Goal: Task Accomplishment & Management: Use online tool/utility

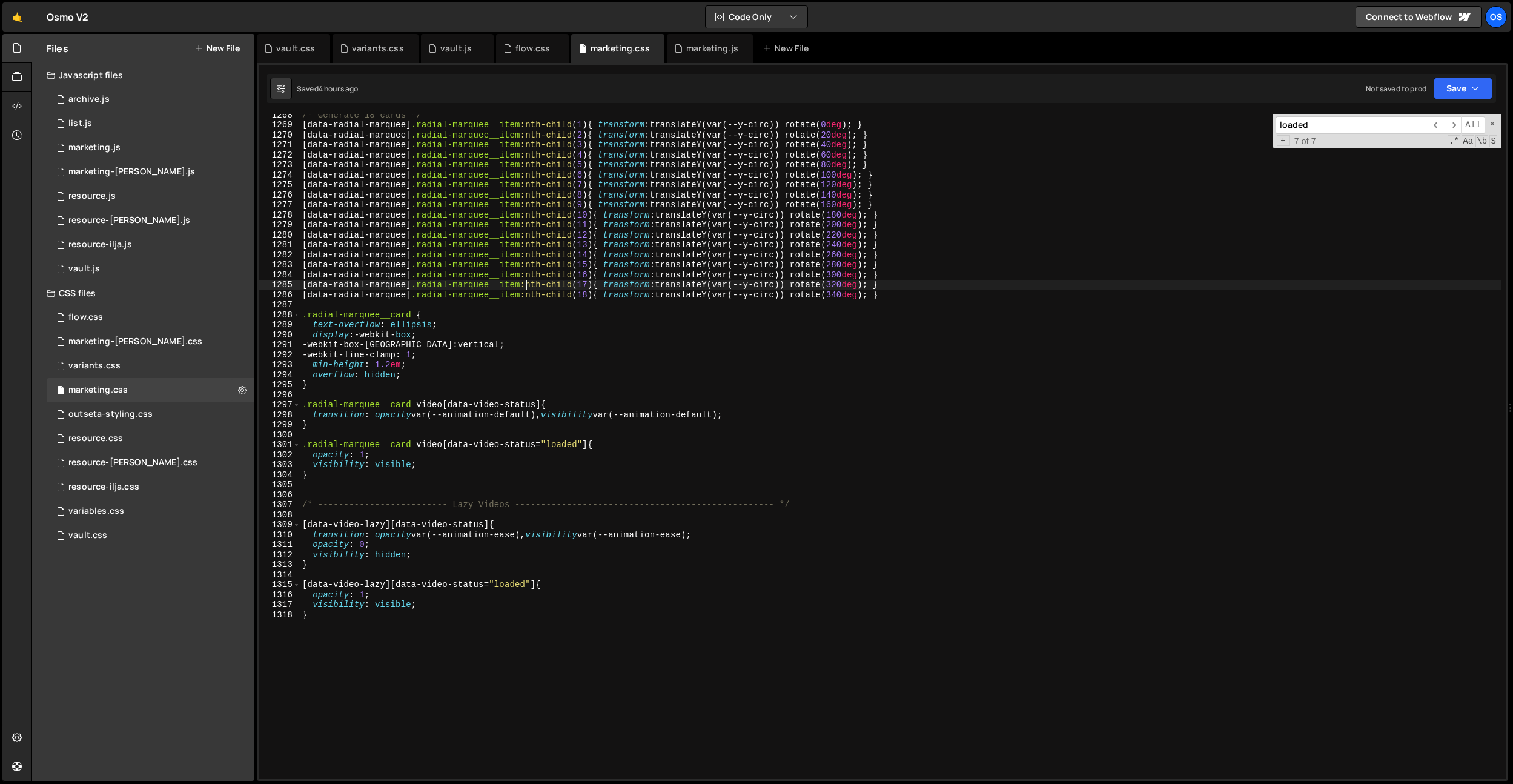
scroll to position [12666, 0]
click at [701, 50] on div "marketing.js" at bounding box center [713, 48] width 52 height 12
type textarea "var collection = root.querySelector('[data-radial-marquee-accelerate]');"
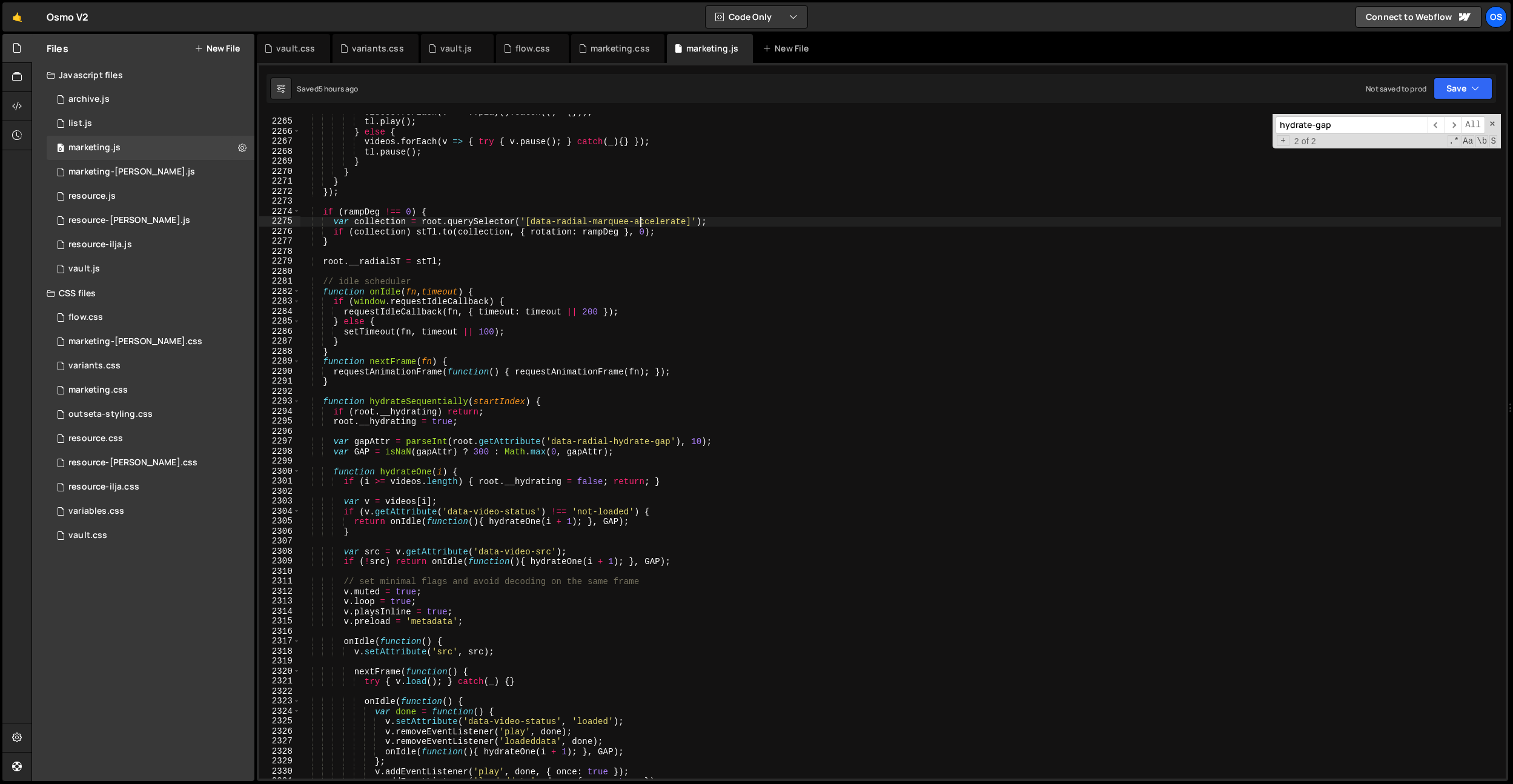
click at [638, 220] on div "videos . forEach ( v => v . play ( ) . catch (( ) => { })) ; tl . play ( ) ; } …" at bounding box center [900, 449] width 1201 height 684
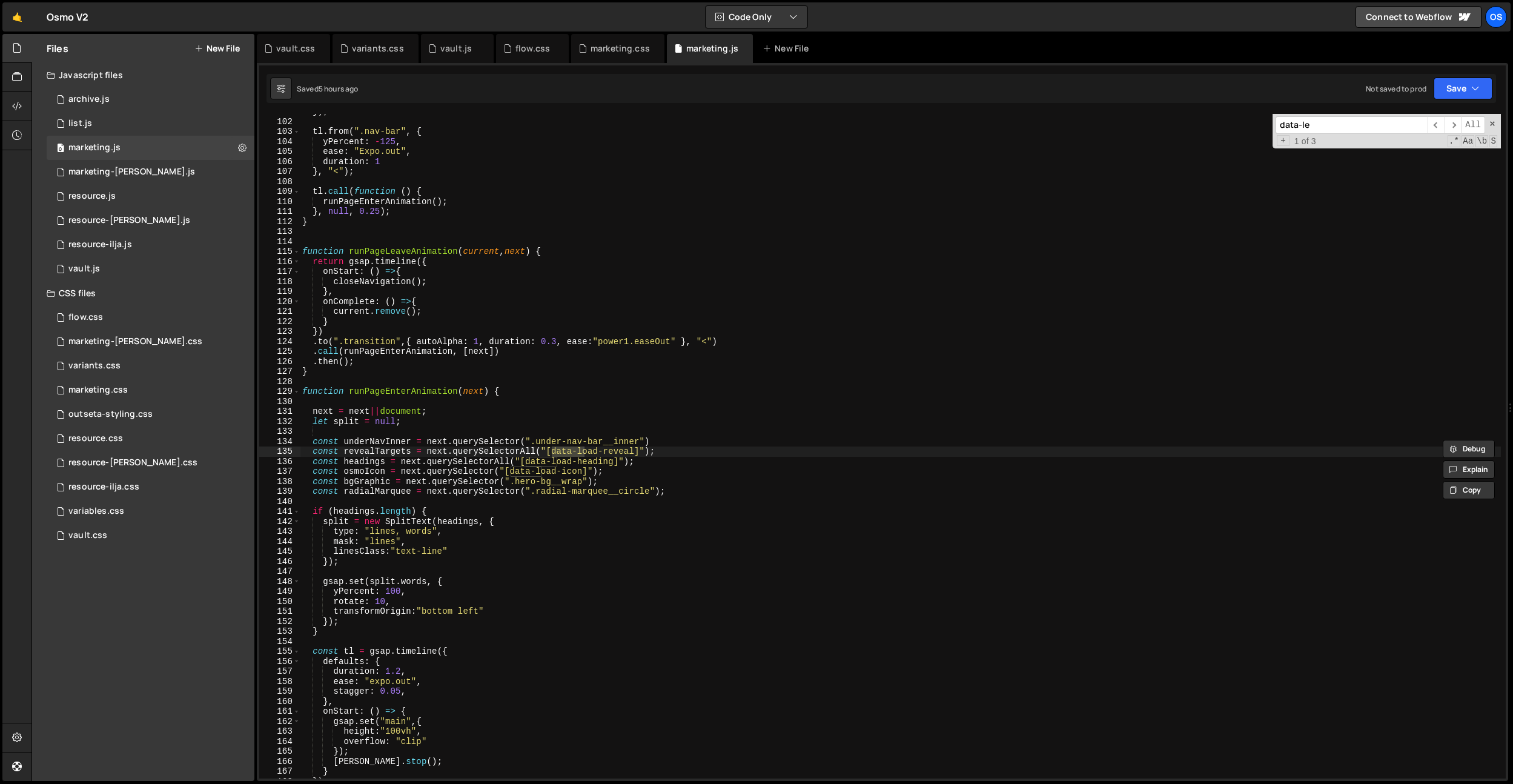
scroll to position [676, 0]
type input "data-[PERSON_NAME]"
click at [442, 51] on div "vault.js" at bounding box center [456, 48] width 31 height 12
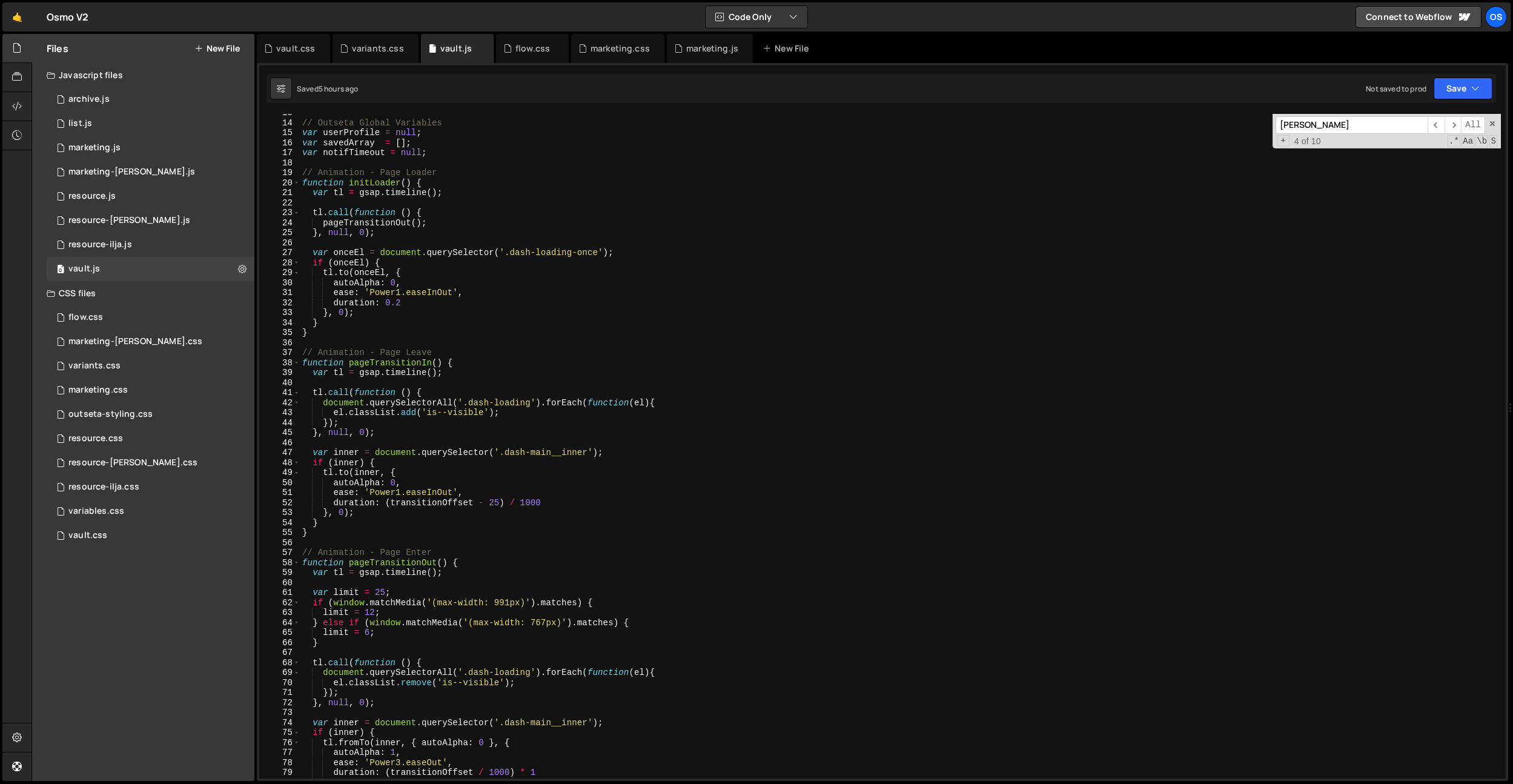
click at [1352, 129] on input "[PERSON_NAME]" at bounding box center [1352, 125] width 152 height 18
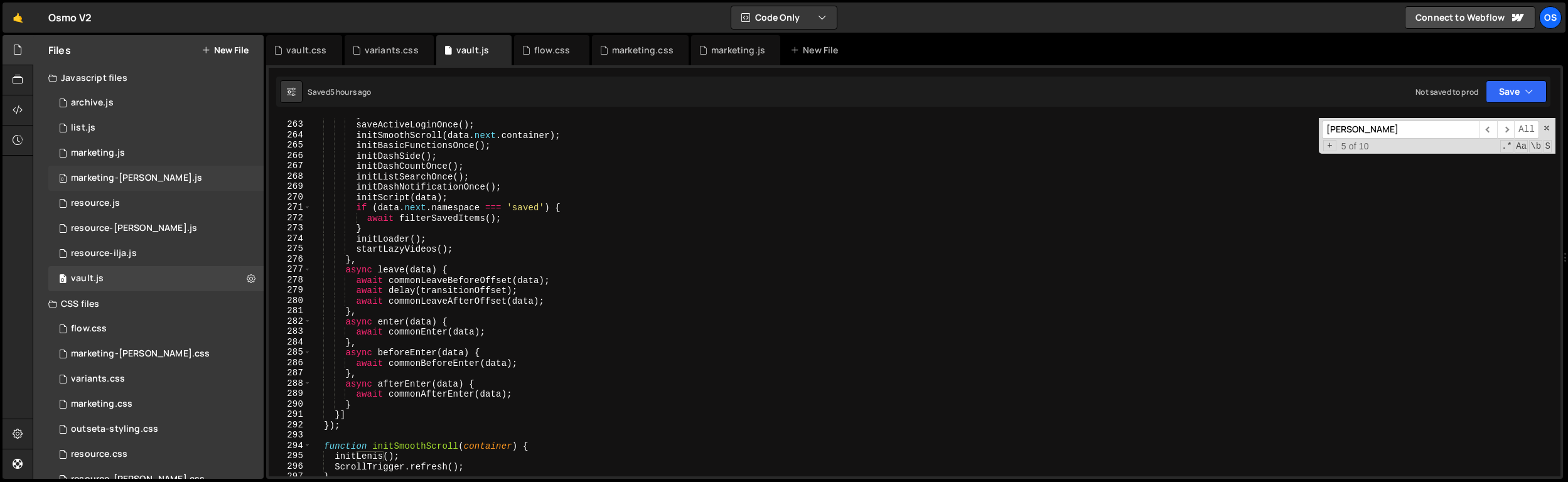
scroll to position [69, 0]
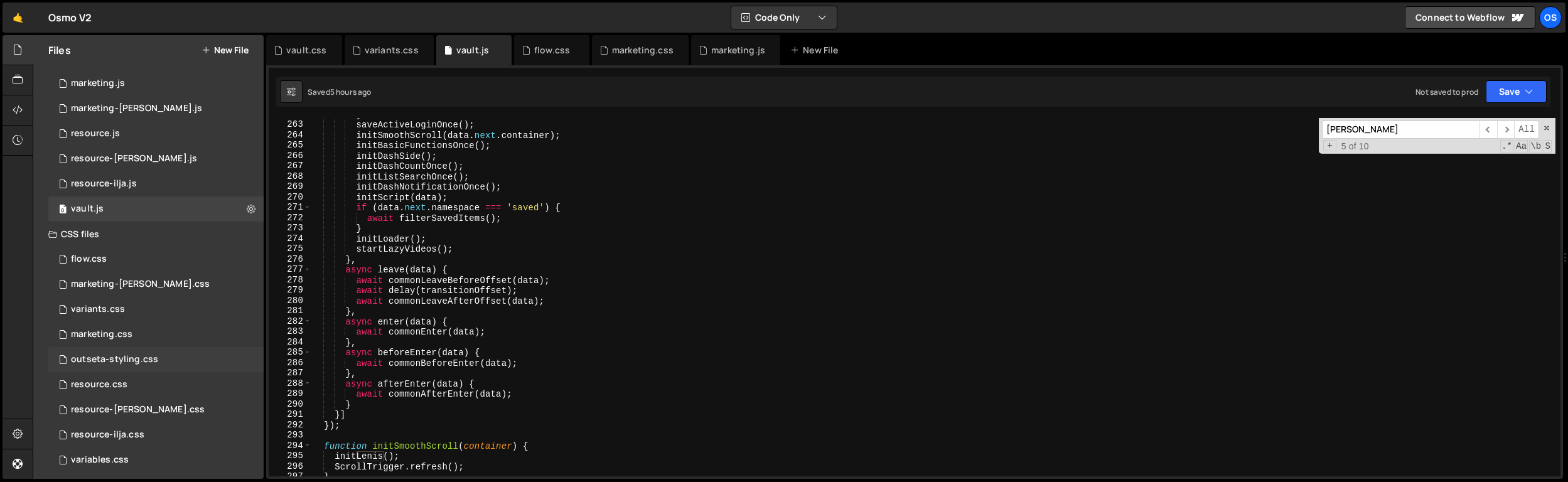
click at [138, 360] on div "outseta-styling.css" at bounding box center [114, 359] width 87 height 12
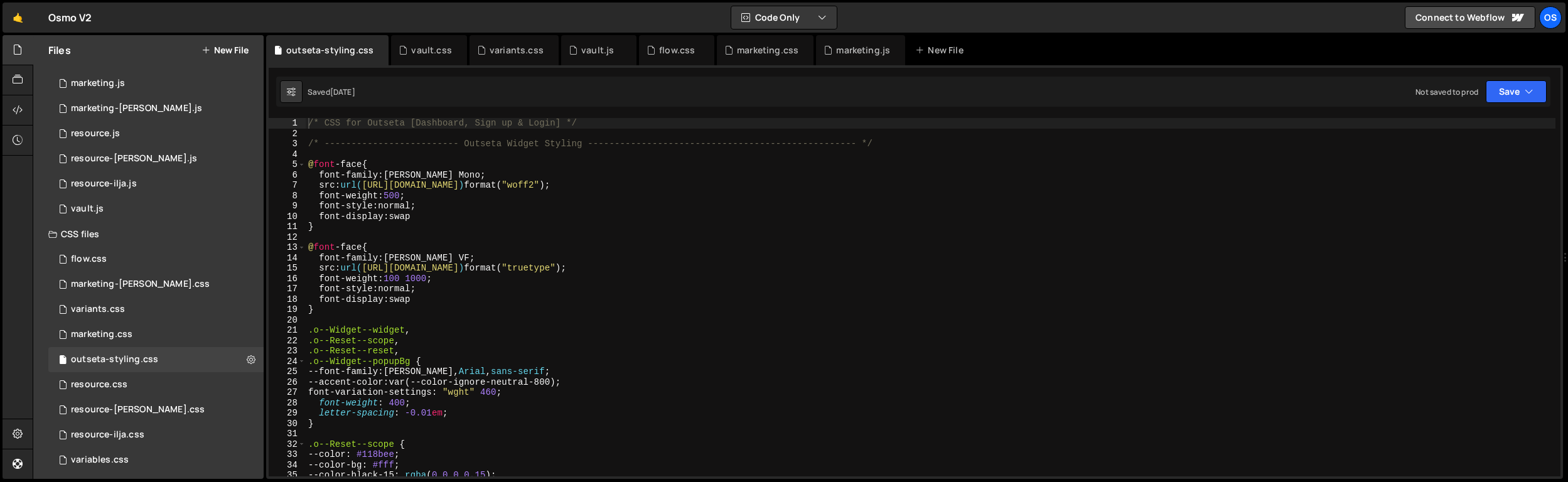
type textarea "font-weight: 100 1000;"
click at [509, 275] on div "/* CSS for Outseta [Dashboard, Sign up & Login] */ /* -------------------------…" at bounding box center [930, 308] width 1250 height 379
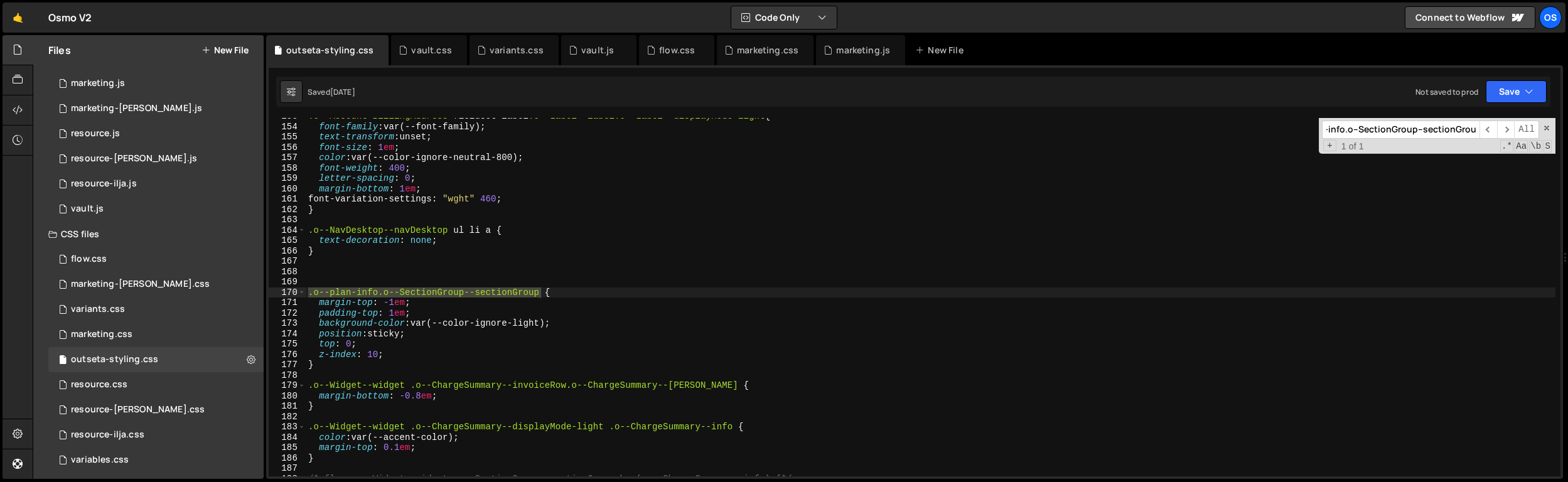
scroll to position [1582, 0]
type input ".o--plan-info.o--SectionGroup--sectionGroup"
click at [406, 272] on div ".o--Account-BillingAddress fieldset > label .o--Label--label.o--Label--displayM…" at bounding box center [930, 301] width 1250 height 379
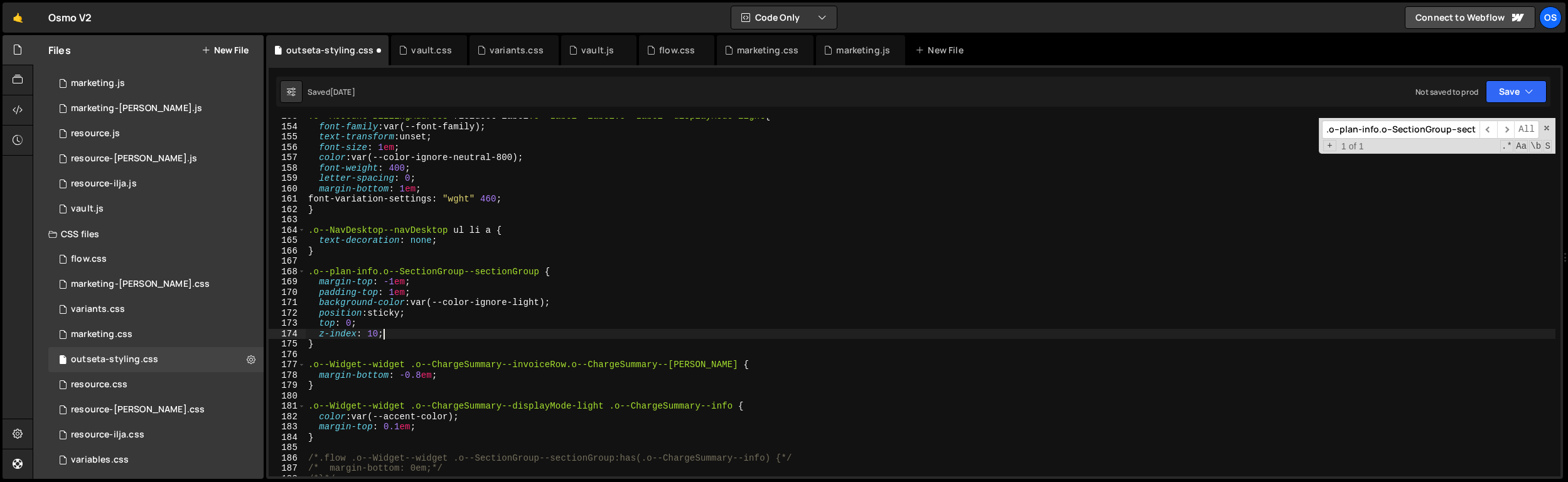
click at [392, 332] on div ".o--Account-BillingAddress fieldset > label .o--Label--label.o--Label--displayM…" at bounding box center [930, 301] width 1250 height 379
type textarea "z-index: 10;"
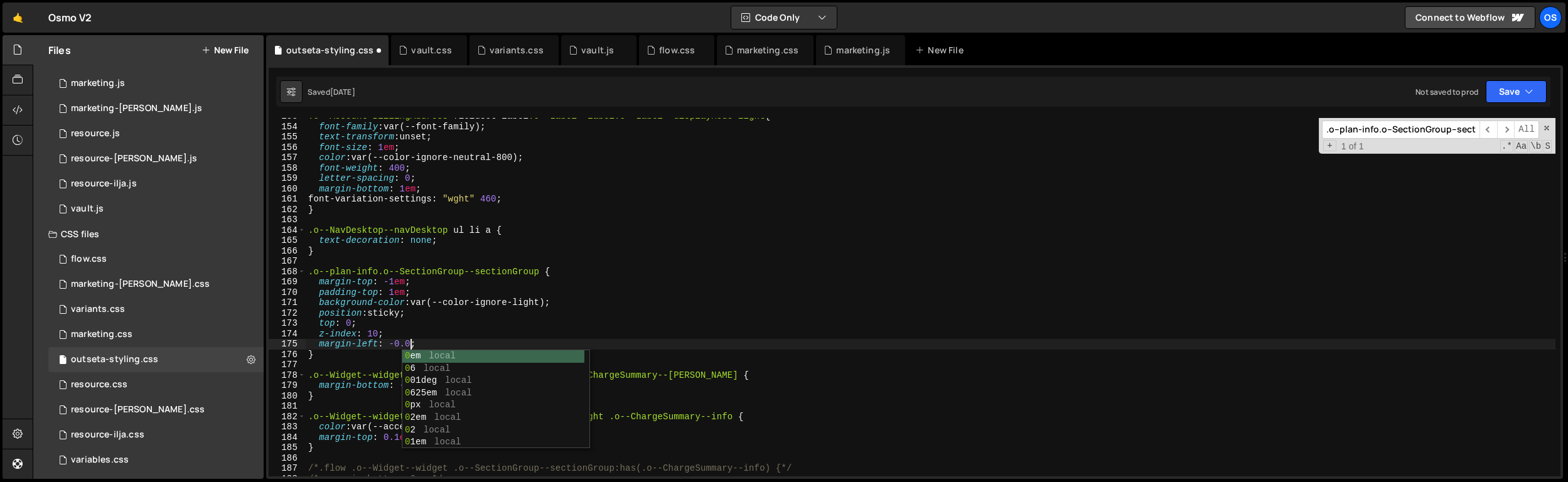
scroll to position [0, 7]
type textarea "margin-left: -0.0625em;"
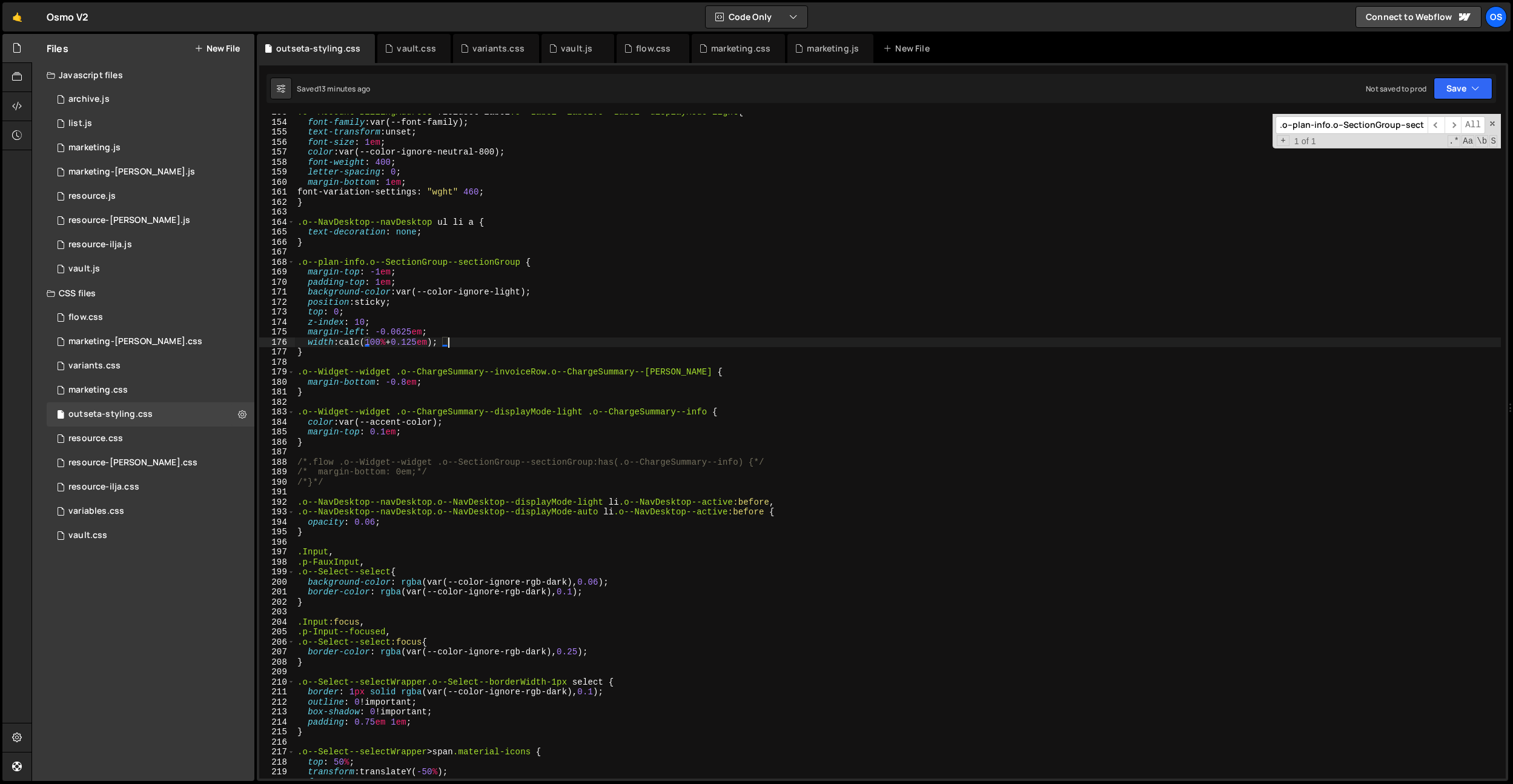
scroll to position [0, 0]
click at [623, 425] on div ".o--Account-BillingAddress fieldset > label .o--Label--label.o--Label--displayM…" at bounding box center [898, 449] width 1206 height 684
click at [558, 258] on div ".o--Account-BillingAddress fieldset > label .o--Label--label.o--Label--displayM…" at bounding box center [898, 449] width 1206 height 684
type textarea ".o--plan-info.o--SectionGroup--sectionGroup {"
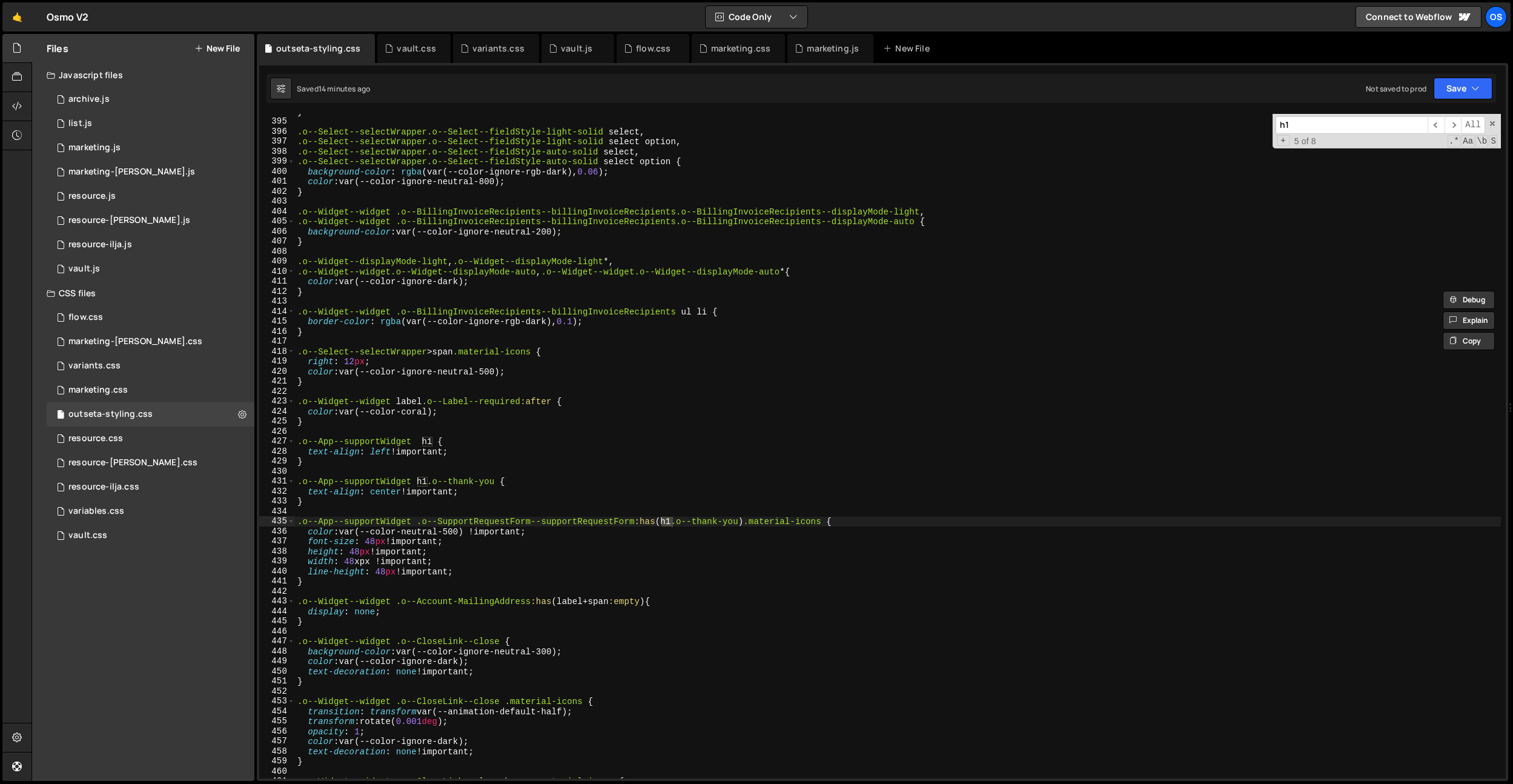
type input "h1"
click at [1302, 134] on div "h1 ​ ​ All Replace All + 5 of 8 .* Aa \b S" at bounding box center [1387, 131] width 228 height 34
type textarea ".o--Widget--displayMode-light, .o--Widget--displayMode-light *,"
click at [540, 258] on div "} .o--Select--selectWrapper.o--Select--fieldStyle-light-solid select , .o--Sele…" at bounding box center [898, 449] width 1206 height 684
paste input "[data-flow] .o--Widget--widget .state-login .o--text-center:has(h1)"
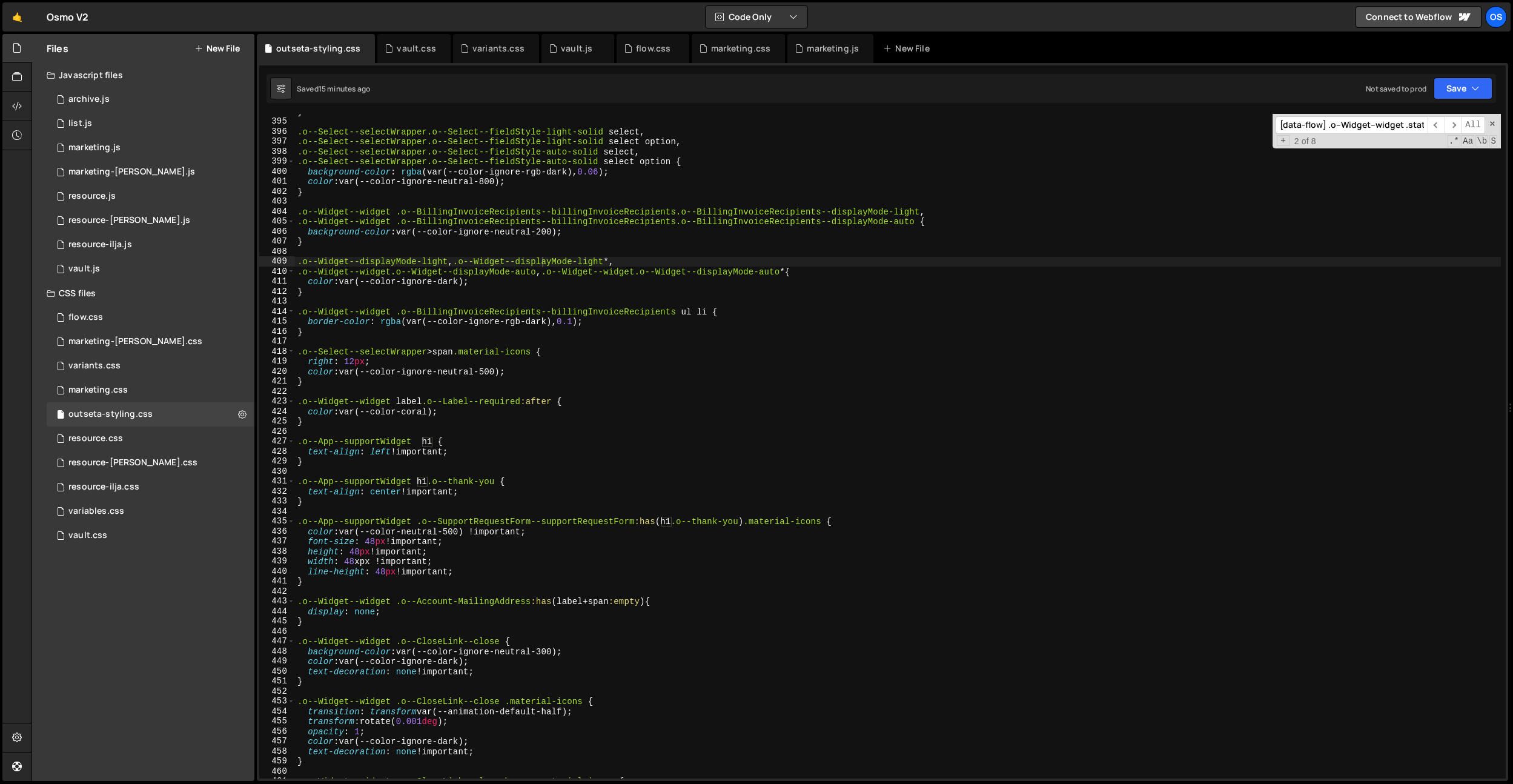
scroll to position [0, 121]
type input "[data-flow] .o--Widget--widget .state-login .o--text-center:has(h1)"
click at [655, 47] on div "flow.css" at bounding box center [653, 48] width 34 height 12
type textarea "font-size: 3em !important;"
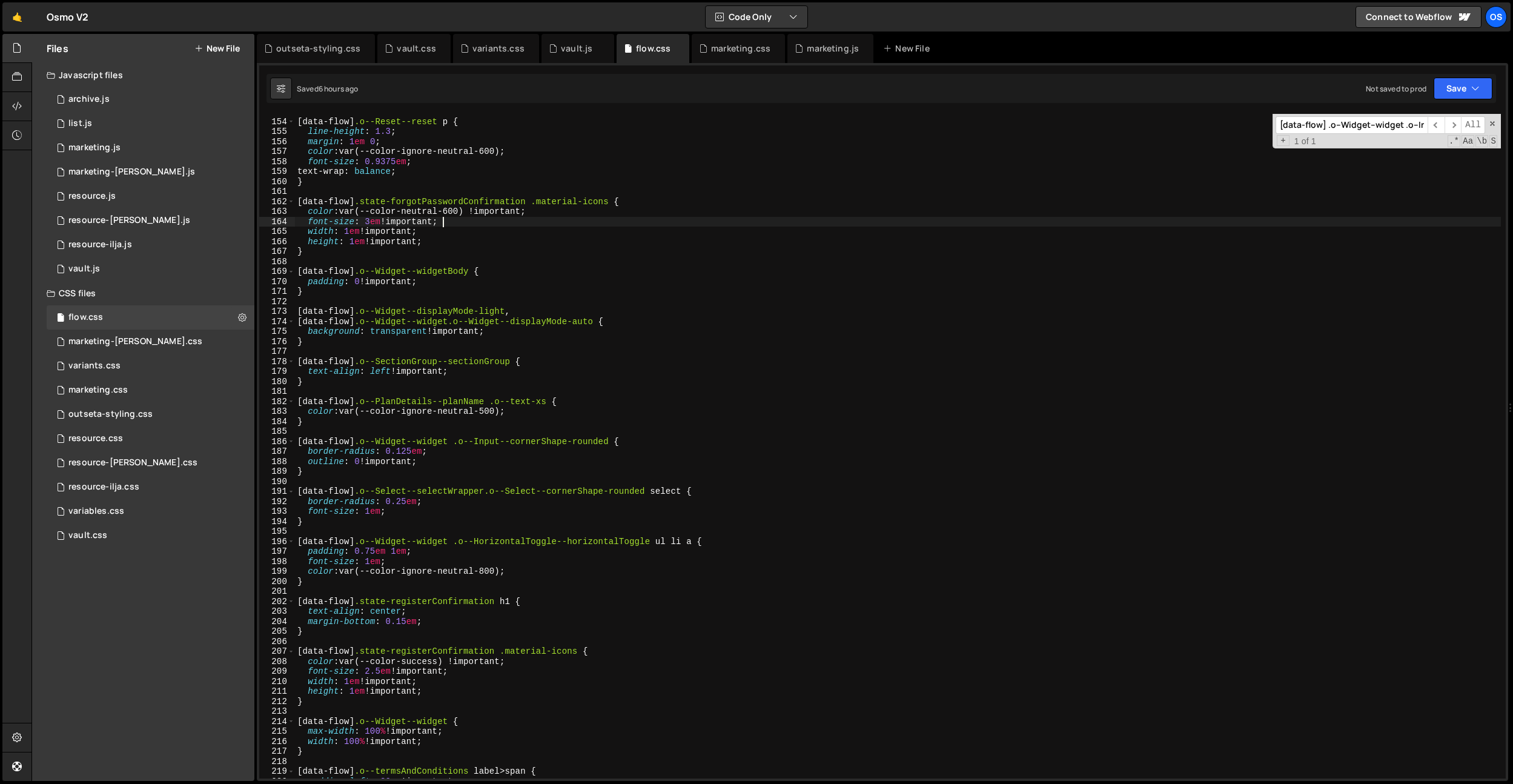
click at [595, 218] on div "[ data-flow ] .o--Reset--reset p { line-height : 1.3 ; margin : 1 em 0 ; color …" at bounding box center [898, 449] width 1206 height 684
paste input "state-login .o--text-center:has(h1)"
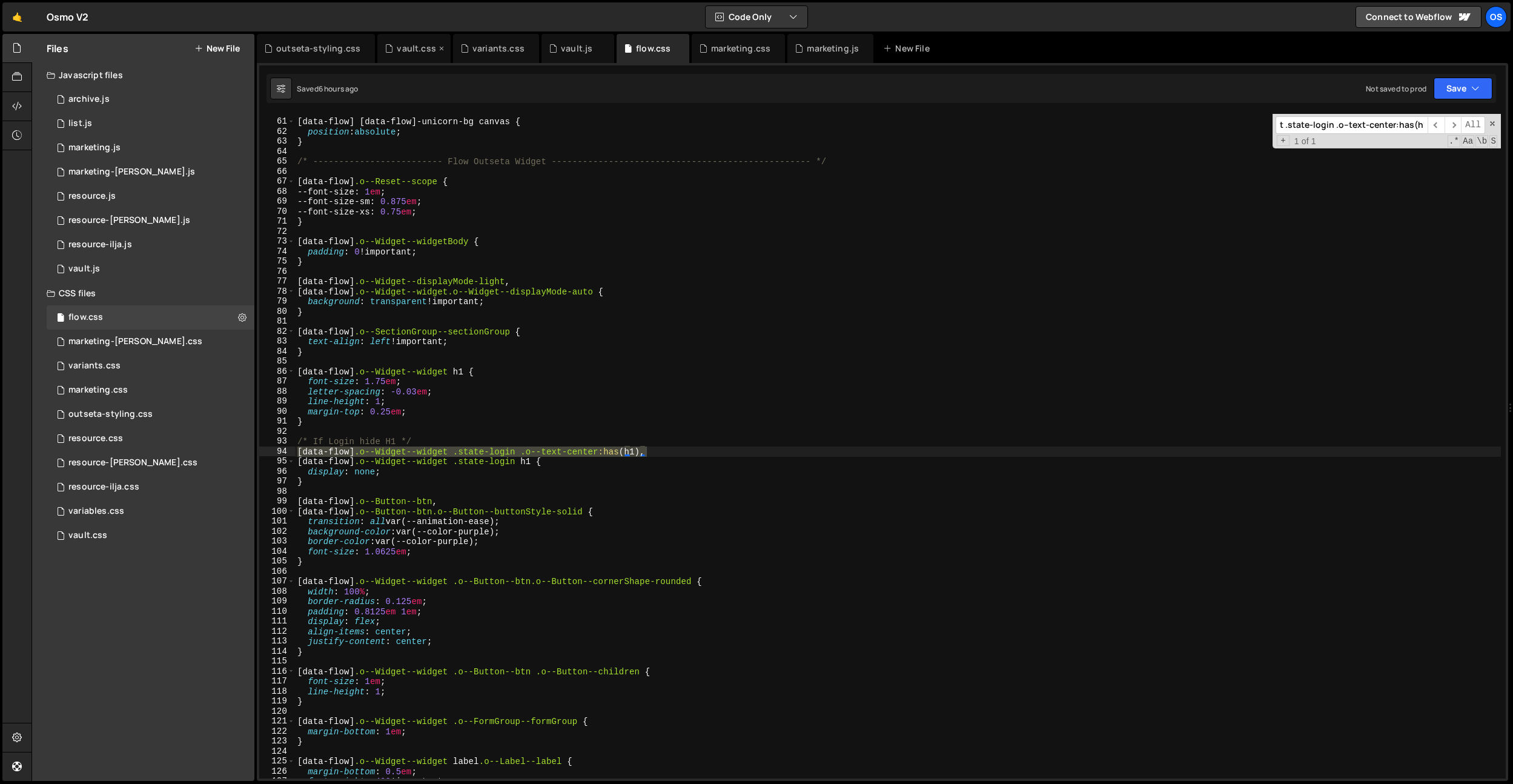
type input "[data-flow] .o--Widget--widget .state-login .o--text-center:has(h1)"
click at [438, 50] on icon at bounding box center [441, 48] width 8 height 12
click at [450, 49] on icon at bounding box center [454, 48] width 8 height 12
click at [439, 49] on icon at bounding box center [440, 48] width 8 height 12
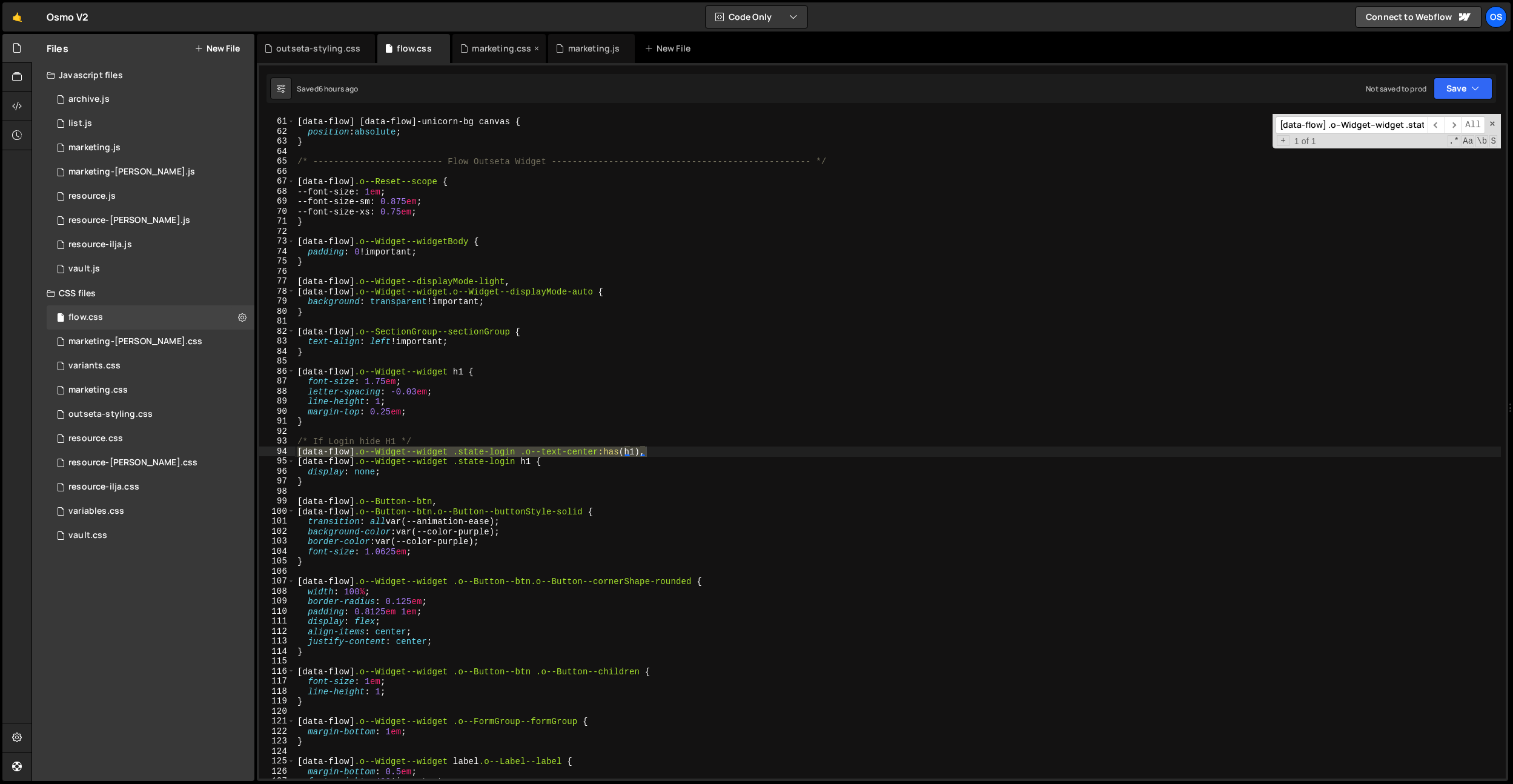
click at [533, 49] on icon at bounding box center [536, 48] width 8 height 12
click at [525, 49] on icon at bounding box center [529, 48] width 8 height 12
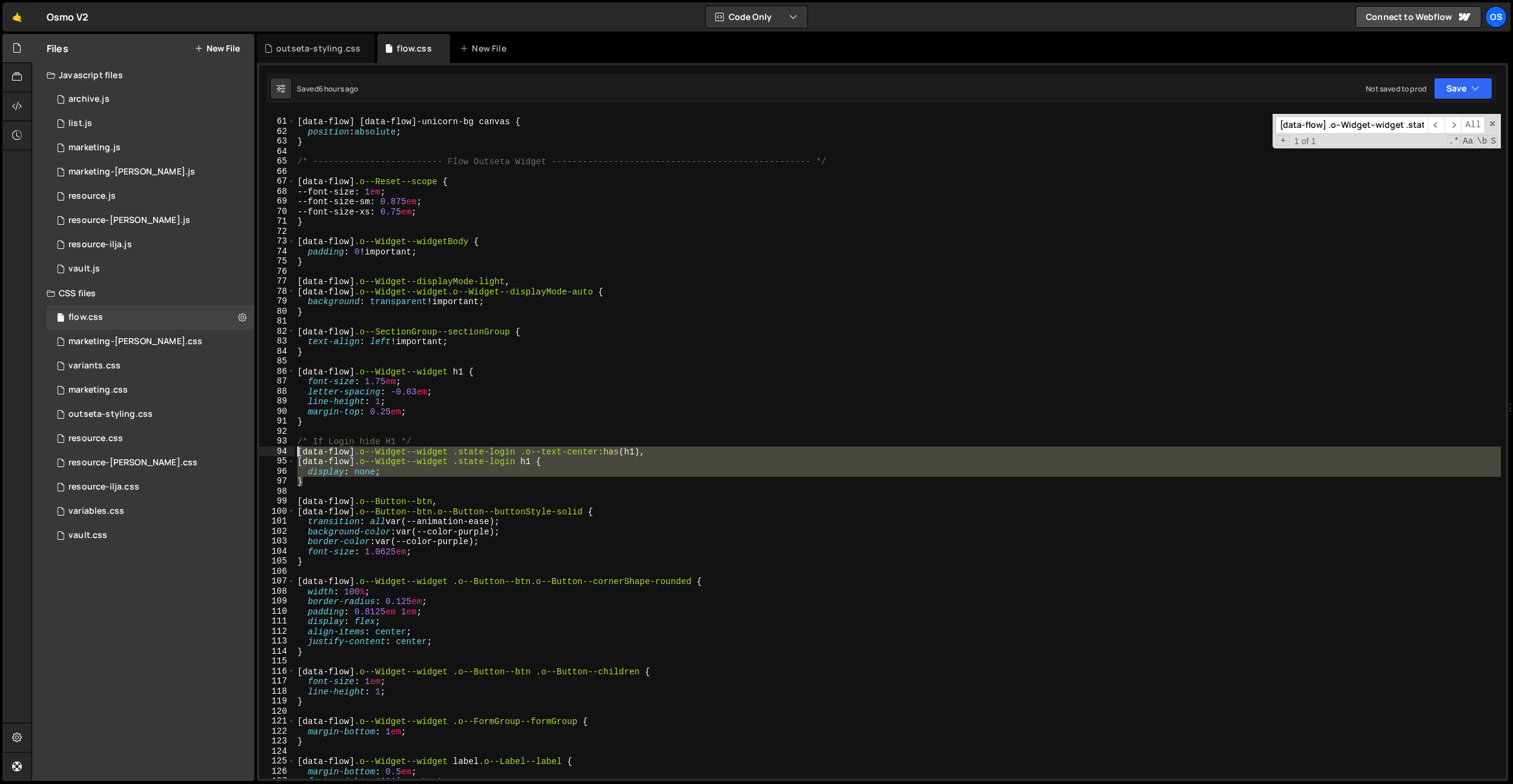
drag, startPoint x: 342, startPoint y: 478, endPoint x: 278, endPoint y: 447, distance: 71.1
click at [278, 447] on div "} 60 61 62 63 64 65 66 67 68 69 70 71 72 73 74 75 76 77 78 79 80 81 82 83 84 85…" at bounding box center [882, 446] width 1247 height 664
click at [591, 462] on div "[ data-flow ] [ data-flow ] -unicorn-bg canvas { position : absolute ; } /* ---…" at bounding box center [898, 446] width 1206 height 664
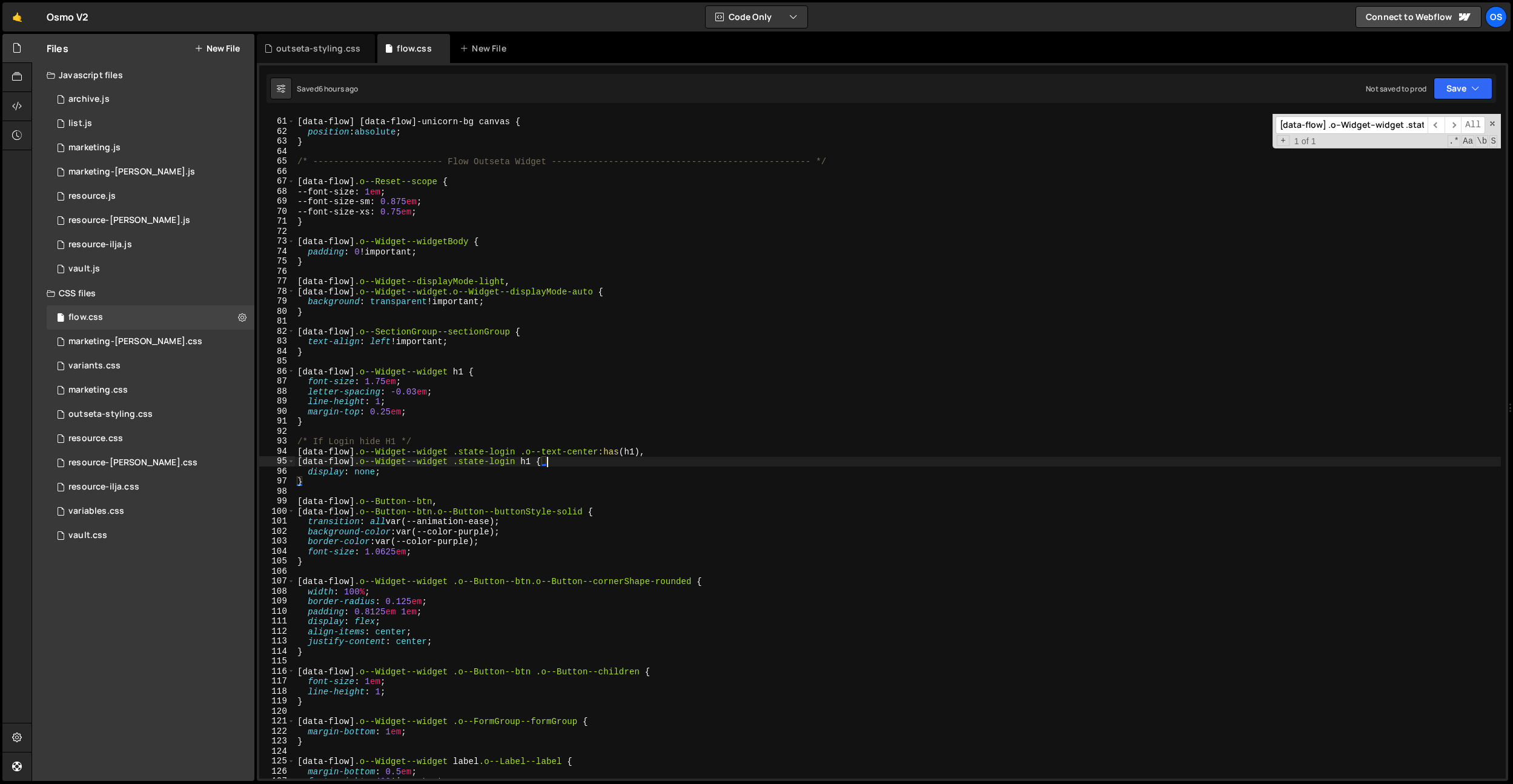
click at [542, 462] on div "[ data-flow ] [ data-flow ] -unicorn-bg canvas { position : absolute ; } /* ---…" at bounding box center [898, 449] width 1206 height 684
paste textarea "}"
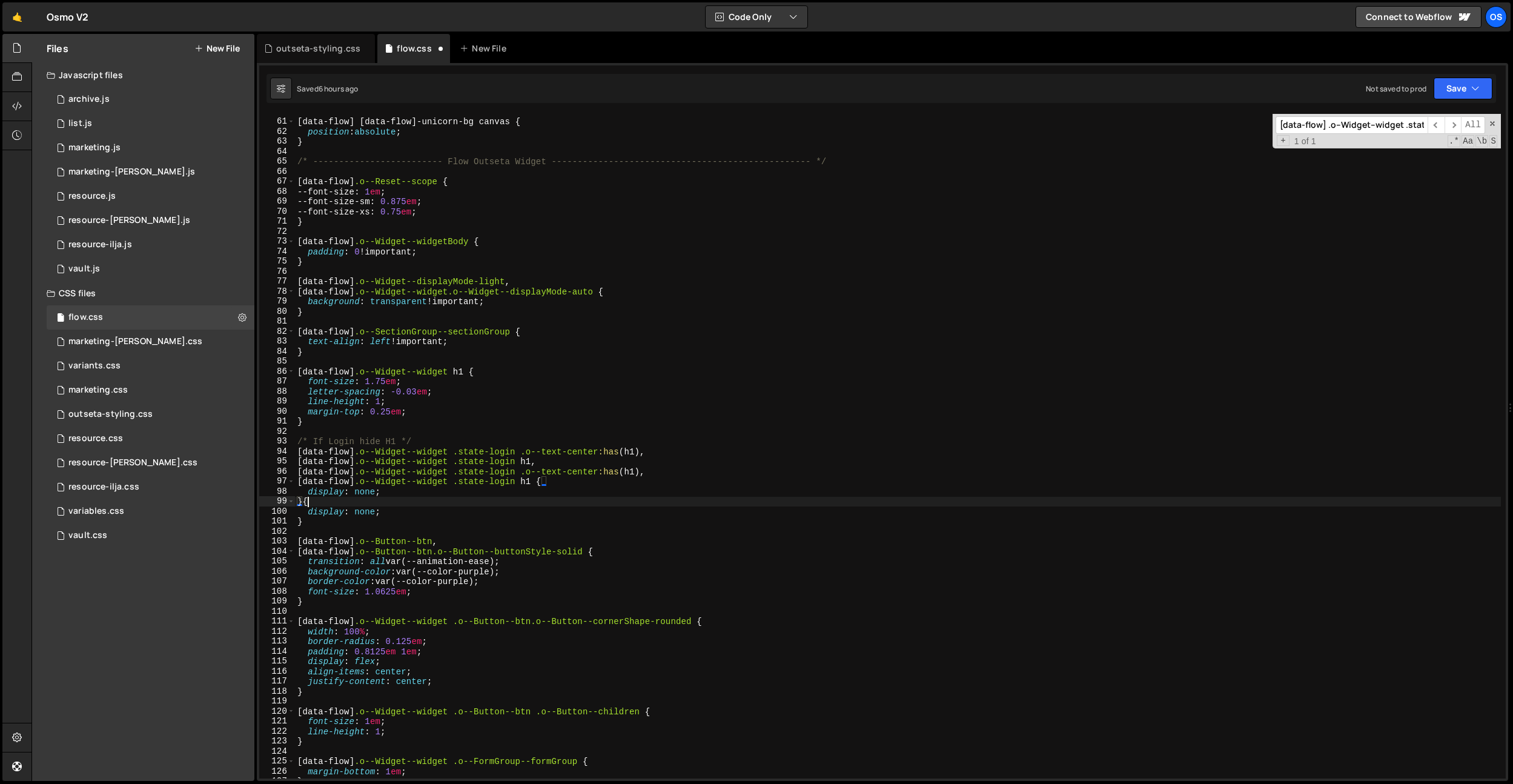
drag, startPoint x: 557, startPoint y: 499, endPoint x: 544, endPoint y: 501, distance: 13.2
click at [556, 499] on div "[ data-flow ] [ data-flow ] -unicorn-bg canvas { position : absolute ; } /* ---…" at bounding box center [898, 449] width 1206 height 684
drag, startPoint x: 520, startPoint y: 469, endPoint x: 466, endPoint y: 481, distance: 55.3
click at [464, 472] on div "[ data-flow ] [ data-flow ] -unicorn-bg canvas { position : absolute ; } /* ---…" at bounding box center [898, 449] width 1206 height 684
paste textarea "Register"
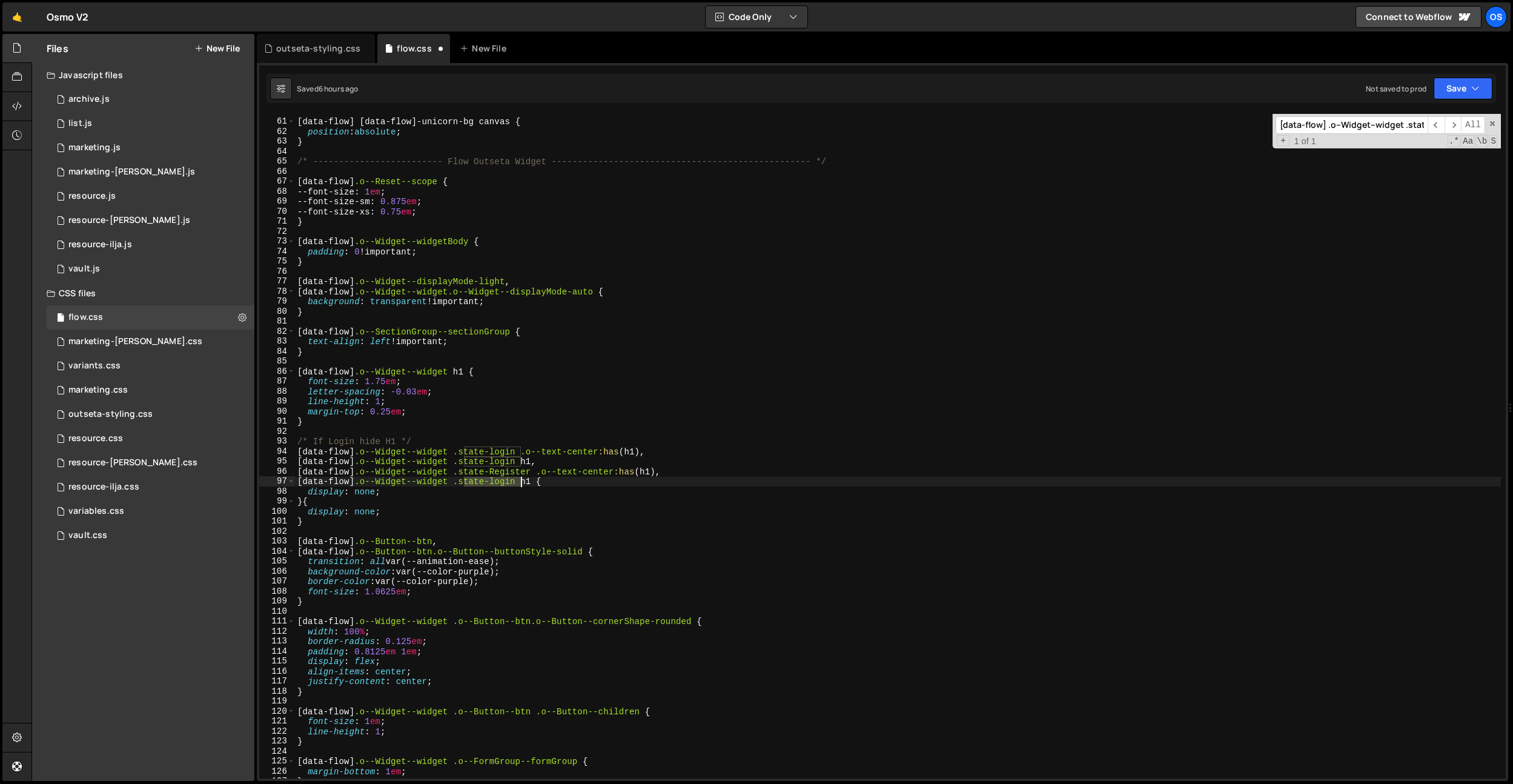
drag, startPoint x: 465, startPoint y: 481, endPoint x: 520, endPoint y: 482, distance: 55.0
click at [520, 482] on div "[ data-flow ] [ data-flow ] -unicorn-bg canvas { position : absolute ; } /* ---…" at bounding box center [898, 449] width 1206 height 684
paste textarea "Register"
drag, startPoint x: 620, startPoint y: 470, endPoint x: 547, endPoint y: 471, distance: 73.0
click at [547, 471] on div "[ data-flow ] [ data-flow ] -unicorn-bg canvas { position : absolute ; } /* ---…" at bounding box center [898, 449] width 1206 height 684
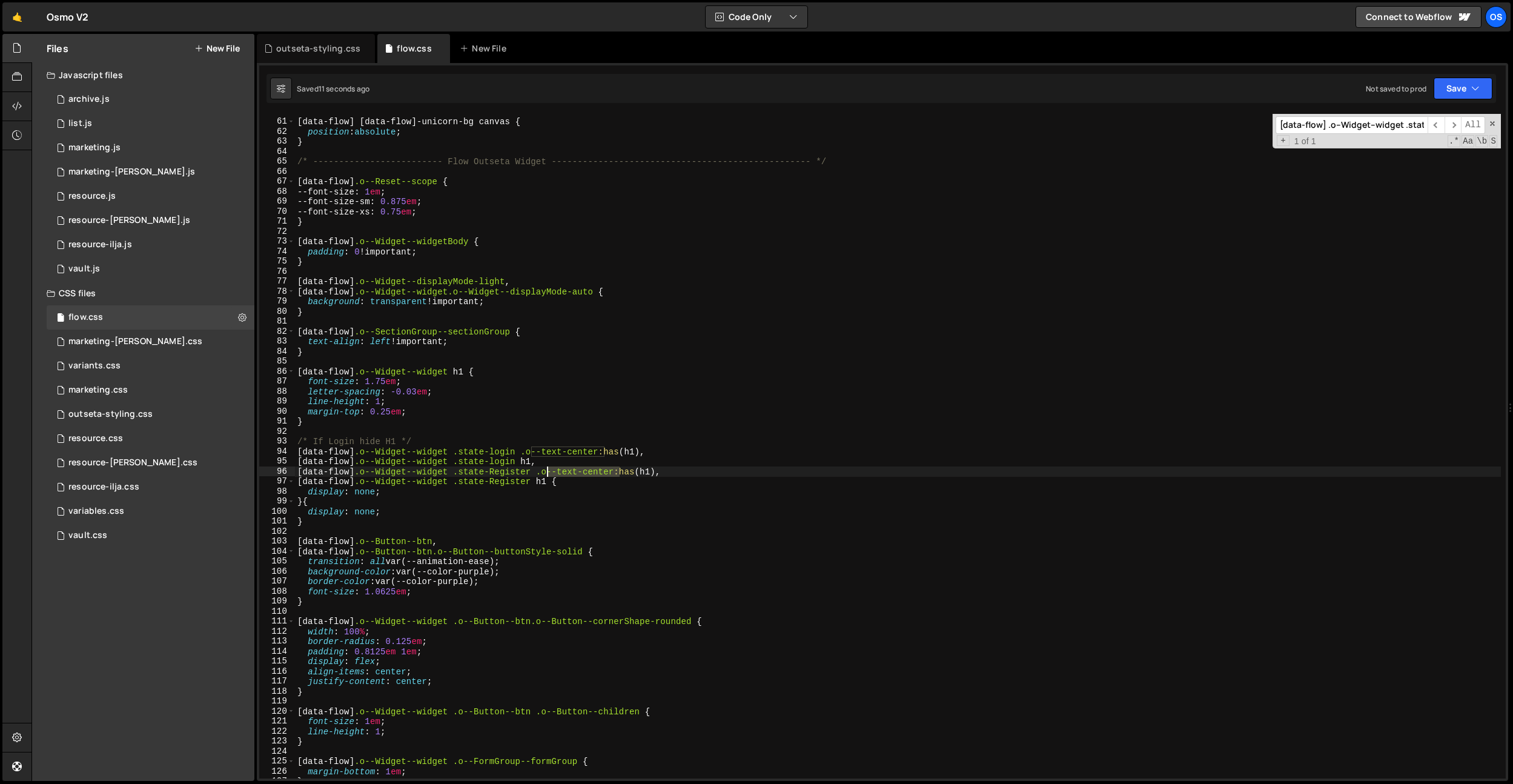
paste textarea "SectionGroup--sectionGroup"
click at [444, 308] on div "[ data-flow ] [ data-flow ] -unicorn-bg canvas { position : absolute ; } /* ---…" at bounding box center [898, 449] width 1206 height 684
type textarea "}"
type input "sticky"
click at [326, 62] on div "outseta-styling.css" at bounding box center [315, 48] width 118 height 29
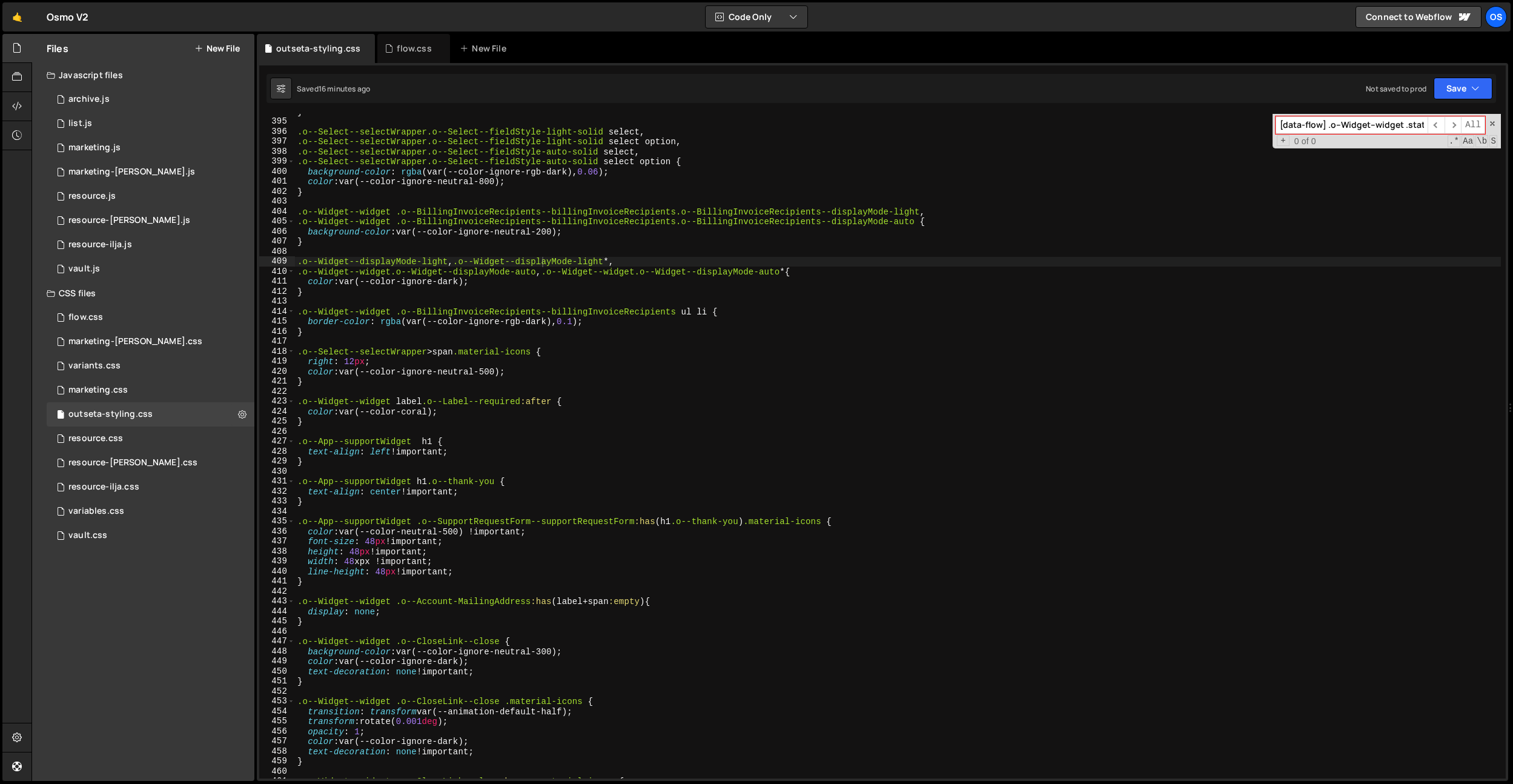
type textarea "color: var(--color-ignore-dark);"
click at [365, 280] on div "} .o--Select--selectWrapper.o--Select--fieldStyle-light-solid select , .o--Sele…" at bounding box center [898, 449] width 1206 height 684
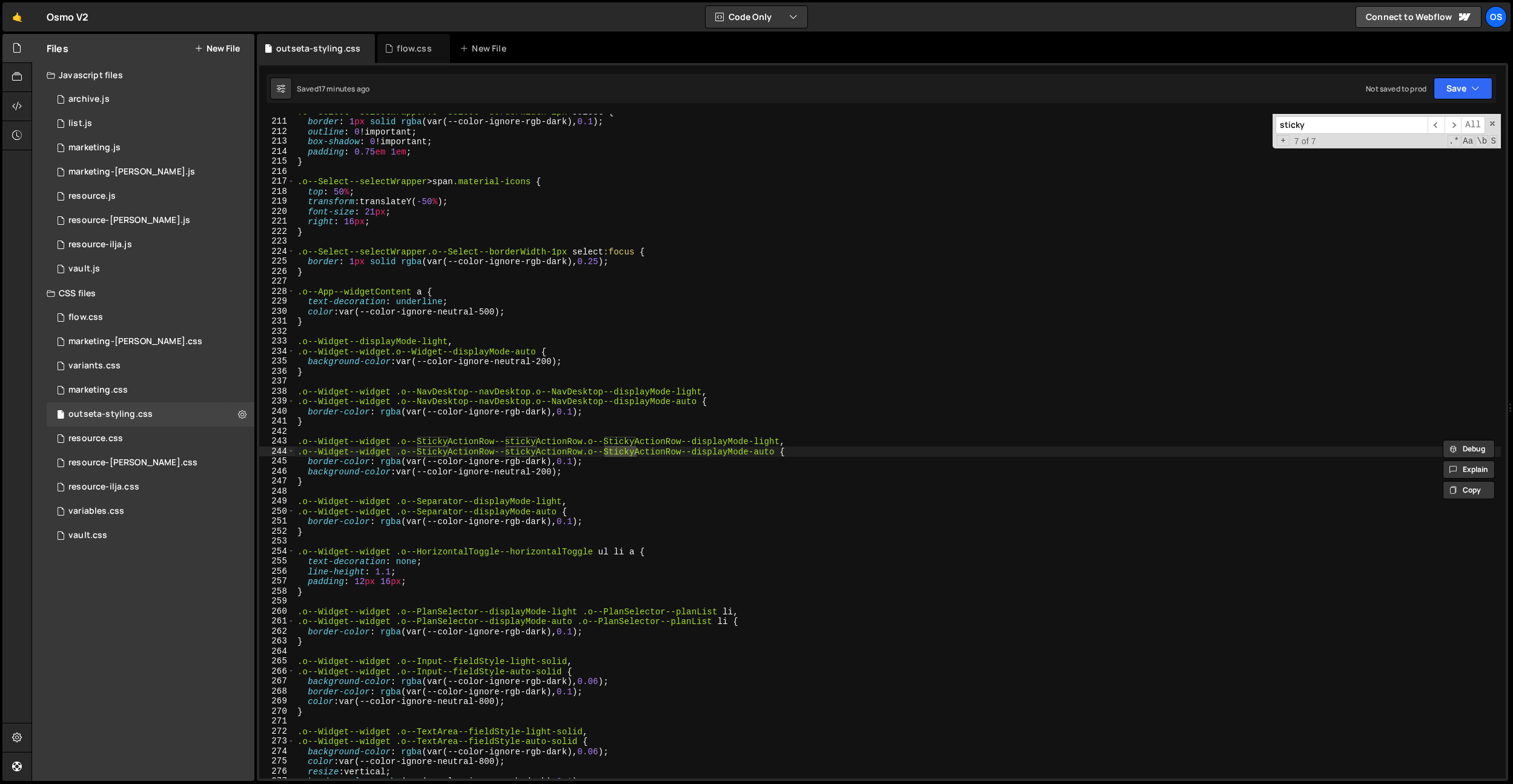
scroll to position [1377, 0]
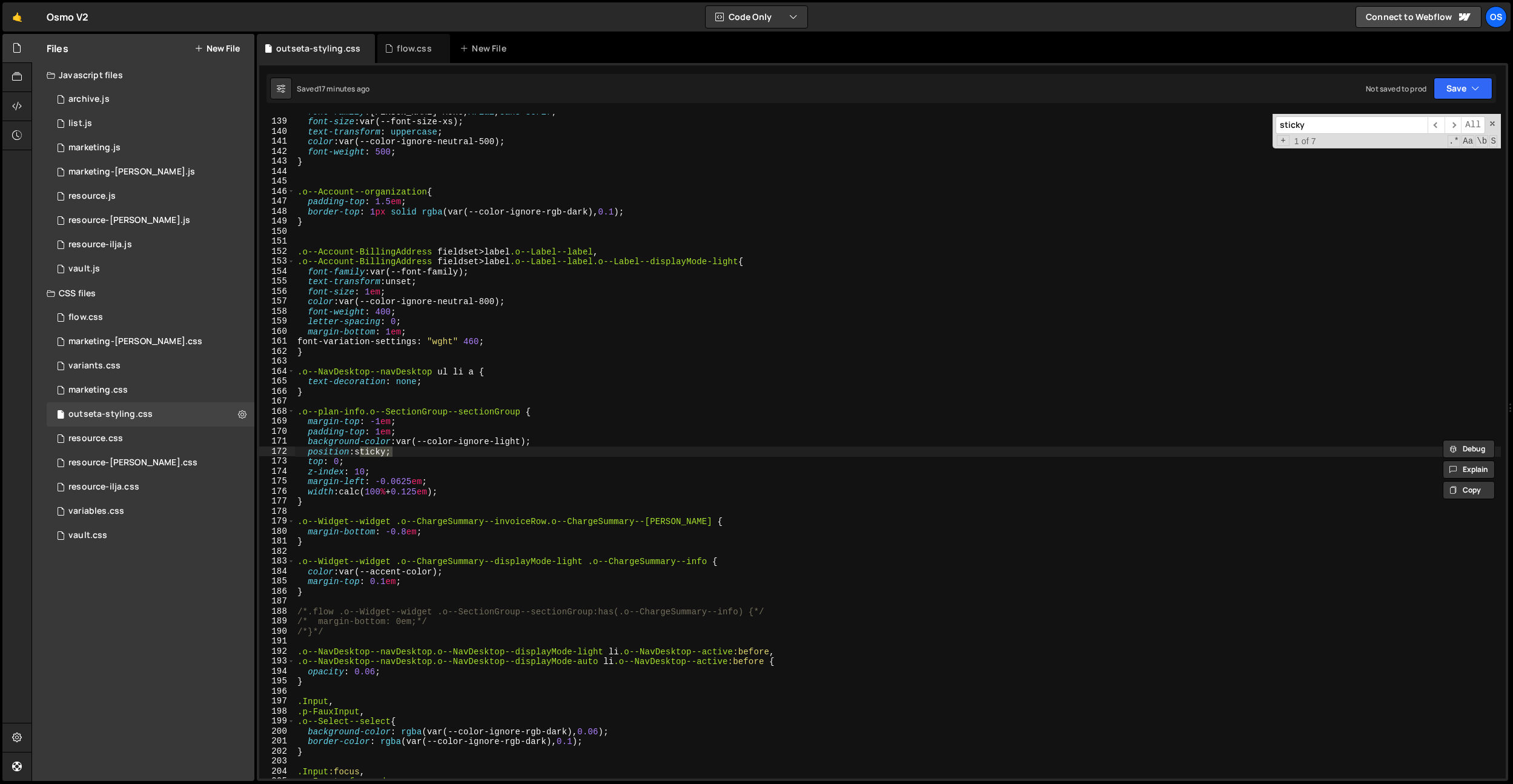
type input "sticky"
drag, startPoint x: 449, startPoint y: 483, endPoint x: 394, endPoint y: 451, distance: 63.6
click at [443, 479] on div "font-family : [PERSON_NAME] Mono, Arial , sans-serif ; font-size : var(--font-s…" at bounding box center [898, 449] width 1206 height 684
click at [383, 434] on div "font-family : [PERSON_NAME] Mono, Arial , sans-serif ; font-size : var(--font-s…" at bounding box center [898, 449] width 1206 height 684
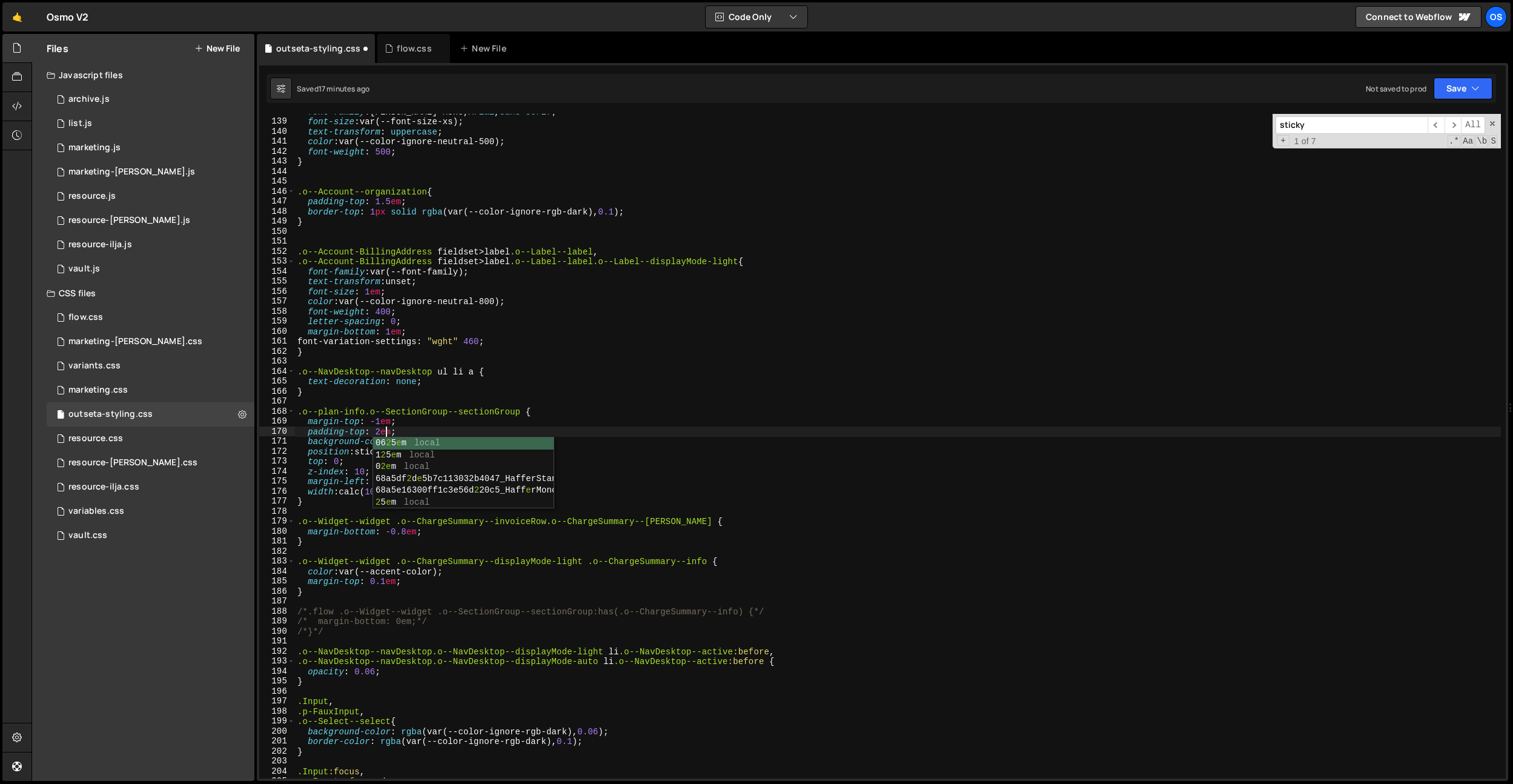
scroll to position [0, 5]
click at [388, 420] on div "font-family : [PERSON_NAME] Mono, Arial , sans-serif ; font-size : var(--font-s…" at bounding box center [898, 449] width 1206 height 684
type textarea "margin-top: -2em;"
click at [603, 362] on div "font-family : [PERSON_NAME] Mono, Arial , sans-serif ; font-size : var(--font-s…" at bounding box center [898, 449] width 1206 height 684
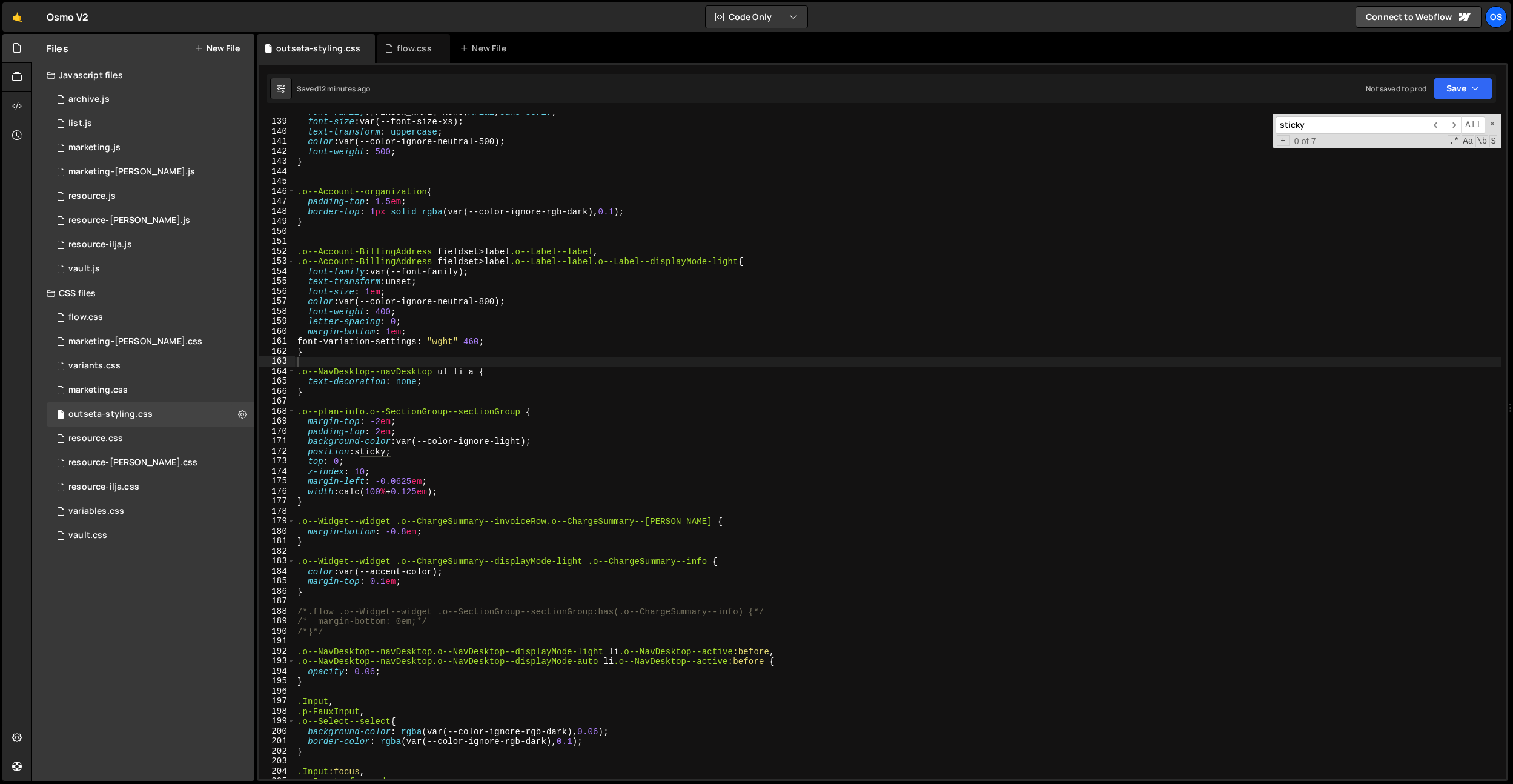
drag, startPoint x: 409, startPoint y: 39, endPoint x: 802, endPoint y: 213, distance: 429.8
click at [409, 39] on div "flow.css" at bounding box center [414, 48] width 73 height 29
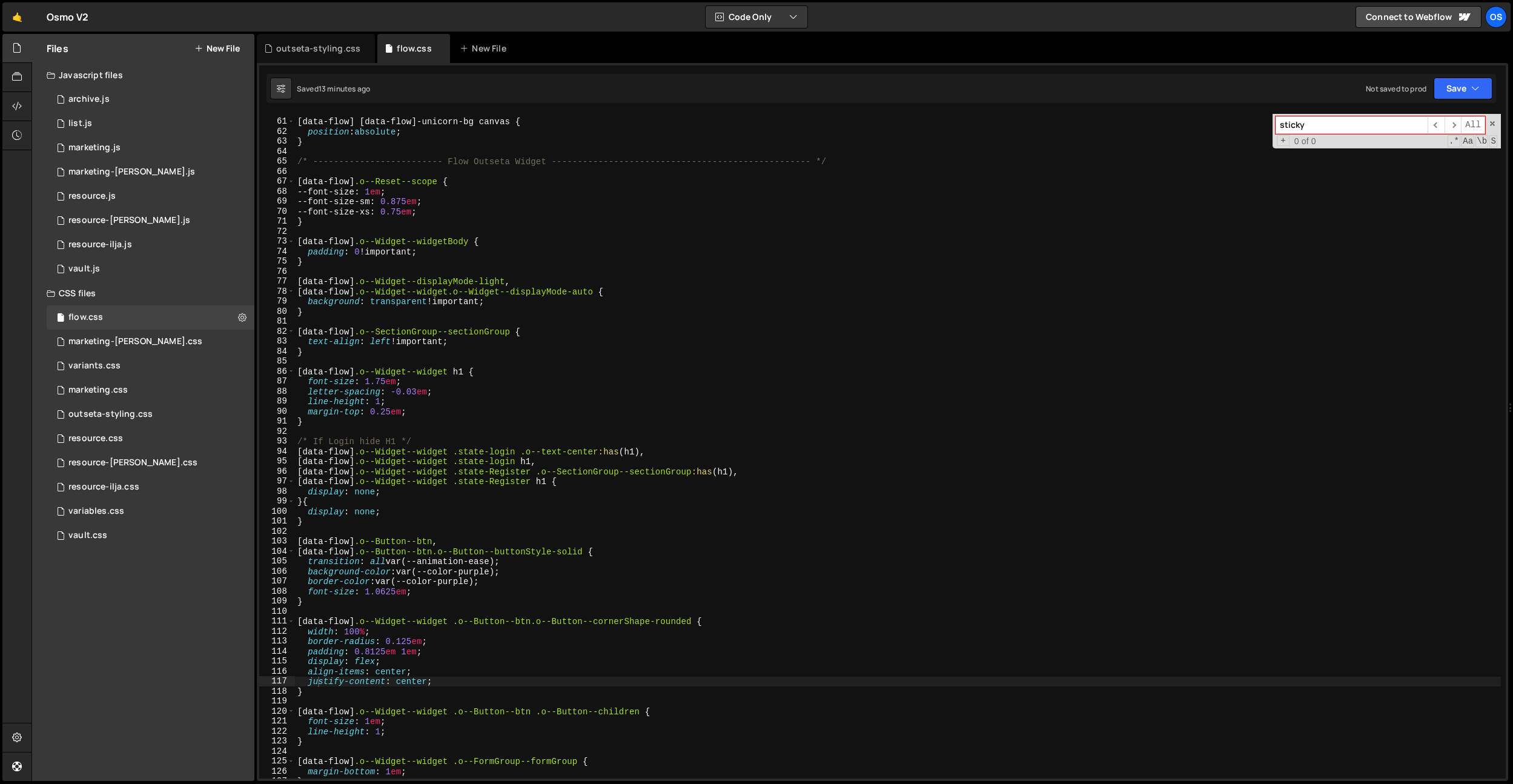
click at [1307, 121] on input "sticky" at bounding box center [1352, 125] width 152 height 18
drag, startPoint x: 301, startPoint y: 54, endPoint x: 391, endPoint y: 62, distance: 90.4
click at [301, 54] on div "outseta-styling.css" at bounding box center [318, 48] width 84 height 12
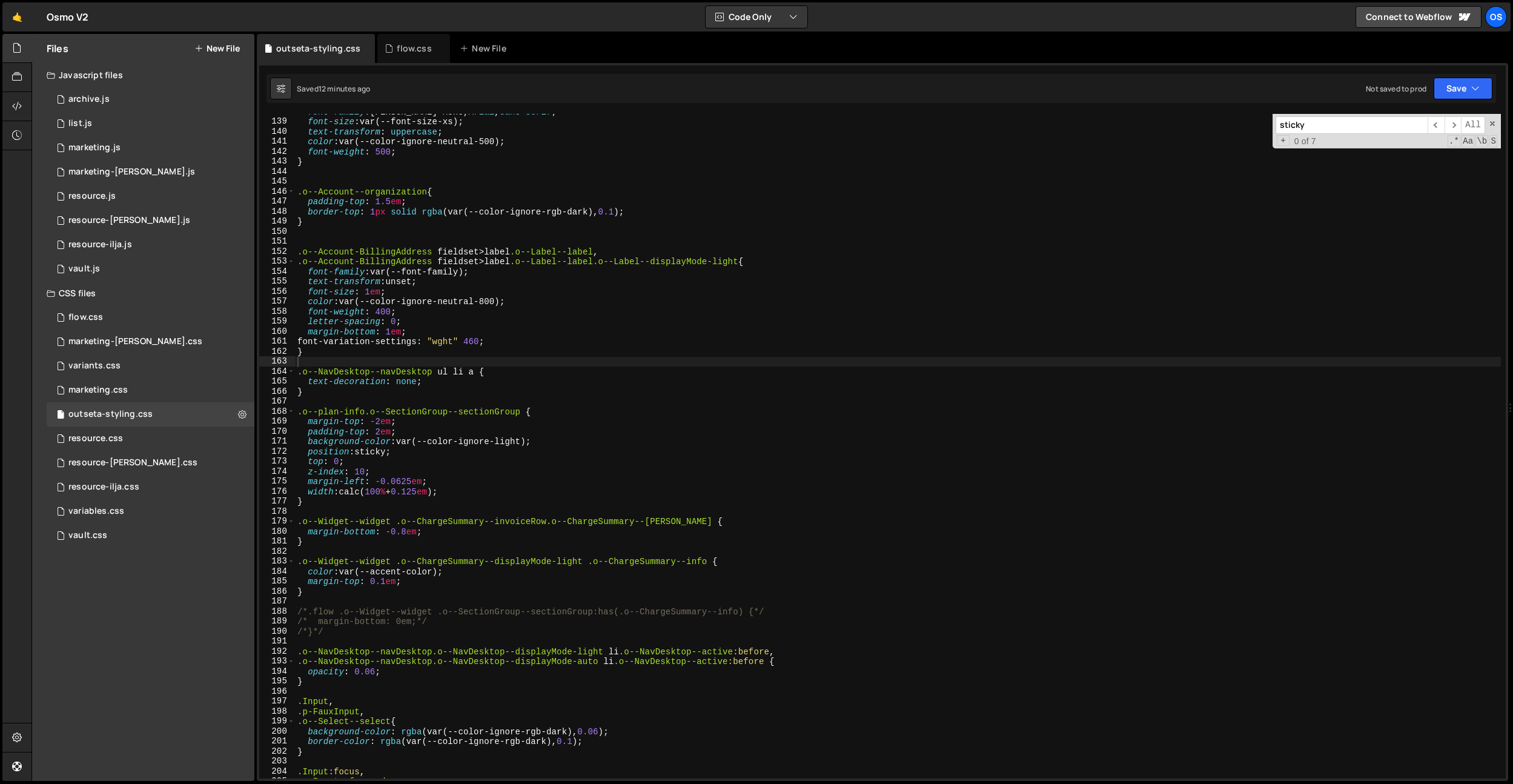
click at [1339, 132] on input "sticky" at bounding box center [1352, 125] width 152 height 18
click at [391, 477] on div "font-family : [PERSON_NAME] Mono, Arial , sans-serif ; font-size : var(--font-s…" at bounding box center [898, 449] width 1206 height 684
click at [380, 439] on div "font-family : [PERSON_NAME] Mono, Arial , sans-serif ; font-size : var(--font-s…" at bounding box center [898, 449] width 1206 height 684
click at [379, 420] on div "font-family : [PERSON_NAME] Mono, Arial , sans-serif ; font-size : var(--font-s…" at bounding box center [898, 449] width 1206 height 684
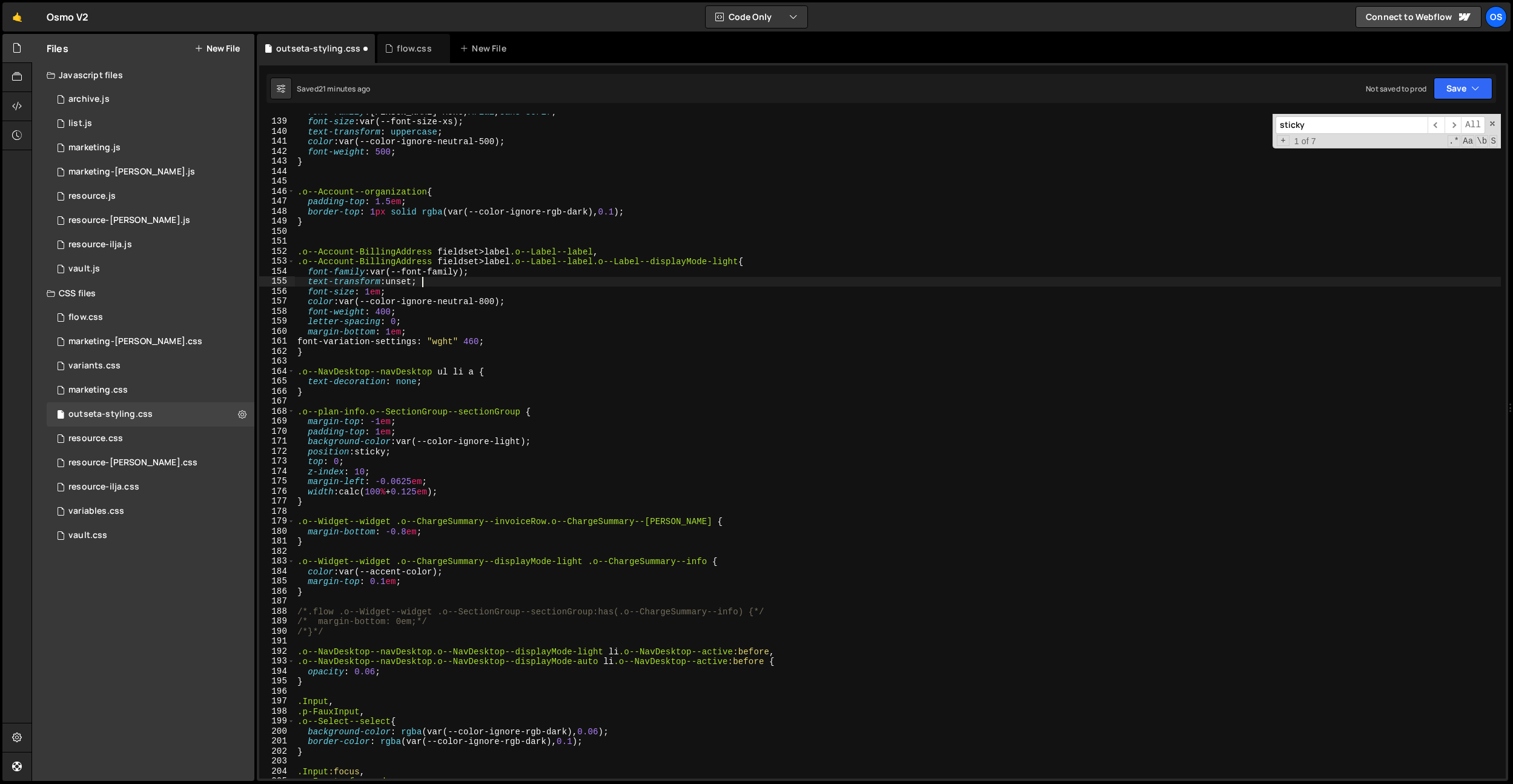
click at [598, 278] on div "font-family : [PERSON_NAME] Mono, Arial , sans-serif ; font-size : var(--font-s…" at bounding box center [898, 449] width 1206 height 684
click at [382, 463] on div "font-family : [PERSON_NAME] Mono, Arial , sans-serif ; font-size : var(--font-s…" at bounding box center [898, 449] width 1206 height 684
click at [333, 461] on div "font-family : [PERSON_NAME] Mono, Arial , sans-serif ; font-size : var(--font-s…" at bounding box center [898, 449] width 1206 height 684
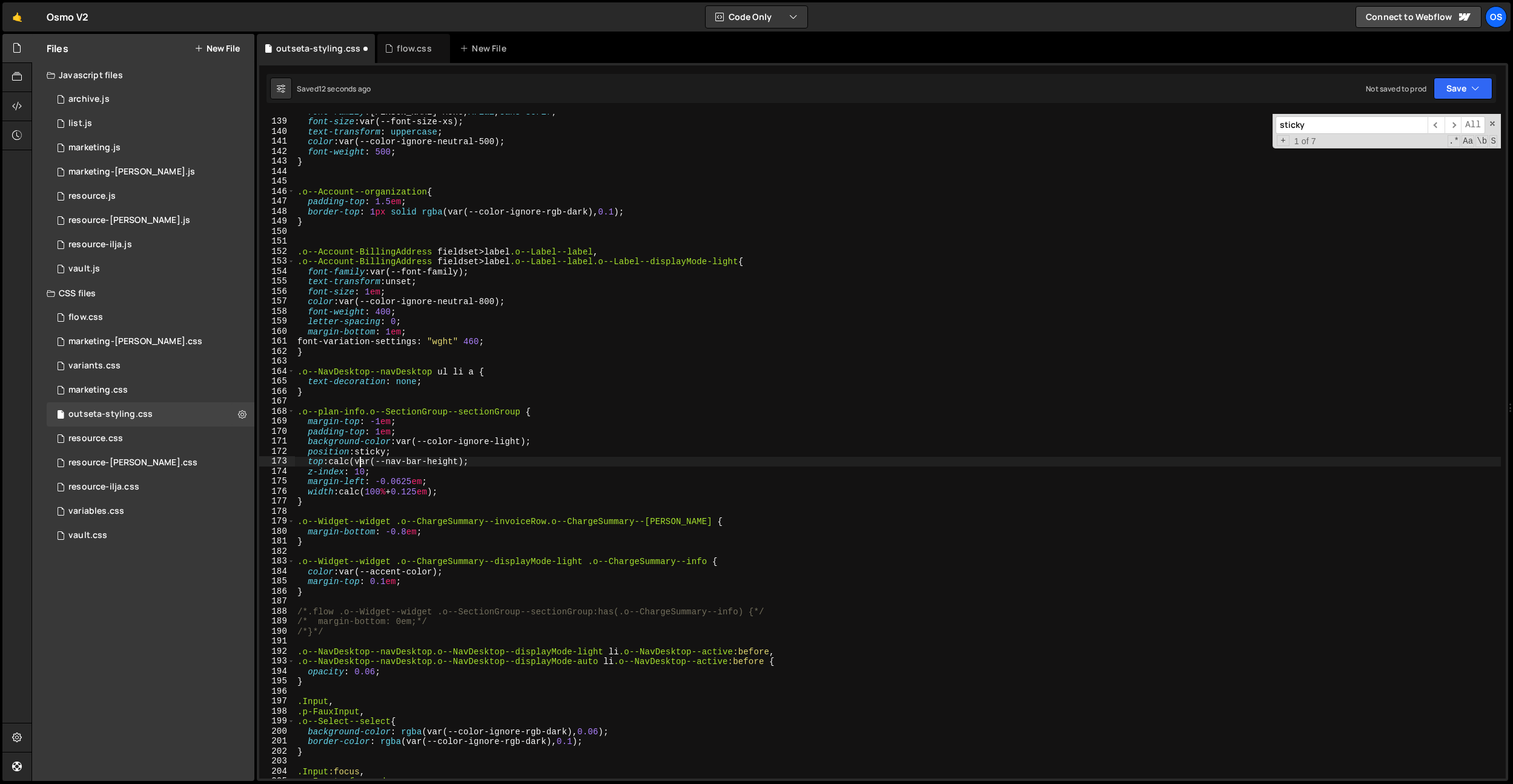
click at [468, 463] on div "font-family : [PERSON_NAME] Mono, Arial , sans-serif ; font-size : var(--font-s…" at bounding box center [898, 449] width 1206 height 684
drag, startPoint x: 501, startPoint y: 471, endPoint x: 513, endPoint y: 468, distance: 12.4
click at [501, 471] on div "font-family : [PERSON_NAME] Mono, Arial , sans-serif ; font-size : var(--font-s…" at bounding box center [898, 449] width 1206 height 684
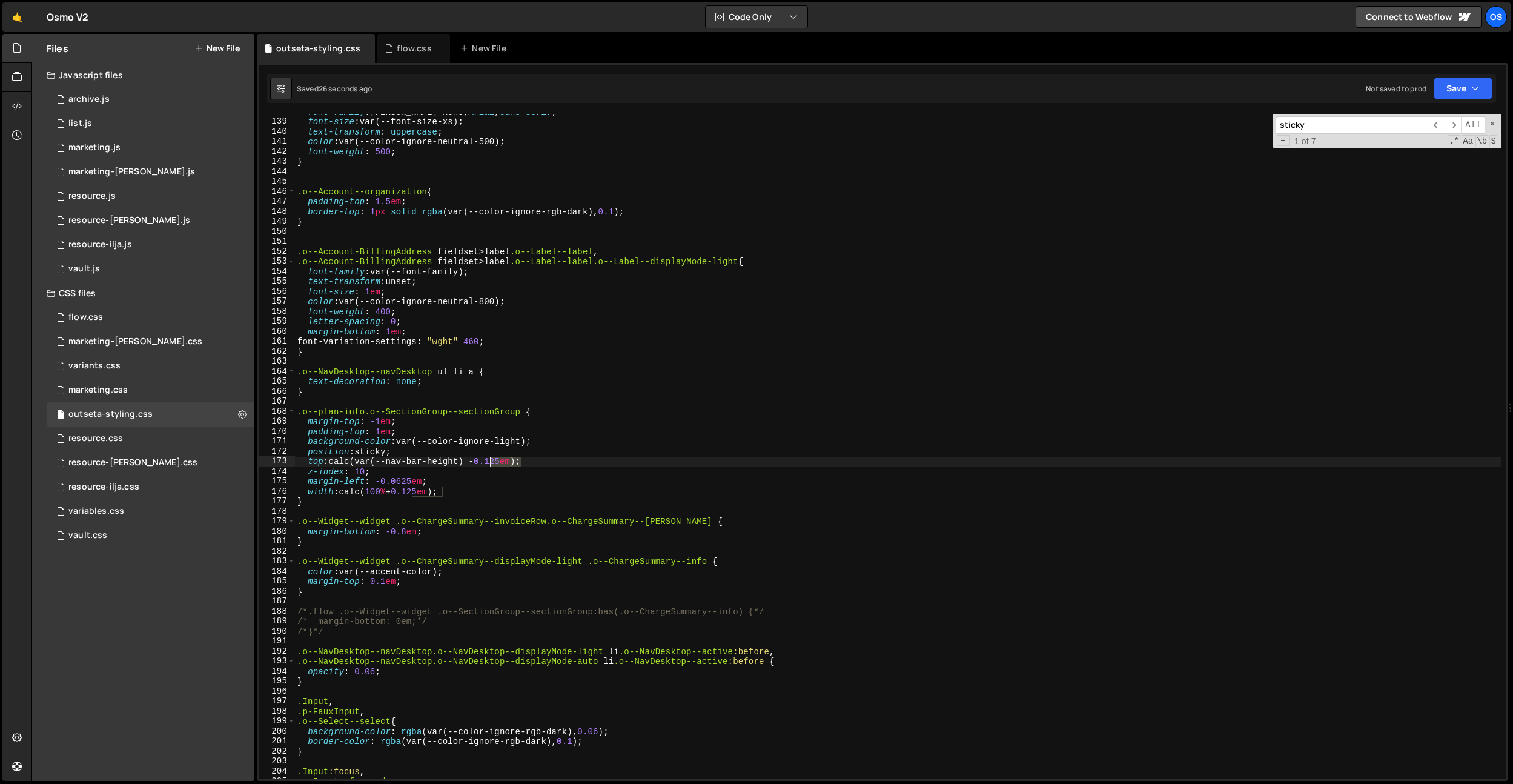
drag, startPoint x: 520, startPoint y: 462, endPoint x: 490, endPoint y: 463, distance: 30.0
click at [490, 463] on div "font-family : [PERSON_NAME] Mono, Arial , sans-serif ; font-size : var(--font-s…" at bounding box center [898, 449] width 1206 height 684
click at [491, 264] on div "font-family : [PERSON_NAME] Mono, Arial , sans-serif ; font-size : var(--font-s…" at bounding box center [898, 449] width 1206 height 684
type textarea ".o--Account-BillingAddress fieldset > label.o--Label--label.o--Label--displayMo…"
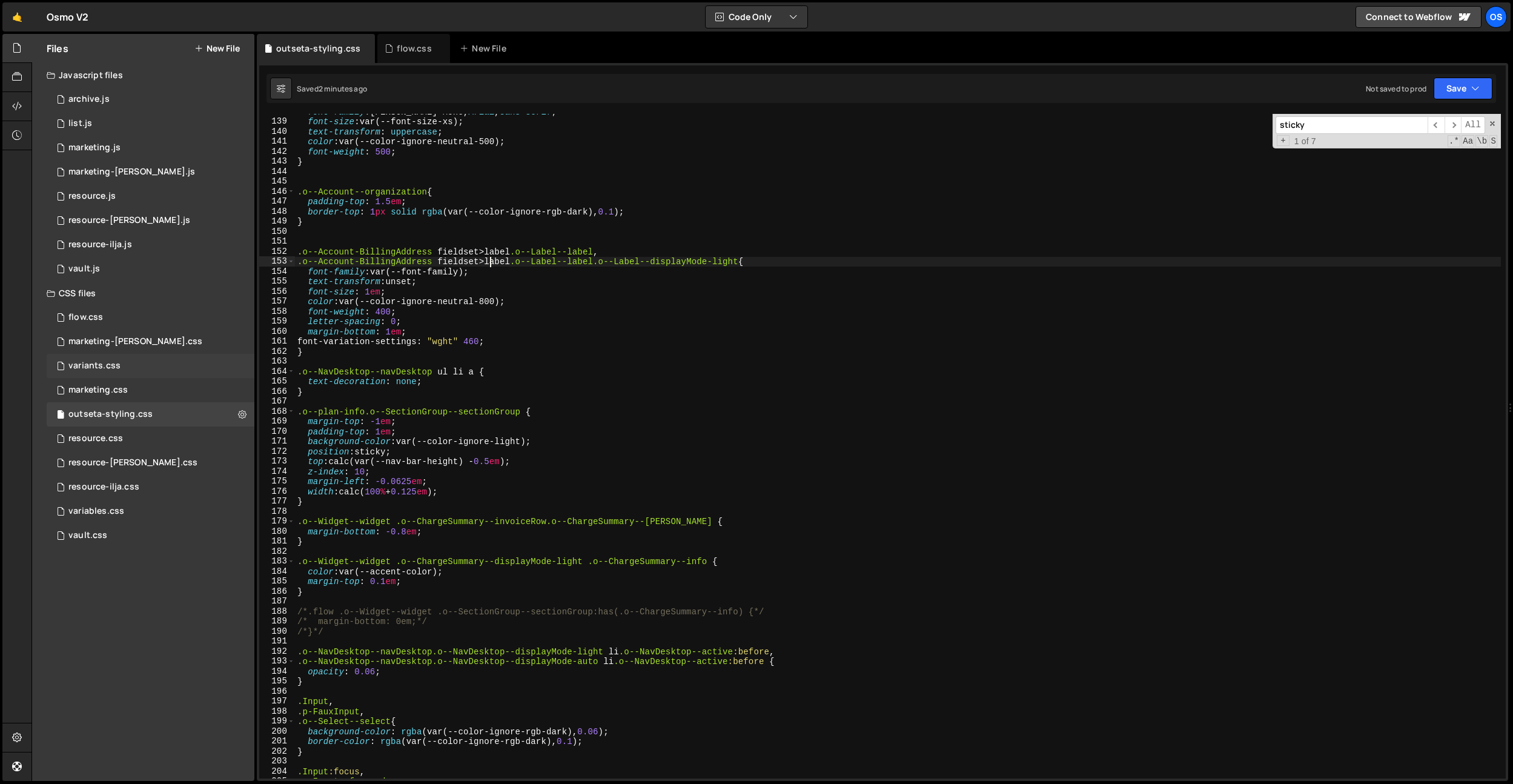
click at [116, 357] on div "variants.css 0" at bounding box center [150, 366] width 208 height 25
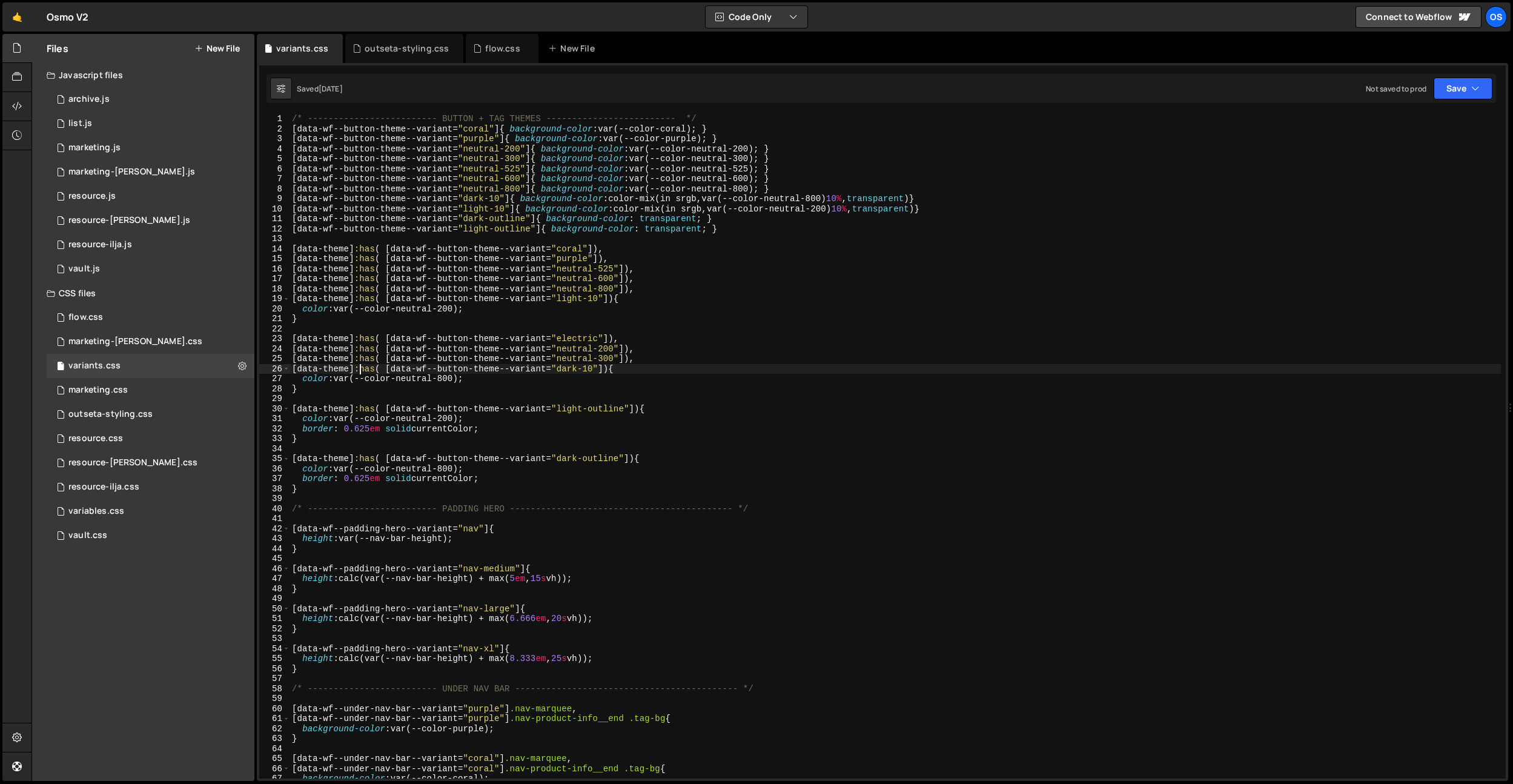
click at [360, 373] on div "/* ------------------------- BUTTON + TAG THEMES ------------------------- */ […" at bounding box center [895, 456] width 1211 height 684
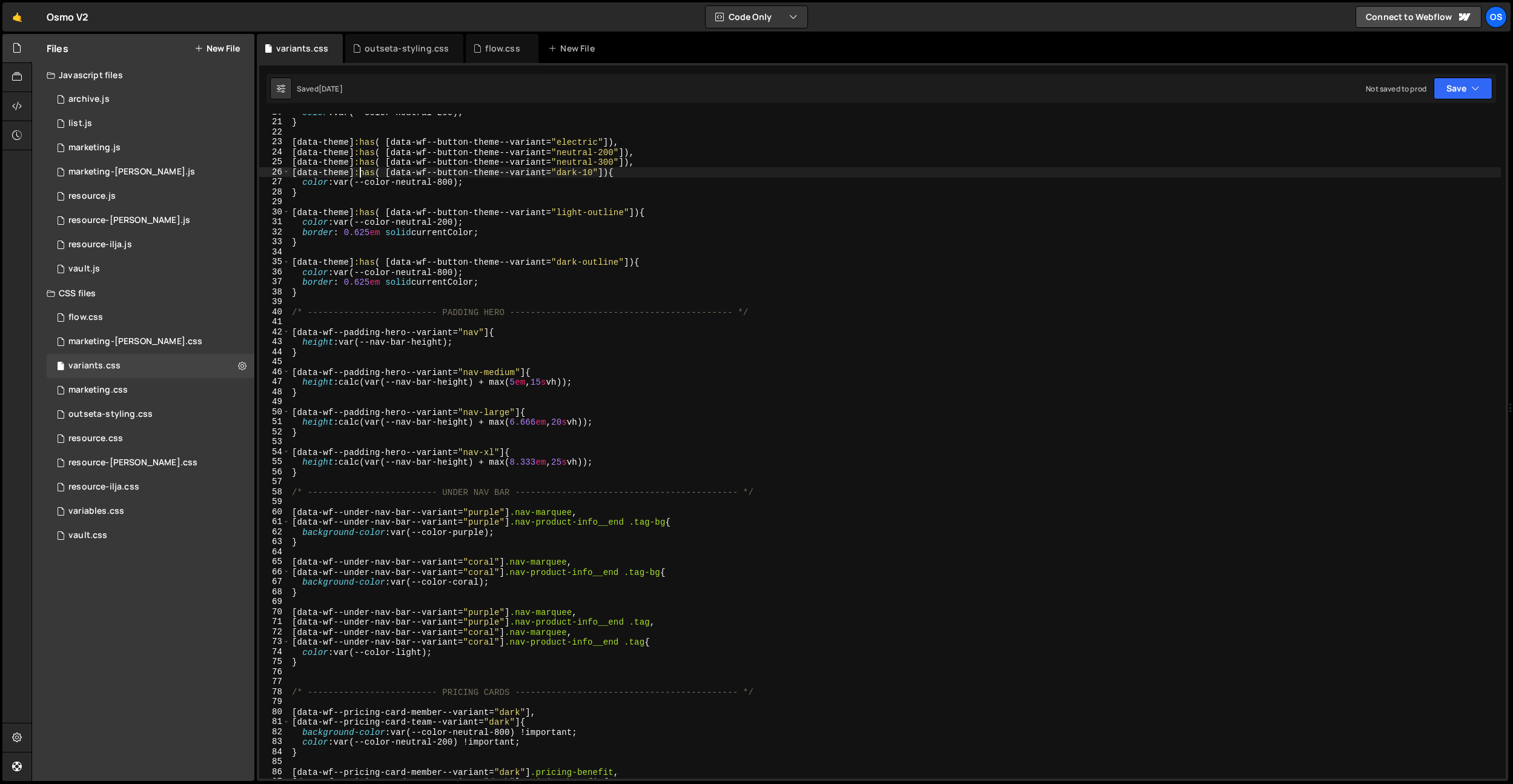
scroll to position [71, 0]
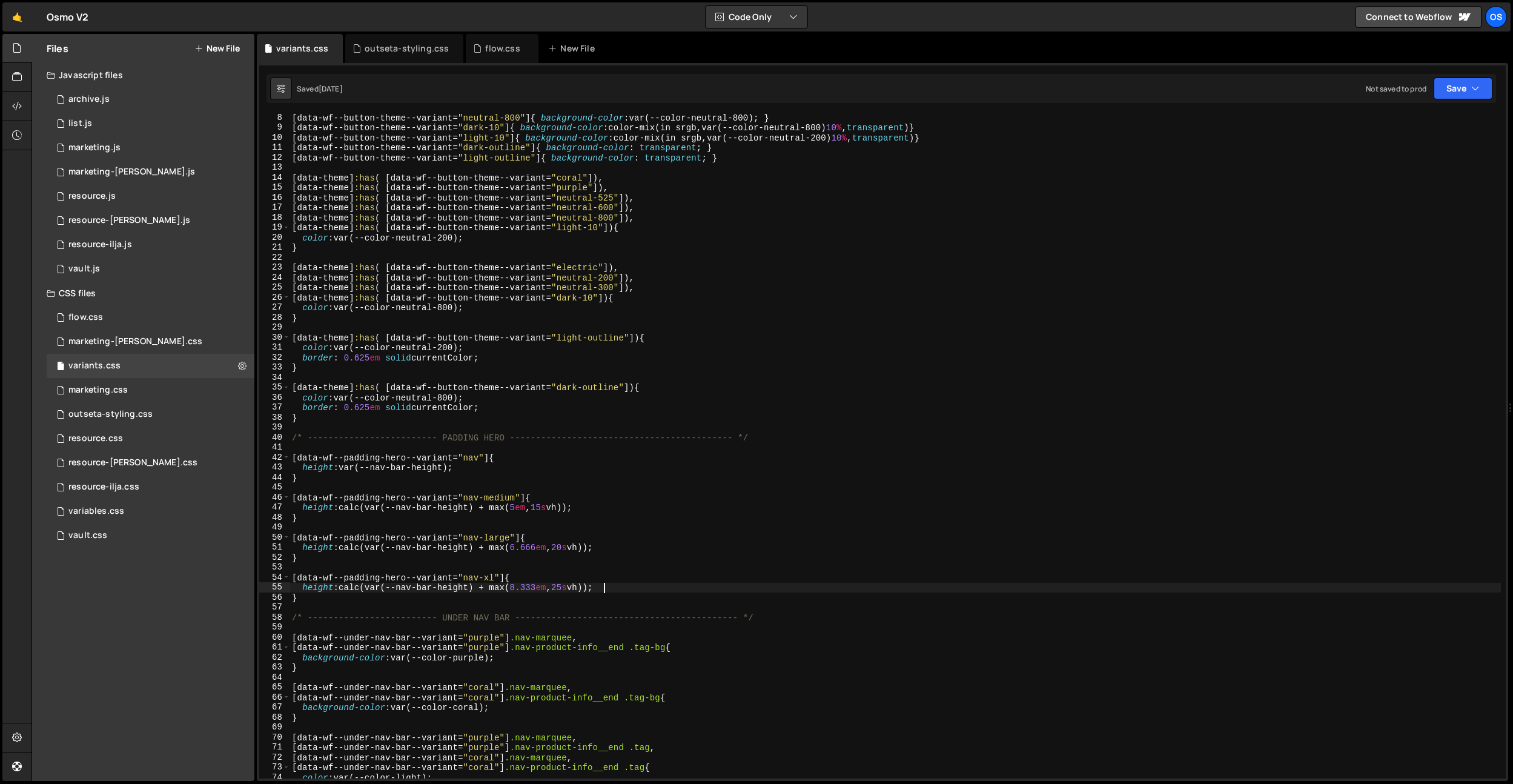
click at [642, 591] on div "[ data-wf--button-theme--variant = " neutral-800 " ] { background-color : var(-…" at bounding box center [895, 454] width 1211 height 684
type textarea "height: calc(var(--nav-bar-height) + max(8.333em, 25svh));"
click at [626, 566] on div "[ data-wf--button-theme--variant = " neutral-800 " ] { background-color : var(-…" at bounding box center [895, 454] width 1211 height 684
click at [591, 562] on div "[ data-wf--button-theme--variant = " neutral-800 " ] { background-color : var(-…" at bounding box center [895, 454] width 1211 height 684
click at [567, 530] on div "[ data-wf--button-theme--variant = " neutral-800 " ] { background-color : var(-…" at bounding box center [895, 454] width 1211 height 684
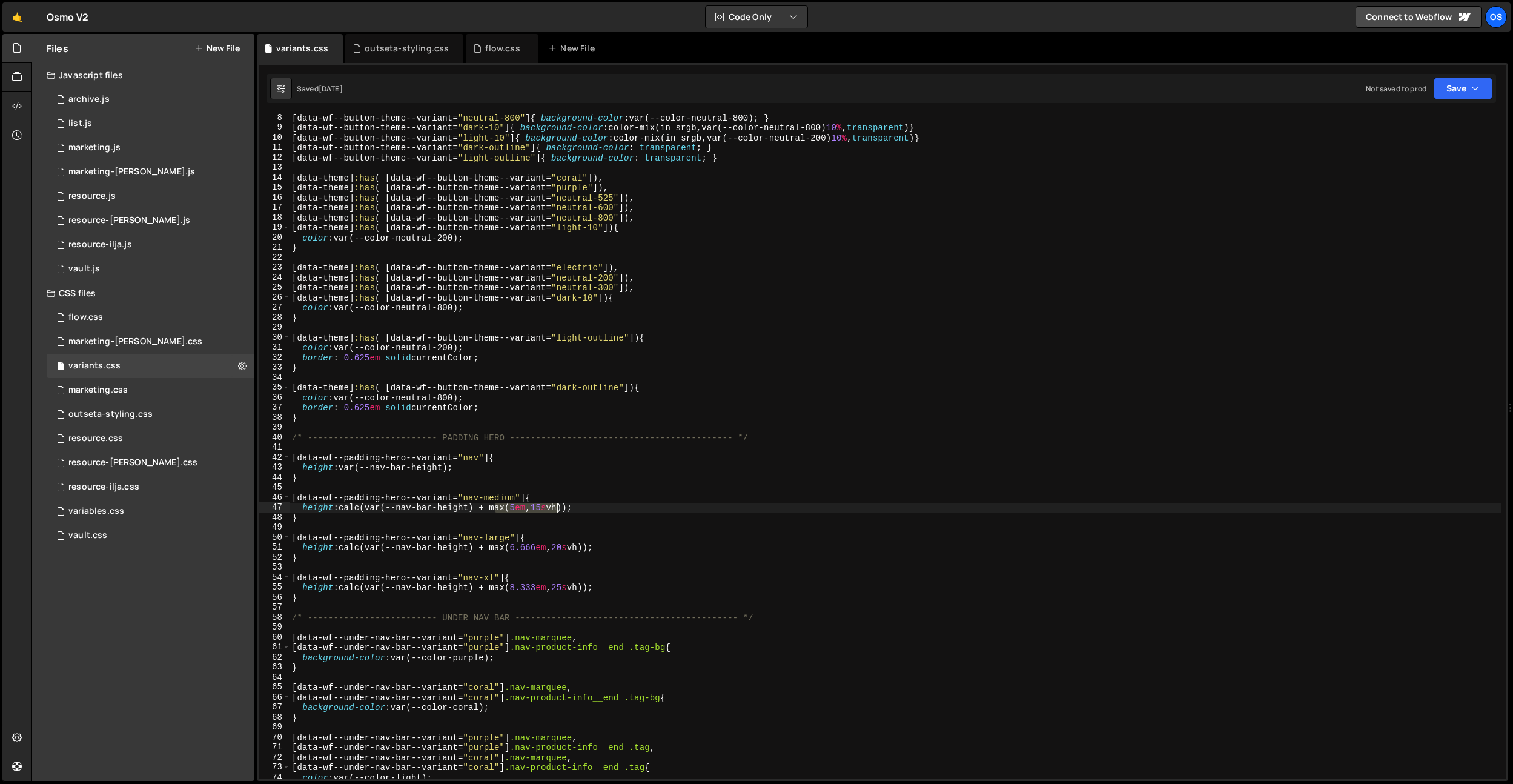
drag, startPoint x: 495, startPoint y: 509, endPoint x: 559, endPoint y: 507, distance: 64.0
click at [559, 507] on div "[ data-wf--button-theme--variant = " neutral-800 " ] { background-color : var(-…" at bounding box center [895, 454] width 1211 height 684
type textarea "height: calc(var(--nav-bar-height) + max(5em, 15svh));"
click at [654, 506] on div "[ data-wf--button-theme--variant = " neutral-800 " ] { background-color : var(-…" at bounding box center [895, 454] width 1211 height 684
drag, startPoint x: 573, startPoint y: 529, endPoint x: 541, endPoint y: 522, distance: 32.8
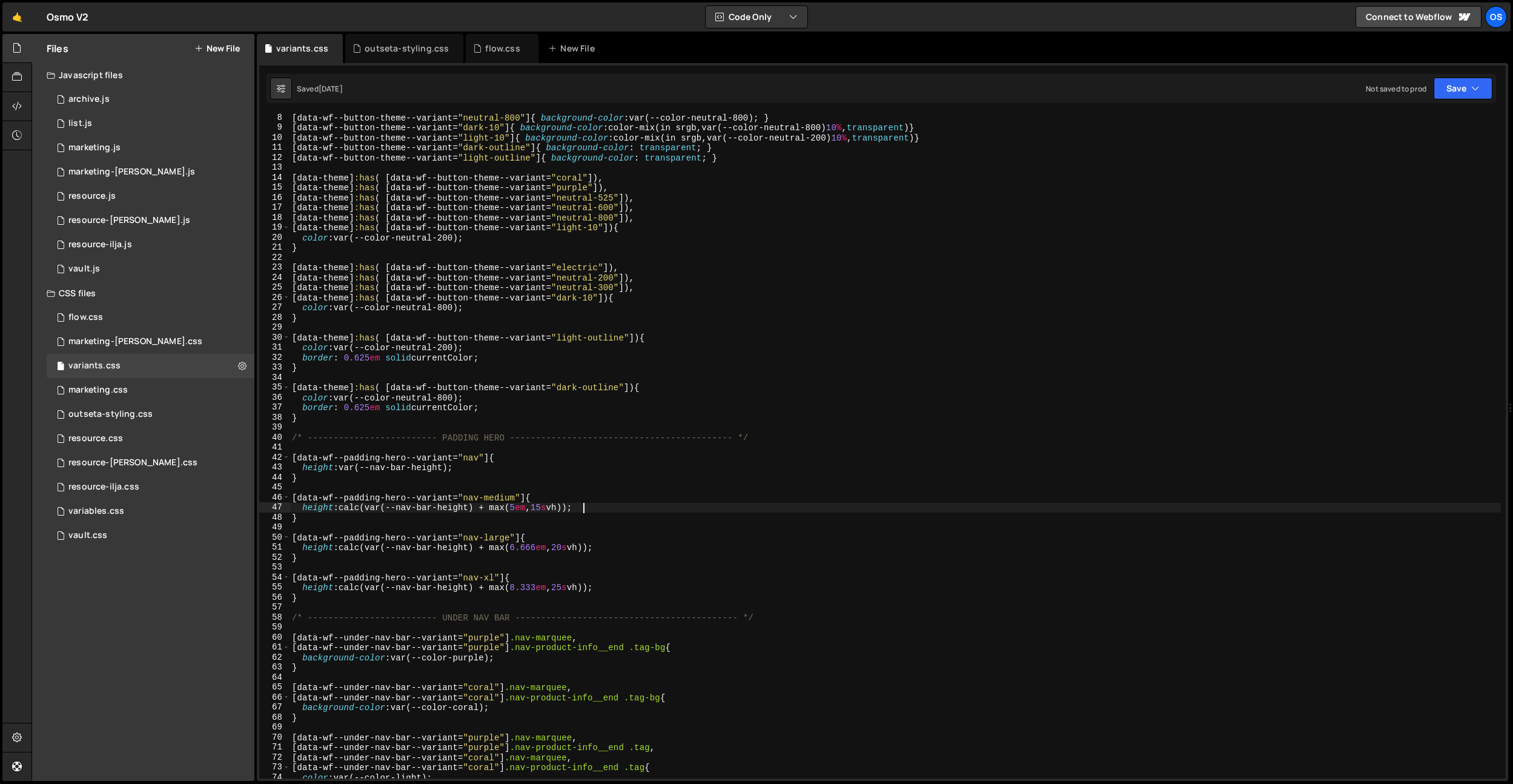
click at [571, 528] on div "[ data-wf--button-theme--variant = " neutral-800 " ] { background-color : var(-…" at bounding box center [895, 454] width 1211 height 684
drag, startPoint x: 495, startPoint y: 510, endPoint x: 571, endPoint y: 509, distance: 76.0
click at [572, 504] on div "[ data-wf--button-theme--variant = " neutral-800 " ] { background-color : var(-…" at bounding box center [895, 454] width 1211 height 684
type textarea "height: calc(var(--nav-bar-height) + max(5em, 15svh));"
click at [132, 218] on div "resource-[PERSON_NAME].js" at bounding box center [129, 220] width 122 height 11
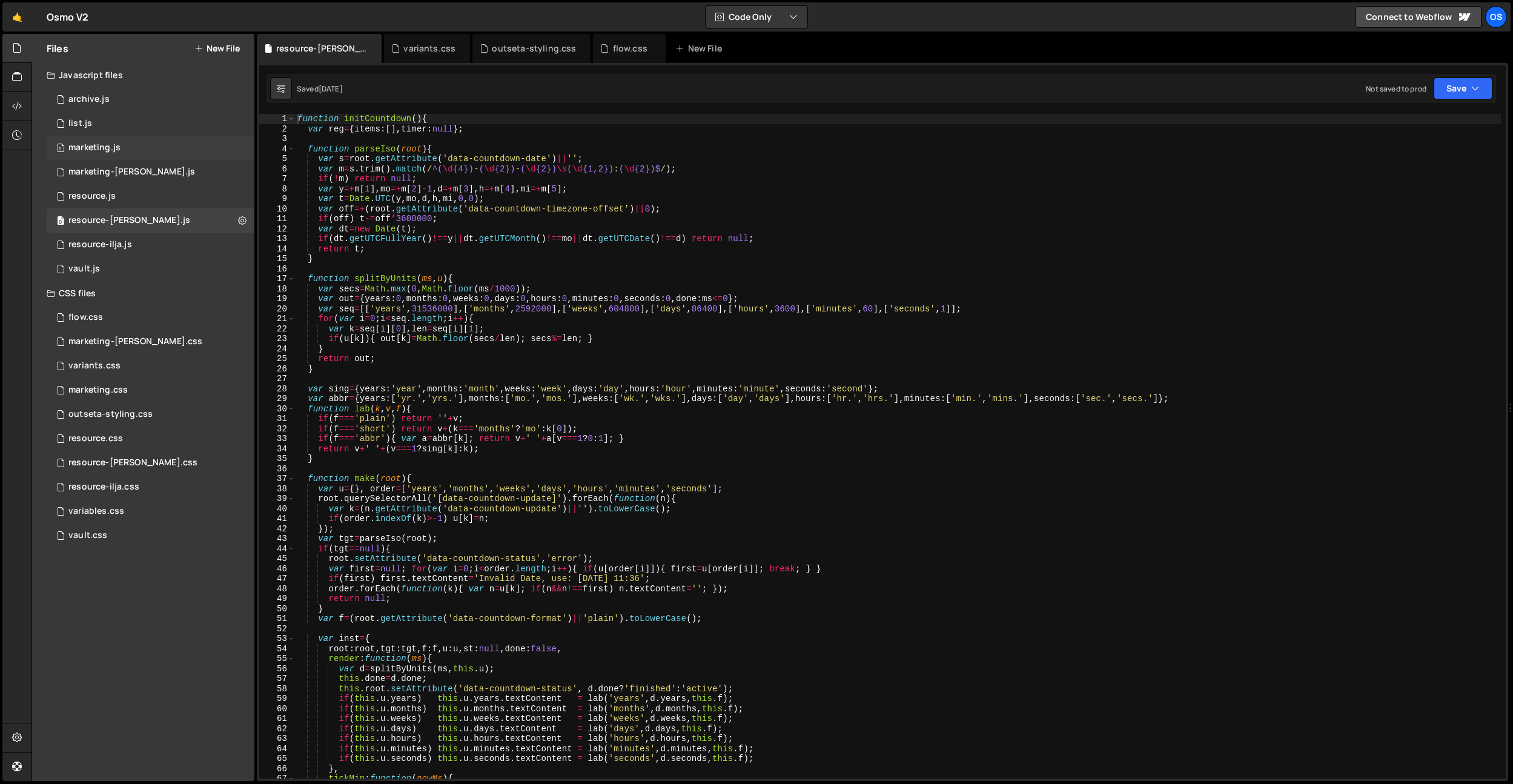
click at [120, 152] on div "0 marketing.js 0" at bounding box center [150, 147] width 208 height 25
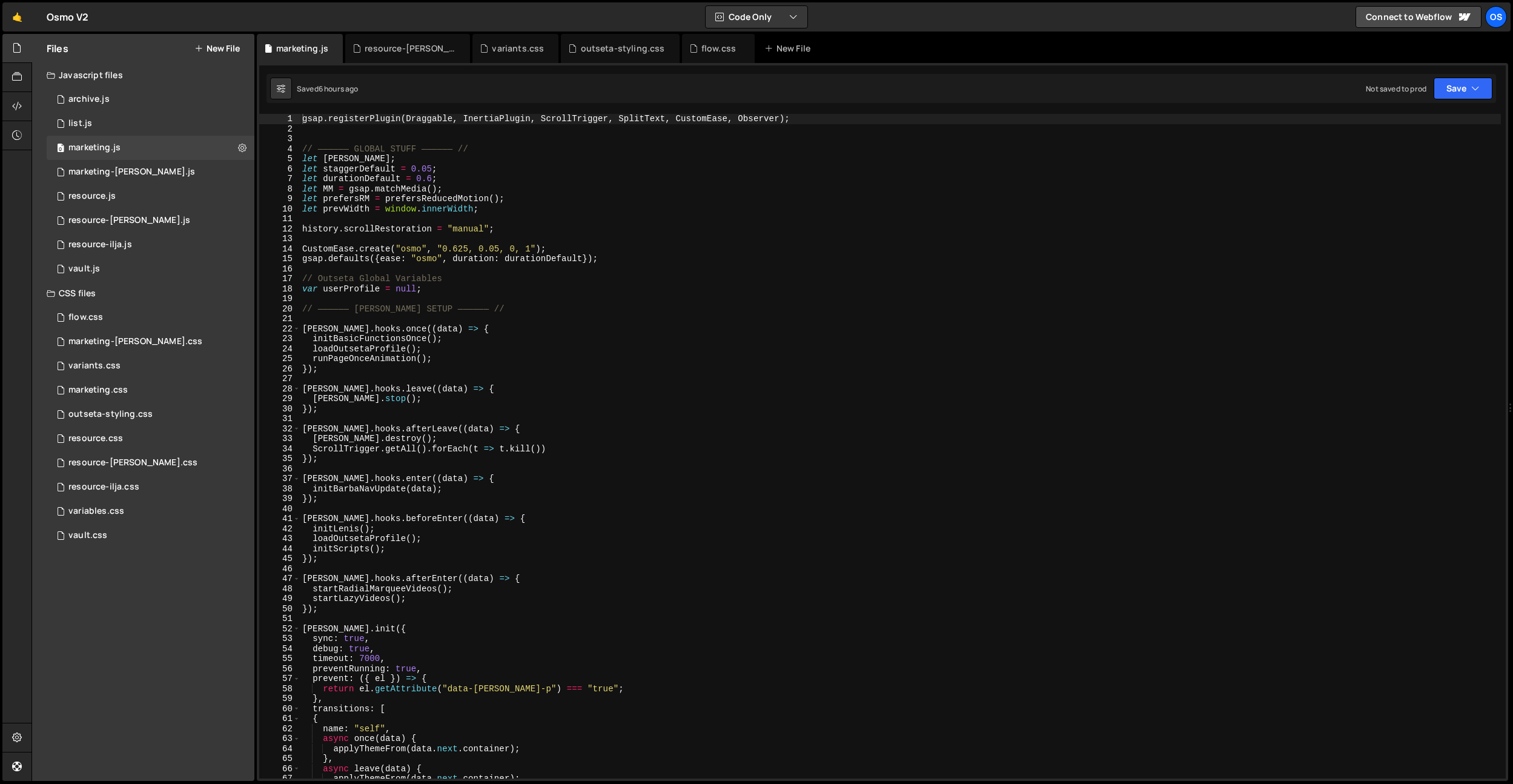
type textarea "CustomEase.create("osmo", "0.625, 0.05, 0, 1");"
click at [487, 253] on div "gsap . registerPlugin ( Draggable , InertiaPlugin , ScrollTrigger , SplitText ,…" at bounding box center [900, 456] width 1201 height 684
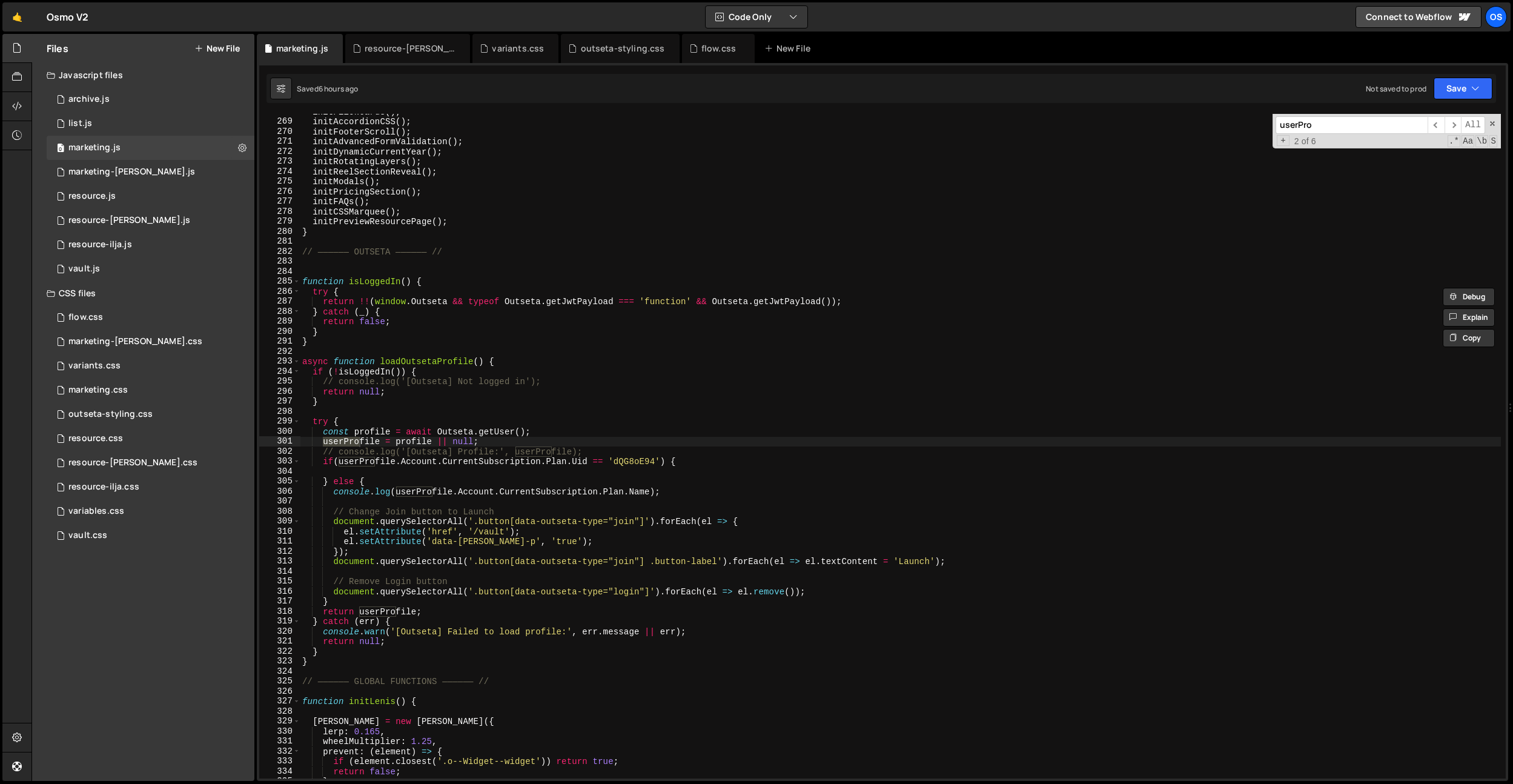
scroll to position [1796, 0]
type input "userPro"
click at [499, 379] on div "initFlickCards ( ) ; initAccordionCSS ( ) ; initFooterScroll ( ) ; initAdvanced…" at bounding box center [900, 449] width 1201 height 684
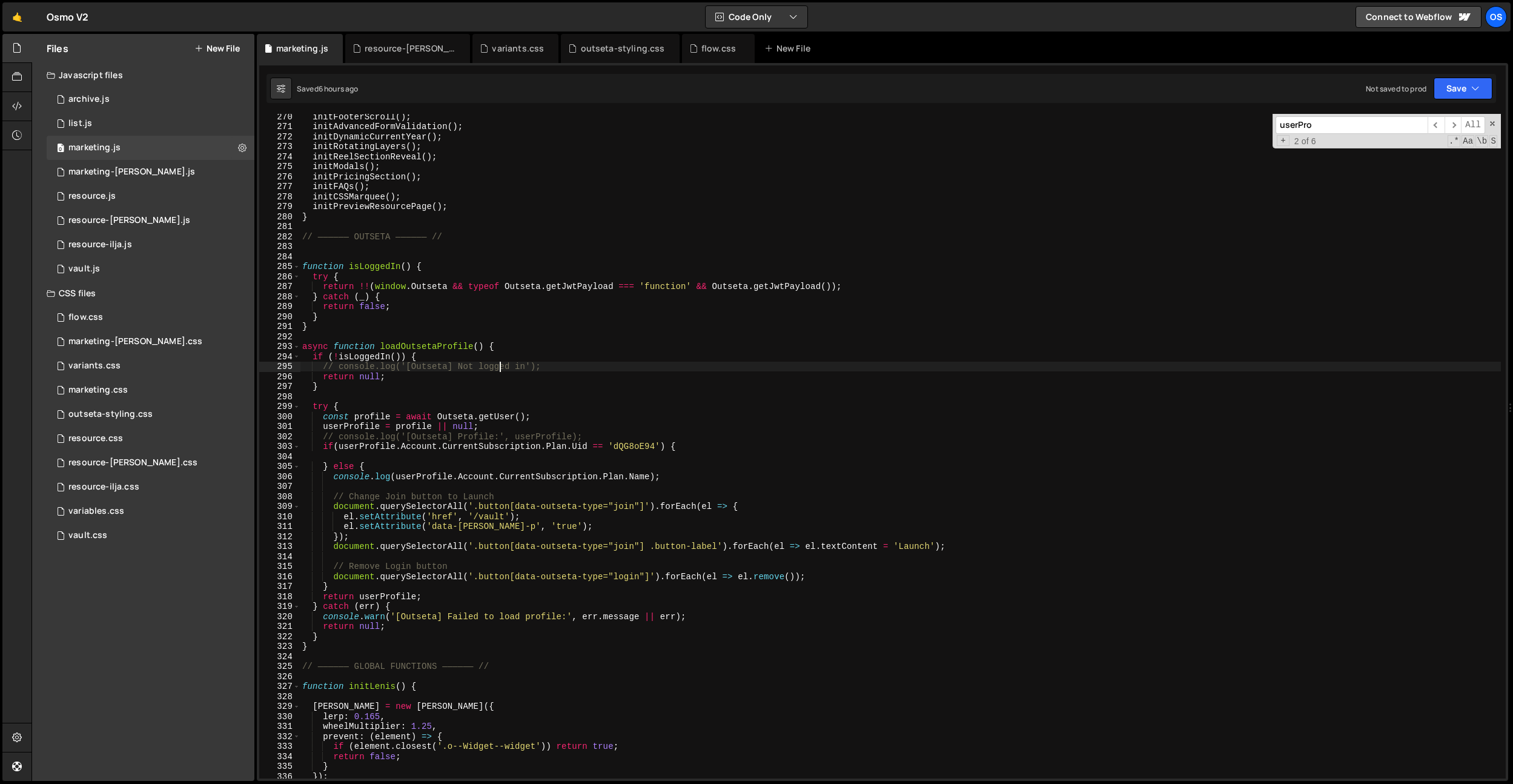
scroll to position [1808, 0]
click at [605, 430] on div "initFooterScroll ( ) ; initAdvancedFormValidation ( ) ; initDynamicCurrentYear …" at bounding box center [900, 450] width 1201 height 684
type textarea "// console.log('[Outseta] Profile:', userProfile);"
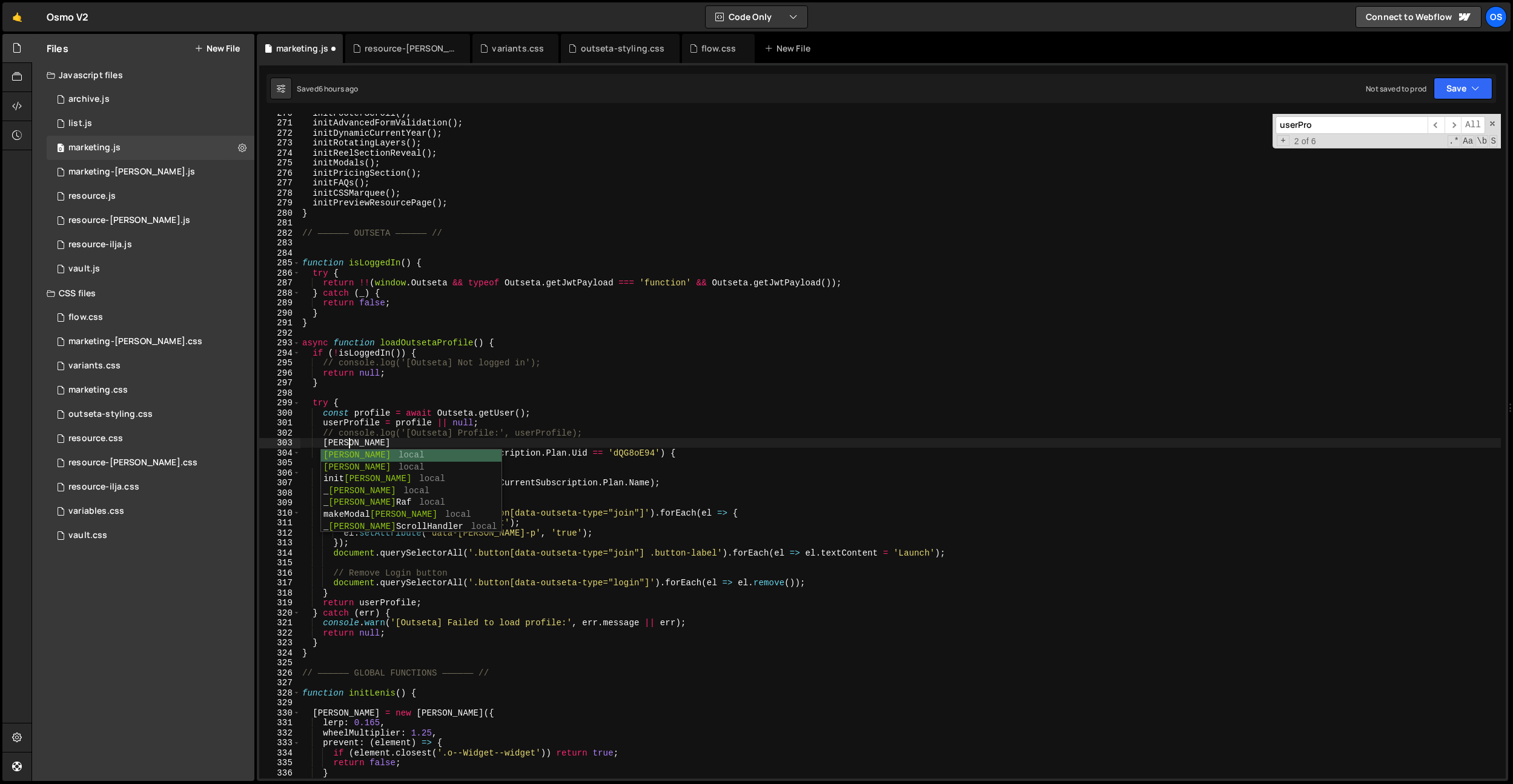
scroll to position [0, 3]
type textarea "[PERSON_NAME]."
click at [1370, 121] on input "userPro" at bounding box center [1352, 125] width 152 height 18
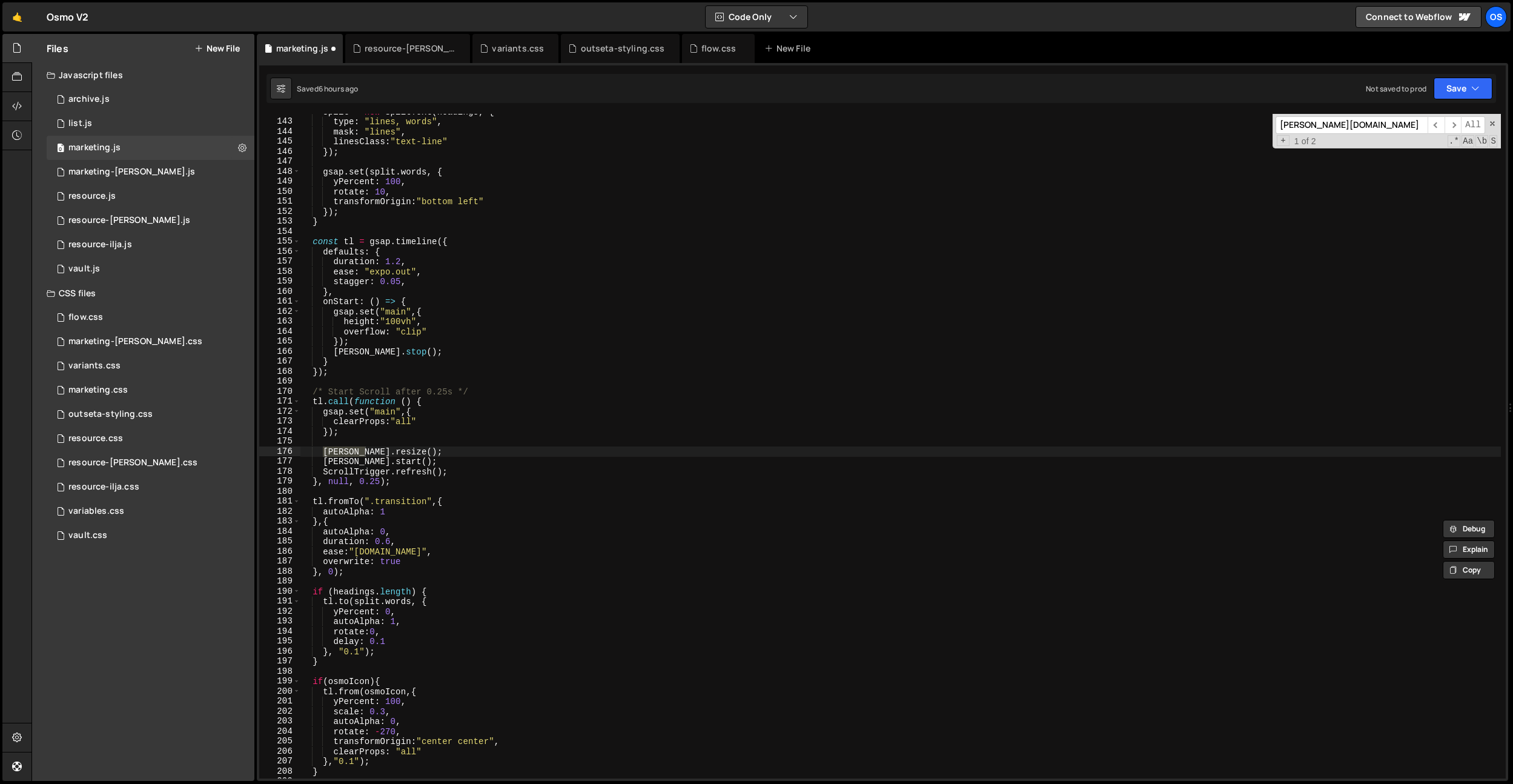
scroll to position [951, 0]
type input "[PERSON_NAME][DOMAIN_NAME]"
type textarea "[PERSON_NAME].resize();"
drag, startPoint x: 414, startPoint y: 449, endPoint x: 323, endPoint y: 450, distance: 91.0
click at [323, 450] on div "split = new SplitText ( headings , { type : "lines, words" , mask : "lines" , l…" at bounding box center [900, 449] width 1201 height 684
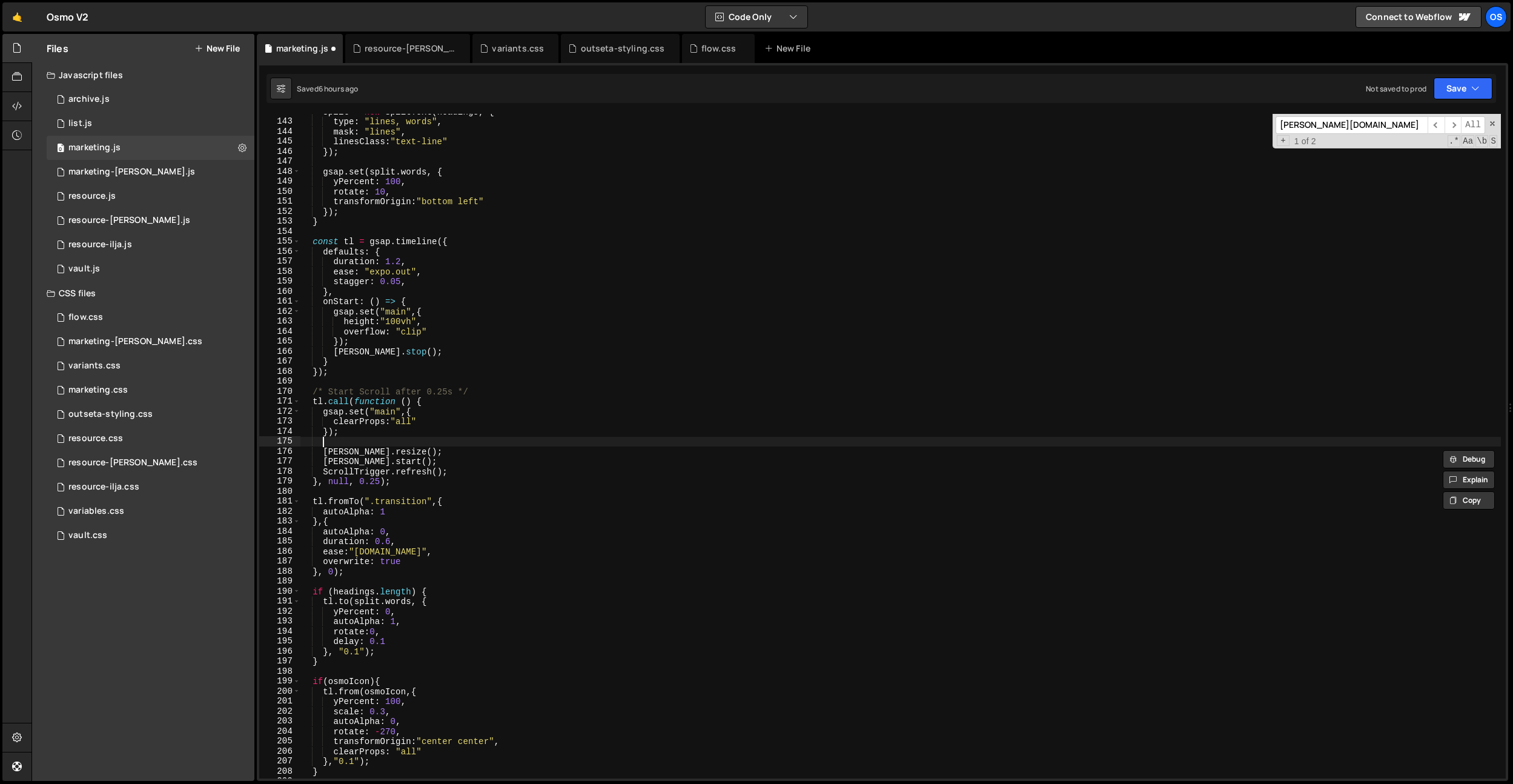
click at [523, 445] on div "split = new SplitText ( headings , { type : "lines, words" , mask : "lines" , l…" at bounding box center [900, 449] width 1201 height 684
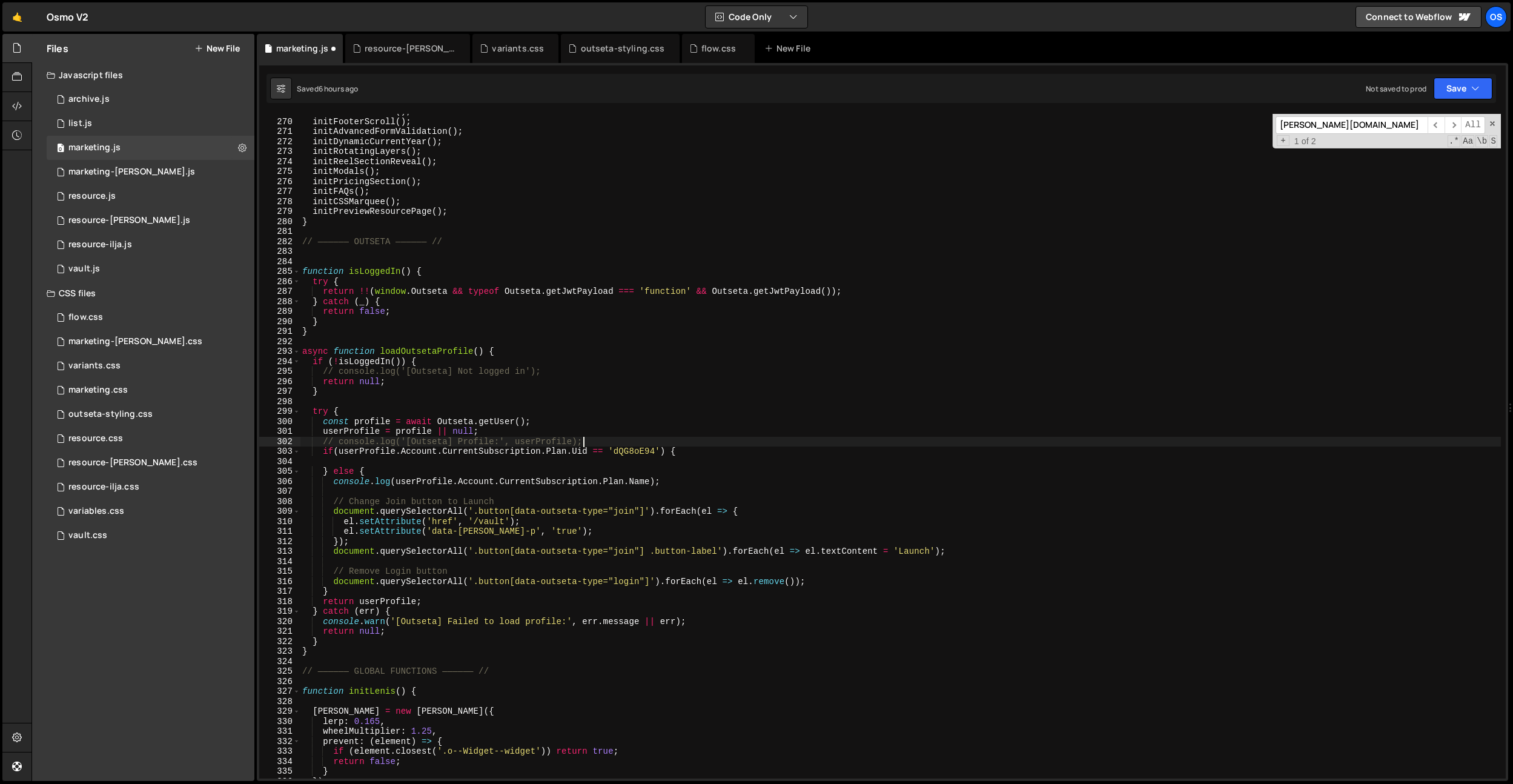
scroll to position [1802, 0]
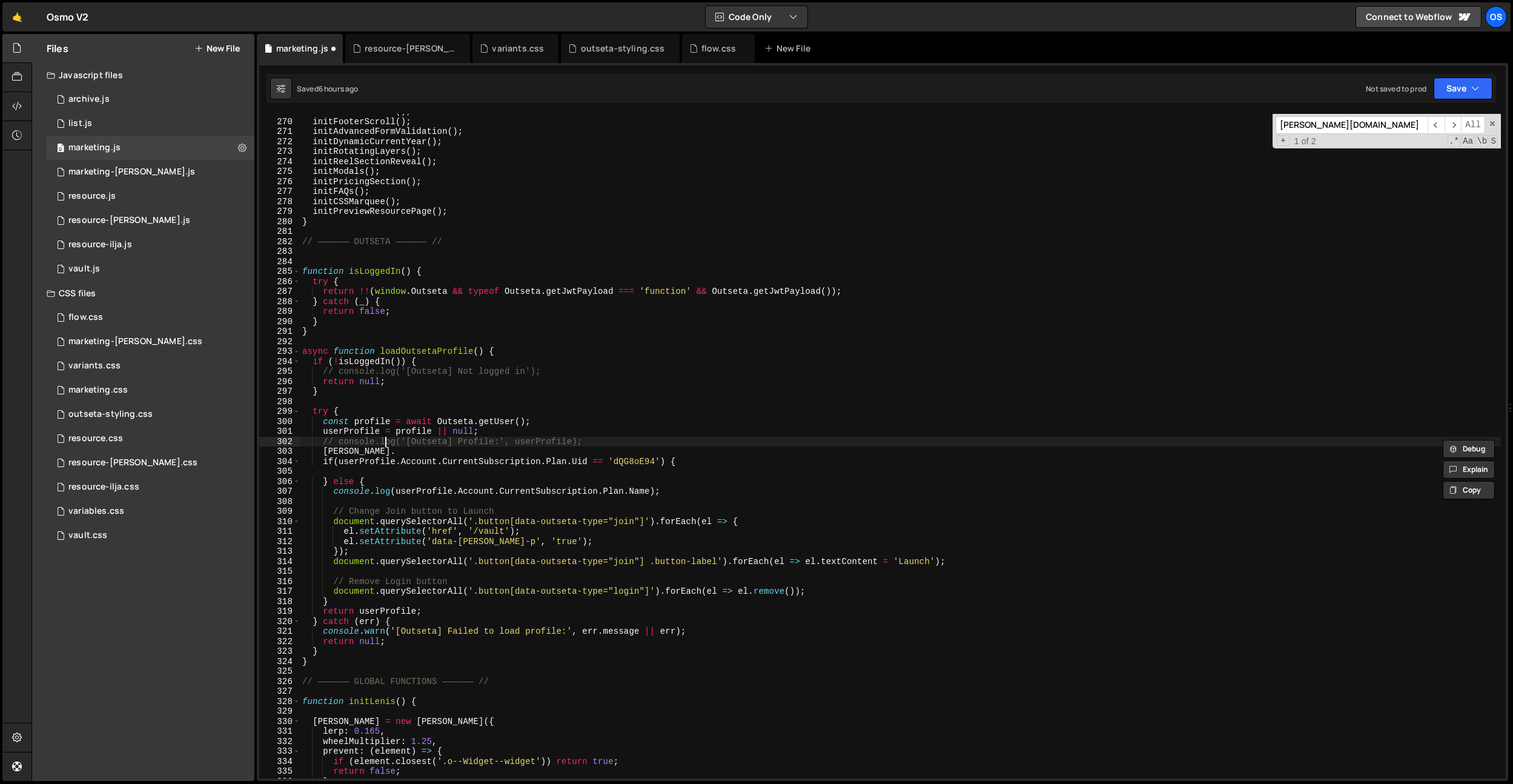
drag, startPoint x: 384, startPoint y: 441, endPoint x: 373, endPoint y: 448, distance: 13.0
click at [383, 441] on div "initAccordionCSS ( ) ; initFooterScroll ( ) ; initAdvancedFormValidation ( ) ; …" at bounding box center [900, 449] width 1201 height 684
click at [373, 448] on div "initAccordionCSS ( ) ; initFooterScroll ( ) ; initAdvancedFormValidation ( ) ; …" at bounding box center [900, 449] width 1201 height 684
type textarea "l"
paste textarea "[PERSON_NAME].resize();"
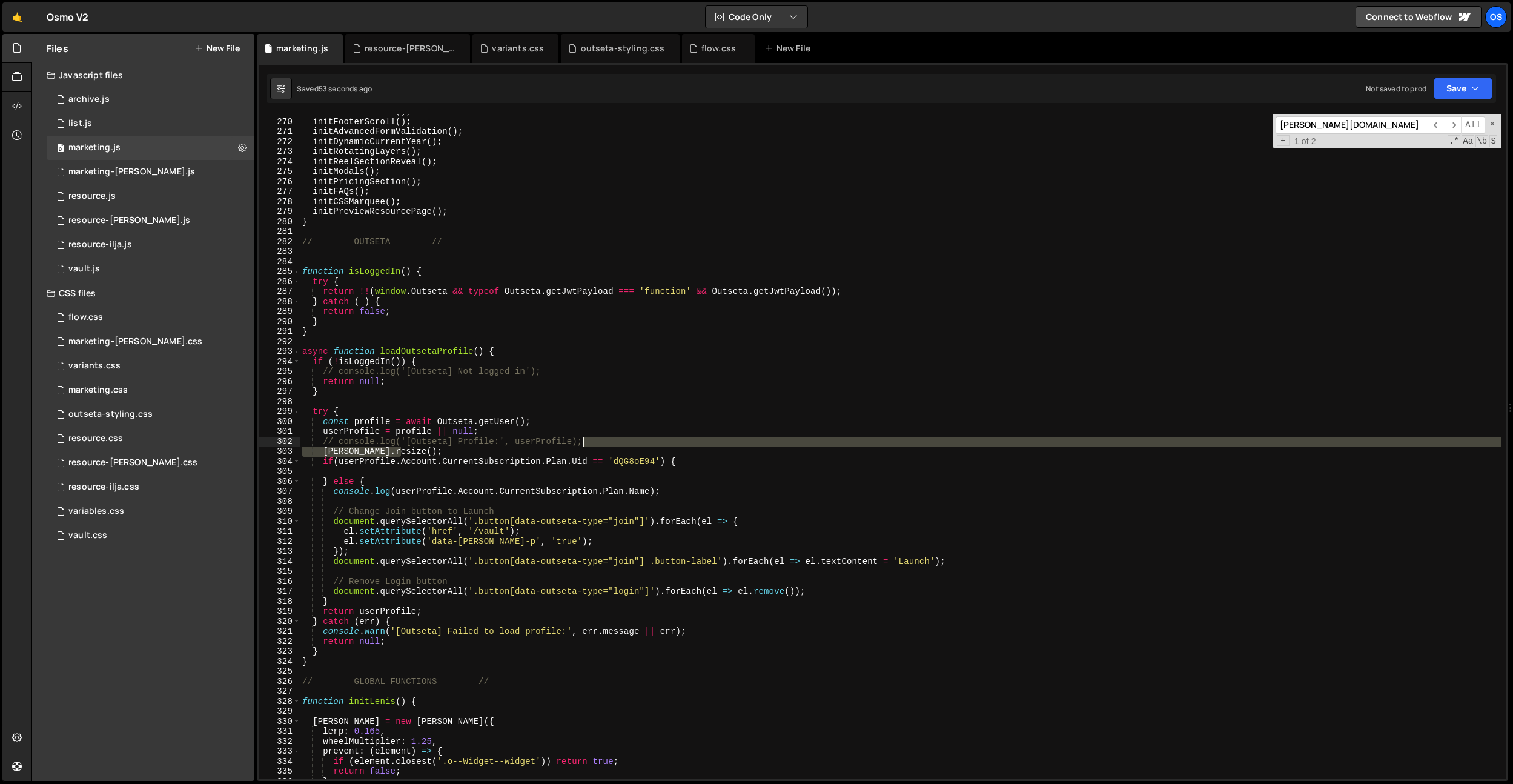
drag, startPoint x: 476, startPoint y: 452, endPoint x: 624, endPoint y: 444, distance: 148.2
click at [624, 444] on div "initAccordionCSS ( ) ; initFooterScroll ( ) ; initAdvancedFormValidation ( ) ; …" at bounding box center [900, 449] width 1201 height 684
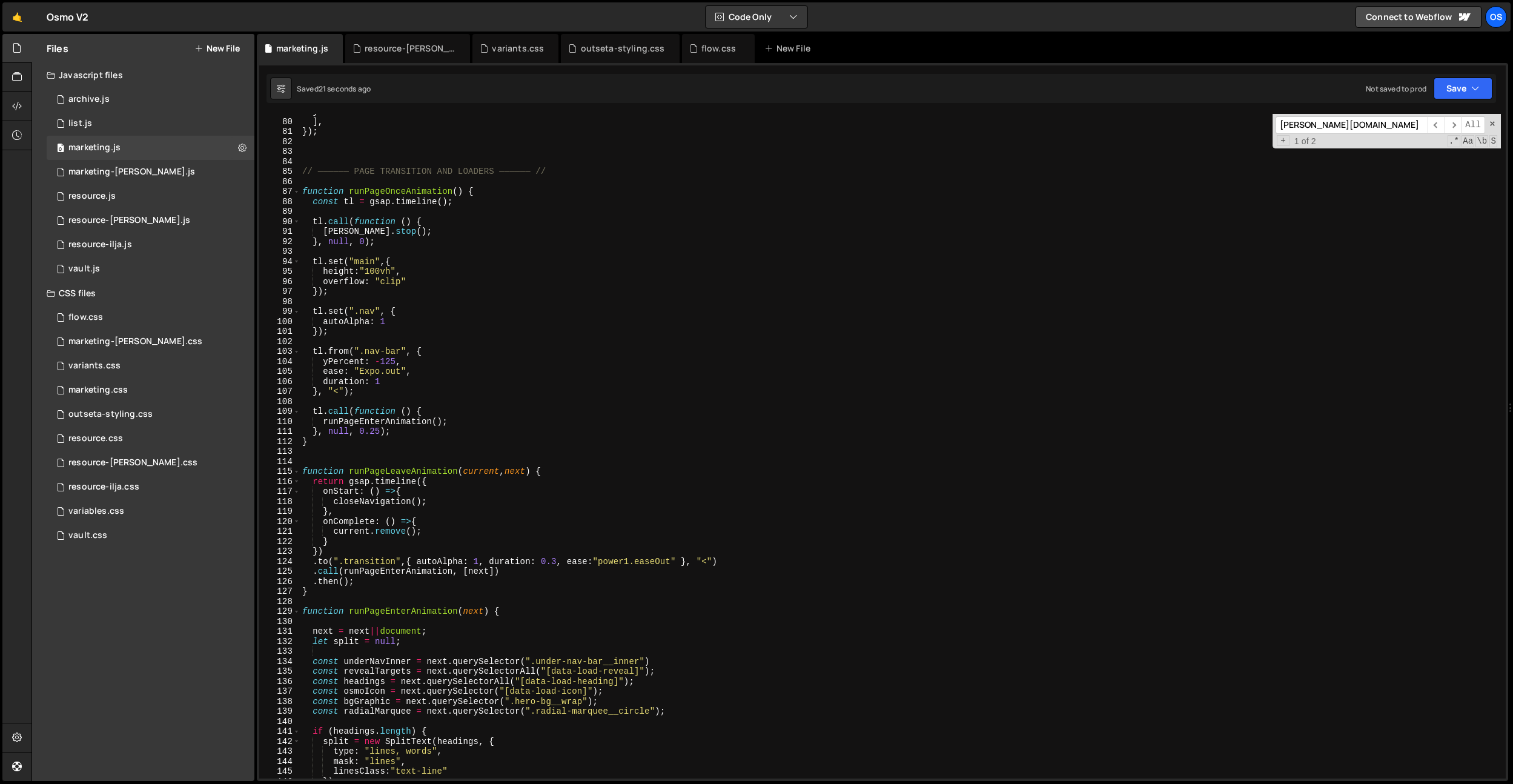
scroll to position [583, 0]
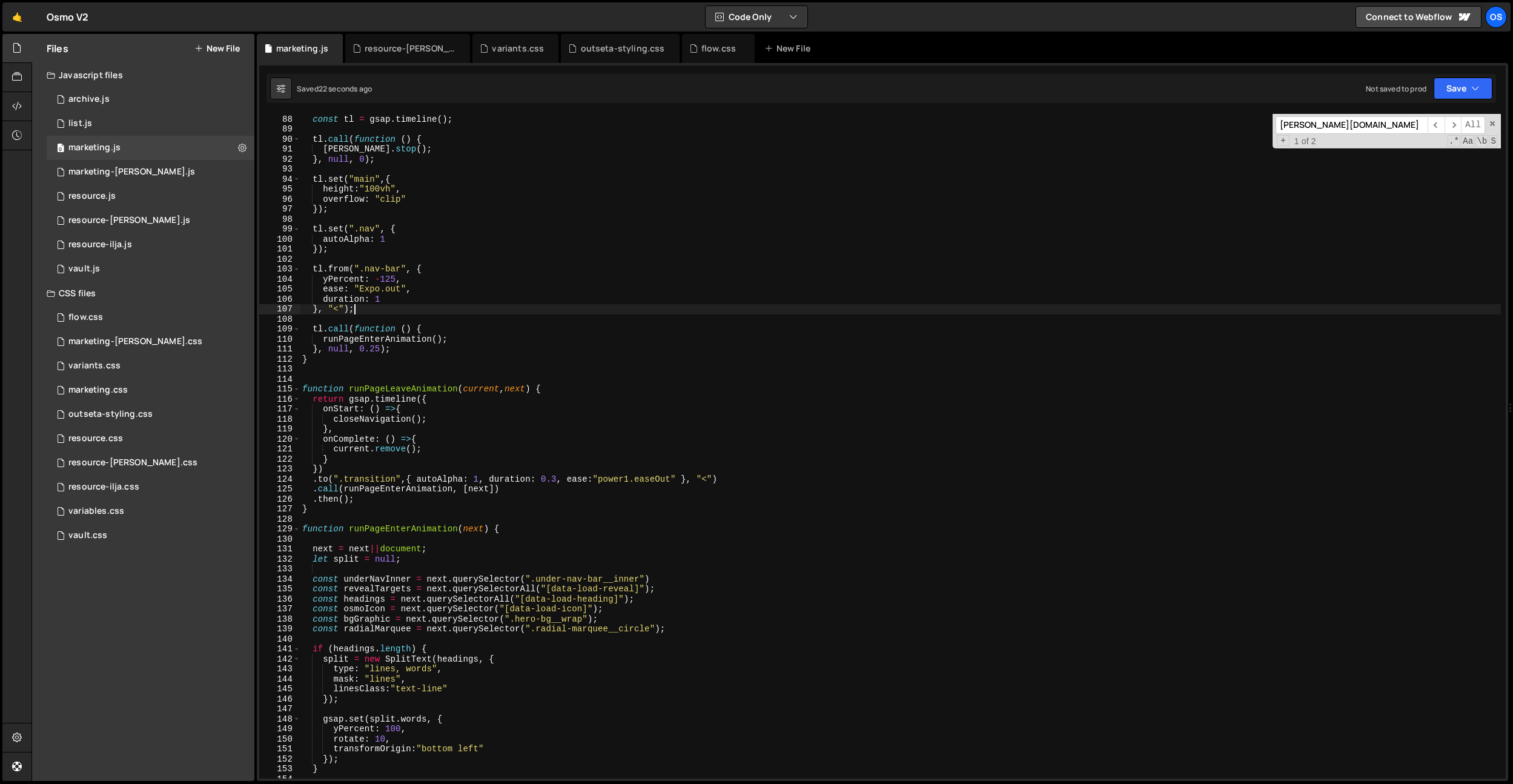
click at [509, 310] on div "function runPageOnceAnimation ( ) { const tl = gsap . timeline ( ) ; tl . call …" at bounding box center [900, 446] width 1201 height 684
type textarea "}, "<");"
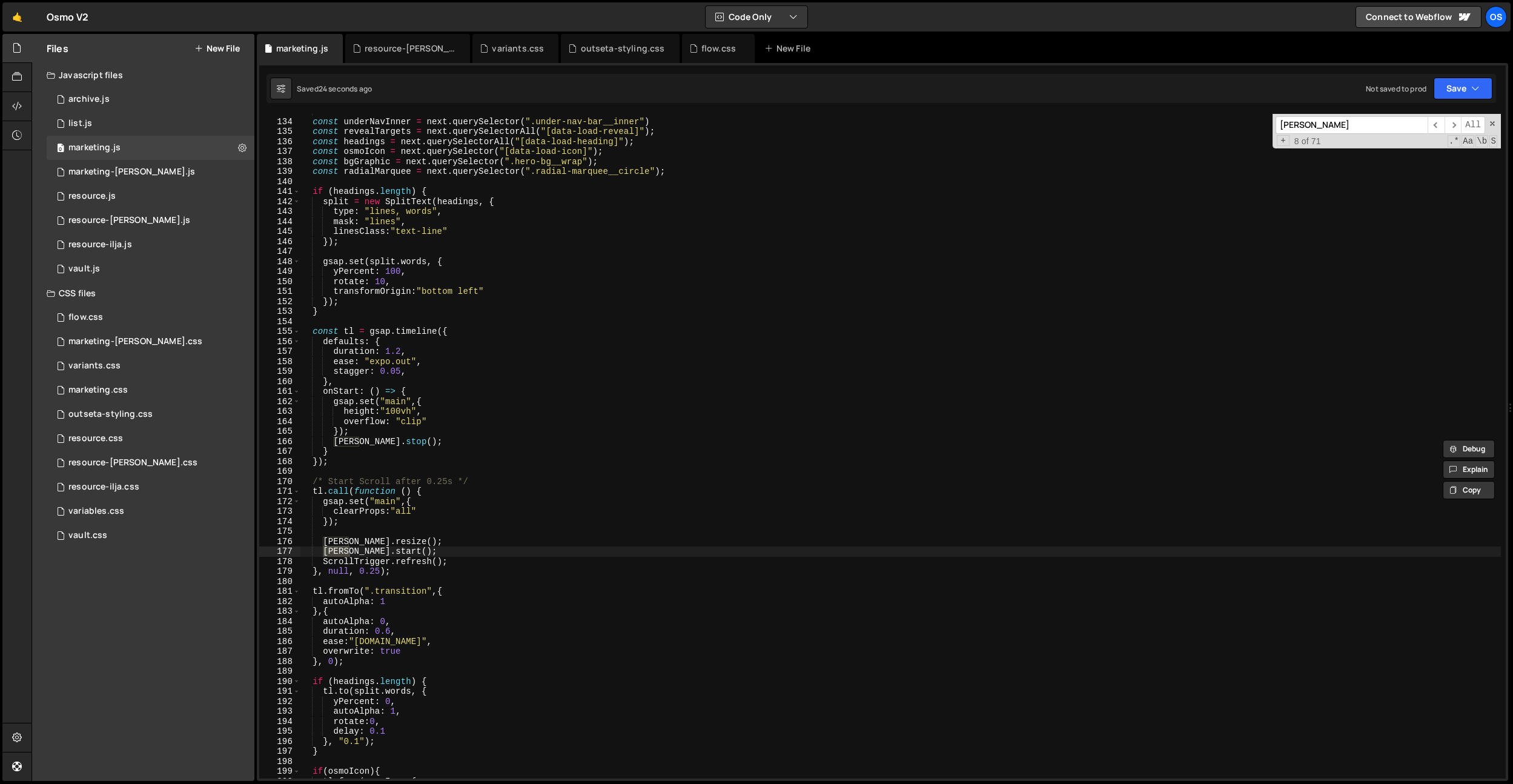
scroll to position [1970, 0]
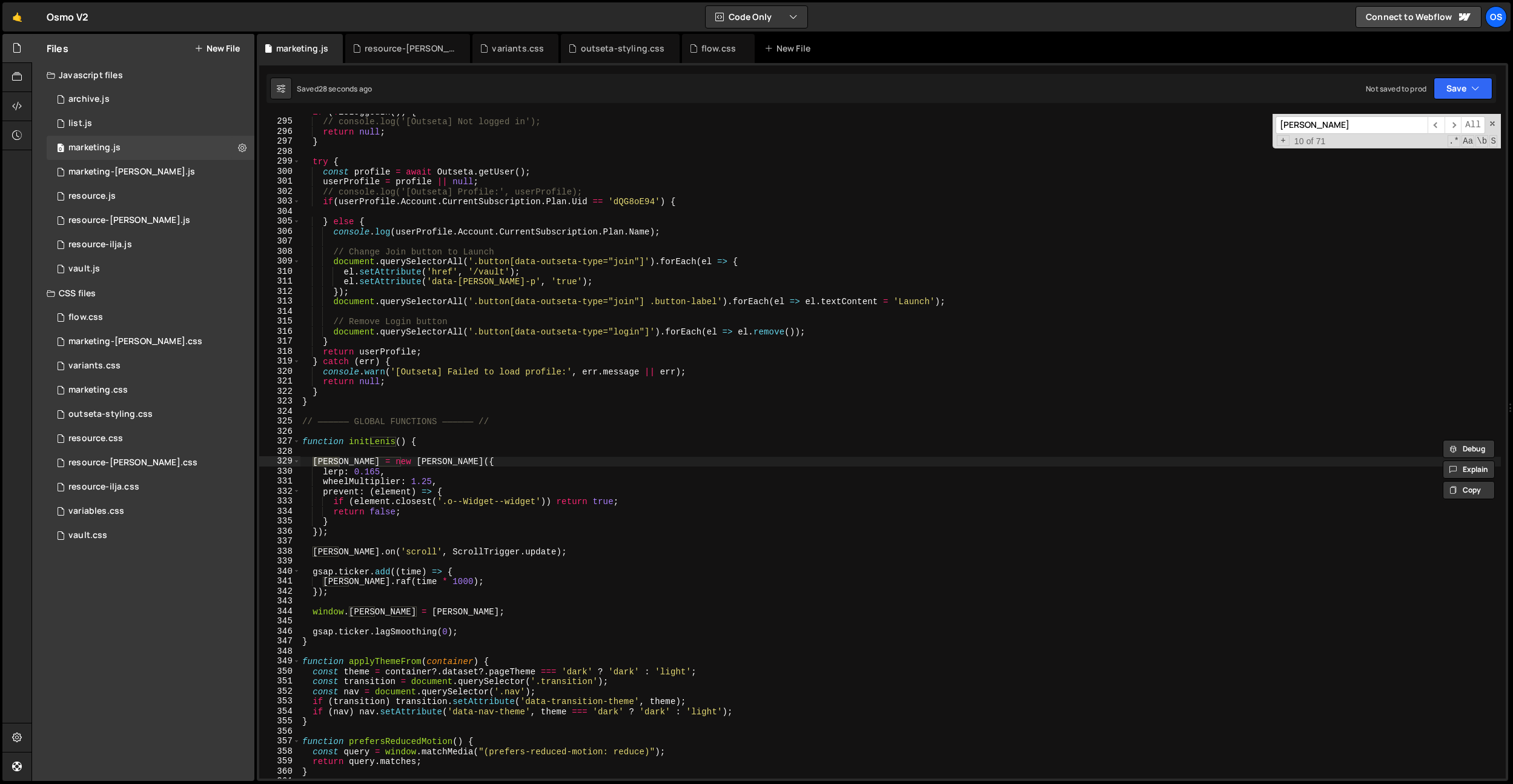
type input "[PERSON_NAME]"
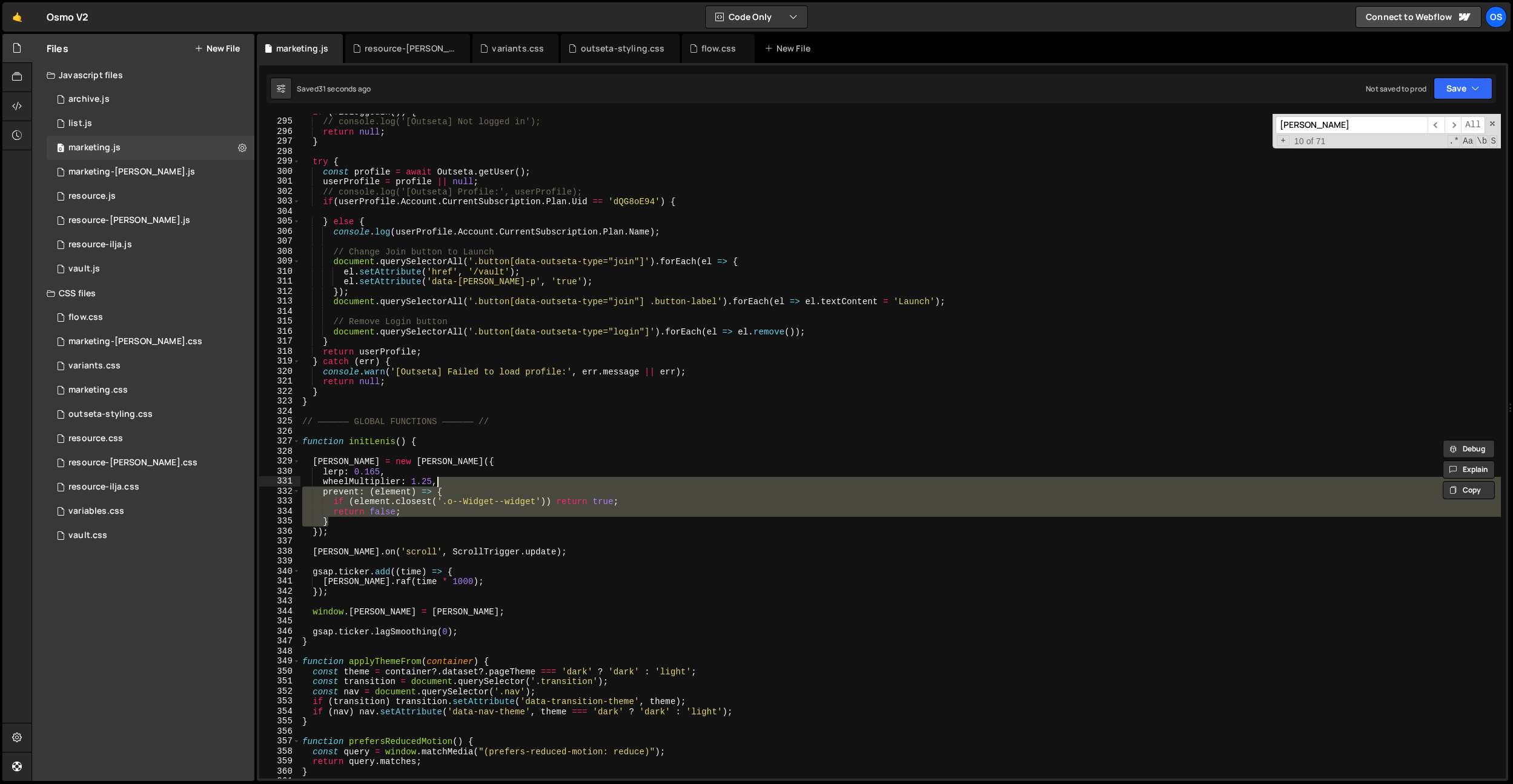
drag, startPoint x: 343, startPoint y: 522, endPoint x: 457, endPoint y: 481, distance: 121.1
click at [457, 481] on div "if ( ! isLoggedIn ( )) { // console.log('[Outseta] Not logged in'); return null…" at bounding box center [900, 449] width 1201 height 684
drag, startPoint x: 344, startPoint y: 517, endPoint x: 336, endPoint y: 520, distance: 8.5
click at [344, 517] on div "if ( ! isLoggedIn ( )) { // console.log('[Outseta] Not logged in'); return null…" at bounding box center [900, 446] width 1201 height 664
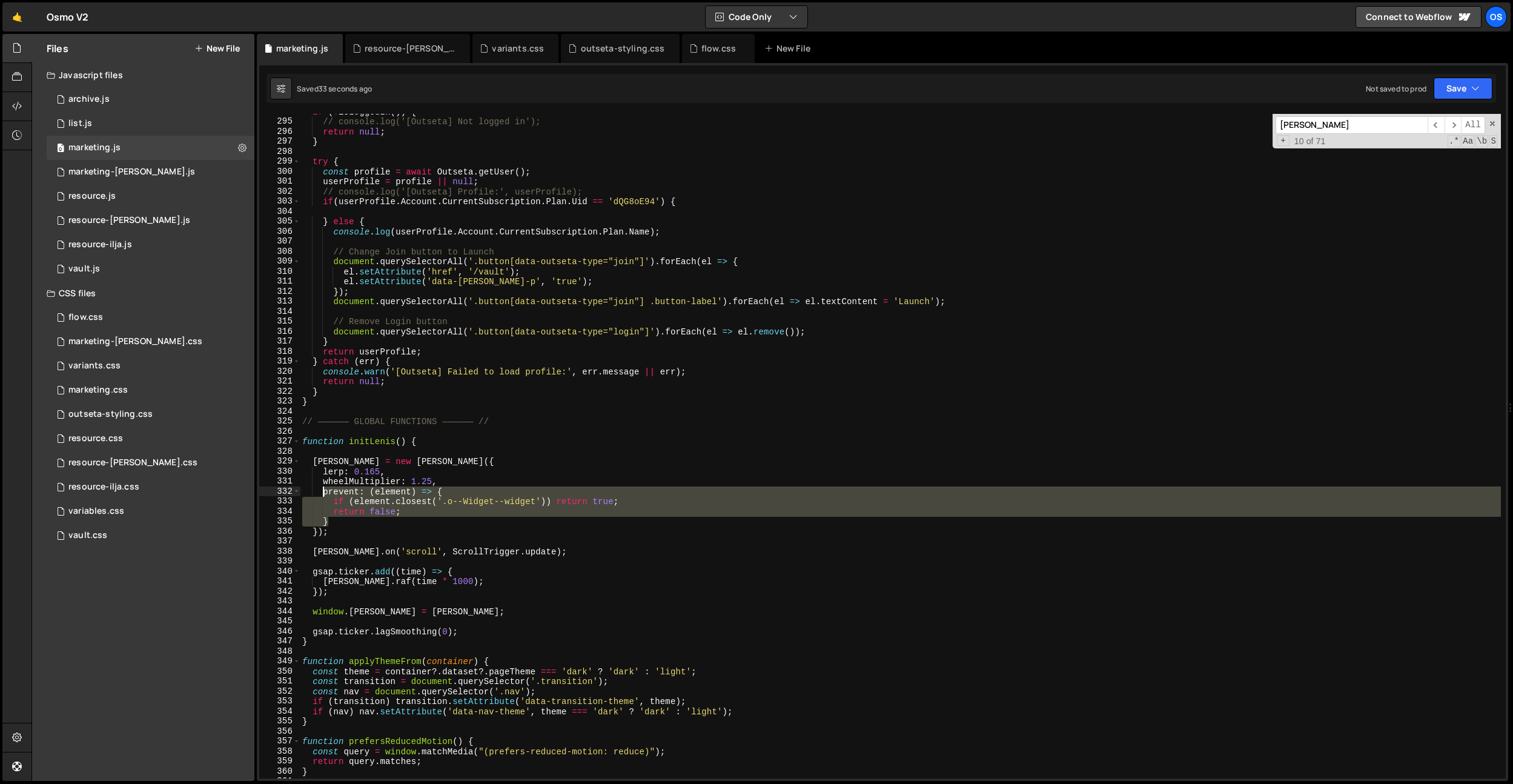
drag, startPoint x: 334, startPoint y: 521, endPoint x: 321, endPoint y: 491, distance: 32.7
click at [321, 491] on div "if ( ! isLoggedIn ( )) { // console.log('[Outseta] Not logged in'); return null…" at bounding box center [900, 449] width 1201 height 684
click at [632, 362] on div "if ( ! isLoggedIn ( )) { // console.log('[Outseta] Not logged in'); return null…" at bounding box center [900, 449] width 1201 height 684
type textarea "} catch (err) {"
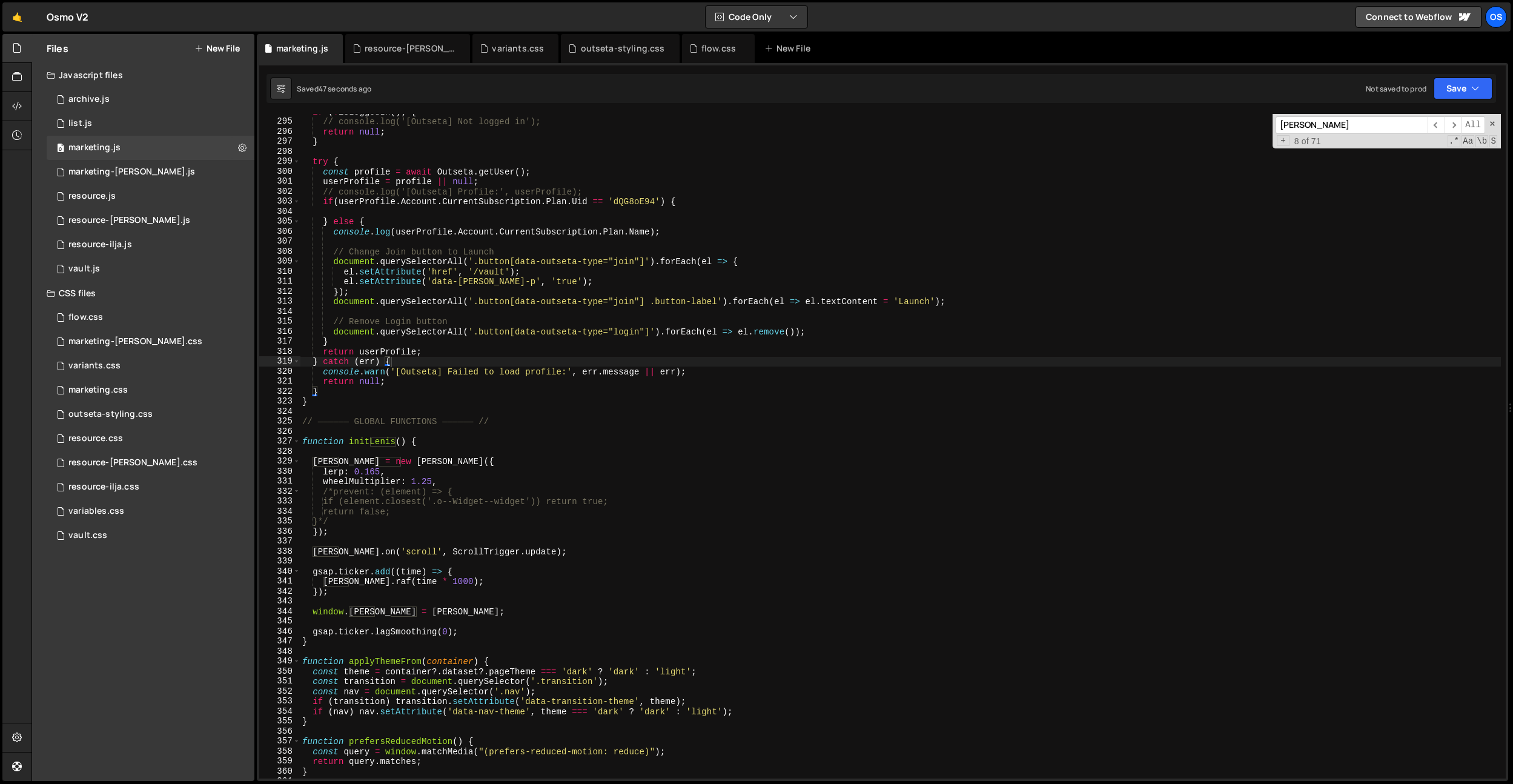
paste input ".o--plan-info.o--SectionGroup--sectionGroup"
type input ".o--plan-info.o--SectionGroup--sectionGroup"
click at [457, 51] on icon at bounding box center [460, 48] width 8 height 12
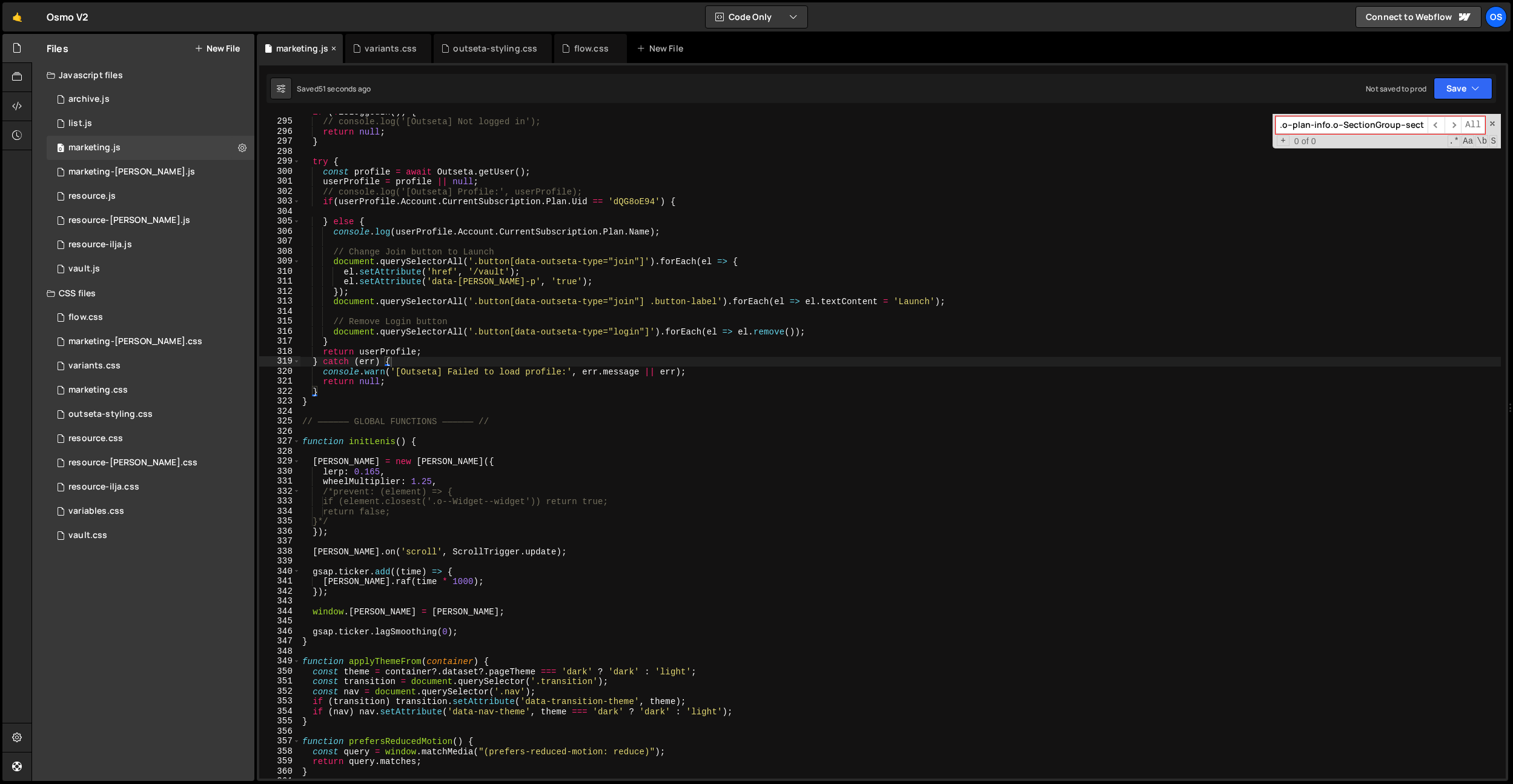
click at [334, 48] on icon at bounding box center [333, 48] width 8 height 12
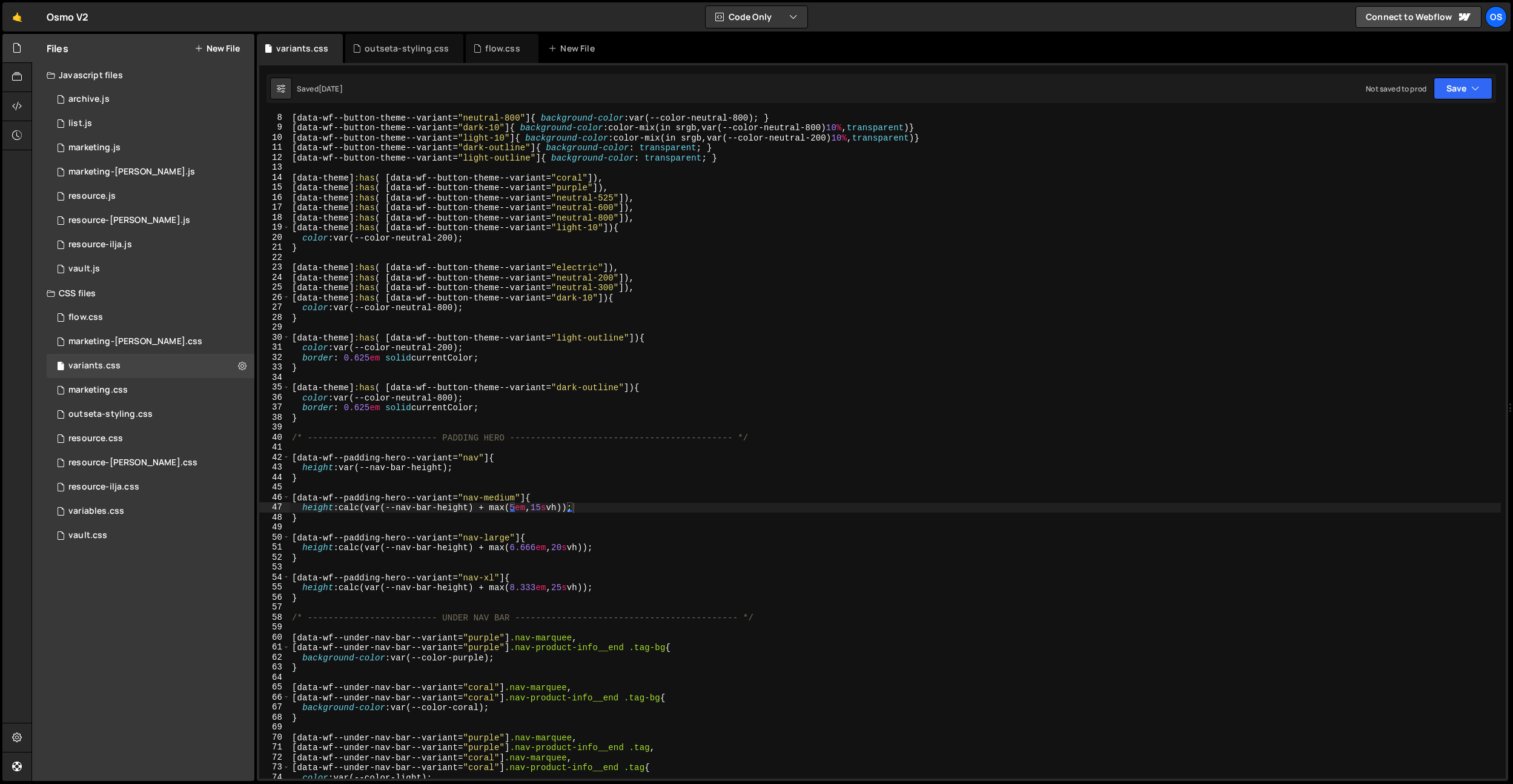
type textarea "[data-wf--button-theme--variant="dark-outline"]{ background-color: transparent;…"
click at [375, 151] on div "[ data-wf--button-theme--variant = " neutral-800 " ] { background-color : var(-…" at bounding box center [895, 454] width 1211 height 684
type input ".o--plan-info.o--SectionGroup--sectionGroup"
drag, startPoint x: 389, startPoint y: 49, endPoint x: 391, endPoint y: 178, distance: 129.0
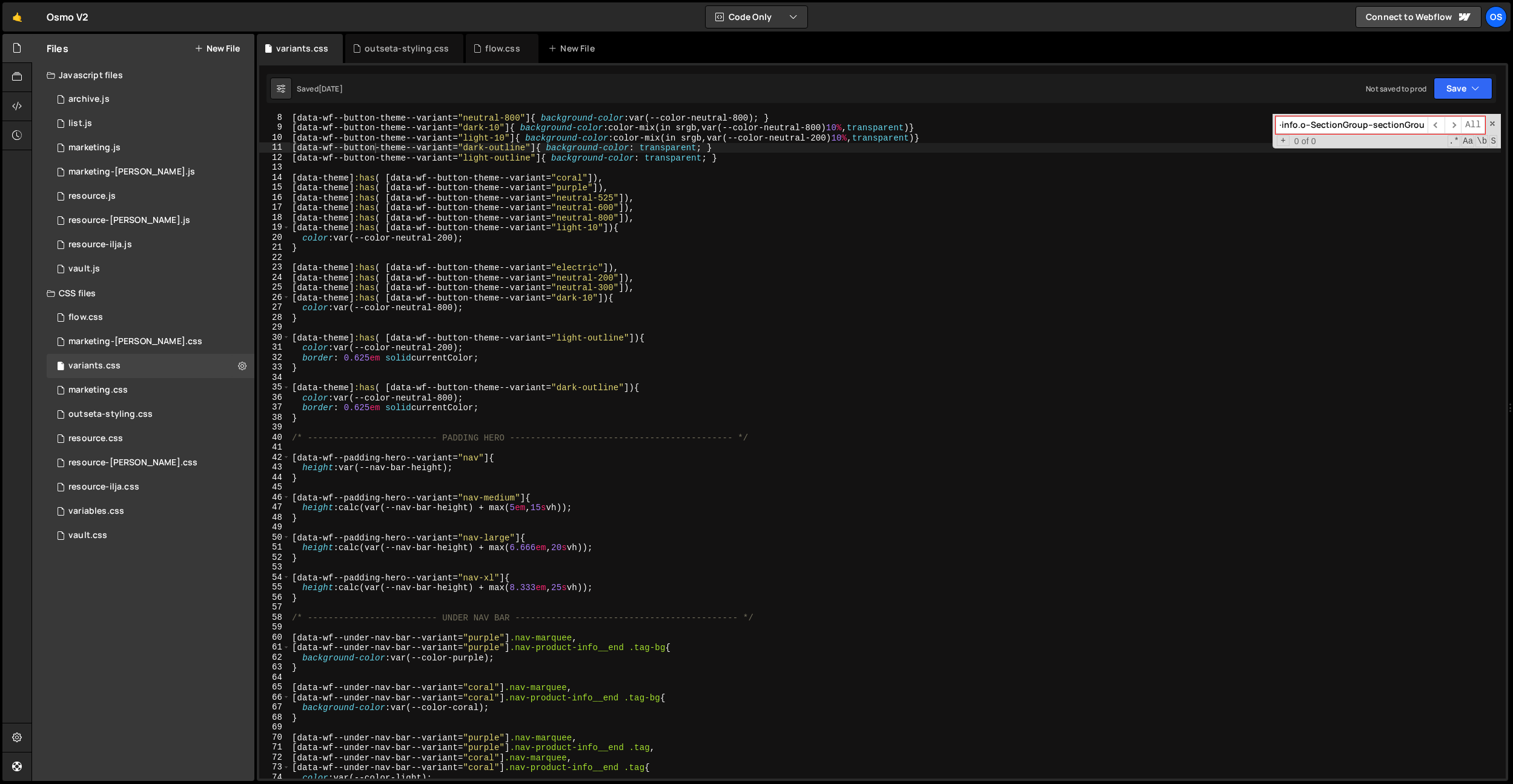
click at [389, 50] on div "outseta-styling.css" at bounding box center [406, 48] width 84 height 12
click at [0, 0] on div "font-family : [PERSON_NAME] Mono, Arial , sans-serif ; font-size : var(--font-s…" at bounding box center [0, 0] width 0 height 0
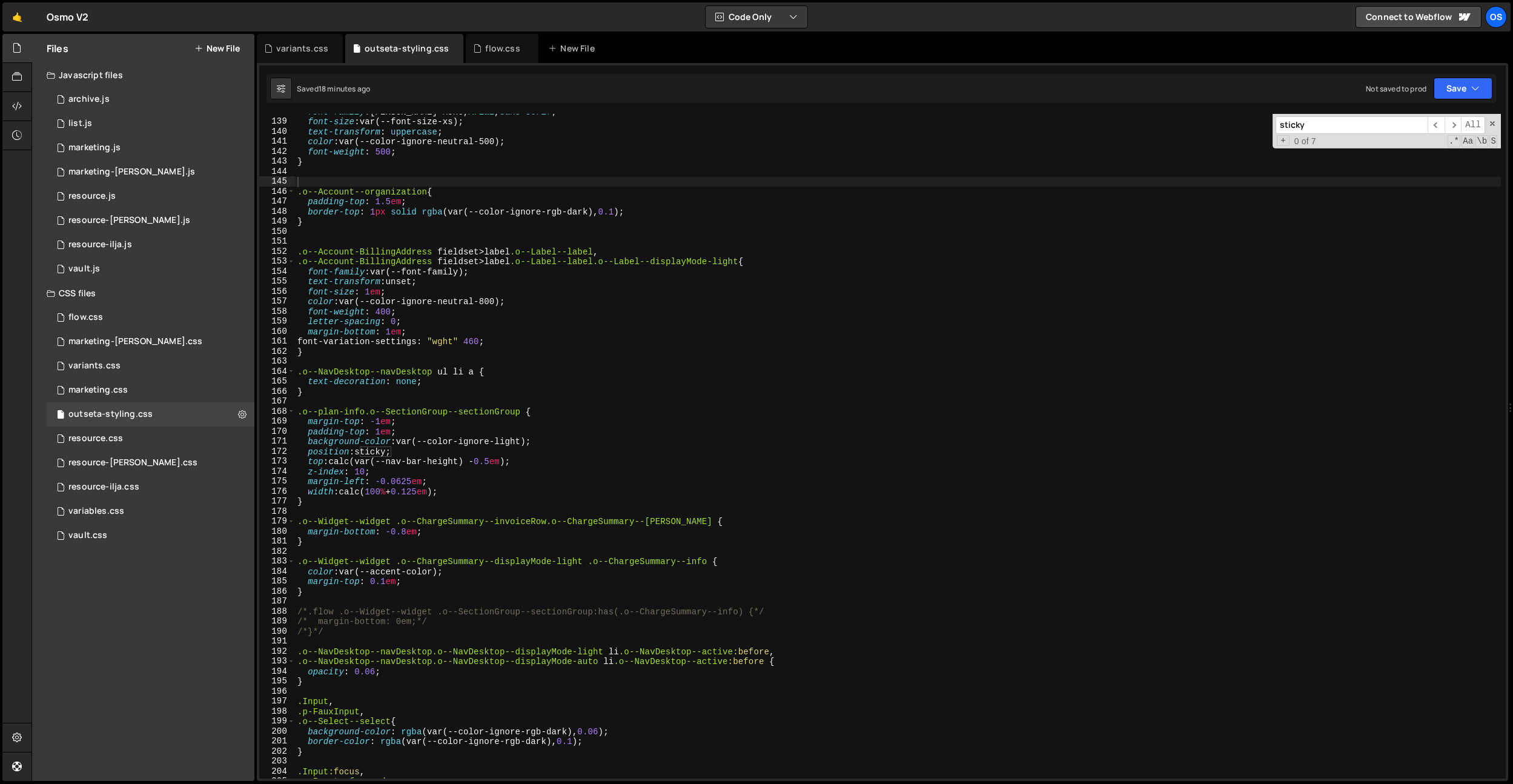
paste input ".o--plan-info.o--SectionGroup--sectionGroup"
type input ".o--plan-info.o--SectionGroup--sectionGroup"
drag, startPoint x: 527, startPoint y: 443, endPoint x: 467, endPoint y: 440, distance: 60.1
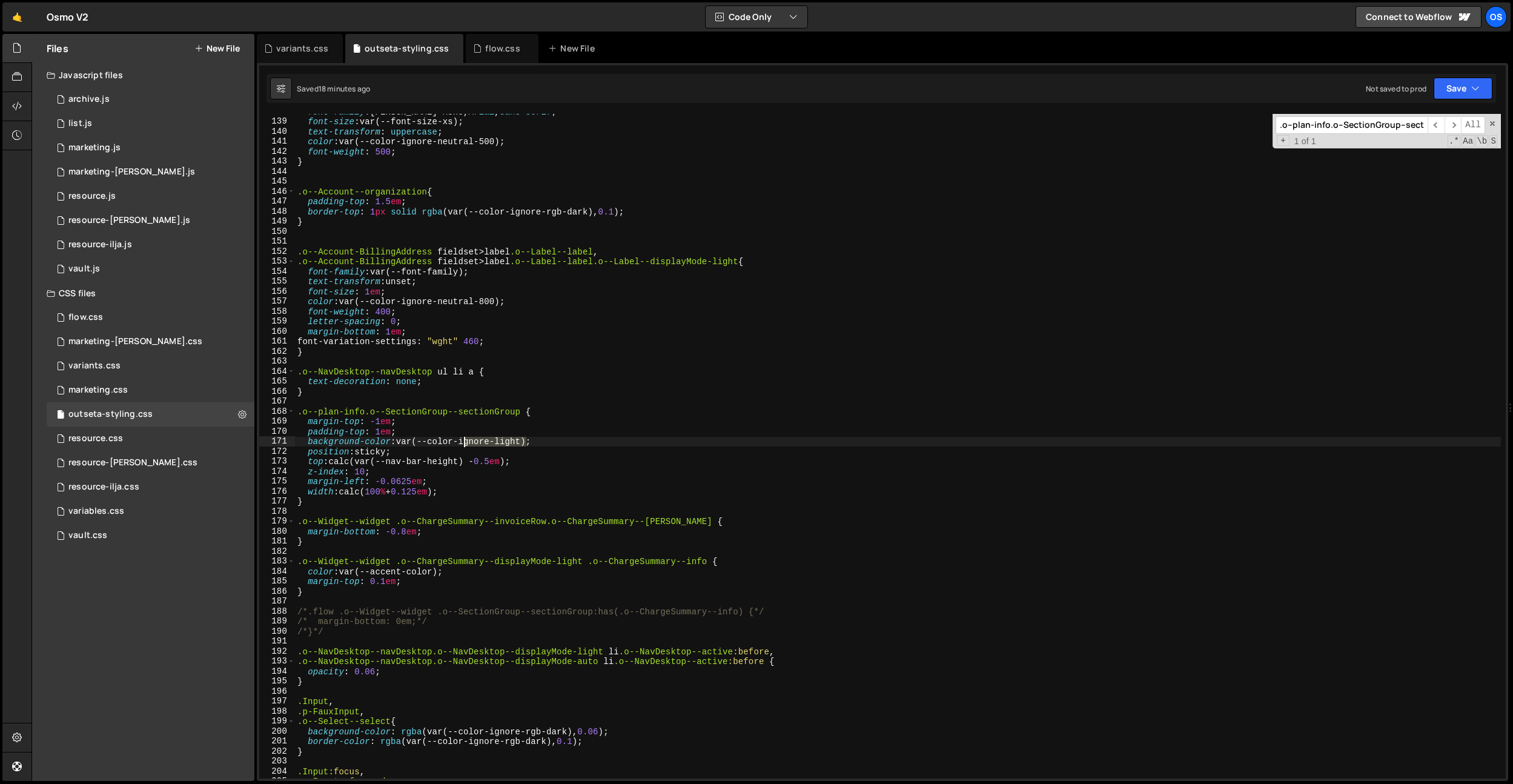
click at [466, 440] on div "font-family : [PERSON_NAME] Mono, Arial , sans-serif ; font-size : var(--font-s…" at bounding box center [898, 449] width 1206 height 684
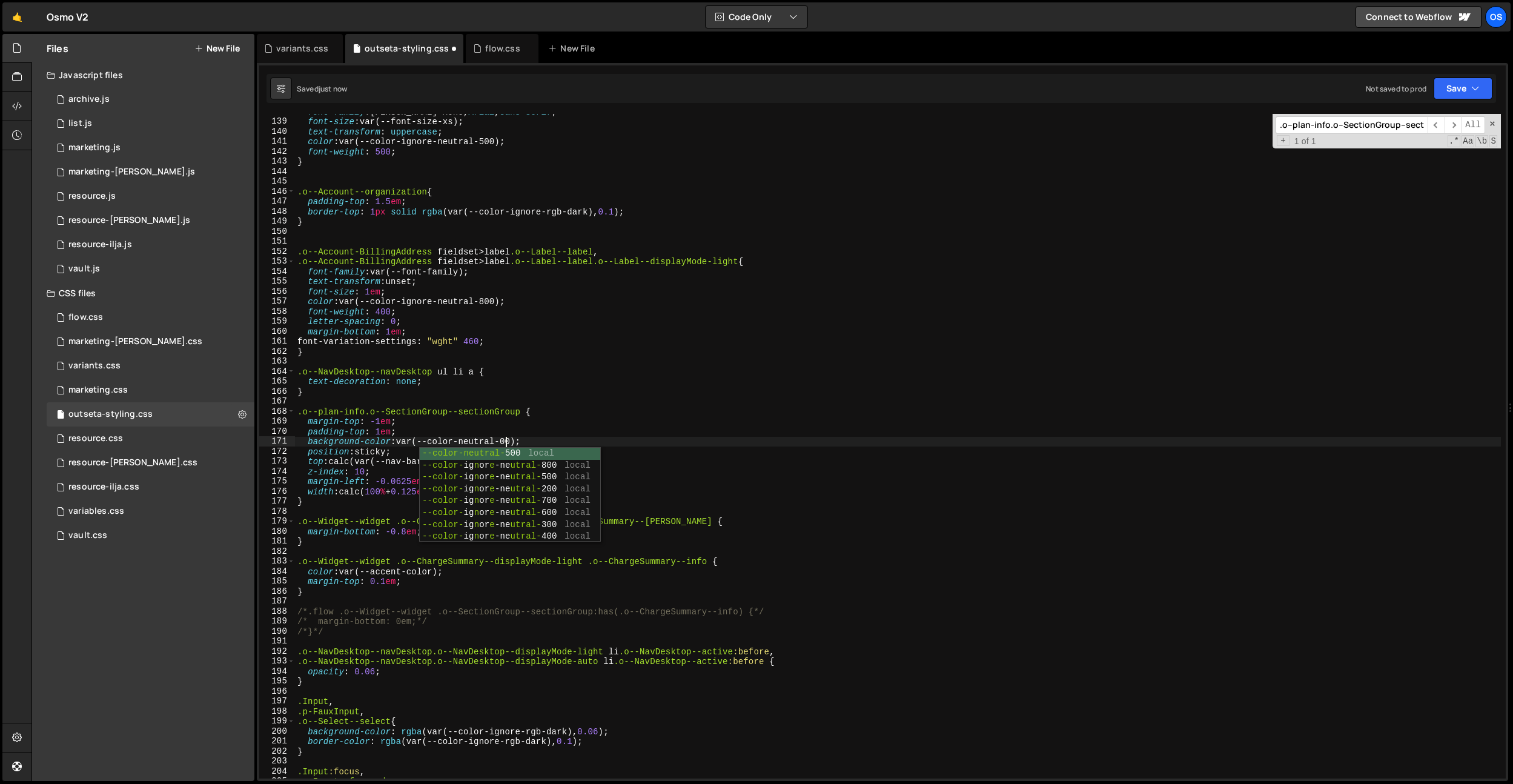
type textarea "background-color: var(--color-neutral-800);"
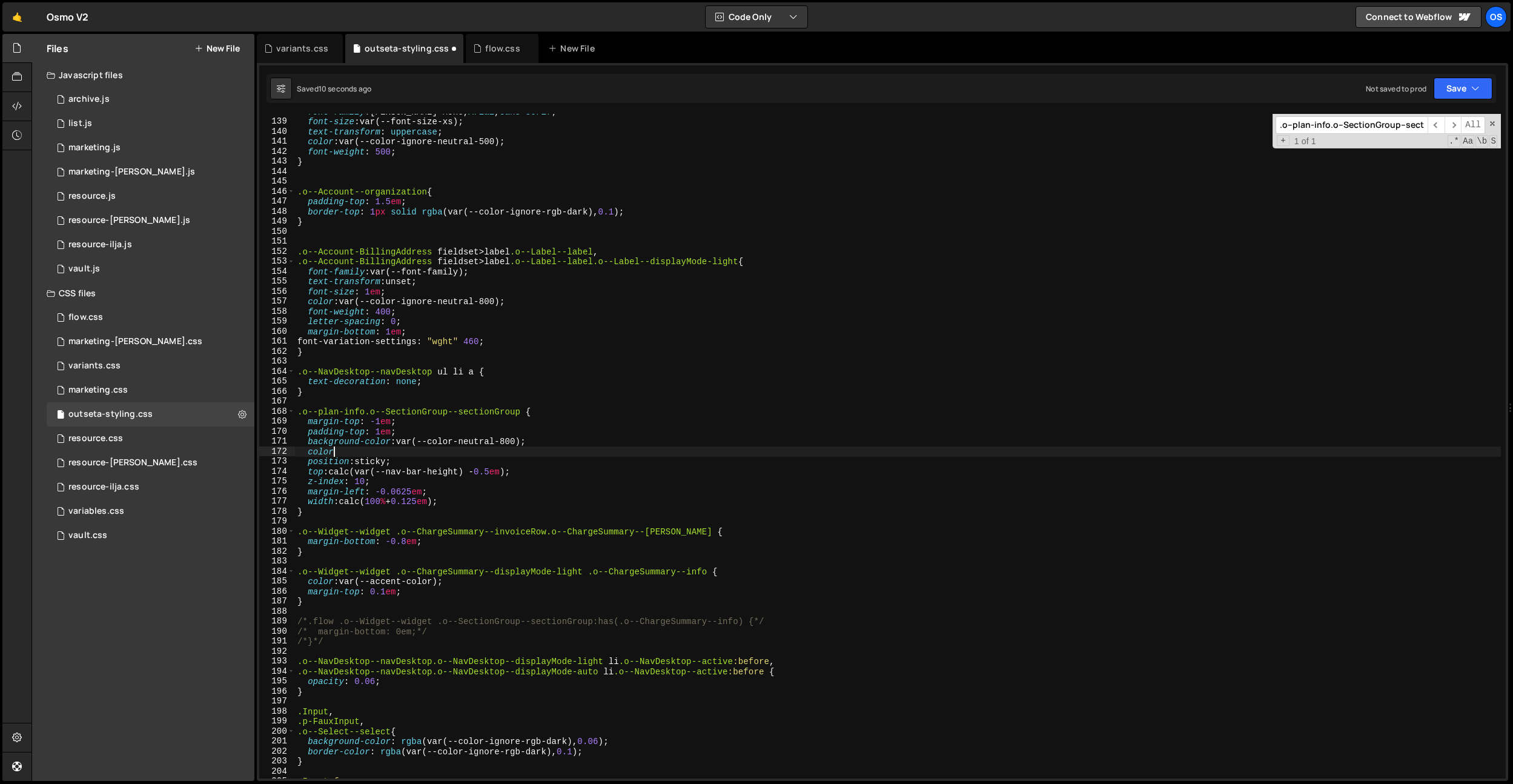
scroll to position [0, 1]
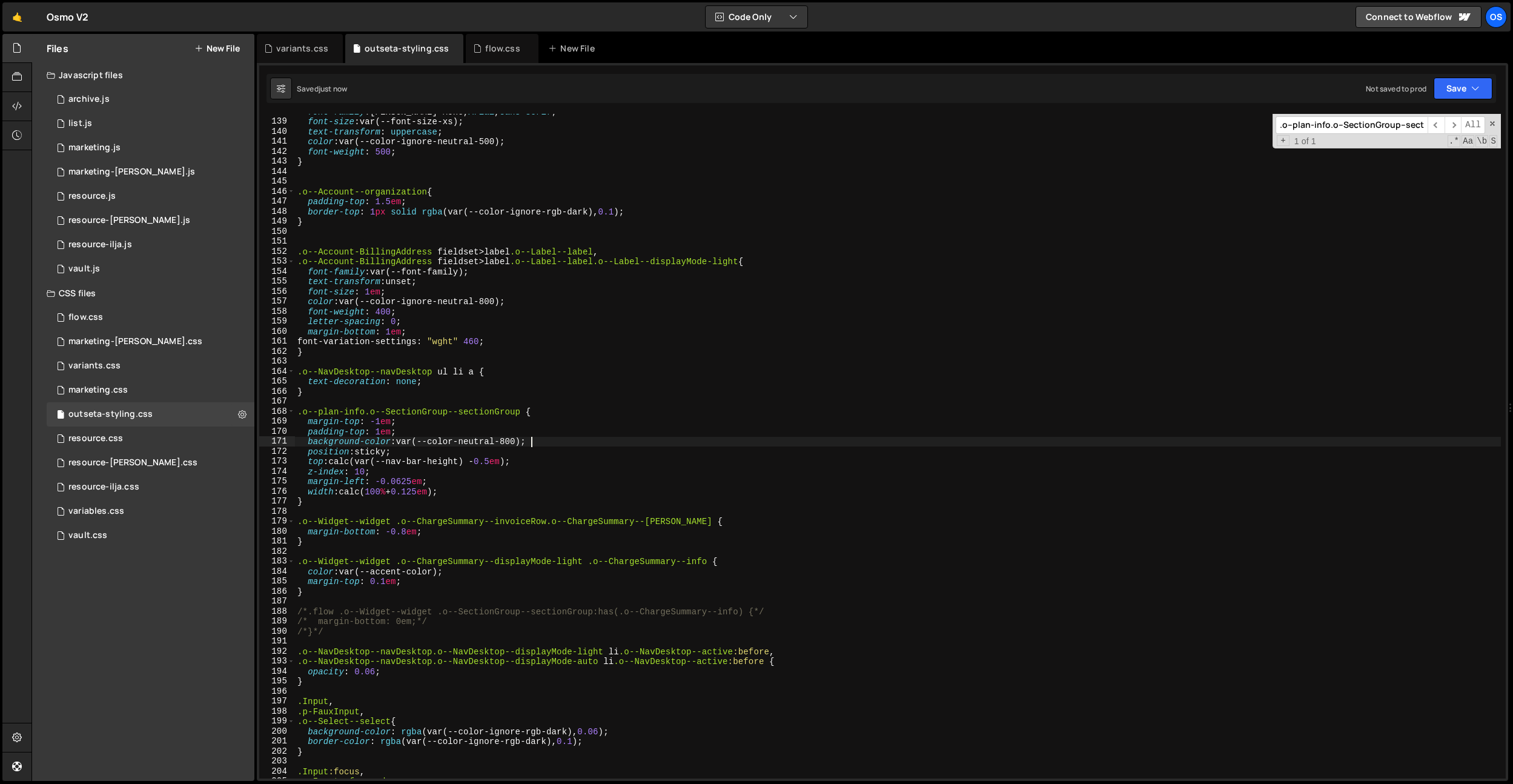
click at [490, 461] on div "font-family : [PERSON_NAME] Mono, Arial , sans-serif ; font-size : var(--font-s…" at bounding box center [898, 449] width 1206 height 684
drag, startPoint x: 533, startPoint y: 461, endPoint x: 534, endPoint y: 452, distance: 9.1
click at [533, 458] on div "font-family : [PERSON_NAME] Mono, Arial , sans-serif ; font-size : var(--font-s…" at bounding box center [898, 449] width 1206 height 684
drag, startPoint x: 538, startPoint y: 442, endPoint x: 477, endPoint y: 442, distance: 61.0
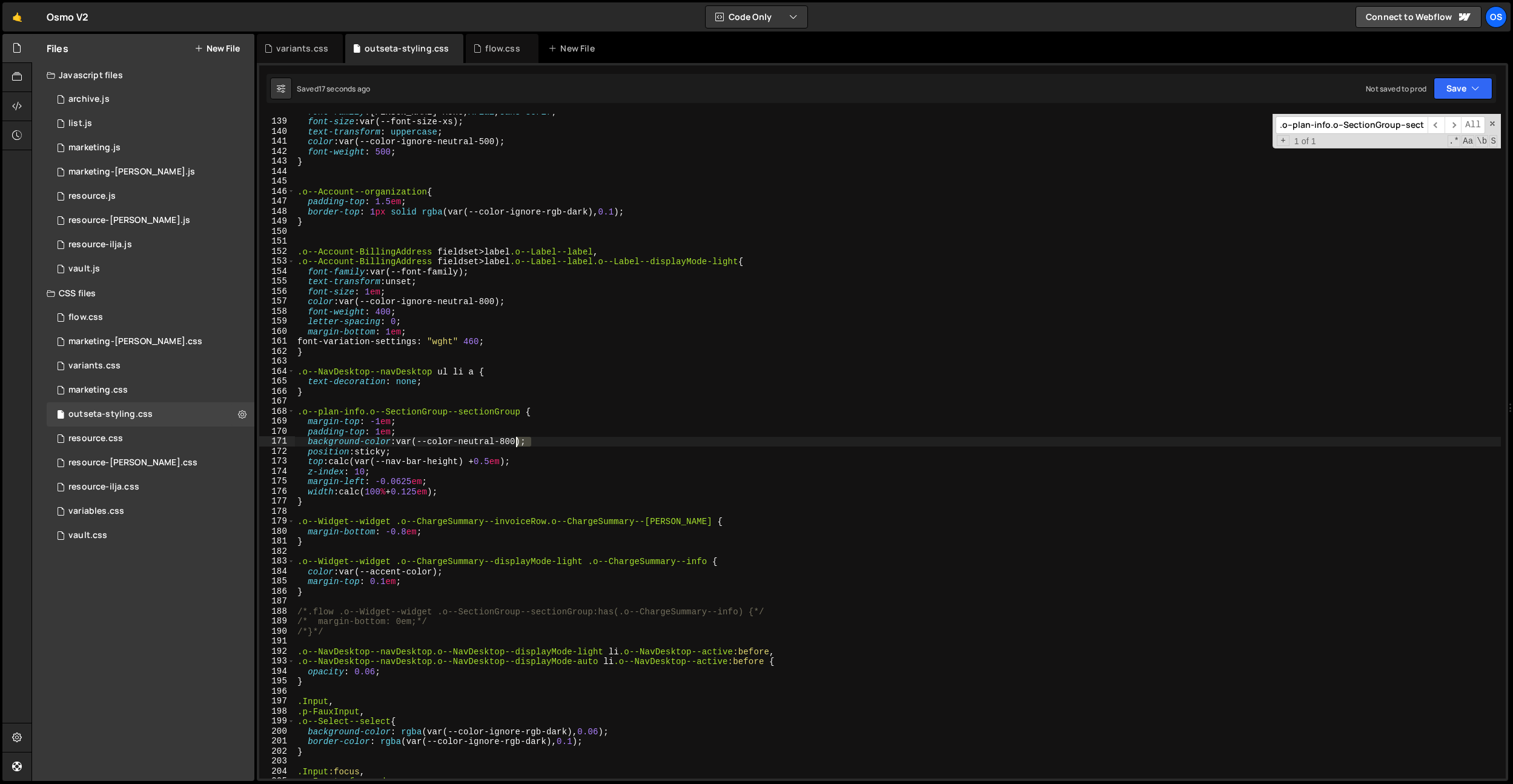
click at [431, 435] on div "font-family : [PERSON_NAME] Mono, Arial , sans-serif ; font-size : var(--font-s…" at bounding box center [898, 449] width 1206 height 684
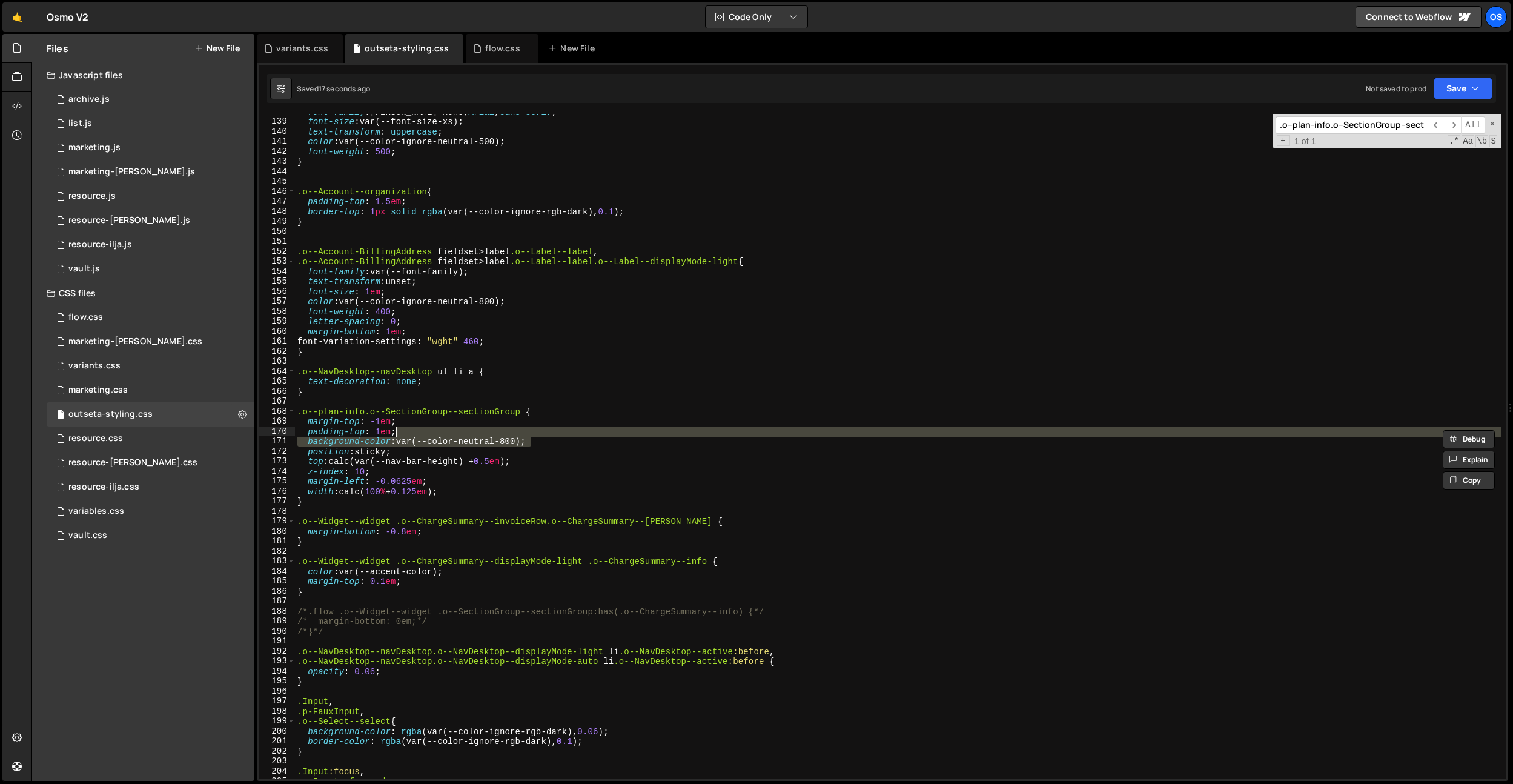
click at [492, 441] on div "font-family : [PERSON_NAME] Mono, Arial , sans-serif ; font-size : var(--font-s…" at bounding box center [898, 446] width 1206 height 664
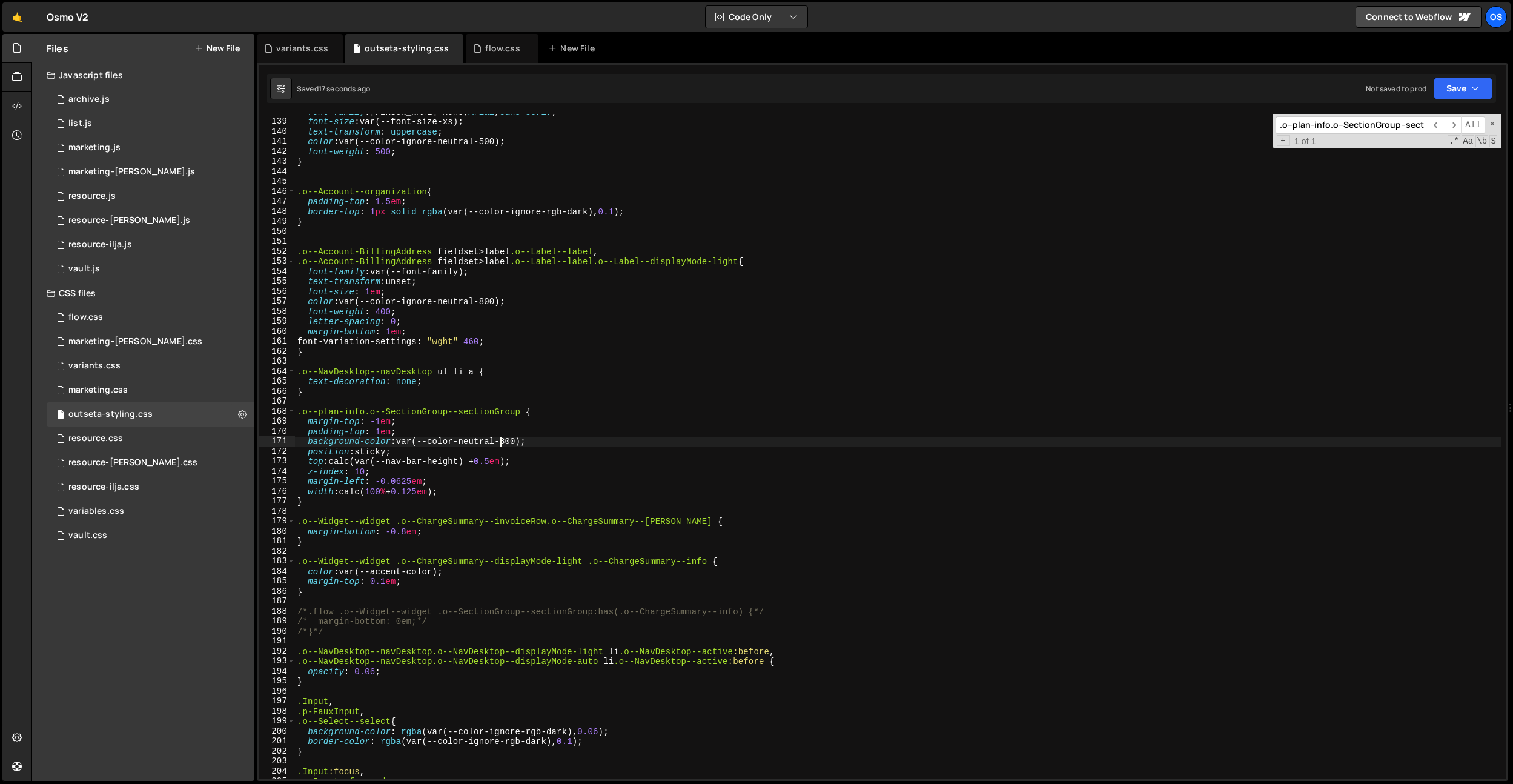
click at [501, 440] on div "font-family : [PERSON_NAME] Mono, Arial , sans-serif ; font-size : var(--font-s…" at bounding box center [898, 449] width 1206 height 684
click at [480, 489] on div "font-family : [PERSON_NAME] Mono, Arial , sans-serif ; font-size : var(--font-s…" at bounding box center [898, 449] width 1206 height 684
type textarea "width: calc(100% + 0.125em);"
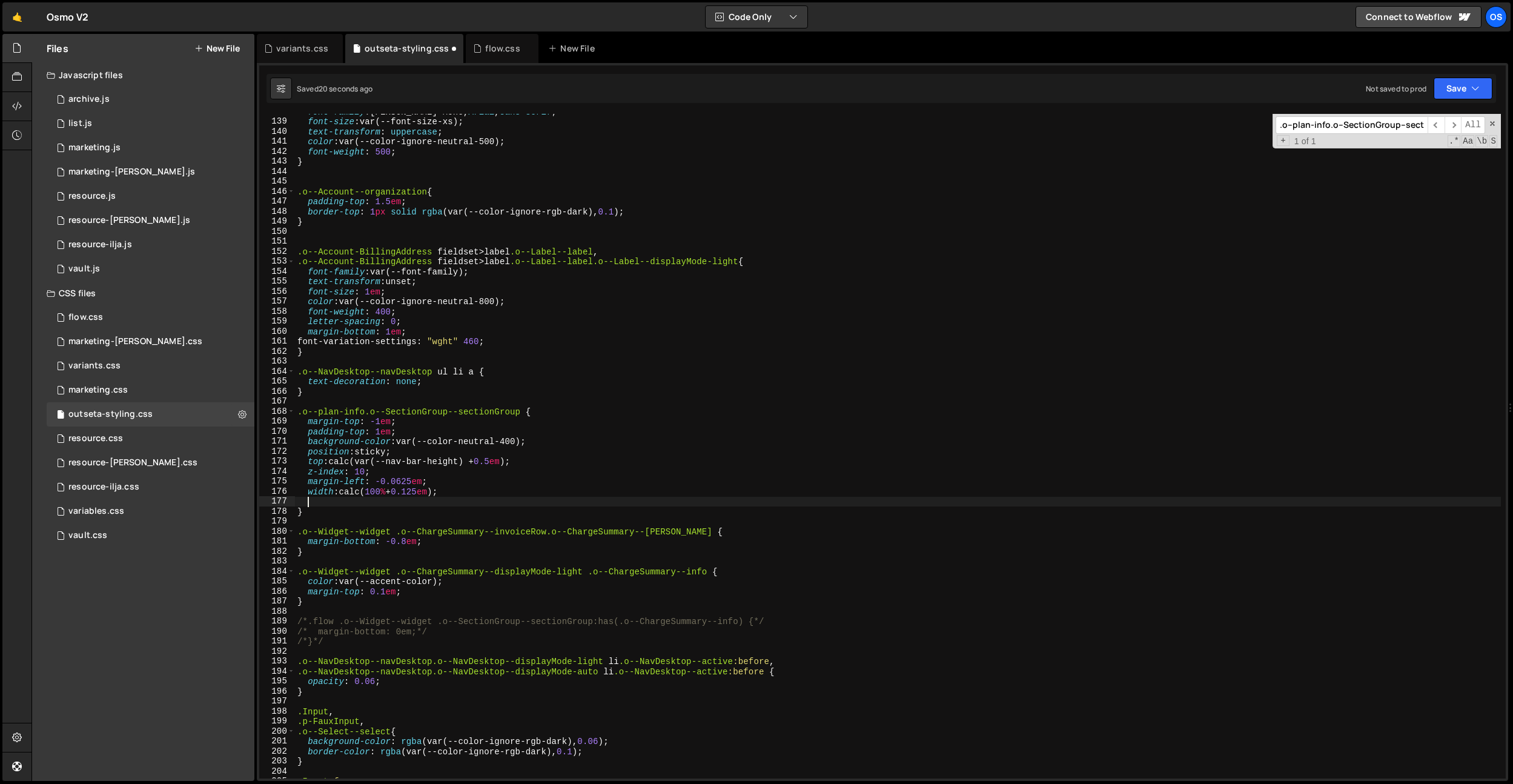
scroll to position [0, 0]
paste textarea "rgba(var(--color-ignore-rgb-dark), 0.1)"
type textarea "rgba(var(--color-ignore-rgb-dark), 0.1)"
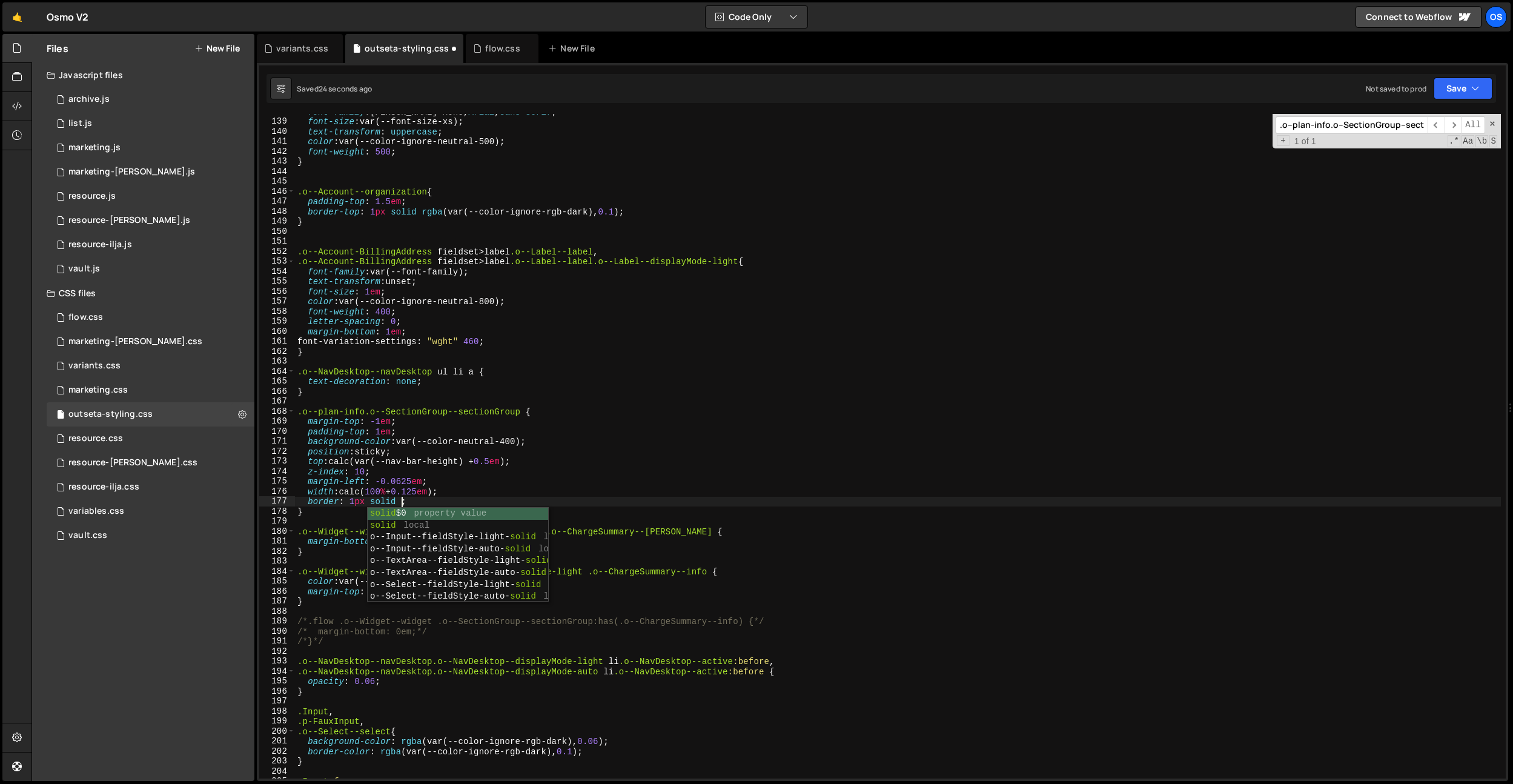
scroll to position [0, 7]
paste textarea "rgba(var(--color-ignore-rgb-dark), 0.1);"
type textarea "border: 1px solid rgba(var(--color-ignore-rgb-dark), 0.1);"
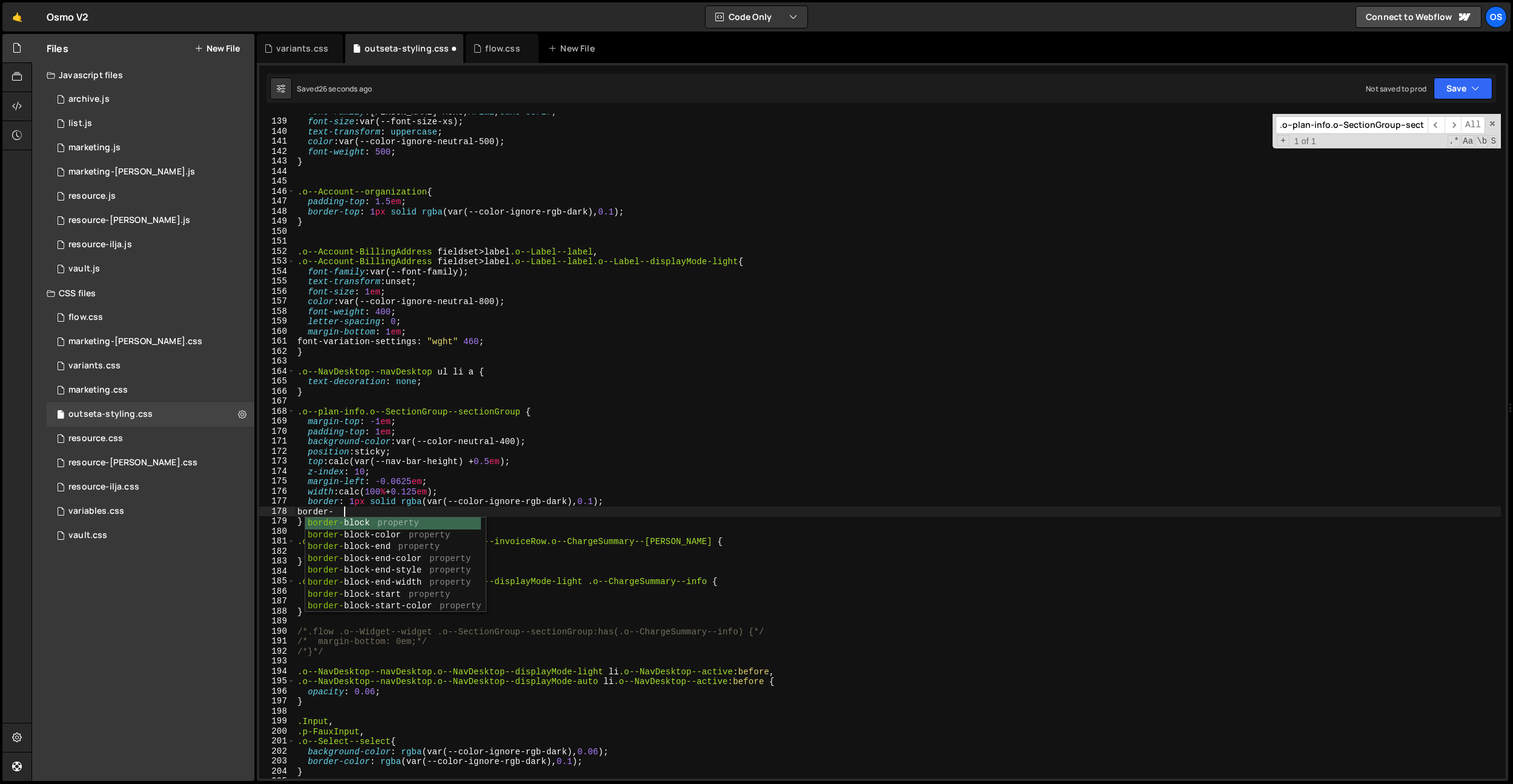
scroll to position [0, 3]
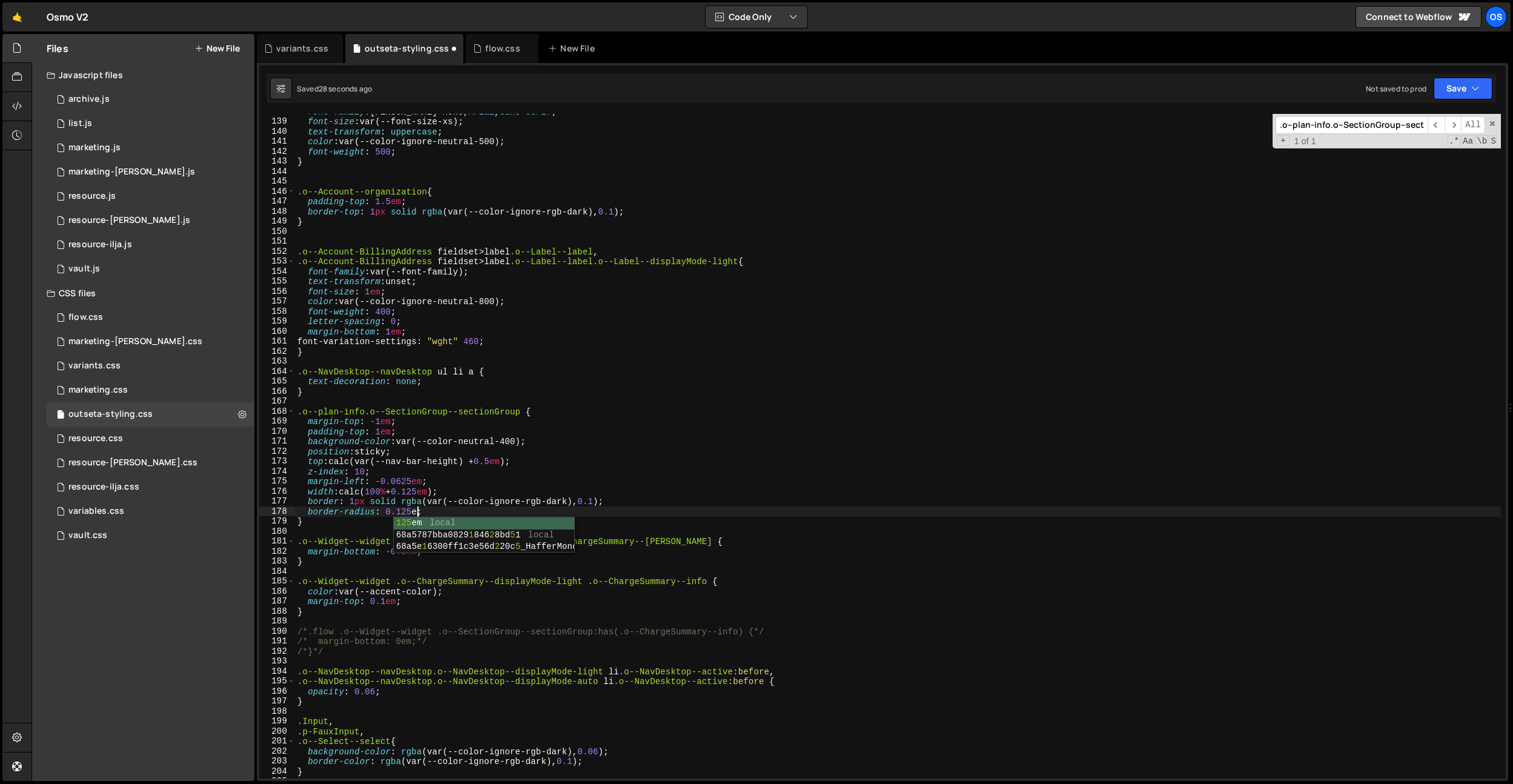
type textarea "border-radius: 0.125em;"
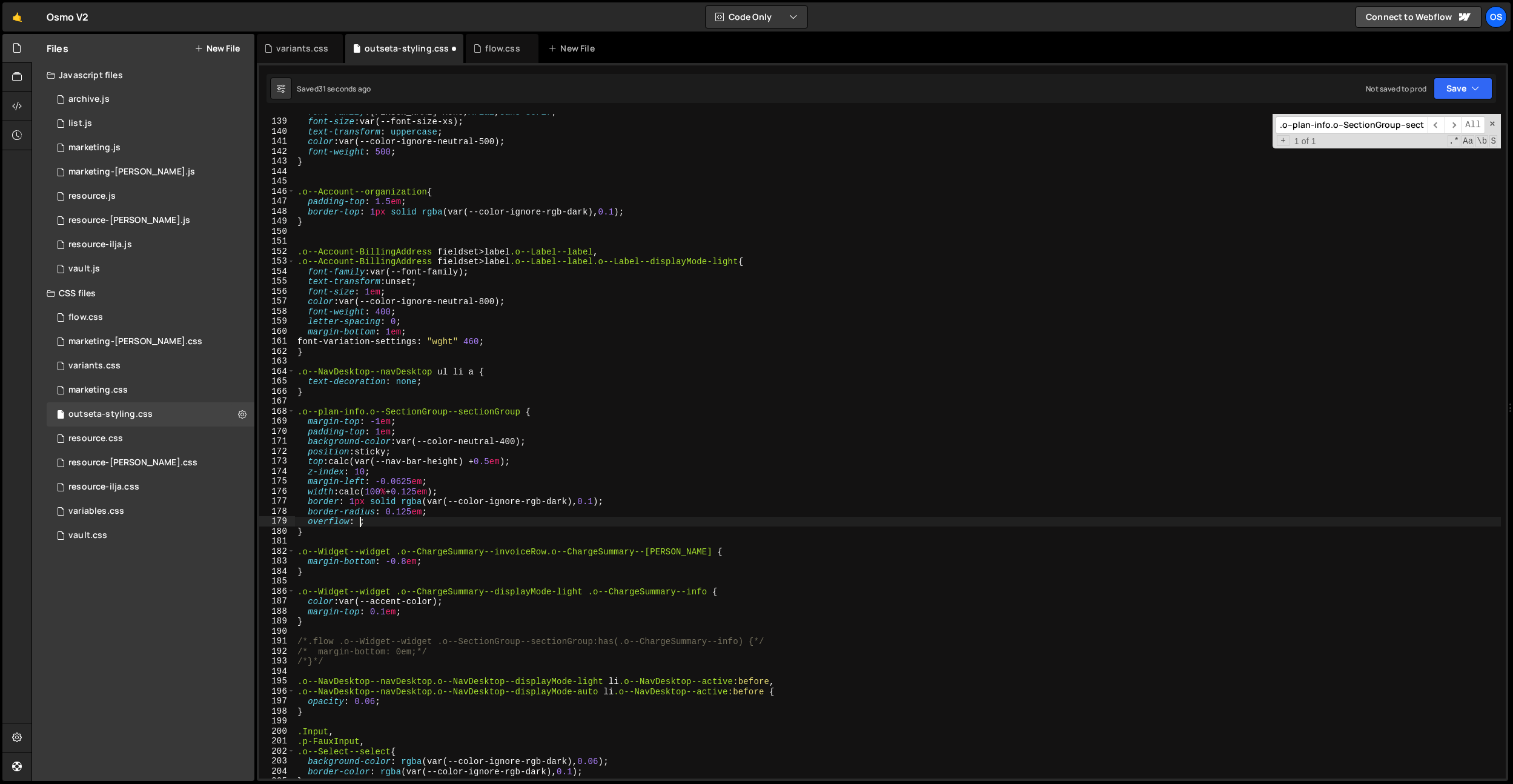
scroll to position [0, 4]
click at [414, 511] on div "font-family : [PERSON_NAME] Mono, Arial , sans-serif ; font-size : var(--font-s…" at bounding box center [898, 449] width 1206 height 684
click at [437, 516] on div "font-family : [PERSON_NAME] Mono, Arial , sans-serif ; font-size : var(--font-s…" at bounding box center [898, 449] width 1206 height 684
drag, startPoint x: 431, startPoint y: 519, endPoint x: 440, endPoint y: 513, distance: 10.8
click at [440, 513] on div "font-family : [PERSON_NAME] Mono, Arial , sans-serif ; font-size : var(--font-s…" at bounding box center [898, 449] width 1206 height 684
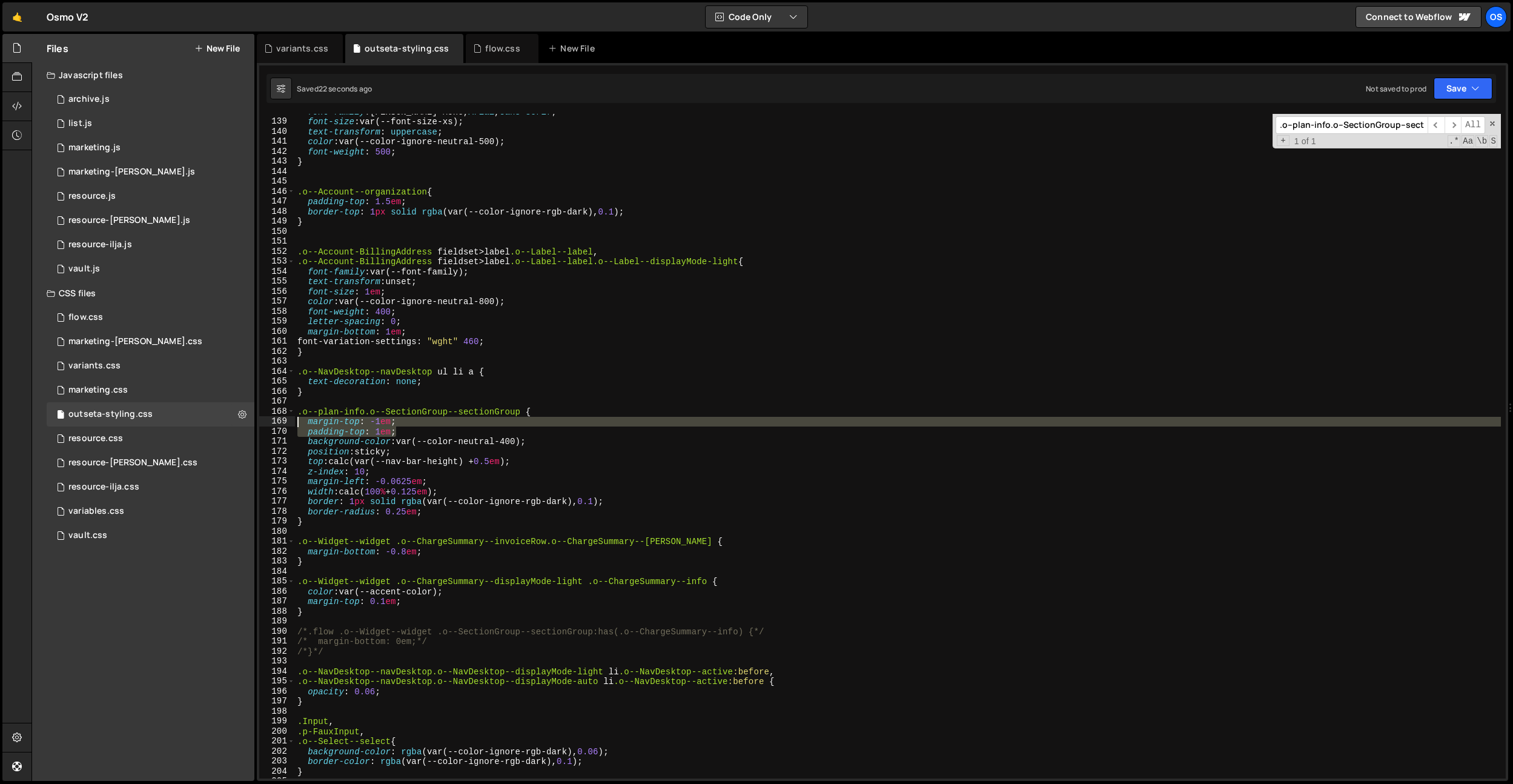
drag, startPoint x: 412, startPoint y: 431, endPoint x: 256, endPoint y: 424, distance: 156.2
click at [256, 424] on div "Files New File Javascript files 0 archive.js 0 0 list.js 0 0 marketing.js 0 0 0…" at bounding box center [772, 408] width 1482 height 748
type textarea "margin-top: -1em; padding-top: 1em;"
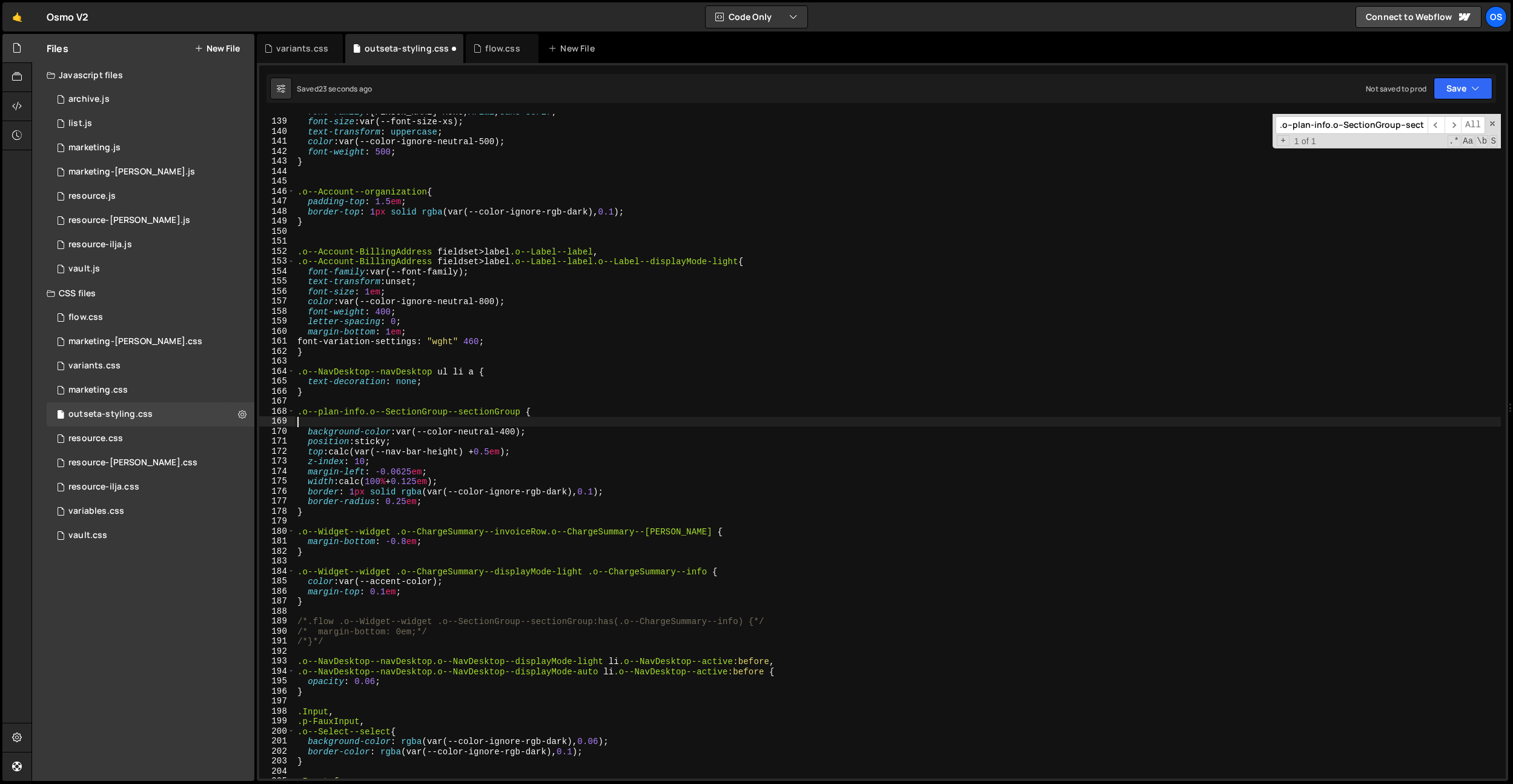
type textarea ".o--plan-info.o--SectionGroup--sectionGroup {"
drag, startPoint x: 546, startPoint y: 471, endPoint x: 536, endPoint y: 466, distance: 11.2
click at [546, 470] on div "font-family : [PERSON_NAME] Mono, Arial , sans-serif ; font-size : var(--font-s…" at bounding box center [898, 449] width 1206 height 684
click at [490, 452] on div "font-family : [PERSON_NAME] Mono, Arial , sans-serif ; font-size : var(--font-s…" at bounding box center [898, 449] width 1206 height 684
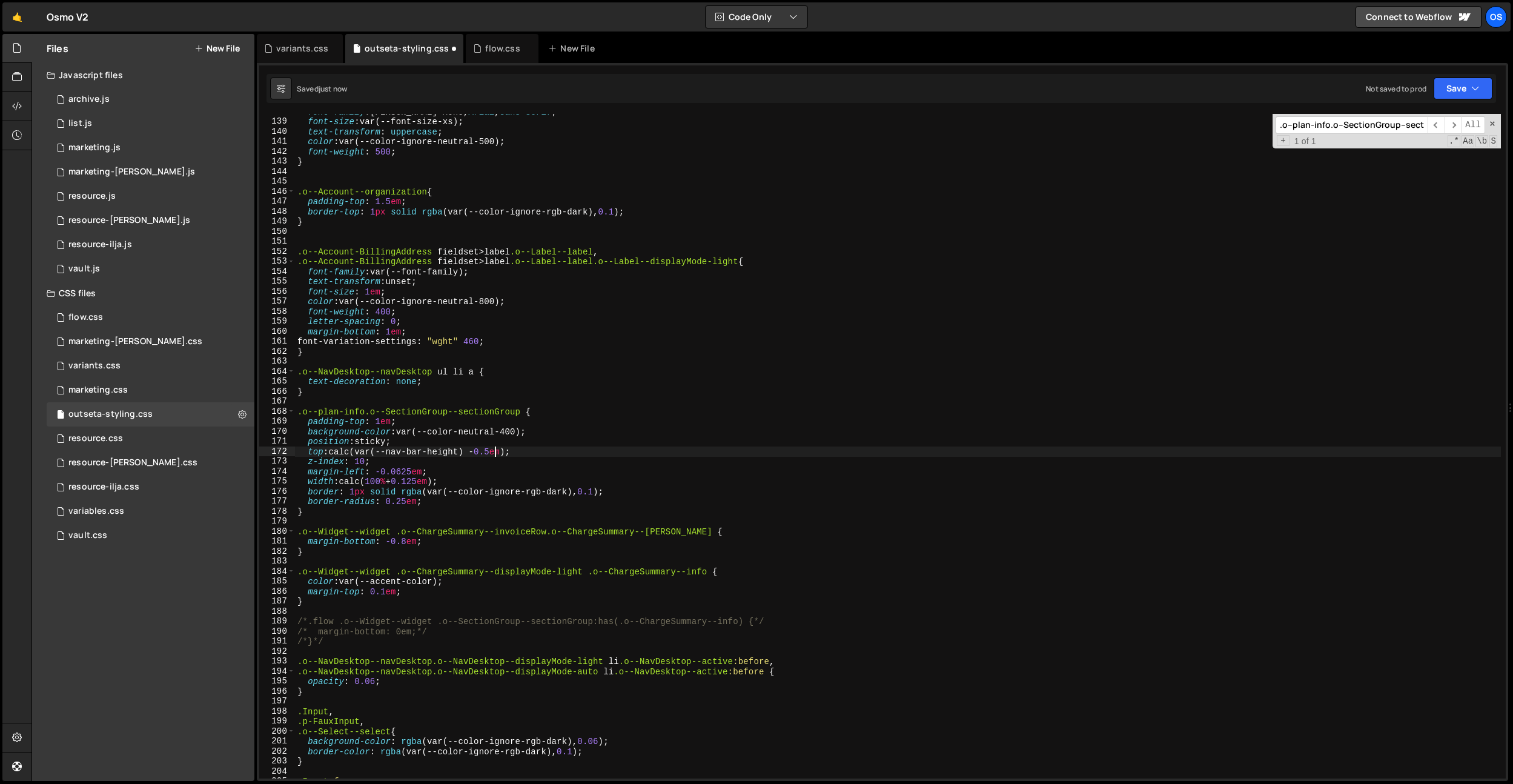
scroll to position [0, 14]
drag, startPoint x: 453, startPoint y: 416, endPoint x: 460, endPoint y: 416, distance: 7.0
click at [454, 415] on div "font-family : [PERSON_NAME] Mono, Arial , sans-serif ; font-size : var(--font-s…" at bounding box center [898, 449] width 1206 height 684
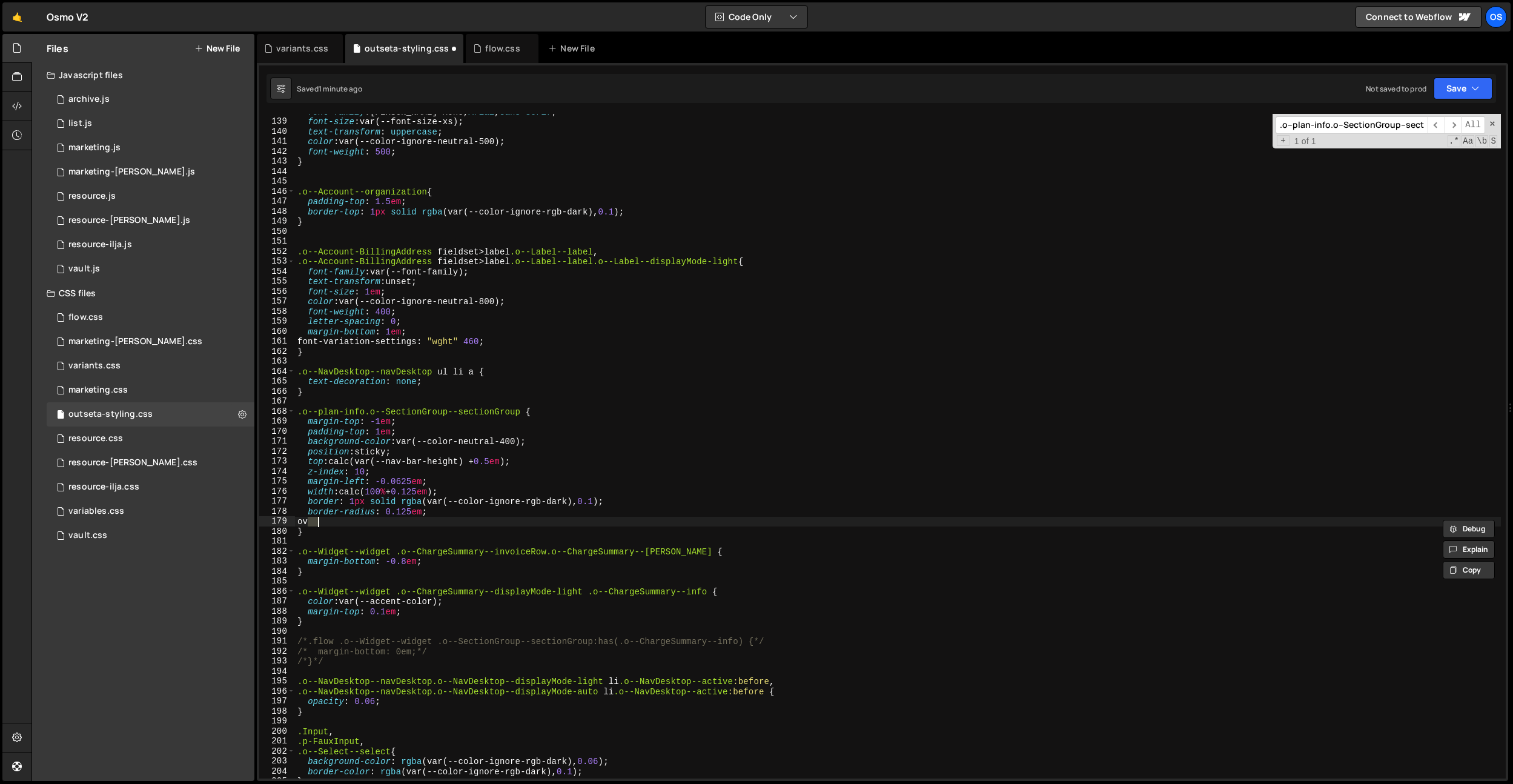
scroll to position [0, 1]
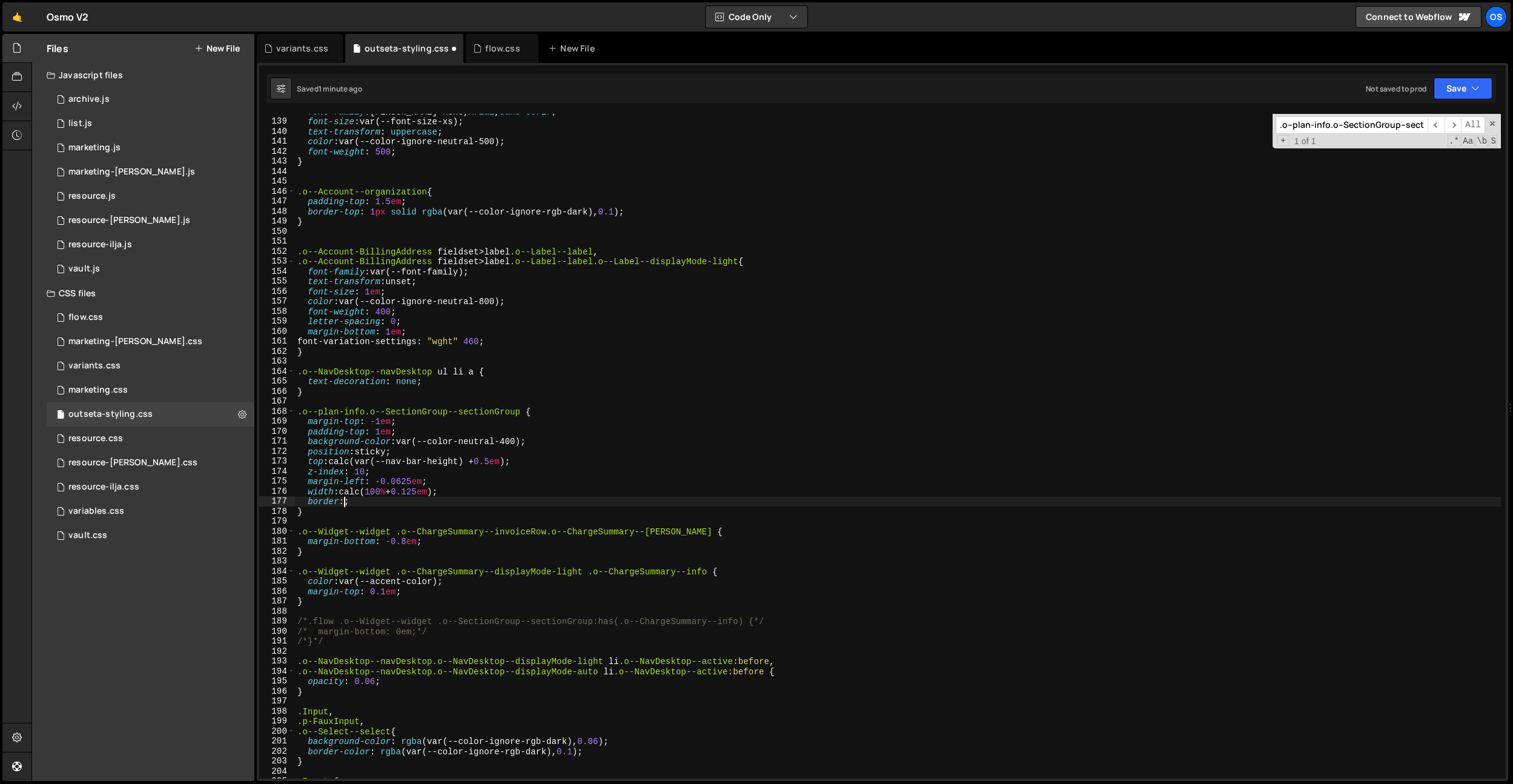
type textarea "border"
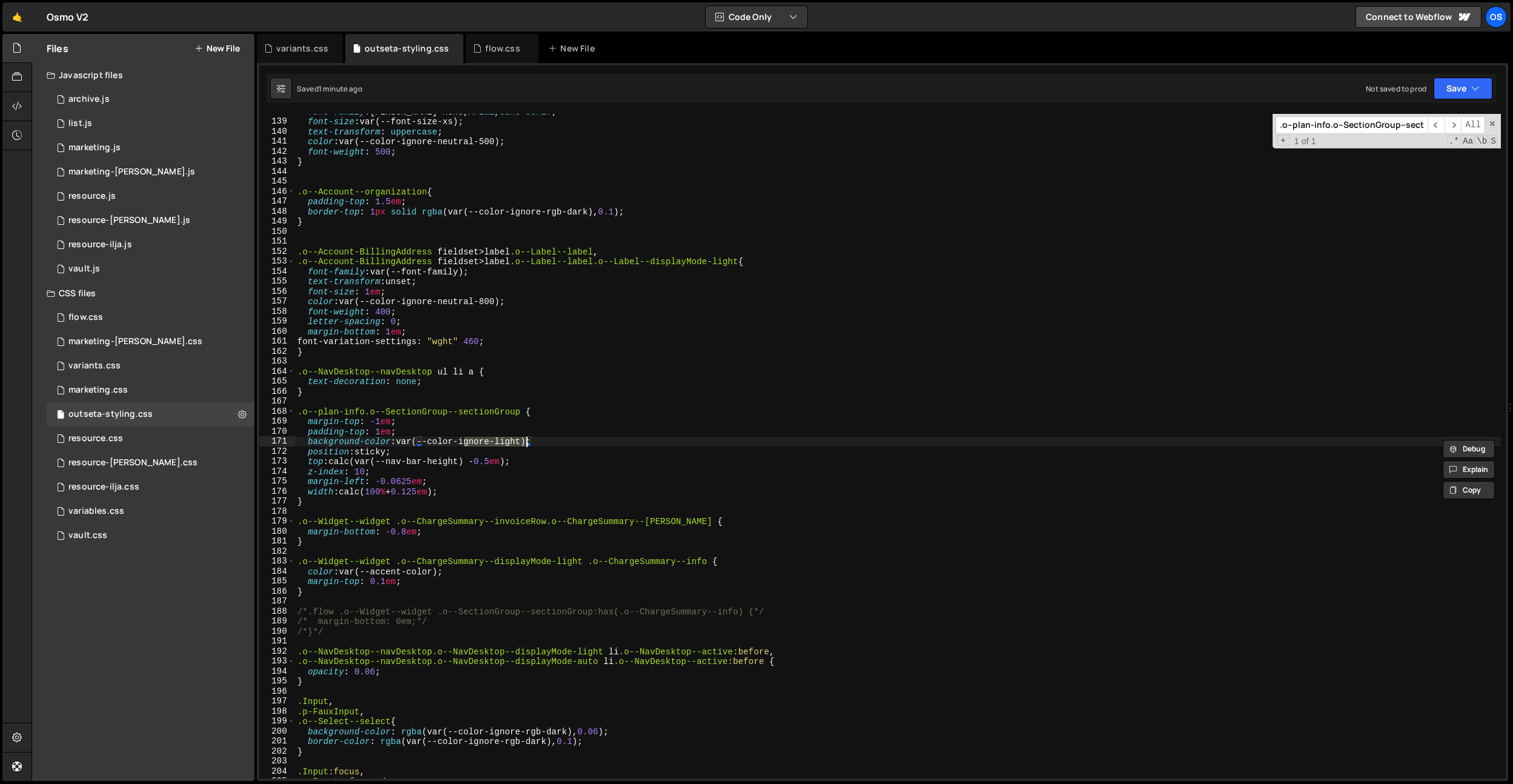
click at [506, 471] on div "font-family : [PERSON_NAME] Mono, Arial , sans-serif ; font-size : var(--font-s…" at bounding box center [898, 449] width 1206 height 684
click at [560, 440] on div "font-family : [PERSON_NAME] Mono, Arial , sans-serif ; font-size : var(--font-s…" at bounding box center [898, 449] width 1206 height 684
click at [334, 461] on div "font-family : [PERSON_NAME] Mono, Arial , sans-serif ; font-size : var(--font-s…" at bounding box center [898, 449] width 1206 height 684
drag, startPoint x: 468, startPoint y: 460, endPoint x: 367, endPoint y: 463, distance: 101.0
click at [367, 463] on div "font-family : [PERSON_NAME] Mono, Arial , sans-serif ; font-size : var(--font-s…" at bounding box center [898, 449] width 1206 height 684
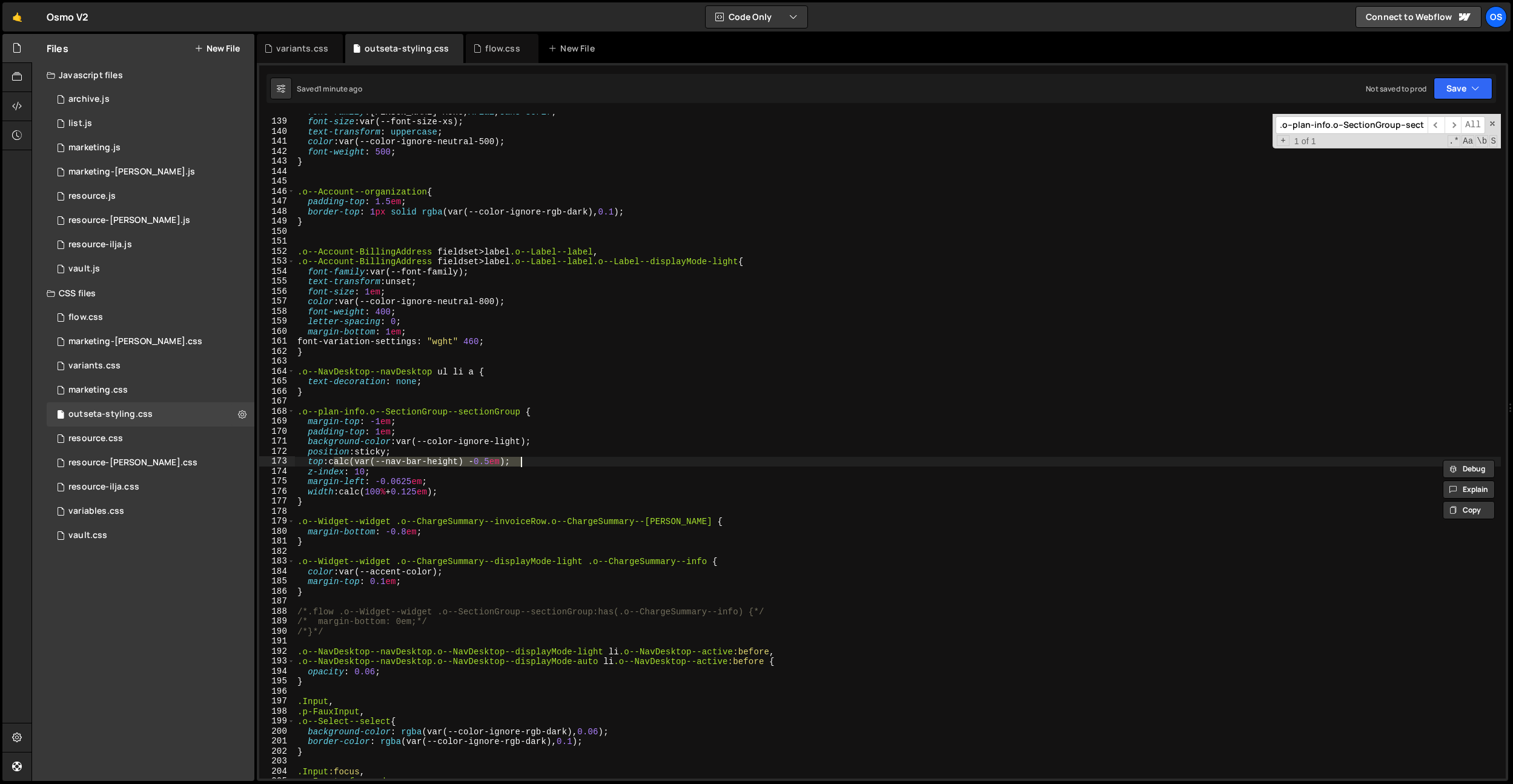
drag, startPoint x: 335, startPoint y: 462, endPoint x: 546, endPoint y: 466, distance: 211.0
click at [546, 466] on div "font-family : [PERSON_NAME] Mono, Arial , sans-serif ; font-size : var(--font-s…" at bounding box center [898, 449] width 1206 height 684
click at [423, 420] on div "font-family : [PERSON_NAME] Mono, Arial , sans-serif ; font-size : var(--font-s…" at bounding box center [898, 449] width 1206 height 684
paste textarea "calc(var(--nav-bar-height) - 0.5em);"
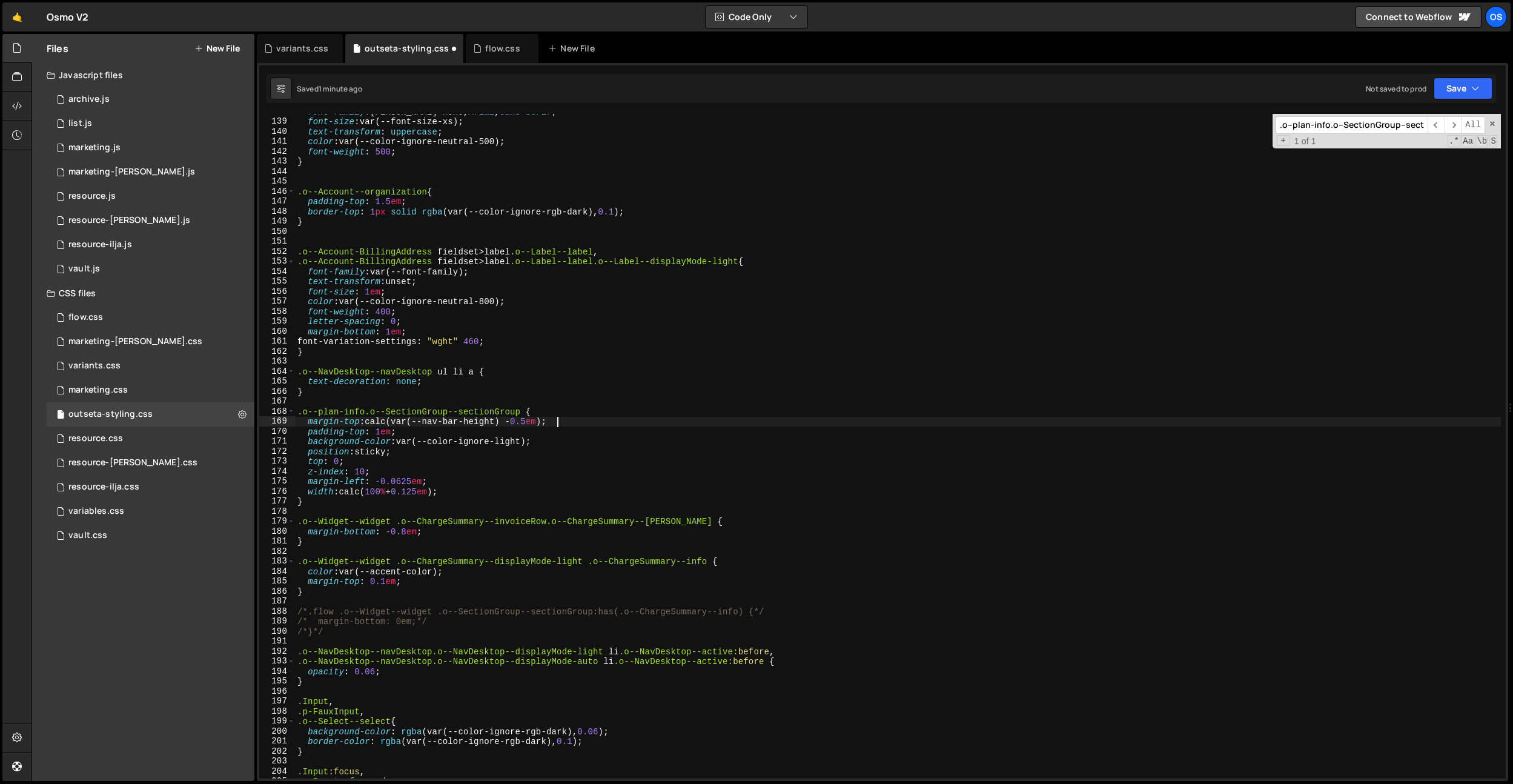
click at [414, 434] on div "font-family : [PERSON_NAME] Mono, Arial , sans-serif ; font-size : var(--font-s…" at bounding box center [898, 449] width 1206 height 684
paste textarea "calc(var(--nav-bar-height) - 0.5em);"
click at [399, 420] on div "font-family : [PERSON_NAME] Mono, Arial , sans-serif ; font-size : var(--font-s…" at bounding box center [898, 449] width 1206 height 684
click at [556, 419] on div "font-family : [PERSON_NAME] Mono, Arial , sans-serif ; font-size : var(--font-s…" at bounding box center [898, 449] width 1206 height 684
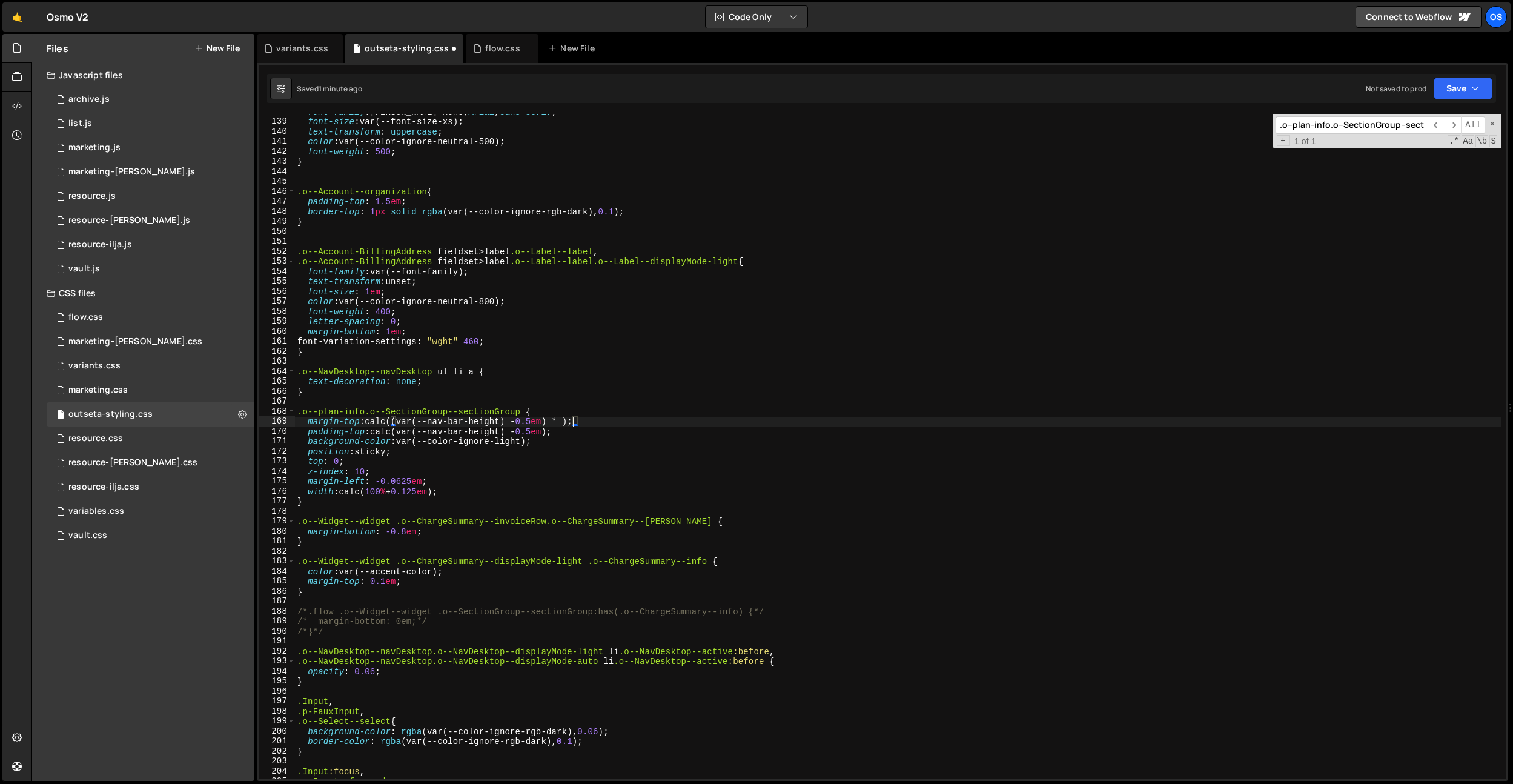
scroll to position [0, 19]
click at [431, 258] on div "font-family : [PERSON_NAME] Mono, Arial , sans-serif ; font-size : var(--font-s…" at bounding box center [898, 449] width 1206 height 684
type textarea "margin-top: -1em;"
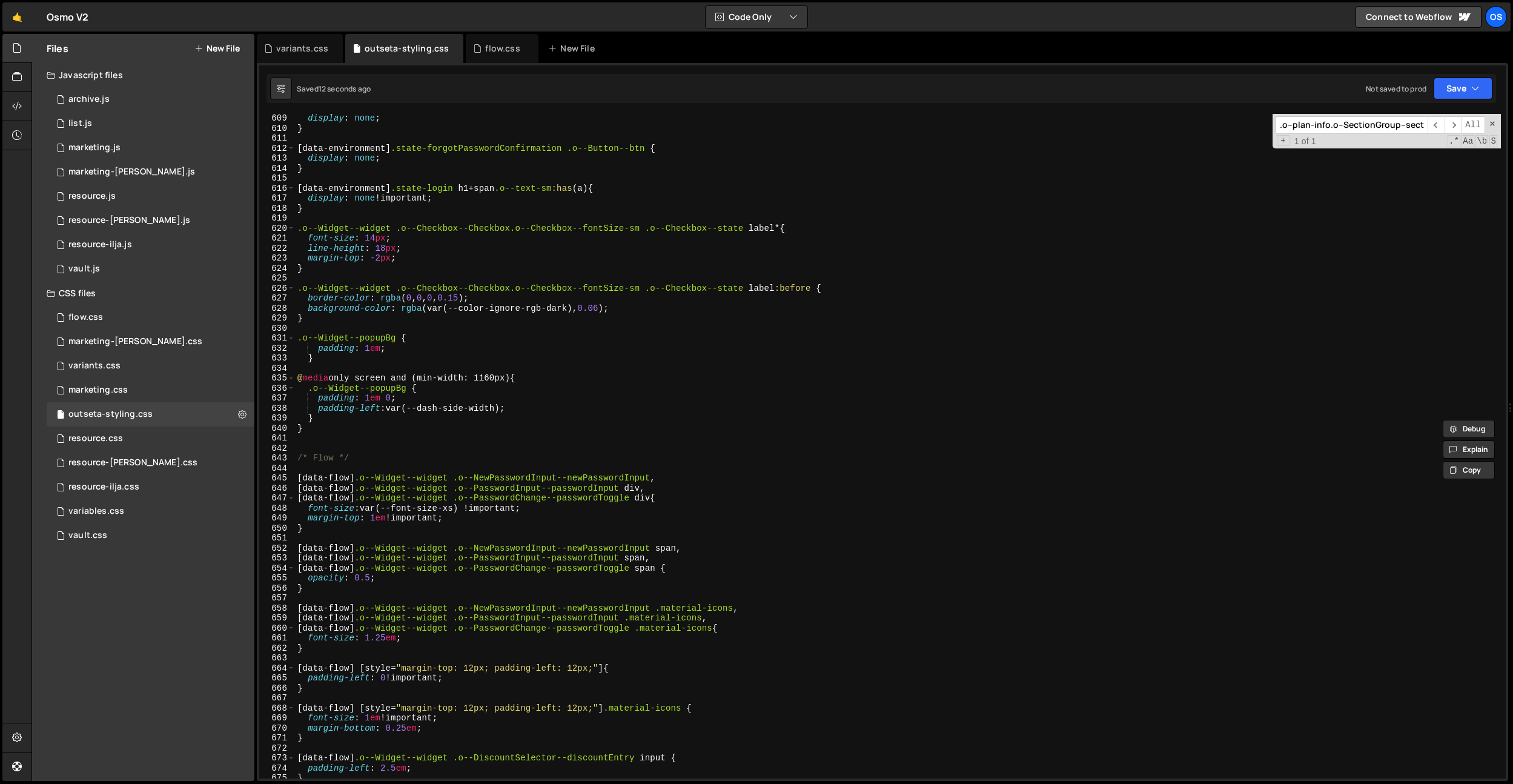
scroll to position [6323, 0]
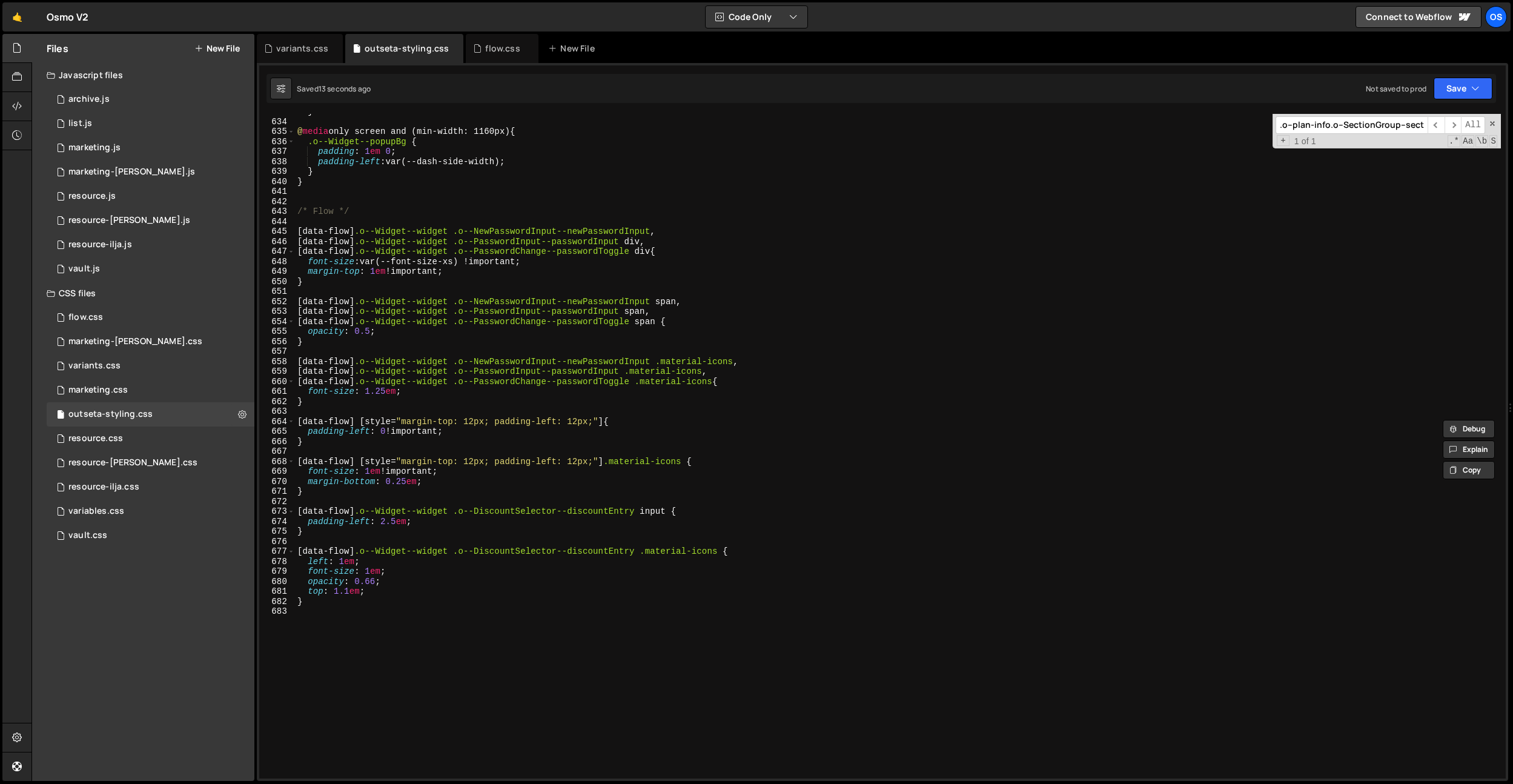
click at [425, 629] on div "} @ media only screen and (min-width: 1160px) { .o--Widget--popupBg { padding :…" at bounding box center [898, 449] width 1206 height 684
paste textarea "fixed-nav"
click at [295, 631] on div "} @ media only screen and (min-width: 1160px) { .o--Widget--popupBg { padding :…" at bounding box center [898, 449] width 1206 height 684
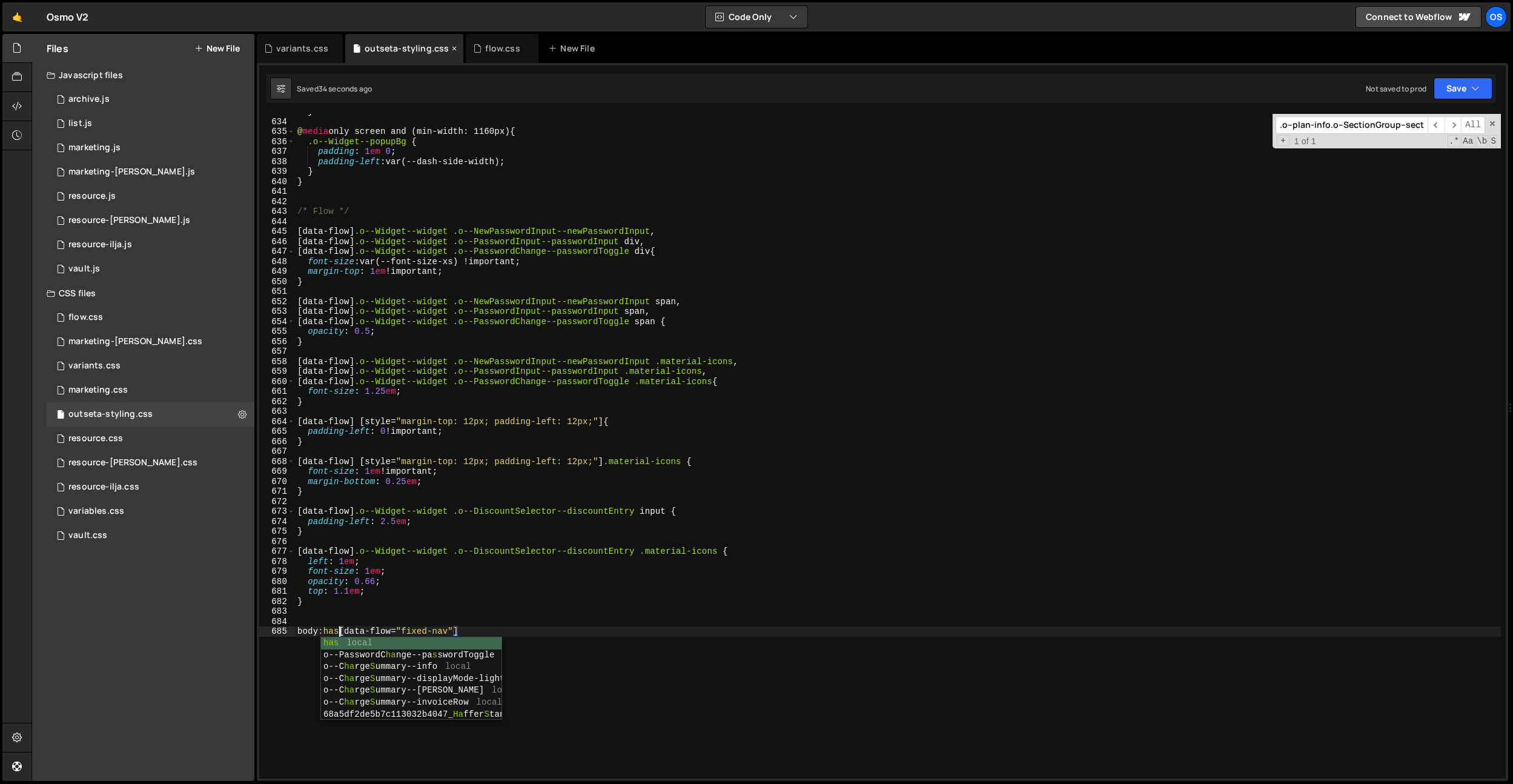
scroll to position [0, 3]
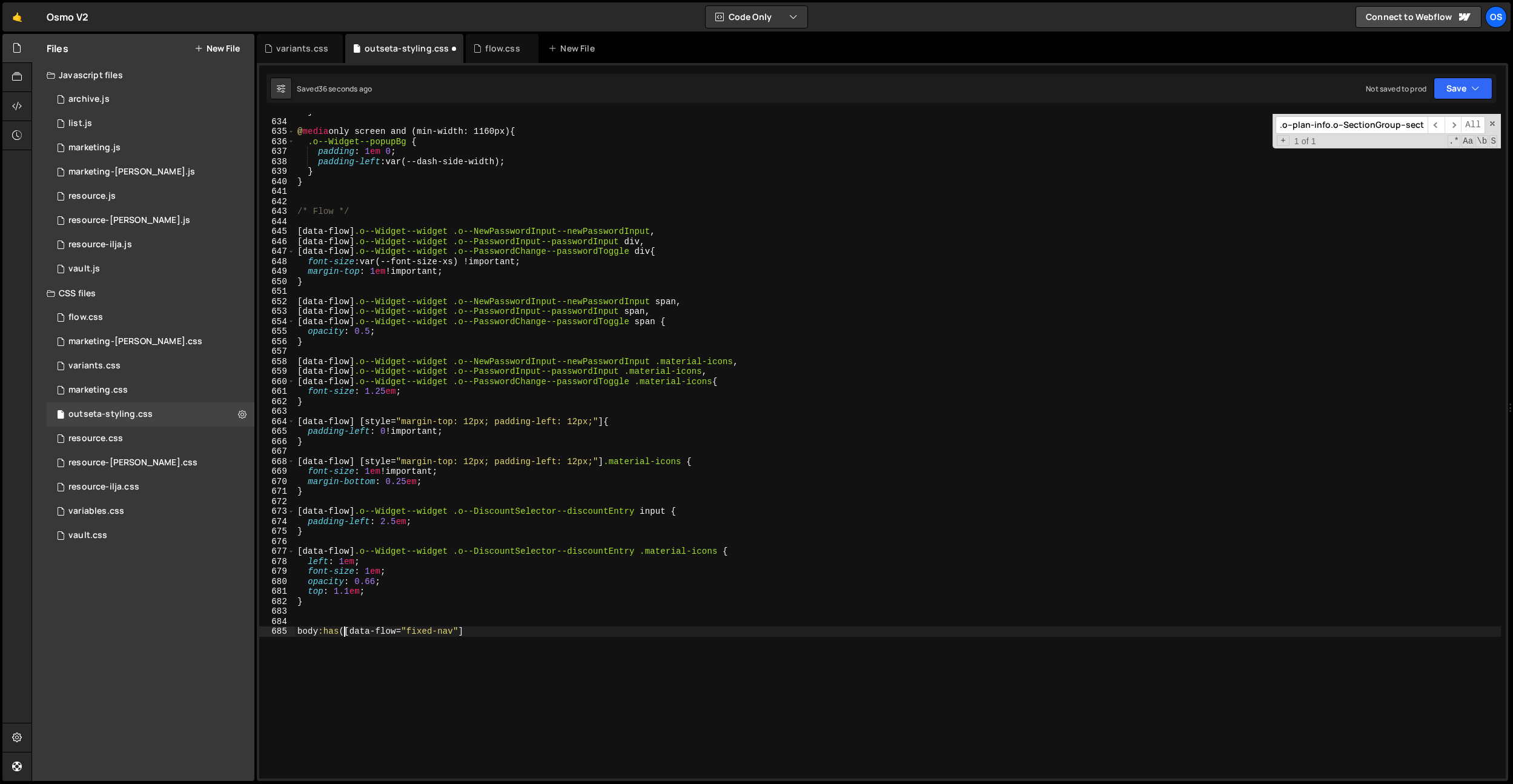
click at [471, 628] on div "} @ media only screen and (min-width: 1160px) { .o--Widget--popupBg { padding :…" at bounding box center [898, 449] width 1206 height 684
type textarea "body:has([data-flow="fixed-nav"]) .global:first-child("
click at [660, 623] on div "} @ media only screen and (min-width: 1160px) { .o--Widget--popupBg { padding :…" at bounding box center [898, 449] width 1206 height 684
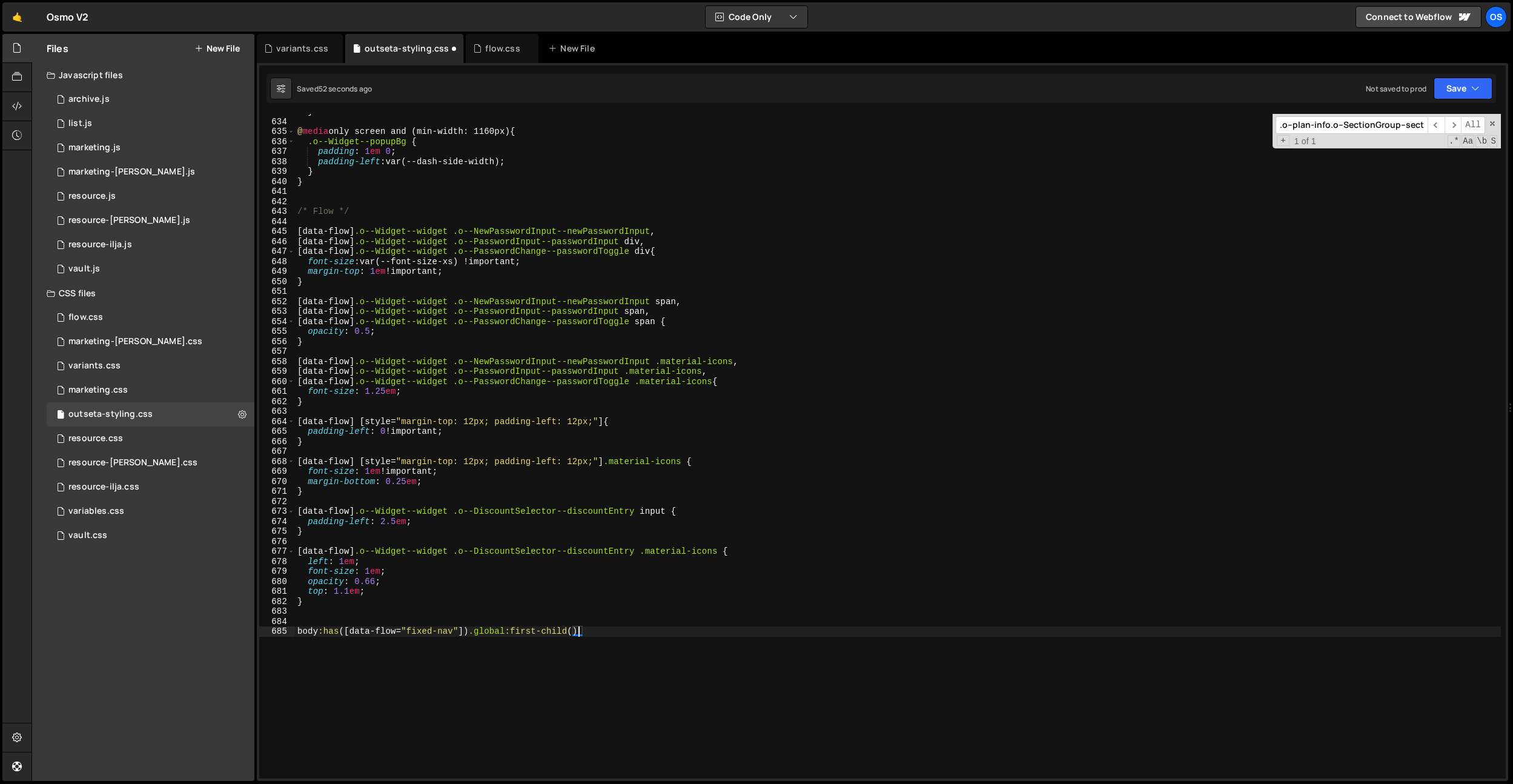
scroll to position [0, 0]
drag, startPoint x: 629, startPoint y: 634, endPoint x: 478, endPoint y: 632, distance: 151.0
click at [478, 633] on div "} @ media only screen and (min-width: 1160px) { .o--Widget--popupBg { padding :…" at bounding box center [898, 449] width 1206 height 684
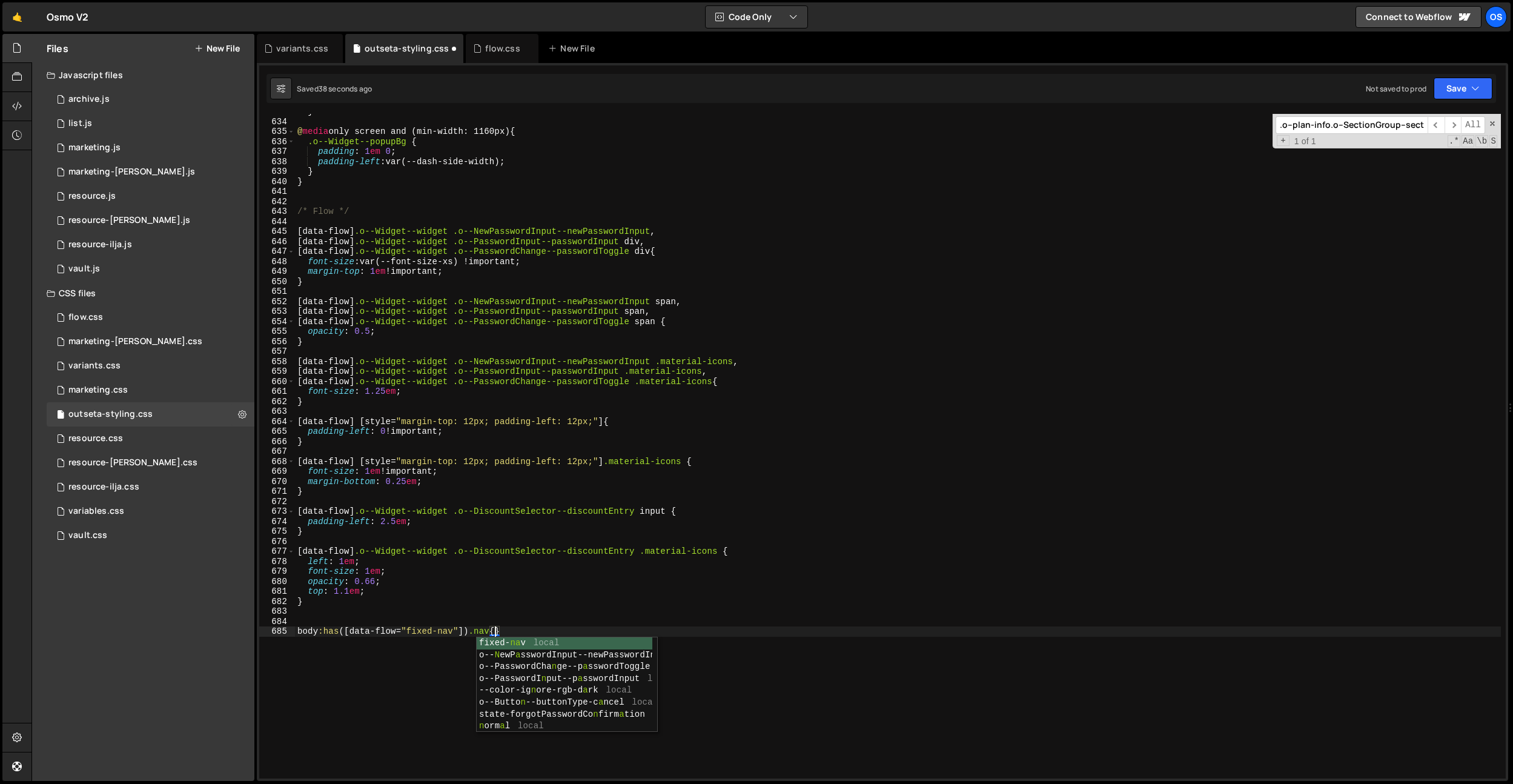
type textarea "body:has([data-flow="fixed-nav"]) .nav {}"
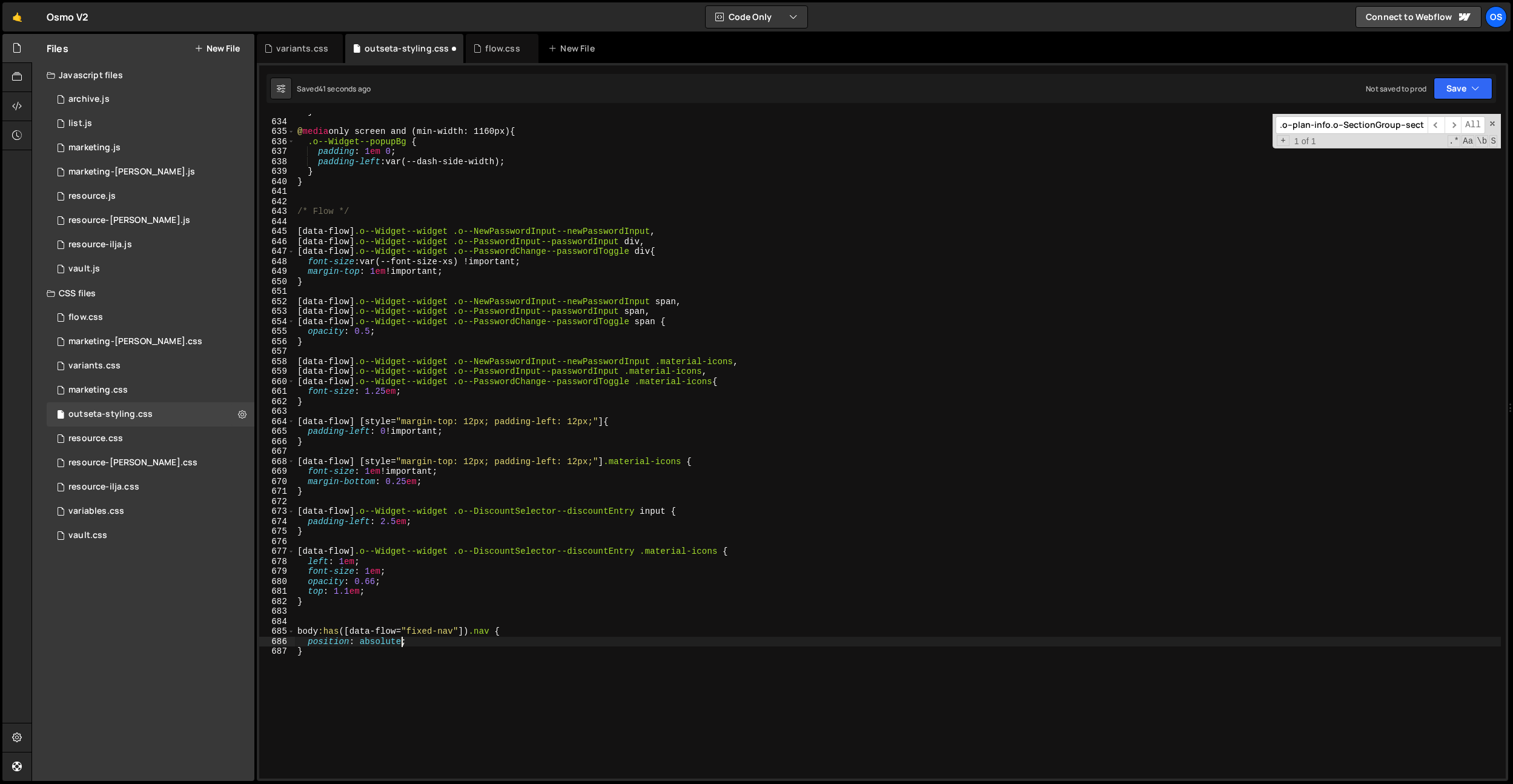
scroll to position [6323, 0]
type textarea "position: absolute;"
click at [354, 650] on div "} @ media only screen and (min-width: 1160px) { .o--Widget--popupBg { padding :…" at bounding box center [898, 449] width 1206 height 684
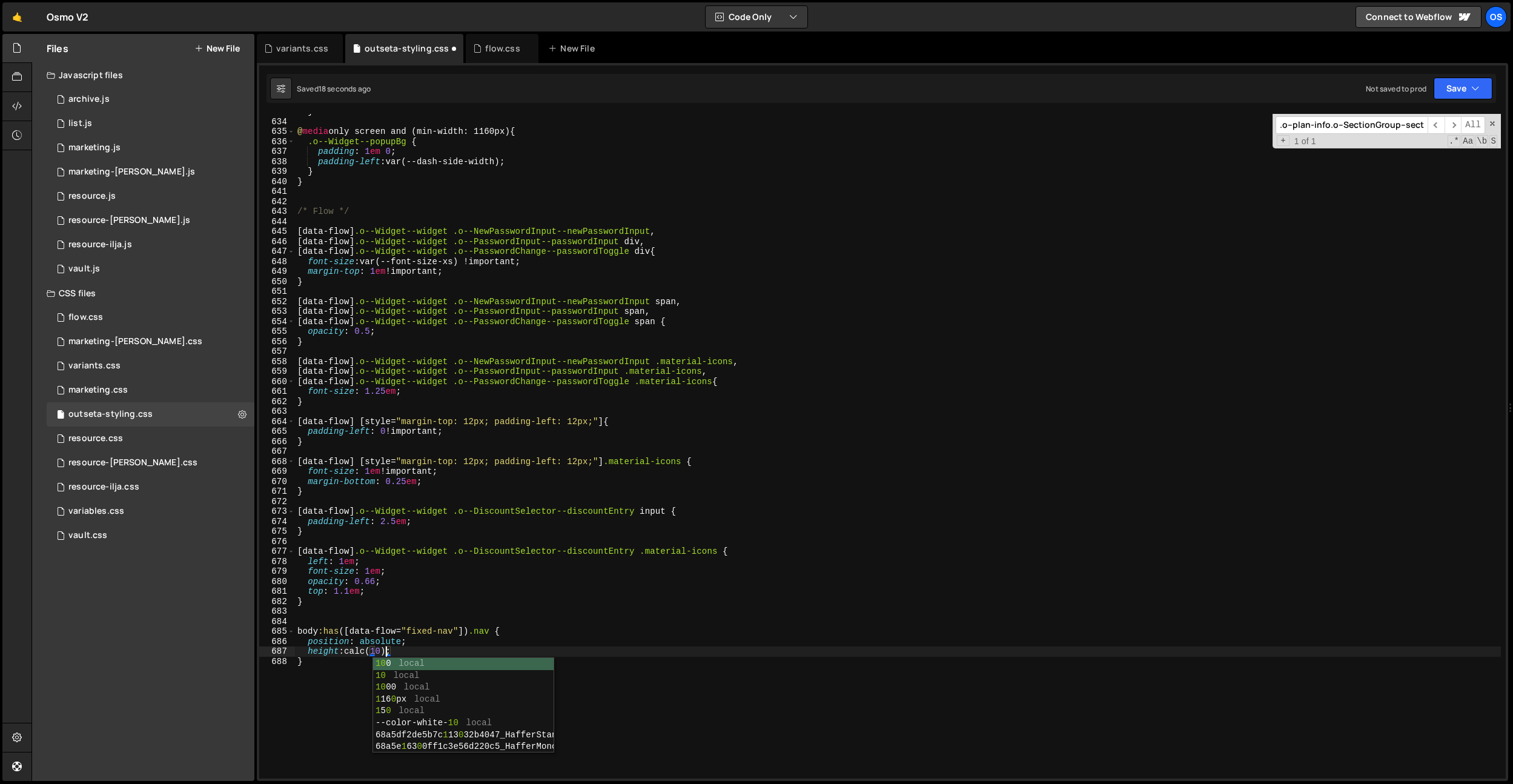
scroll to position [0, 6]
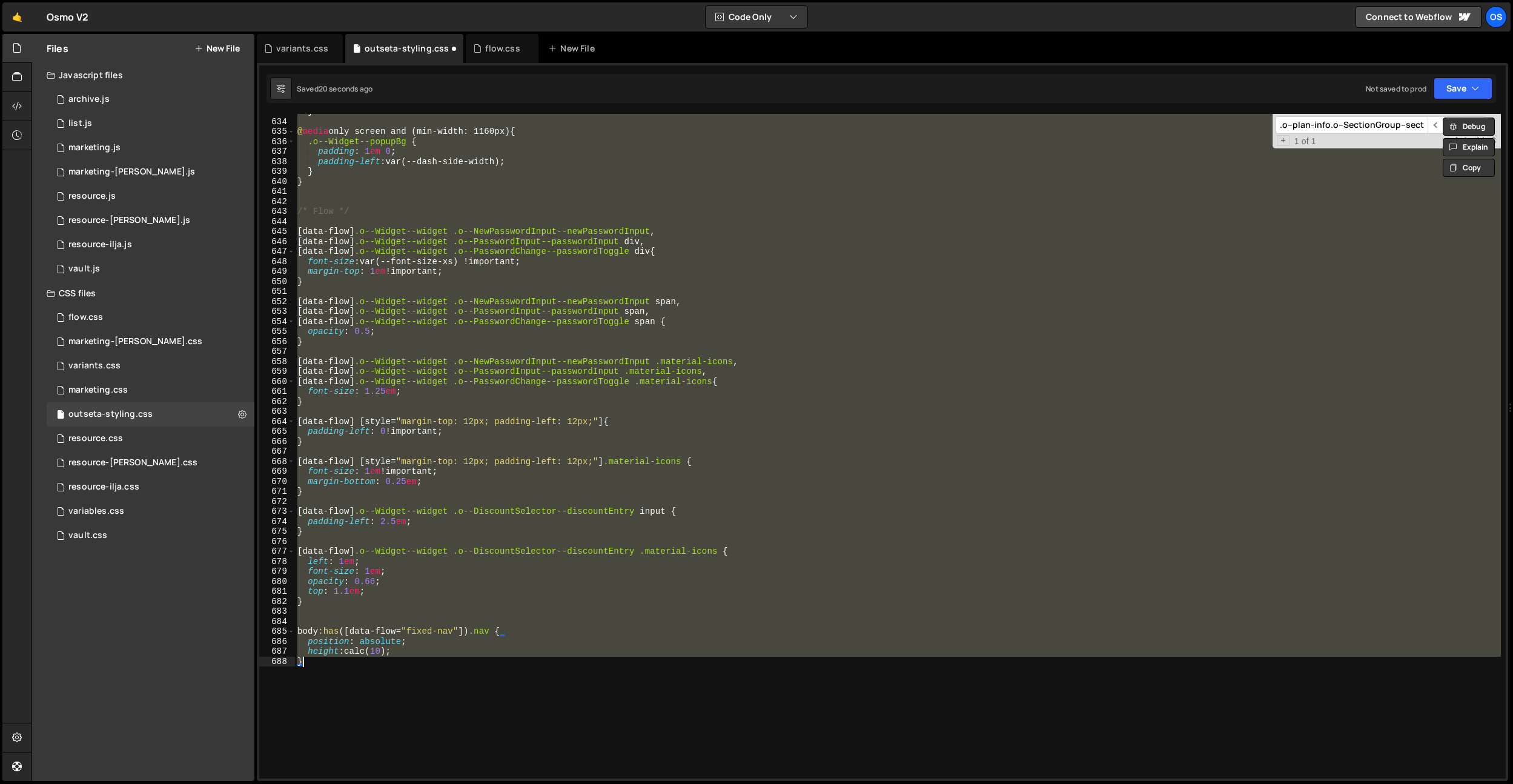
drag, startPoint x: 354, startPoint y: 650, endPoint x: 363, endPoint y: 651, distance: 9.1
click at [355, 649] on div "} @ media only screen and (min-width: 1160px) { .o--Widget--popupBg { padding :…" at bounding box center [898, 449] width 1206 height 684
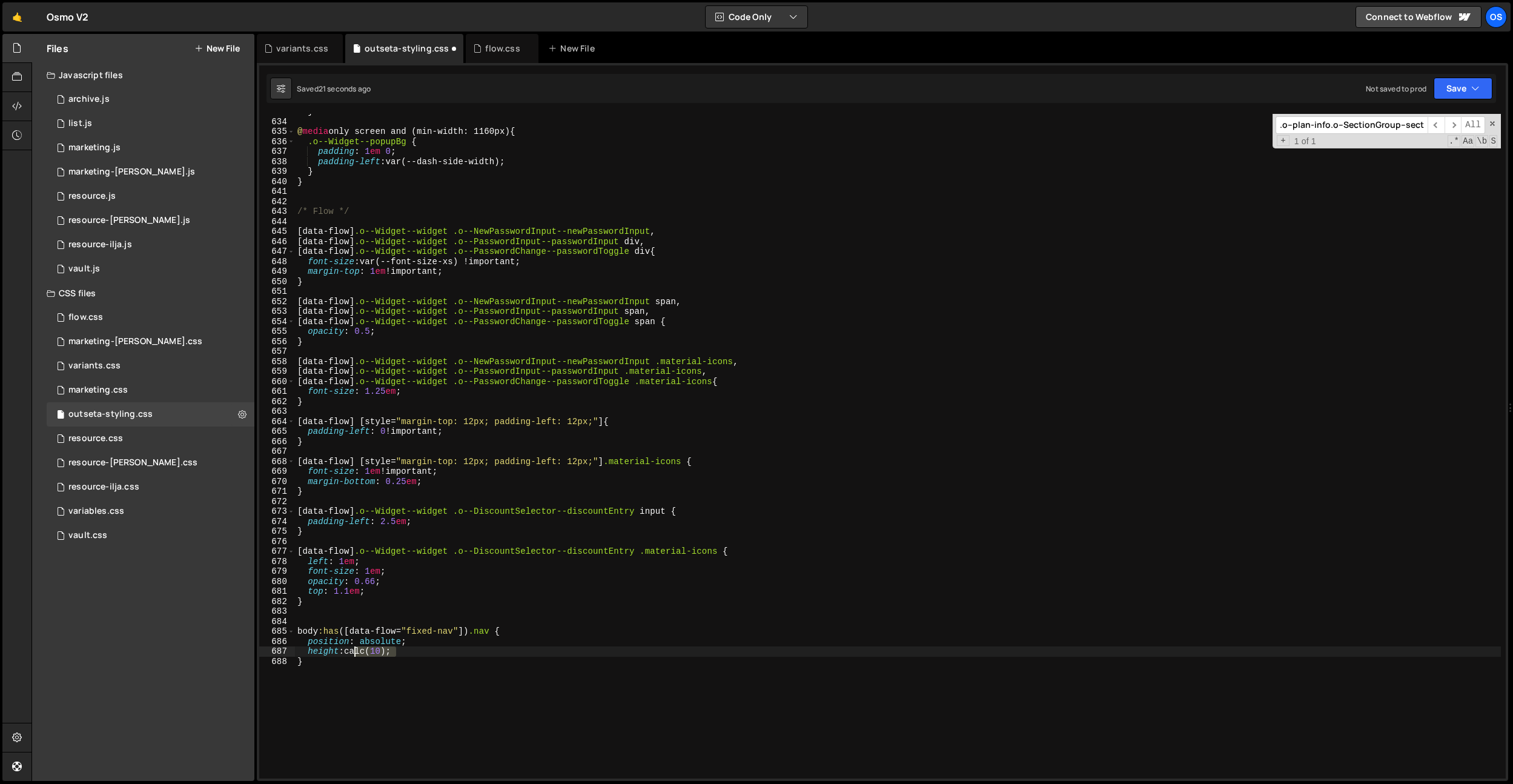
drag, startPoint x: 399, startPoint y: 655, endPoint x: 350, endPoint y: 654, distance: 49.0
click at [350, 654] on div "} @ media only screen and (min-width: 1160px) { .o--Widget--popupBg { padding :…" at bounding box center [898, 449] width 1206 height 684
type textarea "height: 101%;"
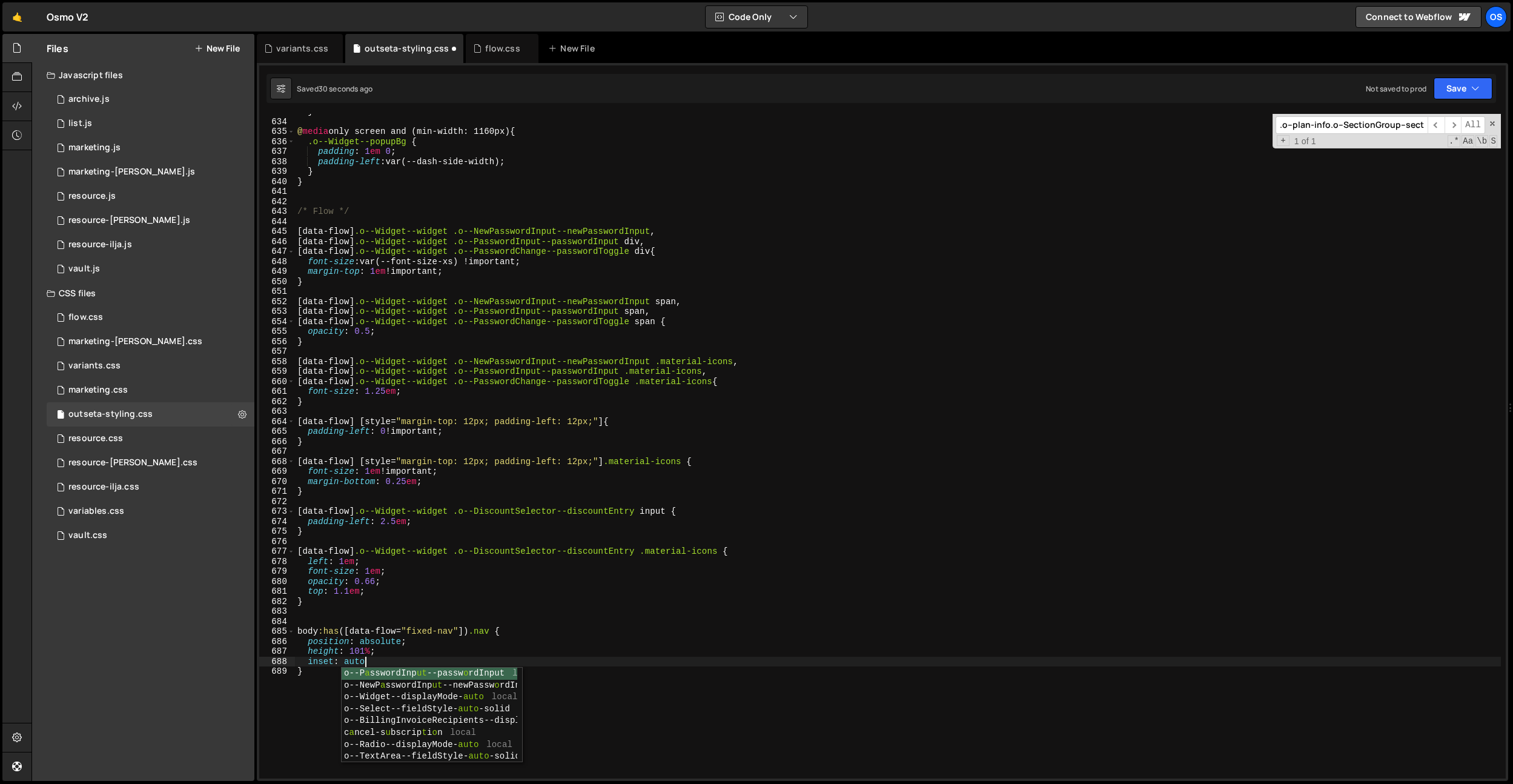
type textarea "inset: auto;"
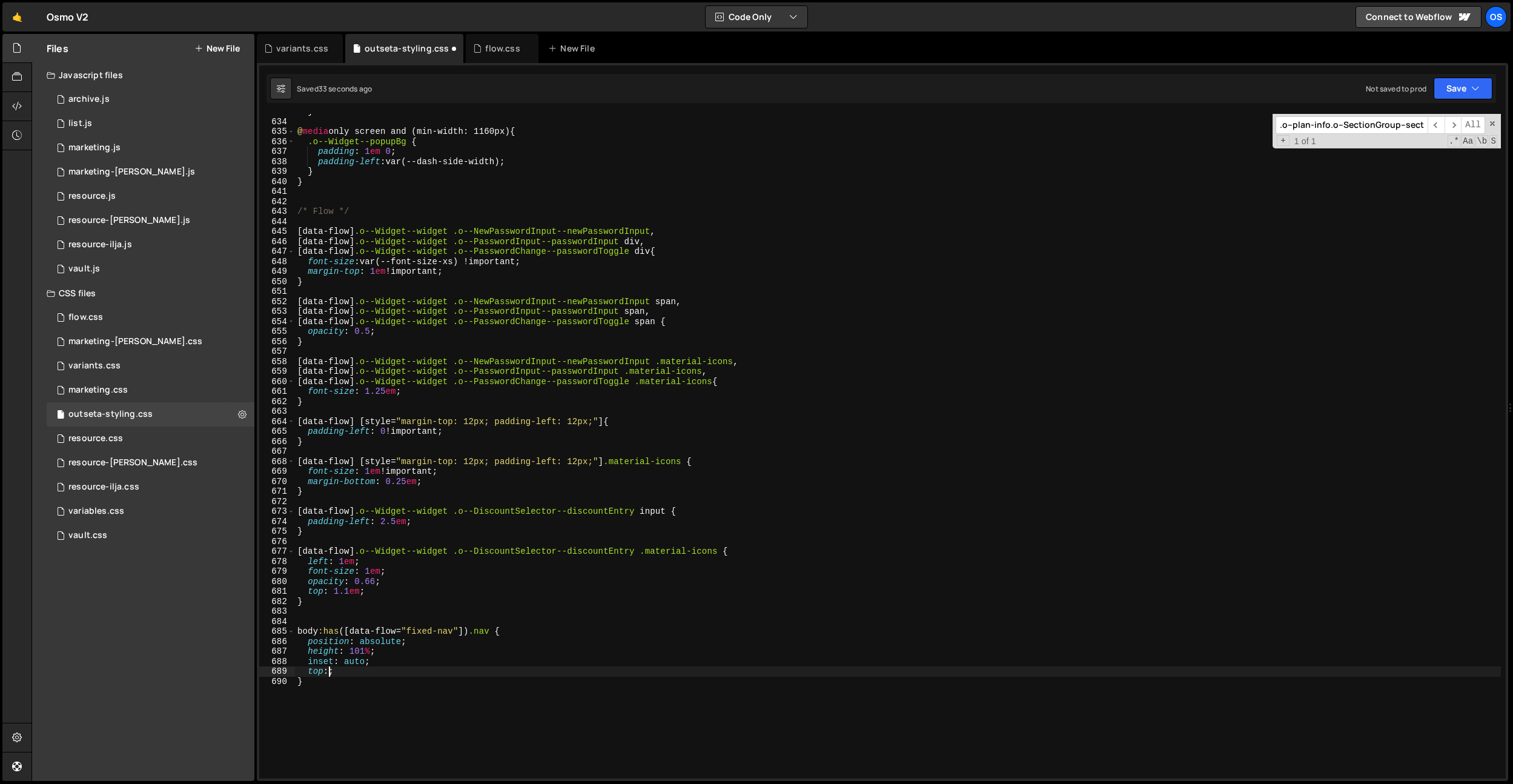
scroll to position [0, 1]
type textarea "height: 100%;"
drag, startPoint x: 462, startPoint y: 617, endPoint x: 442, endPoint y: 627, distance: 22.4
click at [462, 617] on div "} @ media only screen and (min-width: 1160px) { .o--Widget--popupBg { padding :…" at bounding box center [898, 449] width 1206 height 684
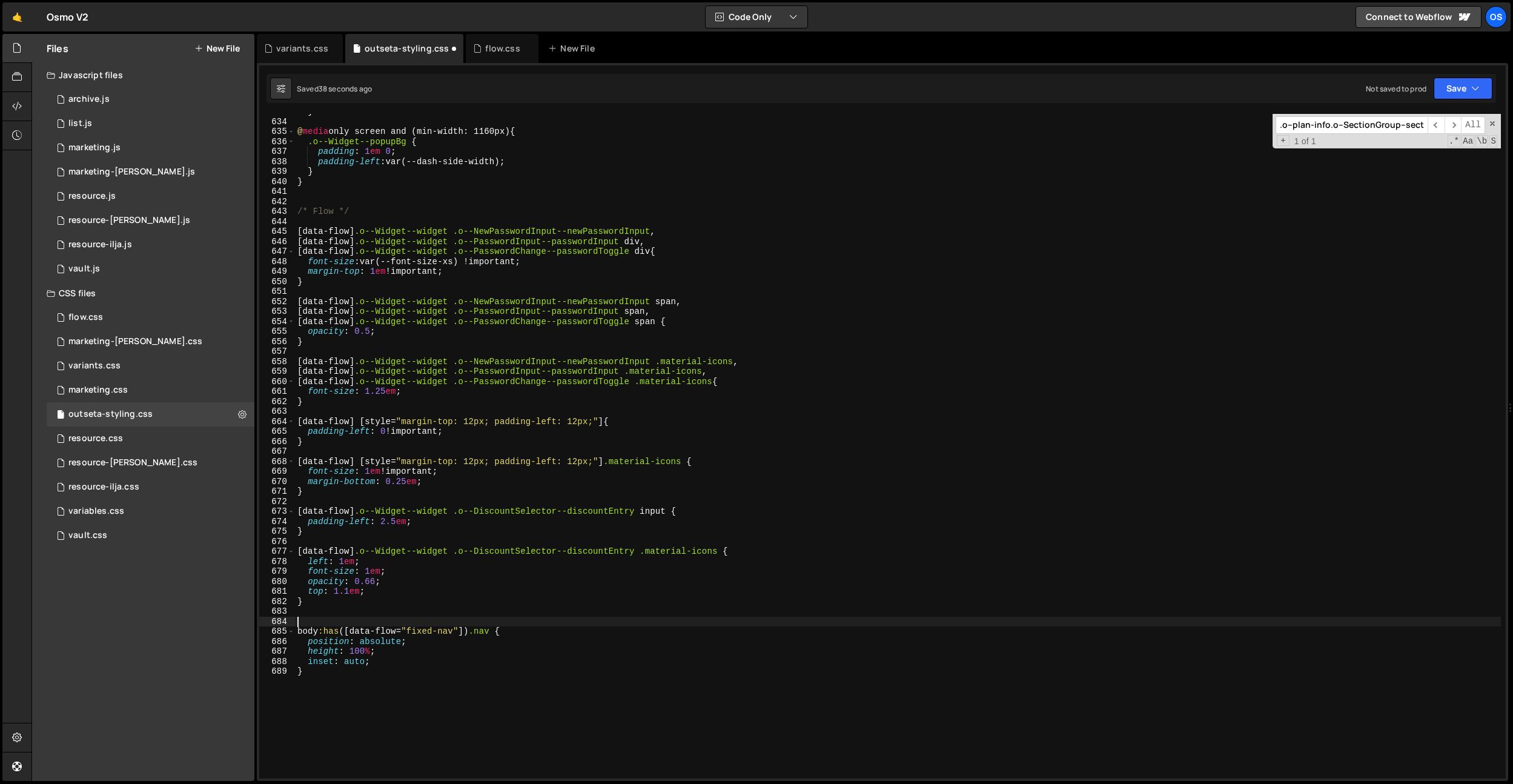
scroll to position [0, 0]
click at [381, 659] on div "} @ media only screen and (min-width: 1160px) { .o--Widget--popupBg { padding :…" at bounding box center [898, 449] width 1206 height 684
type textarea "inset: auto;"
type textarea "top: 0;"
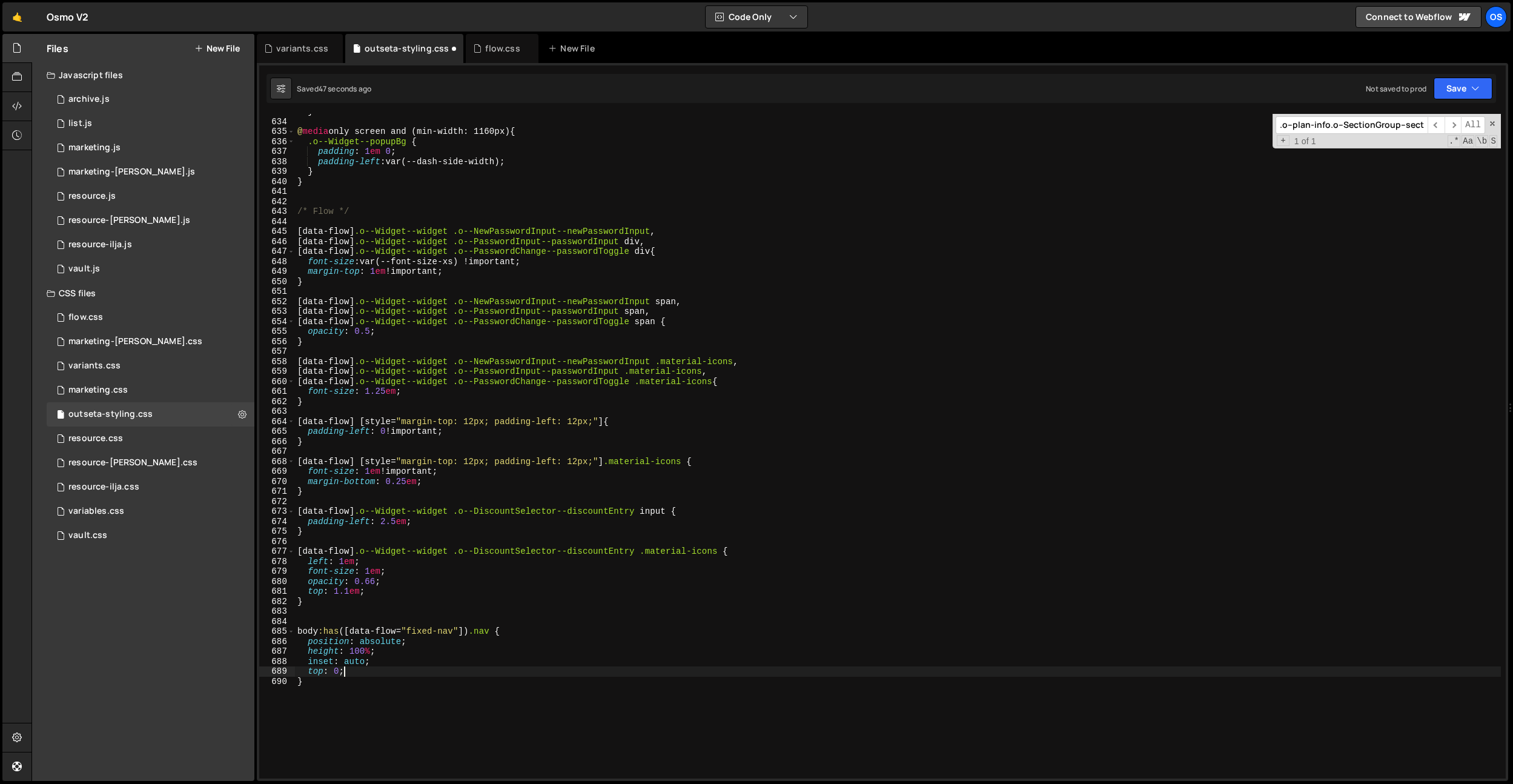
type textarea "e"
type textarea "left: 0;"
click at [647, 469] on div "} @ media only screen and (min-width: 1160px) { .o--Widget--popupBg { padding :…" at bounding box center [898, 449] width 1206 height 684
click at [436, 629] on div "} @ media only screen and (min-width: 1160px) { .o--Widget--popupBg { padding :…" at bounding box center [898, 449] width 1206 height 684
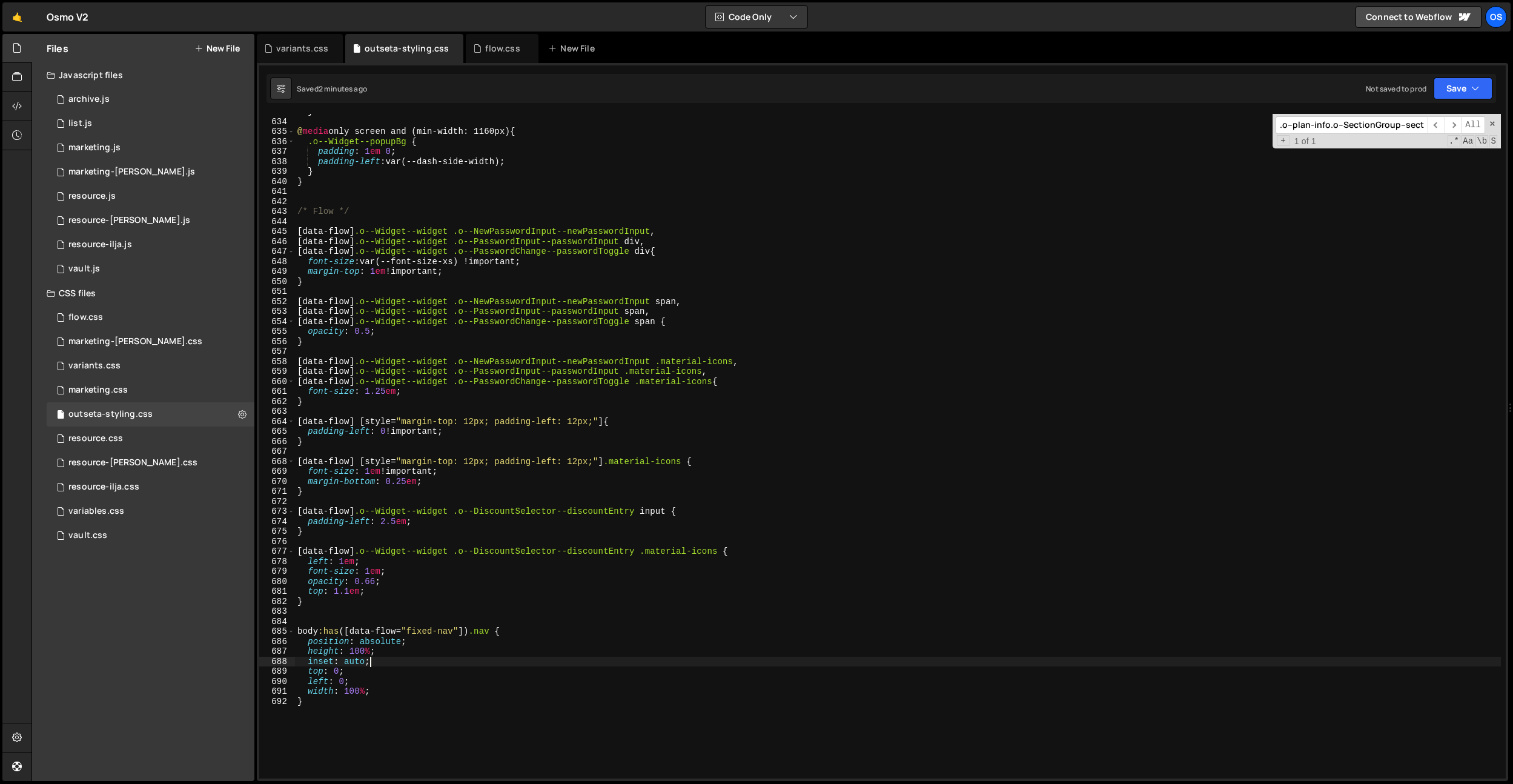
click at [414, 663] on div "} @ media only screen and (min-width: 1160px) { .o--Widget--popupBg { padding :…" at bounding box center [898, 449] width 1206 height 684
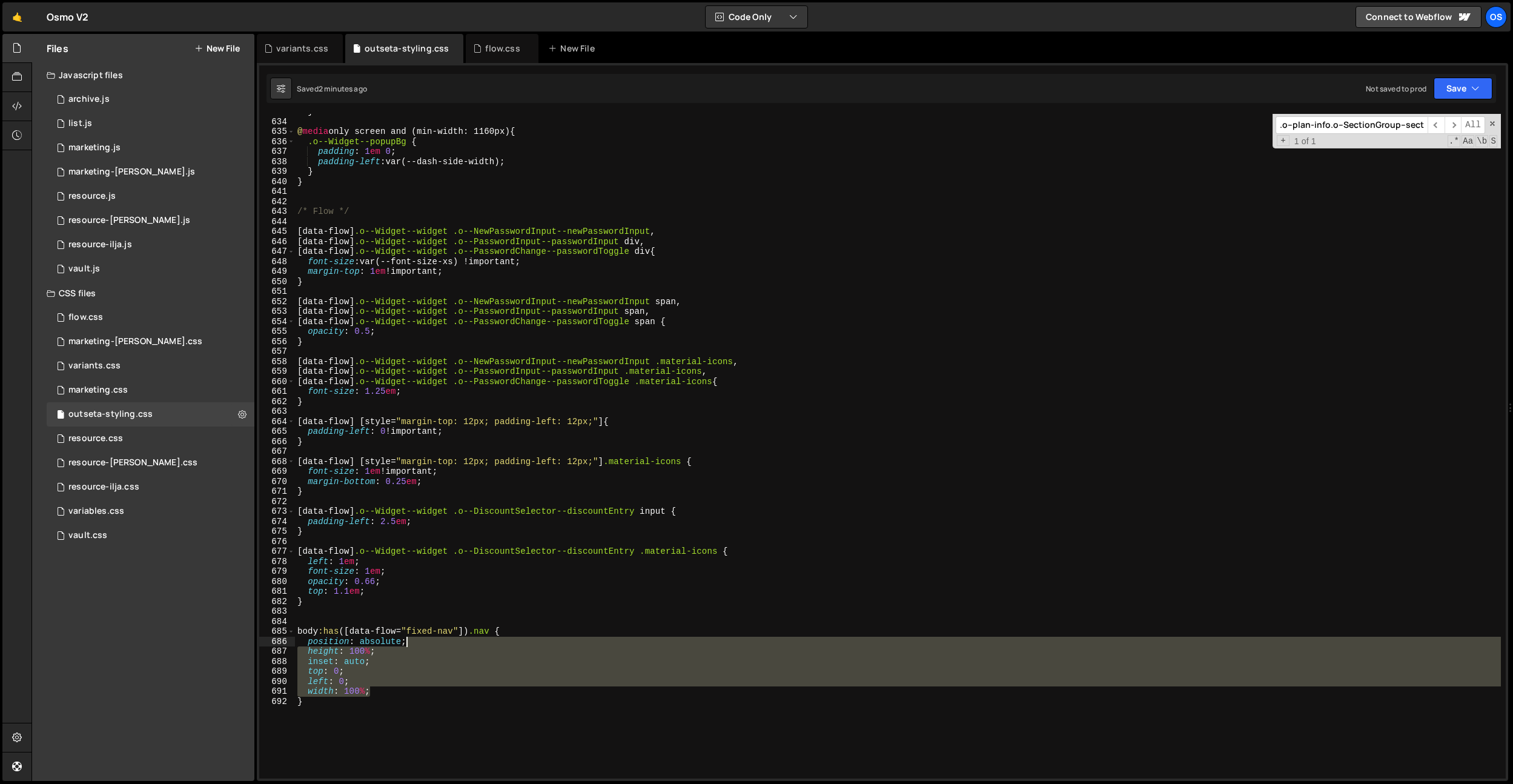
drag, startPoint x: 381, startPoint y: 692, endPoint x: 409, endPoint y: 646, distance: 53.9
click at [409, 646] on div "} @ media only screen and (min-width: 1160px) { .o--Widget--popupBg { padding :…" at bounding box center [898, 449] width 1206 height 684
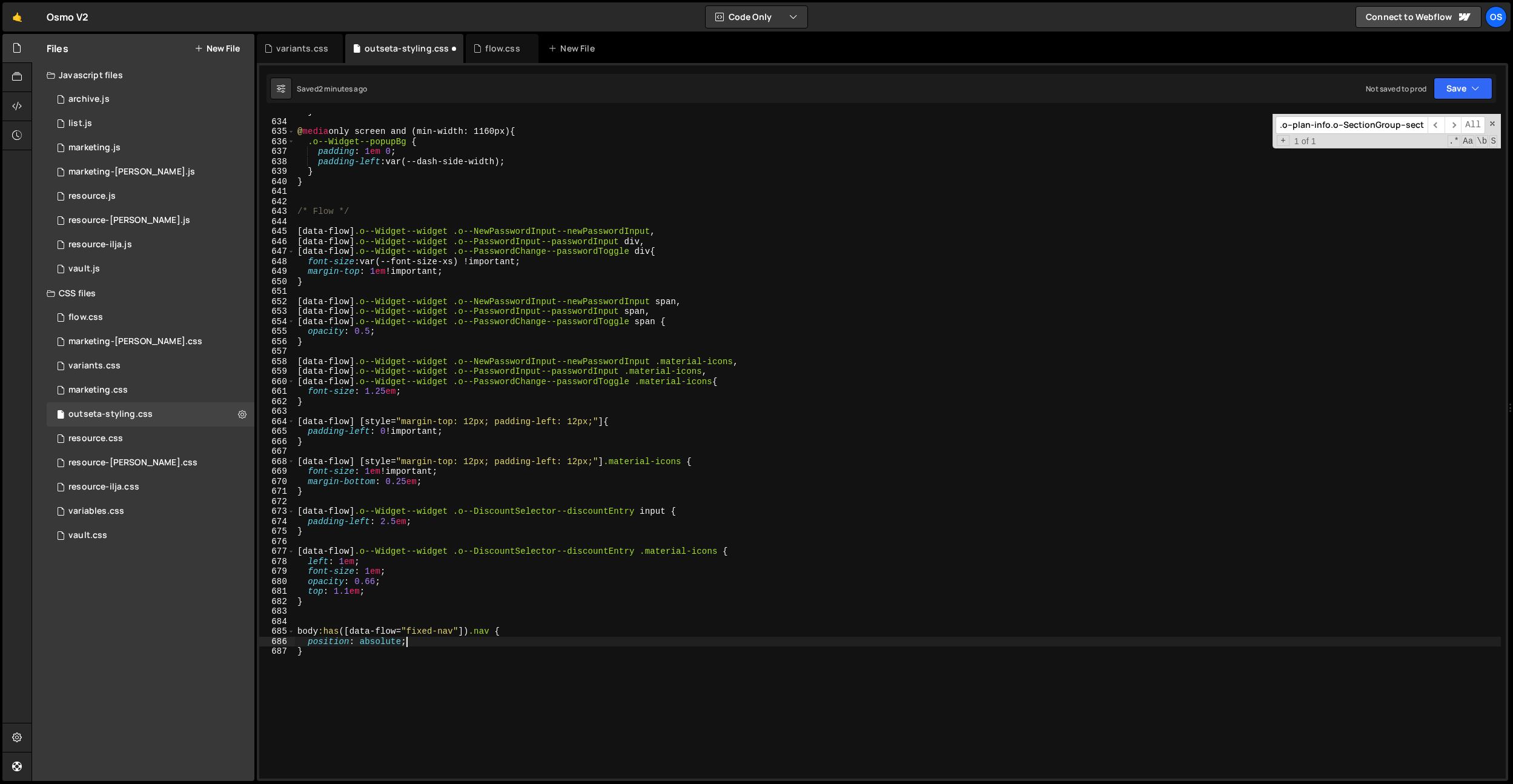
click at [495, 634] on div "} @ media only screen and (min-width: 1160px) { .o--Widget--popupBg { padding :…" at bounding box center [898, 449] width 1206 height 684
drag, startPoint x: 394, startPoint y: 639, endPoint x: 311, endPoint y: 646, distance: 83.3
click at [301, 642] on div "} @ media only screen and (min-width: 1160px) { .o--Widget--popupBg { padding :…" at bounding box center [898, 449] width 1206 height 684
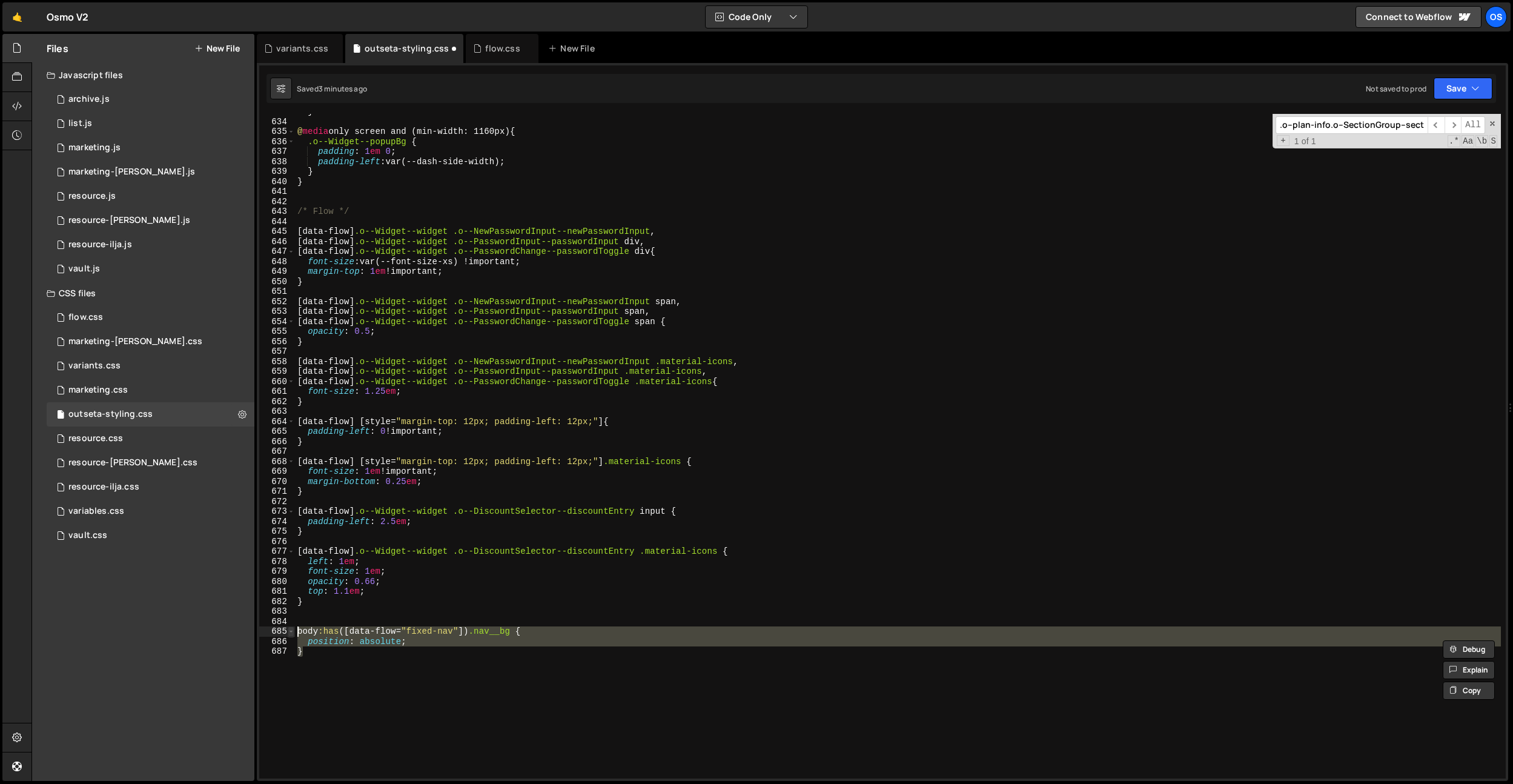
drag, startPoint x: 313, startPoint y: 652, endPoint x: 289, endPoint y: 629, distance: 33.2
click at [289, 629] on div "body:has([data-flow="fixed-nav"]) .nav__bg { position: absolute; 633 634 635 63…" at bounding box center [882, 446] width 1247 height 664
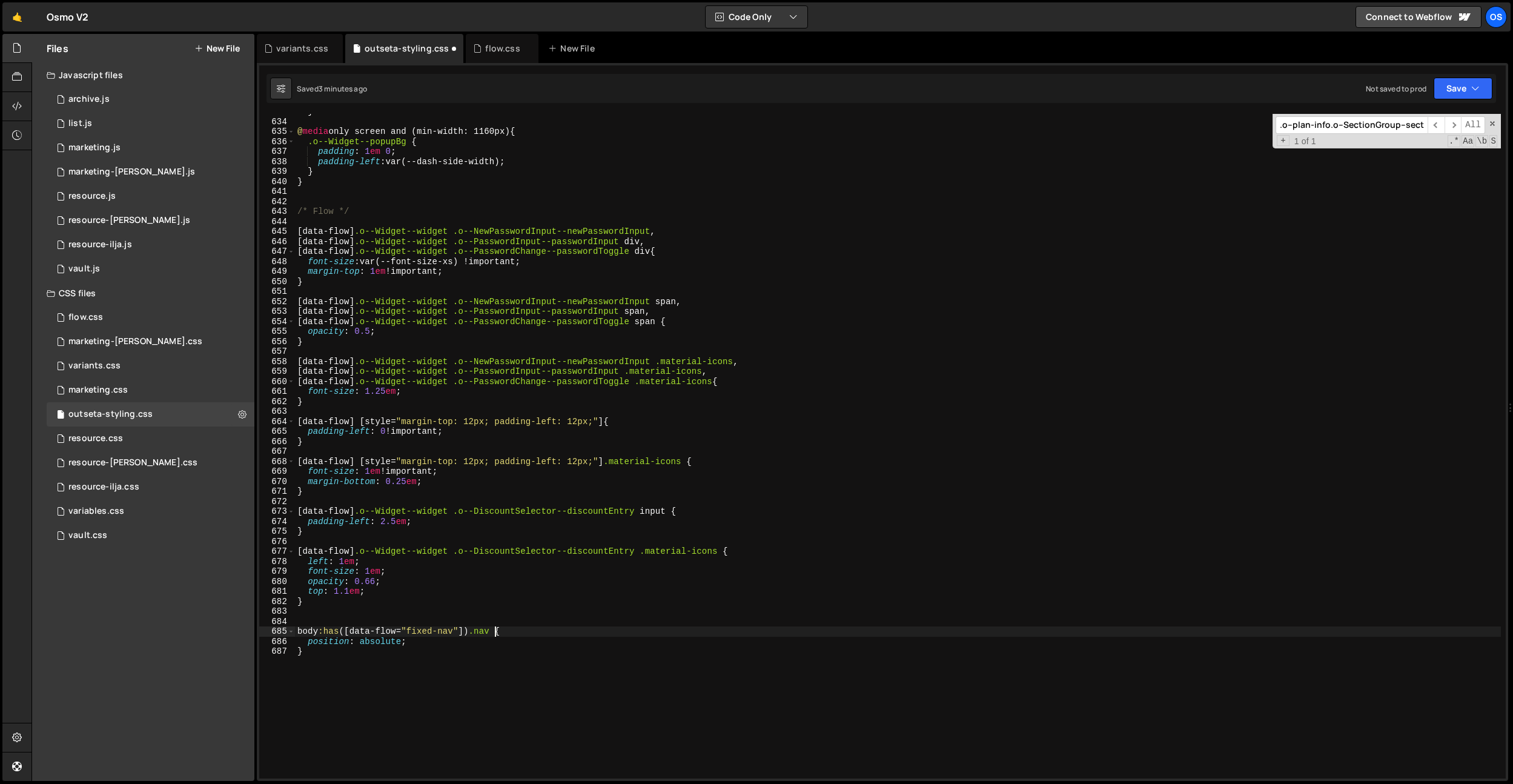
click at [402, 658] on div "} @ media only screen and (min-width: 1160px) { .o--Widget--popupBg { padding :…" at bounding box center [898, 449] width 1206 height 684
type textarea "}"
paste textarea "}"
drag, startPoint x: 518, startPoint y: 670, endPoint x: 478, endPoint y: 736, distance: 77.2
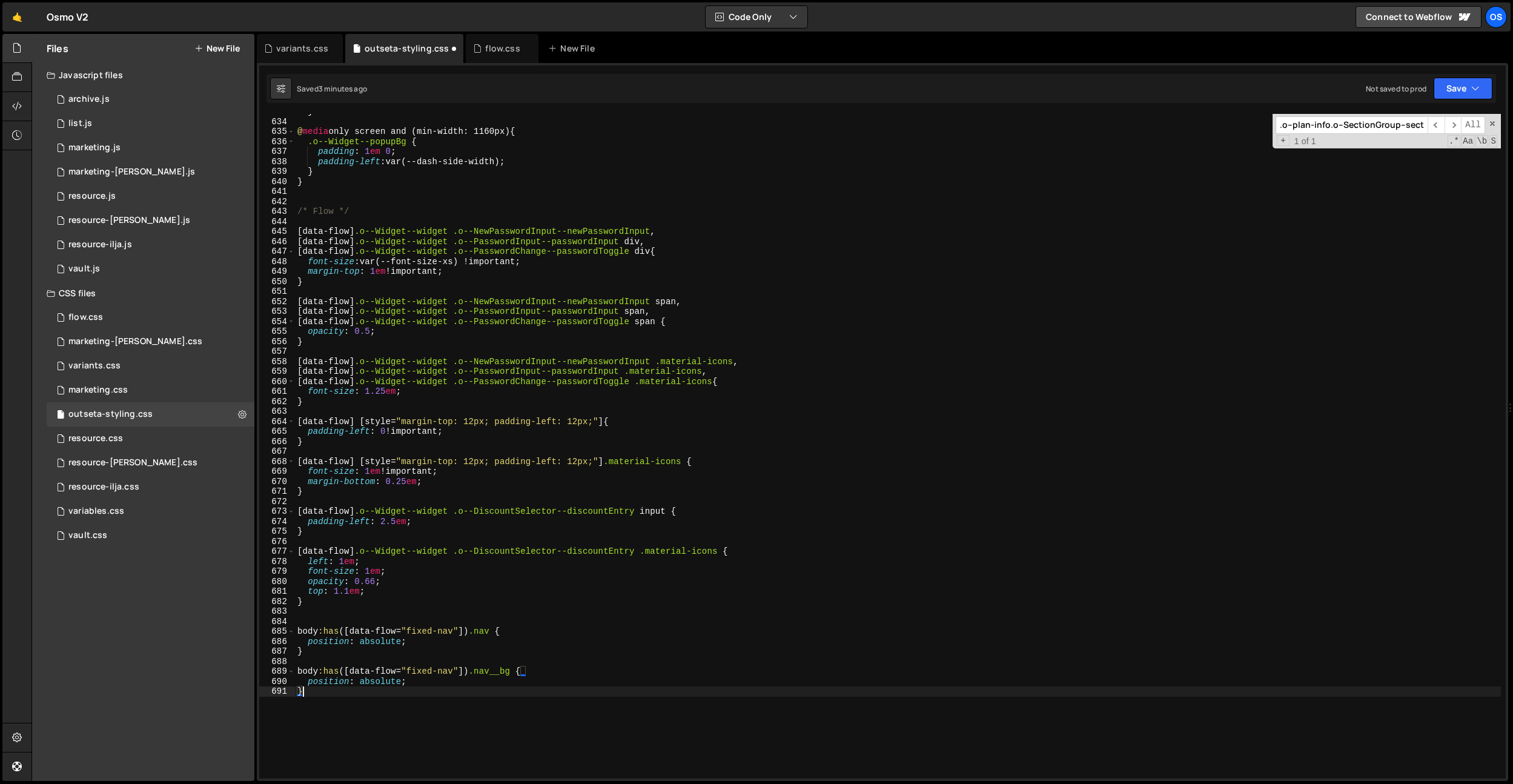
click at [518, 670] on div "} @ media only screen and (min-width: 1160px) { .o--Widget--popupBg { padding :…" at bounding box center [898, 449] width 1206 height 684
drag, startPoint x: 412, startPoint y: 681, endPoint x: 311, endPoint y: 681, distance: 101.0
click at [310, 680] on div "} @ media only screen and (min-width: 1160px) { .o--Widget--popupBg { padding :…" at bounding box center [898, 449] width 1206 height 684
type textarea "e"
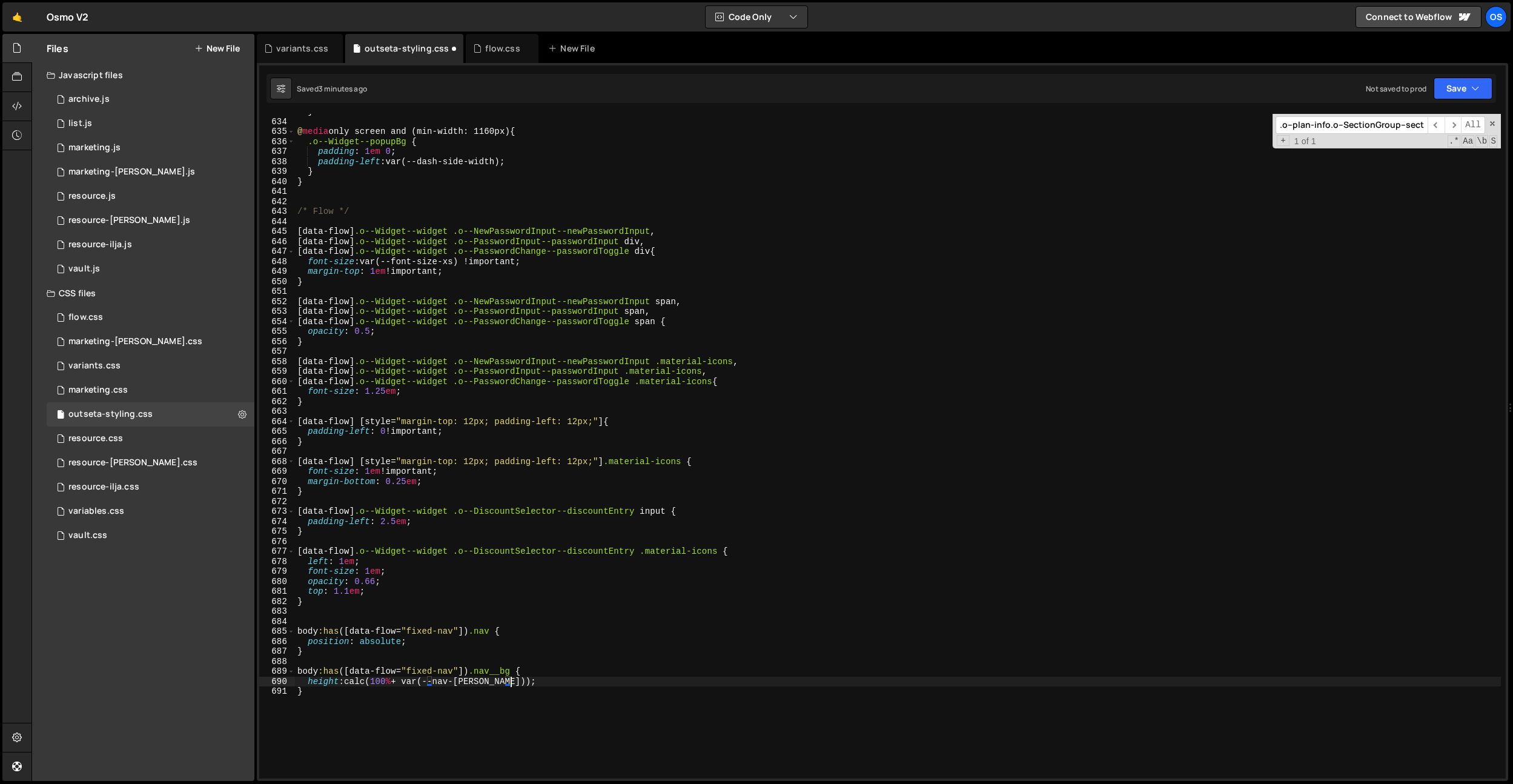
scroll to position [0, 15]
click at [498, 249] on div "} @ media only screen and (min-width: 1160px) { .o--Widget--popupBg { padding :…" at bounding box center [898, 449] width 1206 height 684
type textarea "[data-flow] .o--Widget--widget .o--PasswordChange--passwordToggle div{"
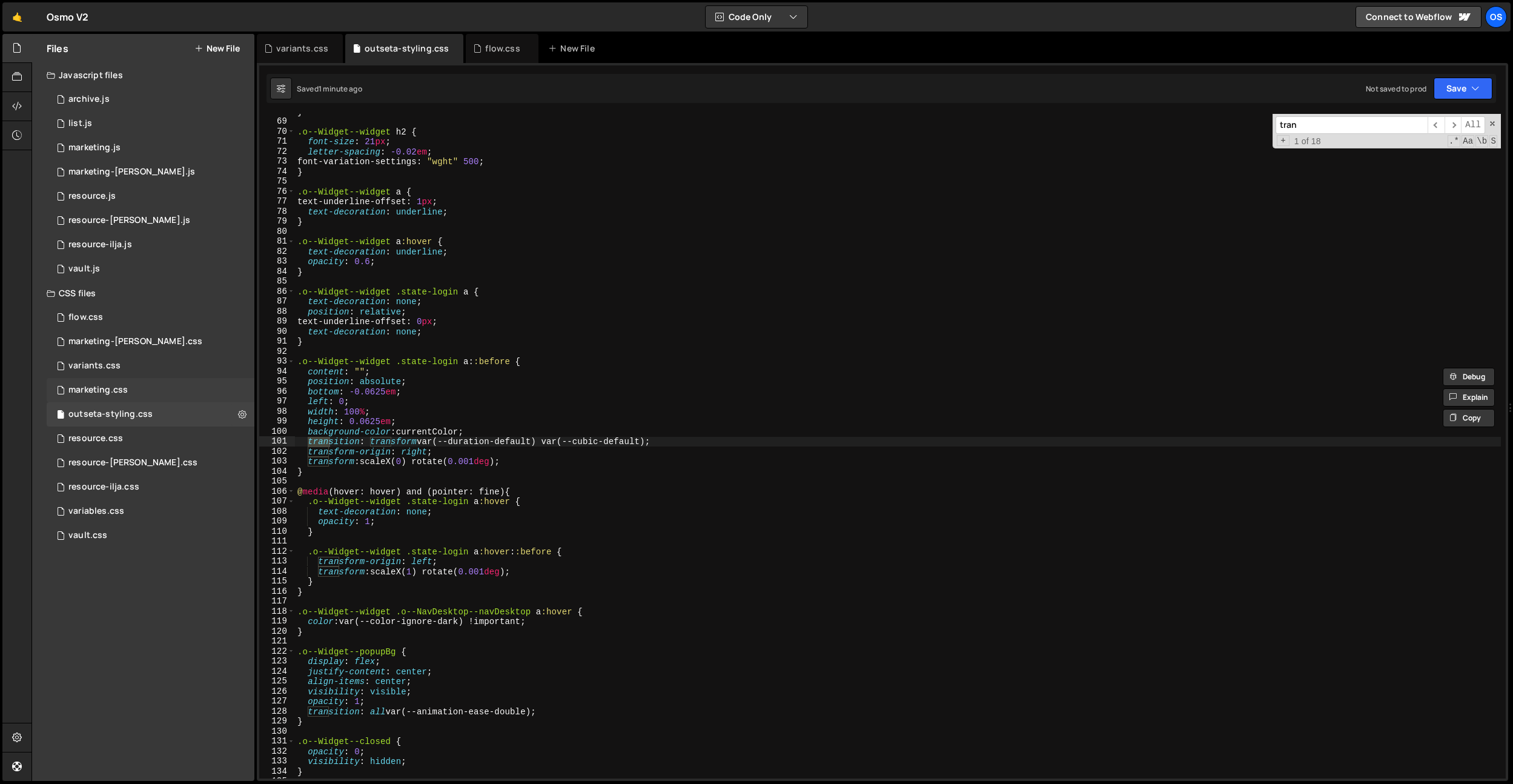
type input "tran"
drag, startPoint x: 138, startPoint y: 395, endPoint x: 224, endPoint y: 399, distance: 86.1
click at [138, 395] on div "marketing.css 0" at bounding box center [150, 390] width 208 height 25
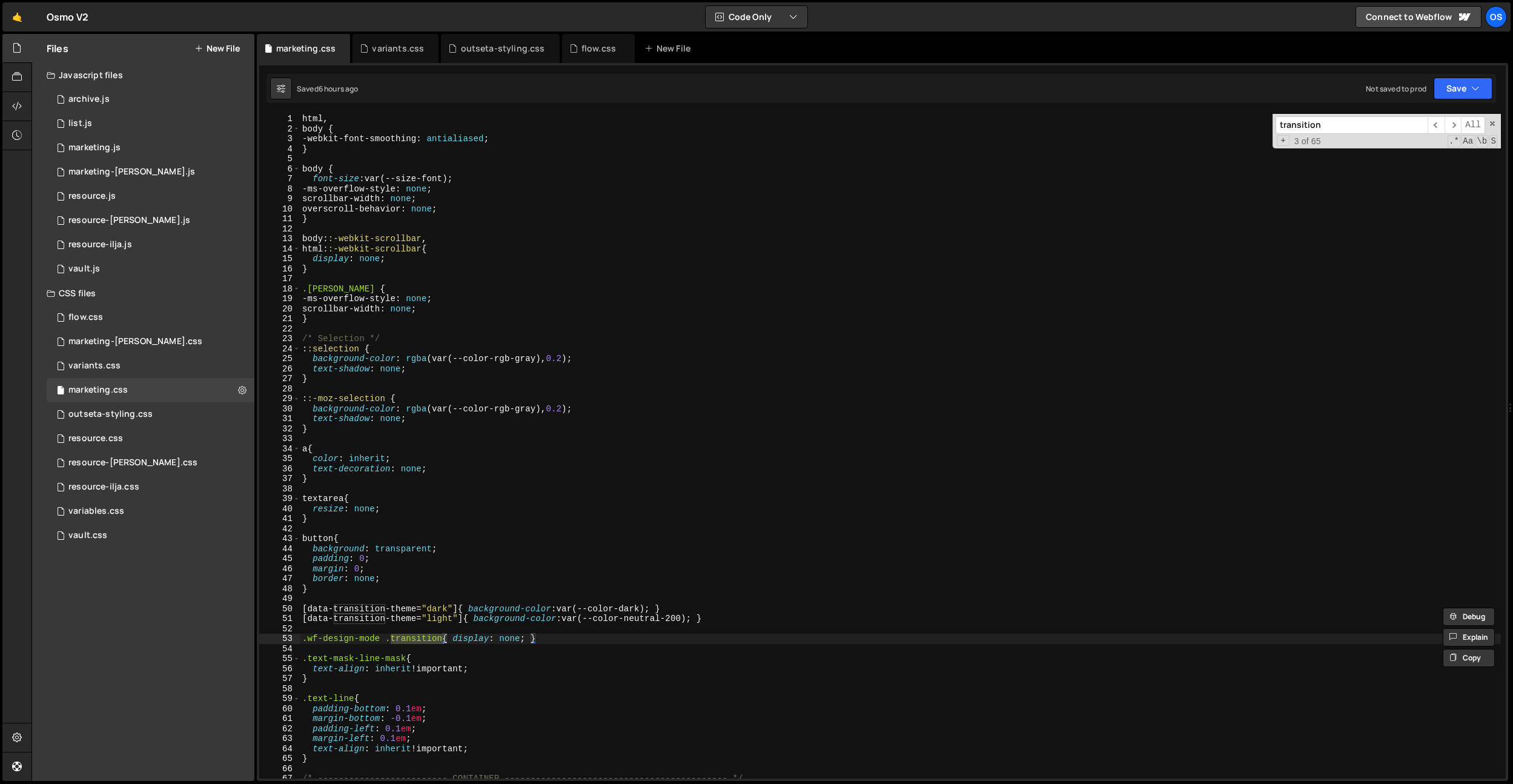
type input "transition"
click at [515, 645] on div "html , body { -webkit-font-smoothing : antialiased ; } body { font-size : var(-…" at bounding box center [900, 456] width 1201 height 684
drag, startPoint x: 341, startPoint y: 50, endPoint x: 373, endPoint y: 15, distance: 47.4
click at [0, 0] on icon at bounding box center [0, 0] width 0 height 0
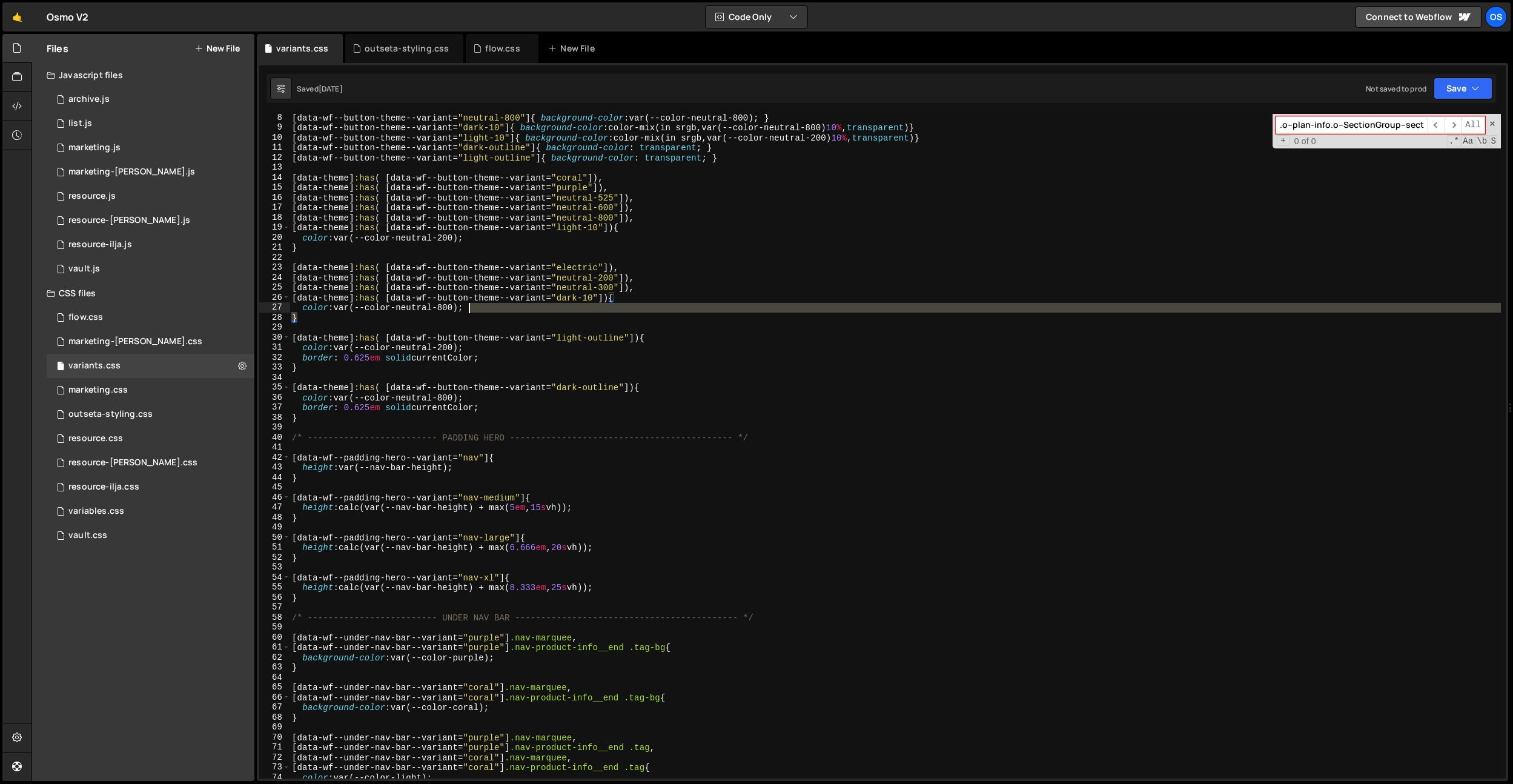
click at [511, 312] on div "[ data-wf--button-theme--variant = " neutral-800 " ] { background-color : var(-…" at bounding box center [895, 454] width 1211 height 684
type textarea "color: var(--color-neutral-800); }"
paste input "o--PlanDetails--planName"
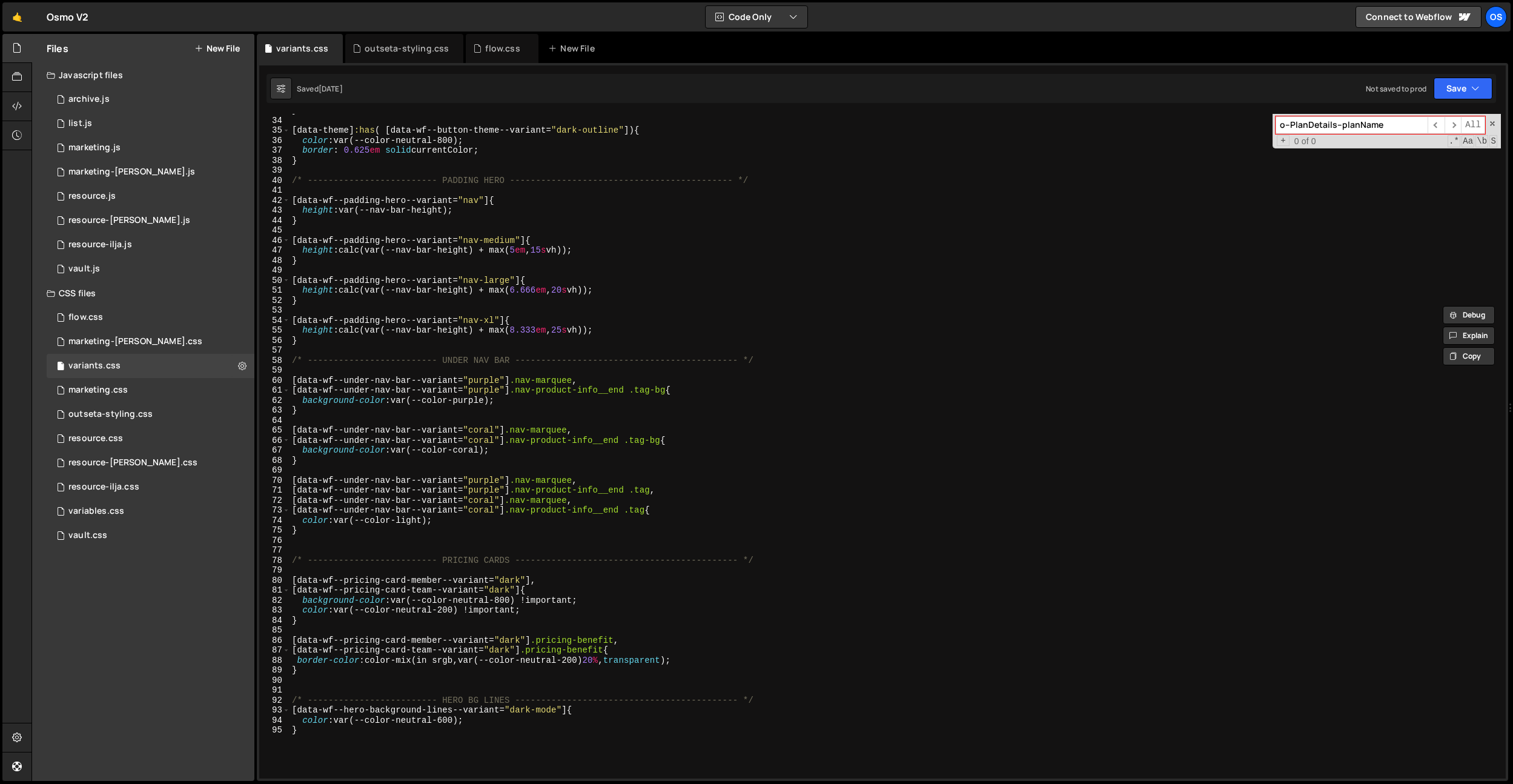
scroll to position [612, 0]
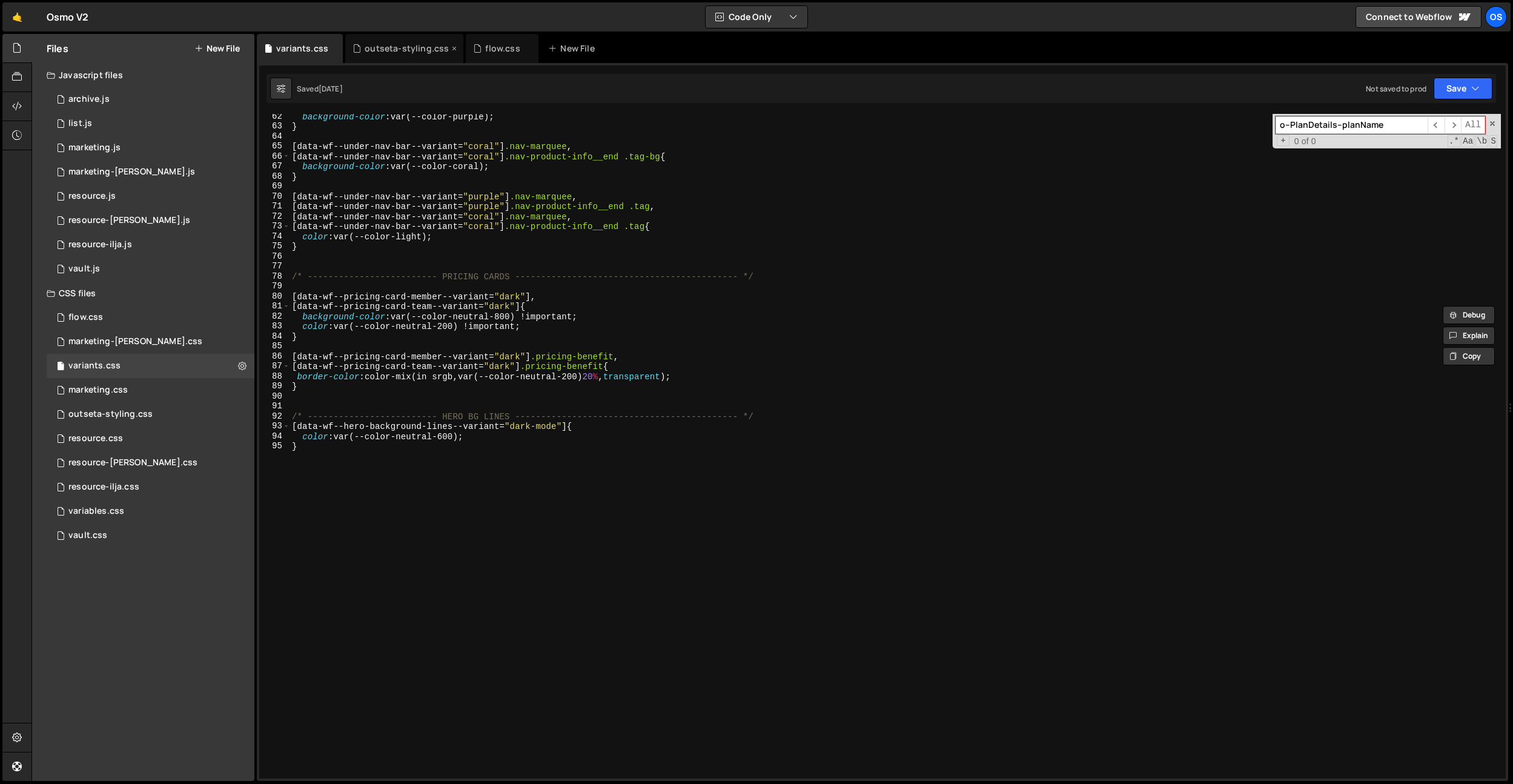
type input "o--PlanDetails--planName"
drag, startPoint x: 380, startPoint y: 54, endPoint x: 423, endPoint y: 197, distance: 149.3
click at [380, 54] on div "outseta-styling.css" at bounding box center [404, 48] width 118 height 29
type textarea "text-underline-offset: 1px;"
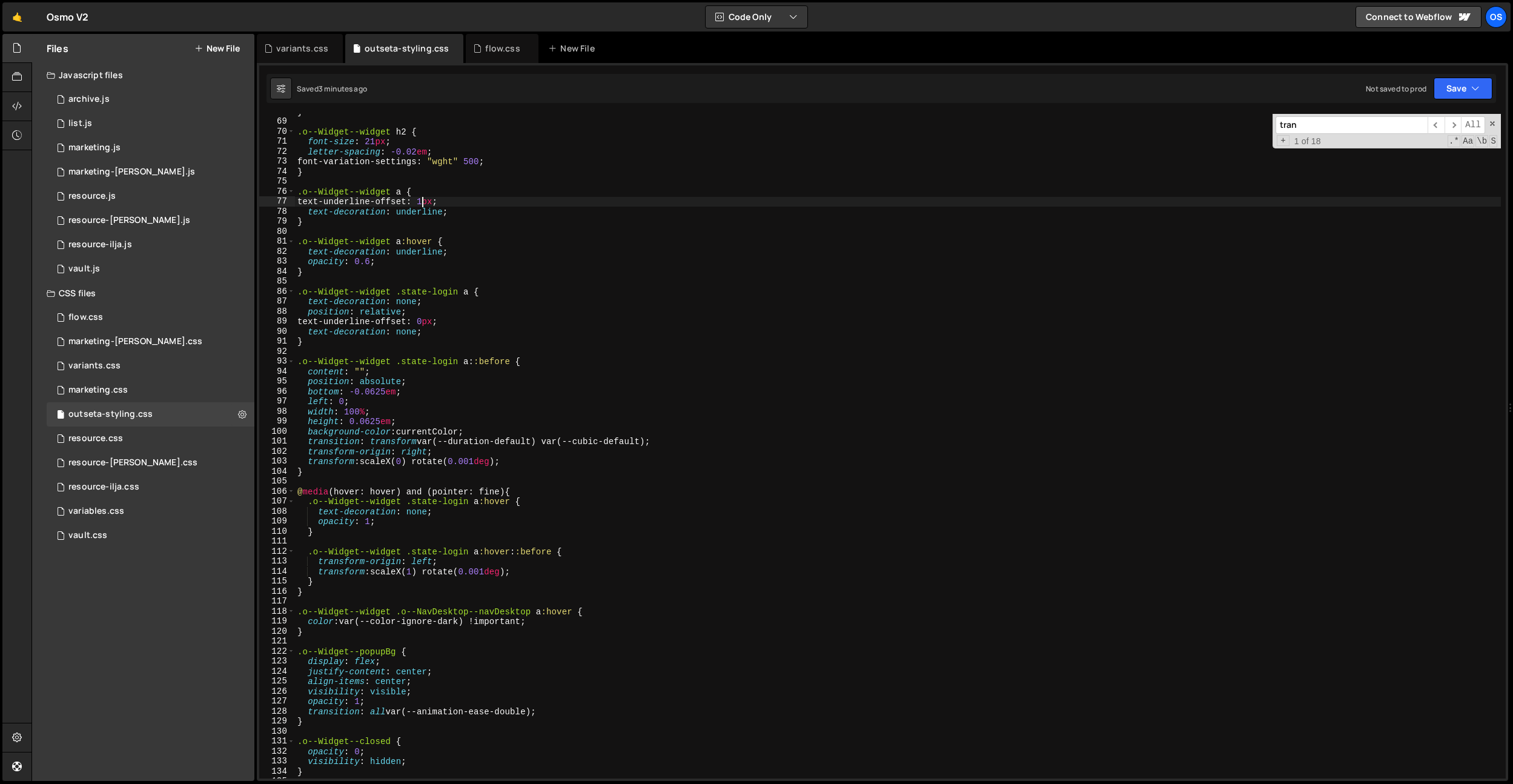
click at [423, 197] on div "} .o--Widget--widget h2 { font-size : 21 px ; letter-spacing : -0.02 em ; font-…" at bounding box center [898, 449] width 1206 height 684
paste input "o--PlanDetails--planName"
type input "o--PlanDetails--planName"
drag, startPoint x: 333, startPoint y: 50, endPoint x: 417, endPoint y: 259, distance: 225.2
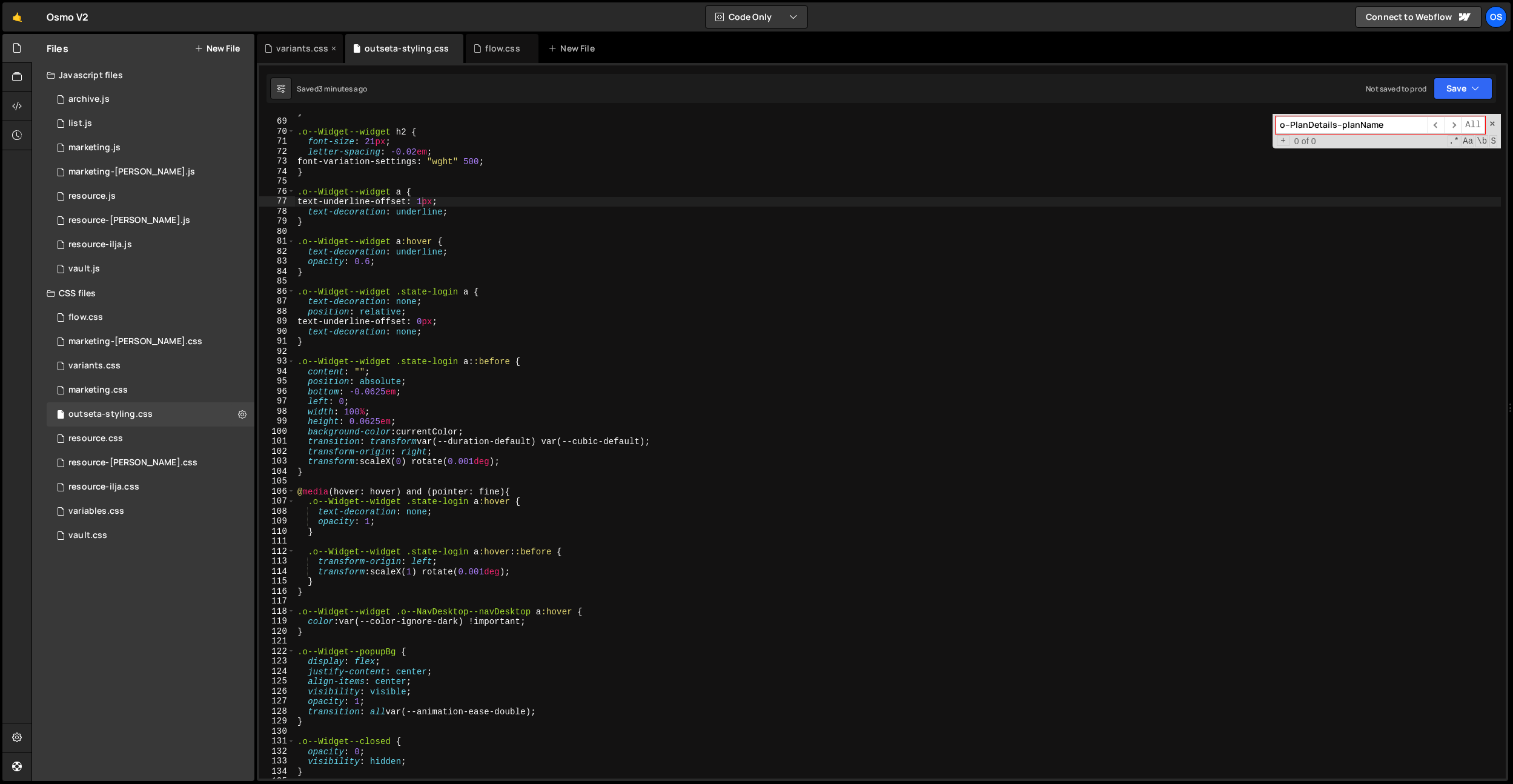
click at [333, 51] on icon at bounding box center [333, 48] width 8 height 12
type textarea "opacity: 0.6;"
click at [417, 259] on div "} .o--Widget--widget h2 { font-size : 21 px ; letter-spacing : -0.02 em ; font-…" at bounding box center [898, 449] width 1206 height 684
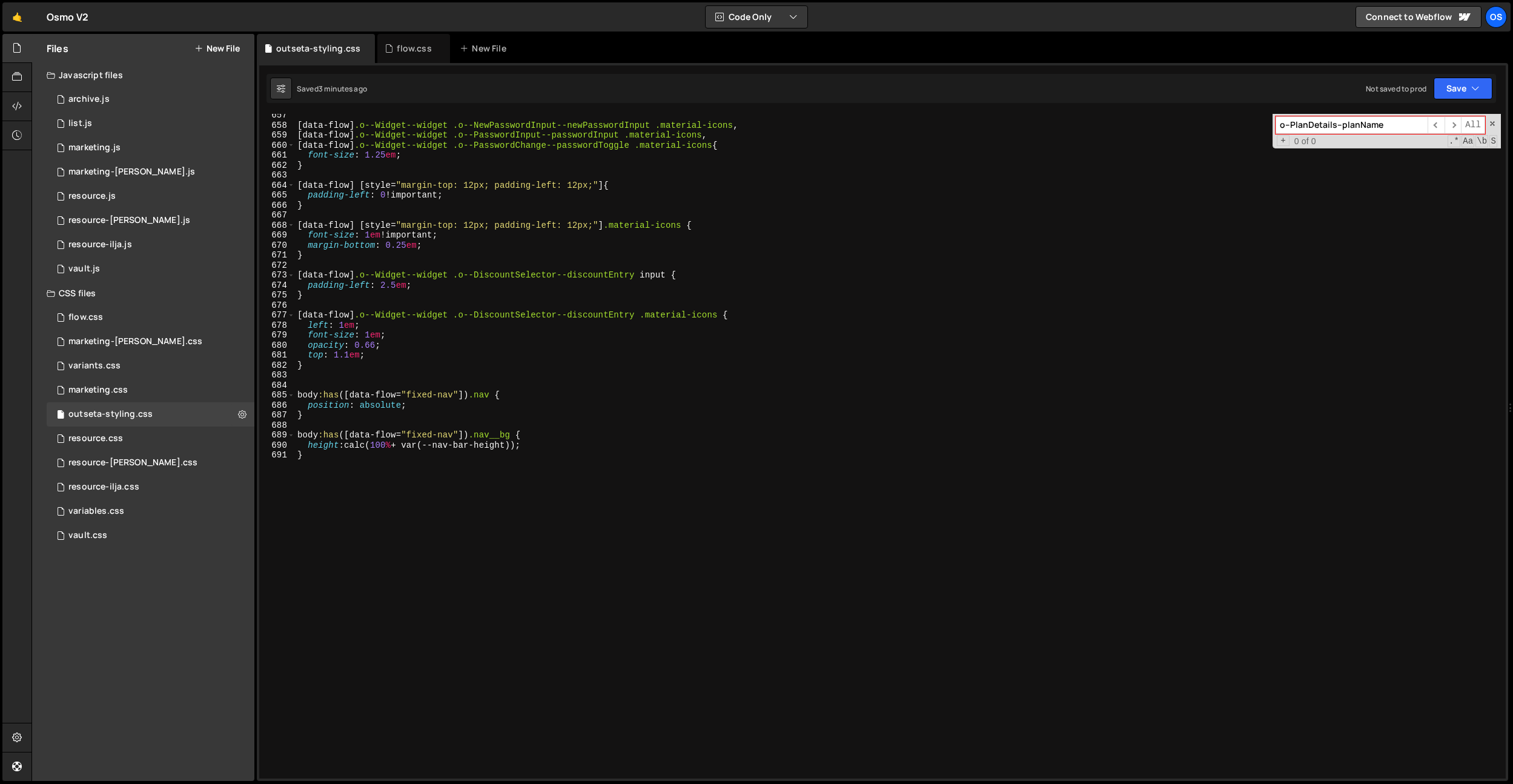
scroll to position [6552, 0]
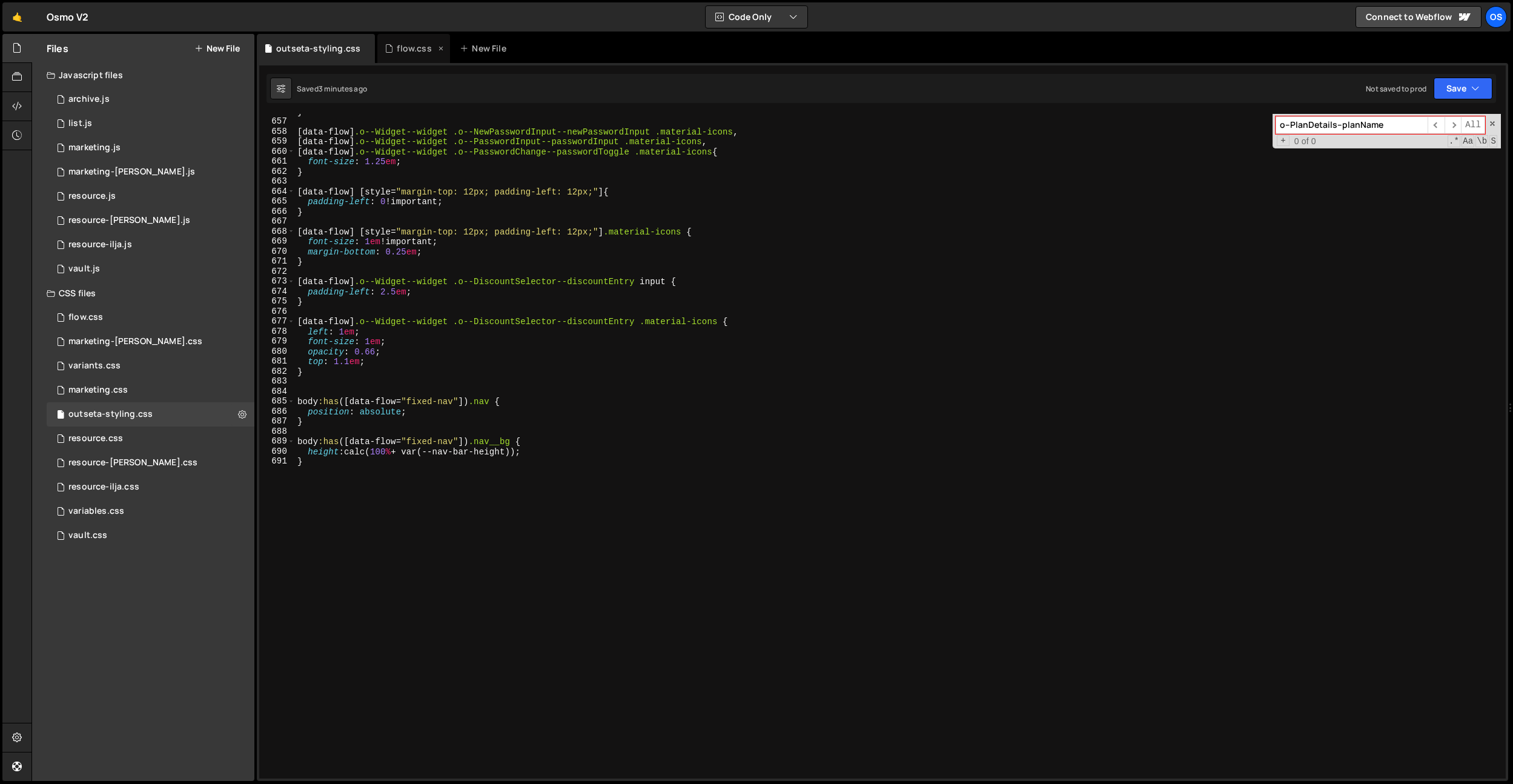
click at [414, 45] on div "flow.css" at bounding box center [414, 48] width 34 height 12
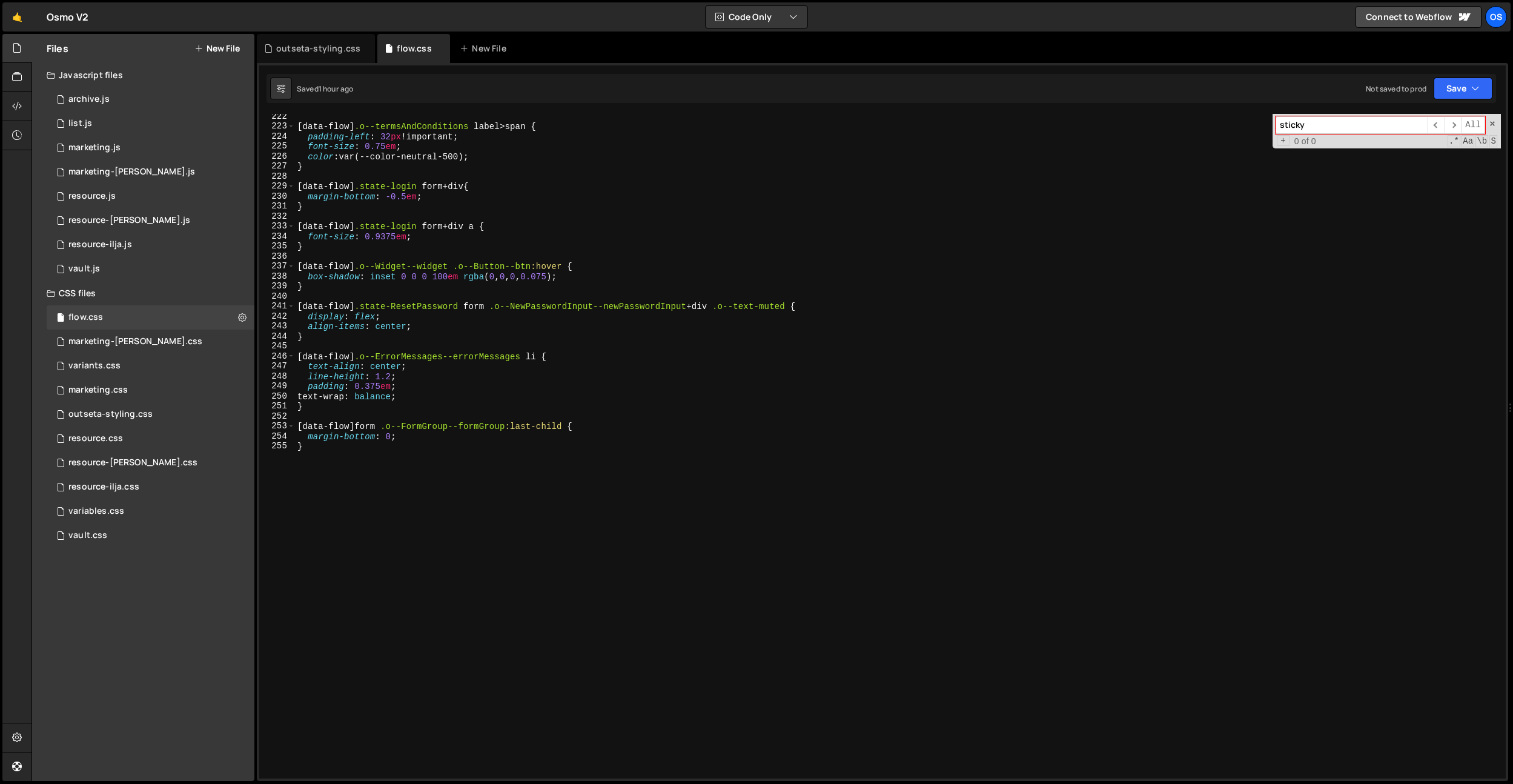
scroll to position [2211, 0]
click at [442, 478] on div "[ data-flow ] .o--termsAndConditions label > span { padding-left : 32 px !impor…" at bounding box center [898, 454] width 1206 height 684
paste input "o--PlanDetails--planName"
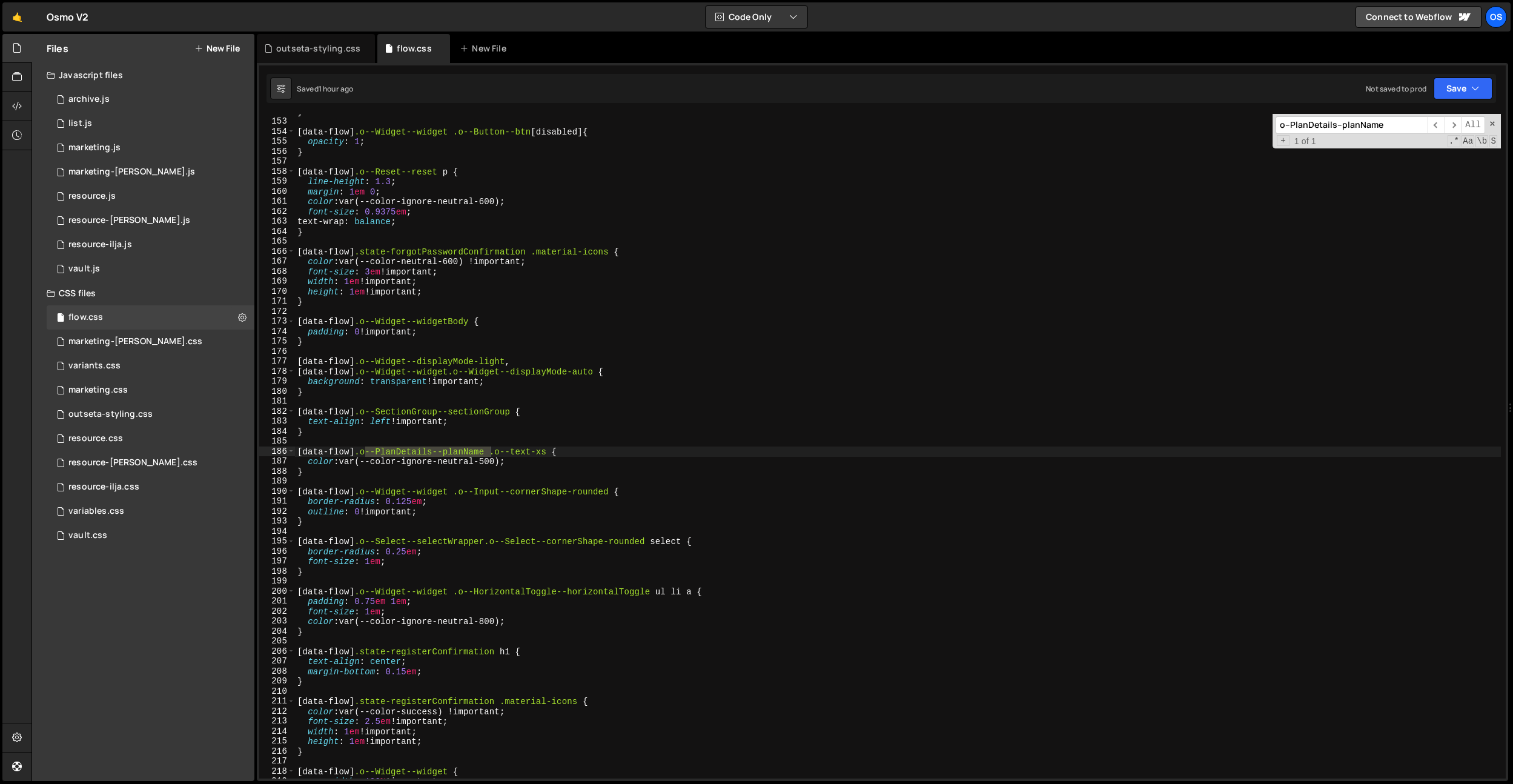
scroll to position [1517, 0]
type input "o--PlanDetails--planName"
click at [543, 463] on div "} [ data-flow ] .o--Widget--widget .o--Button--btn [ disabled ] { opacity : 1 ;…" at bounding box center [898, 449] width 1206 height 684
drag, startPoint x: 489, startPoint y: 453, endPoint x: 308, endPoint y: 437, distance: 181.7
click at [276, 449] on div "color: var(--color-ignore-neutral-500); 152 153 154 155 156 157 158 159 160 161…" at bounding box center [882, 446] width 1247 height 664
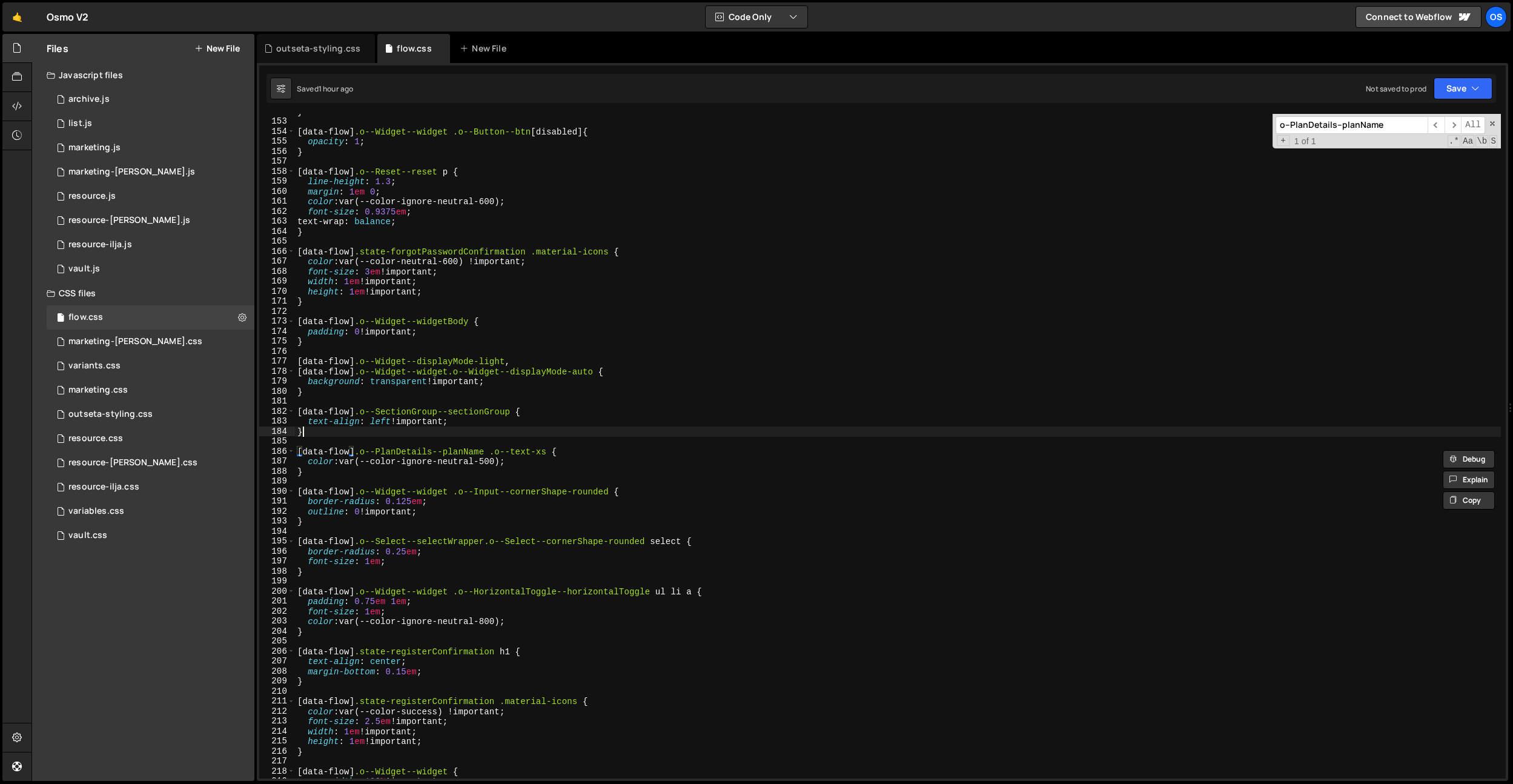
click at [314, 431] on div "} [ data-flow ] .o--Widget--widget .o--Button--btn [ disabled ] { opacity : 1 ;…" at bounding box center [898, 449] width 1206 height 684
type textarea "}"
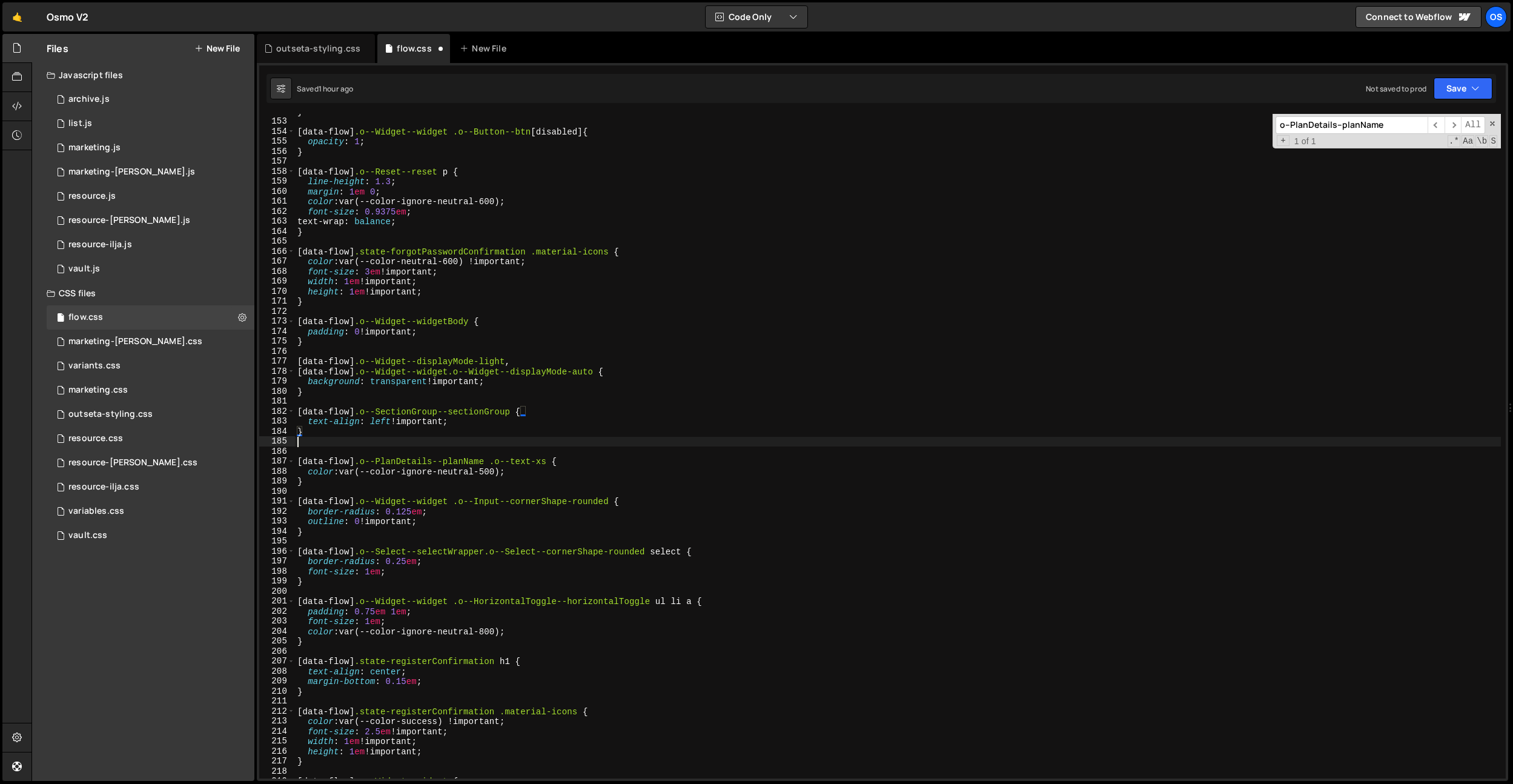
paste textarea "[data-flow] .o--PlanDetails--planName"
type textarea "[data-flow] .o--PlanDetails--planName"
paste textarea "[data-flow] .o--PlanDetails--planName"
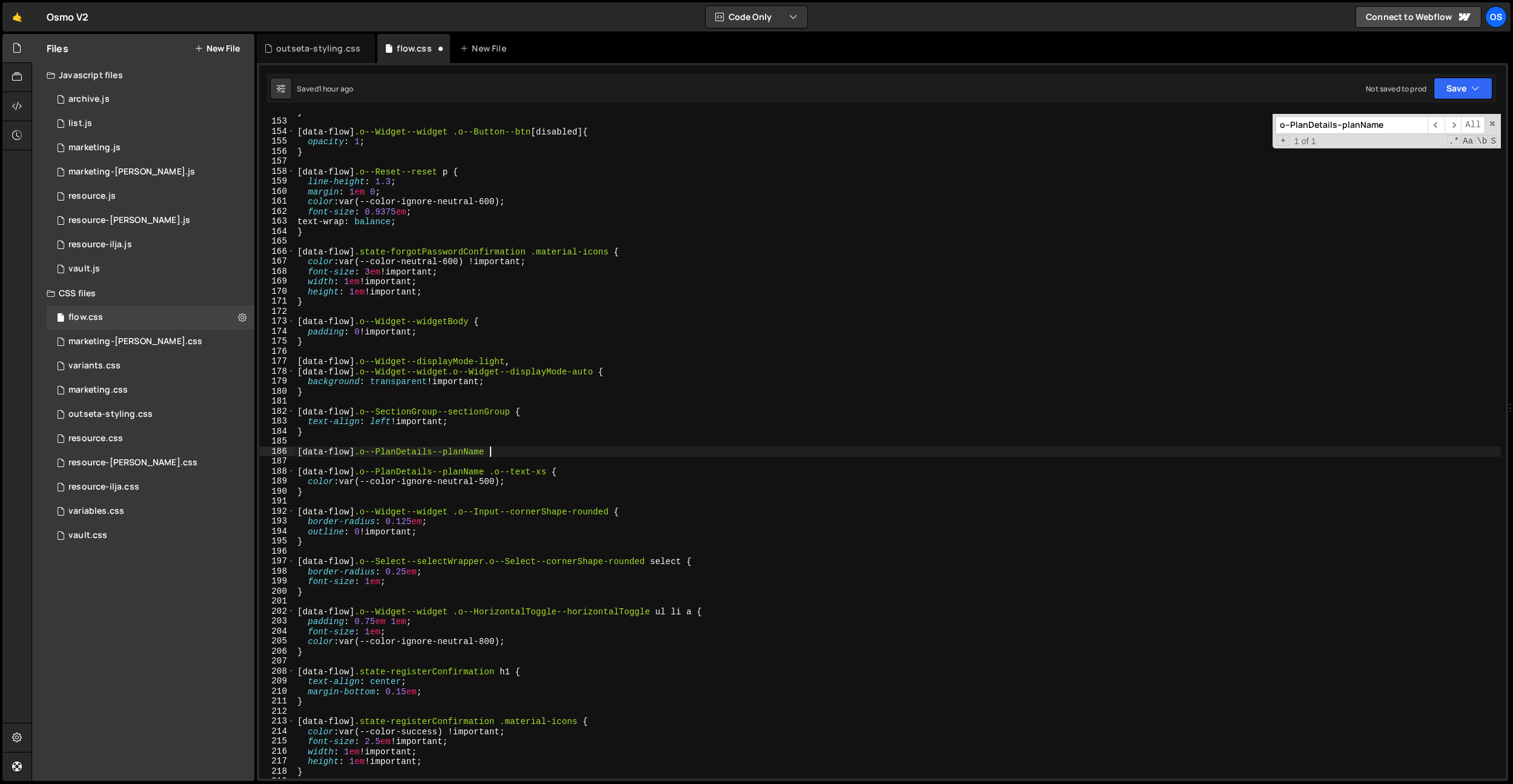
click at [497, 446] on div "} [ data-flow ] .o--Widget--widget .o--Button--btn [ disabled ] { opacity : 1 ;…" at bounding box center [898, 449] width 1206 height 684
type textarea "[data-flow] .o--PlanDetails--planName span {}"
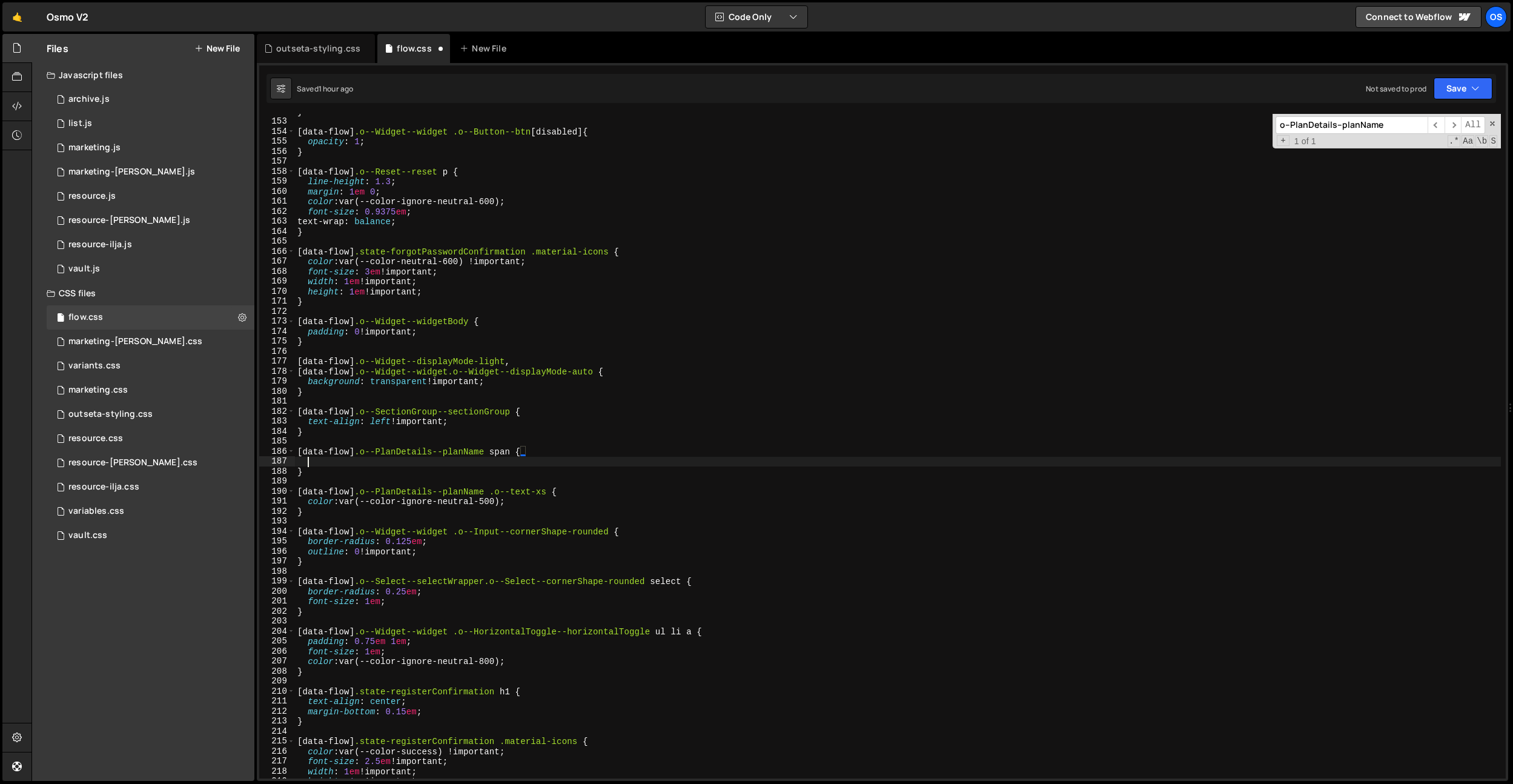
scroll to position [0, 0]
click at [488, 454] on div "} [ data-flow ] .o--Widget--widget .o--Button--btn [ disabled ] { opacity : 1 ;…" at bounding box center [898, 449] width 1206 height 684
click at [516, 452] on div "} [ data-flow ] .o--Widget--widget .o--Button--btn [ disabled ] { opacity : 1 ;…" at bounding box center [898, 449] width 1206 height 684
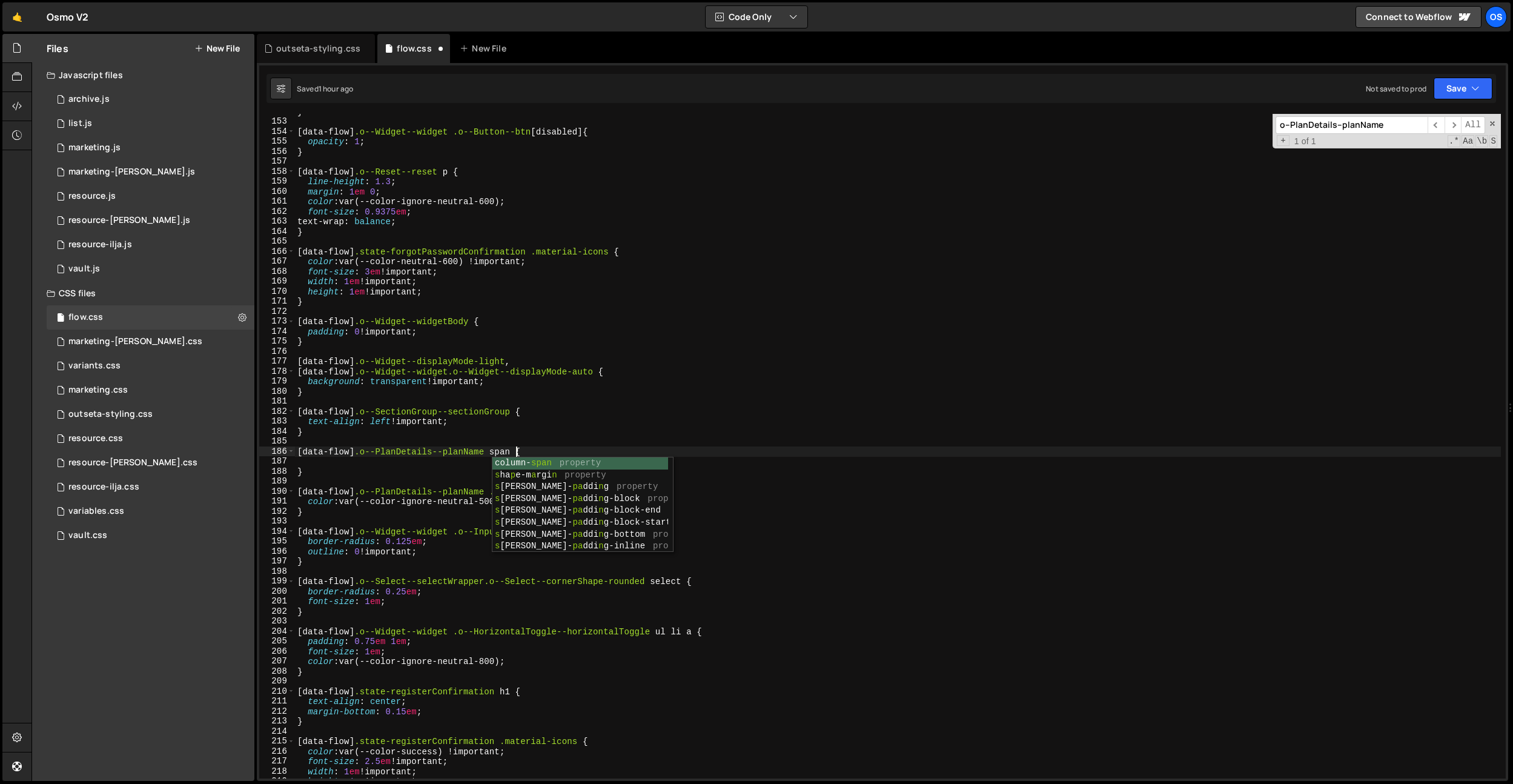
click at [517, 452] on div "} [ data-flow ] .o--Widget--widget .o--Button--btn [ disabled ] { opacity : 1 ;…" at bounding box center [898, 449] width 1206 height 684
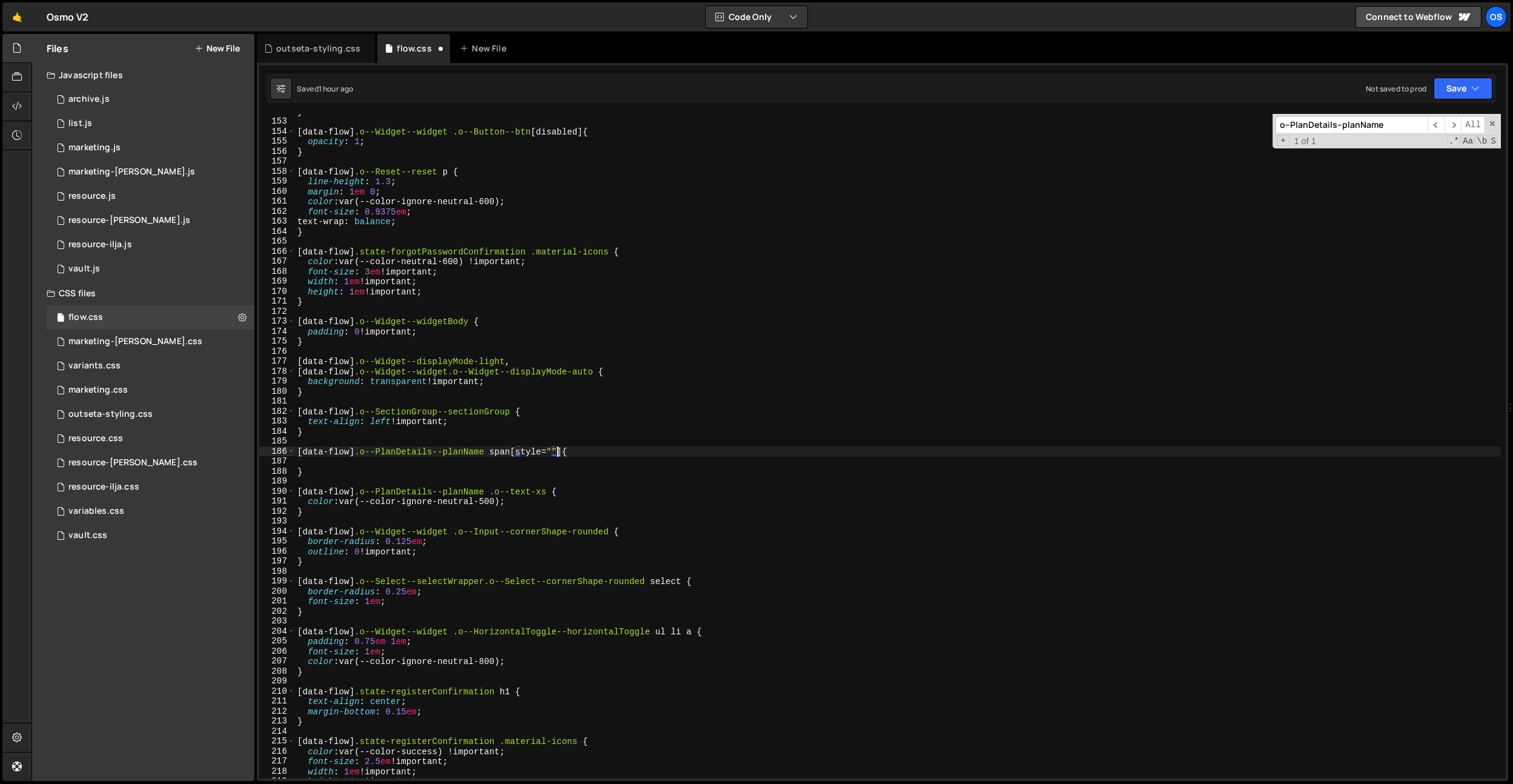
scroll to position [0, 18]
paste textarea "font-weight: var(--weight-bold);"
type textarea "[data-flow] .o--PlanDetails--planName span[style="font-weight: var(--weight-bol…"
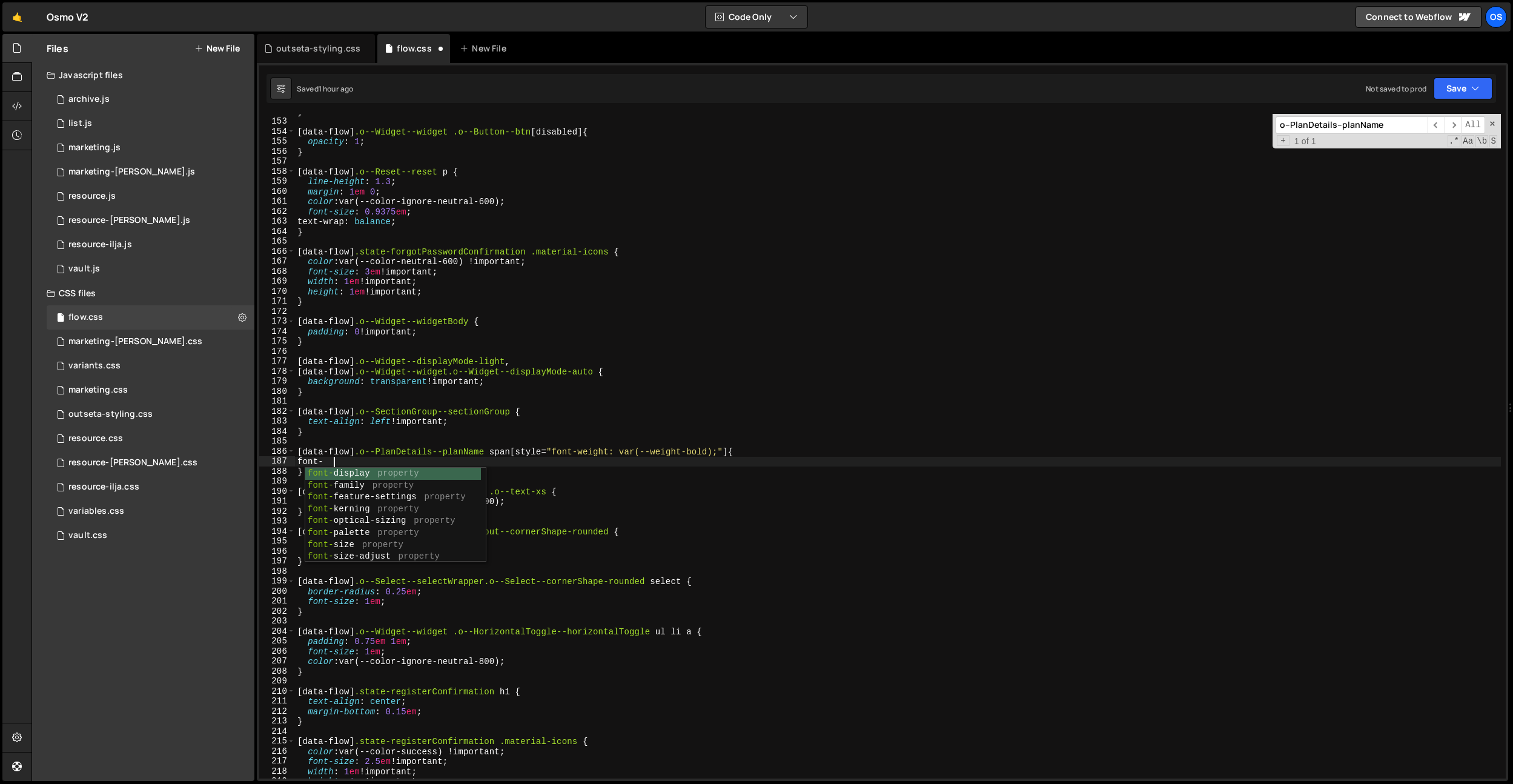
drag, startPoint x: 609, startPoint y: 466, endPoint x: 513, endPoint y: 465, distance: 96.0
click at [609, 466] on div "} [ data-flow ] .o--Widget--widget .o--Button--btn [ disabled ] { opacity : 1 ;…" at bounding box center [898, 449] width 1206 height 684
click at [481, 460] on div "} [ data-flow ] .o--Widget--widget .o--Button--btn [ disabled ] { opacity : 1 ;…" at bounding box center [898, 449] width 1206 height 684
type textarea "font-"
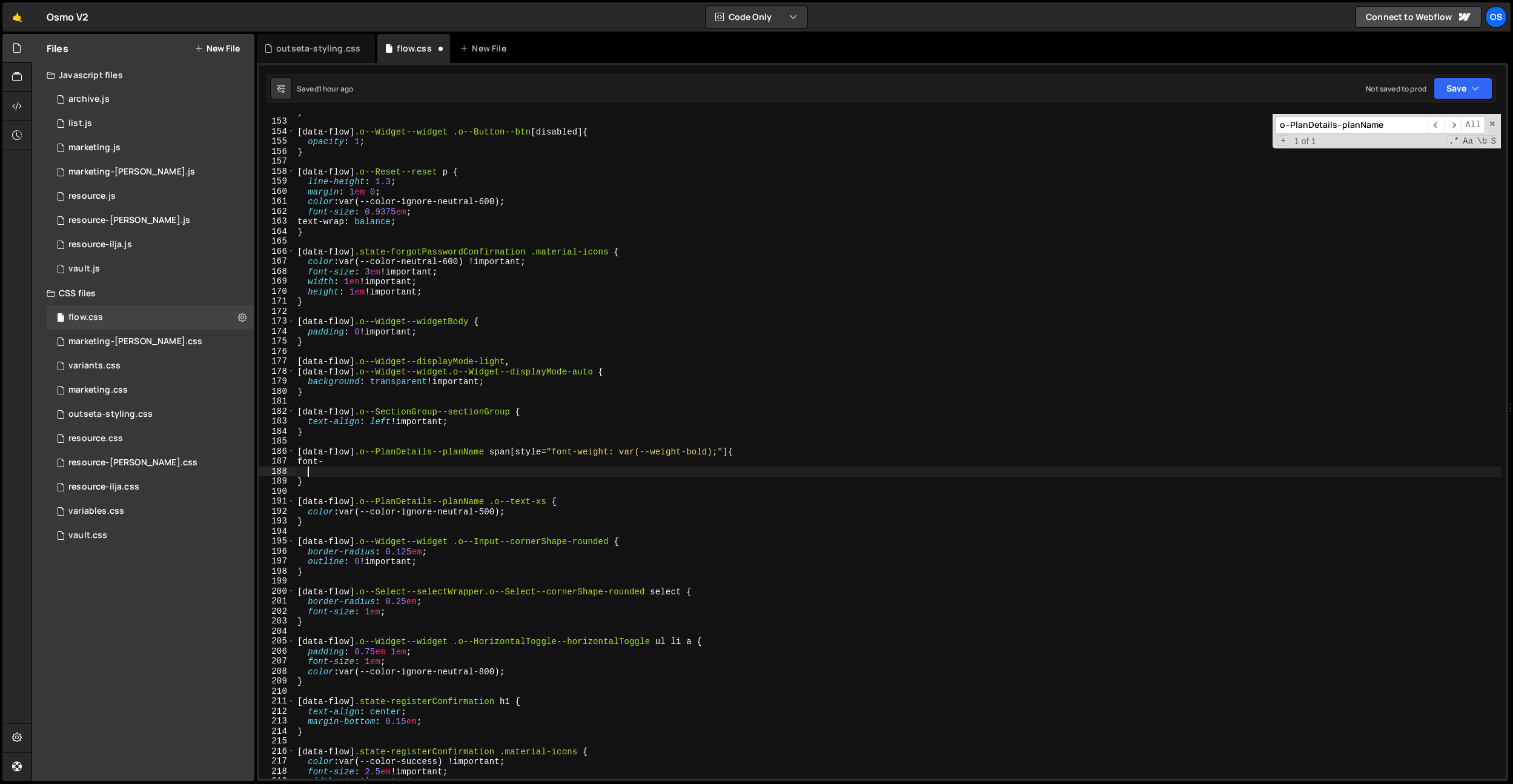
paste textarea "font-variation-settings"
paste textarea ""wght" 460"
drag, startPoint x: 378, startPoint y: 463, endPoint x: 246, endPoint y: 460, distance: 132.0
click at [246, 460] on div "Files New File Javascript files 0 archive.js 0 0 list.js 0 0 marketing.js 0 0 0…" at bounding box center [772, 408] width 1482 height 748
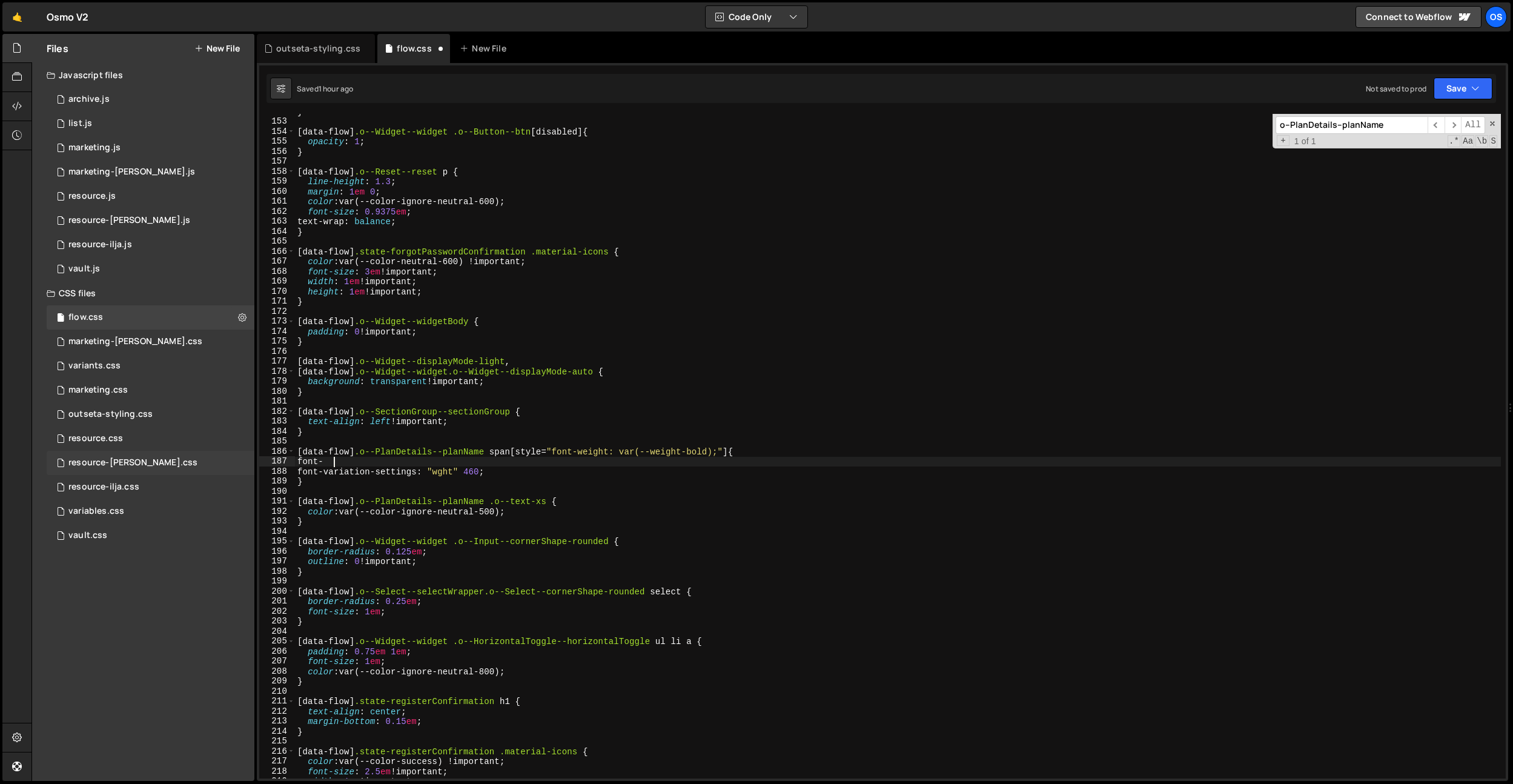
type textarea "font-"
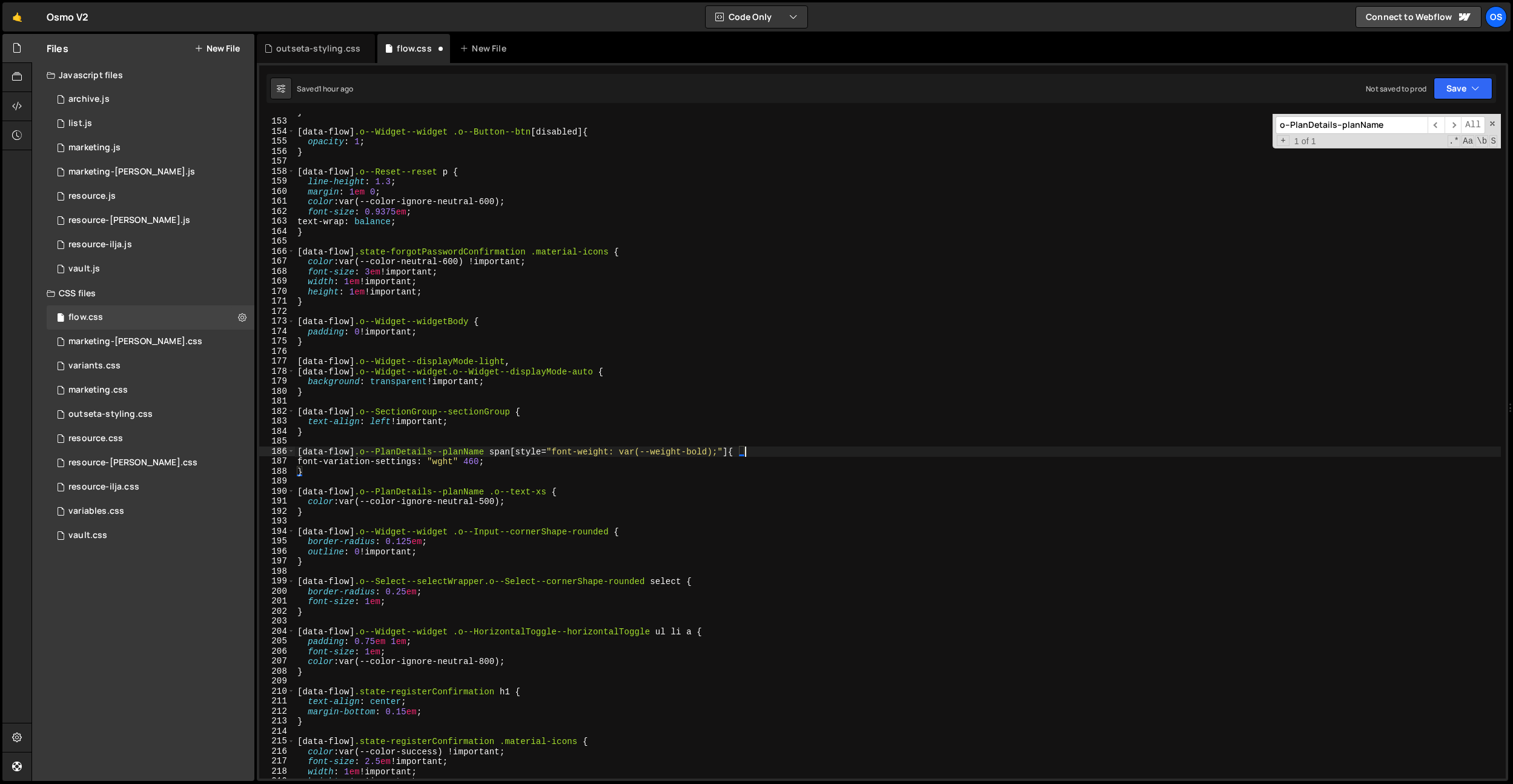
click at [477, 462] on div "} [ data-flow ] .o--Widget--widget .o--Button--btn [ disabled ] { opacity : 1 ;…" at bounding box center [898, 449] width 1206 height 684
click at [522, 499] on div "} [ data-flow ] .o--Widget--widget .o--Button--btn [ disabled ] { opacity : 1 ;…" at bounding box center [898, 449] width 1206 height 684
type textarea "color: var(--color-ignore-neutral-500);"
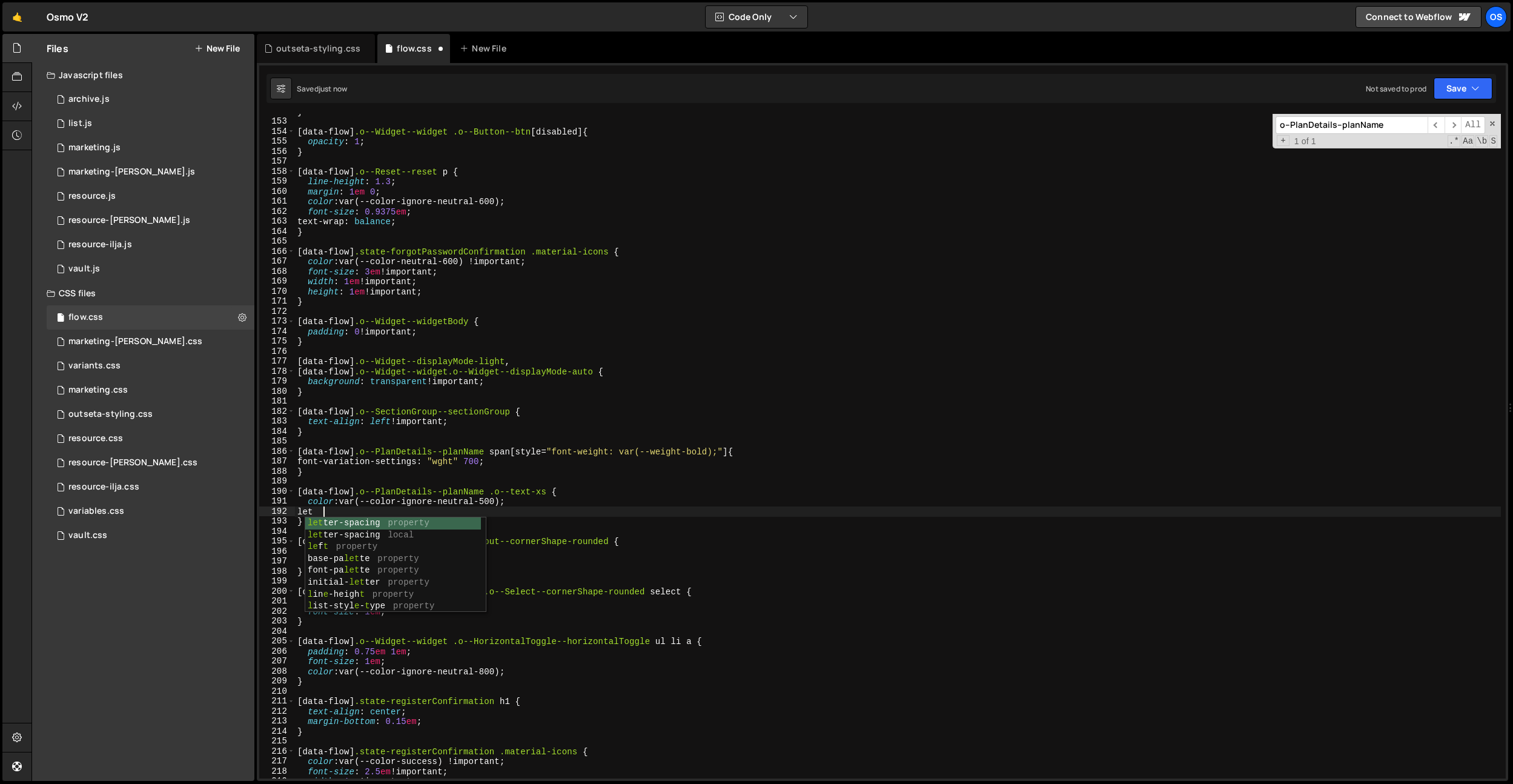
scroll to position [0, 1]
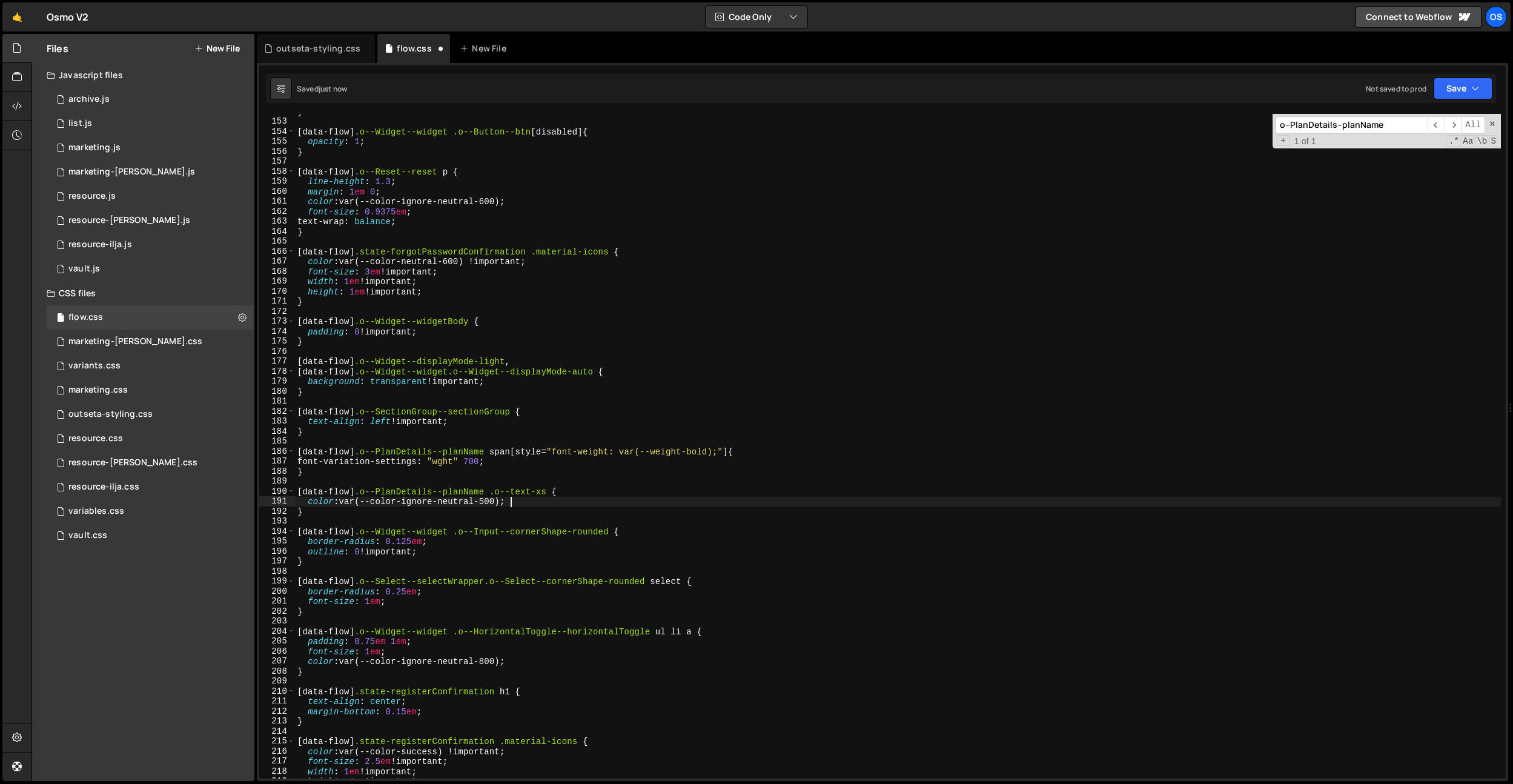
click at [533, 461] on div "} [ data-flow ] .o--Widget--widget .o--Button--btn [ disabled ] { opacity : 1 ;…" at bounding box center [898, 449] width 1206 height 684
type textarea "font-variation-settings: "wght" 600;"
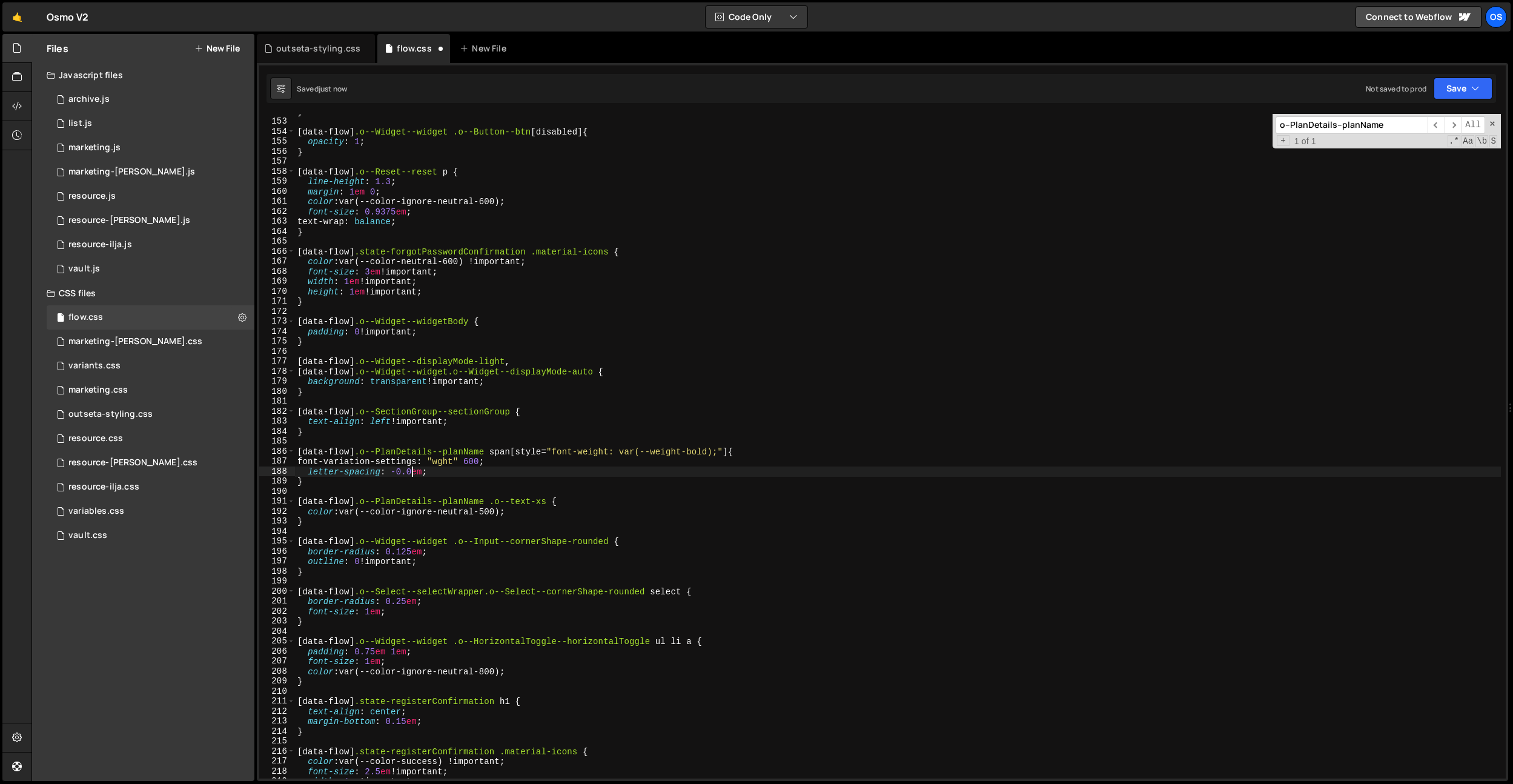
scroll to position [0, 8]
type textarea "letter-spacing: -0.03em;"
click at [402, 437] on div "} [ data-flow ] .o--Widget--widget .o--Button--btn [ disabled ] { opacity : 1 ;…" at bounding box center [898, 449] width 1206 height 684
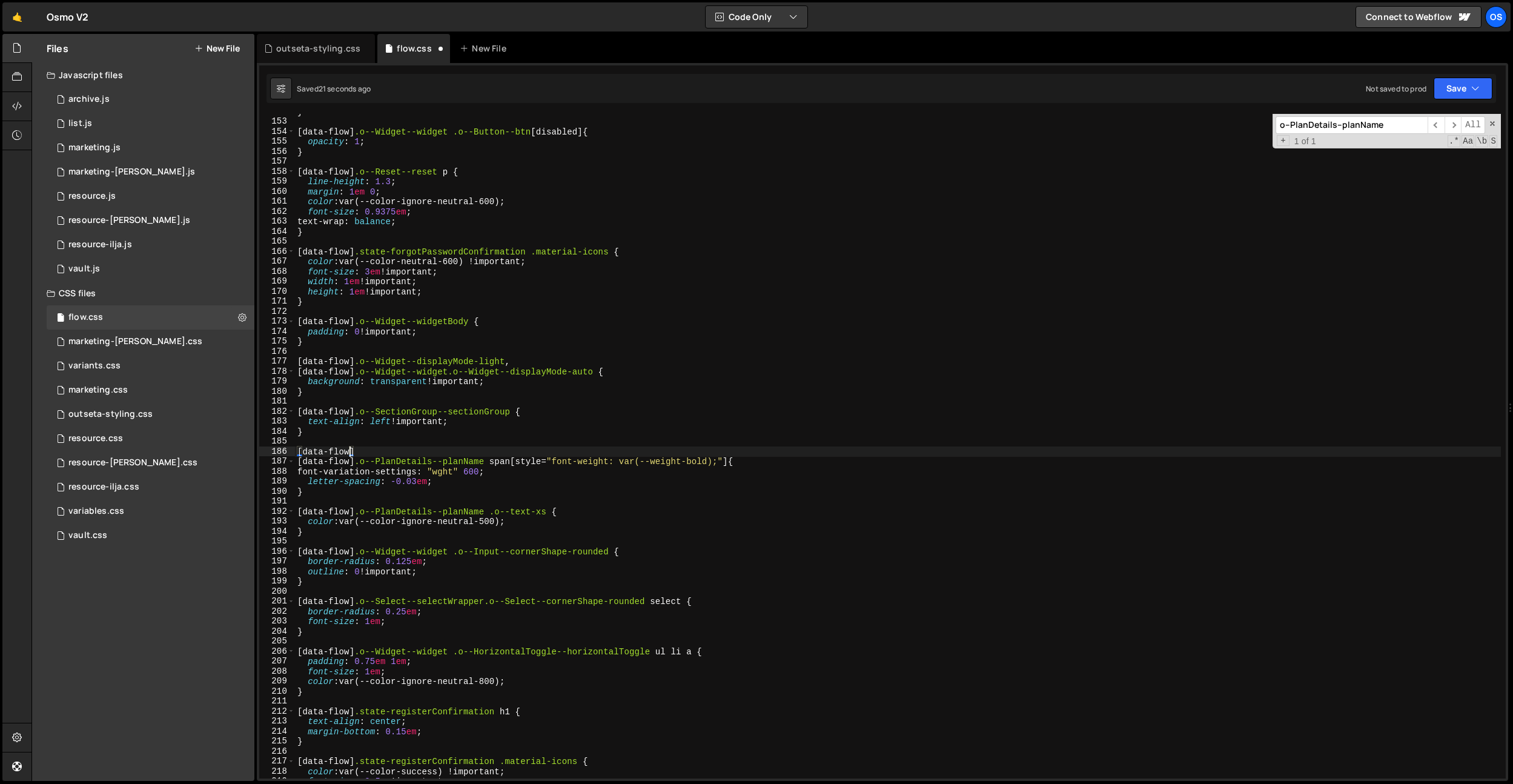
scroll to position [0, 3]
click at [376, 454] on div "} [ data-flow ] .o--Widget--widget .o--Button--btn [ disabled ] { opacity : 1 ;…" at bounding box center [898, 449] width 1206 height 684
paste textarea "o--ChargeSummary--invoiceRowPrice"
click at [479, 471] on div "} [ data-flow ] .o--Widget--widget .o--Button--btn [ disabled ] { opacity : 1 ;…" at bounding box center [898, 449] width 1206 height 684
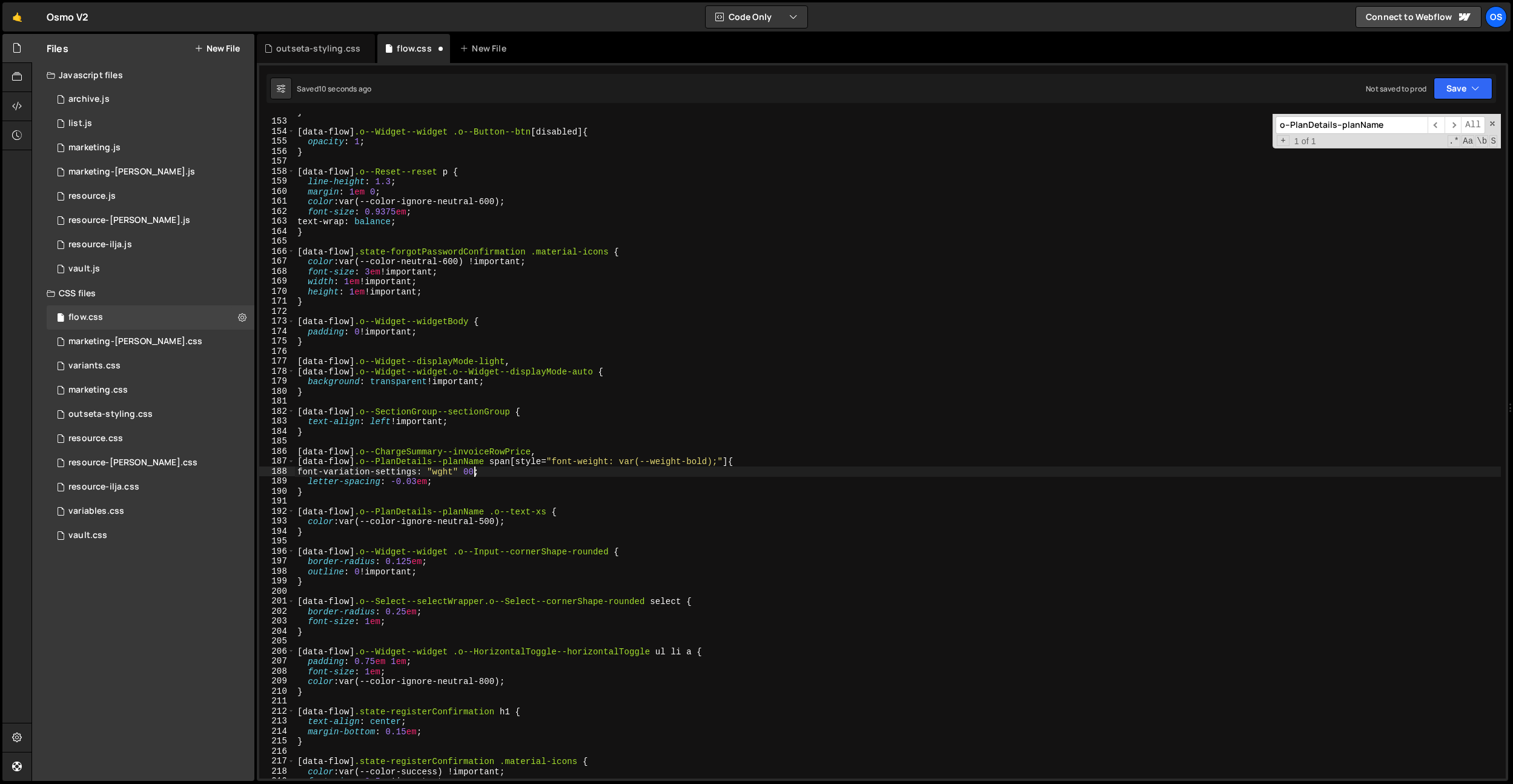
scroll to position [0, 13]
type textarea "font-variation-settings: "wght" 700;"
drag, startPoint x: 472, startPoint y: 443, endPoint x: 501, endPoint y: 444, distance: 29.0
click at [473, 443] on div "} [ data-flow ] .o--Widget--widget .o--Button--btn [ disabled ] { opacity : 1 ;…" at bounding box center [898, 449] width 1206 height 684
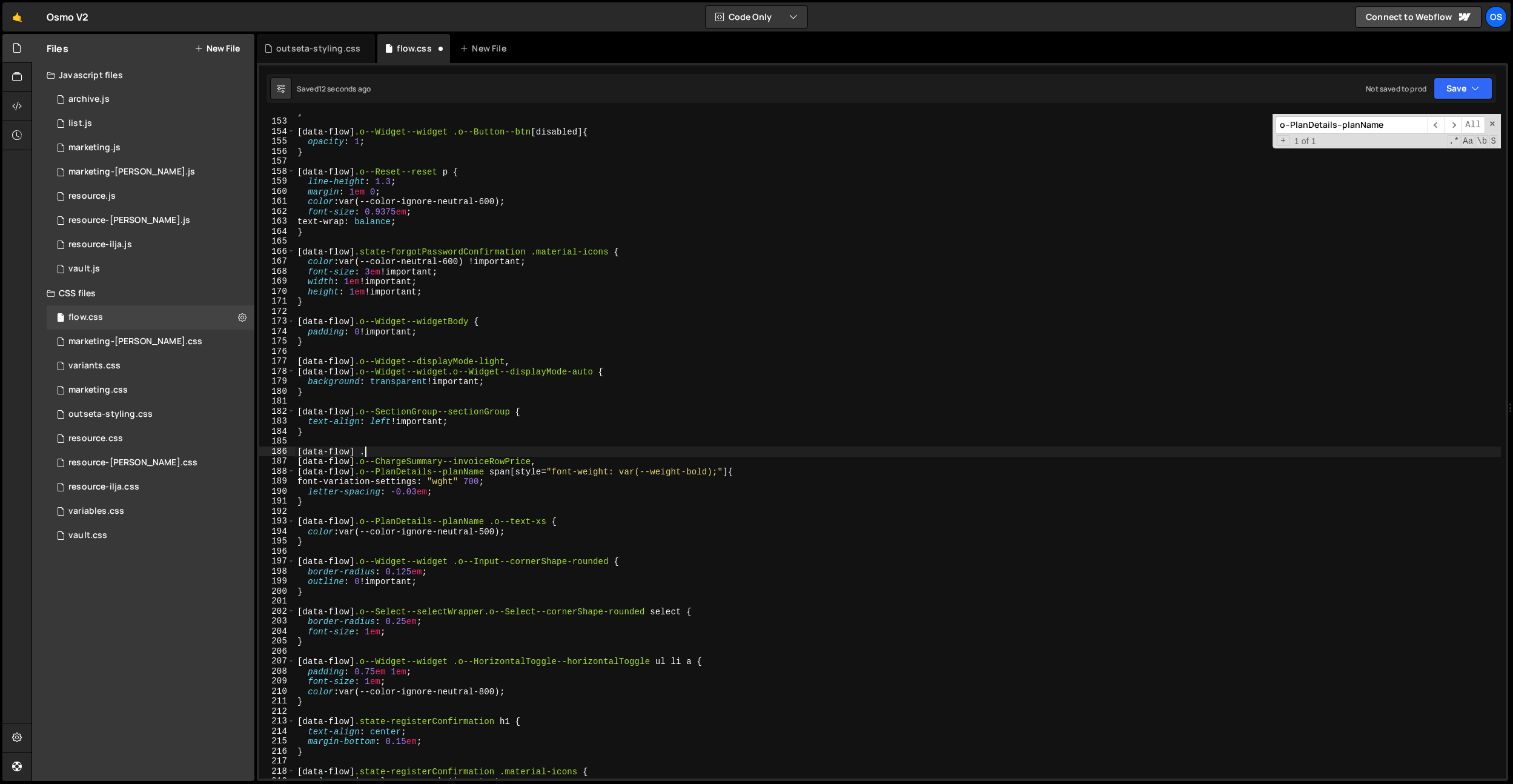
scroll to position [0, 4]
paste textarea "o--ChargeSummary--invoiceRowWhen"
click at [477, 490] on div "} [ data-flow ] .o--Widget--widget .o--Button--btn [ disabled ] { opacity : 1 ;…" at bounding box center [898, 449] width 1206 height 684
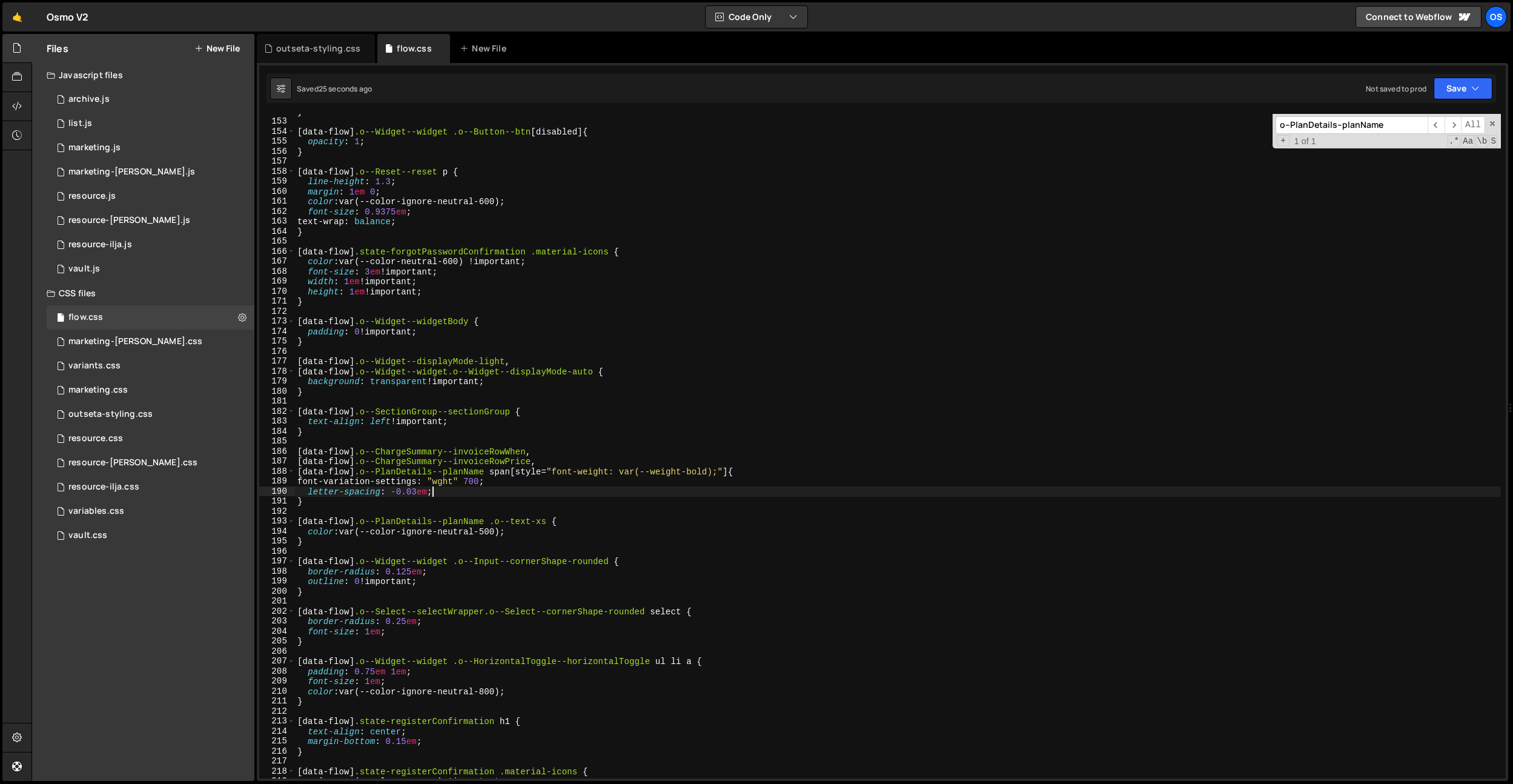
type textarea "}"
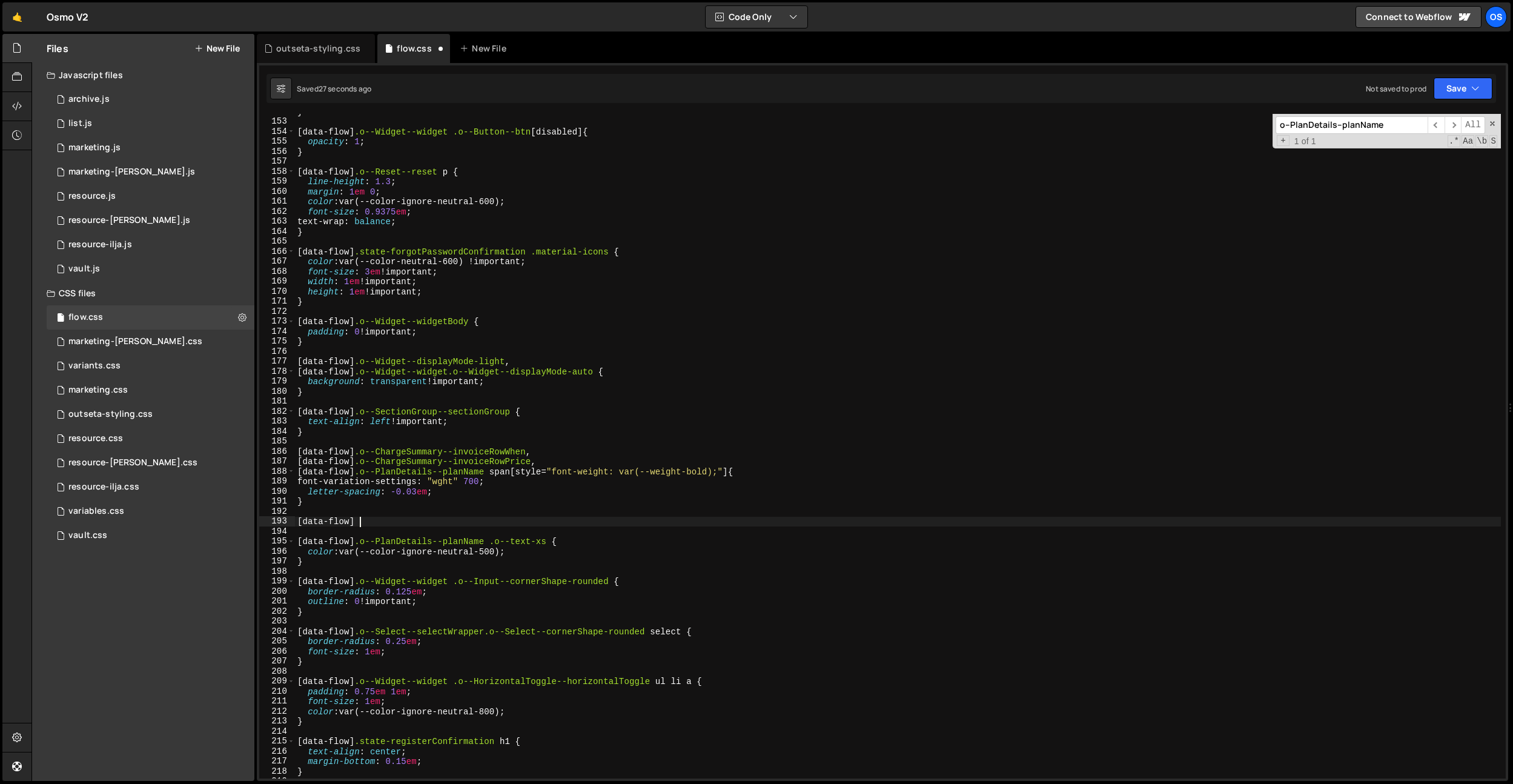
scroll to position [0, 4]
paste textarea "o--Separator--separator"
click at [359, 522] on div "} [ data-flow ] .o--Widget--widget .o--Button--btn [ disabled ] { opacity : 1 ;…" at bounding box center [898, 449] width 1206 height 684
paste textarea "o--plan-info"
type textarea "[data-flow] .o--plan-info .o--Separator--separator"
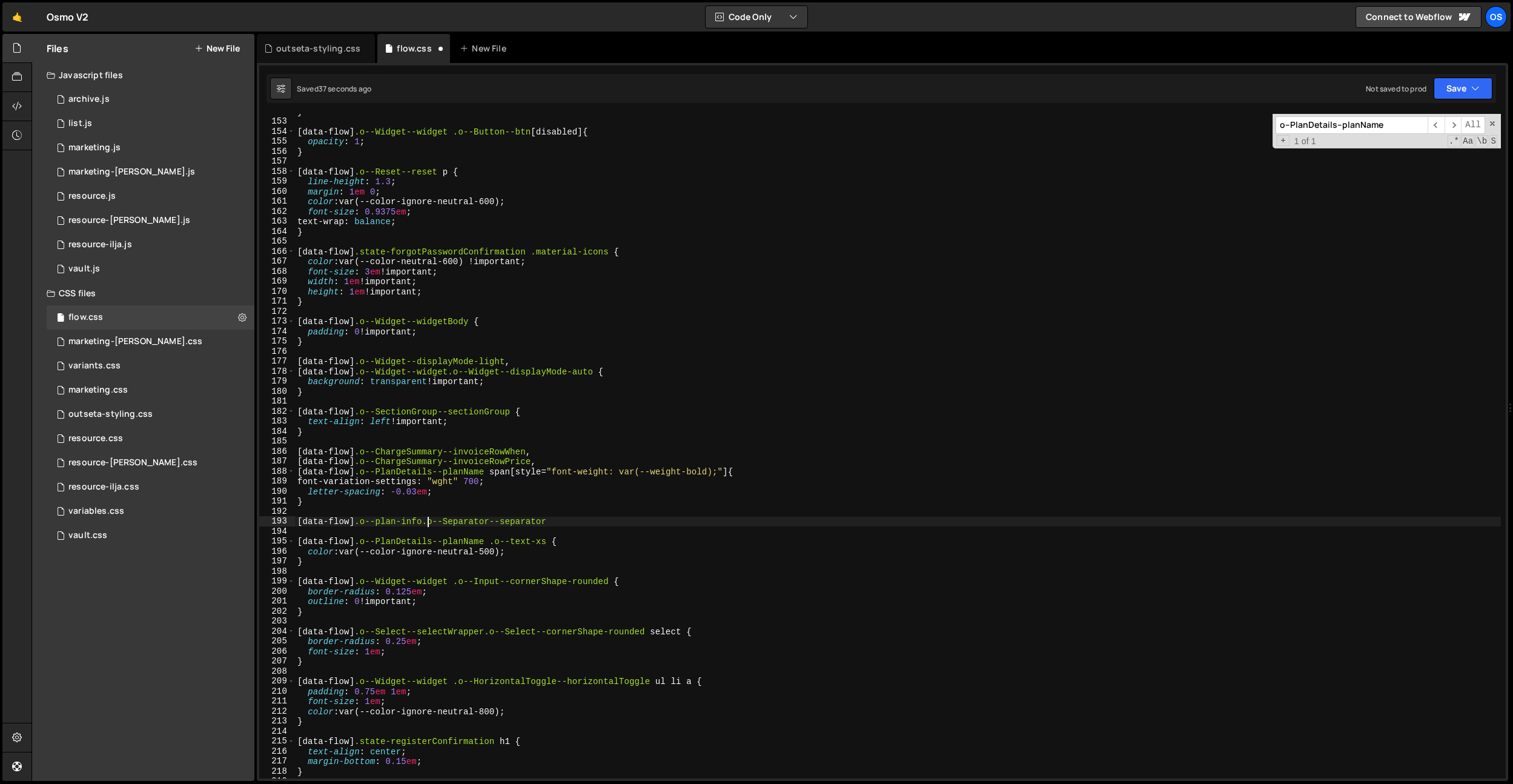
scroll to position [0, 9]
click at [612, 514] on div "} [ data-flow ] .o--Widget--widget .o--Button--btn [ disabled ] { opacity : 1 ;…" at bounding box center [898, 449] width 1206 height 684
click at [605, 520] on div "} [ data-flow ] .o--Widget--widget .o--Button--btn [ disabled ] { opacity : 1 ;…" at bounding box center [898, 449] width 1206 height 684
type textarea "[data-flow] .o--plan-info .o--Separator--separator {}"
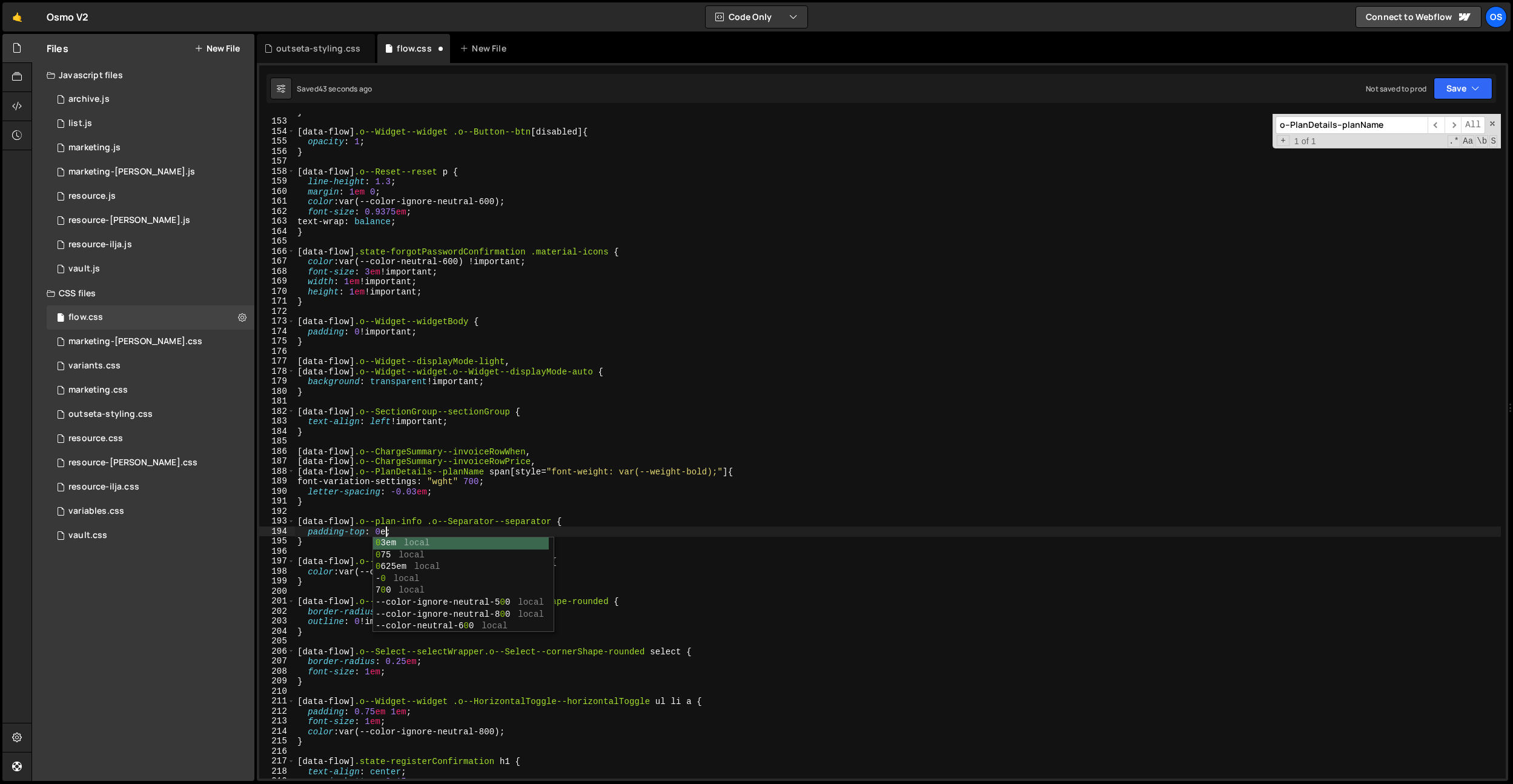
scroll to position [0, 6]
type textarea "padding-top: 0em;"
drag, startPoint x: 428, startPoint y: 515, endPoint x: 389, endPoint y: 540, distance: 46.3
click at [428, 515] on div "} [ data-flow ] .o--Widget--widget .o--Button--btn [ disabled ] { opacity : 1 ;…" at bounding box center [898, 449] width 1206 height 684
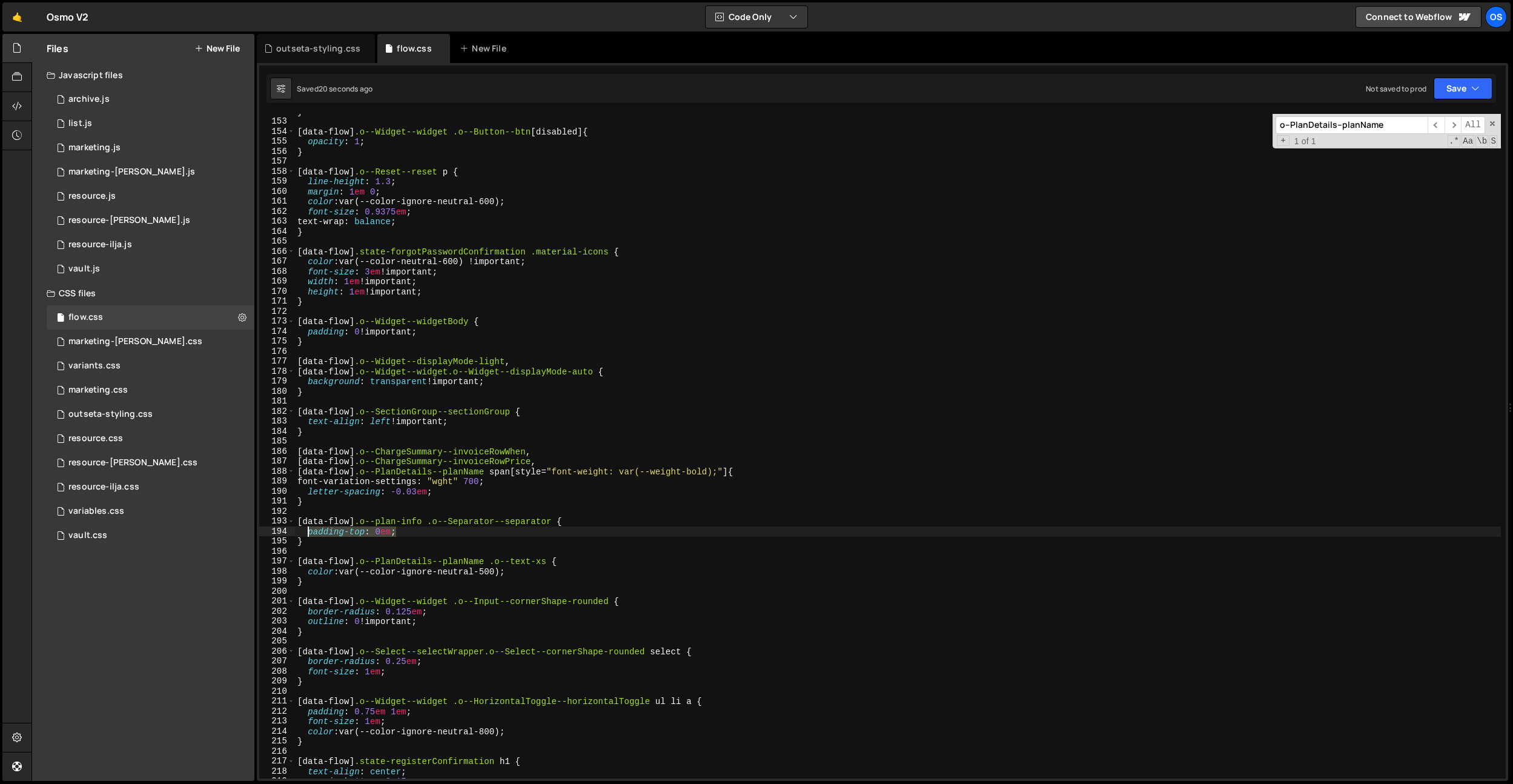
drag, startPoint x: 399, startPoint y: 533, endPoint x: 308, endPoint y: 533, distance: 91.0
click at [308, 533] on div "} [ data-flow ] .o--Widget--widget .o--Button--btn [ disabled ] { opacity : 1 ;…" at bounding box center [898, 449] width 1206 height 684
click at [458, 289] on div "} [ data-flow ] .o--Widget--widget .o--Button--btn [ disabled ] { opacity : 1 ;…" at bounding box center [898, 449] width 1206 height 684
type textarea "height: 1em !important;"
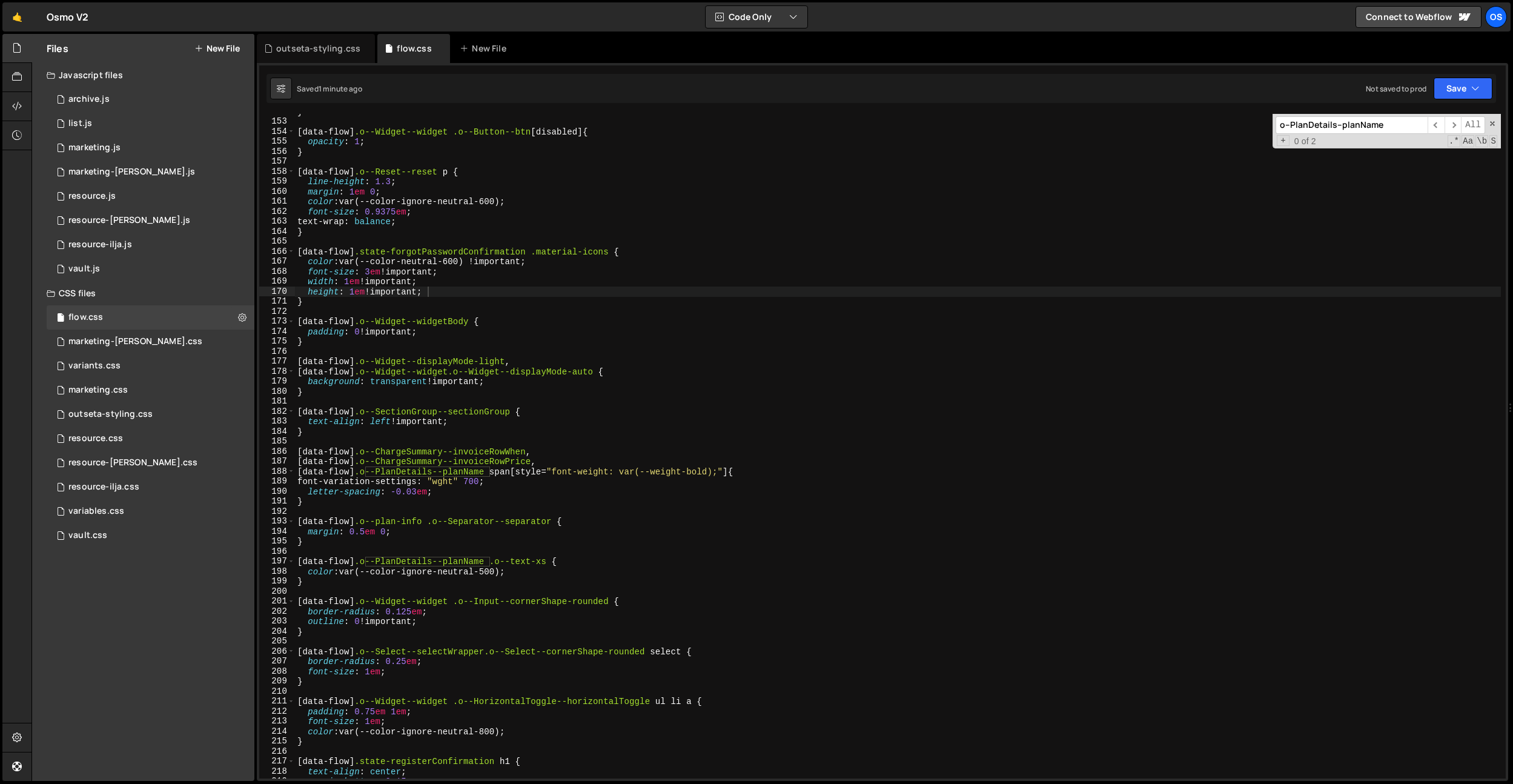
paste input "[data-flow] .o--Widget--widget .o--SectionGroup--sectionGroup"
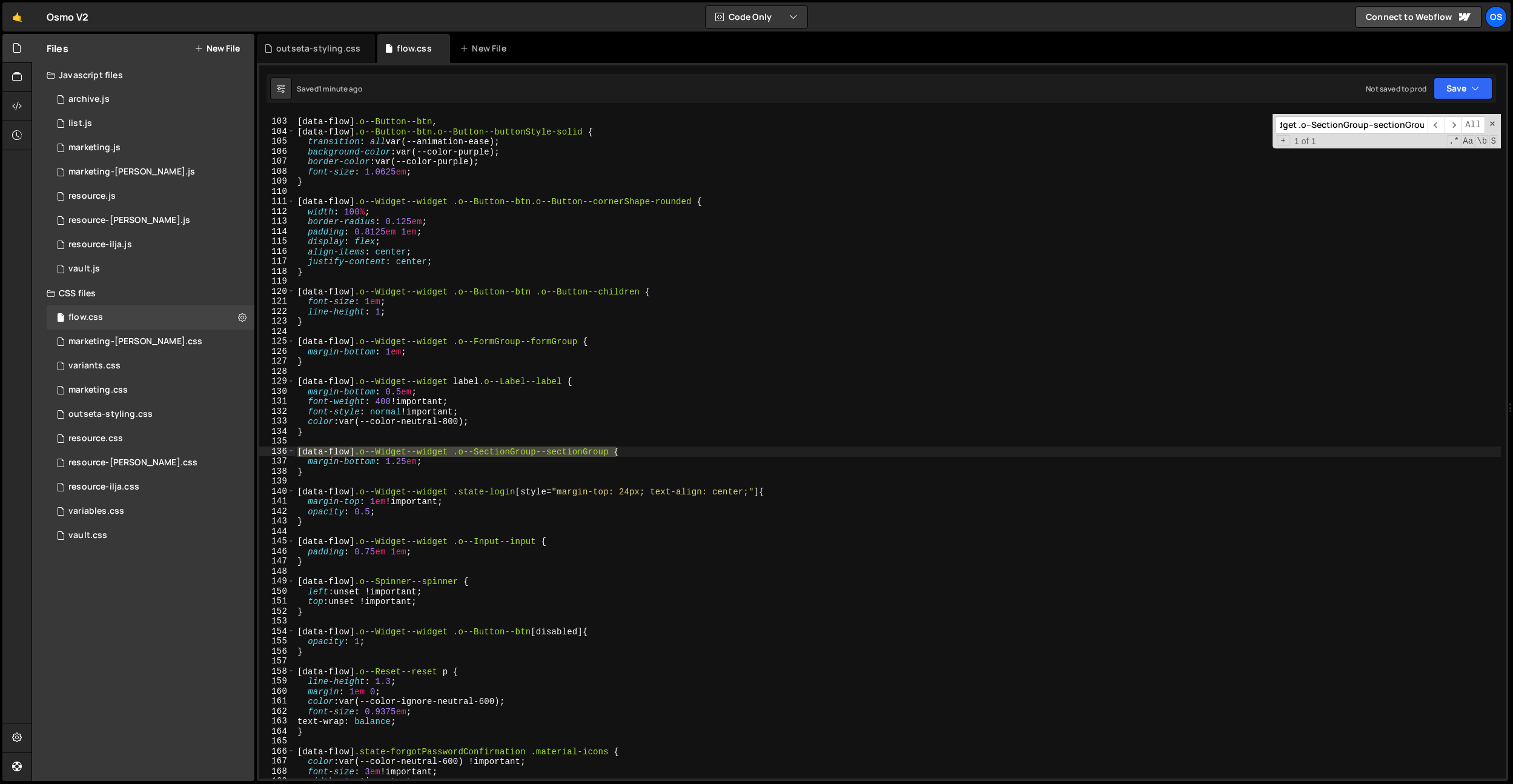
scroll to position [1017, 0]
type input "[data-flow] .o--Widget--widget .o--SectionGroup--sectionGroup"
click at [428, 468] on div "[ data-flow ] .o--Button--btn , [ data-flow ] .o--Button--btn.o--Button--button…" at bounding box center [898, 449] width 1206 height 684
click at [409, 463] on div "[ data-flow ] .o--Button--btn , [ data-flow ] .o--Button--btn.o--Button--button…" at bounding box center [898, 449] width 1206 height 684
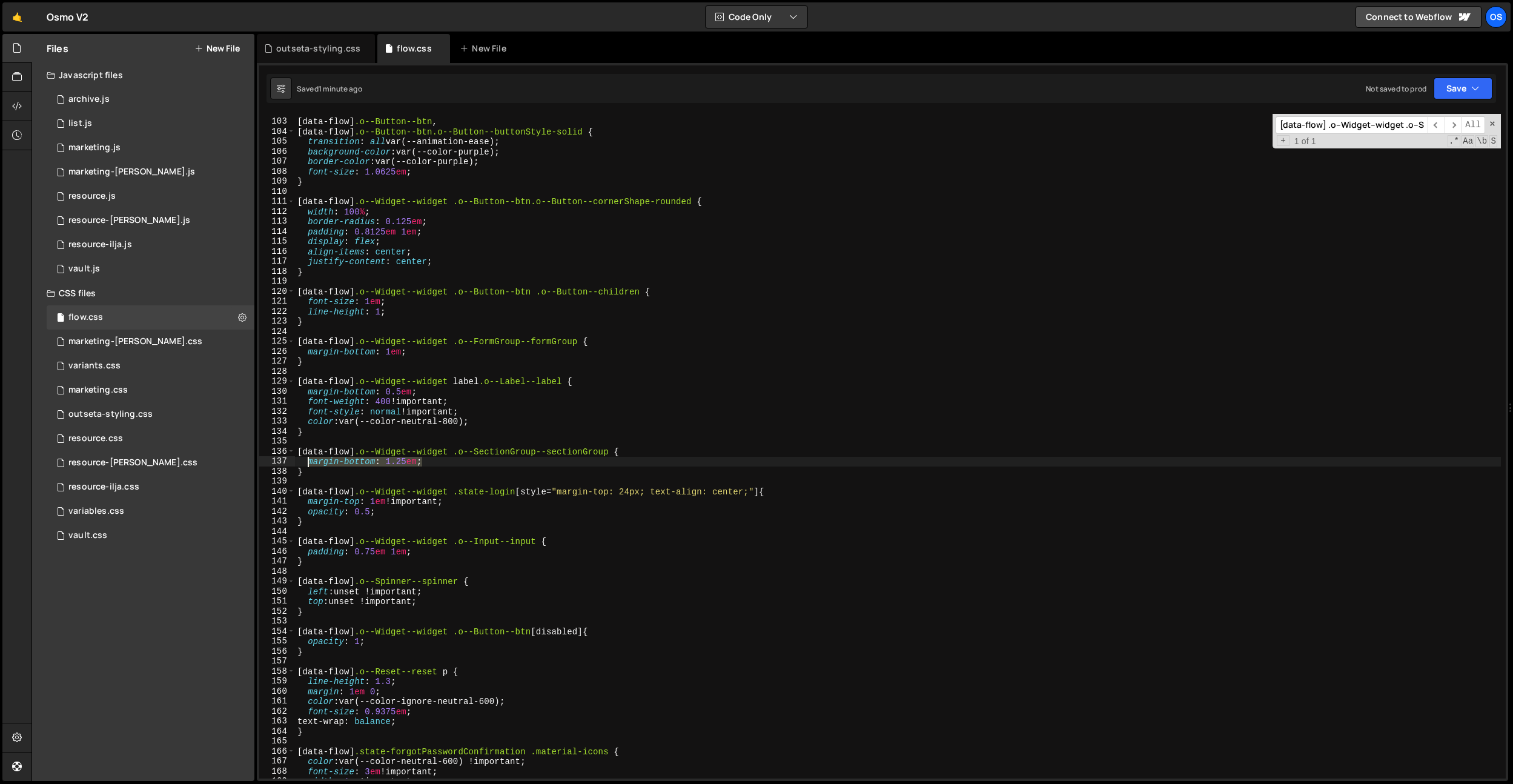
drag, startPoint x: 437, startPoint y: 463, endPoint x: 307, endPoint y: 461, distance: 130.0
click at [307, 461] on div "[ data-flow ] .o--Button--btn , [ data-flow ] .o--Button--btn.o--Button--button…" at bounding box center [898, 449] width 1206 height 684
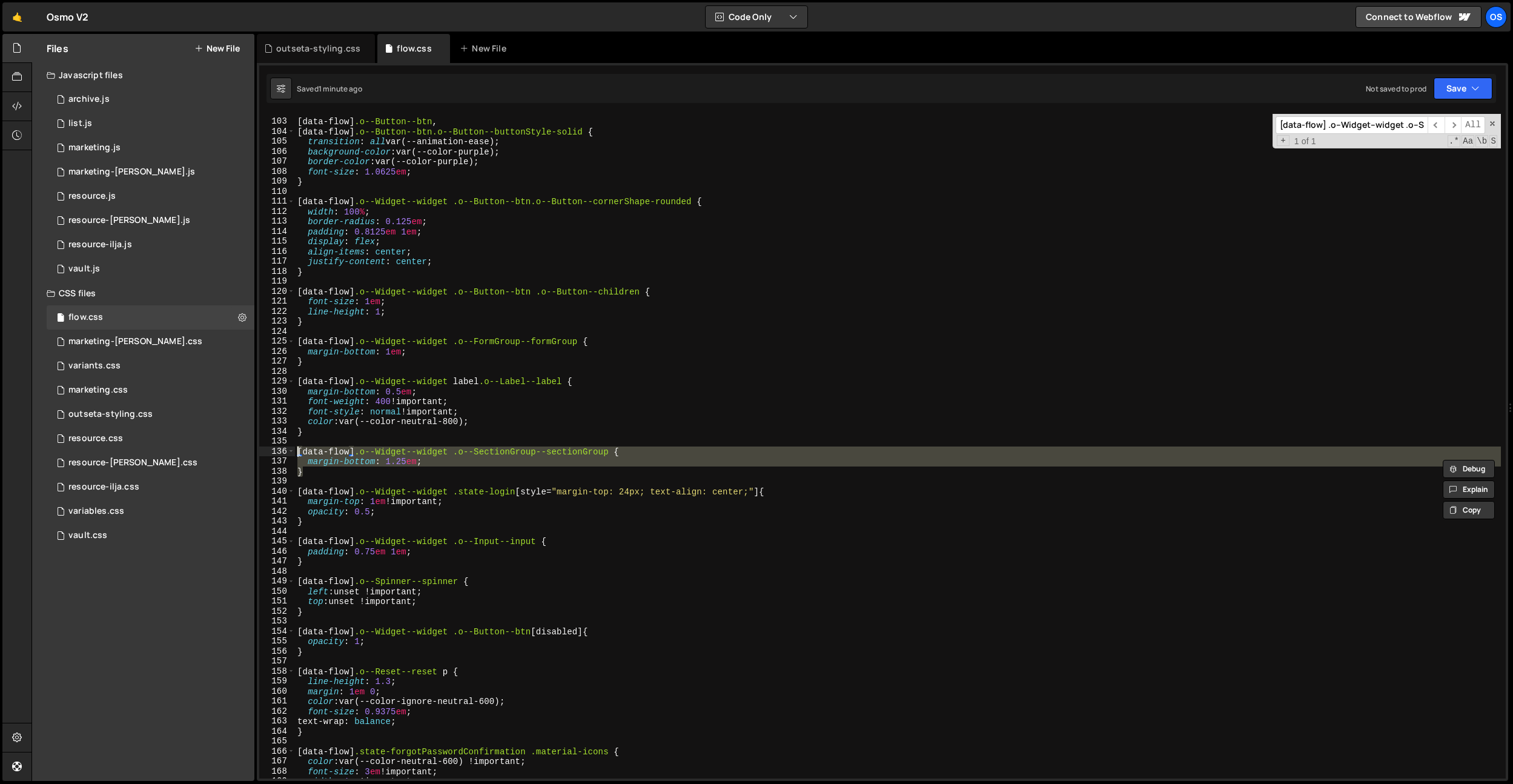
drag, startPoint x: 311, startPoint y: 474, endPoint x: 381, endPoint y: 440, distance: 77.8
click at [288, 454] on div "margin-bottom: 1.25em; 102 103 104 105 106 107 108 109 110 111 112 113 114 115 …" at bounding box center [882, 446] width 1247 height 664
click at [399, 435] on div "[ data-flow ] .o--Button--btn , [ data-flow ] .o--Button--btn.o--Button--button…" at bounding box center [898, 449] width 1206 height 684
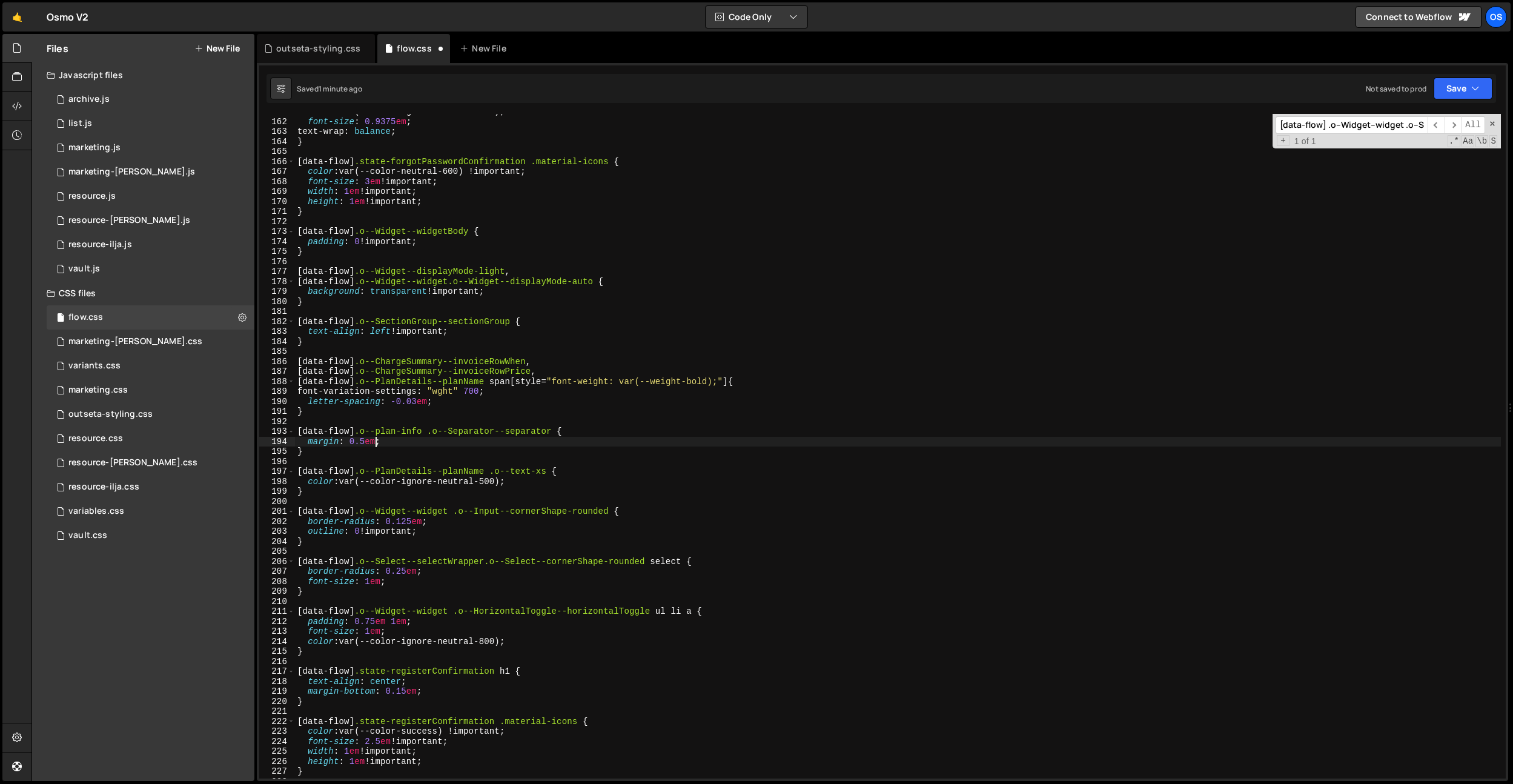
scroll to position [1606, 0]
click at [390, 448] on div "color : var(--color-ignore-neutral-600) ; font-size : 0.9375 em ; text-wrap : b…" at bounding box center [898, 449] width 1206 height 684
type textarea "}"
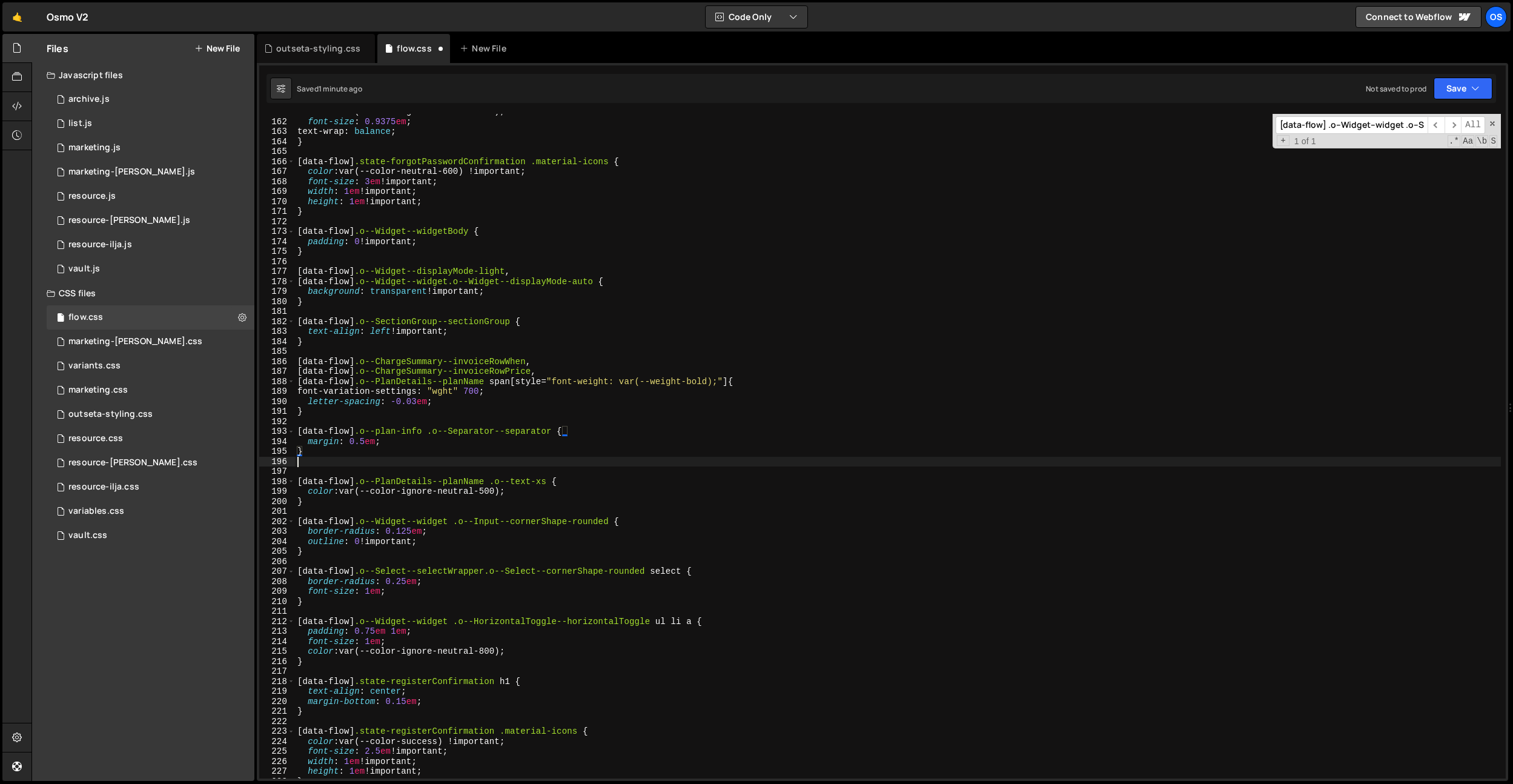
paste textarea "}"
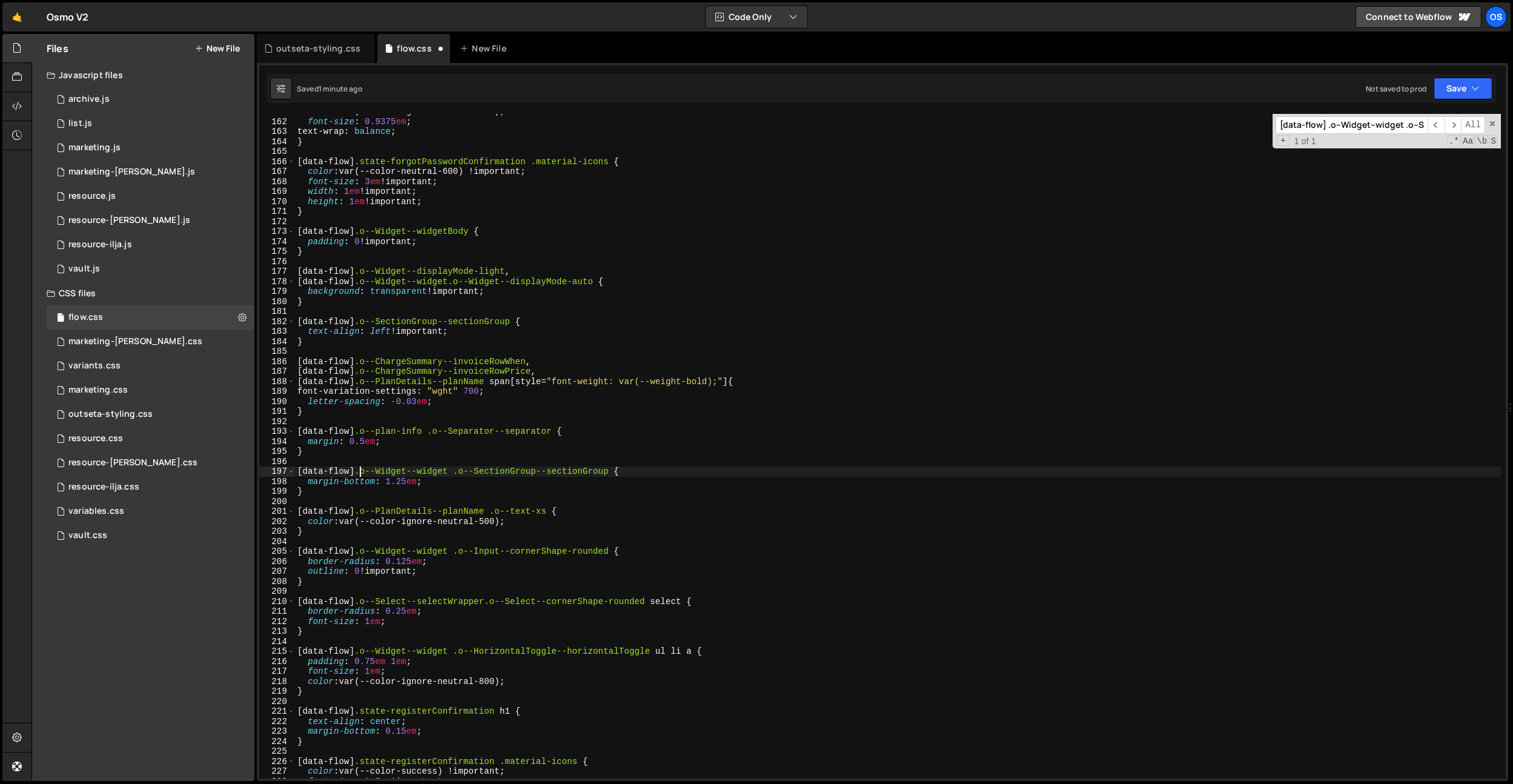
click at [360, 469] on div "color : var(--color-ignore-neutral-600) ; font-size : 0.9375 em ; text-wrap : b…" at bounding box center [898, 449] width 1206 height 684
drag, startPoint x: 452, startPoint y: 468, endPoint x: 364, endPoint y: 469, distance: 88.0
click at [364, 469] on div "color : var(--color-ignore-neutral-600) ; font-size : 0.9375 em ; text-wrap : b…" at bounding box center [898, 449] width 1206 height 684
paste textarea "plan-info"
drag, startPoint x: 556, startPoint y: 428, endPoint x: 435, endPoint y: 458, distance: 124.7
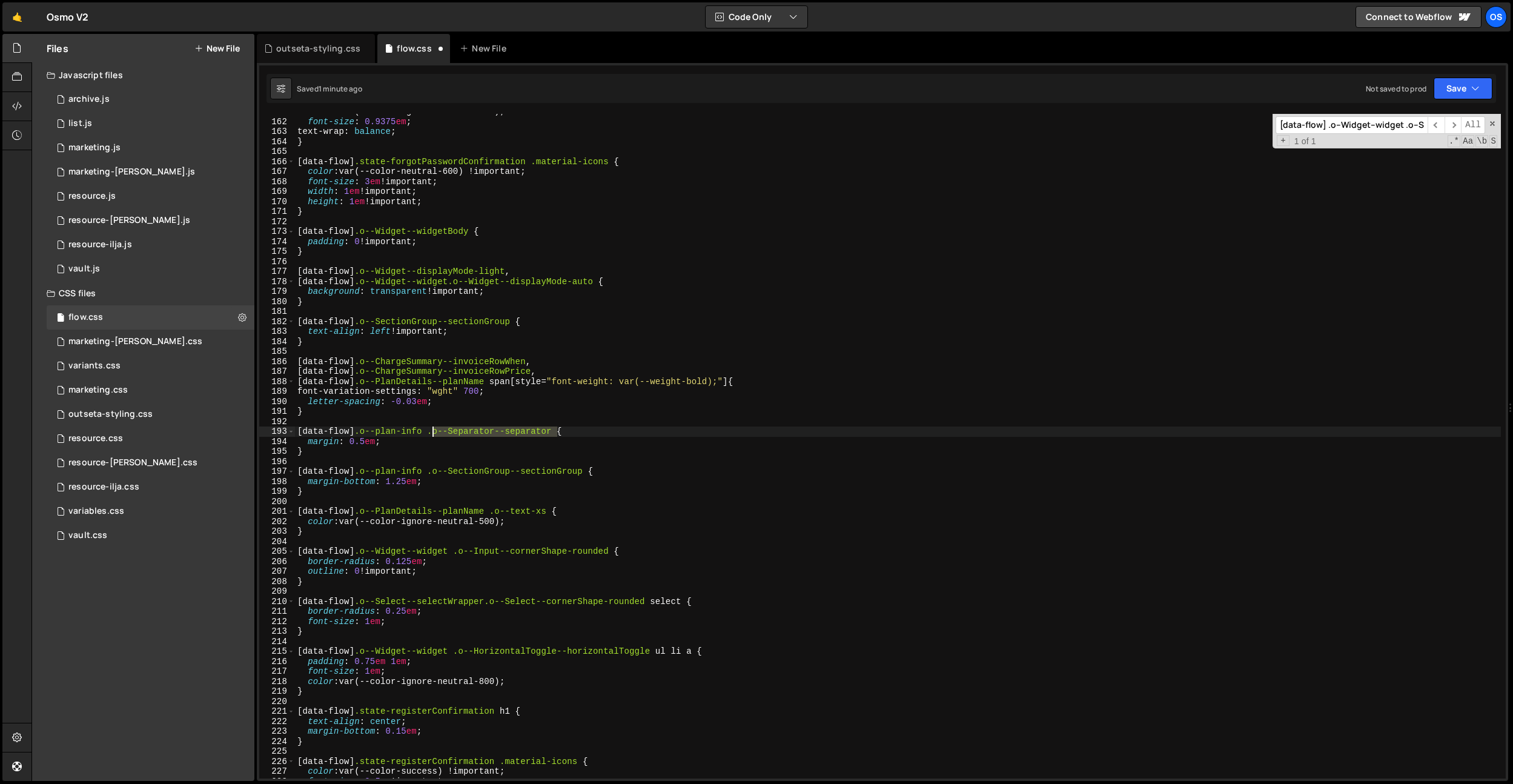
click at [434, 432] on div "color : var(--color-ignore-neutral-600) ; font-size : 0.9375 em ; text-wrap : b…" at bounding box center [898, 449] width 1206 height 684
click at [432, 473] on div "color : var(--color-ignore-neutral-600) ; font-size : 0.9375 em ; text-wrap : b…" at bounding box center [898, 449] width 1206 height 684
paste textarea "parator--separator.o--Se"
click at [376, 440] on div "color : var(--color-ignore-neutral-600) ; font-size : 0.9375 em ; text-wrap : b…" at bounding box center [898, 449] width 1206 height 684
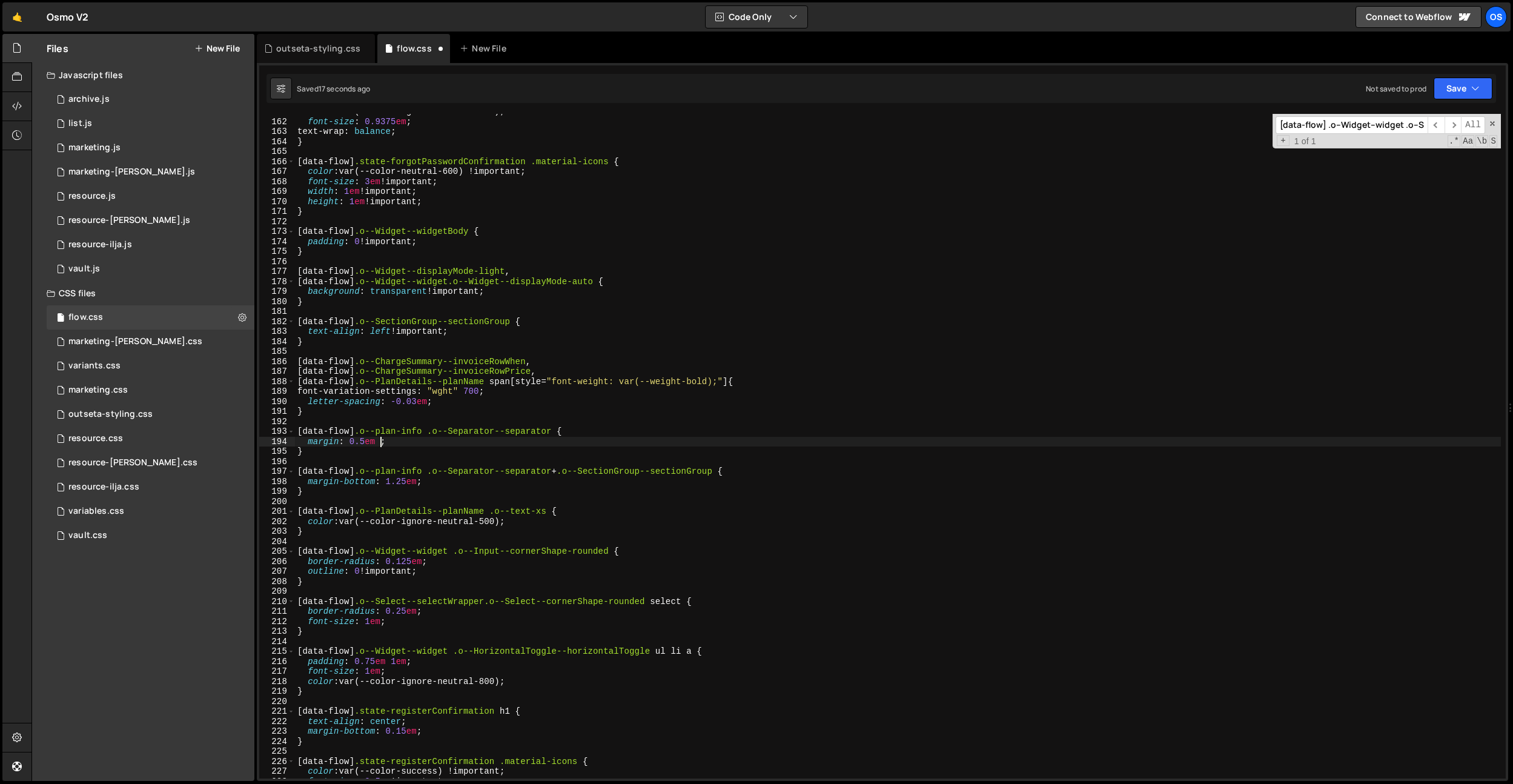
scroll to position [0, 5]
click at [423, 392] on div "color : var(--color-ignore-neutral-600) ; font-size : 0.9375 em ; text-wrap : b…" at bounding box center [898, 449] width 1206 height 684
click at [402, 483] on div "color : var(--color-ignore-neutral-600) ; font-size : 0.9375 em ; text-wrap : b…" at bounding box center [898, 449] width 1206 height 684
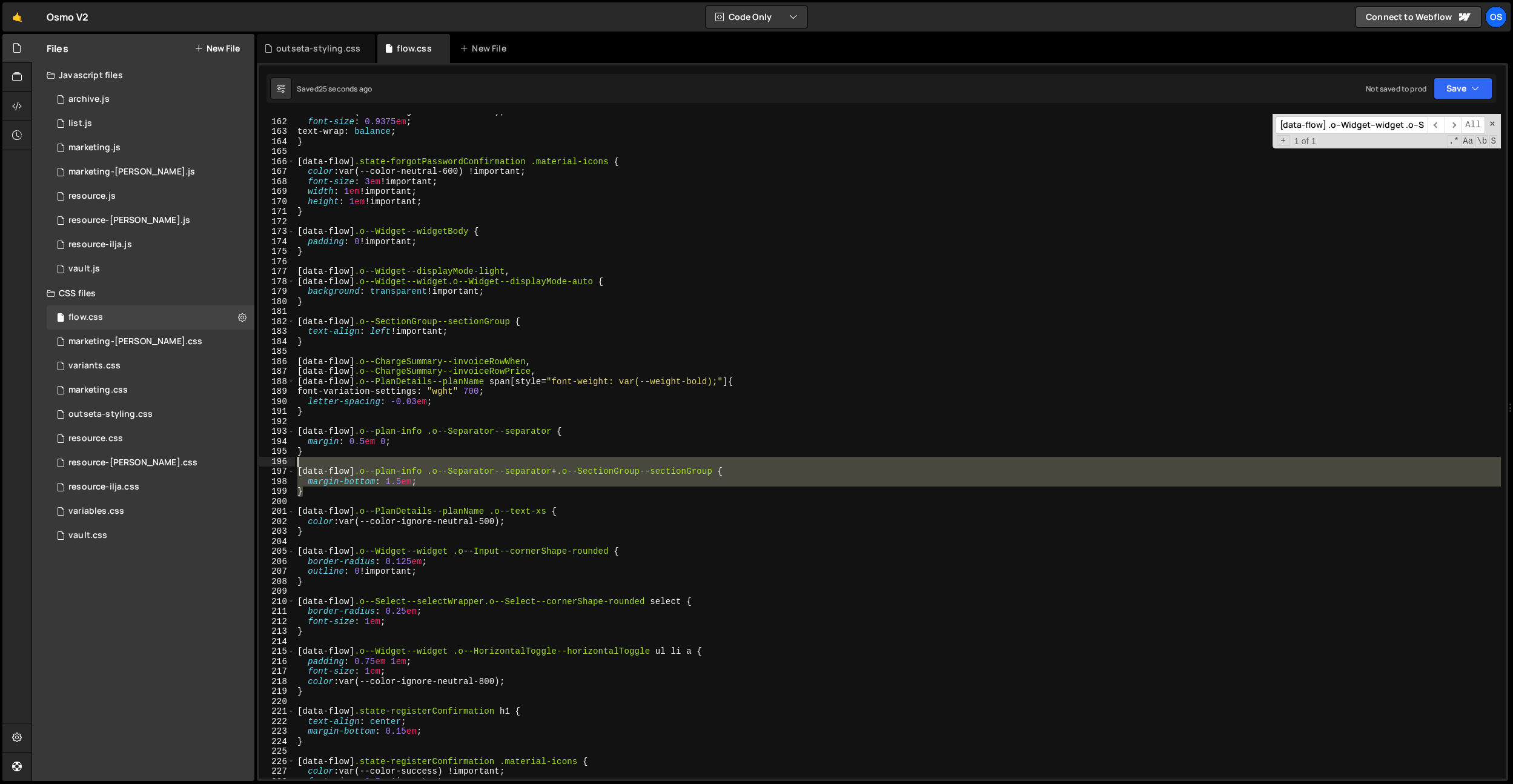
drag, startPoint x: 325, startPoint y: 490, endPoint x: 280, endPoint y: 463, distance: 52.5
click at [280, 463] on div "margin-bottom: 1.5em; 161 162 163 164 165 166 167 168 169 170 171 172 173 174 1…" at bounding box center [882, 446] width 1247 height 664
type textarea "[data-flow] .o--plan-info .o--Separator--separator + .o--SectionGroup--sectionG…"
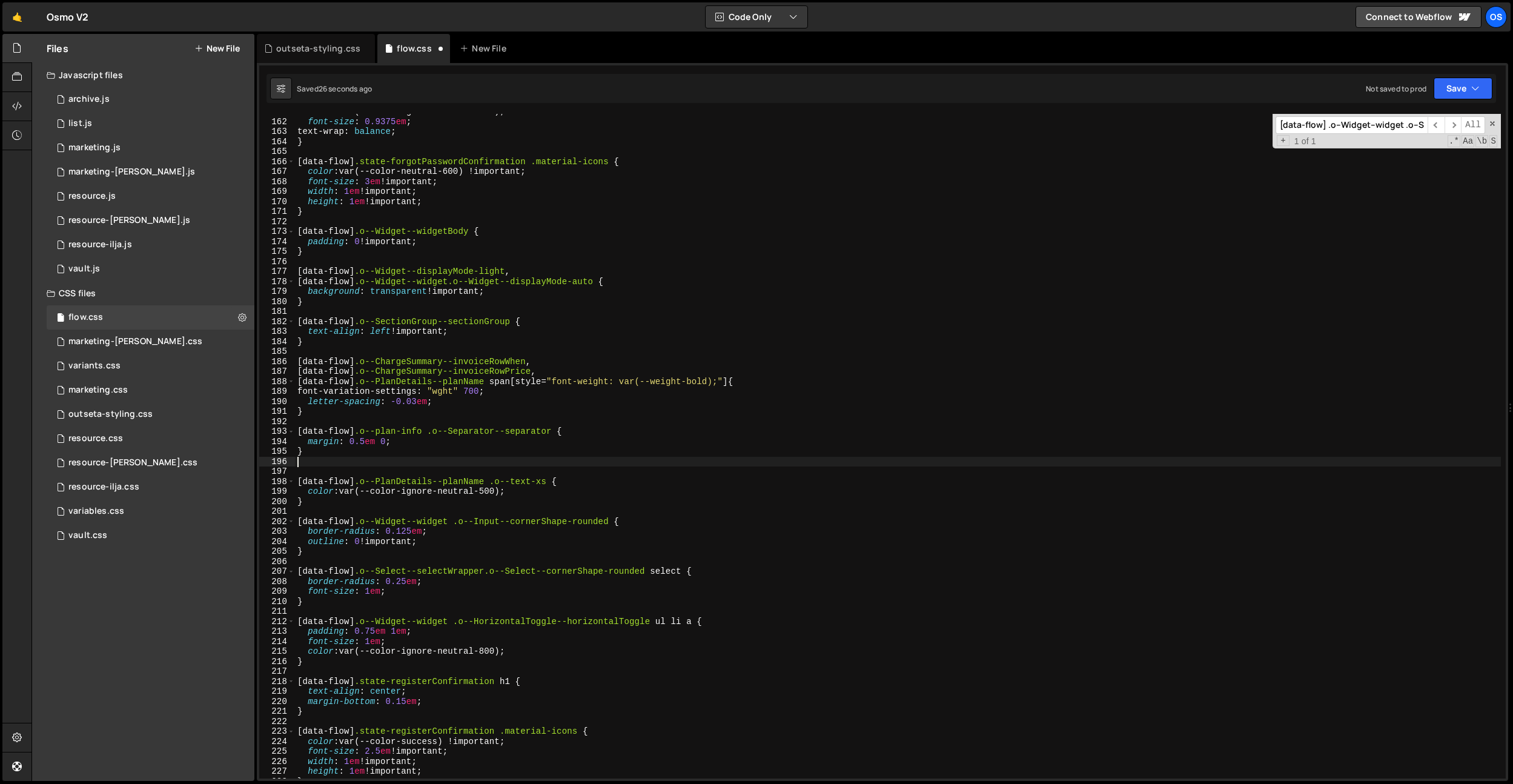
scroll to position [0, 0]
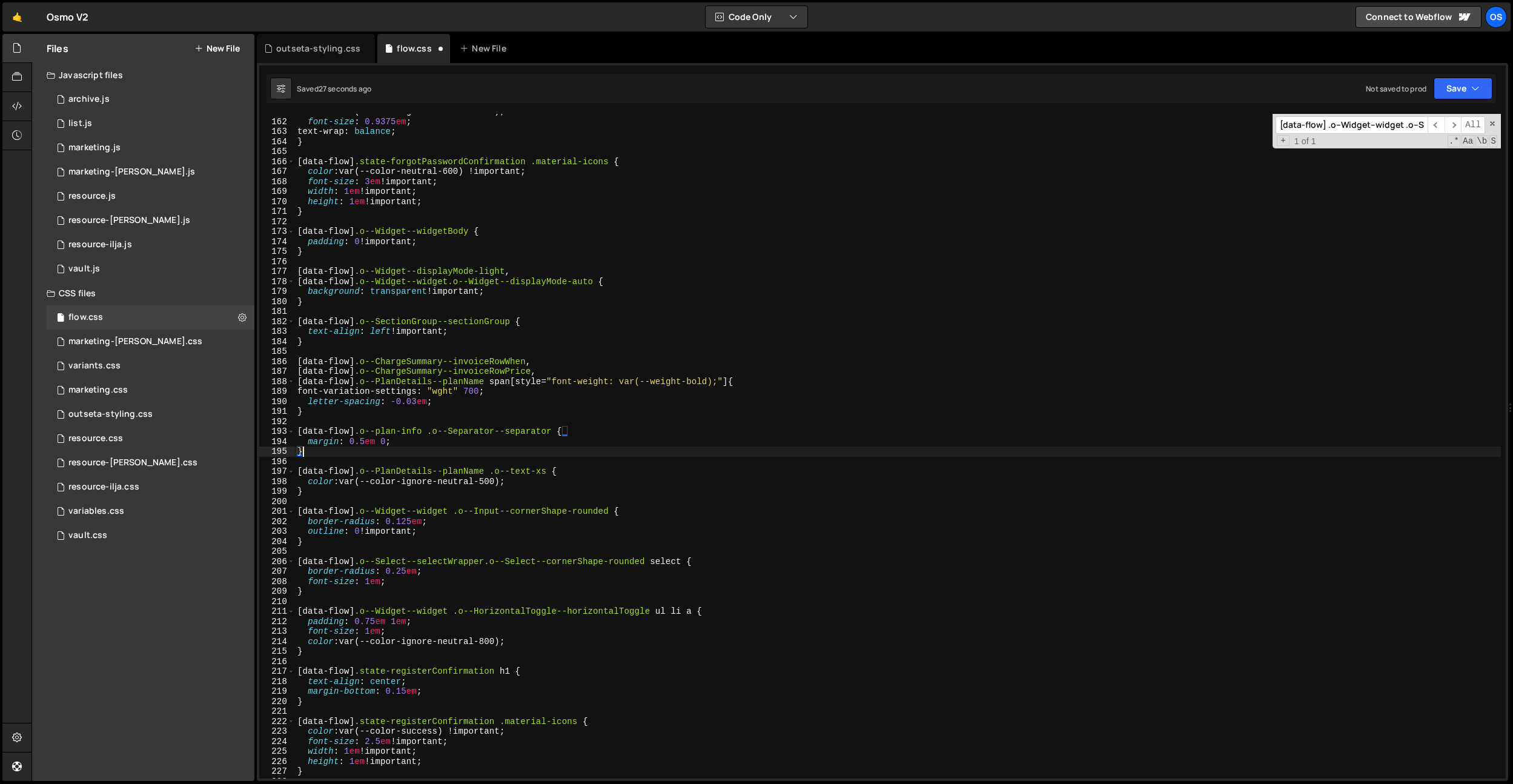
click at [385, 443] on div "color : var(--color-ignore-neutral-600) ; font-size : 0.9375 em ; text-wrap : b…" at bounding box center [898, 449] width 1206 height 684
click at [415, 437] on div "color : var(--color-ignore-neutral-600) ; font-size : 0.9375 em ; text-wrap : b…" at bounding box center [898, 449] width 1206 height 684
click at [398, 415] on div "color : var(--color-ignore-neutral-600) ; font-size : 0.9375 em ; text-wrap : b…" at bounding box center [898, 449] width 1206 height 684
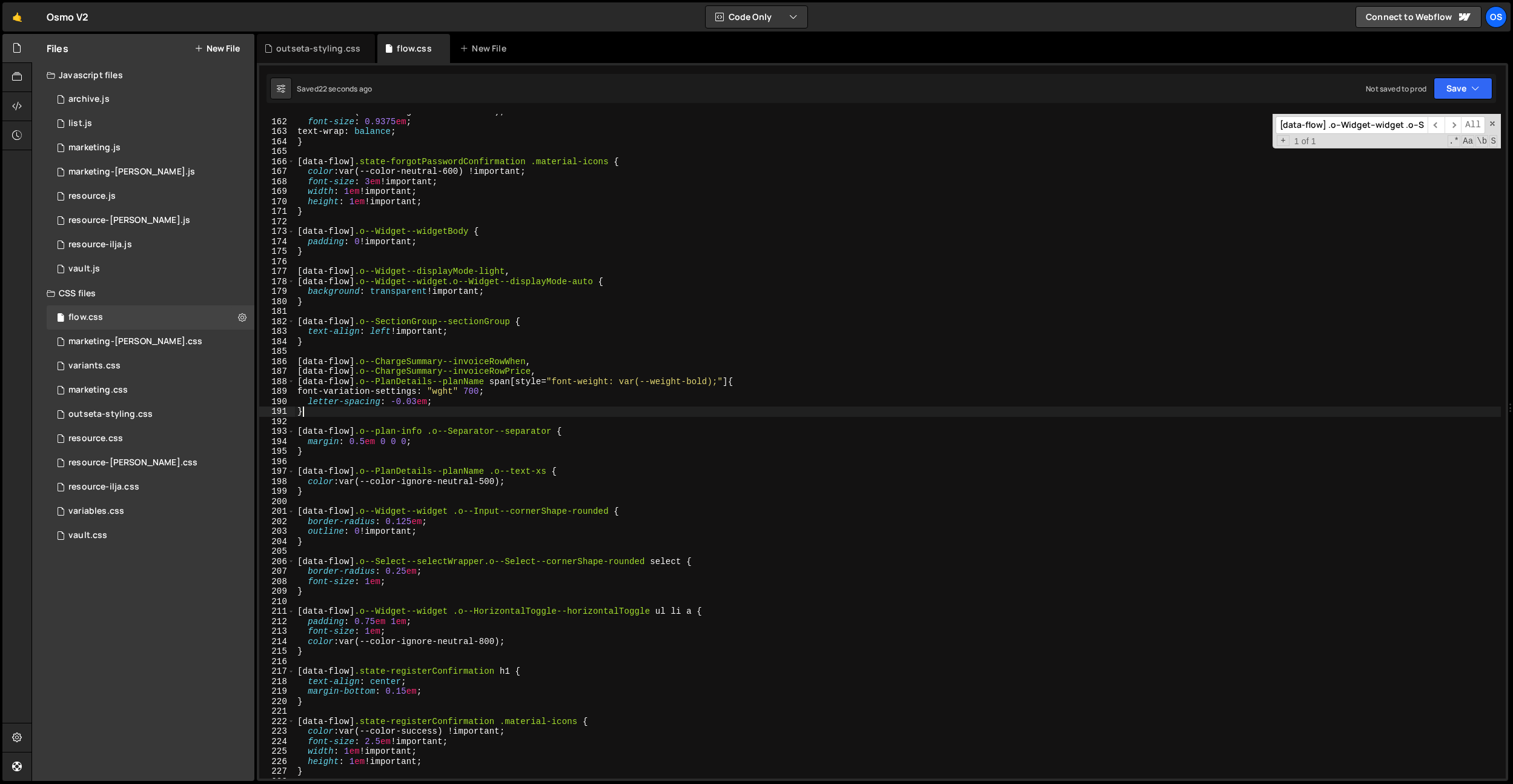
type textarea "}"
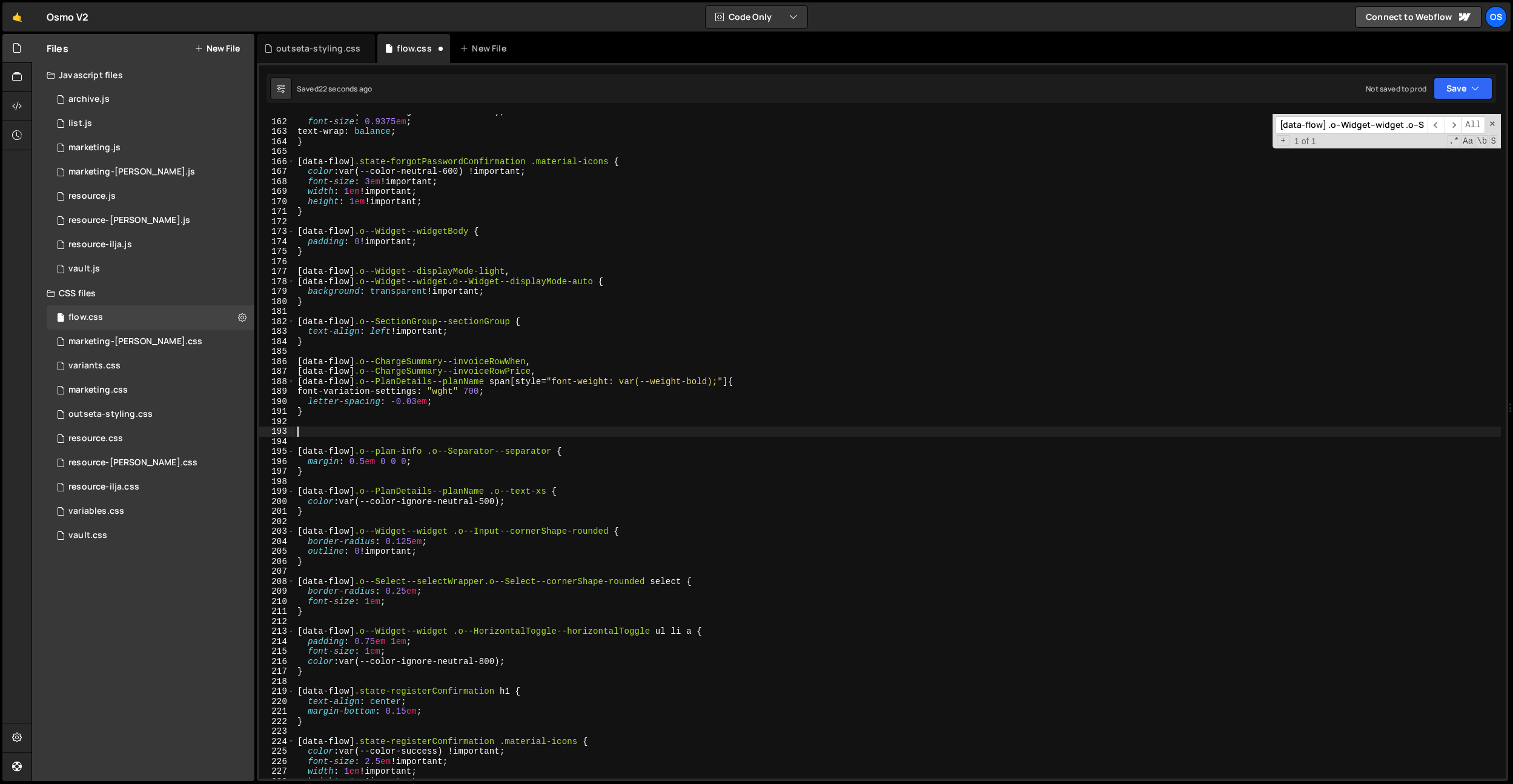
paste textarea "o--ChargeSummary--chargeSummary"
drag, startPoint x: 427, startPoint y: 454, endPoint x: 289, endPoint y: 452, distance: 138.0
click at [272, 454] on div ".o--ChargeSummary--chargeSummary 161 162 163 164 165 166 167 168 169 170 171 17…" at bounding box center [882, 446] width 1247 height 664
type textarea "[data-flow] .o--plan-info .o--Separator--separator {"
click at [338, 446] on div "color : var(--color-ignore-neutral-600) ; font-size : 0.9375 em ; text-wrap : b…" at bounding box center [898, 449] width 1206 height 684
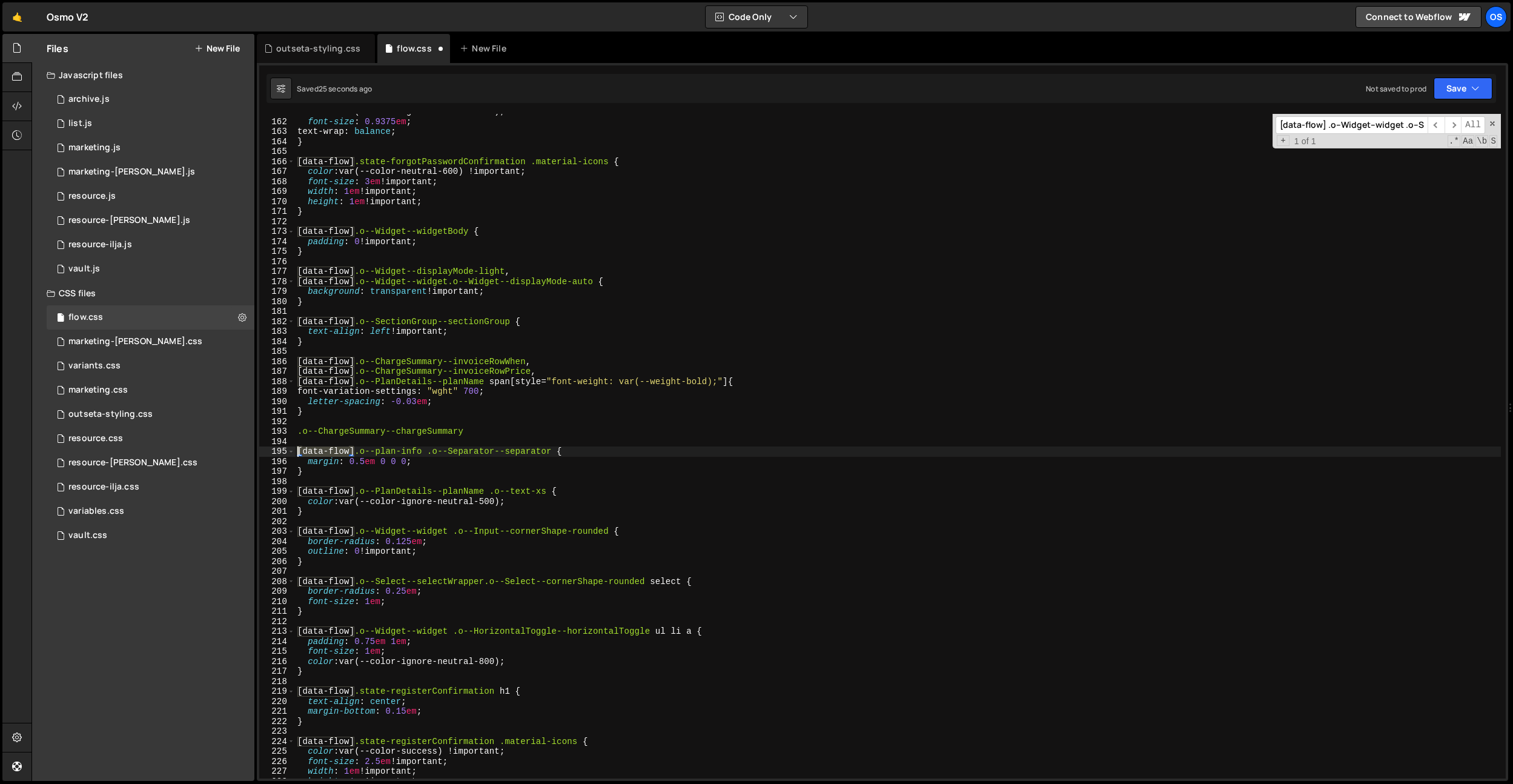
drag, startPoint x: 356, startPoint y: 452, endPoint x: 300, endPoint y: 434, distance: 58.8
click at [286, 450] on div "161 162 163 164 165 166 167 168 169 170 171 172 173 174 175 176 177 178 179 180…" at bounding box center [882, 446] width 1247 height 664
click at [298, 431] on div "color : var(--color-ignore-neutral-600) ; font-size : 0.9375 em ; text-wrap : b…" at bounding box center [898, 449] width 1206 height 684
paste textarea "[data-flow]"
click at [602, 428] on div "color : var(--color-ignore-neutral-600) ; font-size : 0.9375 em ; text-wrap : b…" at bounding box center [898, 449] width 1206 height 684
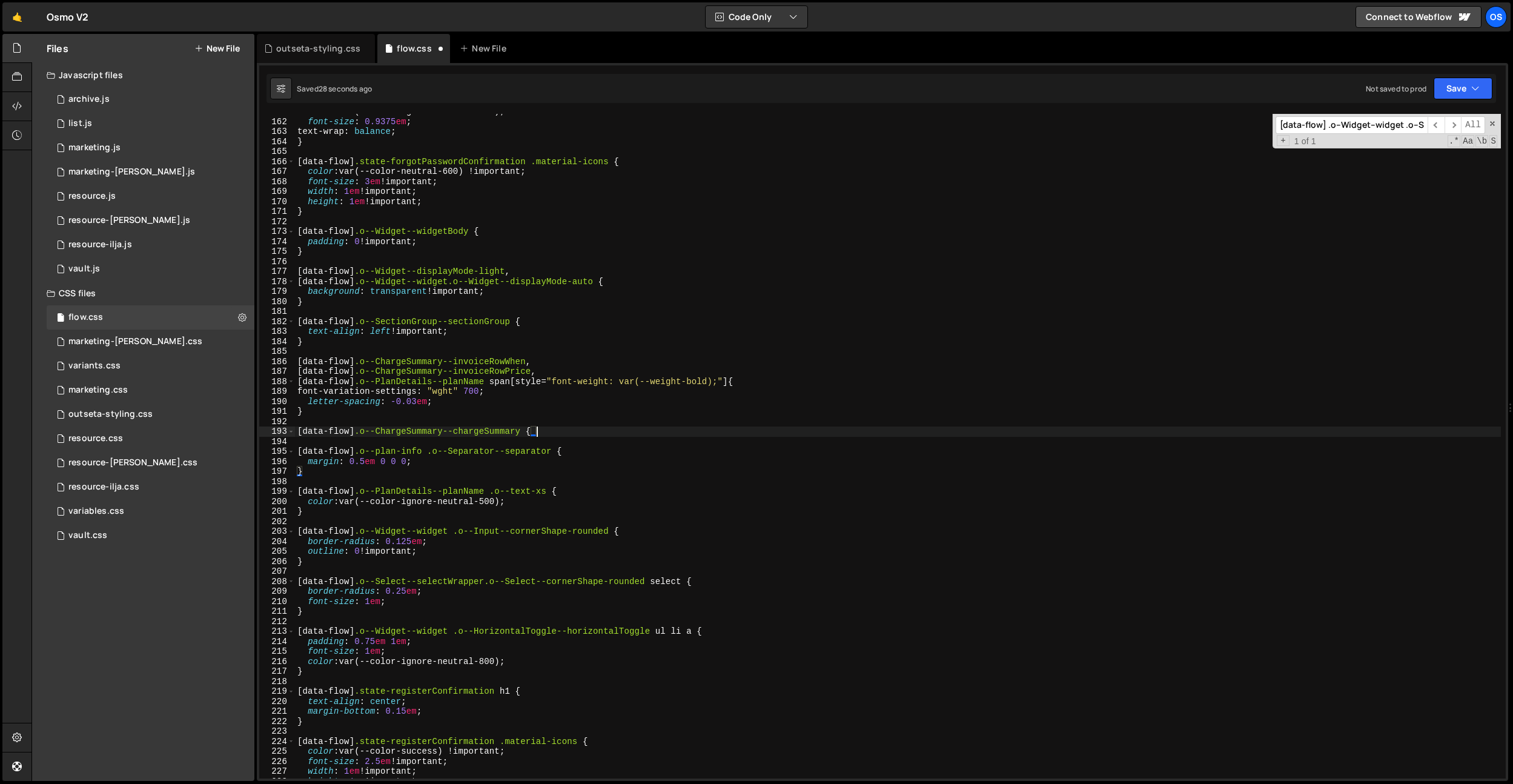
type textarea "[data-flow] .o--ChargeSummary--chargeSummary {}"
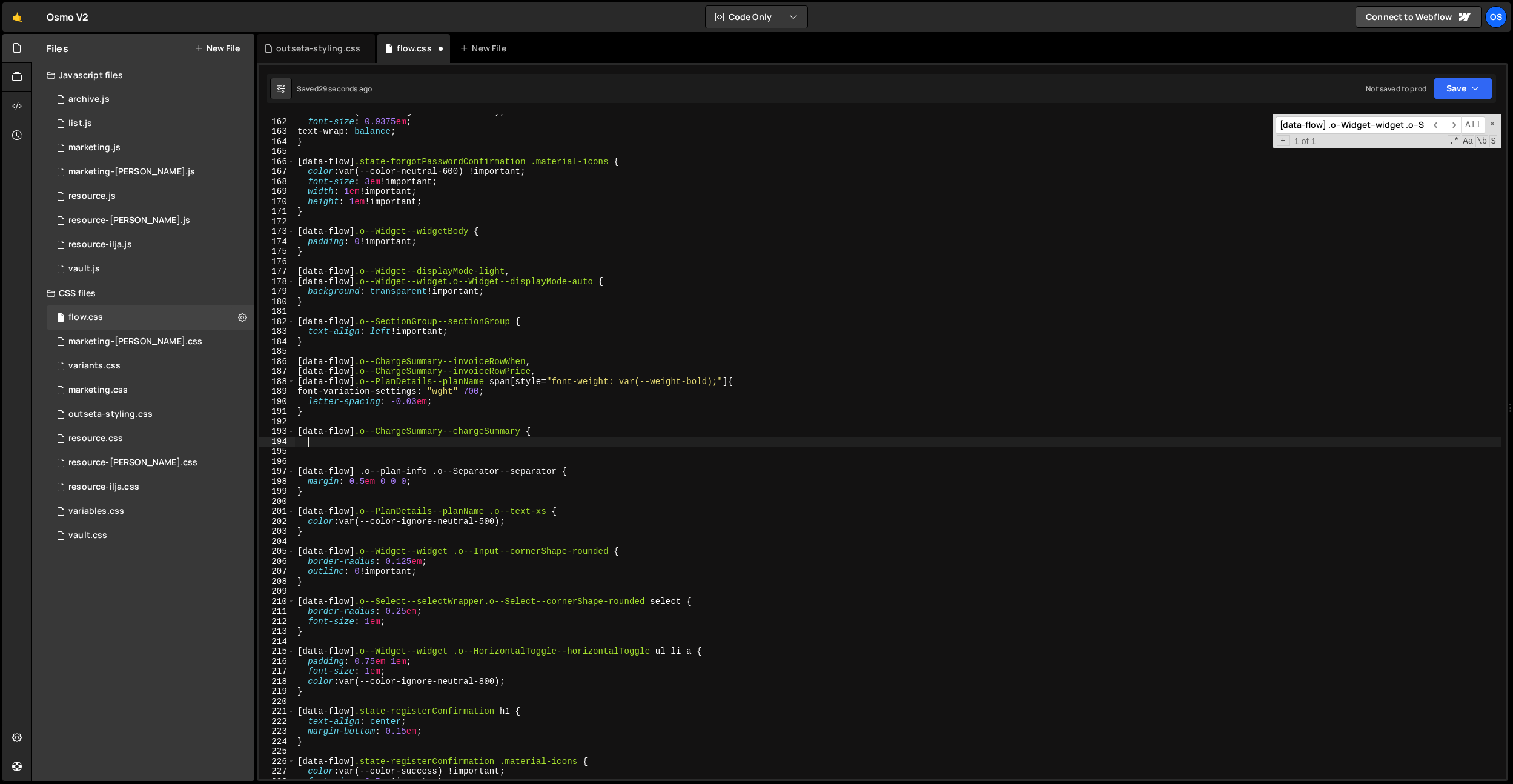
drag, startPoint x: 468, startPoint y: 426, endPoint x: 513, endPoint y: 437, distance: 46.3
click at [469, 427] on div "color : var(--color-ignore-neutral-600) ; font-size : 0.9375 em ; text-wrap : b…" at bounding box center [898, 449] width 1206 height 684
drag, startPoint x: 530, startPoint y: 431, endPoint x: 361, endPoint y: 432, distance: 169.0
click at [360, 432] on div "color : var(--color-ignore-neutral-600) ; font-size : 0.9375 em ; text-wrap : b…" at bounding box center [898, 449] width 1206 height 684
click at [402, 414] on div "color : var(--color-ignore-neutral-600) ; font-size : 0.9375 em ; text-wrap : b…" at bounding box center [898, 449] width 1206 height 684
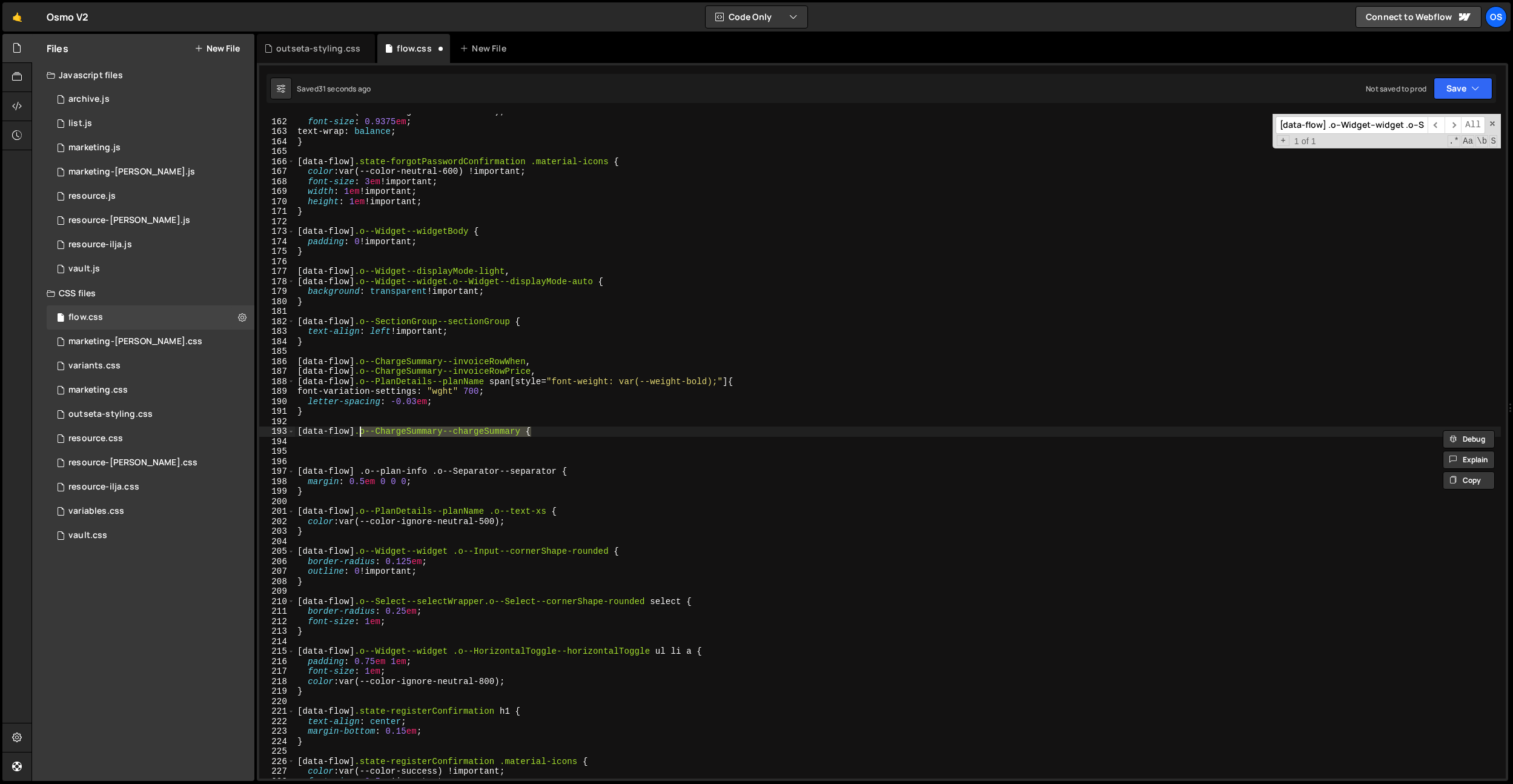
type textarea "}"
paste input ".o--ChargeSummary--chargeSummary"
type input ".o--ChargeSummary--chargeSummary"
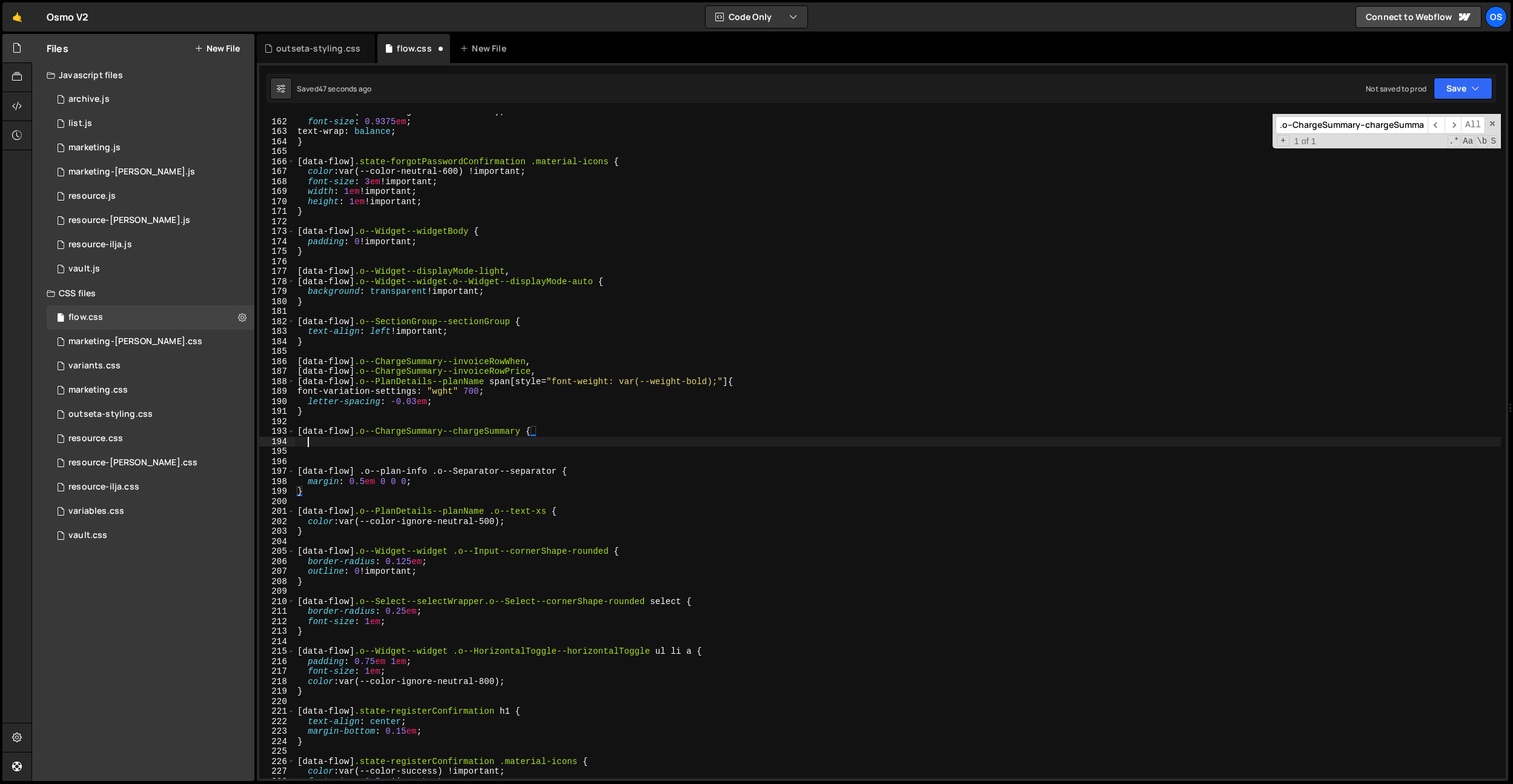
click at [556, 442] on div "color : var(--color-ignore-neutral-600) ; font-size : 0.9375 em ; text-wrap : b…" at bounding box center [898, 449] width 1206 height 684
click at [556, 431] on div "color : var(--color-ignore-neutral-600) ; font-size : 0.9375 em ; text-wrap : b…" at bounding box center [898, 449] width 1206 height 684
type textarea "[data-flow] .o--ChargeSummary--chargeSummary {}"
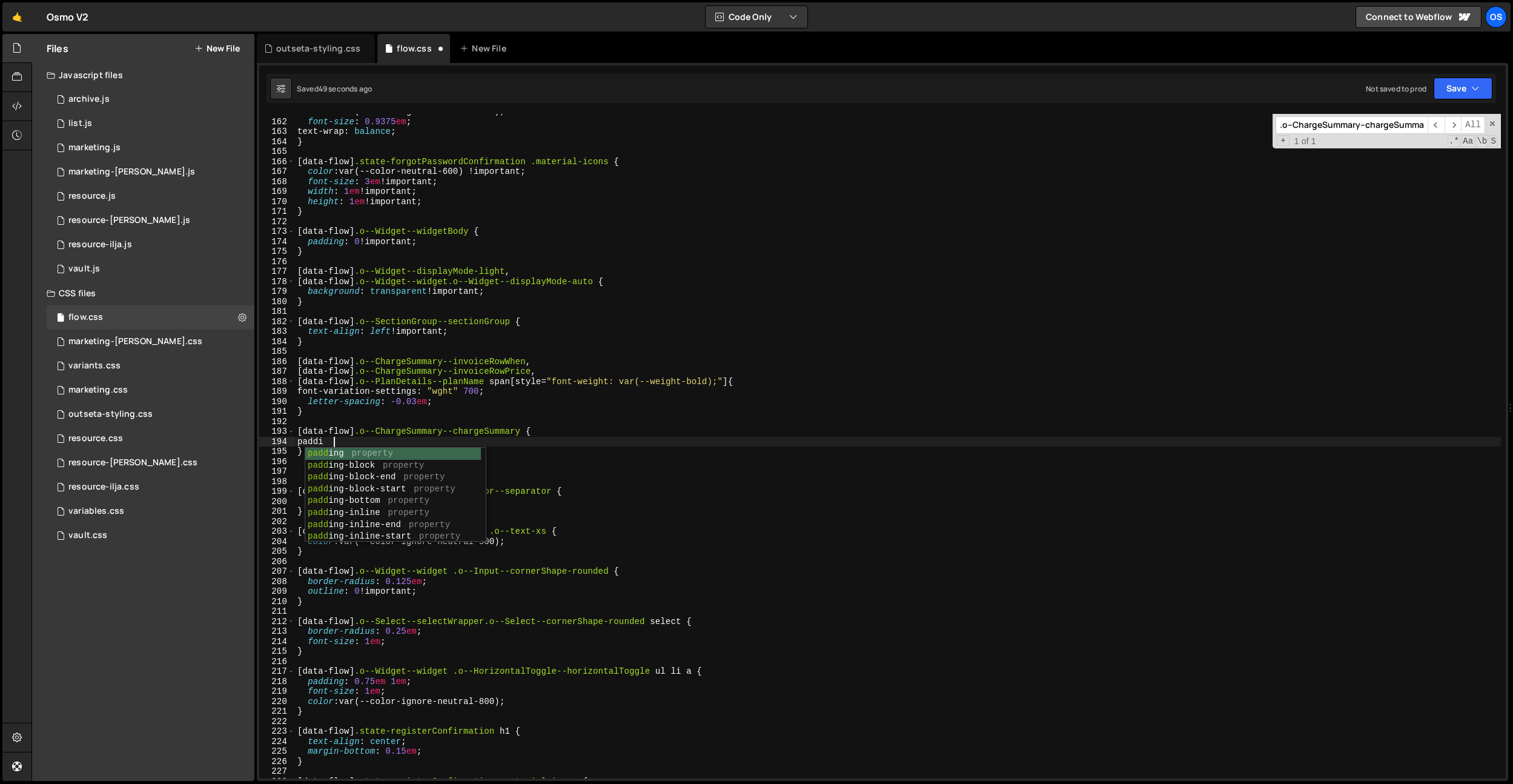
scroll to position [0, 1]
type textarea "p"
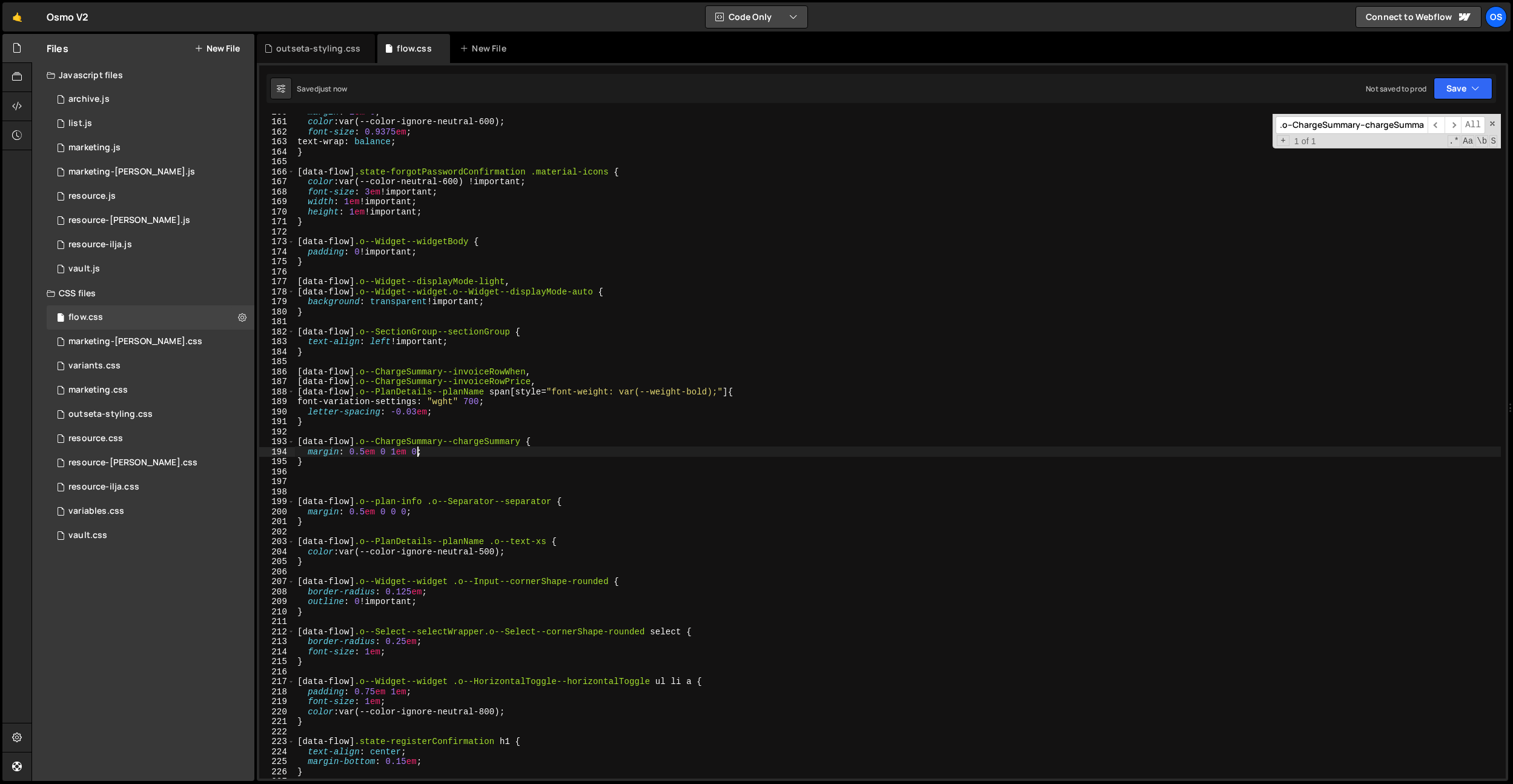
scroll to position [1590, 0]
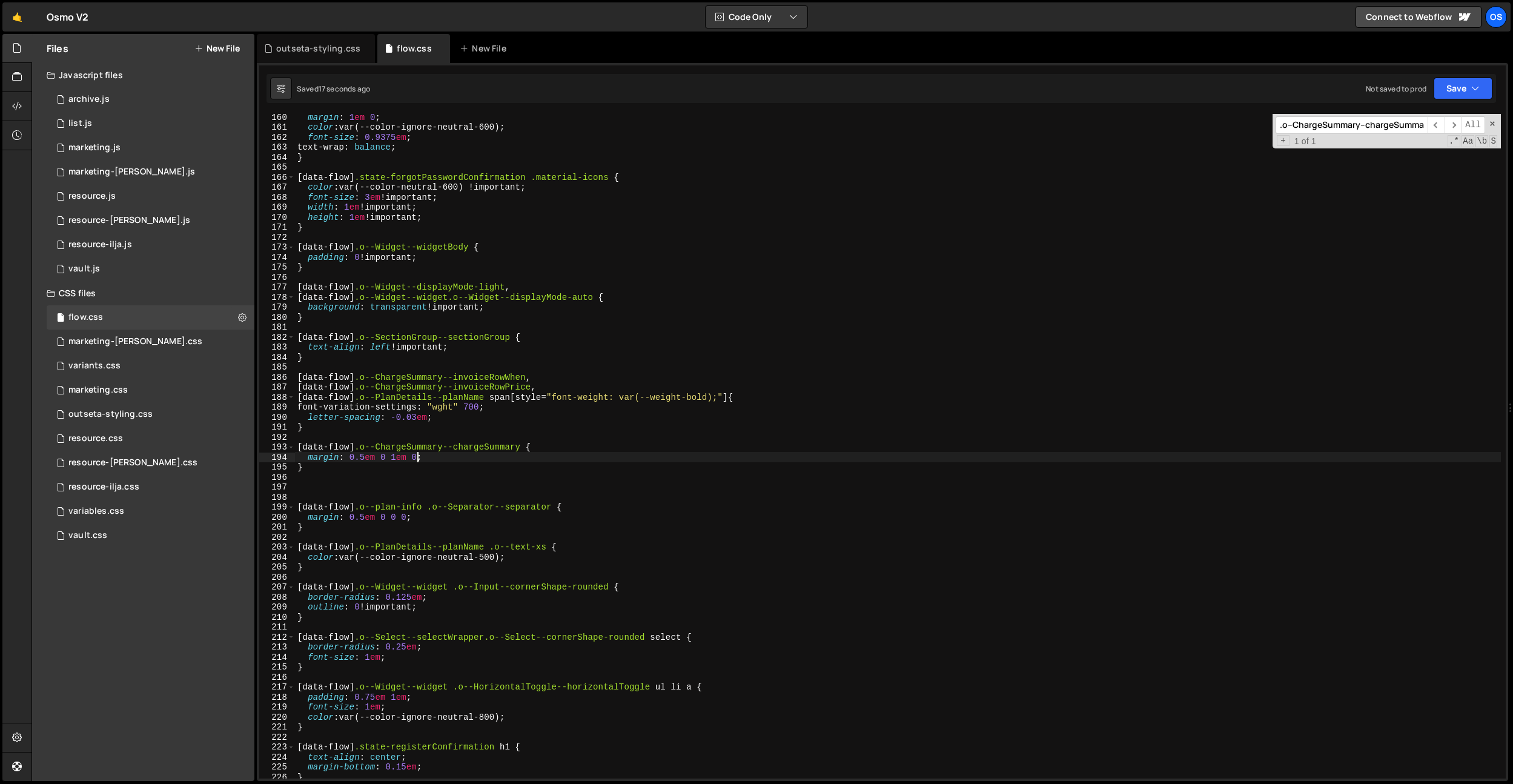
click at [364, 460] on div "margin : 1 em 0 ; color : var(--color-ignore-neutral-600) ; font-size : 0.9375 …" at bounding box center [898, 454] width 1206 height 684
click at [405, 413] on div "margin : 1 em 0 ; color : var(--color-ignore-neutral-600) ; font-size : 0.9375 …" at bounding box center [898, 454] width 1206 height 684
click at [364, 515] on div "margin : 1 em 0 ; color : var(--color-ignore-neutral-600) ; font-size : 0.9375 …" at bounding box center [898, 454] width 1206 height 684
click at [553, 387] on div "margin : 1 em 0 ; color : var(--color-ignore-neutral-600) ; font-size : 0.9375 …" at bounding box center [898, 454] width 1206 height 684
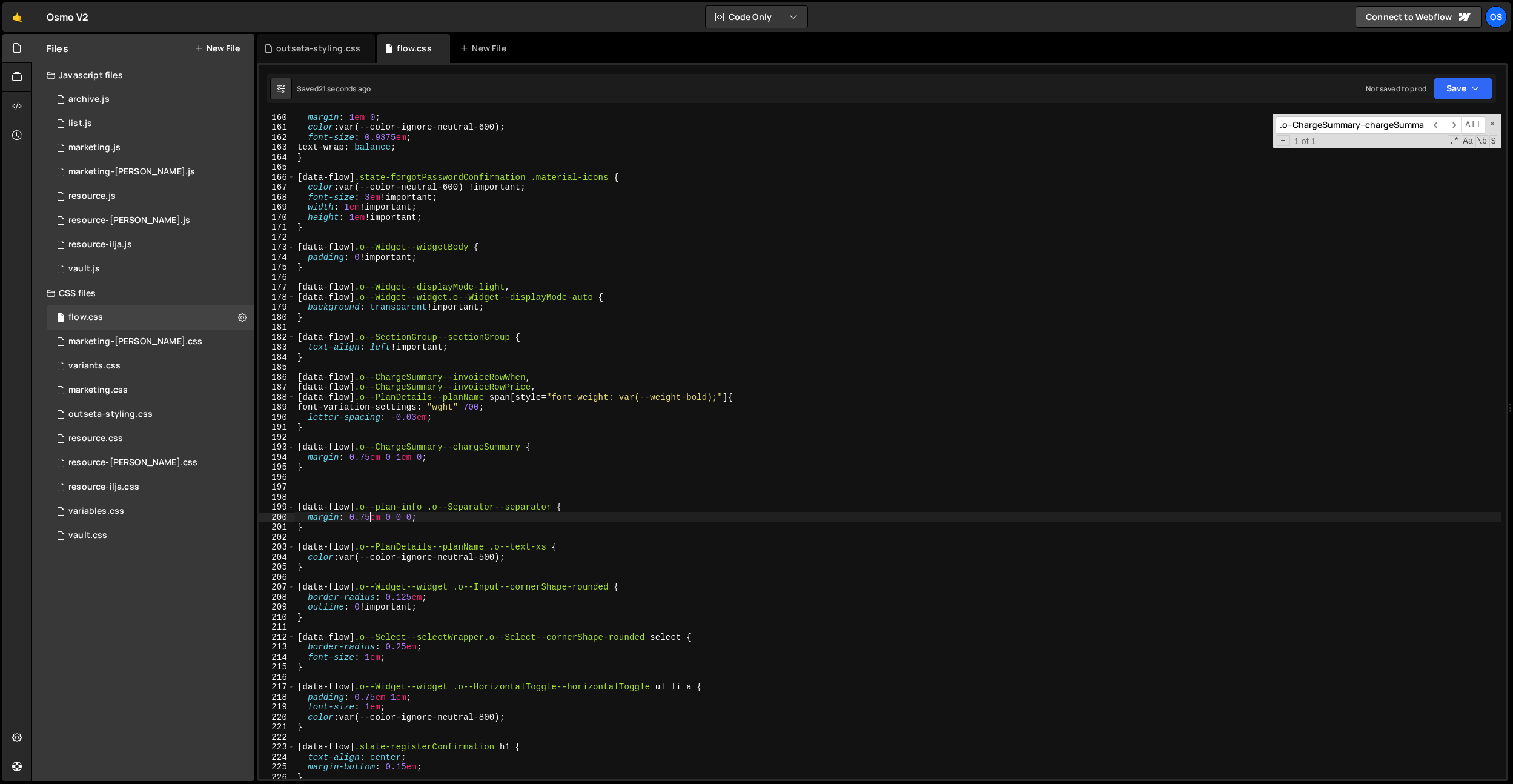
type textarea "[data-flow] .o--ChargeSummary--invoiceRowPrice,"
paste input "[data-flow] .o--Widget--widget .o--FormGroup--formGroup"
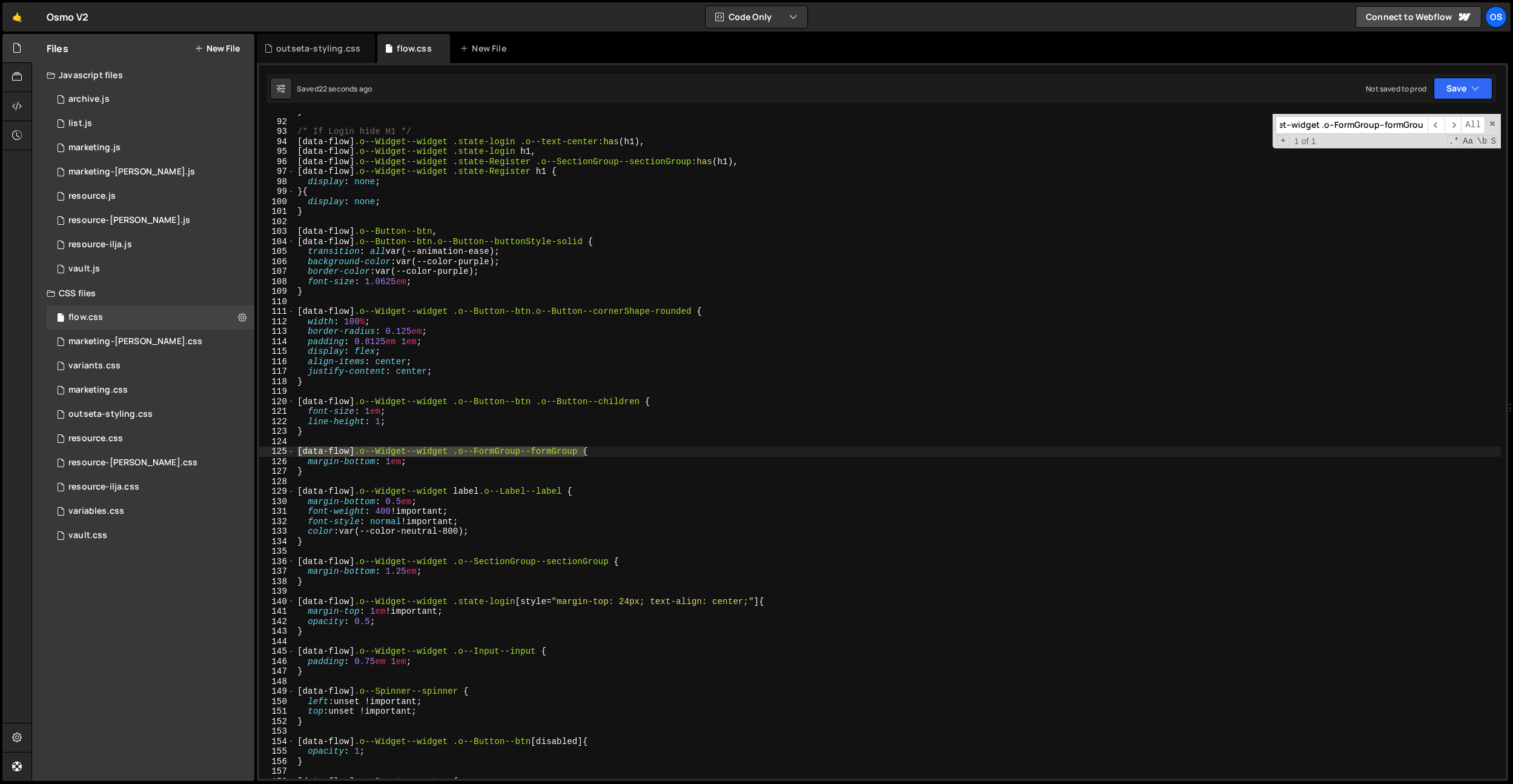
scroll to position [907, 0]
type input "[data-flow] .o--Widget--widget .o--FormGroup--formGroup"
click at [390, 461] on div "} /* If Login hide H1 */ [ data-flow ] .o--Widget--widget .state-login .o--text…" at bounding box center [898, 449] width 1206 height 684
click at [431, 314] on div "} /* If Login hide H1 */ [ data-flow ] .o--Widget--widget .state-login .o--text…" at bounding box center [898, 449] width 1206 height 684
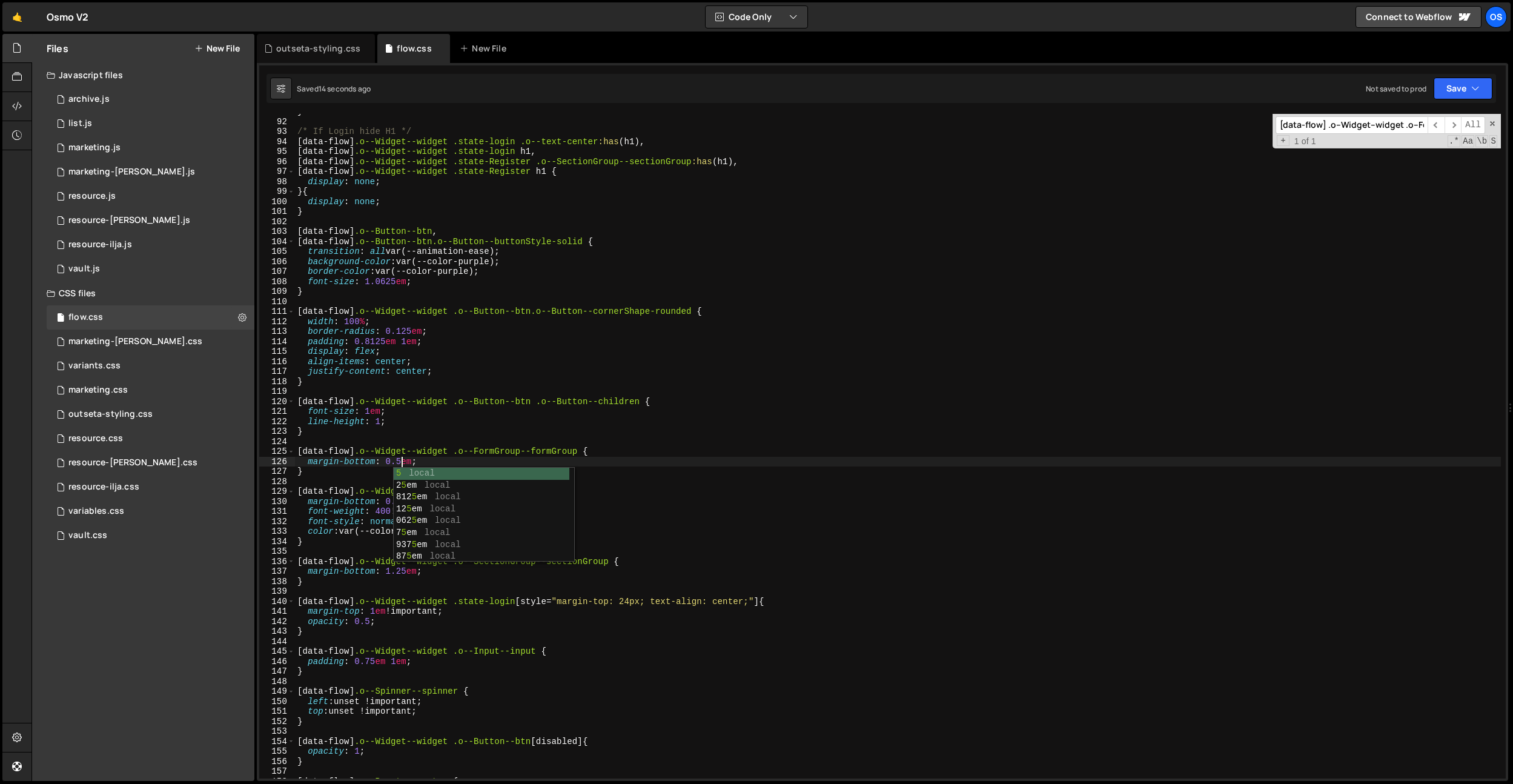
type textarea "[data-flow] .o--Widget--widget .o--Button--btn.o--Button--cornerShape-rounded {"
click at [330, 54] on div "outseta-styling.css" at bounding box center [318, 48] width 84 height 12
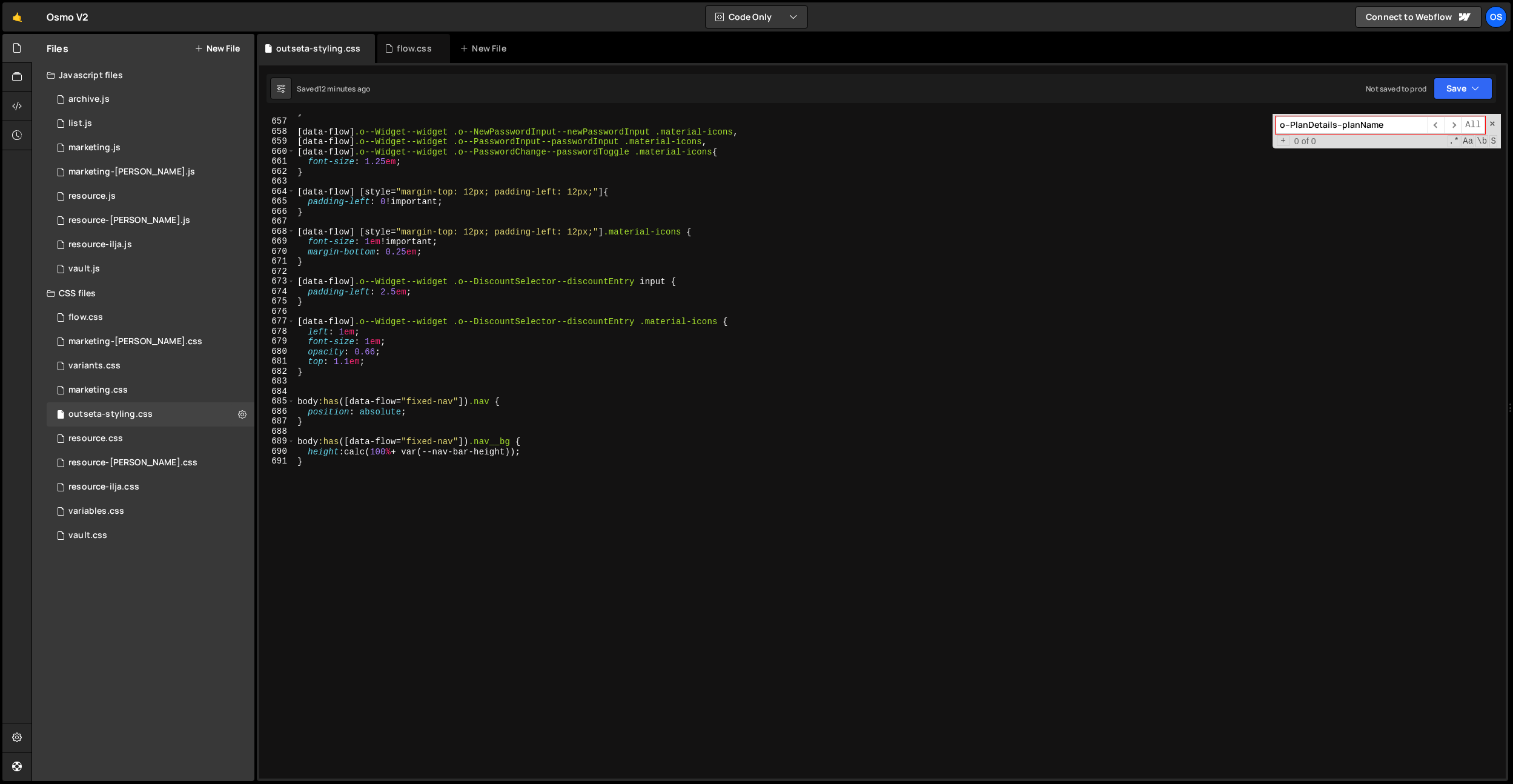
type textarea "padding-left: 2.5em;"
click at [422, 296] on div "} [ data-flow ] .o--Widget--widget .o--NewPasswordInput--newPasswordInput .mate…" at bounding box center [898, 449] width 1206 height 684
type input "f"
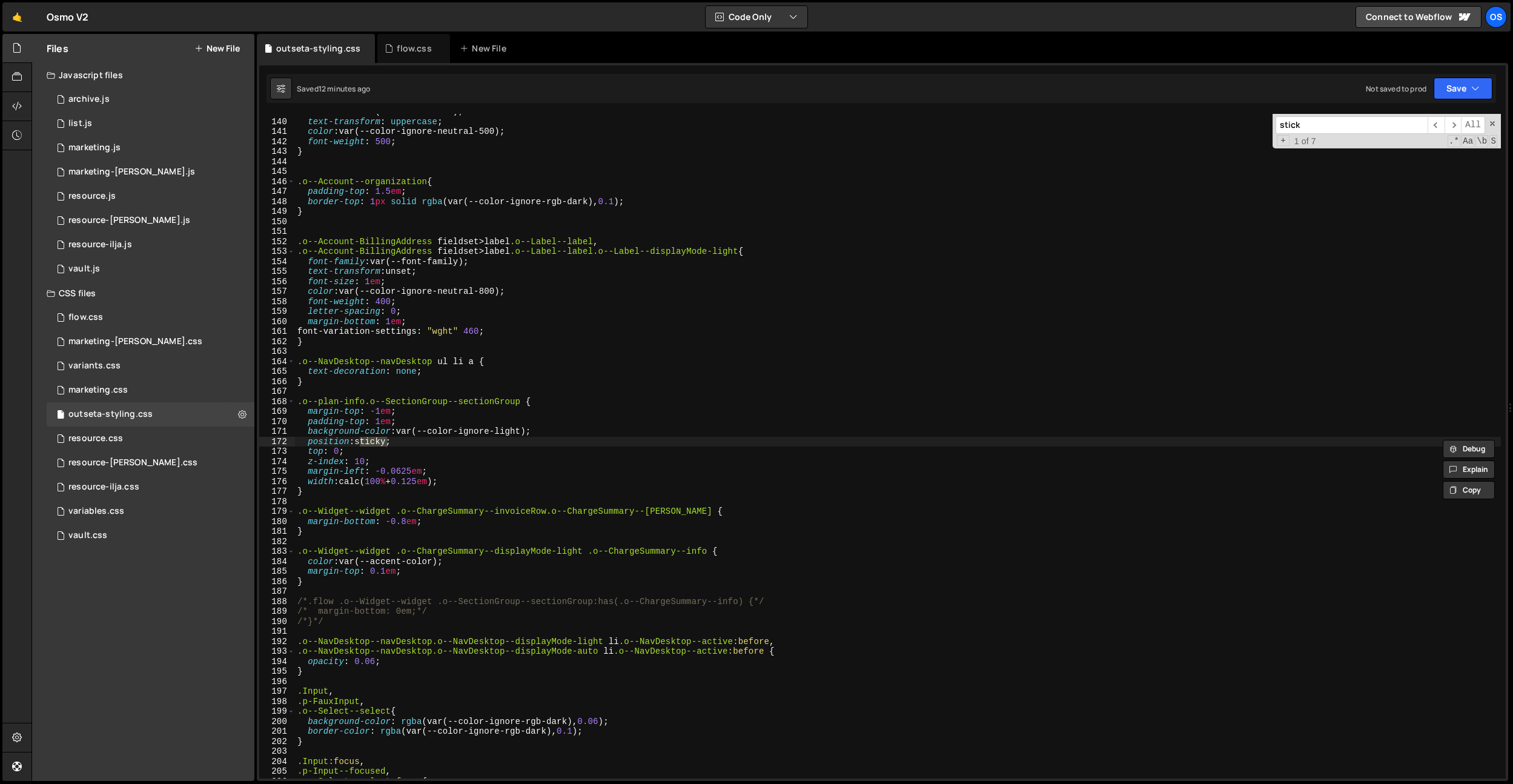
scroll to position [1387, 0]
type input "sticky"
click at [378, 424] on div "font-size : var(--font-size-xs) ; text-transform : uppercase ; color : var(--co…" at bounding box center [898, 449] width 1206 height 684
click at [379, 415] on div "font-size : var(--font-size-xs) ; text-transform : uppercase ; color : var(--co…" at bounding box center [898, 449] width 1206 height 684
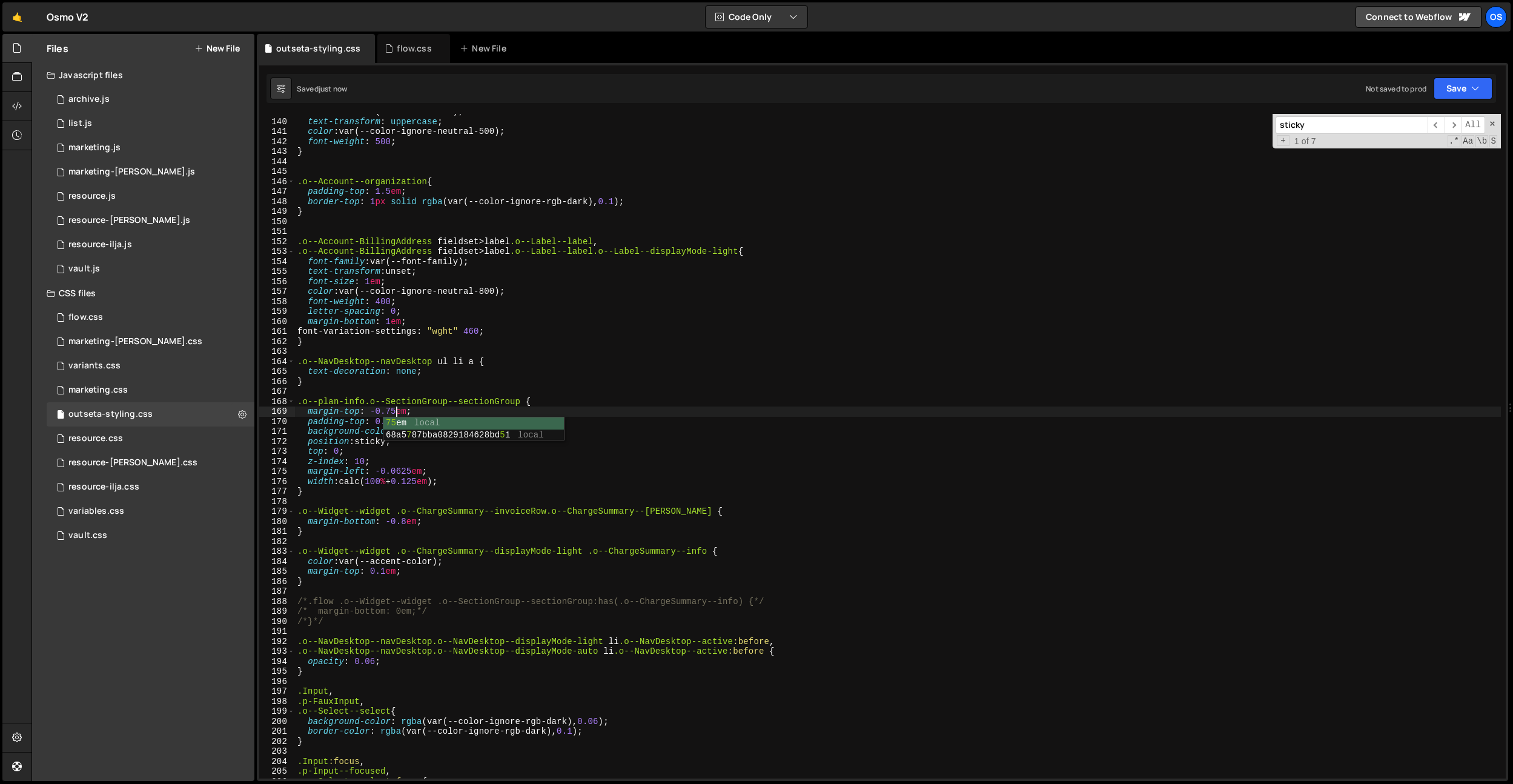
type textarea "margin-top: -0.75em;"
click at [402, 390] on div "font-size : var(--font-size-xs) ; text-transform : uppercase ; color : var(--co…" at bounding box center [898, 449] width 1206 height 684
click at [396, 408] on div "font-size : var(--font-size-xs) ; text-transform : uppercase ; color : var(--co…" at bounding box center [898, 449] width 1206 height 684
click at [396, 422] on div "font-size : var(--font-size-xs) ; text-transform : uppercase ; color : var(--co…" at bounding box center [898, 449] width 1206 height 684
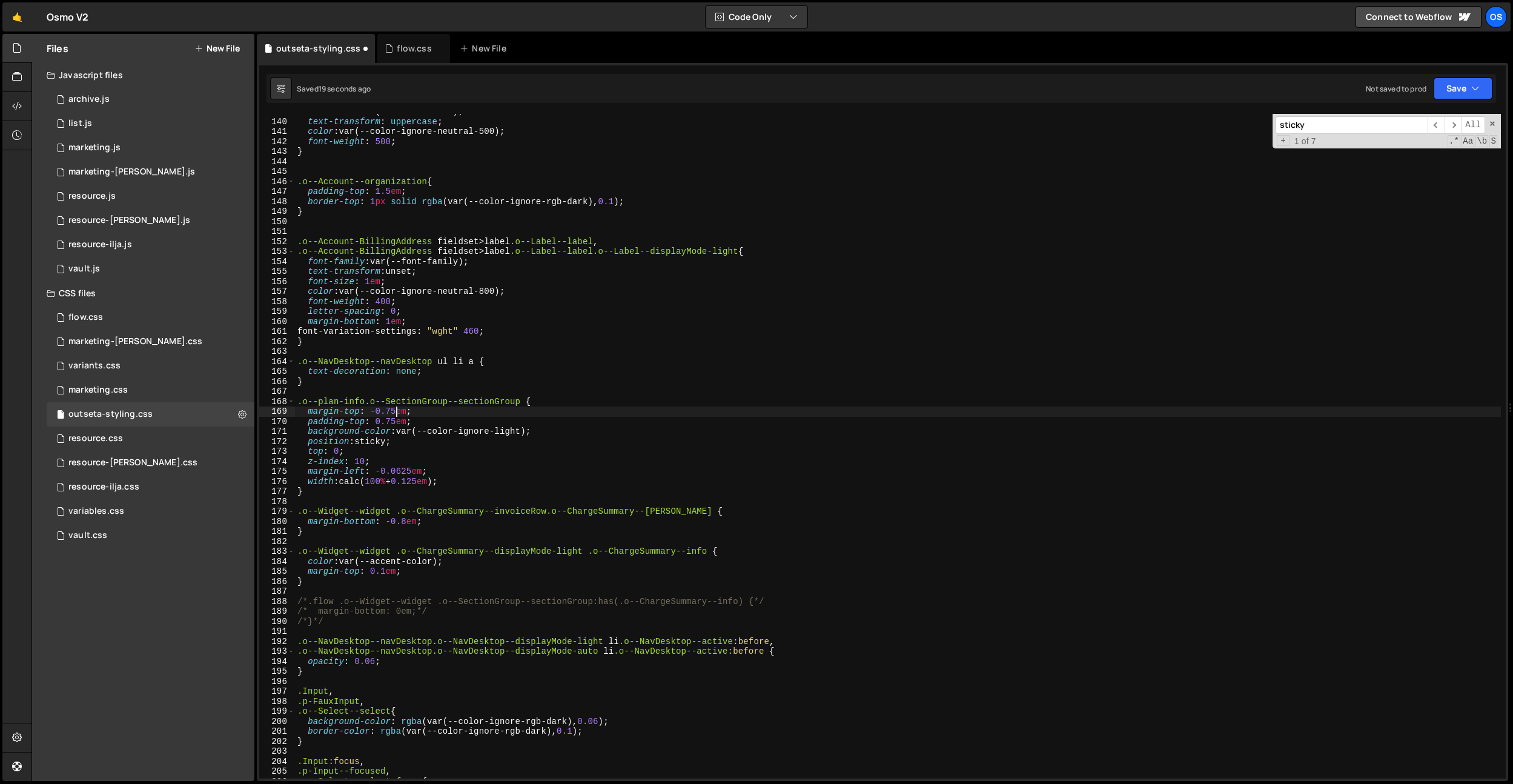
click at [394, 413] on div "font-size : var(--font-size-xs) ; text-transform : uppercase ; color : var(--co…" at bounding box center [898, 449] width 1206 height 684
type textarea "margin-top: -0.75em;"
click at [402, 45] on div "flow.css" at bounding box center [414, 48] width 34 height 12
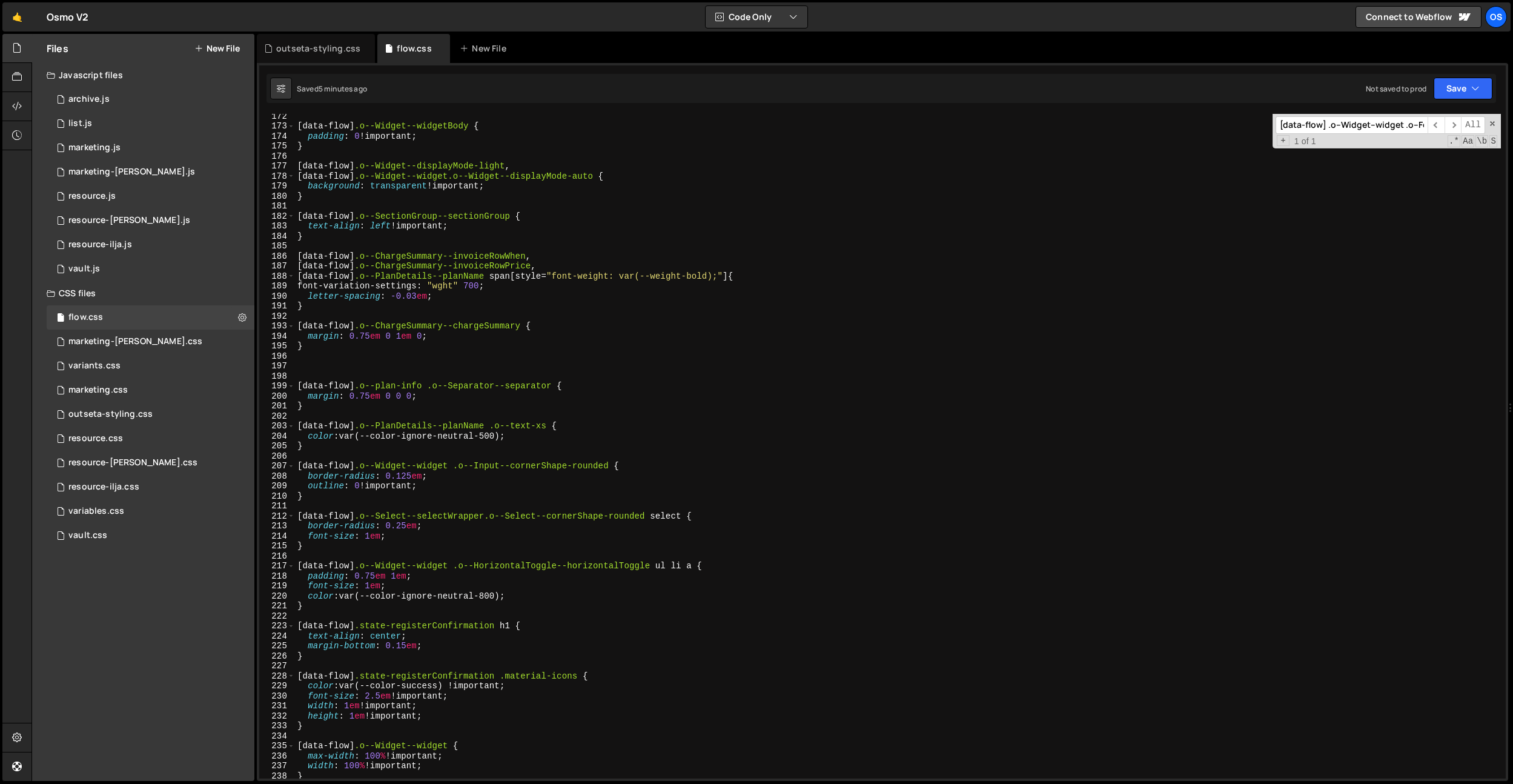
scroll to position [2381, 0]
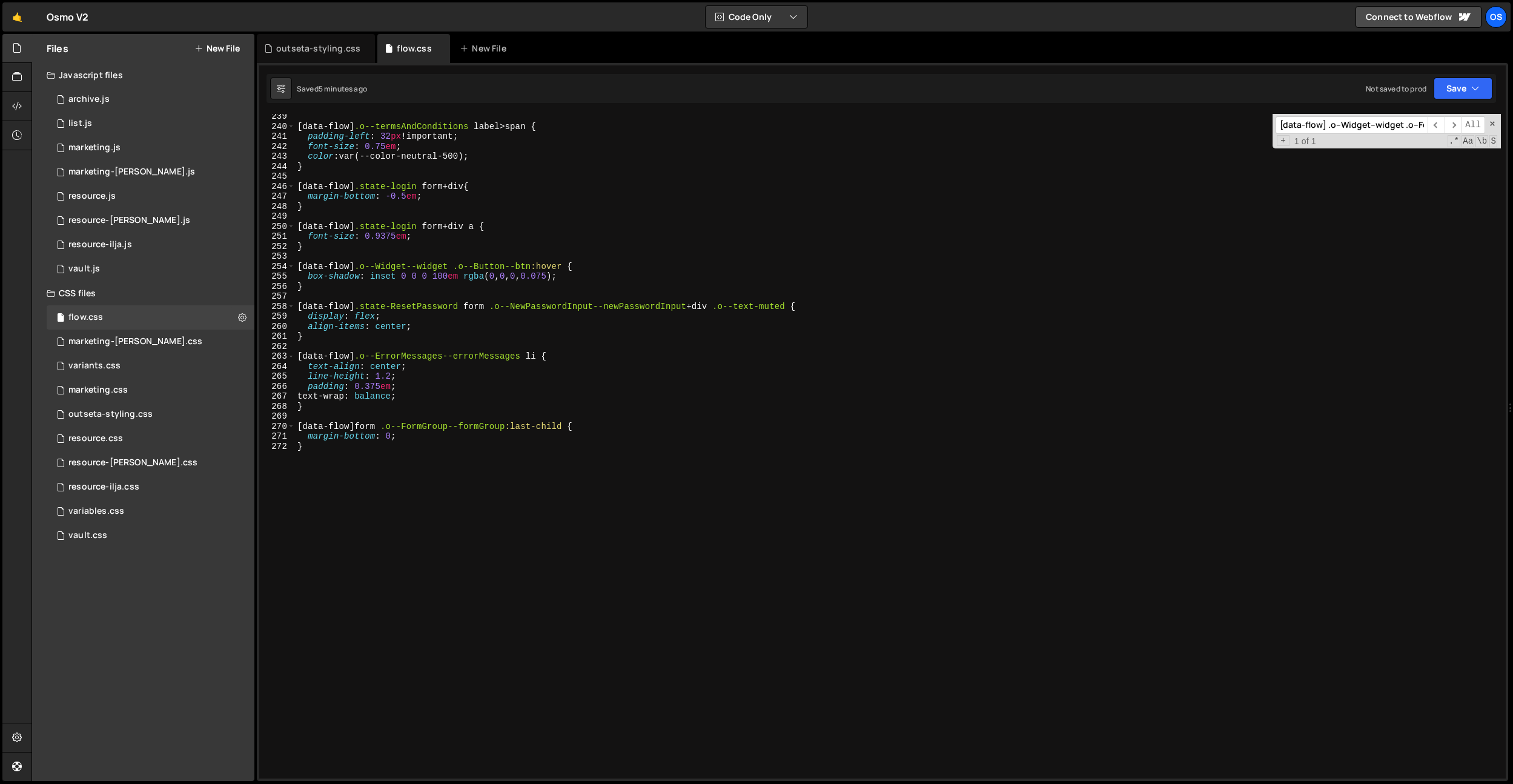
type textarea "}"
click at [416, 482] on div "[ data-flow ] .o--termsAndConditions label > span { padding-left : 32 px !impor…" at bounding box center [898, 454] width 1206 height 684
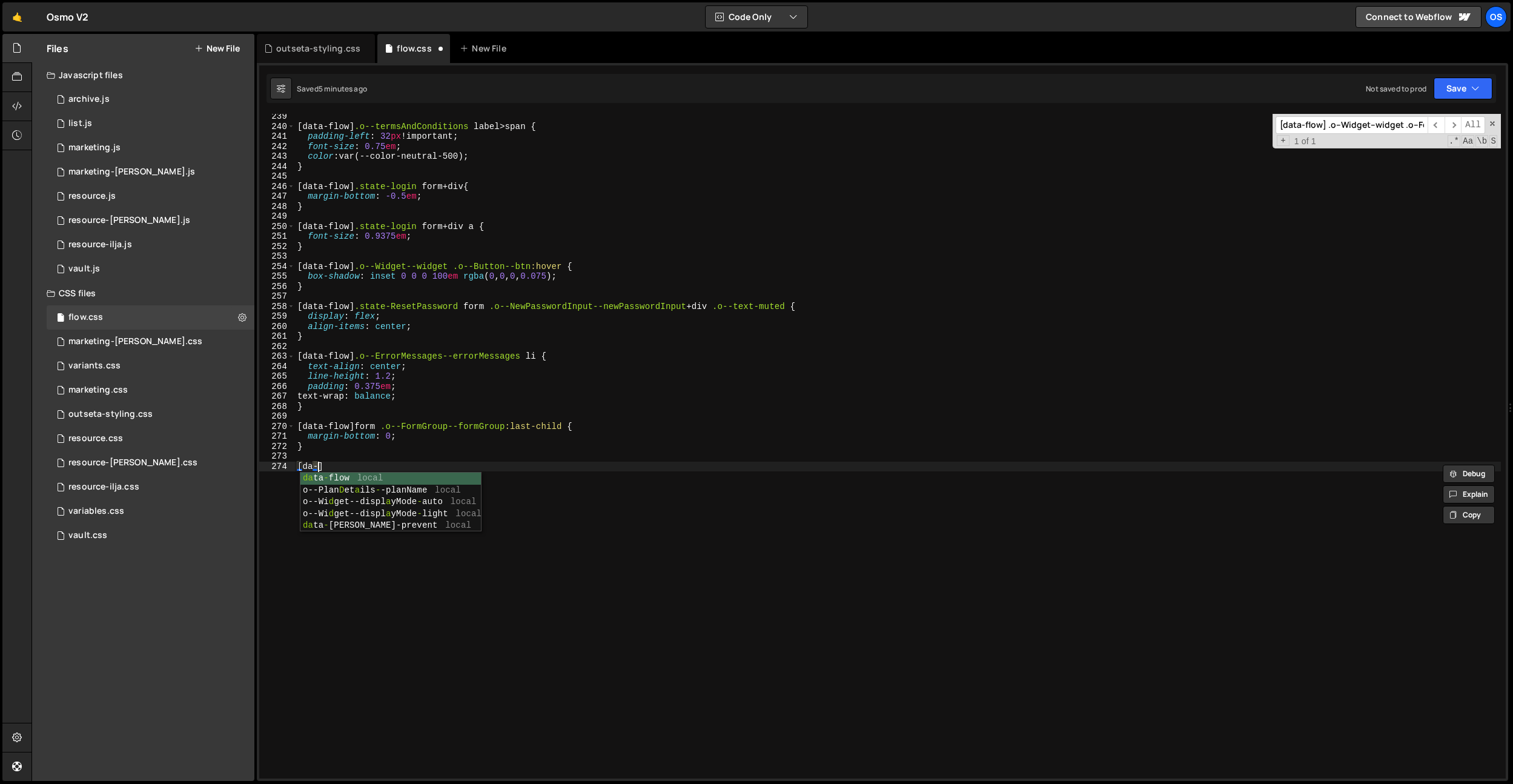
type textarea "[]"
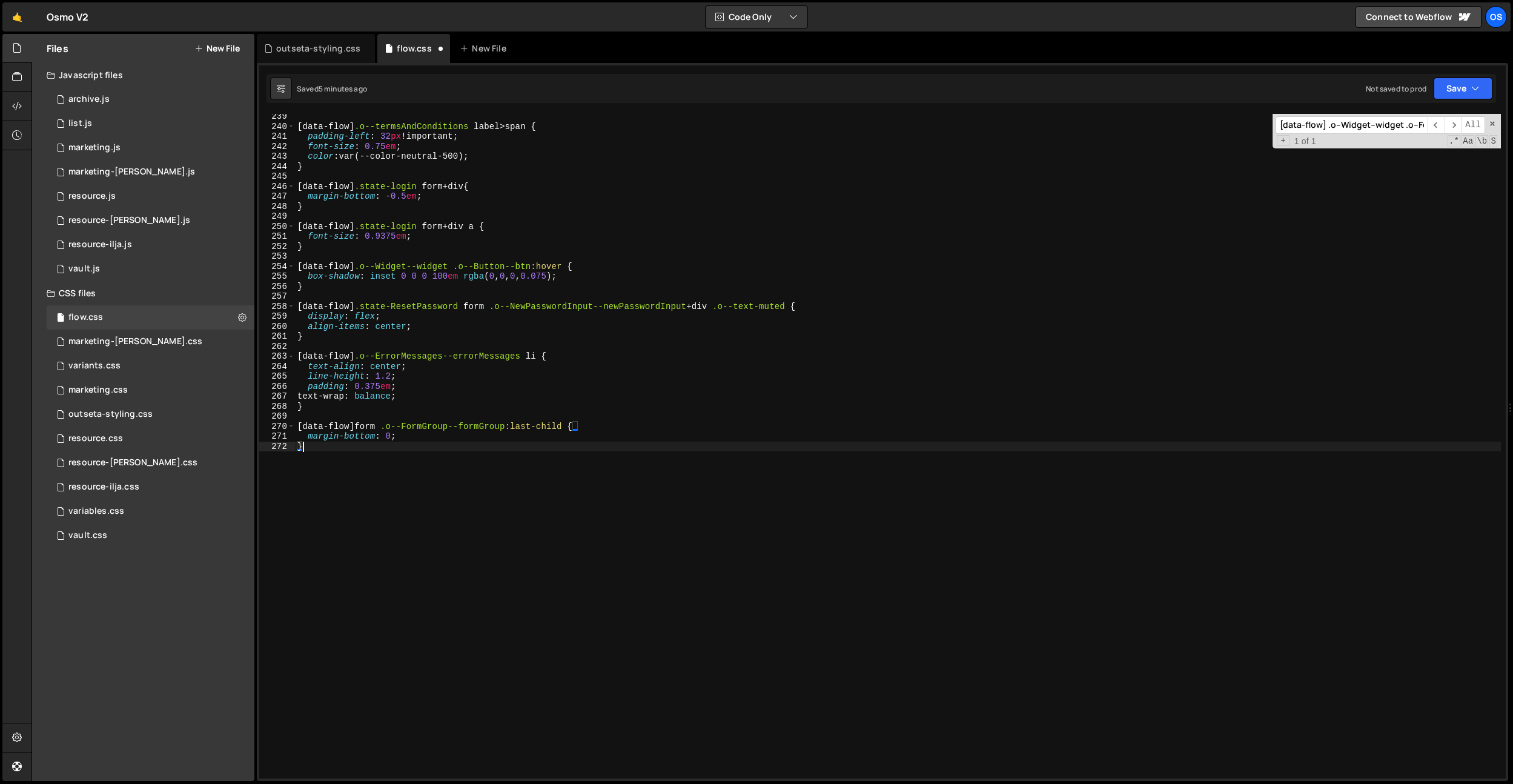
scroll to position [917, 0]
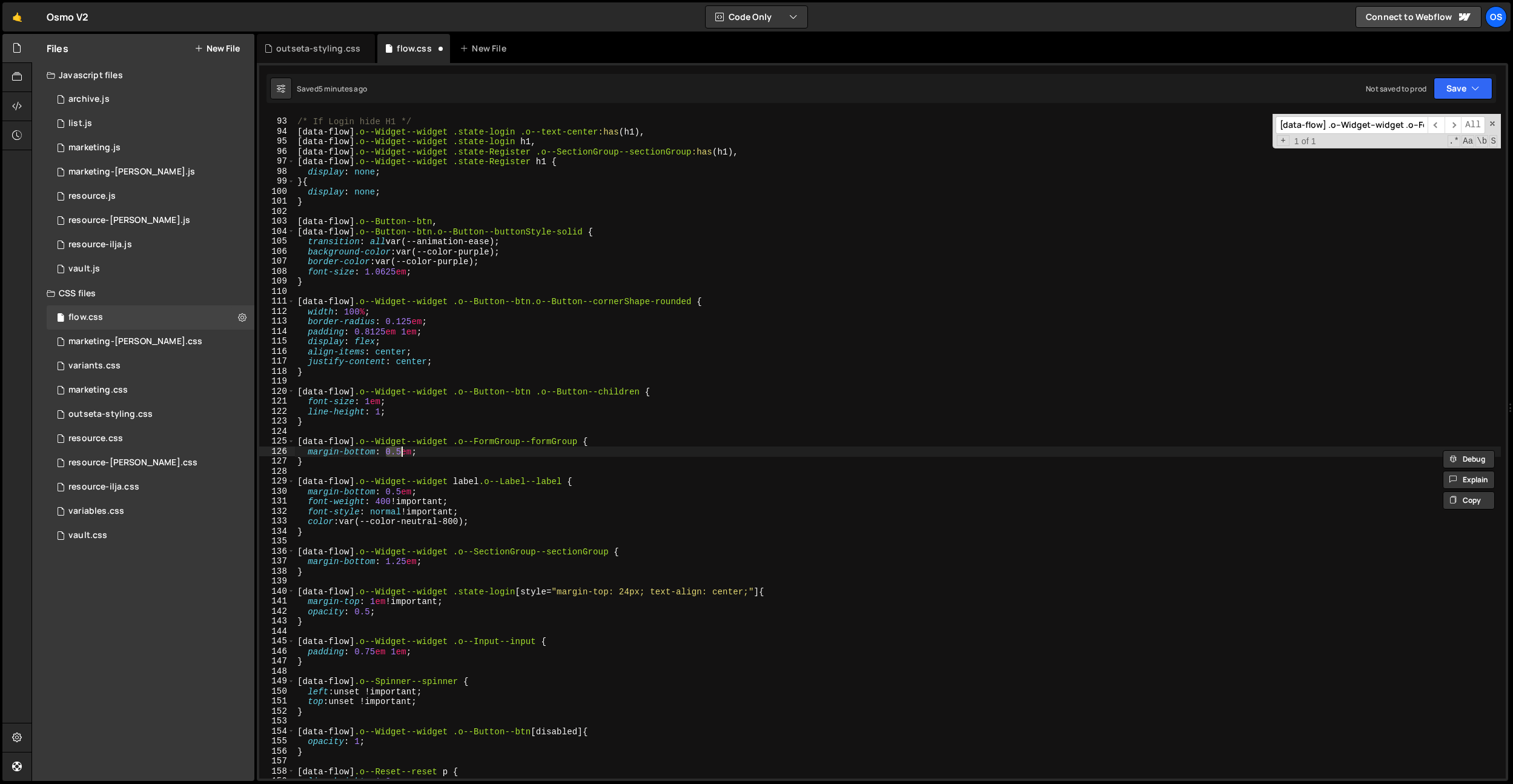
type textarea "}"
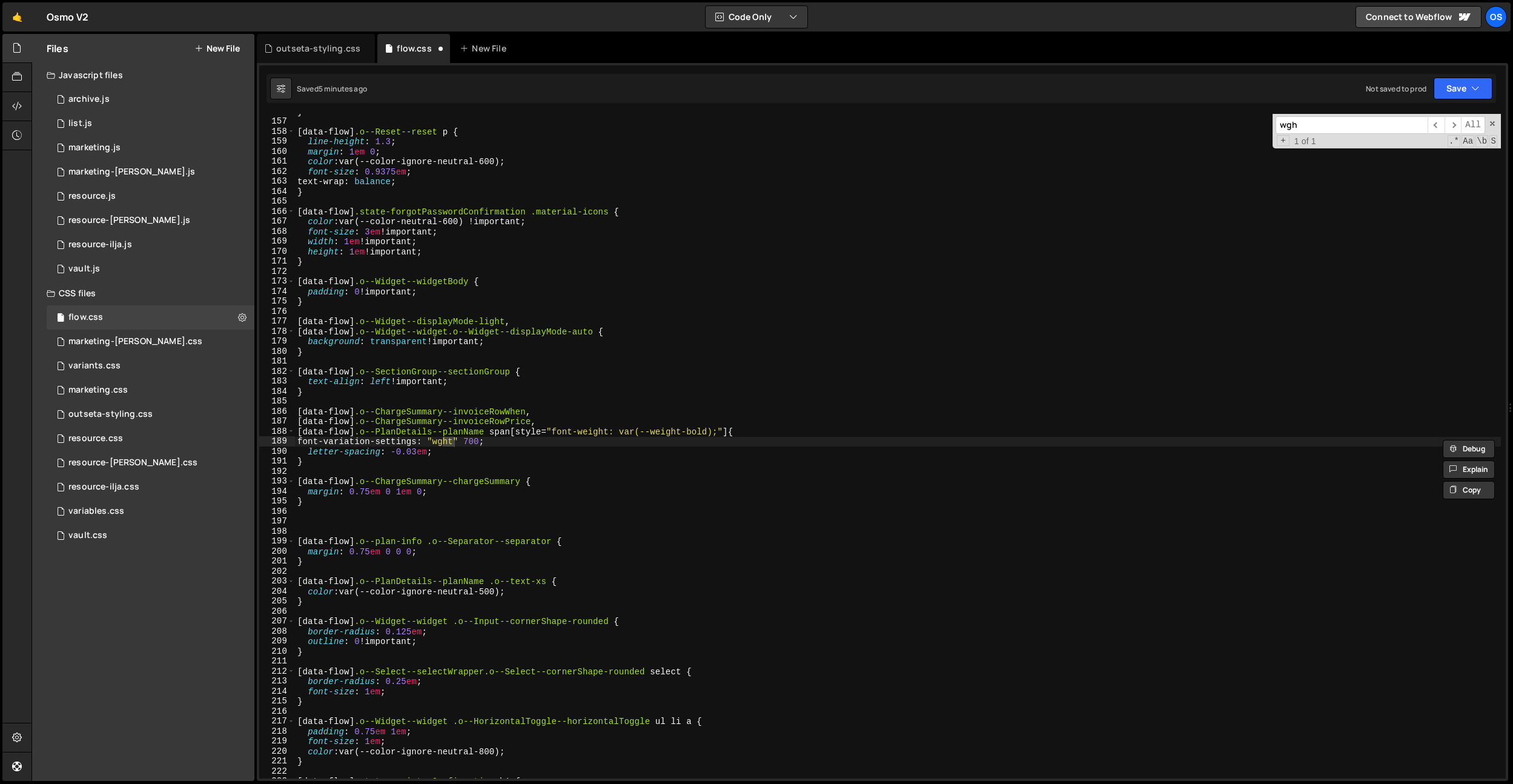
scroll to position [1557, 0]
type input "wght"
click at [347, 508] on div "} [ data-flow ] .o--Reset--reset p { line-height : 1.3 ; margin : 1 em 0 ; colo…" at bounding box center [898, 449] width 1206 height 684
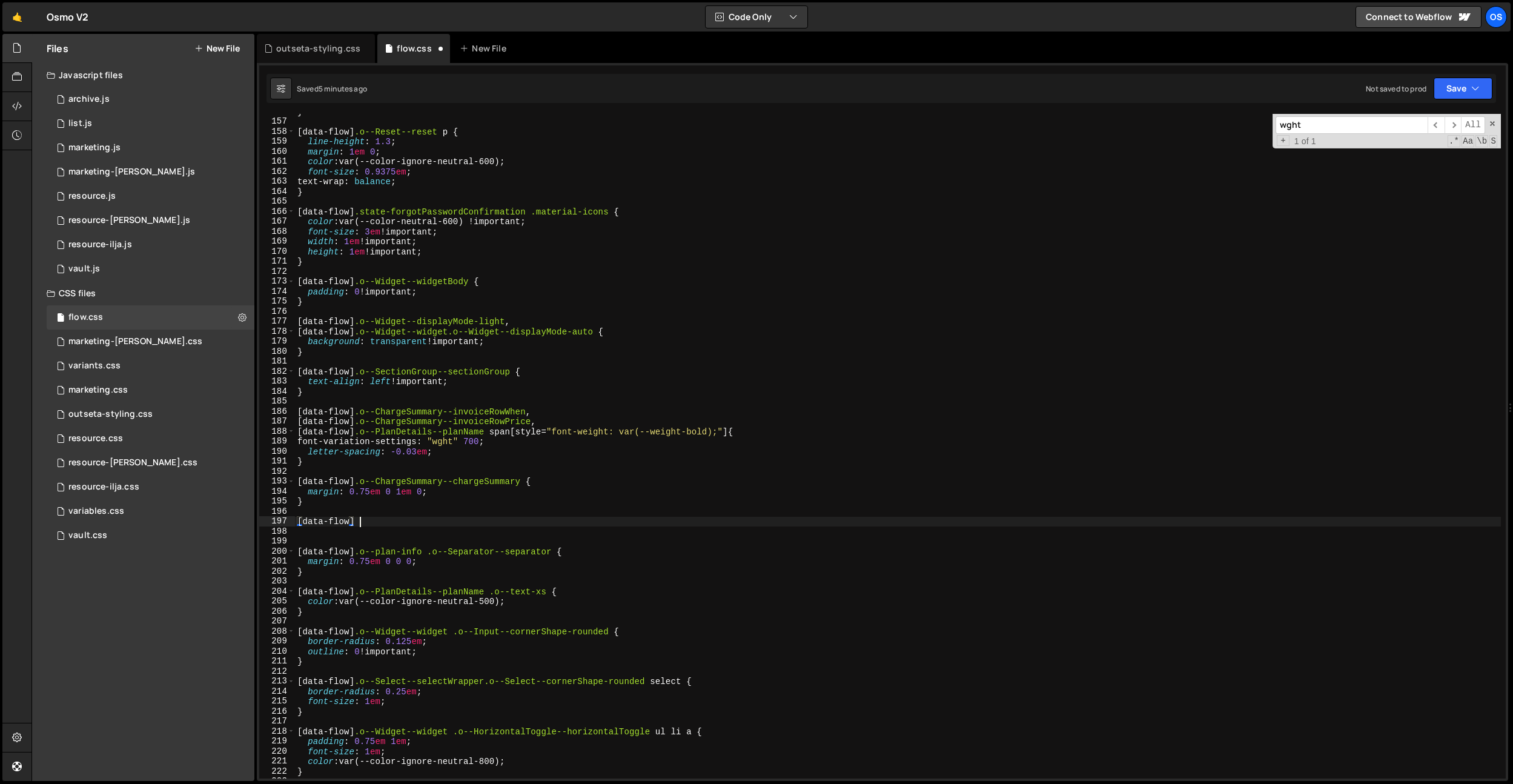
scroll to position [0, 4]
paste textarea "class="0--ChargeSummary--invoiceSummaryRow">"
drag, startPoint x: 402, startPoint y: 521, endPoint x: 362, endPoint y: 524, distance: 40.1
click at [362, 524] on div "} [ data-flow ] .o--Reset--reset p { line-height : 1.3 ; margin : 1 em 0 ; colo…" at bounding box center [898, 449] width 1206 height 684
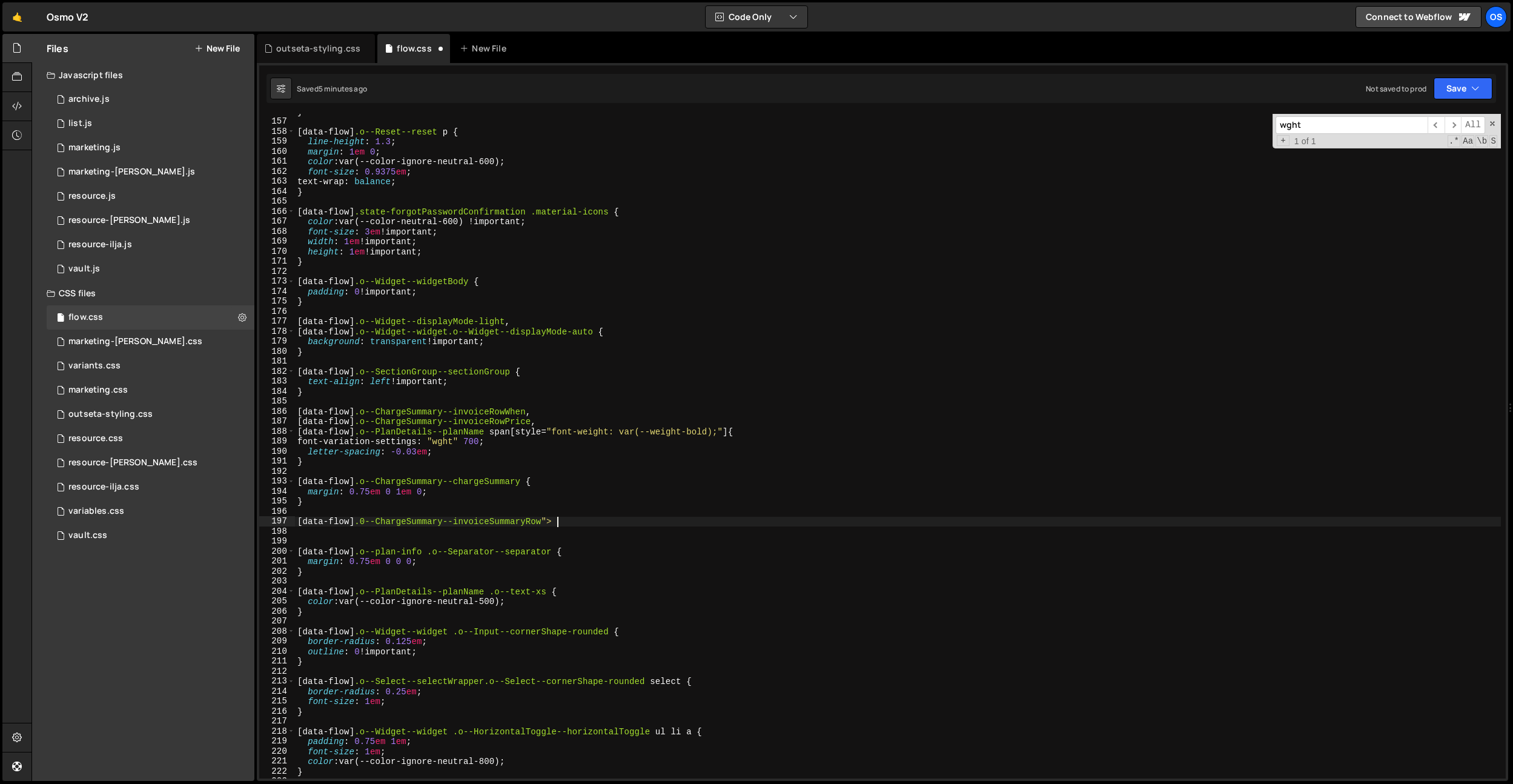
click at [581, 523] on div "} [ data-flow ] .o--Reset--reset p { line-height : 1.3 ; margin : 1 em 0 ; colo…" at bounding box center [898, 449] width 1206 height 684
type textarea "[data-flow] .0--ChargeSummary--invoiceSummaryRow {}"
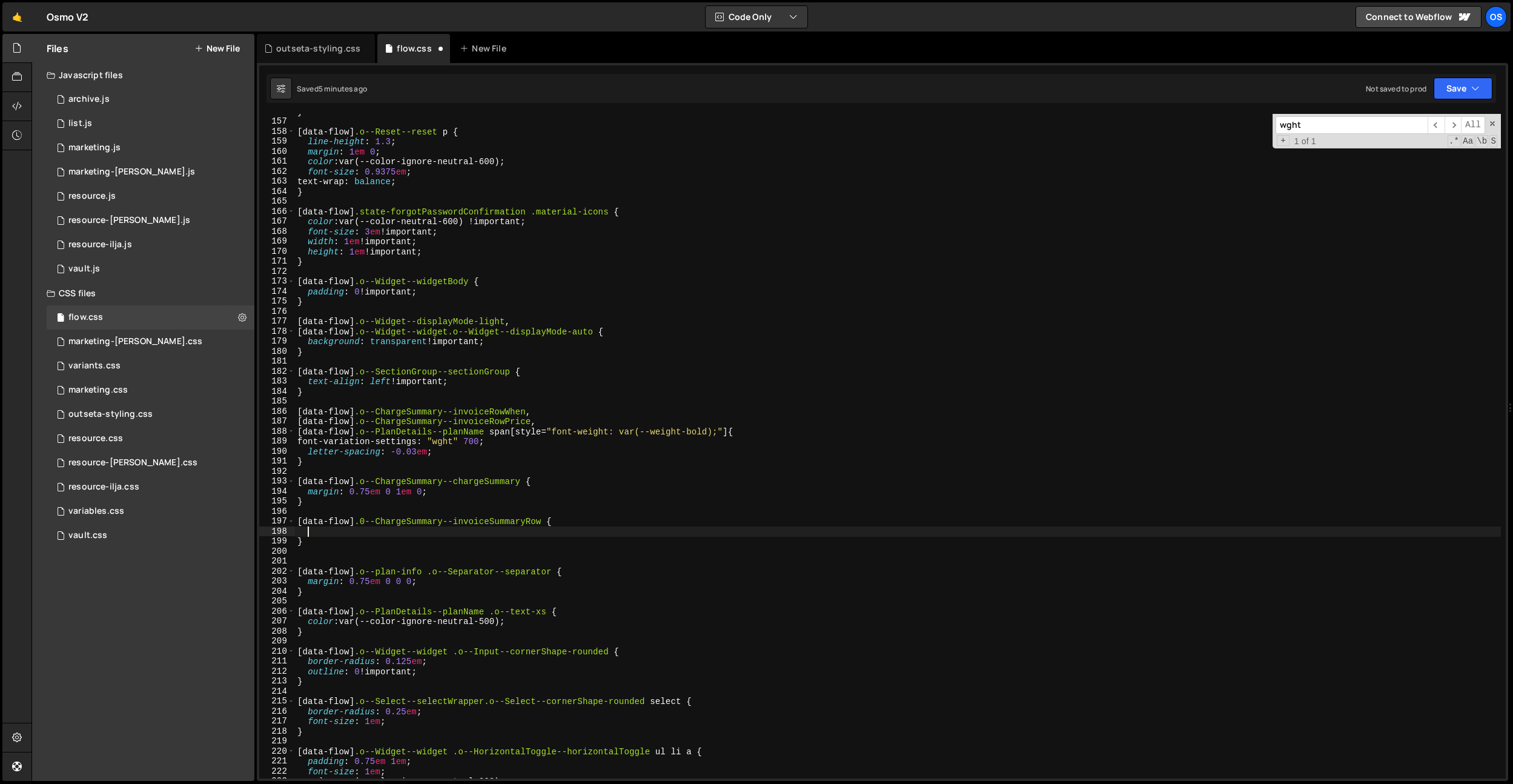
click at [547, 524] on div "} [ data-flow ] .o--Reset--reset p { line-height : 1.3 ; margin : 1 em 0 ; colo…" at bounding box center [898, 449] width 1206 height 684
drag, startPoint x: 582, startPoint y: 520, endPoint x: 331, endPoint y: 501, distance: 251.7
click at [287, 520] on div "[data-flow] .0--ChargeSummary--invoiceSummaryRow > * { 156 157 158 159 160 161 …" at bounding box center [882, 446] width 1247 height 664
click at [475, 406] on div "} [ data-flow ] .o--Reset--reset p { line-height : 1.3 ; margin : 1 em 0 ; colo…" at bounding box center [898, 449] width 1206 height 684
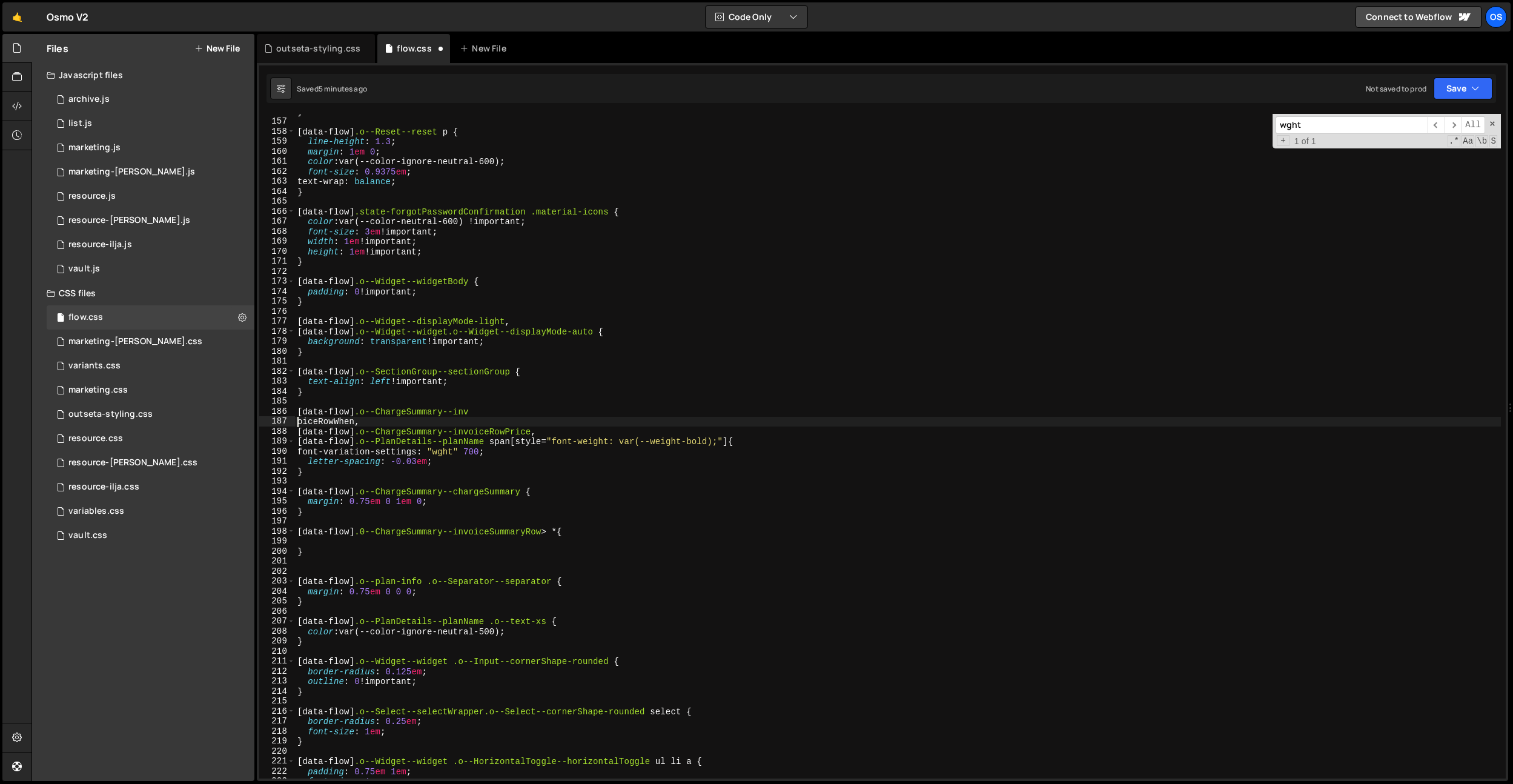
scroll to position [0, 1]
type textarea "[data-flow] .o--ChargeSummary--invoiceRowWhen,"
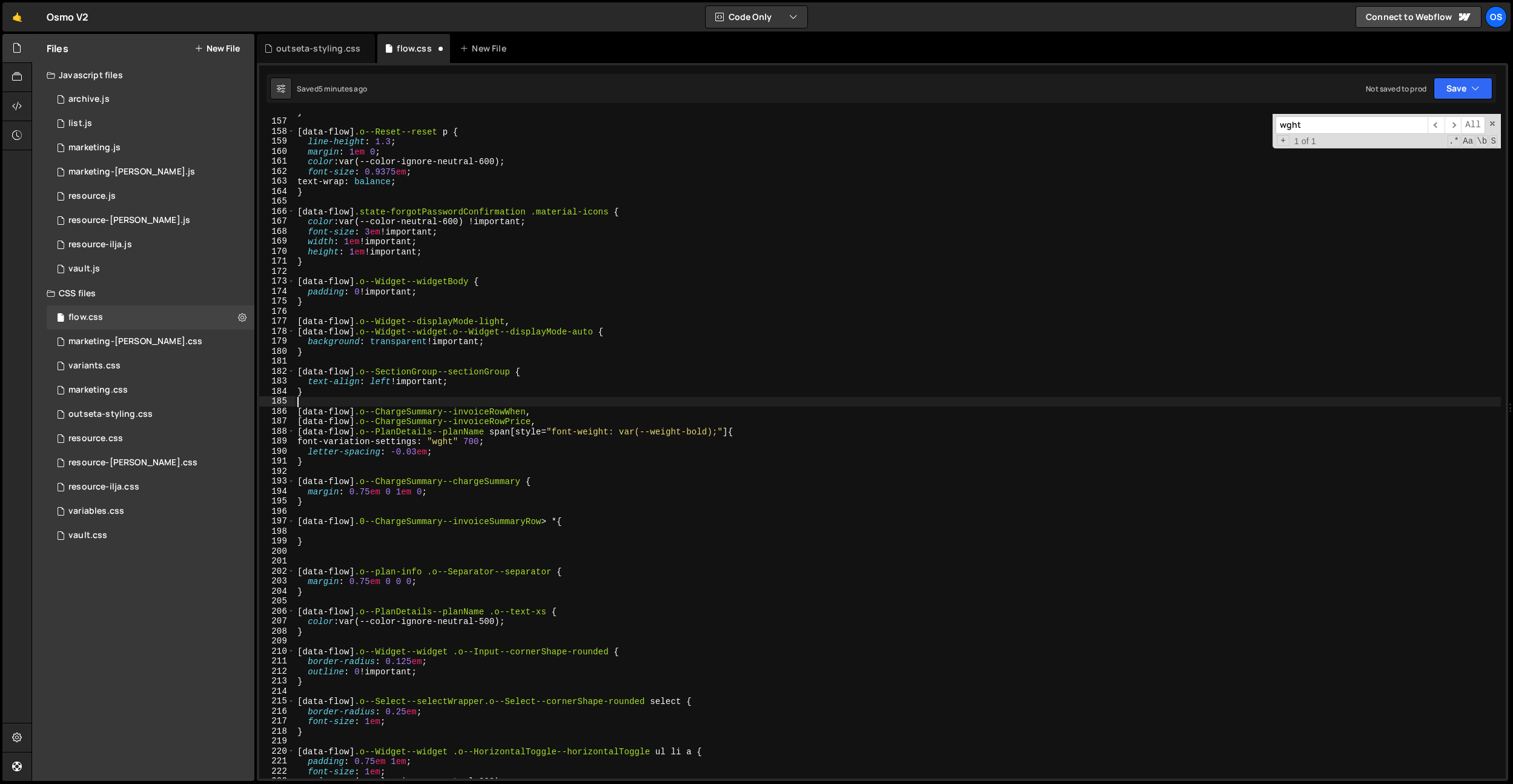
scroll to position [0, 0]
paste textarea "[data-flow] .0--ChargeSummary--invoiceSummaryRow > * {"
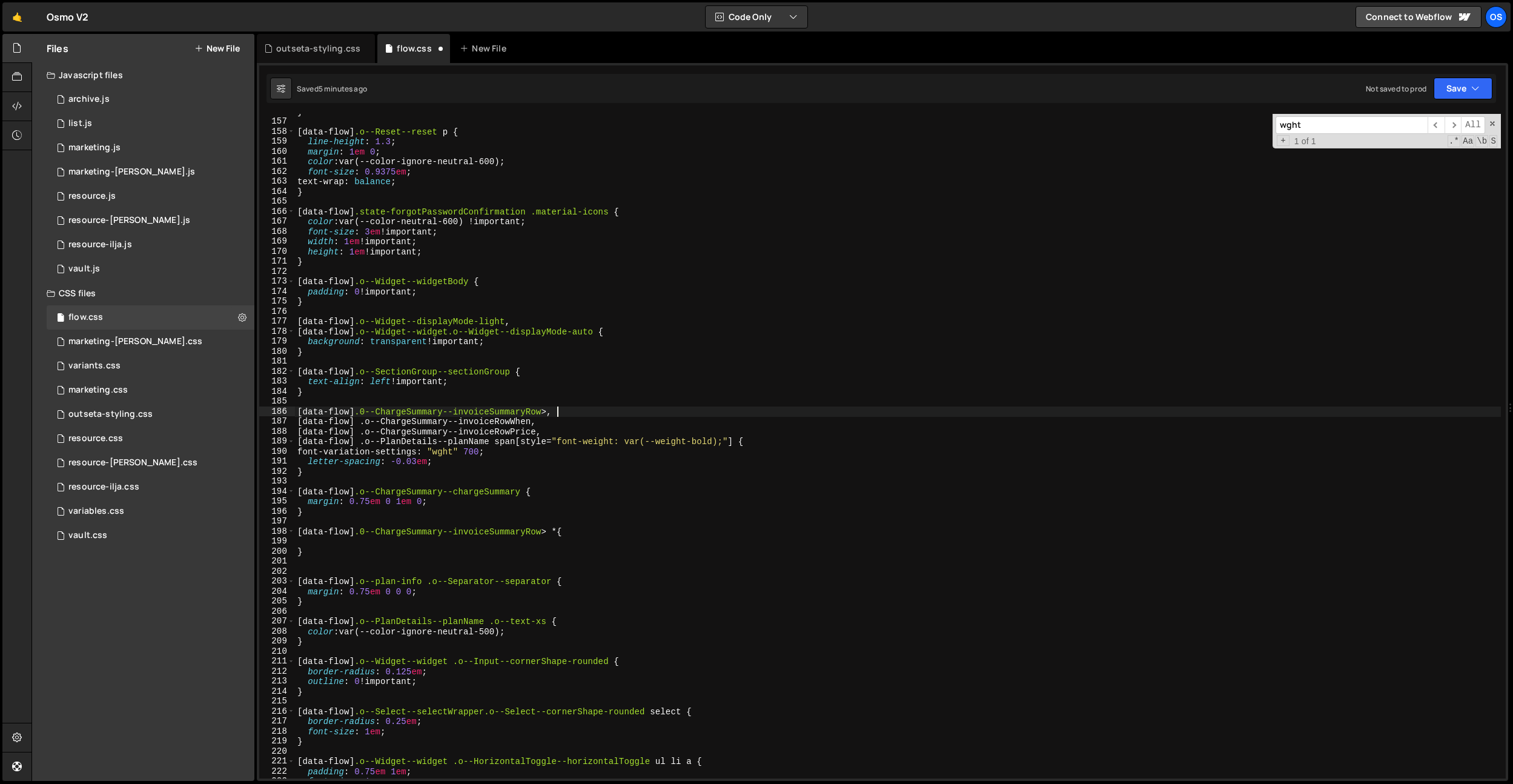
scroll to position [0, 18]
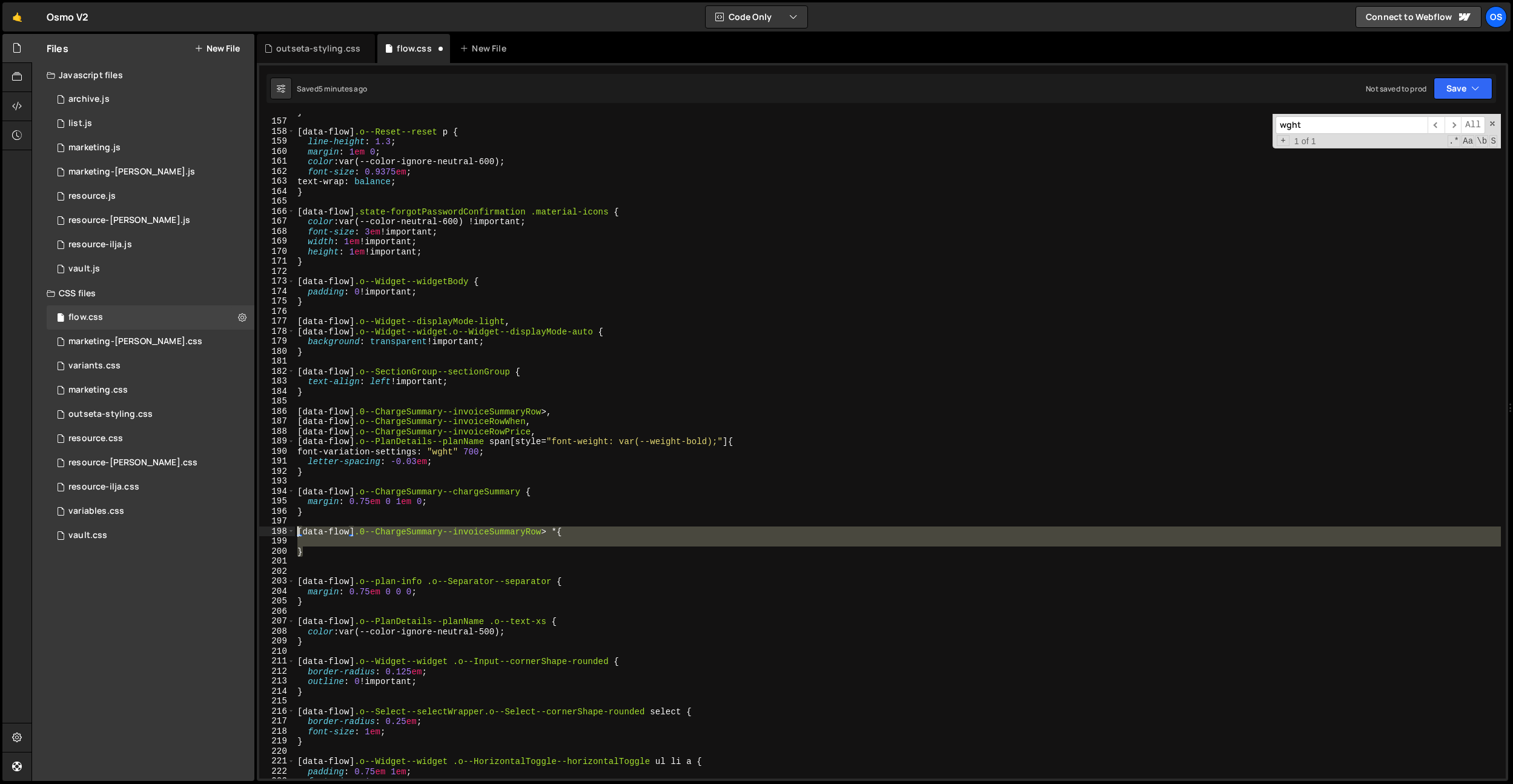
drag, startPoint x: 323, startPoint y: 550, endPoint x: 281, endPoint y: 527, distance: 47.9
click at [282, 528] on div "[data-flow] .0--ChargeSummary--invoiceSummaryRow >, 156 157 158 159 160 161 162…" at bounding box center [882, 446] width 1247 height 664
type textarea "[data-flow] .0--ChargeSummary--invoiceSummaryRow > * {"
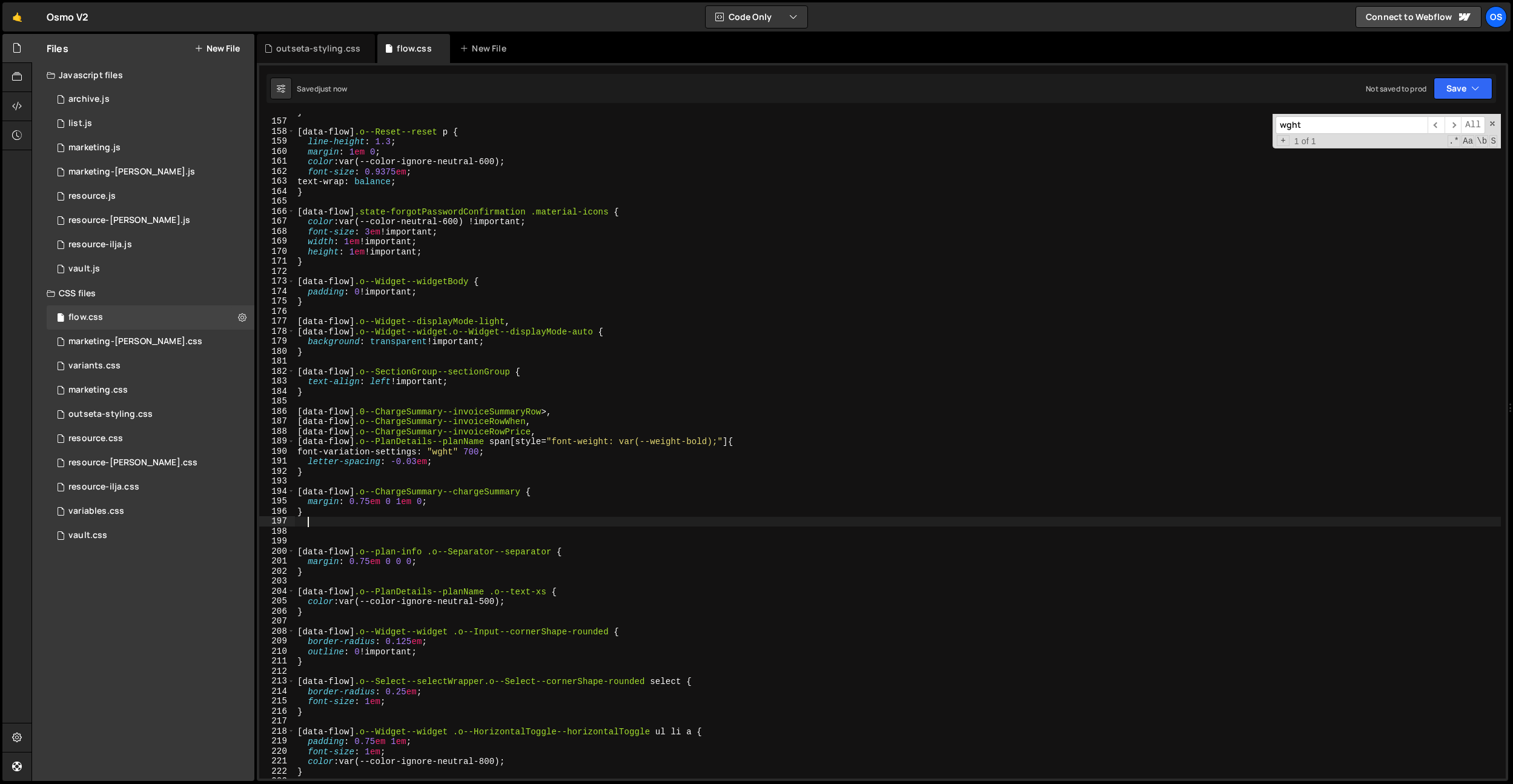
click at [592, 496] on div "} [ data-flow ] .o--Reset--reset p { line-height : 1.3 ; margin : 1 em 0 ; colo…" at bounding box center [898, 449] width 1206 height 684
click at [559, 414] on div "} [ data-flow ] .o--Reset--reset p { line-height : 1.3 ; margin : 1 em 0 ; colo…" at bounding box center [898, 449] width 1206 height 684
type textarea "[data-flow] .0--ChargeSummary--invoiceSummaryRow *,"
click at [436, 530] on div "} [ data-flow ] .o--Reset--reset p { line-height : 1.3 ; margin : 1 em 0 ; colo…" at bounding box center [898, 449] width 1206 height 684
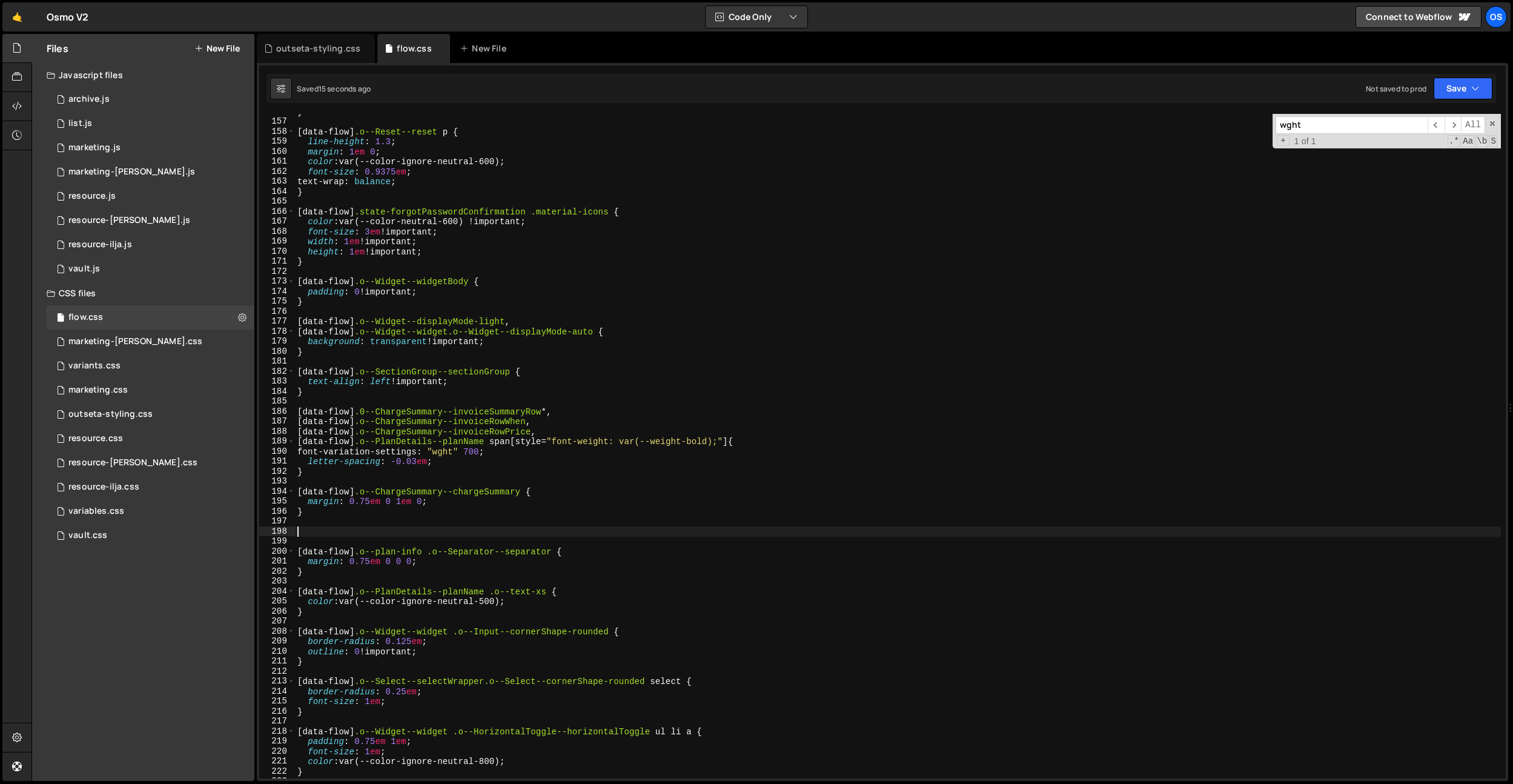
scroll to position [0, 0]
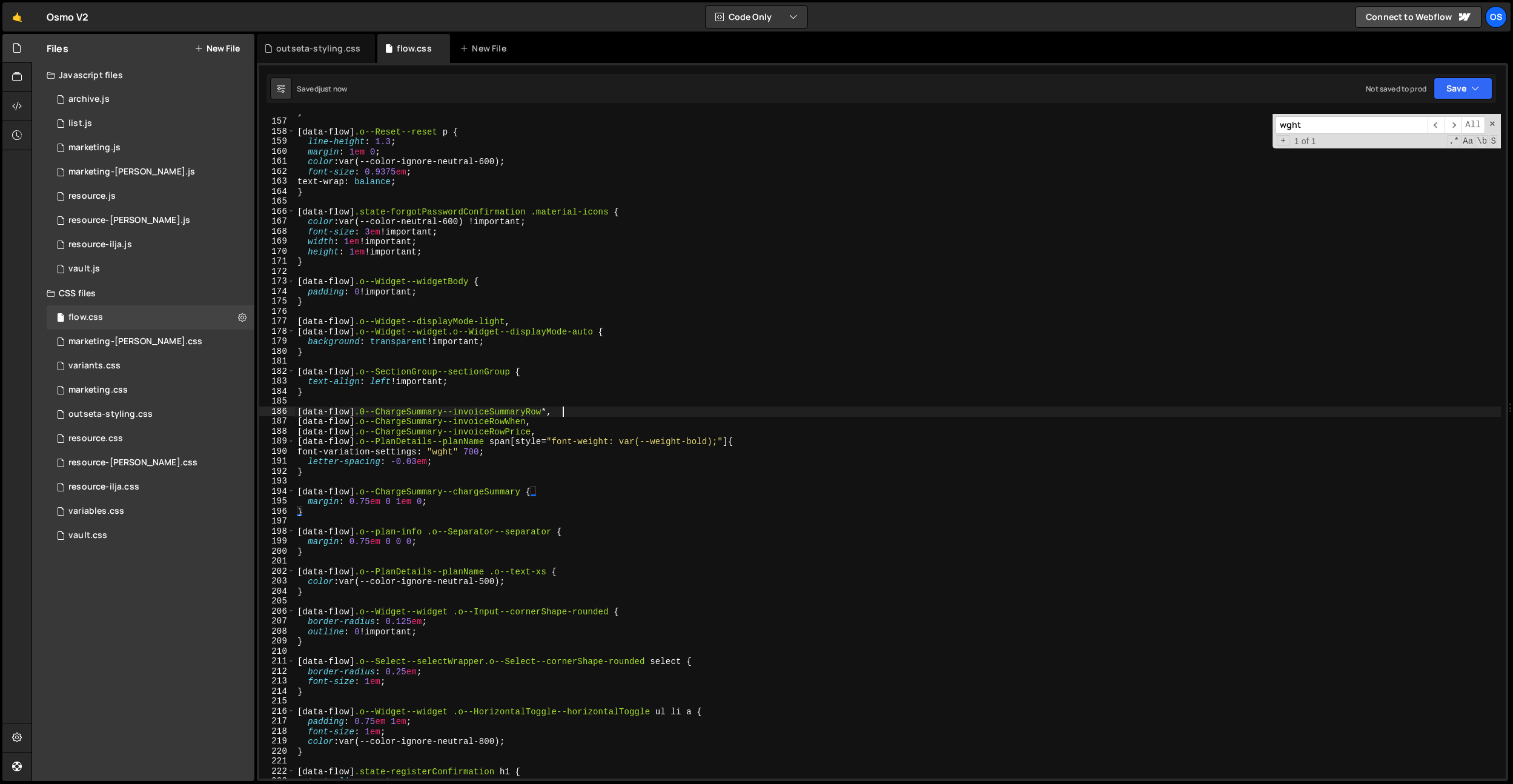
drag, startPoint x: 563, startPoint y: 407, endPoint x: 571, endPoint y: 411, distance: 8.9
click at [563, 408] on div "} [ data-flow ] .o--Reset--reset p { line-height : 1.3 ; margin : 1 em 0 ; colo…" at bounding box center [898, 449] width 1206 height 684
drag, startPoint x: 571, startPoint y: 411, endPoint x: 273, endPoint y: 408, distance: 298.0
click at [273, 408] on div "[data-flow] .0--ChargeSummary--invoiceSummaryRow *, 156 157 158 159 160 161 162…" at bounding box center [882, 446] width 1247 height 664
click at [376, 413] on div "} [ data-flow ] .o--Reset--reset p { line-height : 1.3 ; margin : 1 em 0 ; colo…" at bounding box center [898, 446] width 1206 height 664
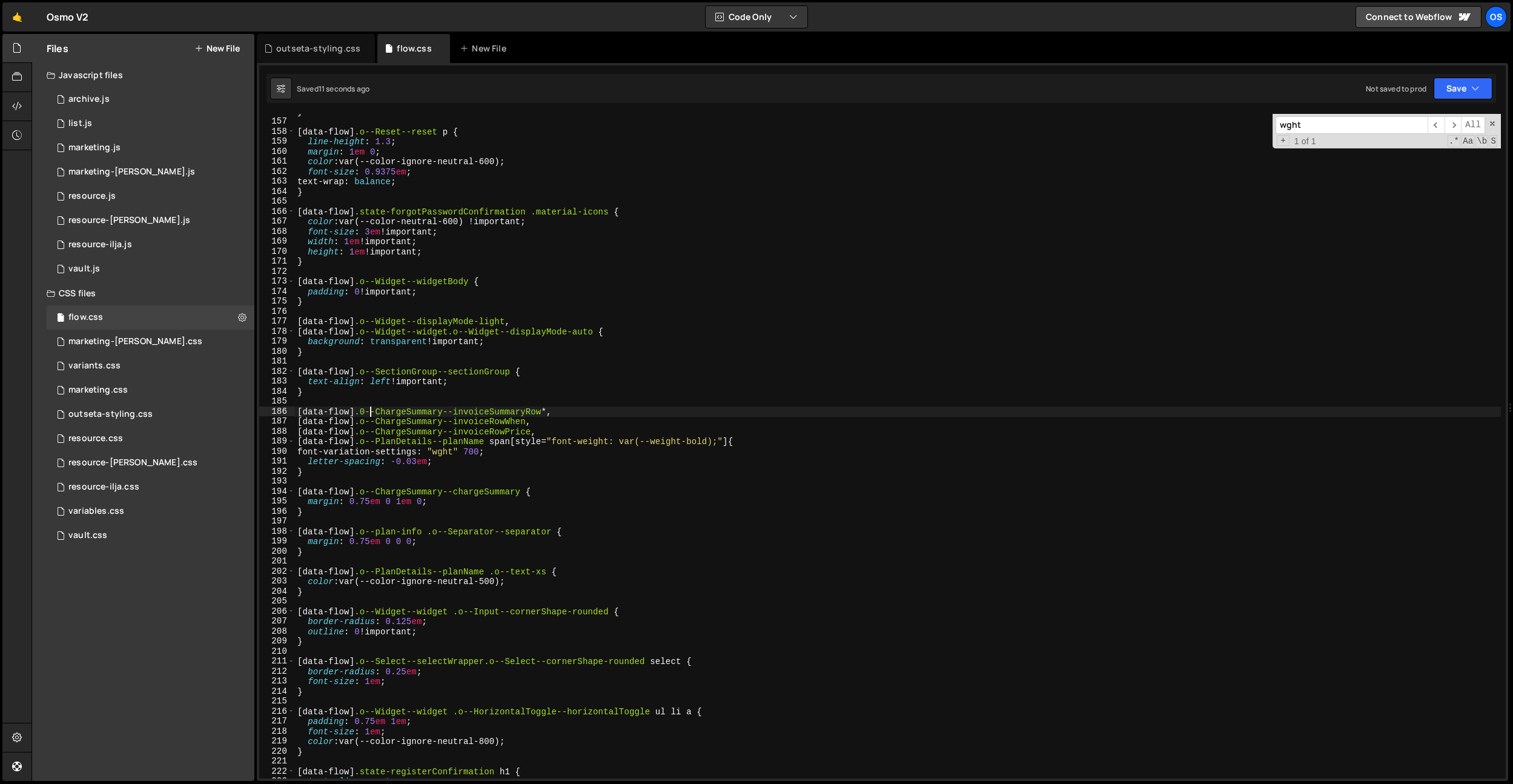
scroll to position [0, 5]
type textarea "[data-flow] .o--ChargeSummary--invoiceSummaryRow *,"
click at [475, 404] on div "} [ data-flow ] .o--Reset--reset p { line-height : 1.3 ; margin : 1 em 0 ; colo…" at bounding box center [898, 449] width 1206 height 684
paste textarea "class="0--ChargeSummary—invoiceSummaryRowPrice">"
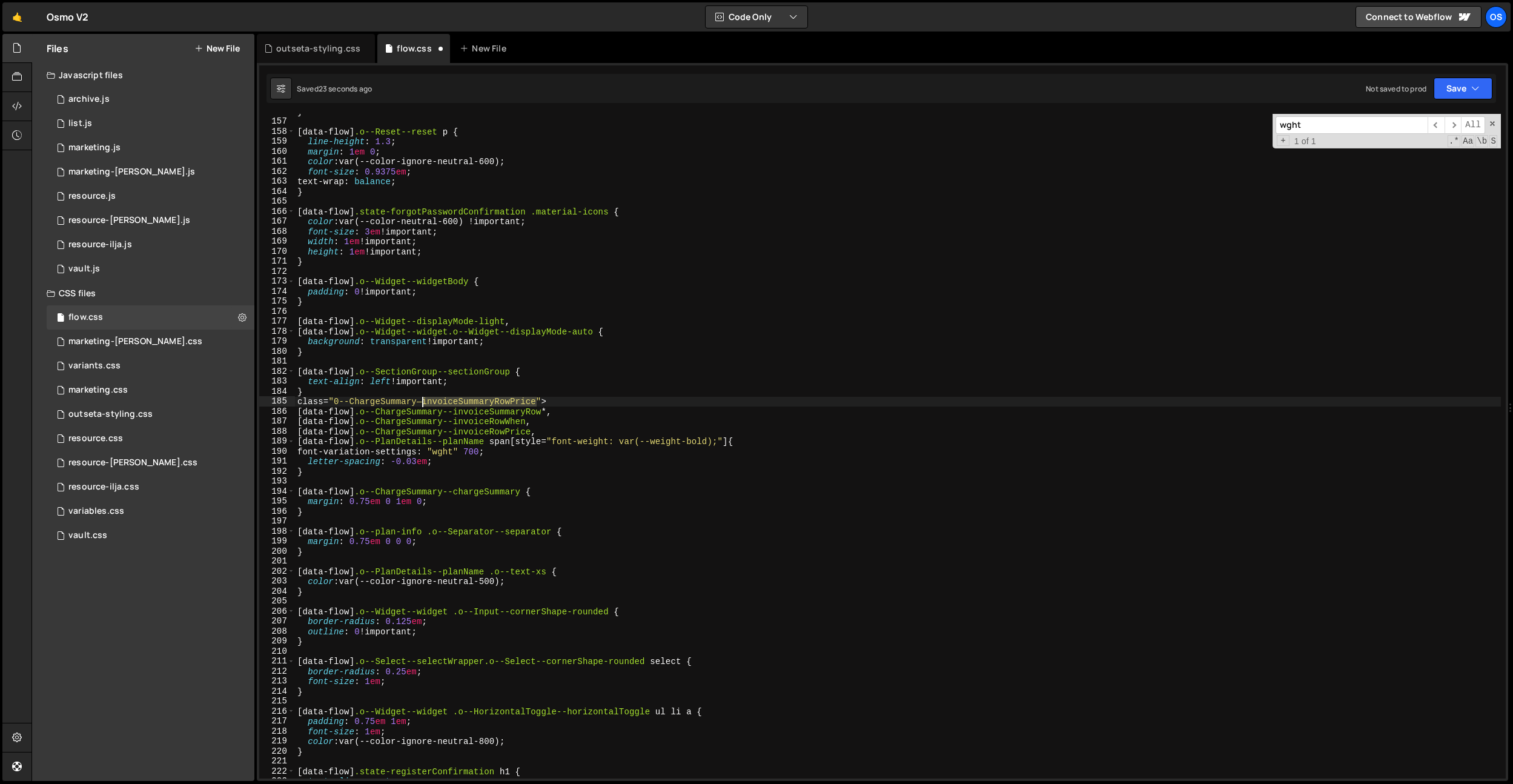
drag, startPoint x: 535, startPoint y: 402, endPoint x: 470, endPoint y: 420, distance: 67.4
click at [424, 402] on div "} [ data-flow ] .o--Reset--reset p { line-height : 1.3 ; margin : 1 em 0 ; colo…" at bounding box center [898, 449] width 1206 height 684
click at [489, 414] on div "} [ data-flow ] .o--Reset--reset p { line-height : 1.3 ; margin : 1 em 0 ; colo…" at bounding box center [898, 449] width 1206 height 684
paste textarea "Price"
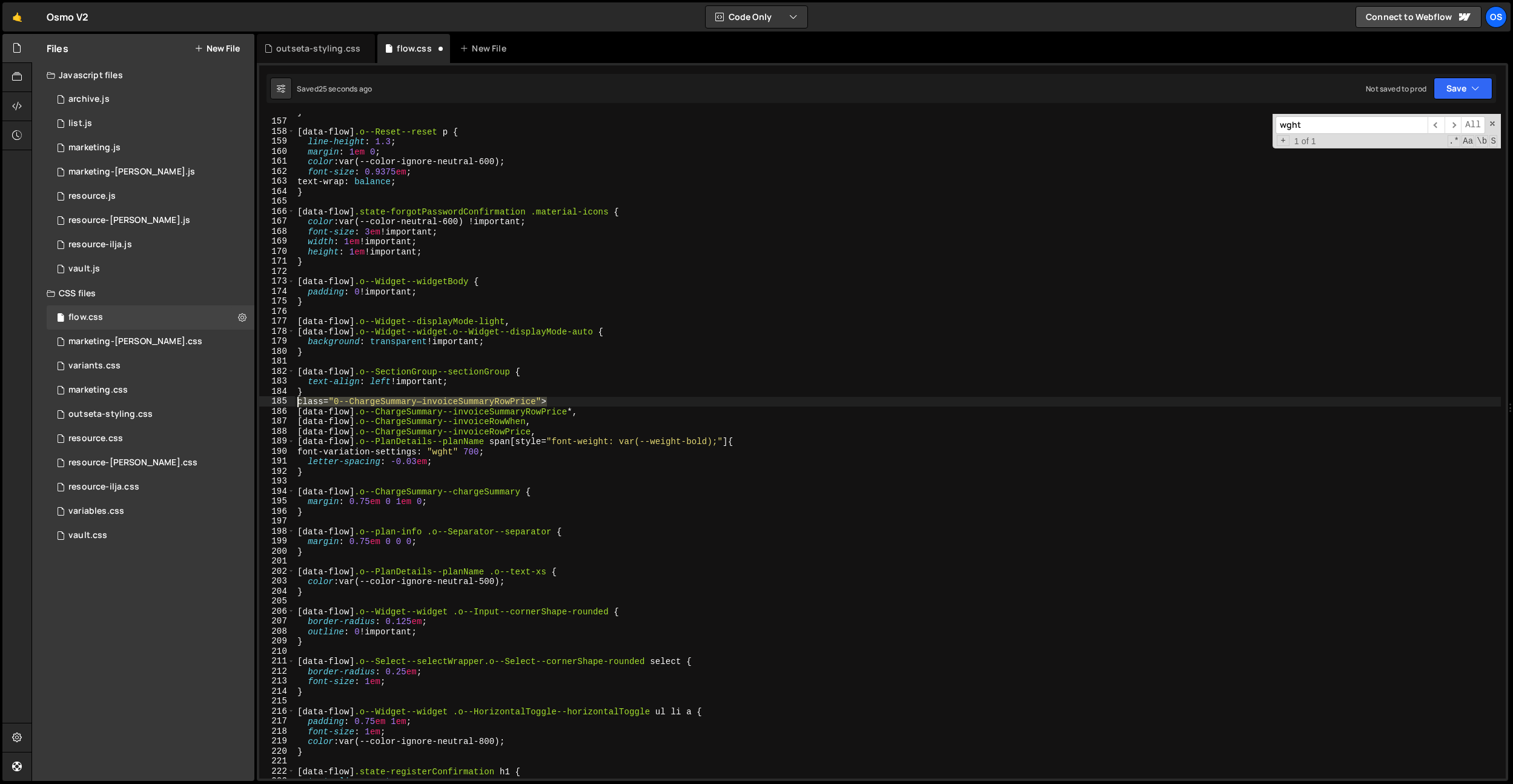
drag, startPoint x: 520, startPoint y: 404, endPoint x: 295, endPoint y: 399, distance: 225.1
click at [295, 399] on div "} [ data-flow ] .o--Reset--reset p { line-height : 1.3 ; margin : 1 em 0 ; colo…" at bounding box center [898, 449] width 1206 height 684
type textarea "class="0--ChargeSummary—invoiceSummaryRowPrice">"
type textarea "}"
click at [656, 472] on div "} [ data-flow ] .o--Reset--reset p { line-height : 1.3 ; margin : 1 em 0 ; colo…" at bounding box center [898, 449] width 1206 height 684
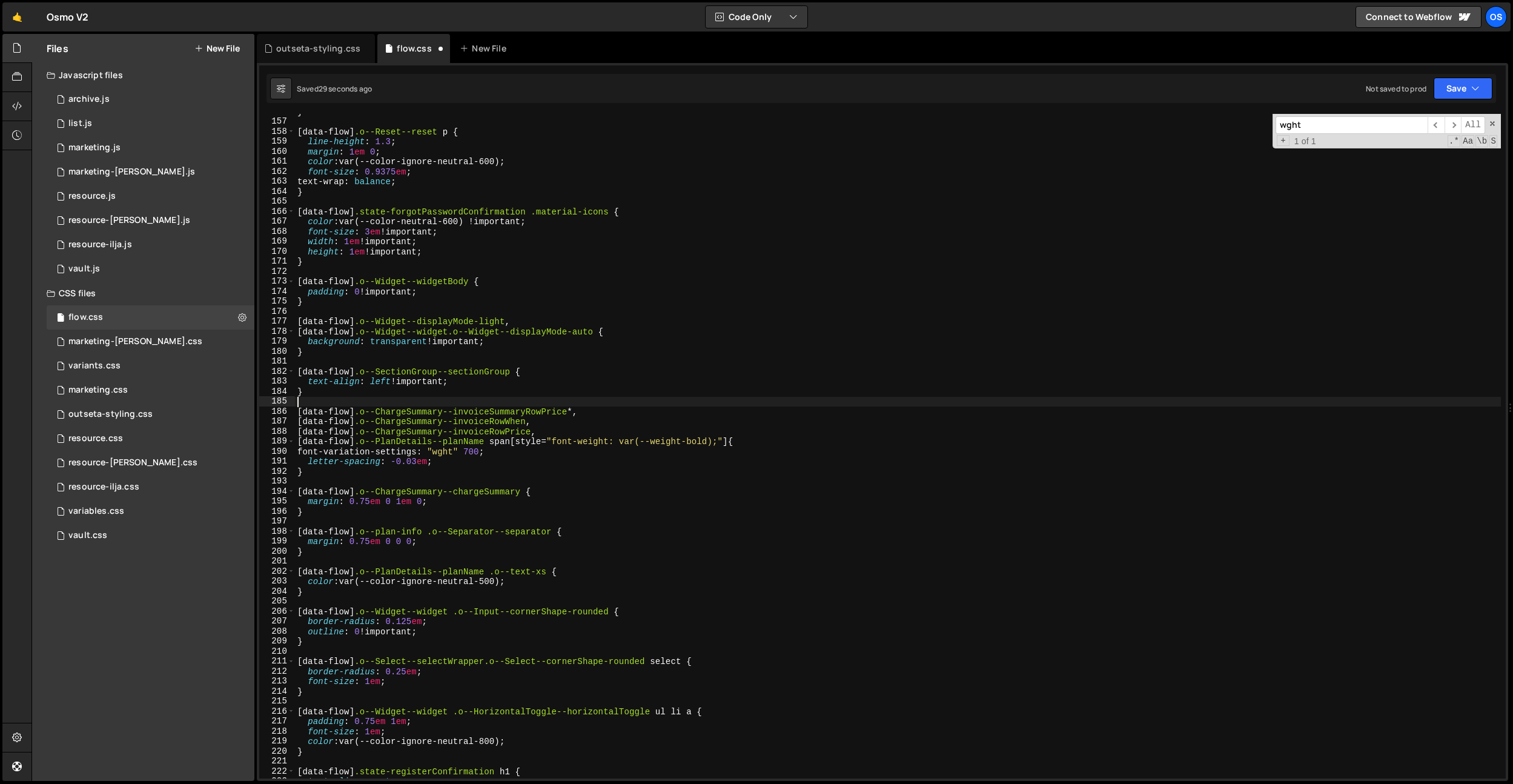
type textarea "}"
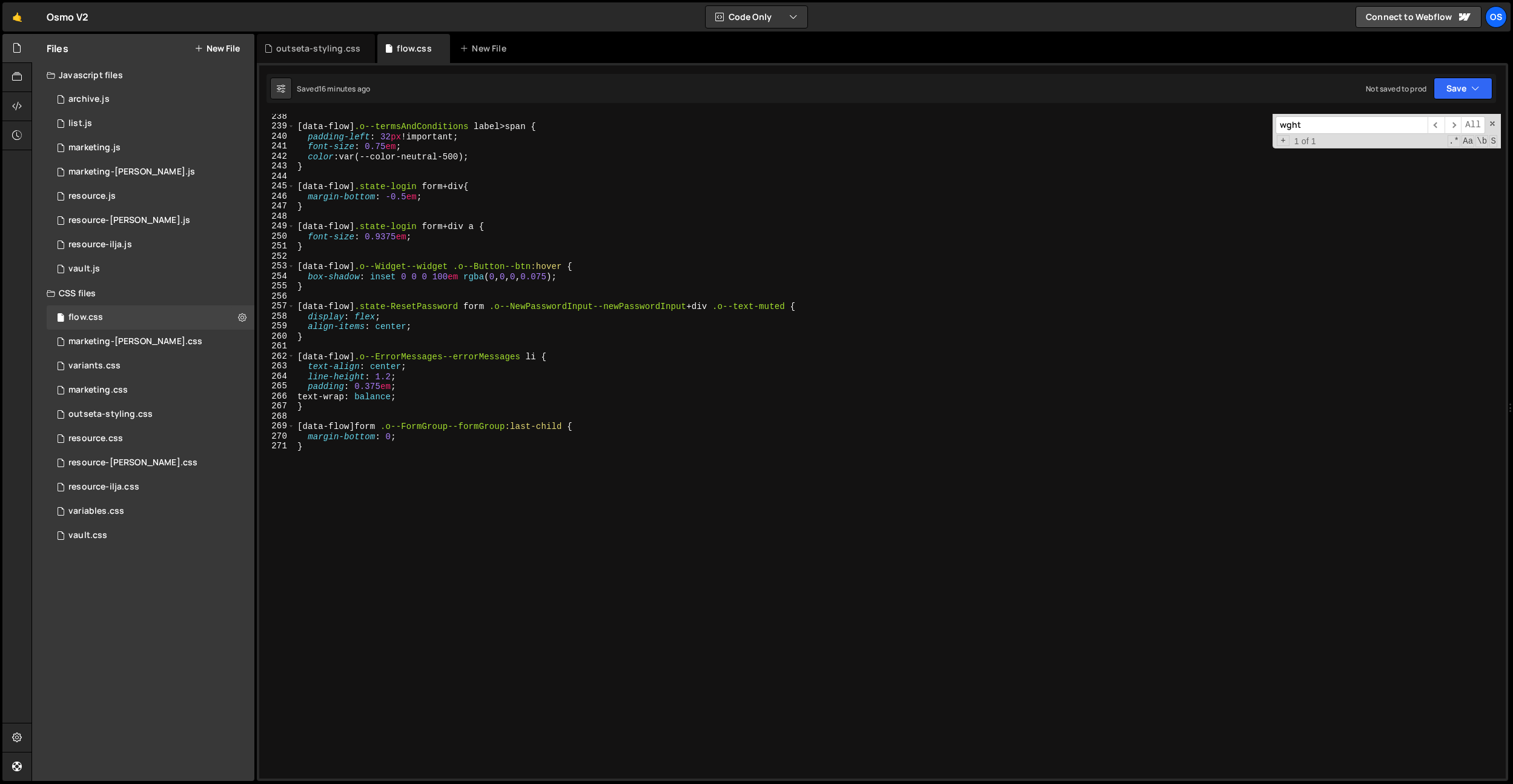
click at [386, 415] on div "[ data-flow ] .o--termsAndConditions label > span { padding-left : 32 px !impor…" at bounding box center [898, 454] width 1206 height 684
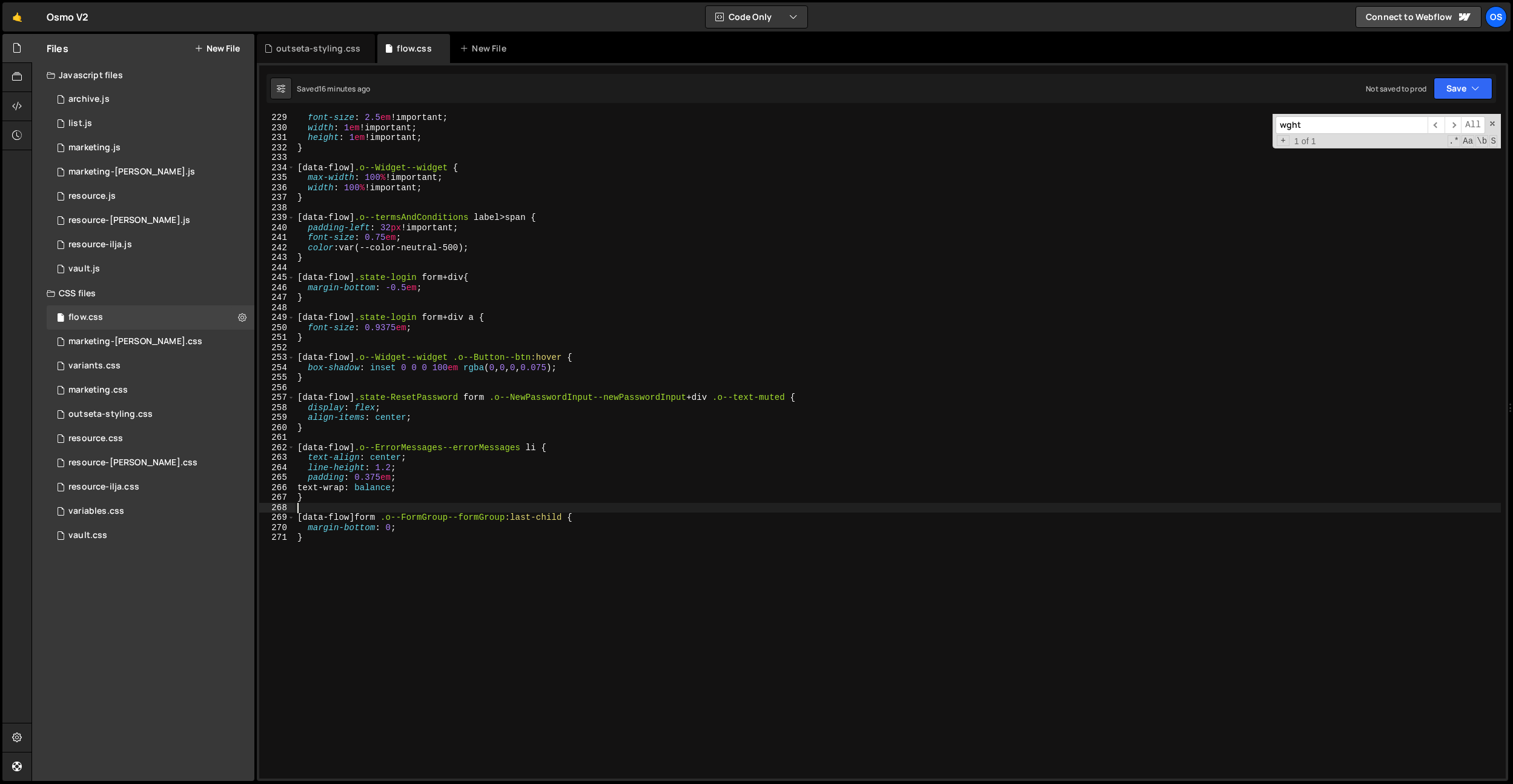
scroll to position [2279, 0]
click at [318, 57] on div "outseta-styling.css" at bounding box center [315, 48] width 118 height 29
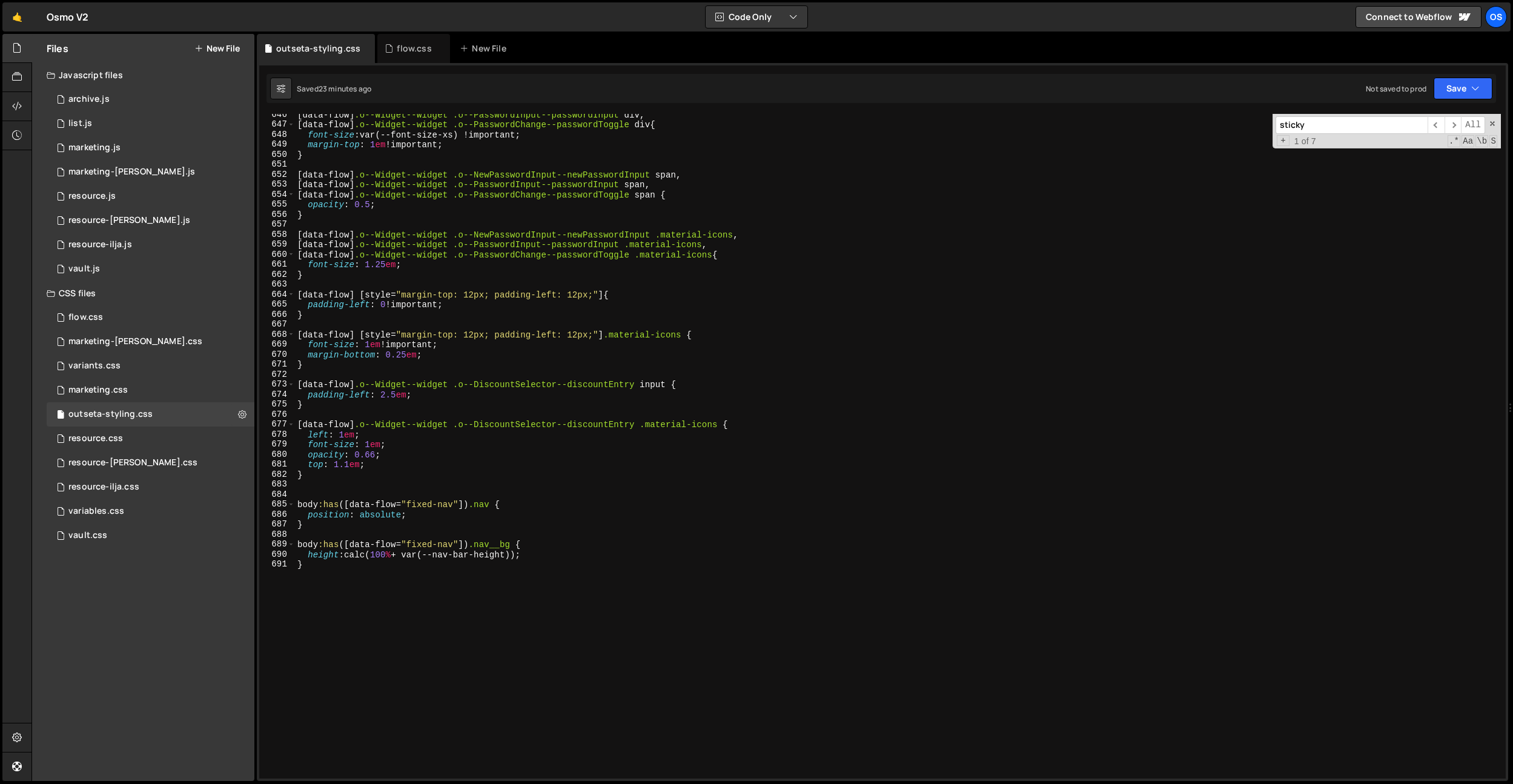
scroll to position [6451, 0]
type textarea "[data-flow] [style="margin-top: 12px; padding-left: 12px;"] .material-icons {"
click at [507, 332] on div "[ data-flow ] .o--Widget--widget .o--PasswordInput--passwordInput div , [ data-…" at bounding box center [898, 452] width 1206 height 684
click at [353, 493] on div "[ data-flow ] .o--Widget--widget .o--PasswordInput--passwordInput div , [ data-…" at bounding box center [898, 452] width 1206 height 684
click at [484, 485] on div "[ data-flow ] .o--Widget--widget .o--PasswordInput--passwordInput div , [ data-…" at bounding box center [898, 452] width 1206 height 684
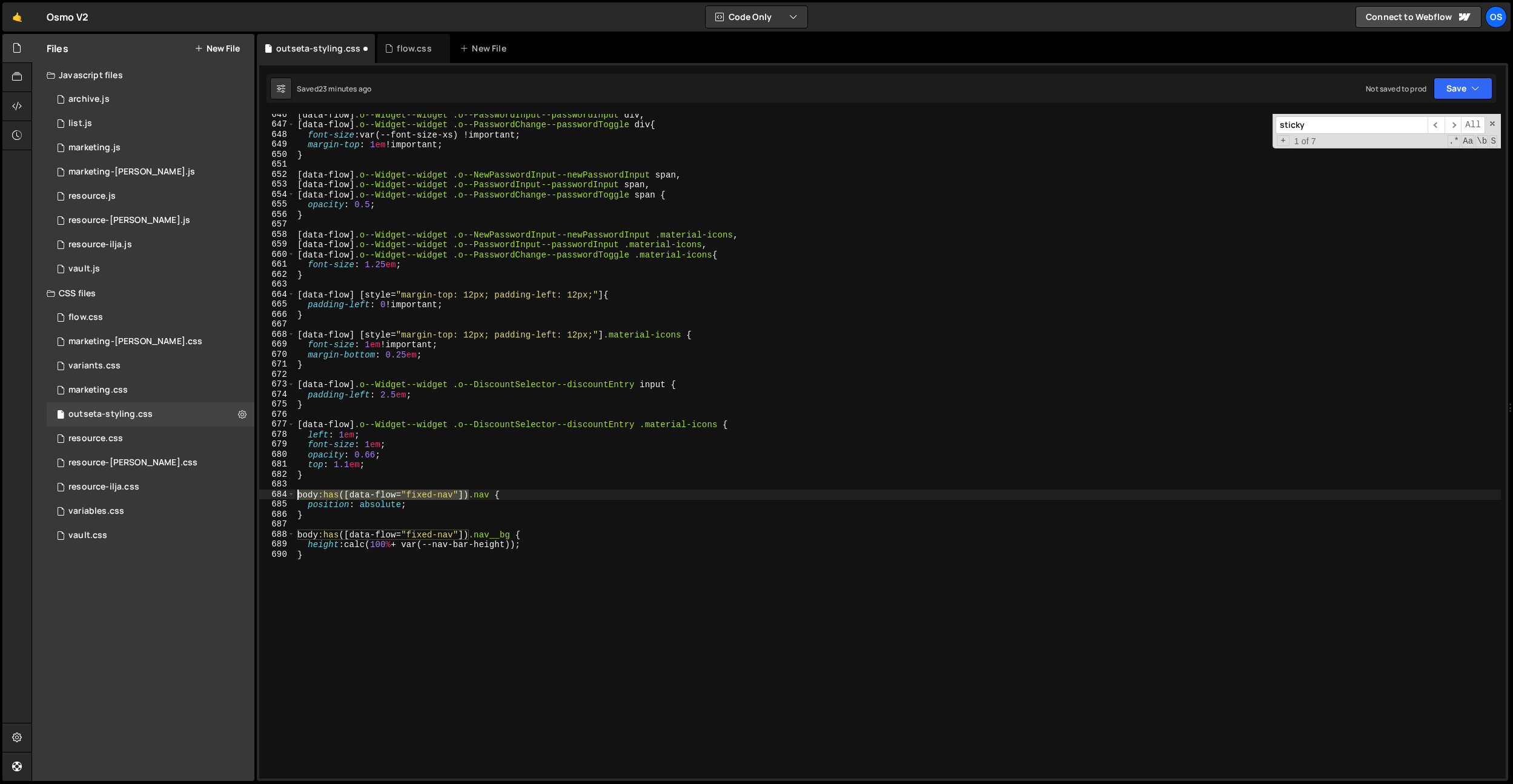
drag, startPoint x: 468, startPoint y: 491, endPoint x: 282, endPoint y: 488, distance: 186.0
click at [266, 489] on div "646 647 648 649 650 651 652 653 654 655 656 657 658 659 660 661 662 663 664 665…" at bounding box center [882, 446] width 1247 height 664
click at [318, 477] on div "[ data-flow ] .o--Widget--widget .o--PasswordInput--passwordInput div , [ data-…" at bounding box center [898, 452] width 1206 height 684
type textarea "}"
paste textarea "body:has([data-flow="fixed-nav"])"
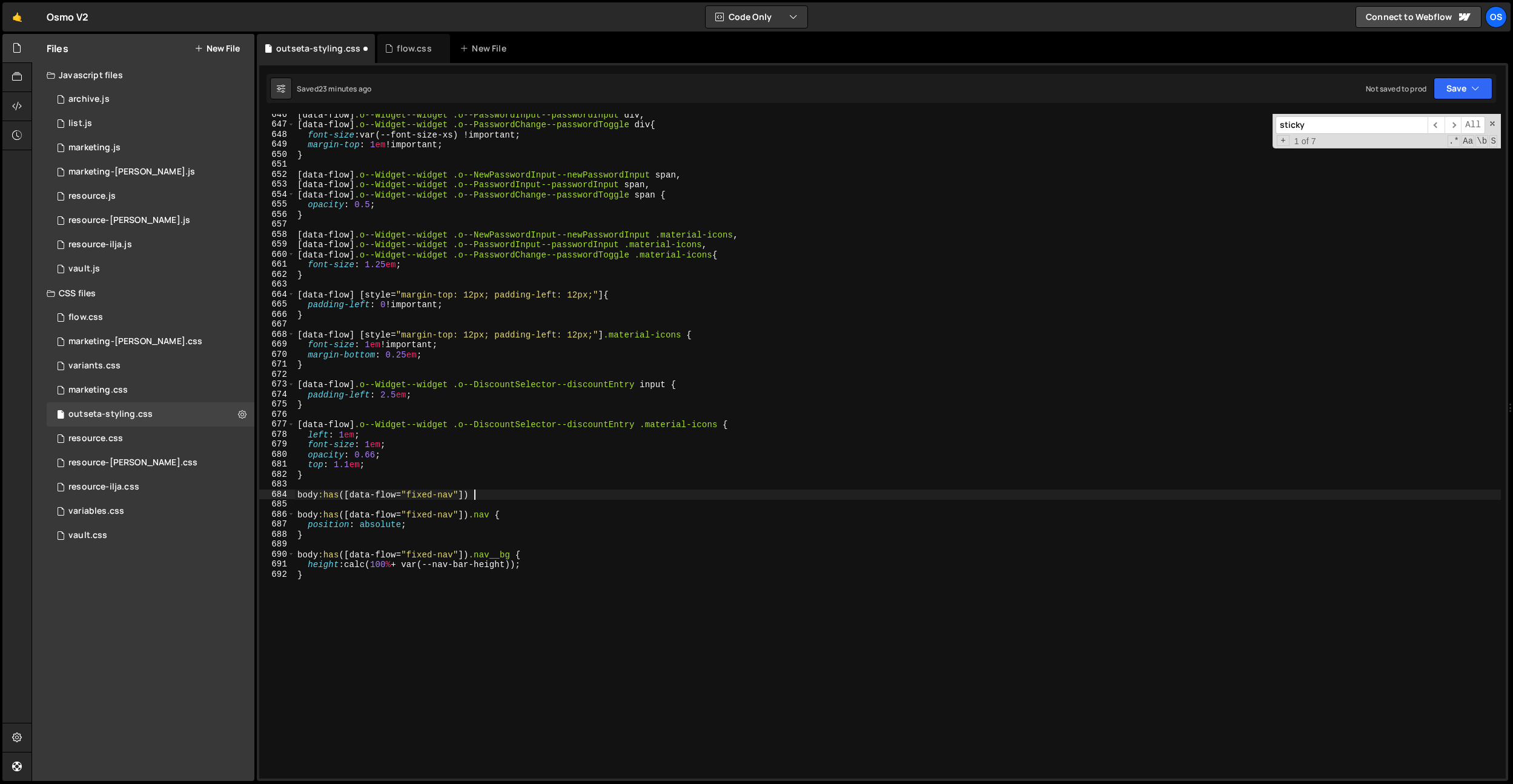
type textarea "body:has([data-flow="fixed-nav"]) {}"
click at [466, 494] on div "[ data-flow ] .o--Widget--widget .o--PasswordInput--passwordInput div , [ data-…" at bounding box center [898, 452] width 1206 height 684
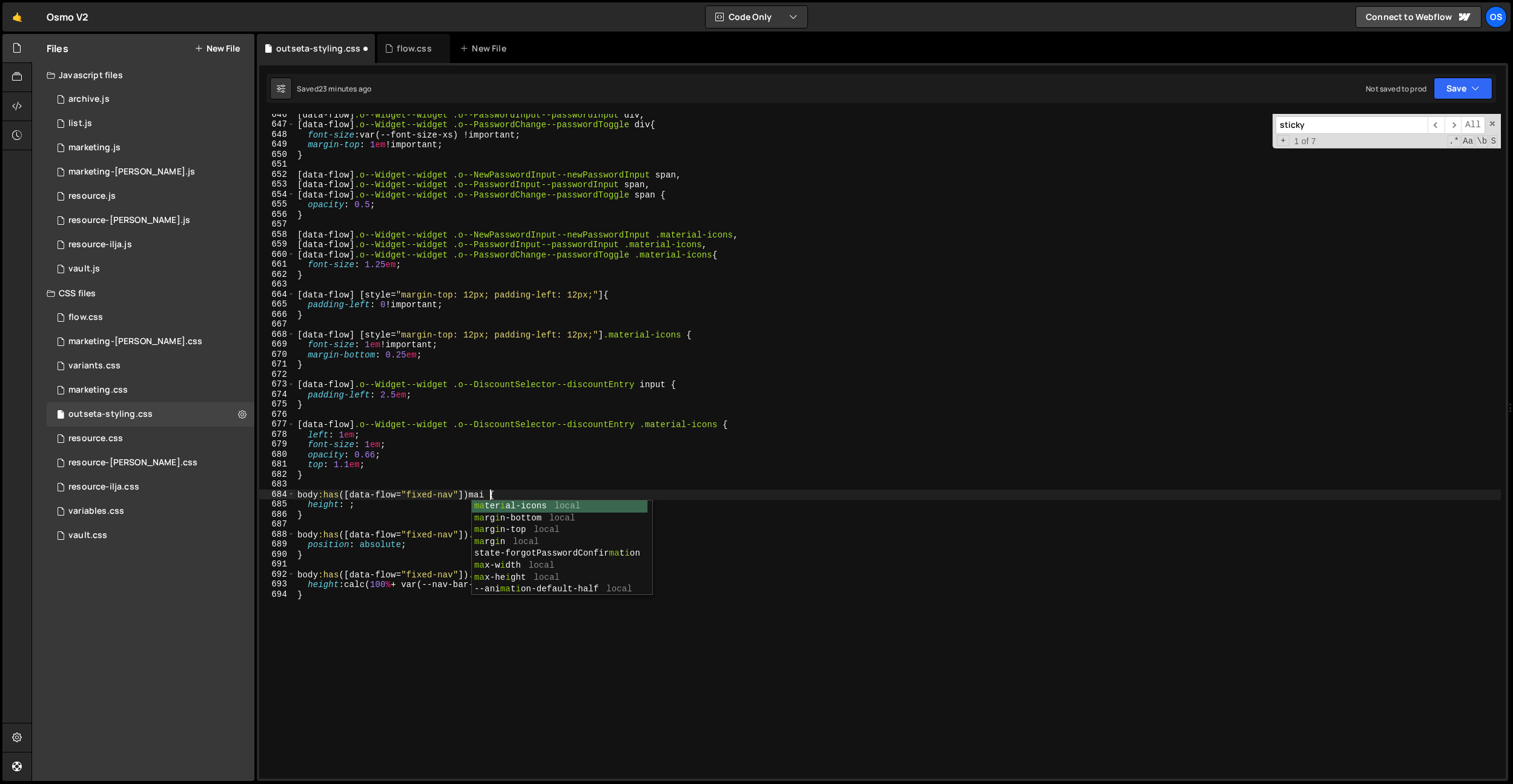
scroll to position [0, 13]
click at [414, 497] on div "[ data-flow ] .o--Widget--widget .o--PasswordInput--passwordInput div , [ data-…" at bounding box center [898, 452] width 1206 height 684
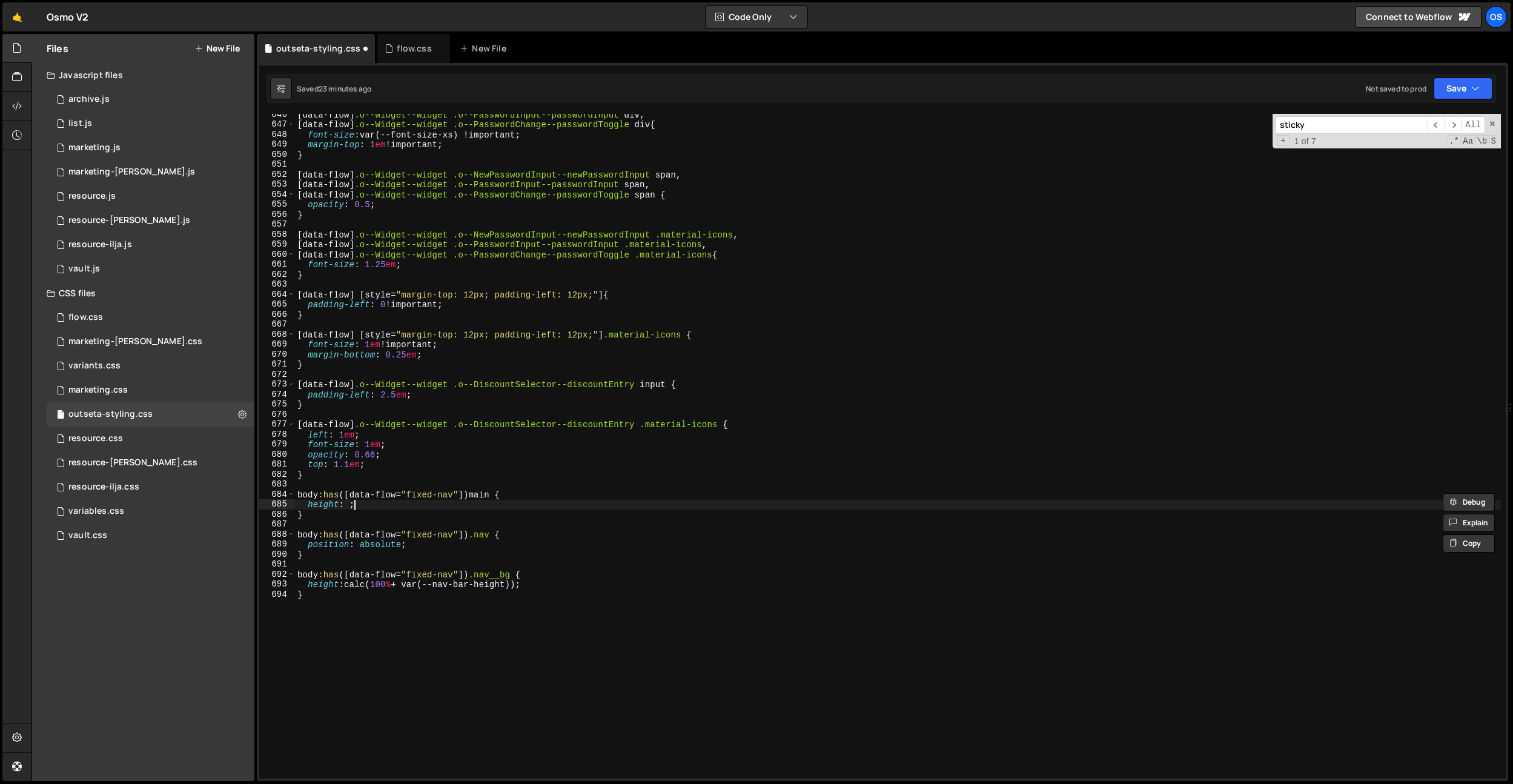
click at [385, 504] on div "[ data-flow ] .o--Widget--widget .o--PasswordInput--passwordInput div , [ data-…" at bounding box center [898, 452] width 1206 height 684
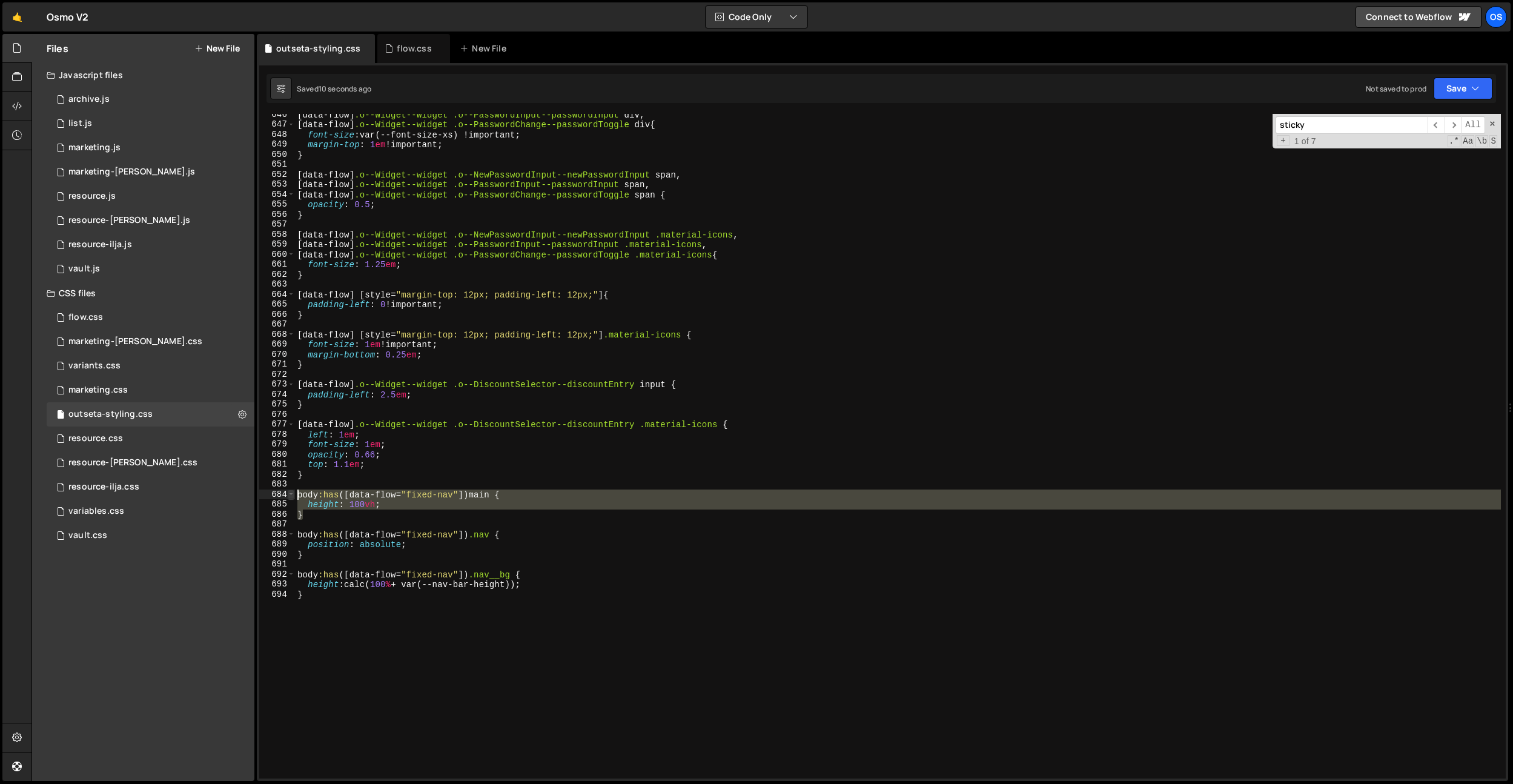
drag, startPoint x: 347, startPoint y: 511, endPoint x: 292, endPoint y: 494, distance: 57.6
click at [292, 494] on div "height: 100vh; 646 647 648 649 650 651 652 653 654 655 656 657 658 659 660 661 …" at bounding box center [882, 446] width 1247 height 664
type textarea "body:has([data-flow="fixed-nav"]) main { height: 100vh;"
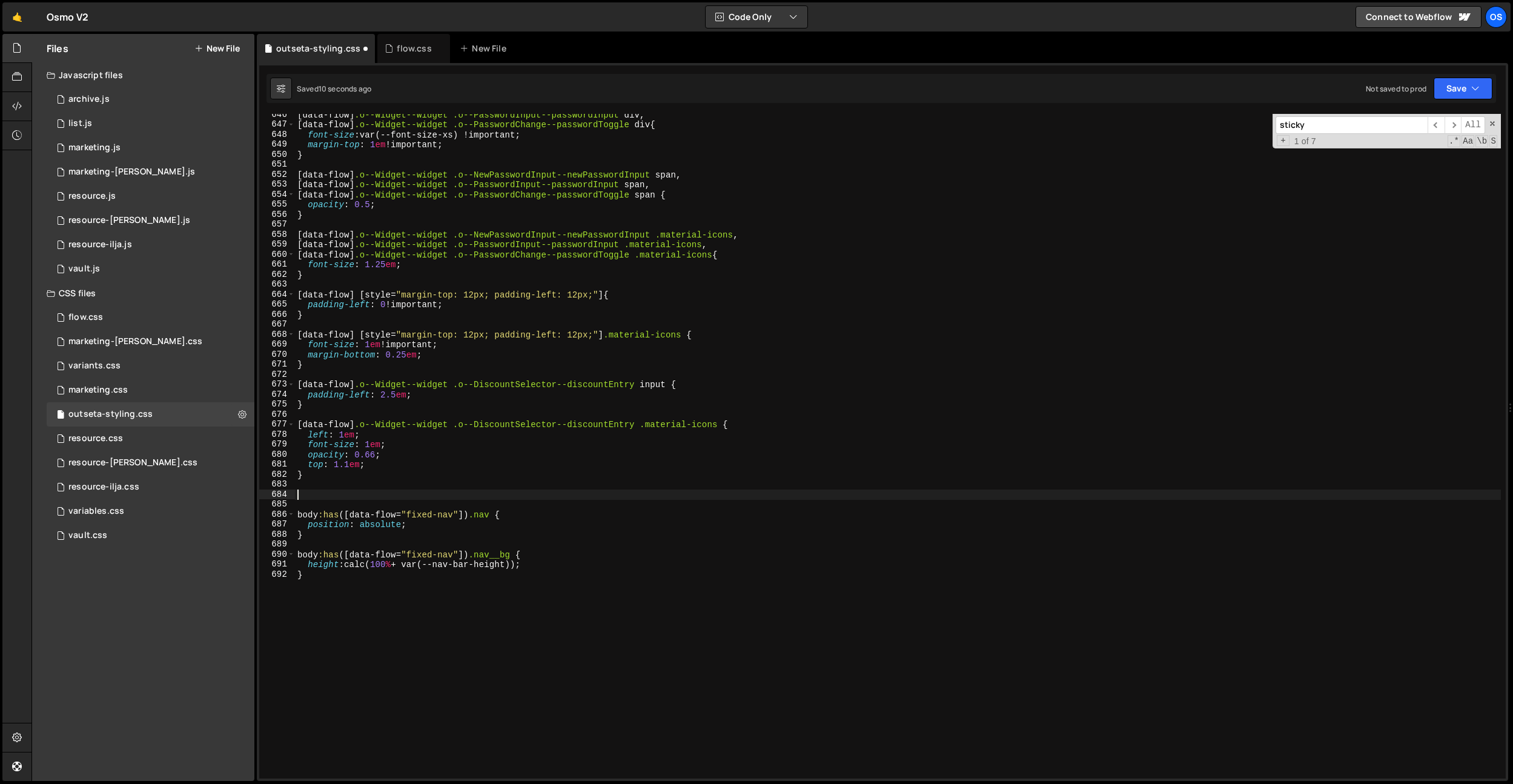
scroll to position [0, 0]
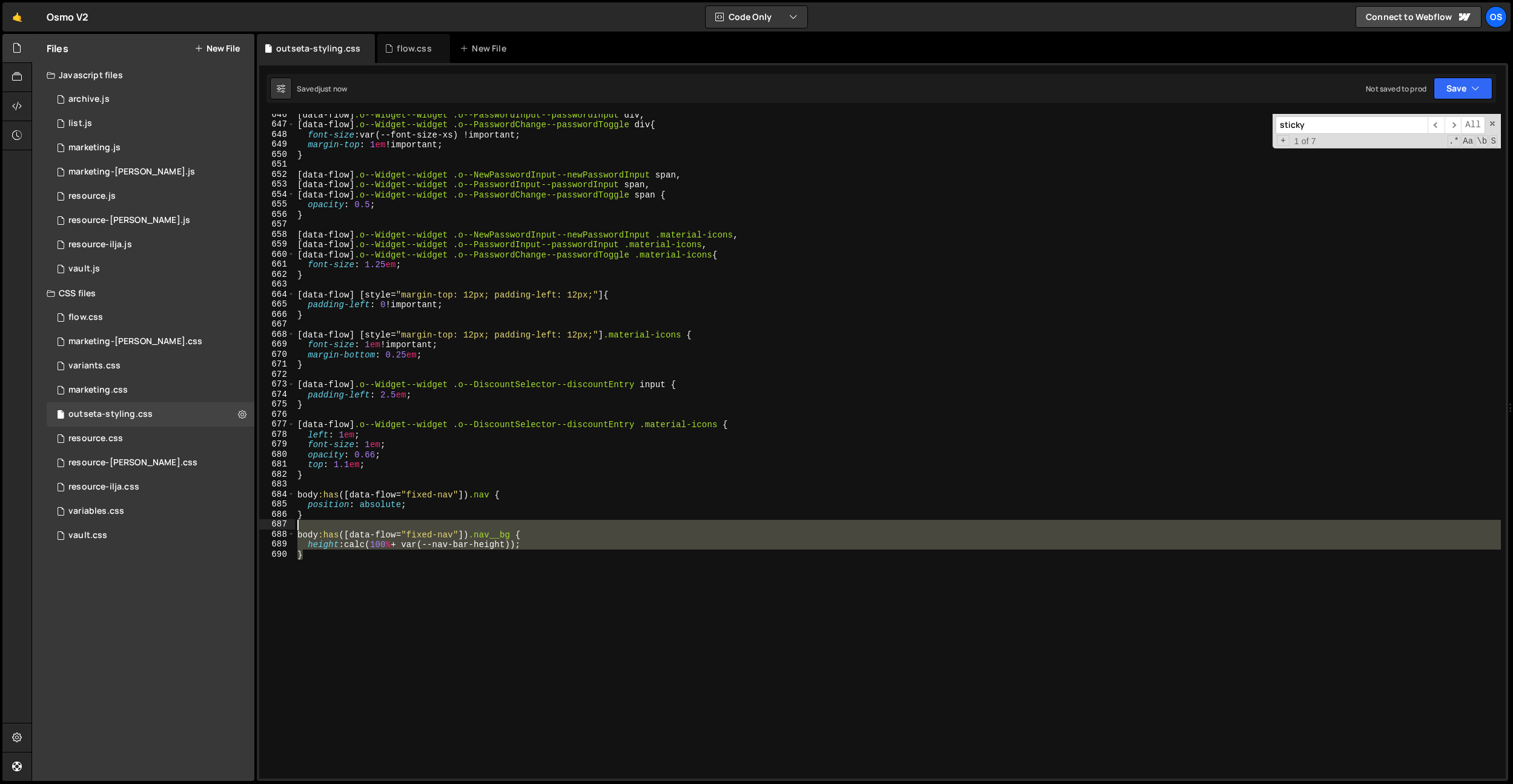
drag, startPoint x: 354, startPoint y: 565, endPoint x: 269, endPoint y: 520, distance: 96.2
click at [269, 520] on div "646 647 648 649 650 651 652 653 654 655 656 657 658 659 660 661 662 663 664 665…" at bounding box center [882, 446] width 1247 height 664
type textarea "body:has([data-flow="fixed-nav"]) .nav__bg {"
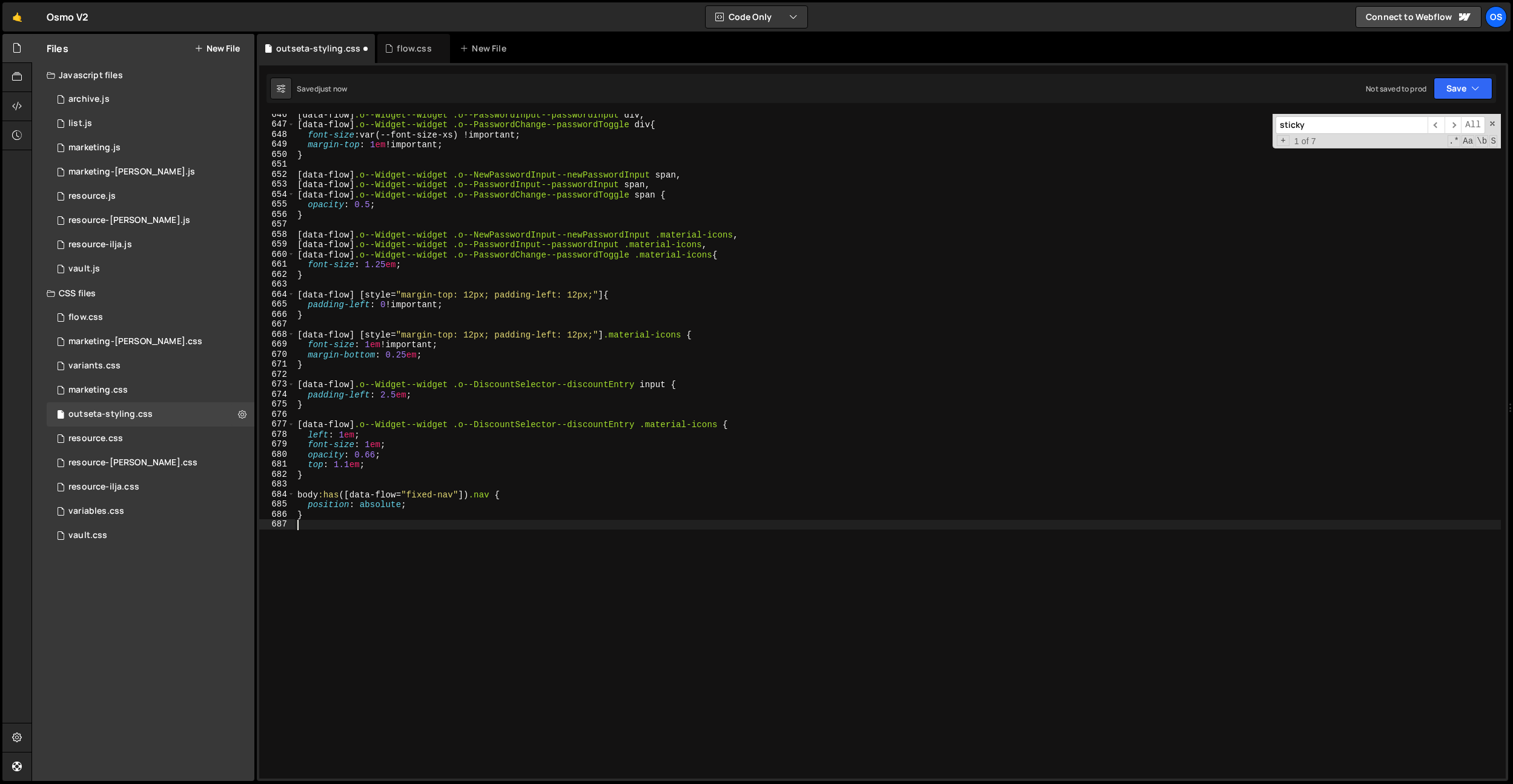
type textarea "}"
click at [452, 481] on div "[ data-flow ] .o--Widget--widget .o--PasswordInput--passwordInput div , [ data-…" at bounding box center [898, 452] width 1206 height 684
click at [427, 509] on div "[ data-flow ] .o--Widget--widget .o--PasswordInput--passwordInput div , [ data-…" at bounding box center [898, 452] width 1206 height 684
type textarea "position: absolute;"
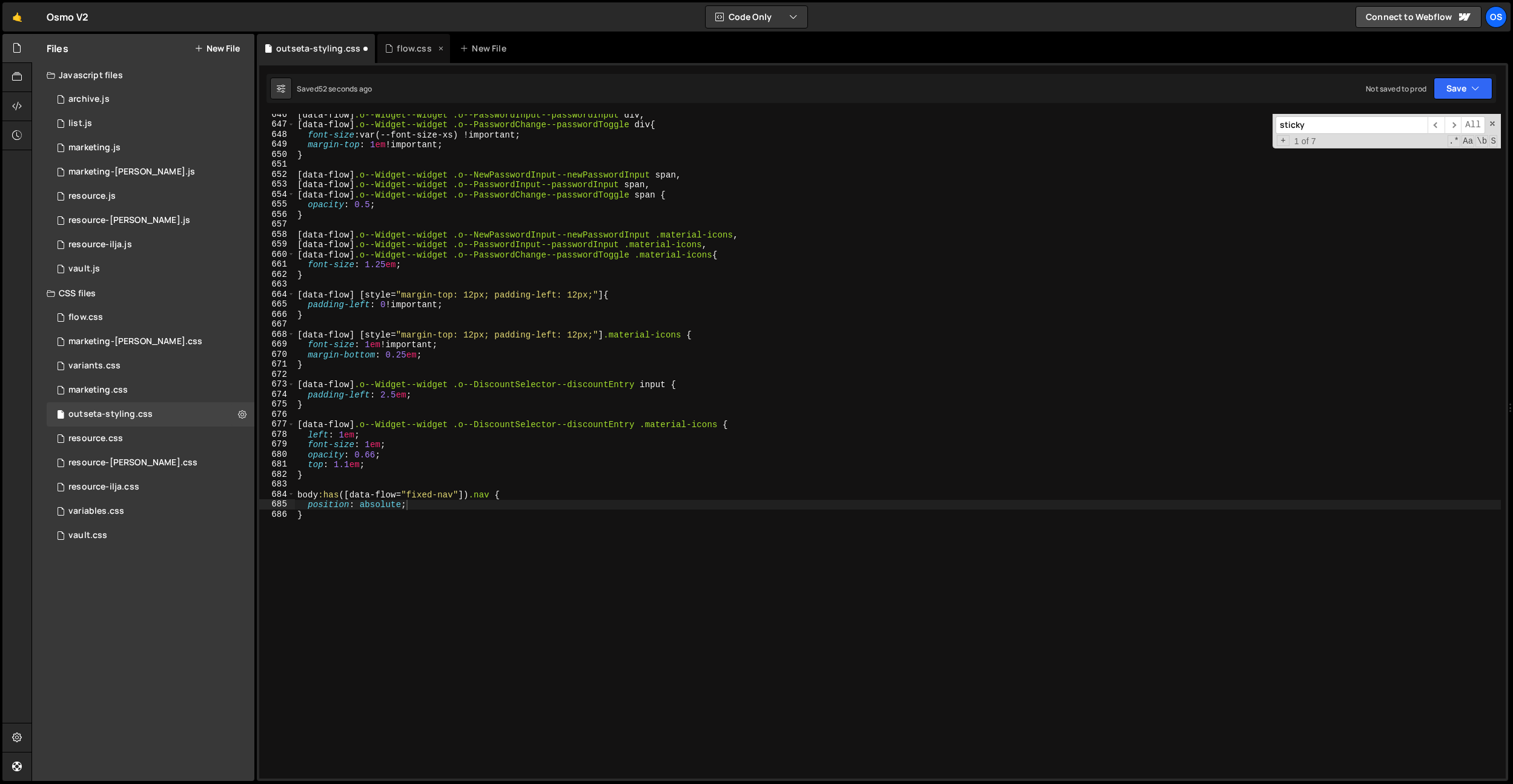
click at [398, 50] on div "flow.css" at bounding box center [414, 48] width 34 height 12
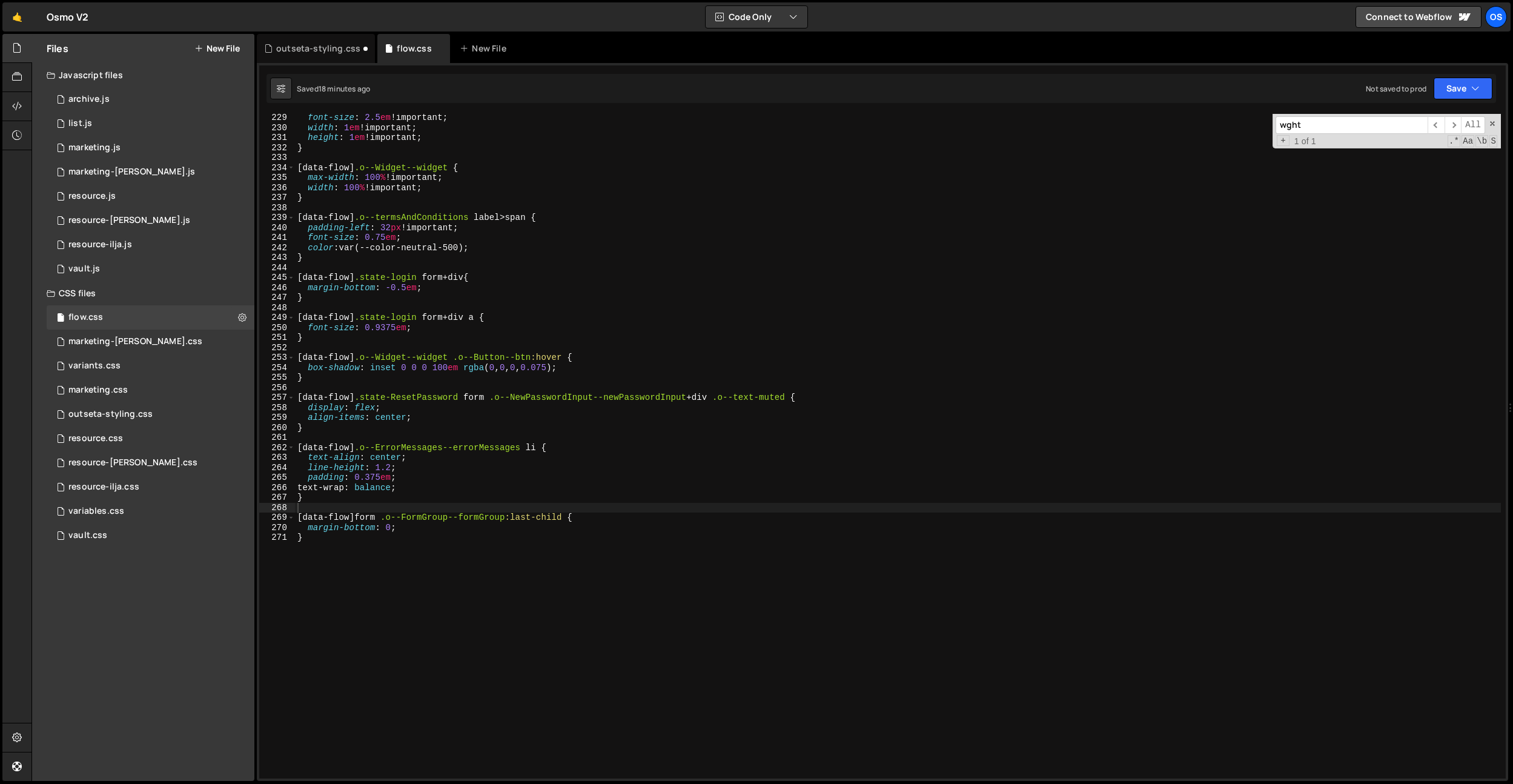
scroll to position [2371, 0]
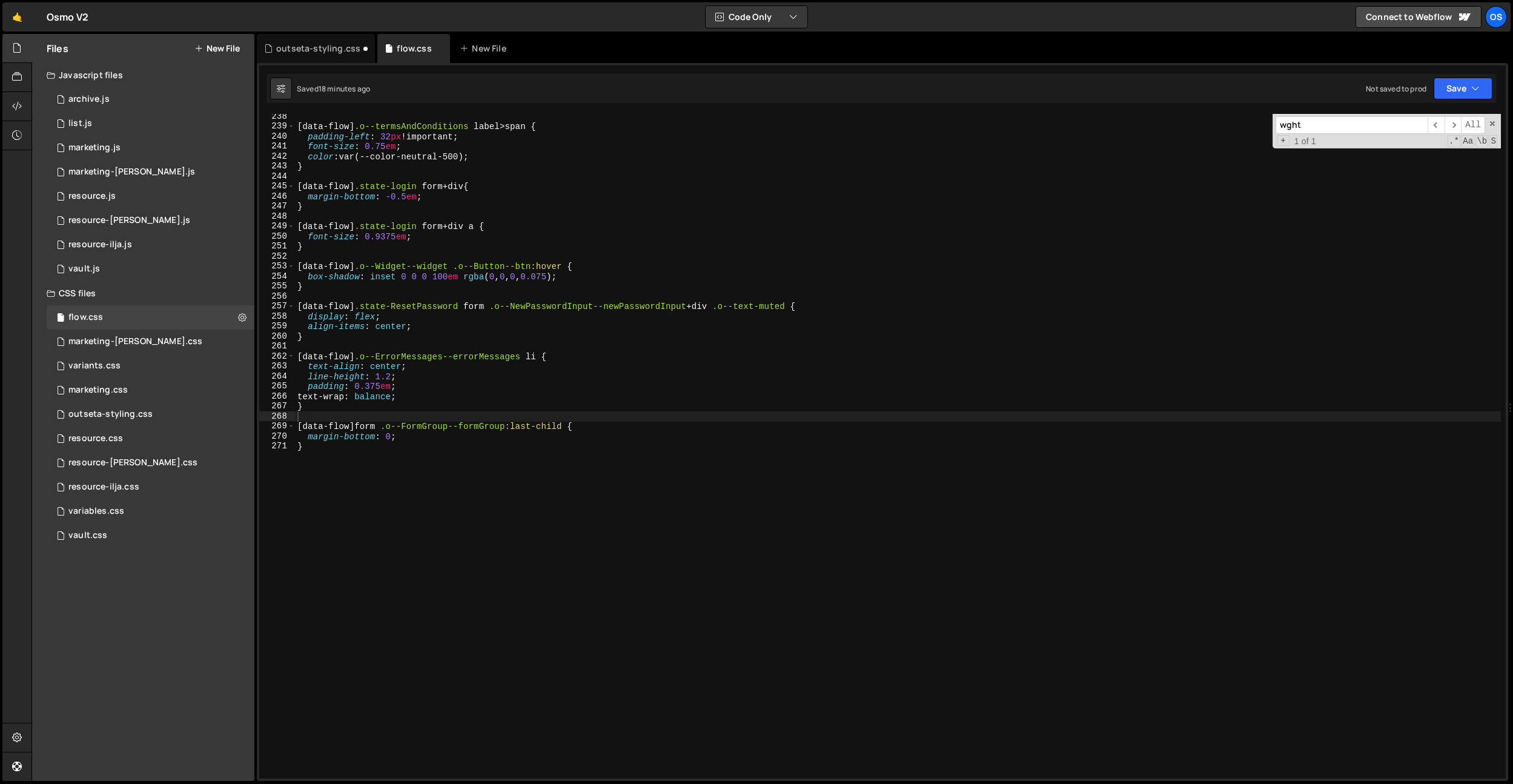
type textarea "}"
click at [457, 546] on div "[ data-flow ] .o--termsAndConditions label > span { padding-left : 32 px !impor…" at bounding box center [898, 454] width 1206 height 684
paste textarea "o--TermsAndConditionsCheckbox--markupText"
type textarea "o--TermsAndConditionsCheckbox--markupText"
click at [306, 55] on div "outseta-styling.css" at bounding box center [315, 48] width 118 height 29
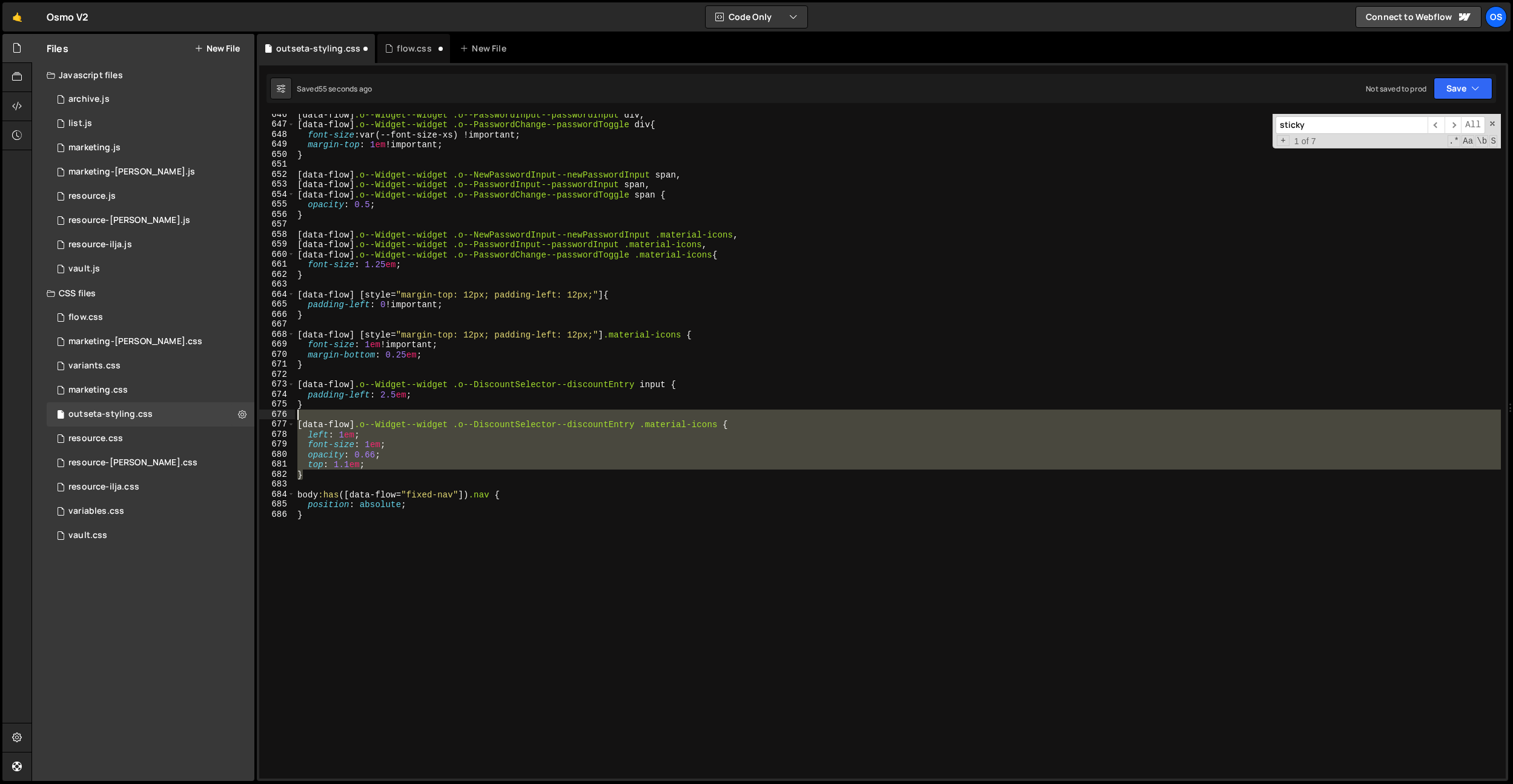
drag, startPoint x: 318, startPoint y: 479, endPoint x: 283, endPoint y: 419, distance: 69.5
click at [283, 419] on div "} 646 647 648 649 650 651 652 653 654 655 656 657 658 659 660 661 662 663 664 6…" at bounding box center [882, 446] width 1247 height 664
click at [481, 472] on div "[ data-flow ] .o--Widget--widget .o--PasswordInput--passwordInput div , [ data-…" at bounding box center [898, 446] width 1206 height 664
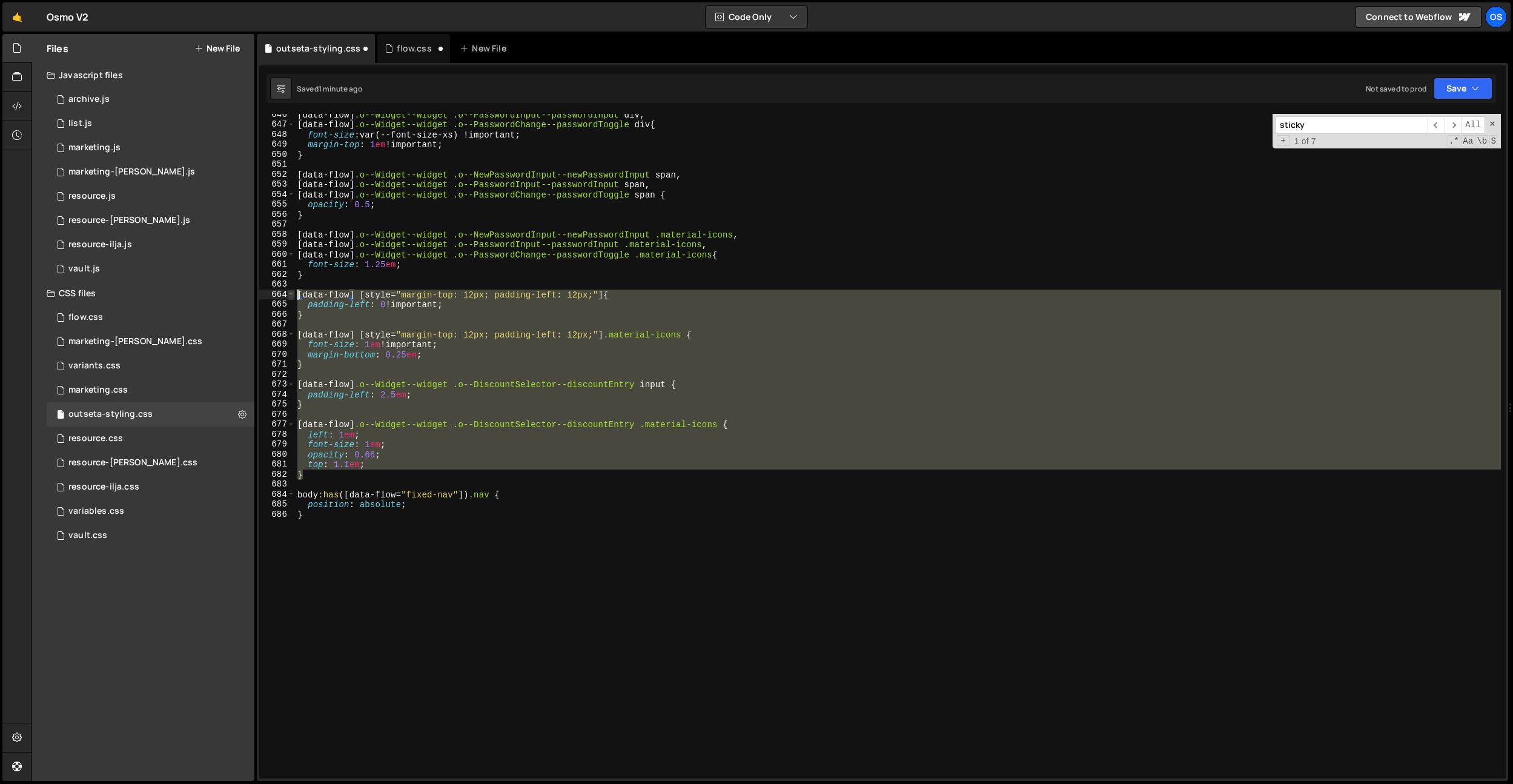
drag, startPoint x: 330, startPoint y: 473, endPoint x: 289, endPoint y: 296, distance: 181.7
click at [289, 296] on div "} 646 647 648 649 650 651 652 653 654 655 656 657 658 659 660 661 662 663 664 6…" at bounding box center [882, 446] width 1247 height 664
type textarea "[data-flow] [style="margin-top: 12px; padding-left: 12px;"] { padding-left: 0 !…"
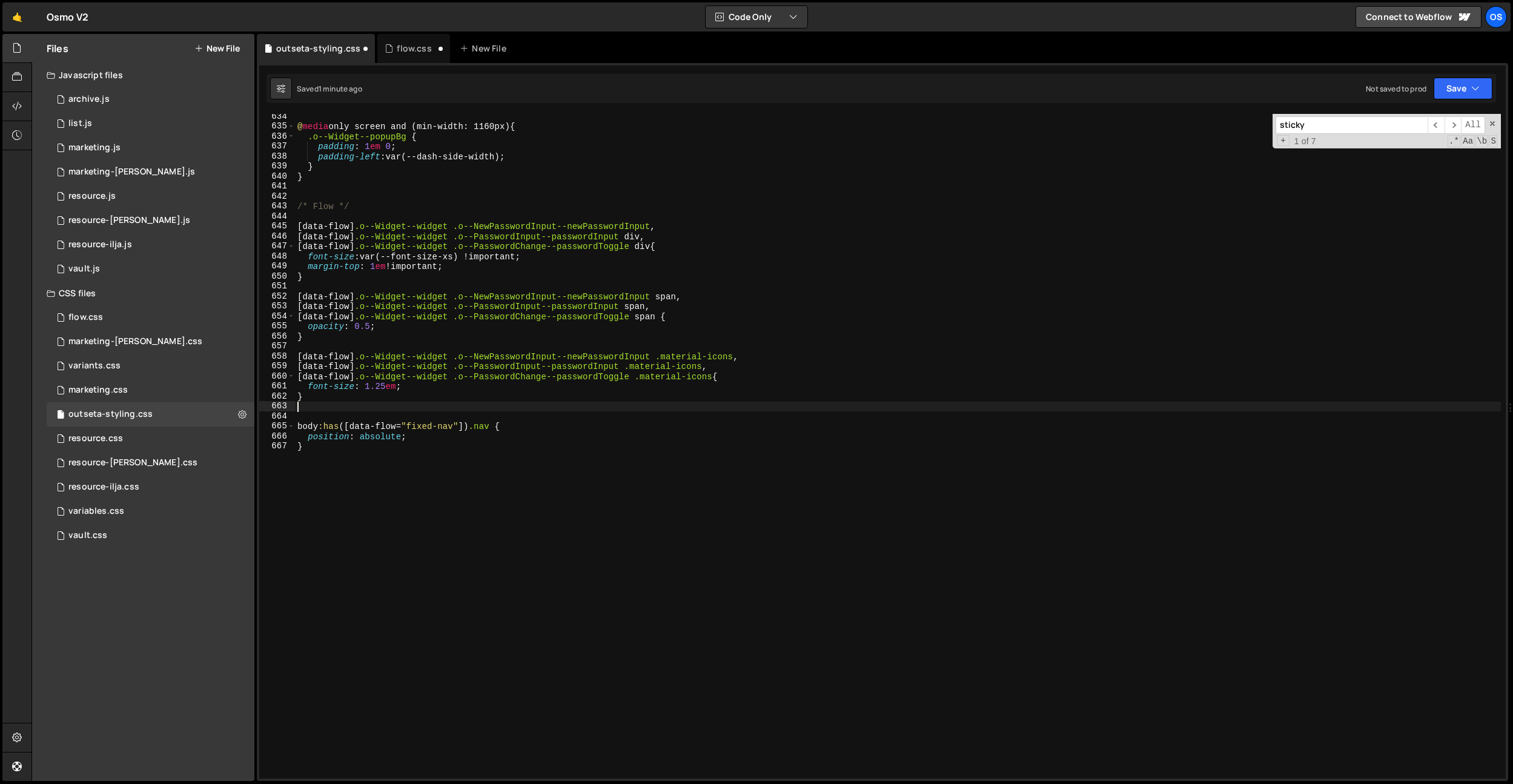
scroll to position [6329, 0]
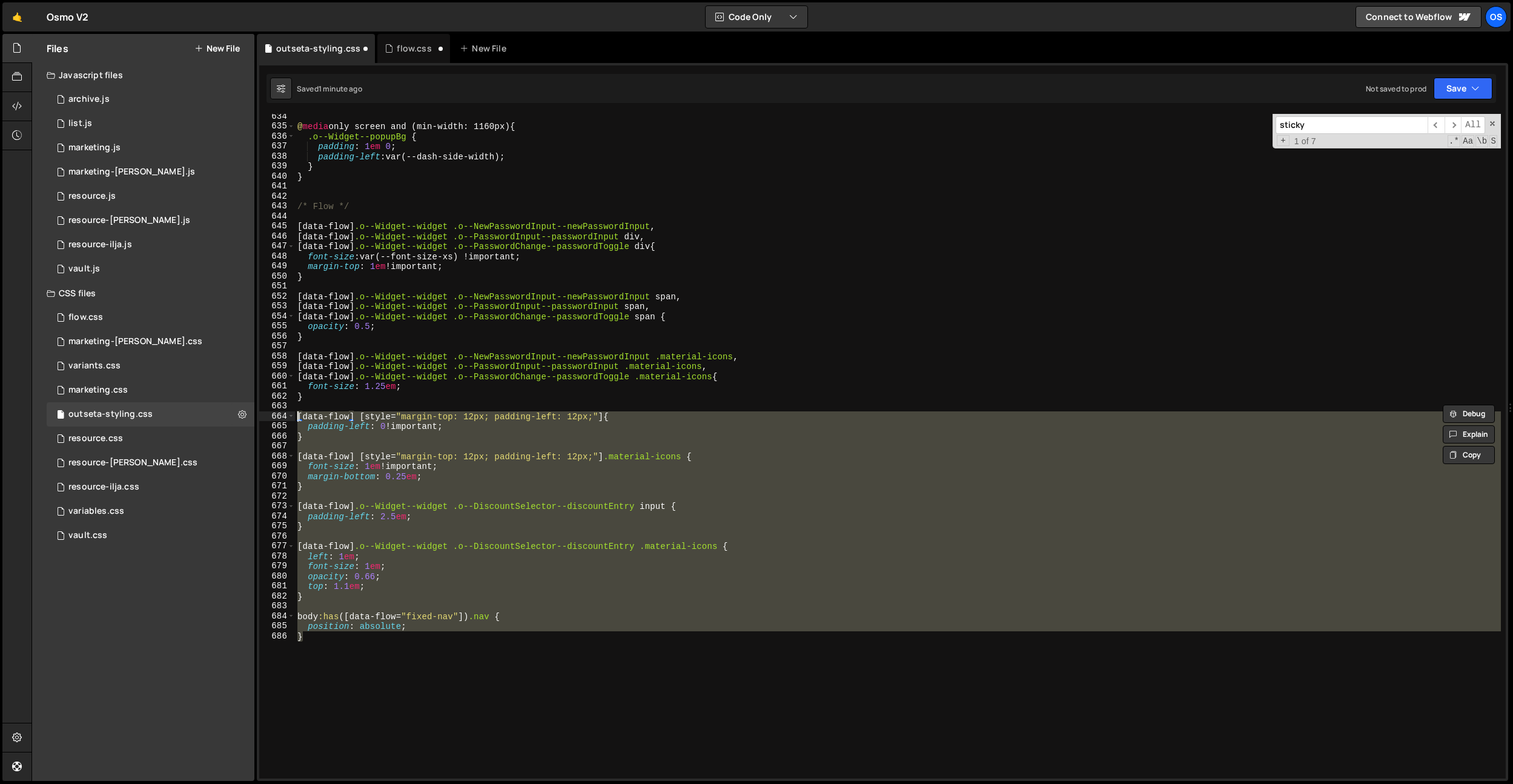
drag, startPoint x: 379, startPoint y: 663, endPoint x: 272, endPoint y: 414, distance: 271.0
click at [272, 414] on div "top: 1.1em; } 634 635 636 637 638 639 640 641 642 643 644 645 646 647 648 649 6…" at bounding box center [882, 446] width 1247 height 664
type textarea "[data-flow] [style="margin-top: 12px; padding-left: 12px;"] { padding-left: 0 !…"
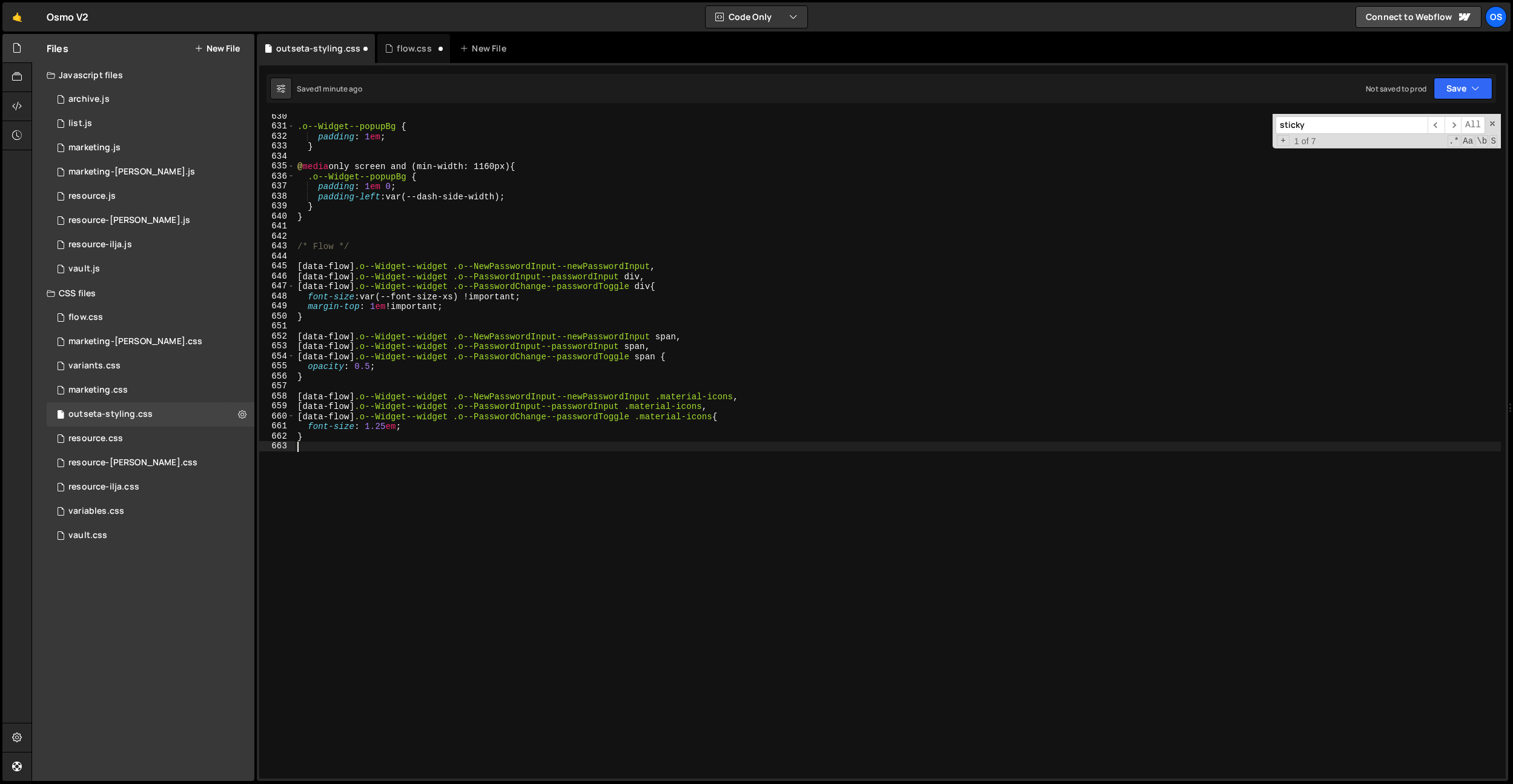
scroll to position [6288, 0]
click at [416, 51] on div "flow.css" at bounding box center [414, 48] width 34 height 12
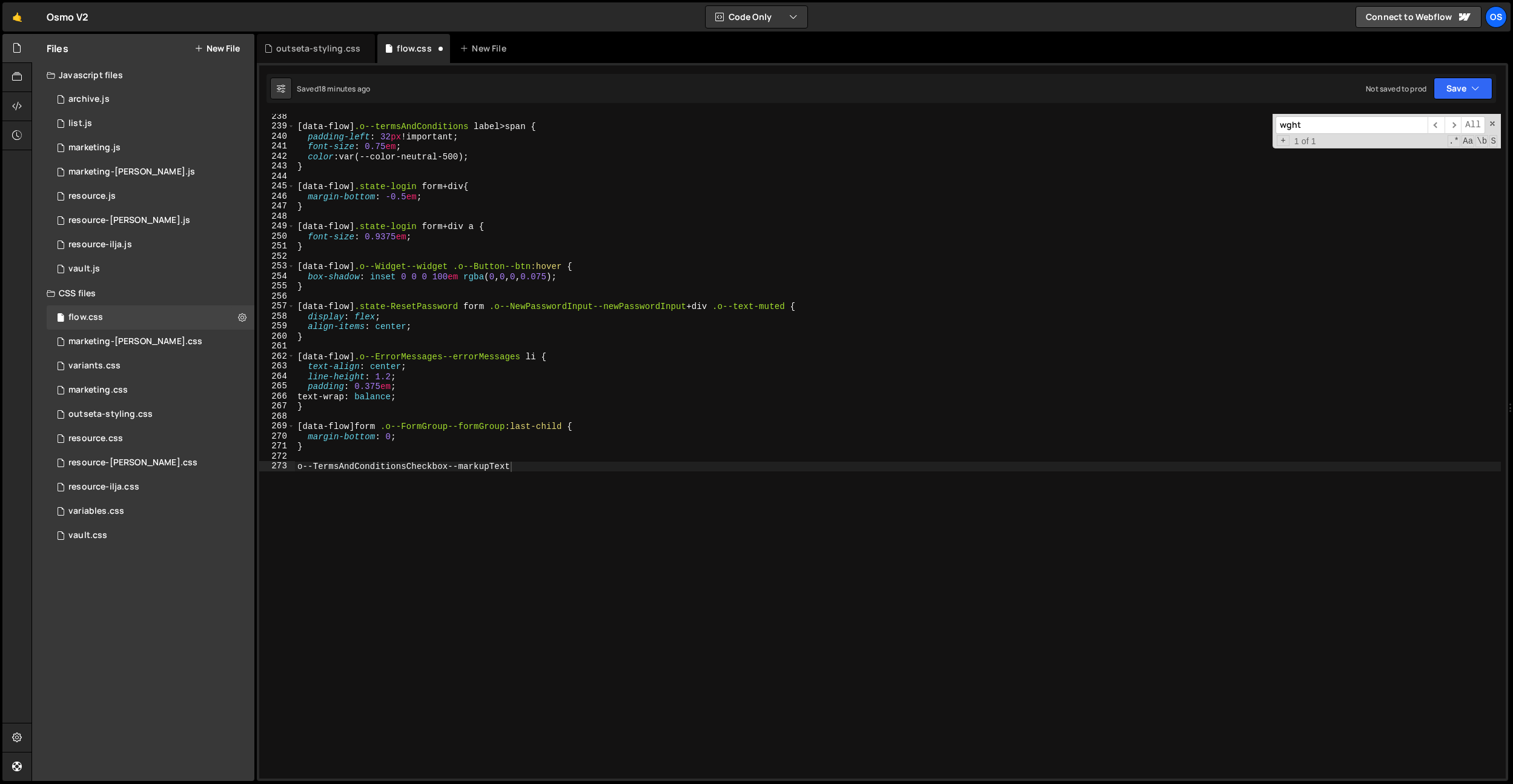
type textarea "}"
click at [399, 445] on div "[ data-flow ] .o--termsAndConditions label > span { padding-left : 32 px !impor…" at bounding box center [898, 454] width 1206 height 684
paste textarea "}"
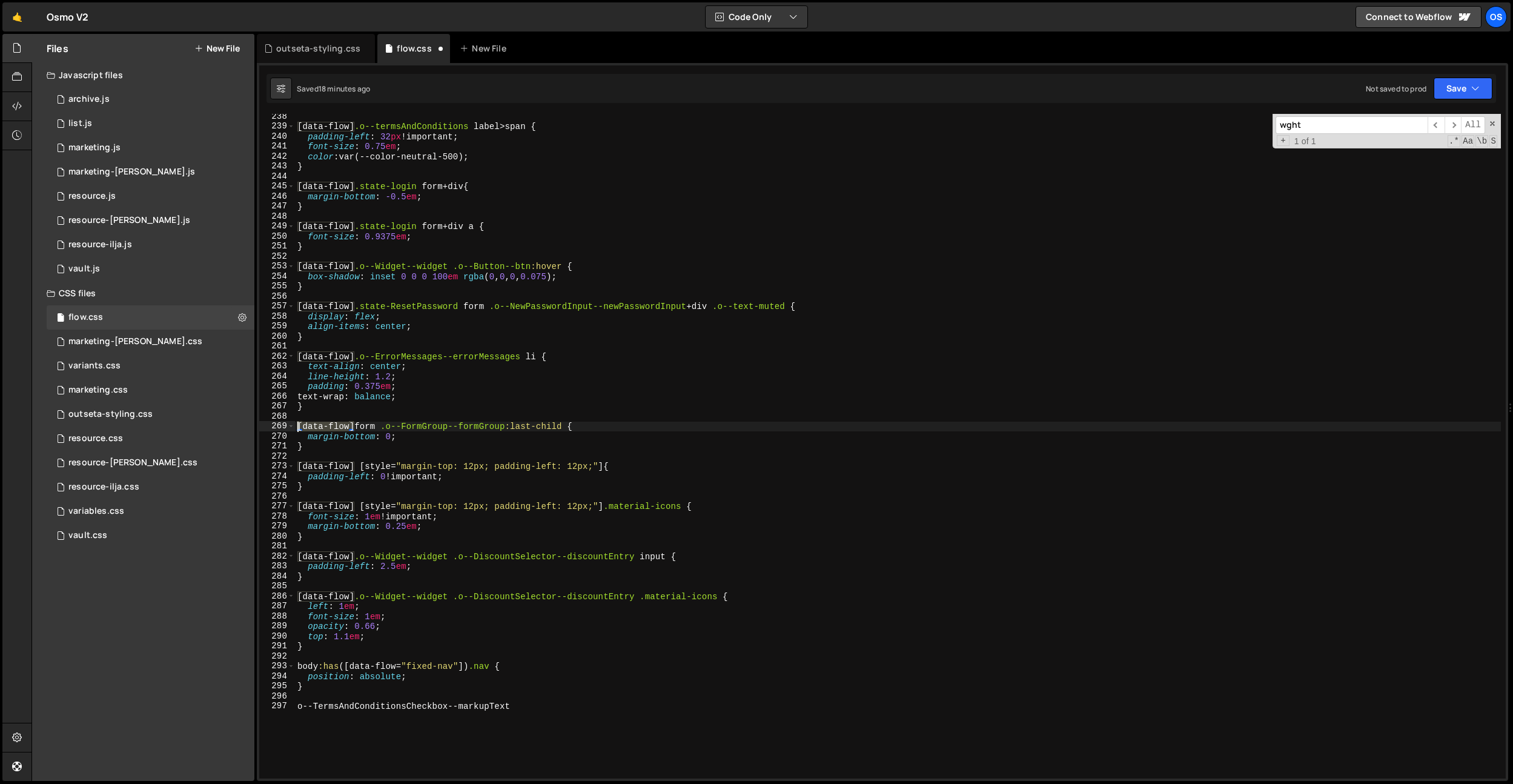
drag, startPoint x: 355, startPoint y: 428, endPoint x: 267, endPoint y: 649, distance: 237.9
click at [256, 428] on div "Files New File Javascript files 0 archive.js 0 0 list.js 0 0 marketing.js 0 0 0…" at bounding box center [772, 408] width 1482 height 748
click at [297, 704] on div "[ data-flow ] .o--termsAndConditions label > span { padding-left : 32 px !impor…" at bounding box center [898, 454] width 1206 height 684
paste textarea "[data-flow]"
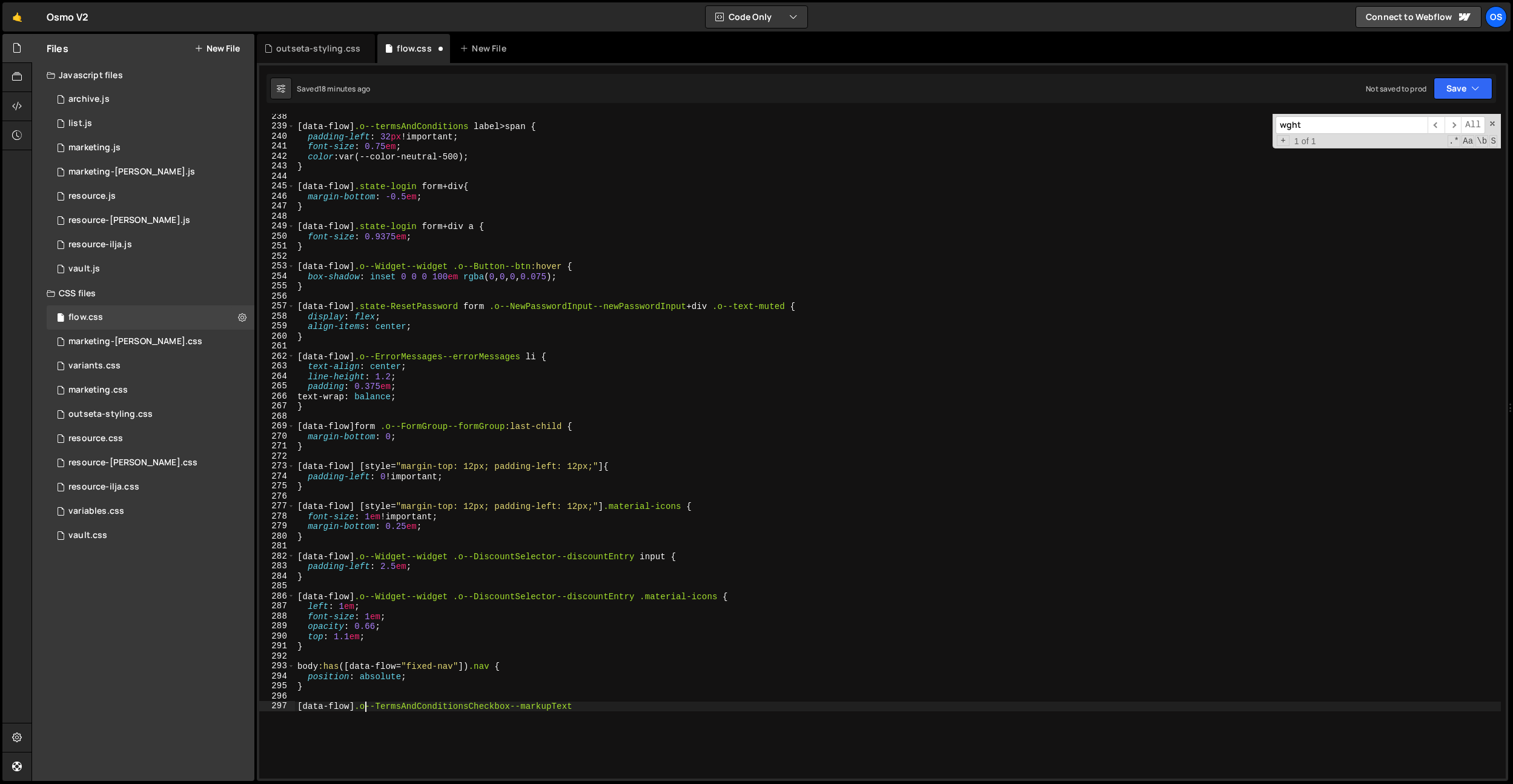
click at [575, 703] on div "[ data-flow ] .o--termsAndConditions label > span { padding-left : 32 px !impor…" at bounding box center [898, 454] width 1206 height 684
type textarea "[data-flow] .o--TermsAndConditionsCheckbox--markupText {}"
click at [582, 709] on div "[ data-flow ] .o--termsAndConditions label > span { padding-left : 32 px !impor…" at bounding box center [898, 454] width 1206 height 684
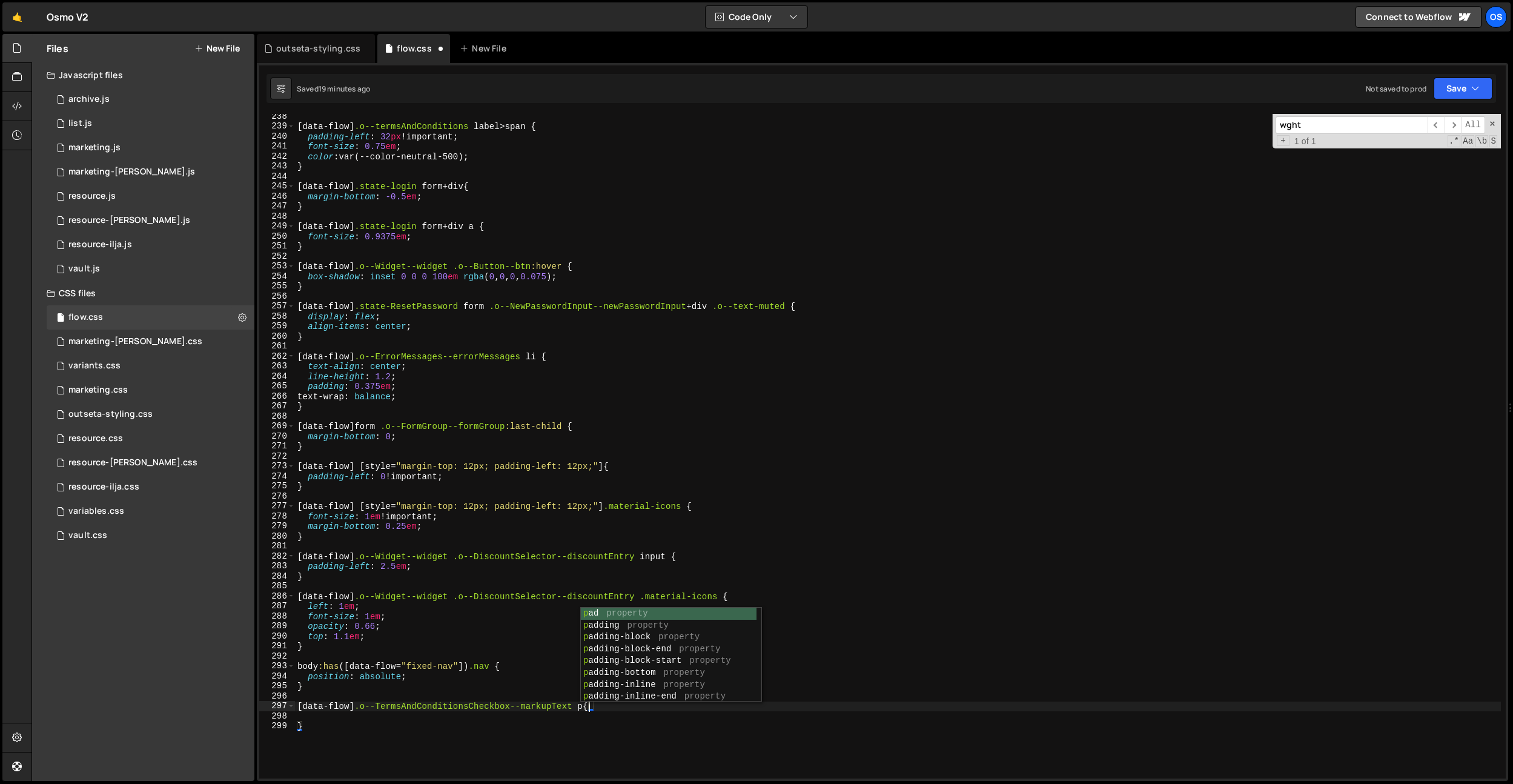
scroll to position [0, 20]
click at [419, 723] on div "[ data-flow ] .o--termsAndConditions label > span { padding-left : 32 px !impor…" at bounding box center [898, 454] width 1206 height 684
type textarea "}"
type textarea "l"
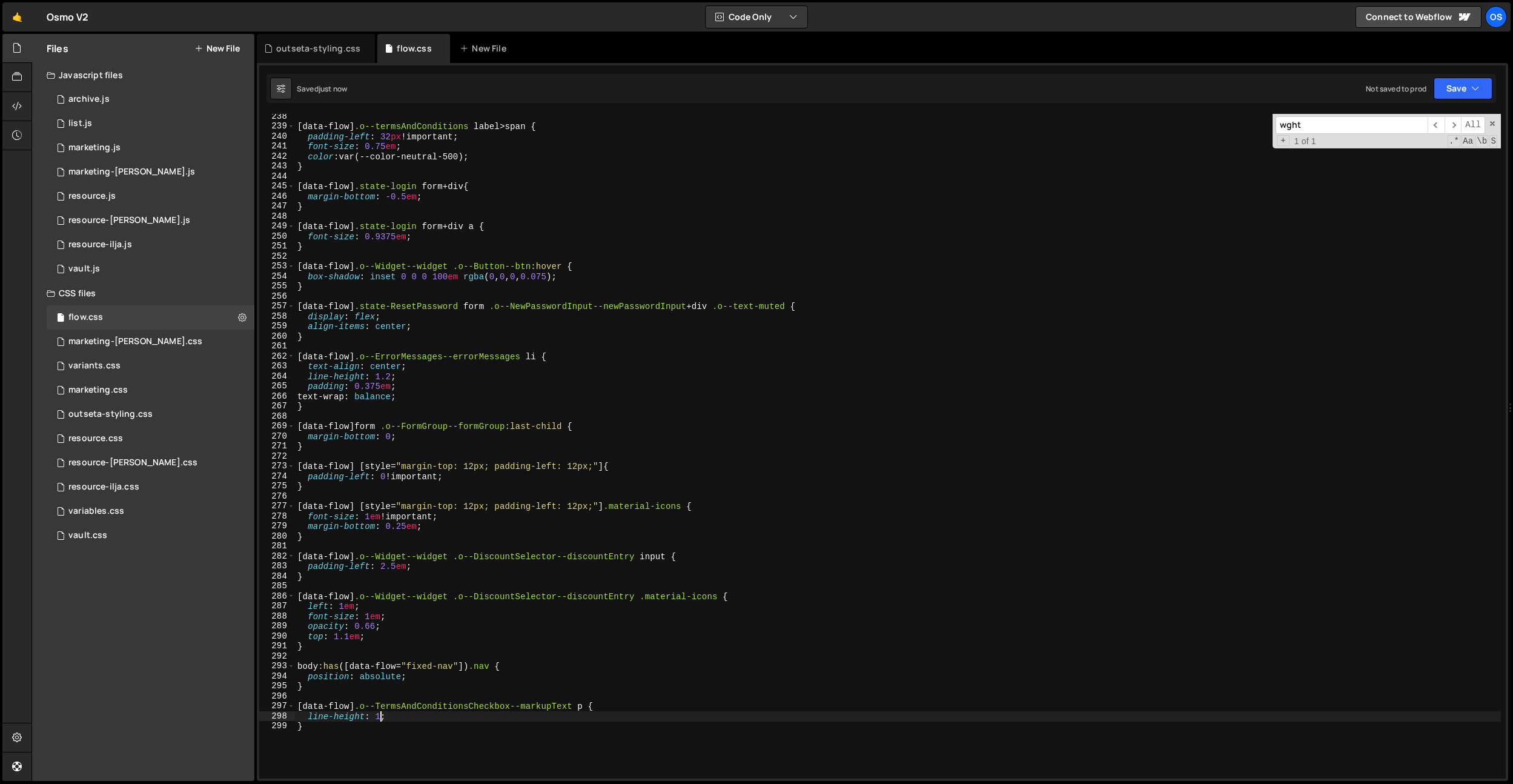
scroll to position [0, 6]
type textarea "line-height: 1 !important;"
click at [519, 219] on div "[ data-flow ] .o--termsAndConditions label > span { padding-left : 32 px !impor…" at bounding box center [898, 454] width 1206 height 684
paste input "[data-flow] .o--Reset--reset p"
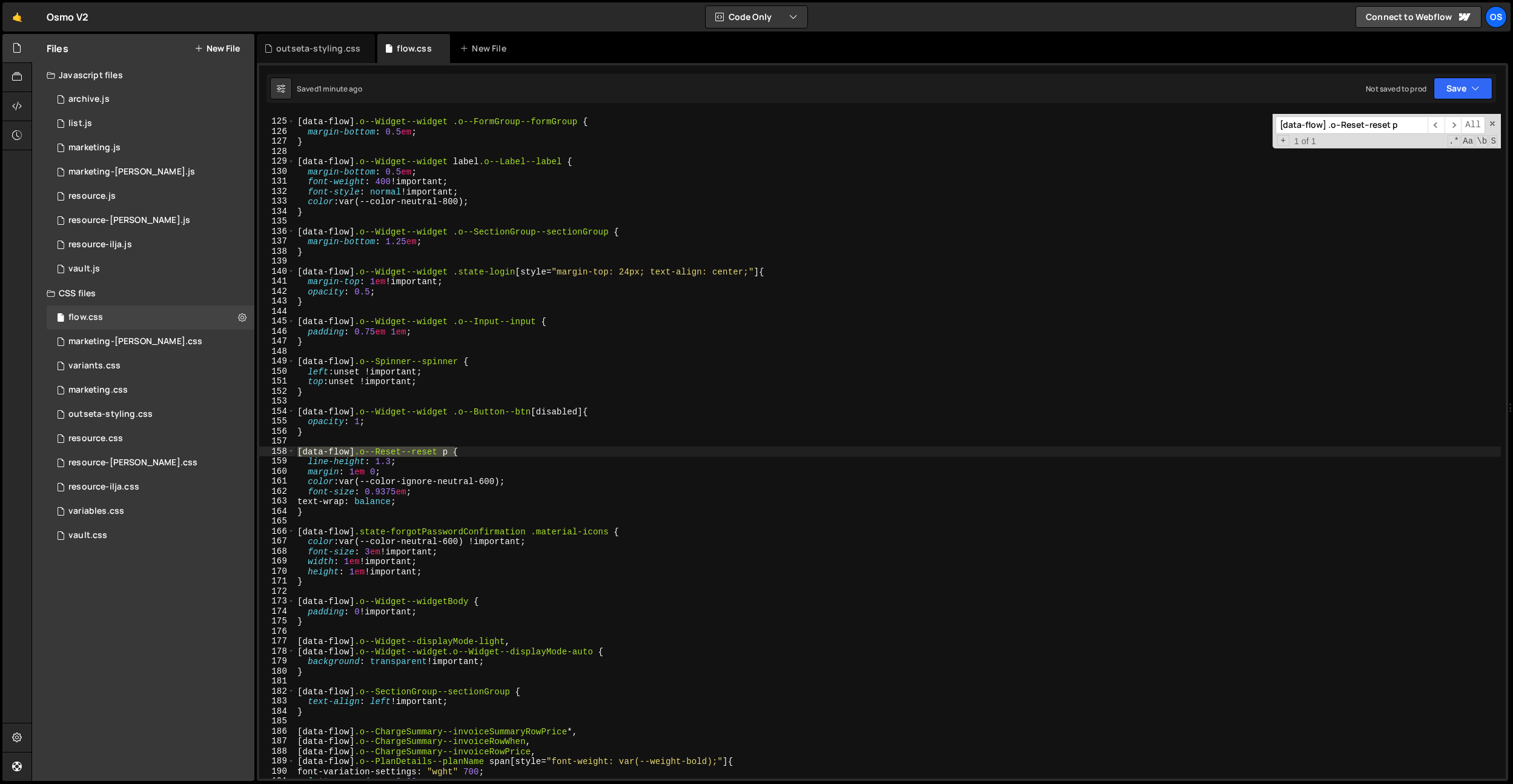
scroll to position [1237, 0]
type input "[data-flow] .o--Reset--reset p"
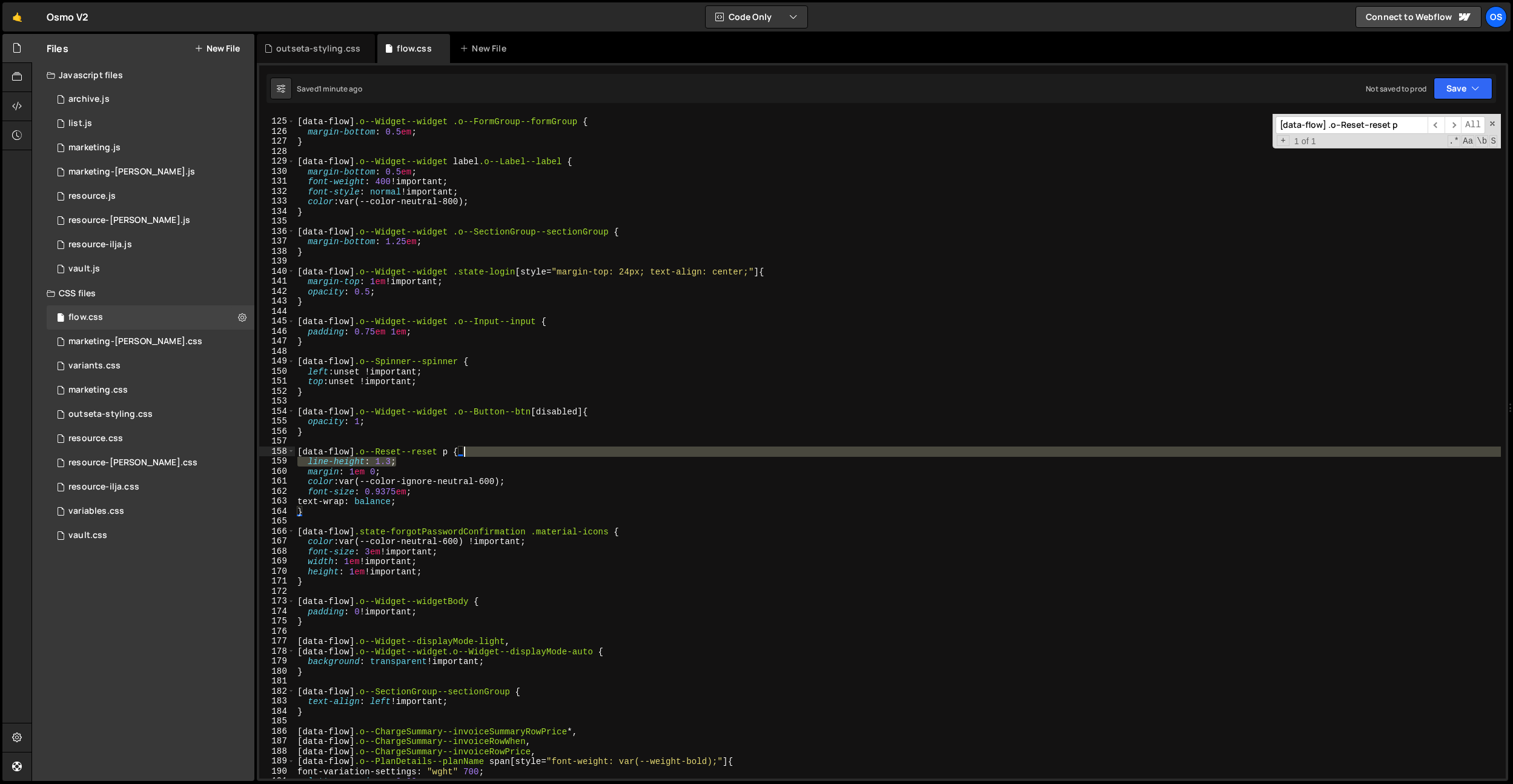
drag, startPoint x: 427, startPoint y: 456, endPoint x: 487, endPoint y: 454, distance: 60.0
click at [487, 454] on div "[ data-flow ] .o--Widget--widget .o--FormGroup--formGroup { margin-bottom : 0.5…" at bounding box center [898, 449] width 1206 height 684
click at [442, 461] on div "[ data-flow ] .o--Widget--widget .o--FormGroup--formGroup { margin-bottom : 0.5…" at bounding box center [898, 446] width 1206 height 664
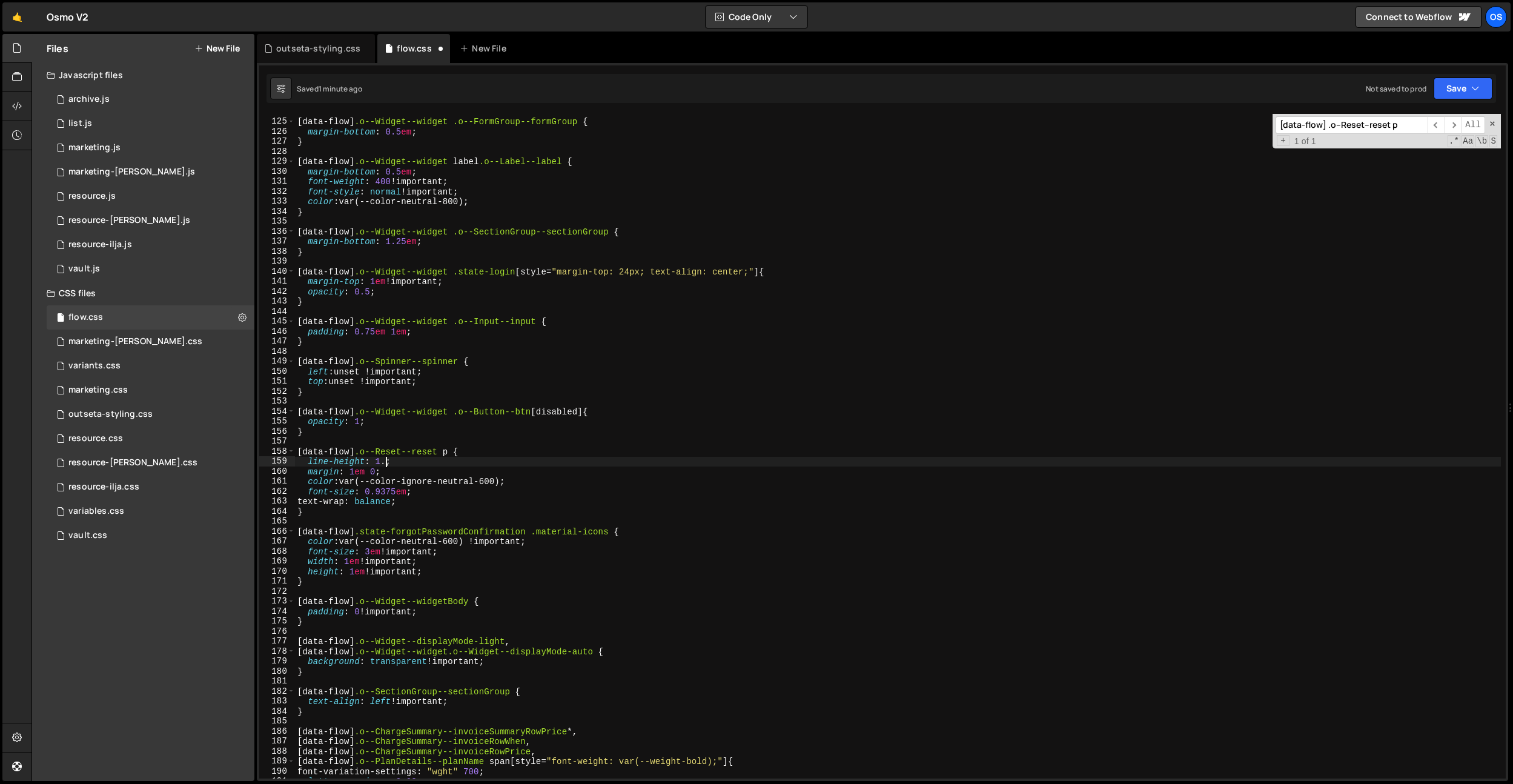
scroll to position [0, 6]
click at [449, 381] on div "[ data-flow ] .o--Widget--widget .o--FormGroup--formGroup { margin-bottom : 0.5…" at bounding box center [898, 449] width 1206 height 684
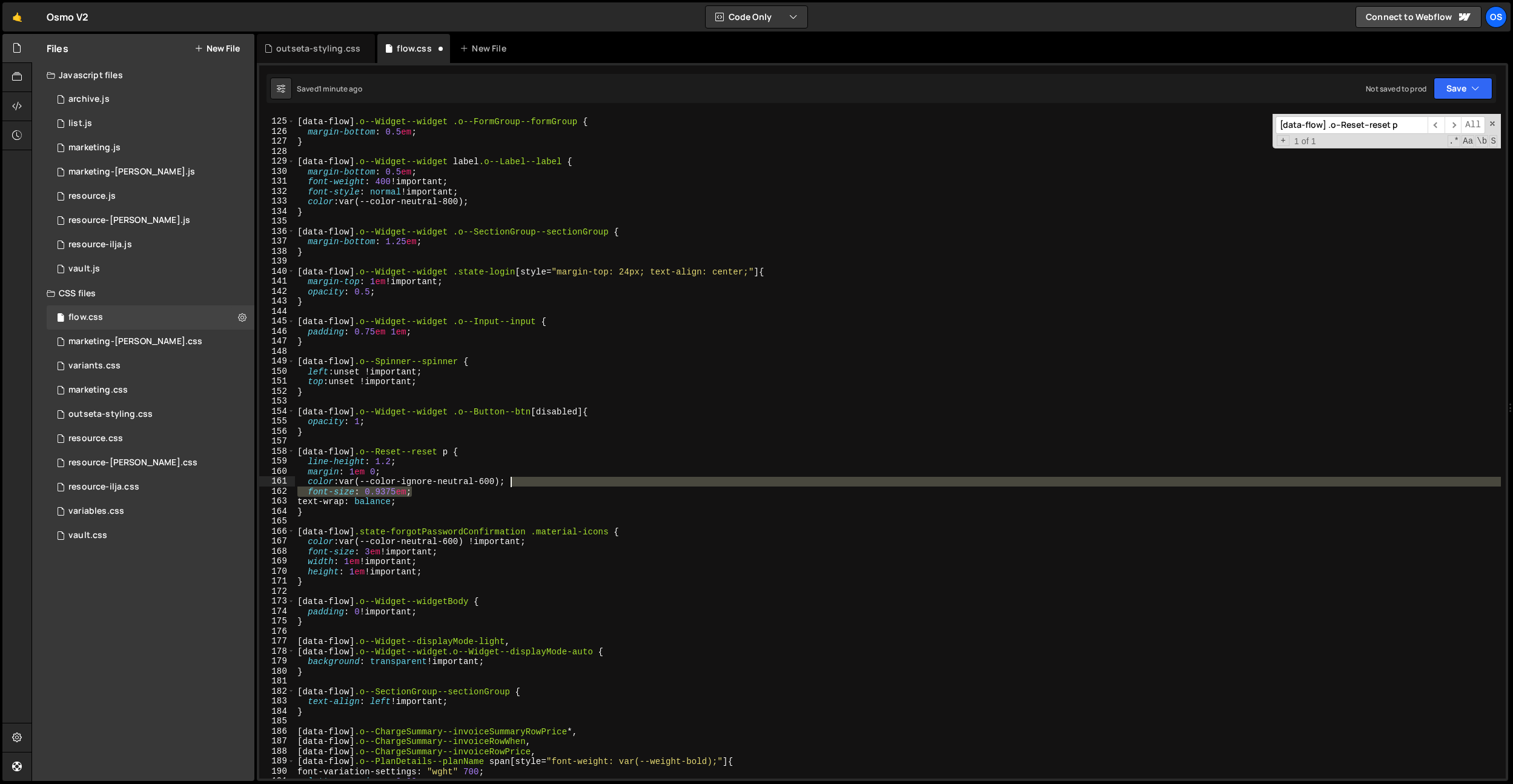
drag, startPoint x: 428, startPoint y: 488, endPoint x: 549, endPoint y: 482, distance: 121.1
click at [549, 482] on div "[ data-flow ] .o--Widget--widget .o--FormGroup--formGroup { margin-bottom : 0.5…" at bounding box center [898, 449] width 1206 height 684
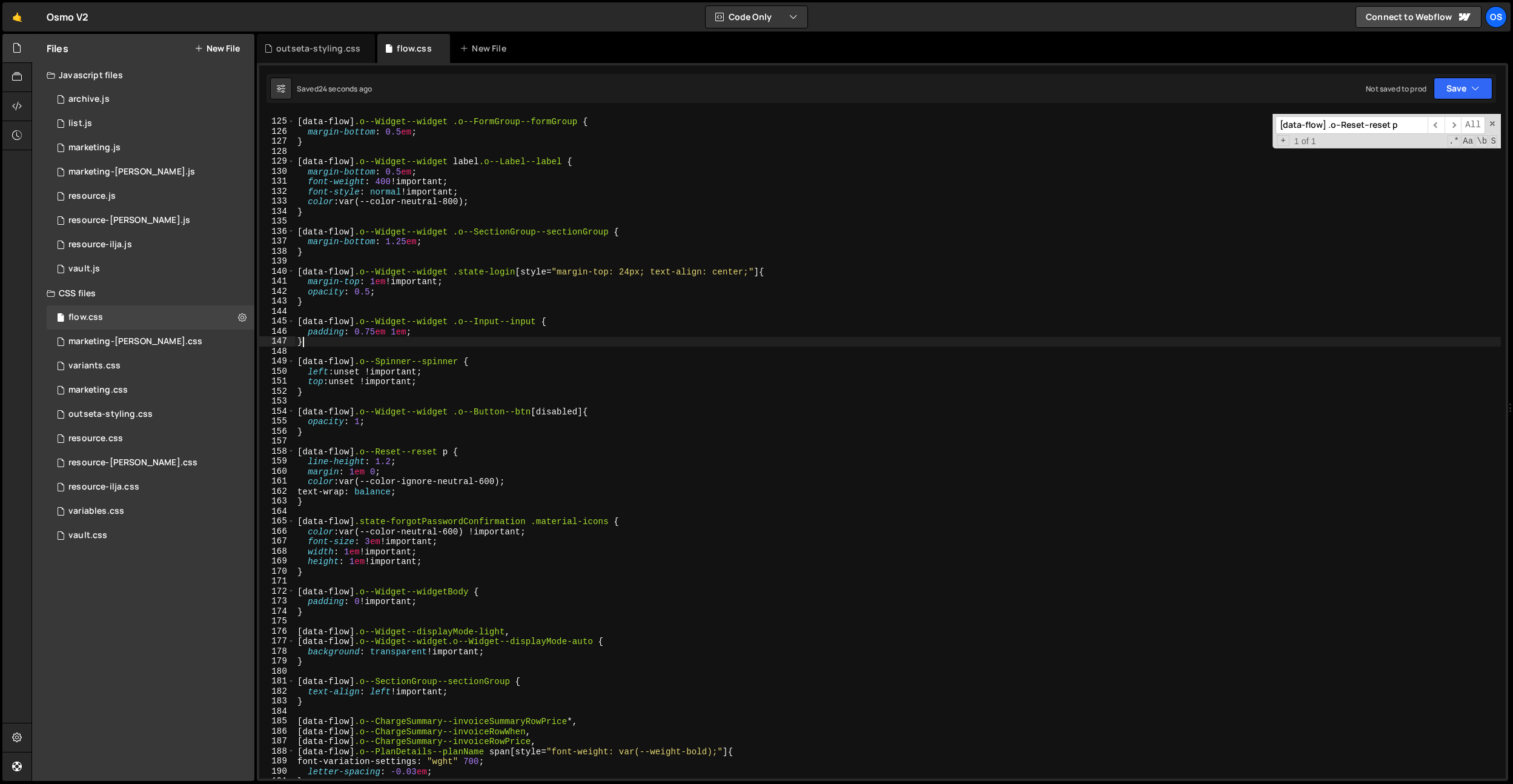
click at [508, 337] on div "[ data-flow ] .o--Widget--widget .o--FormGroup--formGroup { margin-bottom : 0.5…" at bounding box center [898, 449] width 1206 height 684
click at [606, 375] on div "[ data-flow ] .o--Widget--widget .o--FormGroup--formGroup { margin-bottom : 0.5…" at bounding box center [898, 449] width 1206 height 684
type textarea "left: unset !important;"
type input "0.06"
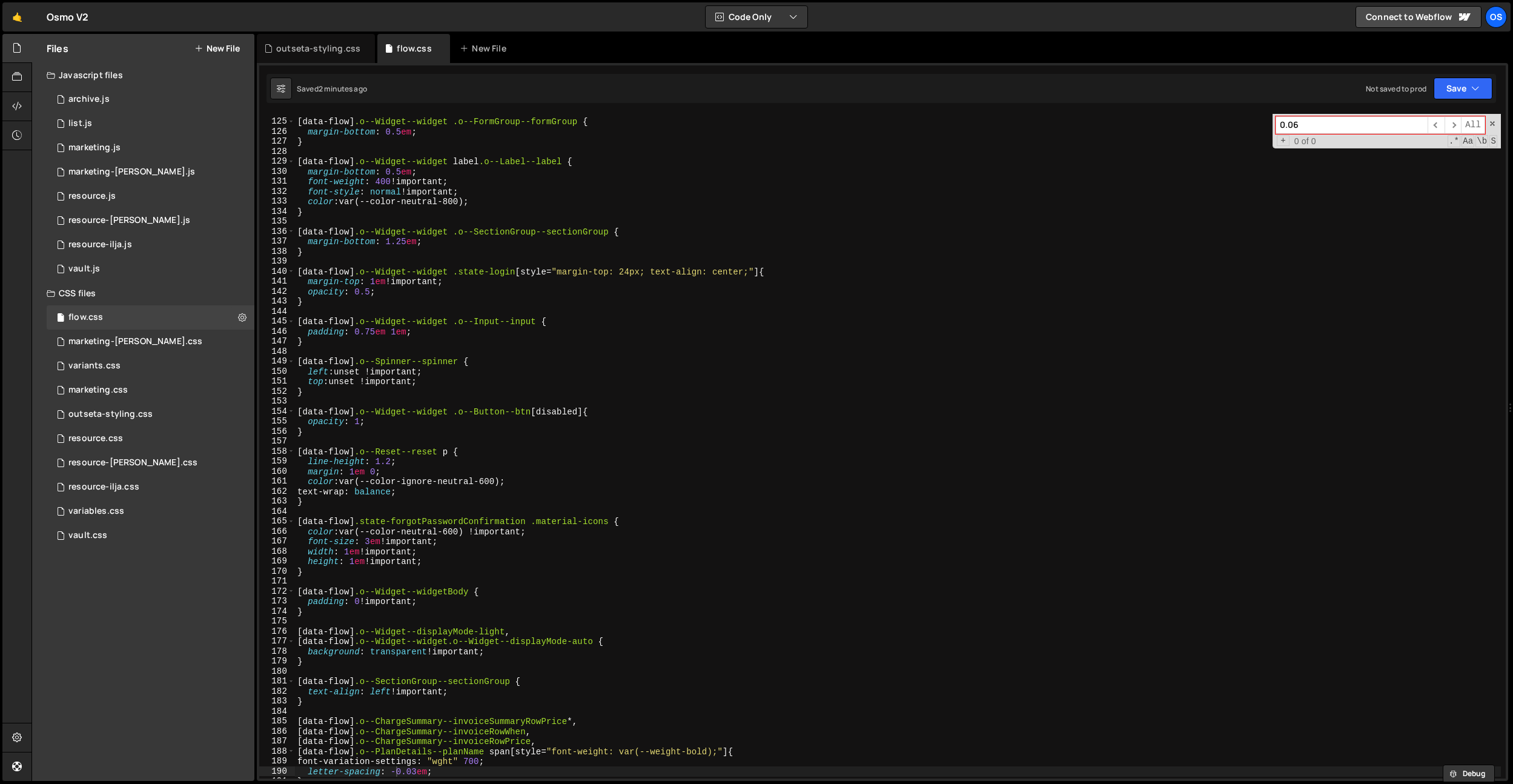
drag, startPoint x: 287, startPoint y: 49, endPoint x: 1097, endPoint y: 69, distance: 810.2
click at [287, 49] on div "outseta-styling.css" at bounding box center [318, 48] width 84 height 12
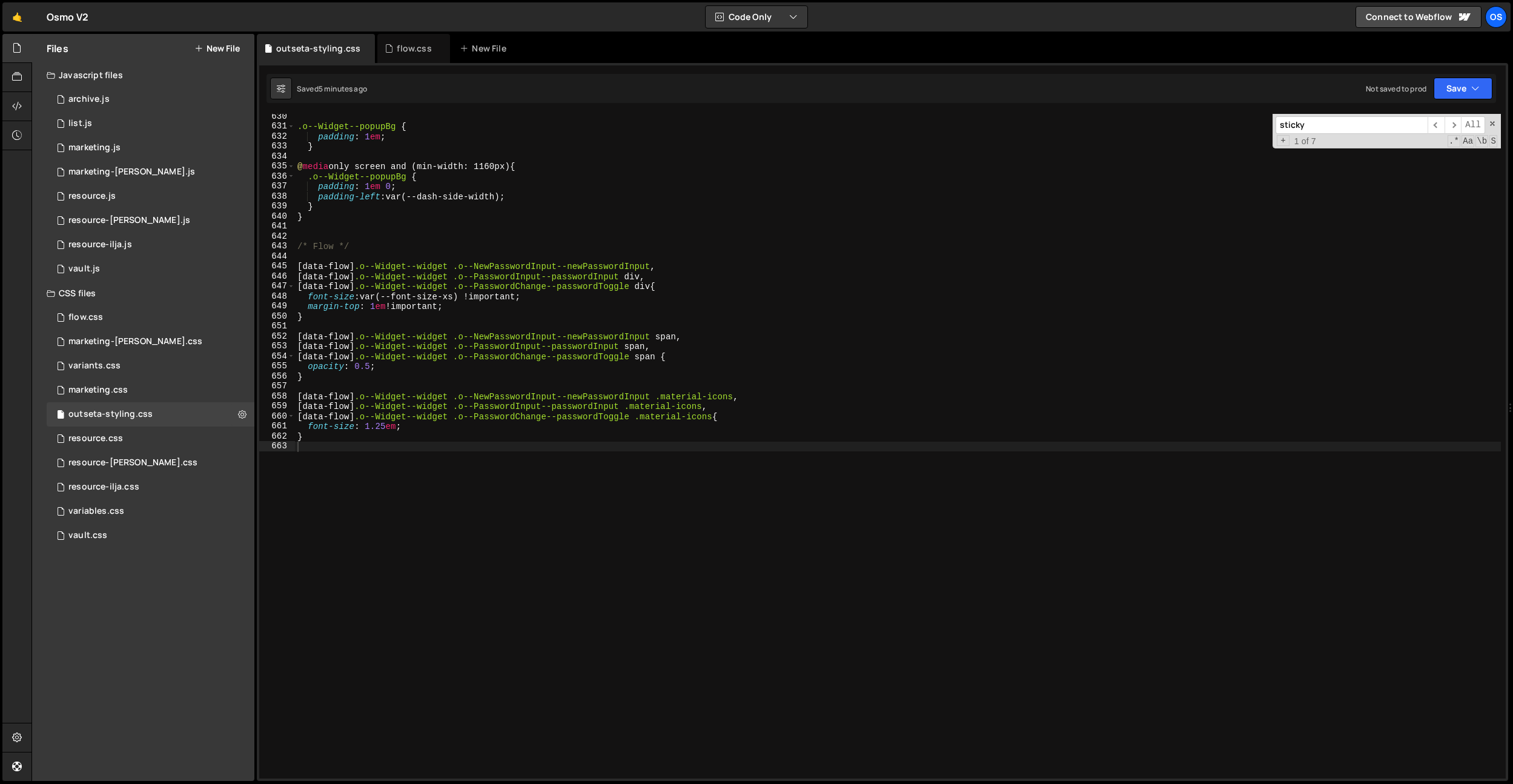
click at [1325, 125] on input "sticky" at bounding box center [1352, 125] width 152 height 18
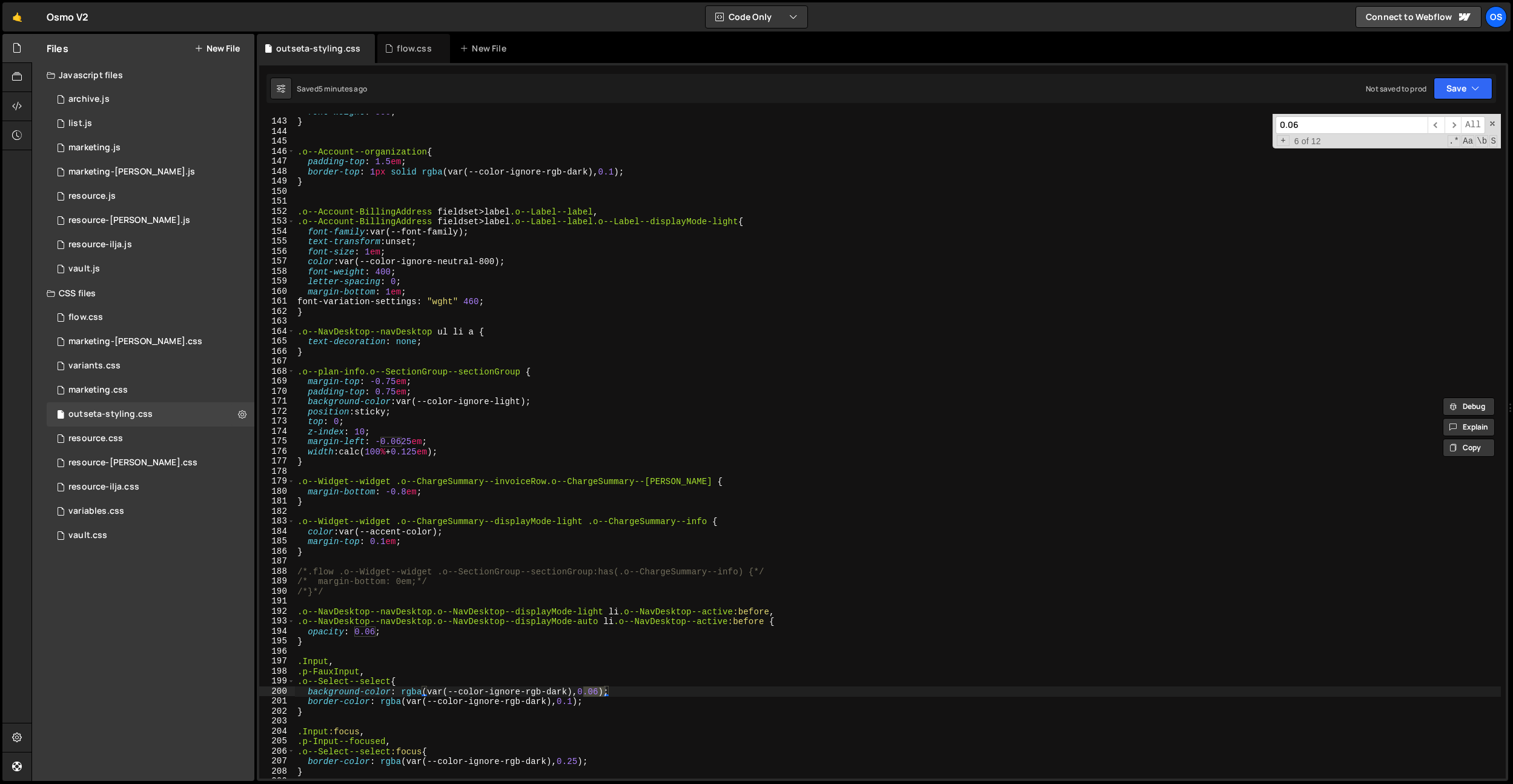
scroll to position [2336, 0]
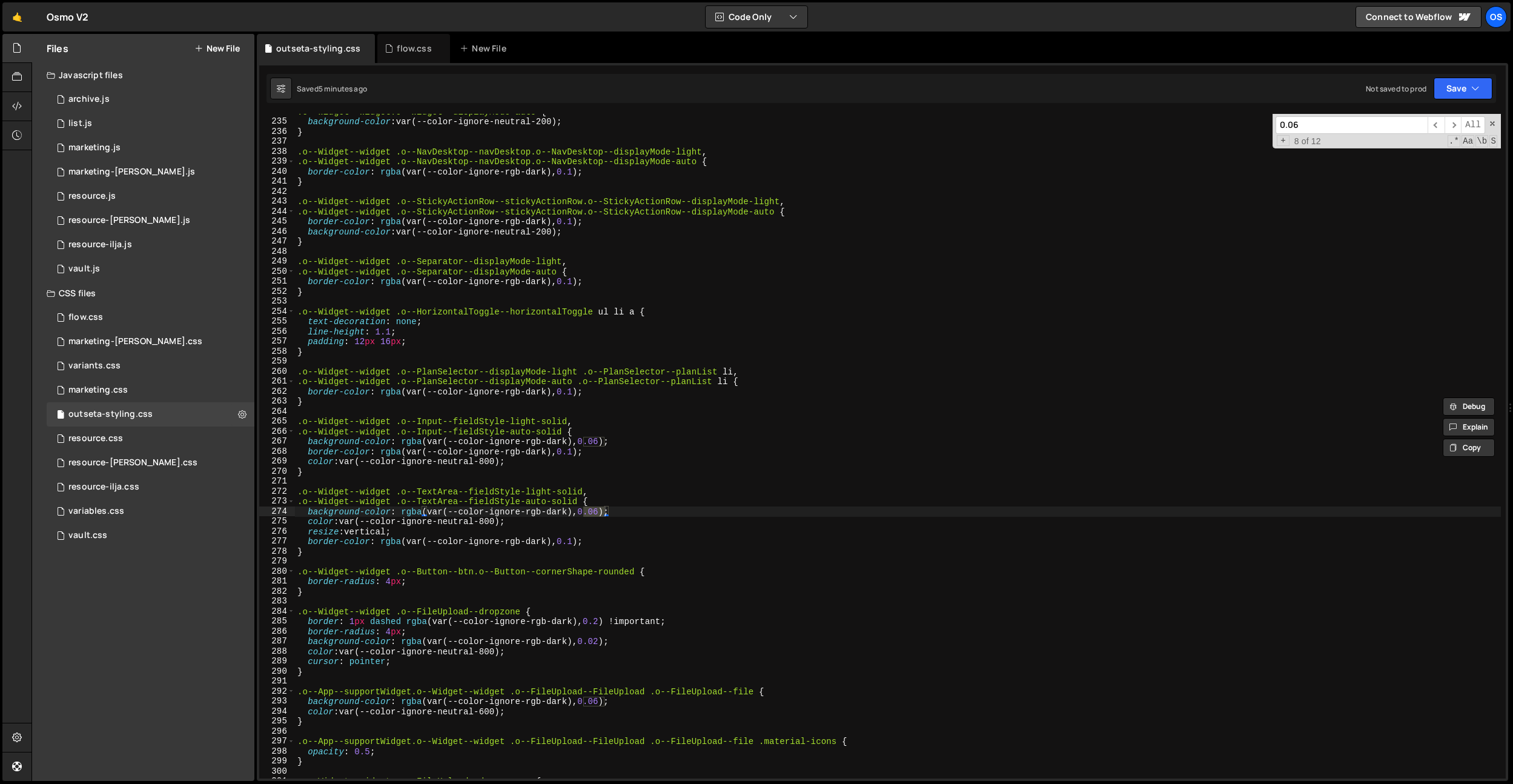
type input "0.06"
drag, startPoint x: 632, startPoint y: 453, endPoint x: 643, endPoint y: 449, distance: 11.7
click at [632, 453] on div ".o--Widget--widget.o--Widget--displayMode-auto { background-color : var(--color…" at bounding box center [898, 449] width 1206 height 684
drag, startPoint x: 654, startPoint y: 442, endPoint x: 401, endPoint y: 442, distance: 253.0
click at [401, 442] on div ".o--Widget--widget.o--Widget--displayMode-auto { background-color : var(--color…" at bounding box center [898, 449] width 1206 height 684
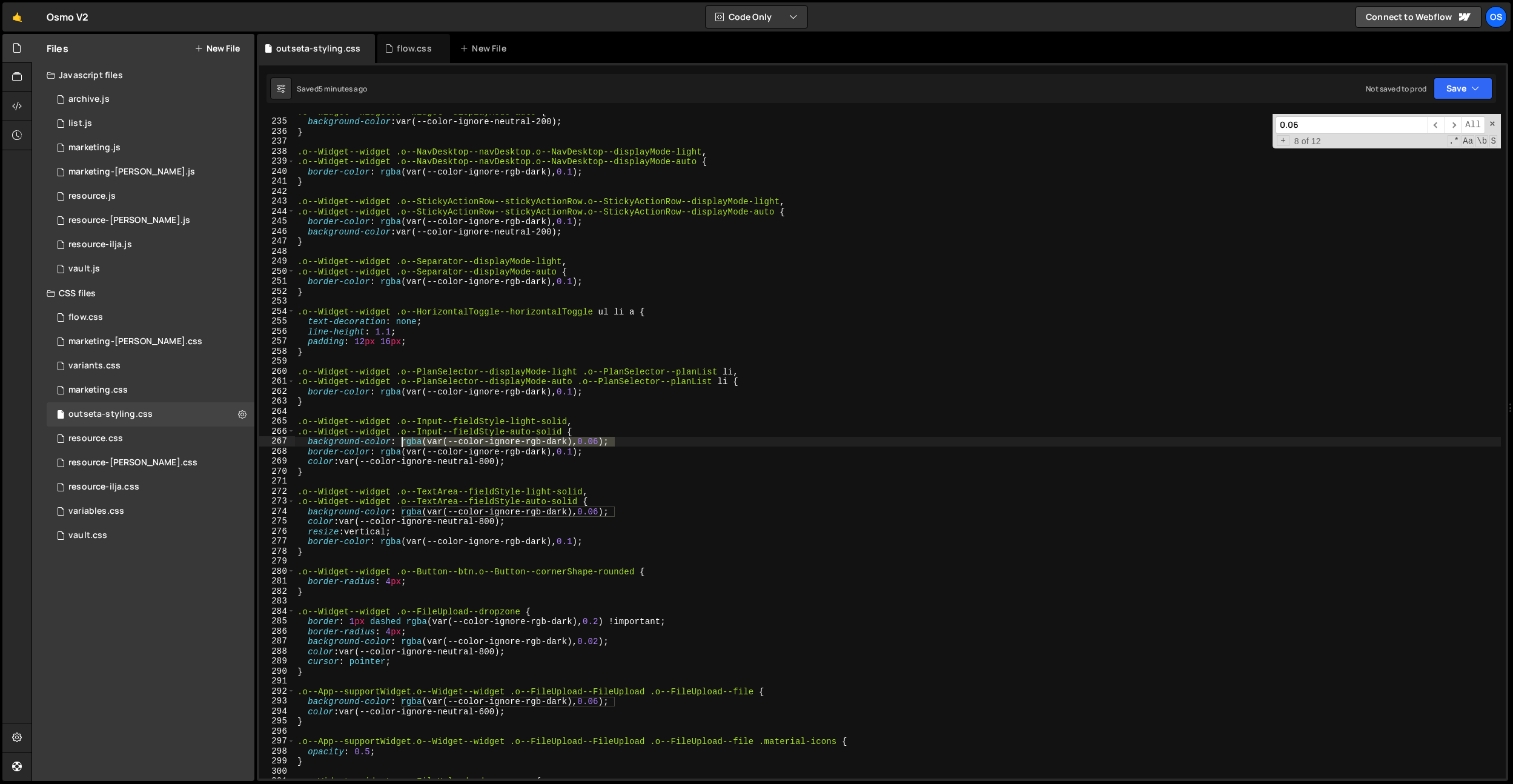
paste textarea "0, 0, 0, 0.05)"
drag, startPoint x: 523, startPoint y: 442, endPoint x: 403, endPoint y: 445, distance: 120.0
click at [403, 445] on div ".o--Widget--widget.o--Widget--displayMode-auto { background-color : var(--color…" at bounding box center [898, 449] width 1206 height 684
drag, startPoint x: 402, startPoint y: 512, endPoint x: 685, endPoint y: 512, distance: 283.0
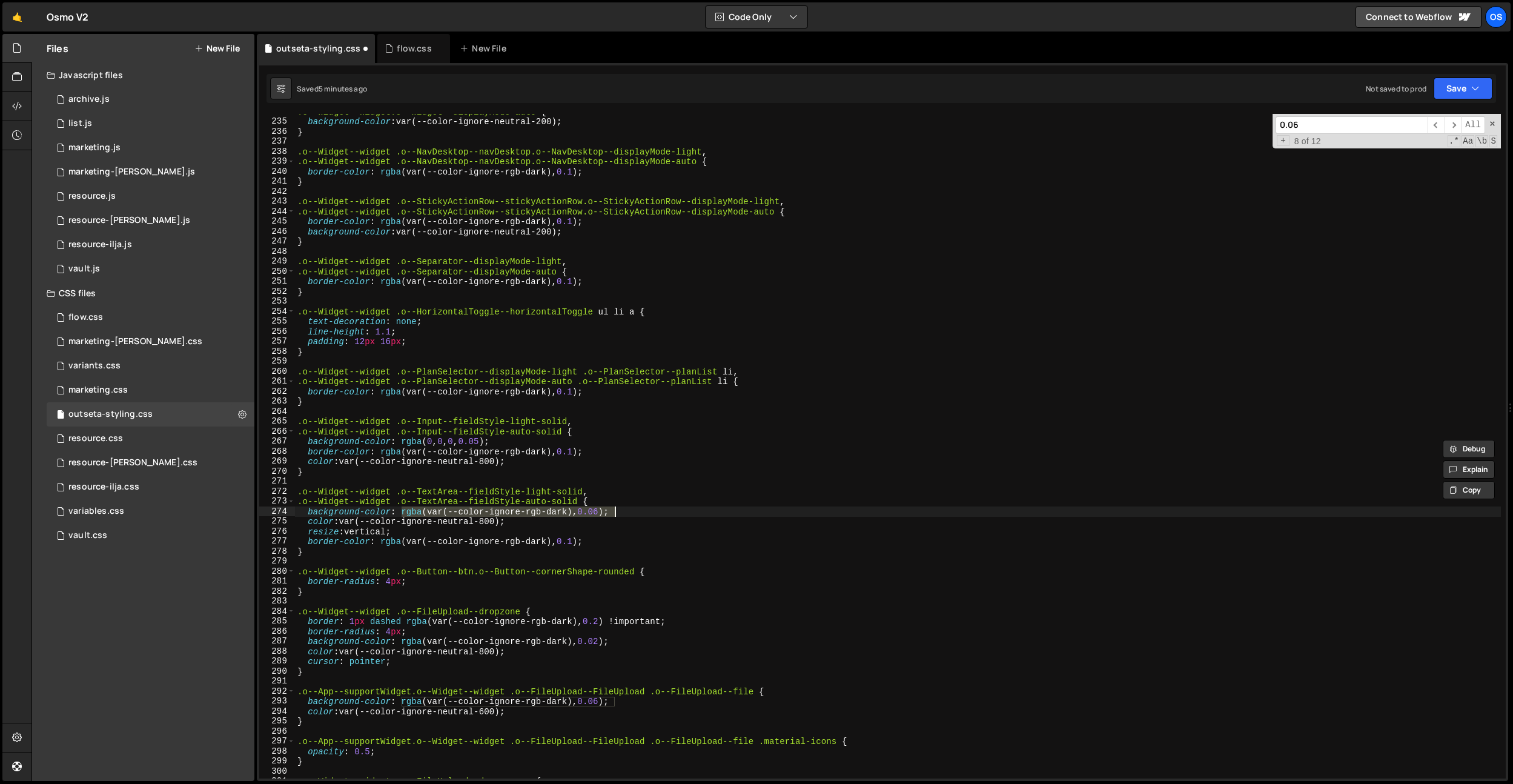
click at [685, 512] on div ".o--Widget--widget.o--Widget--displayMode-auto { background-color : var(--color…" at bounding box center [898, 449] width 1206 height 684
paste textarea "0, 0, 0, 0.05"
drag, startPoint x: 624, startPoint y: 699, endPoint x: 425, endPoint y: 693, distance: 199.1
click at [399, 700] on div ".o--Widget--widget.o--Widget--displayMode-auto { background-color : var(--color…" at bounding box center [898, 449] width 1206 height 684
paste textarea "0, 0, 0, 0.05"
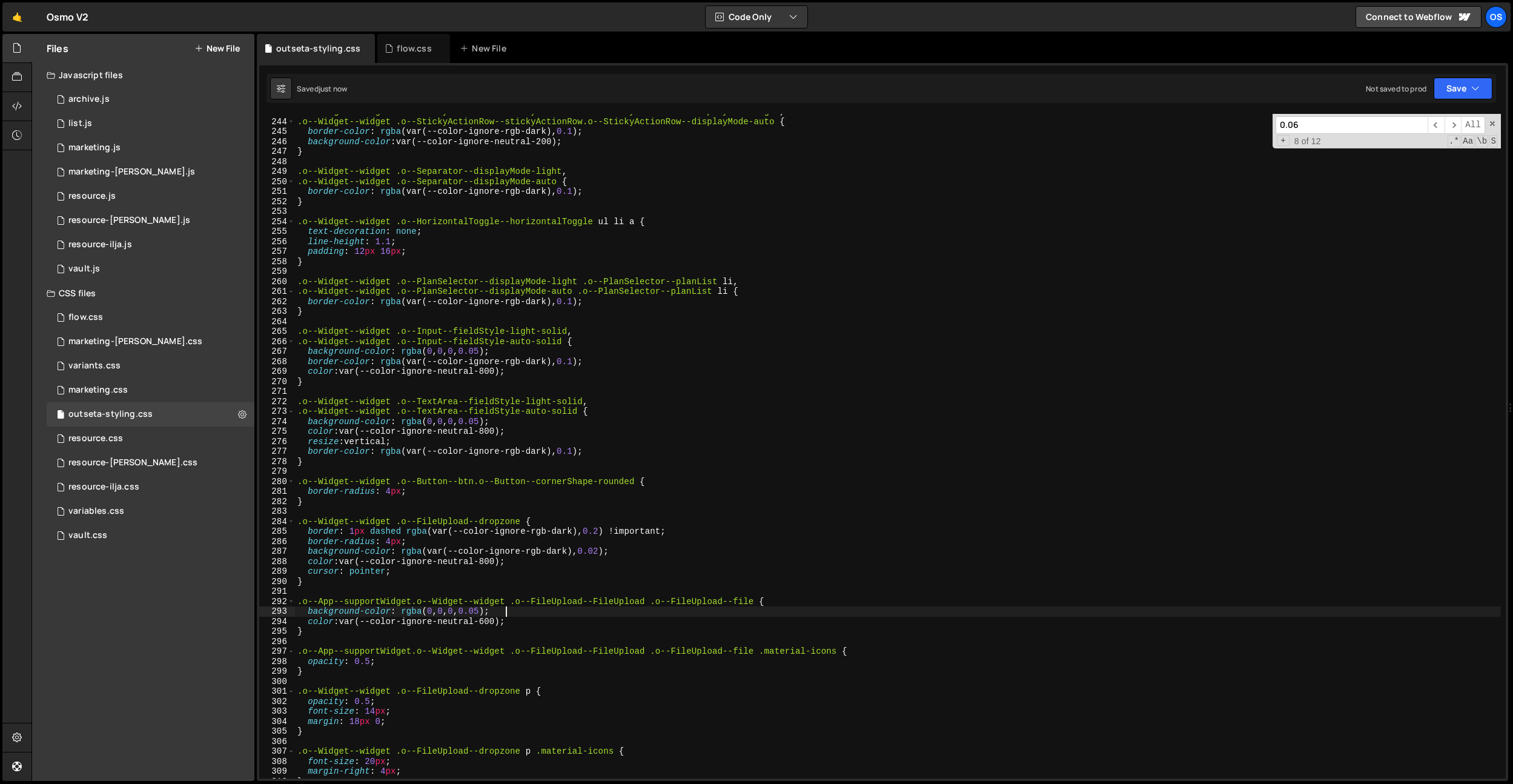
scroll to position [2463, 0]
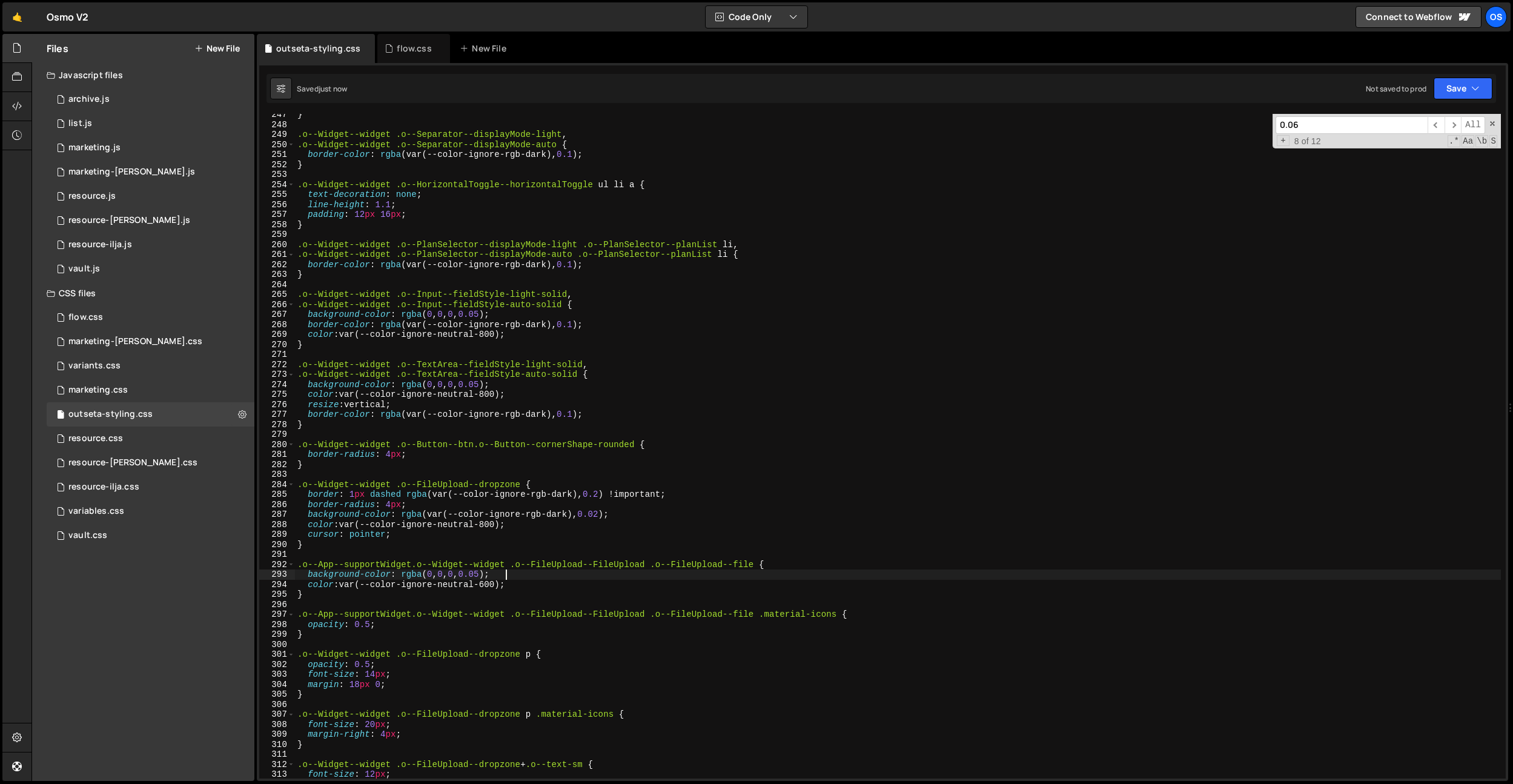
type textarea "background-color: rgba(0, 0, 0, 0.05);"
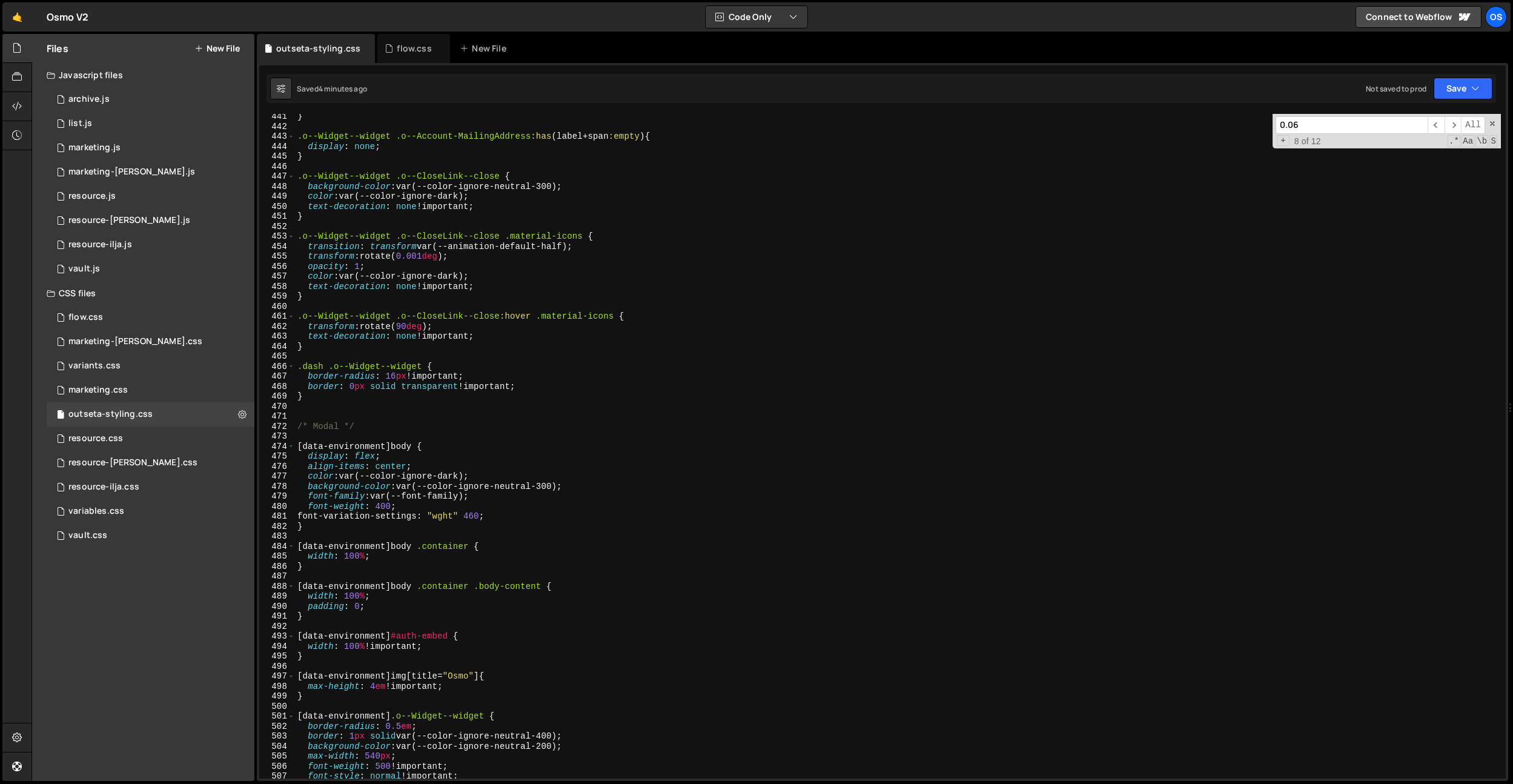
scroll to position [4565, 0]
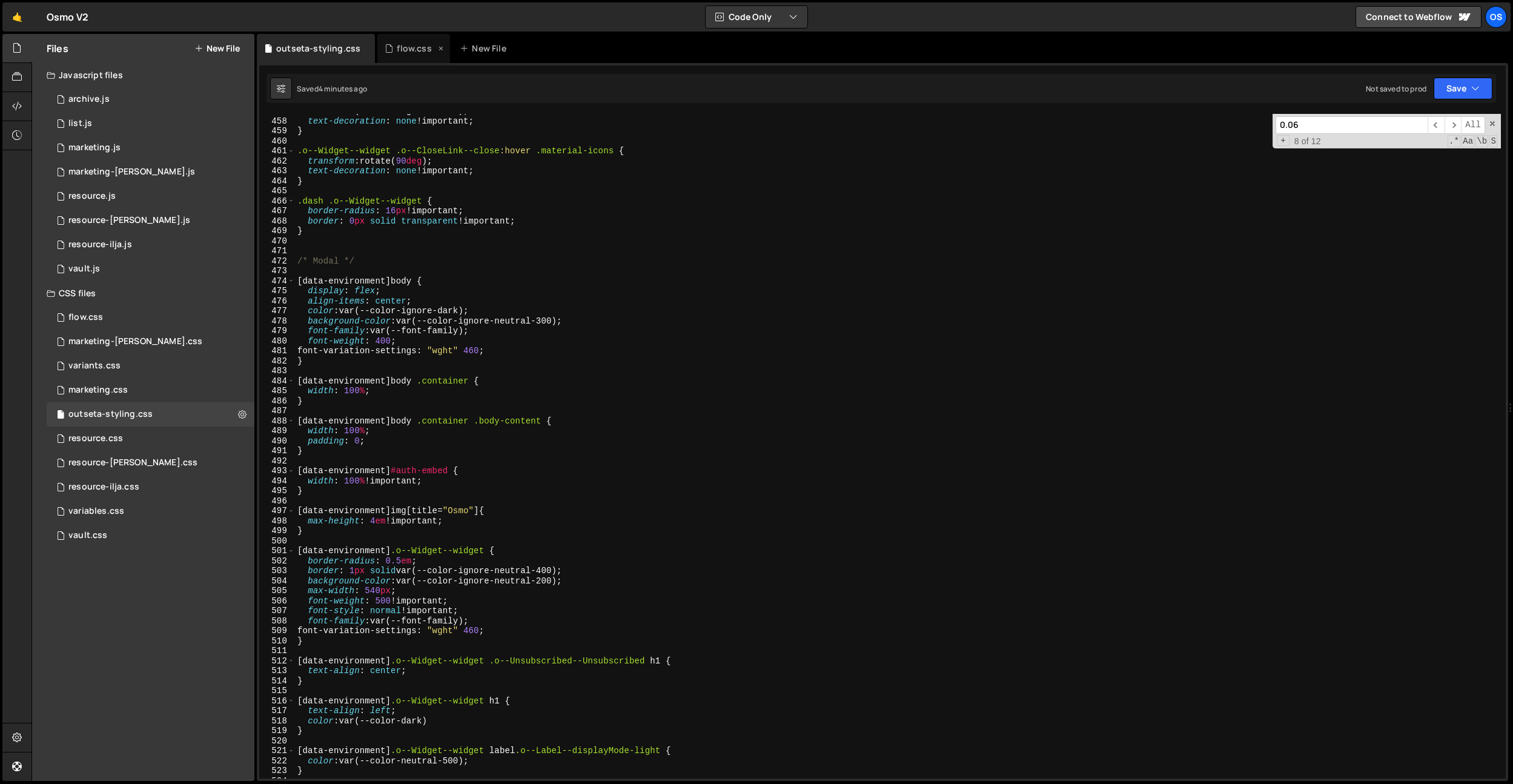
click at [411, 51] on div "flow.css" at bounding box center [414, 48] width 34 height 12
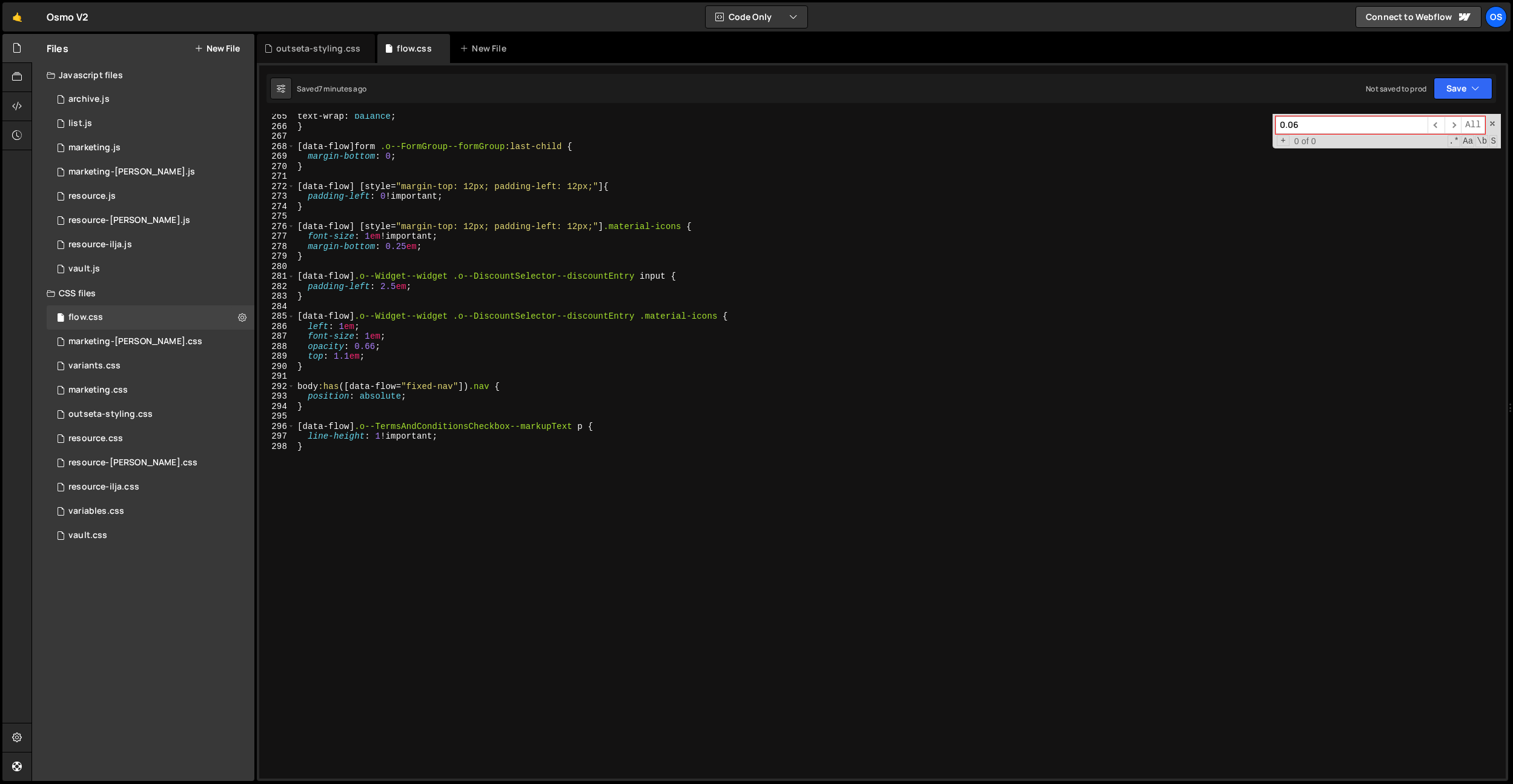
scroll to position [2641, 0]
type textarea "}"
click at [379, 520] on div "text-wrap : balance ; } [ data-flow ] form .o--FormGroup--formGroup :last-child…" at bounding box center [898, 454] width 1206 height 684
paste textarea "o--Badge--badge"
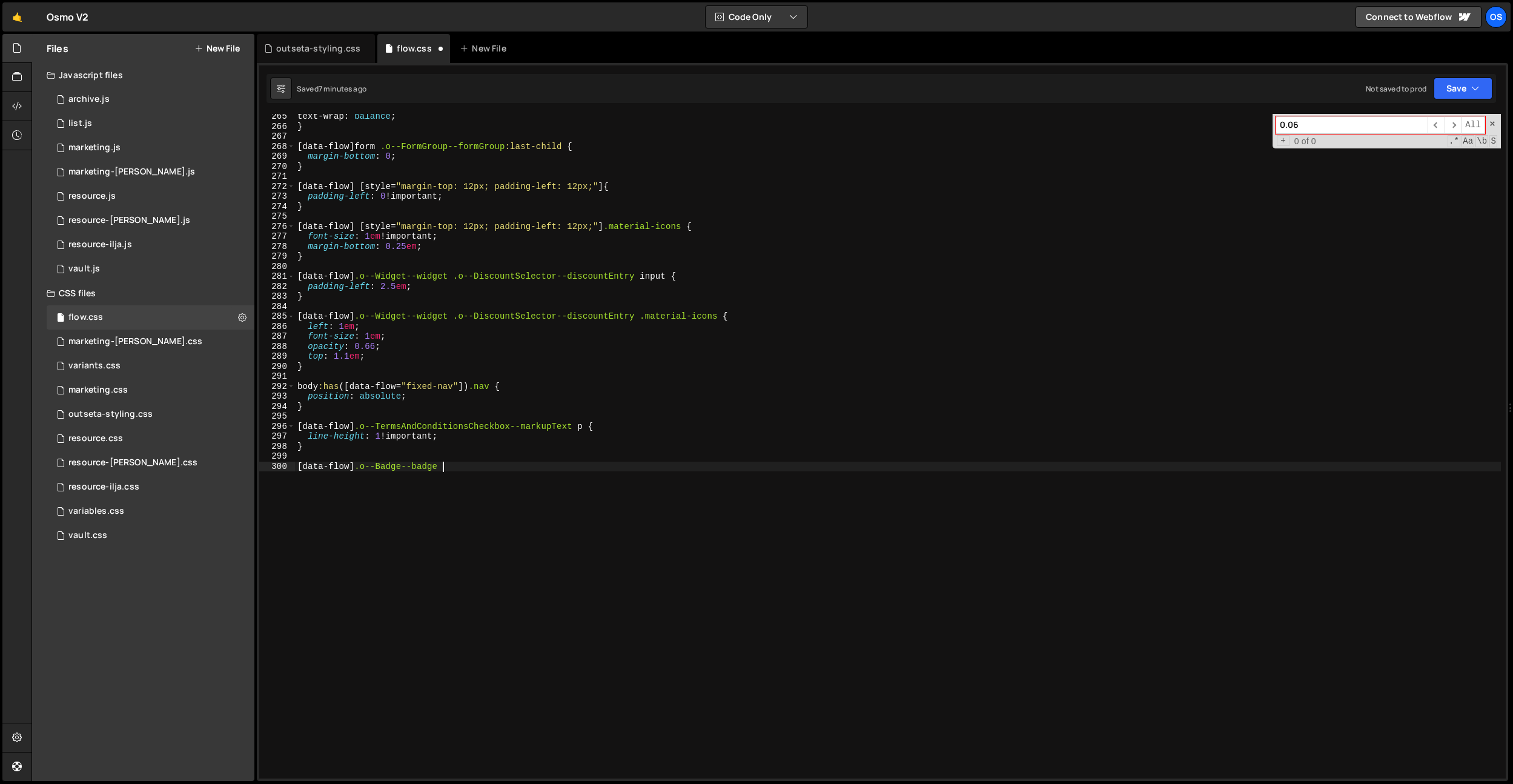
click at [357, 463] on div "text-wrap : balance ; } [ data-flow ] form .o--FormGroup--formGroup :last-child…" at bounding box center [898, 454] width 1206 height 684
paste textarea "o--PlanDetails--planName"
click at [592, 466] on div "text-wrap : balance ; } [ data-flow ] form .o--FormGroup--formGroup :last-child…" at bounding box center [898, 454] width 1206 height 684
type textarea "[data-flow] .o--PlanDetails--planName .o--Badge--badge {}"
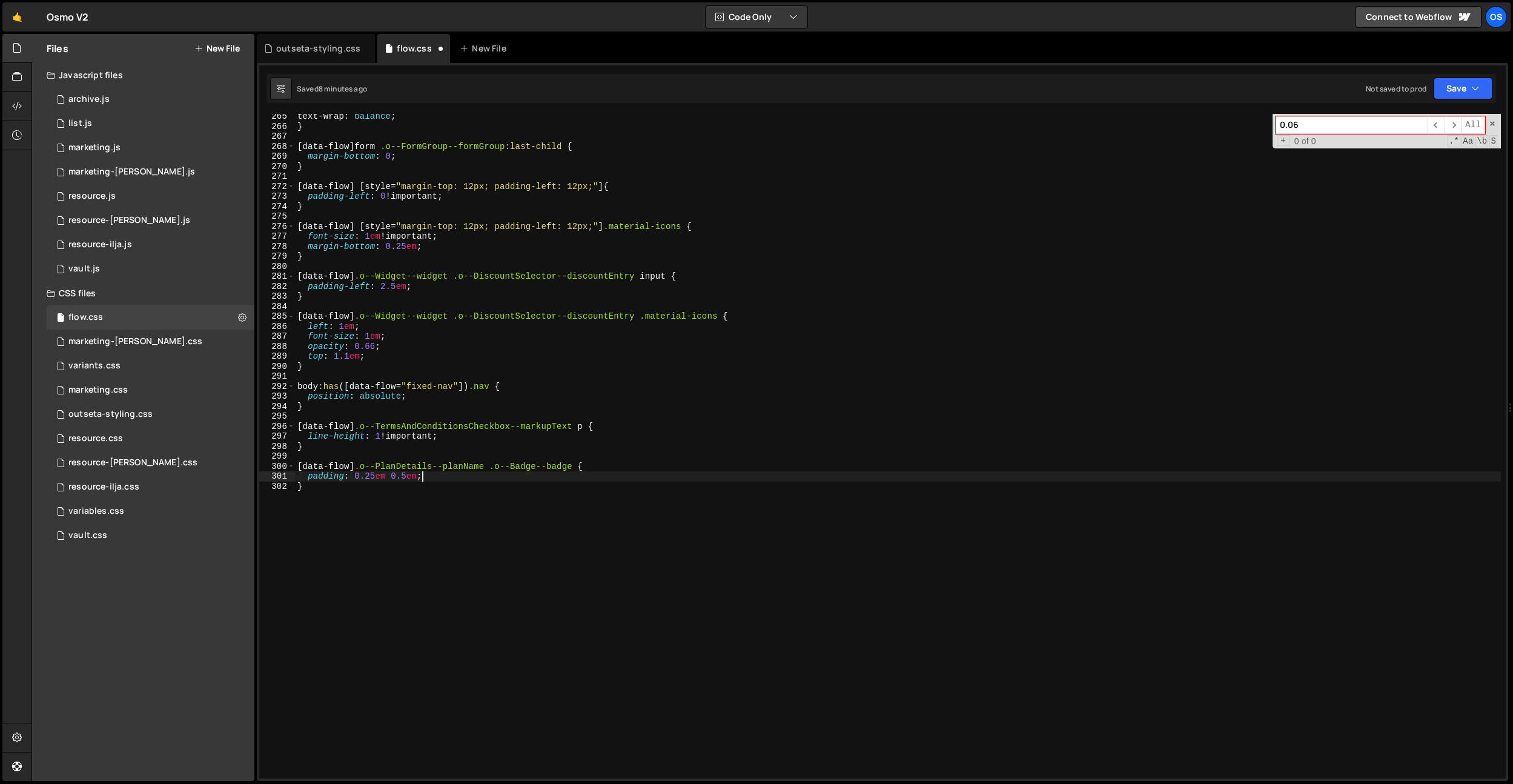
click at [402, 477] on div "text-wrap : balance ; } [ data-flow ] form .o--FormGroup--formGroup :last-child…" at bounding box center [898, 454] width 1206 height 684
click at [454, 466] on div "text-wrap : balance ; } [ data-flow ] form .o--FormGroup--formGroup :last-child…" at bounding box center [898, 454] width 1206 height 684
click at [449, 475] on div "text-wrap : balance ; } [ data-flow ] form .o--FormGroup--formGroup :last-child…" at bounding box center [898, 454] width 1206 height 684
type textarea "padding: 0.25em 0.75em;"
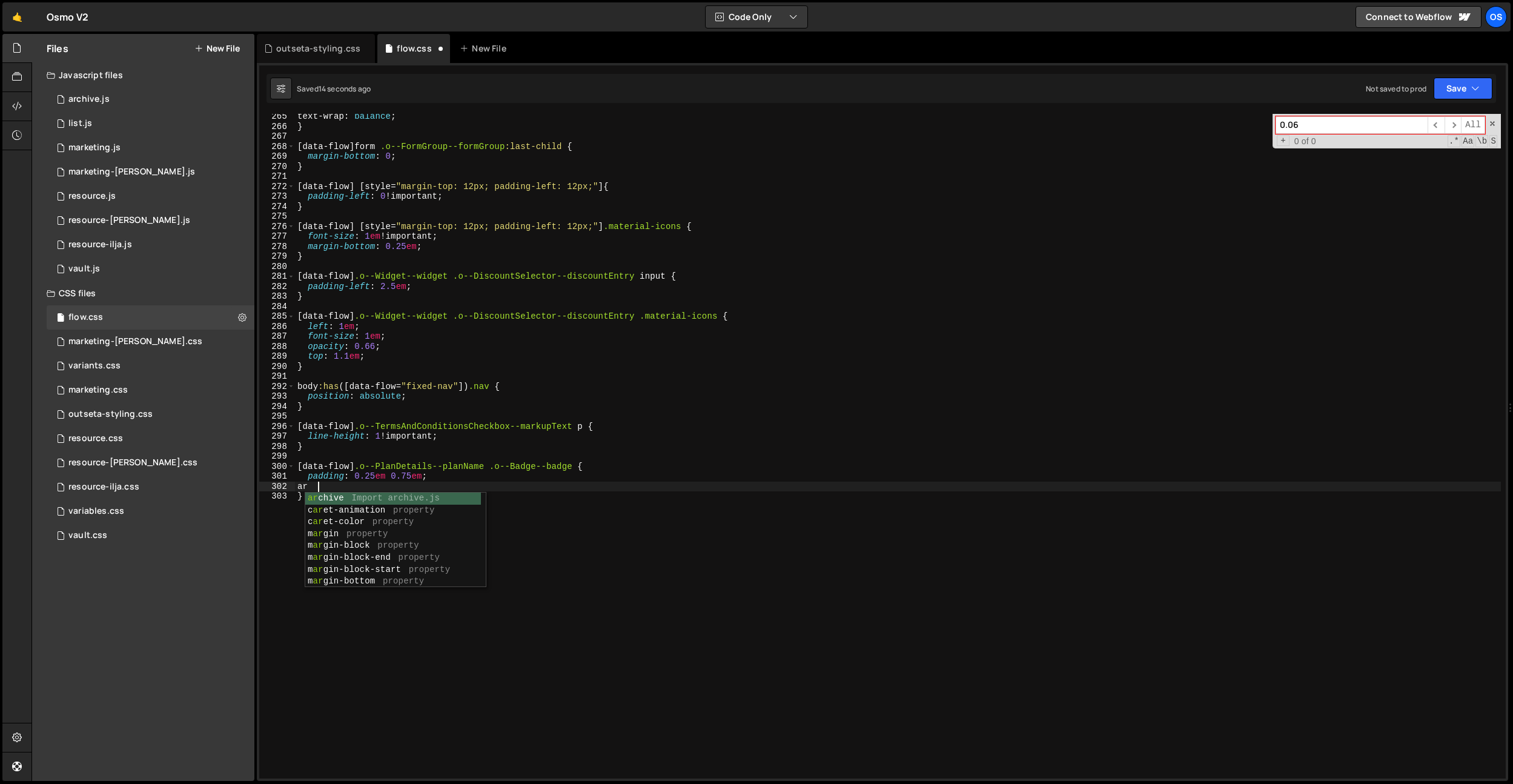
type textarea "a"
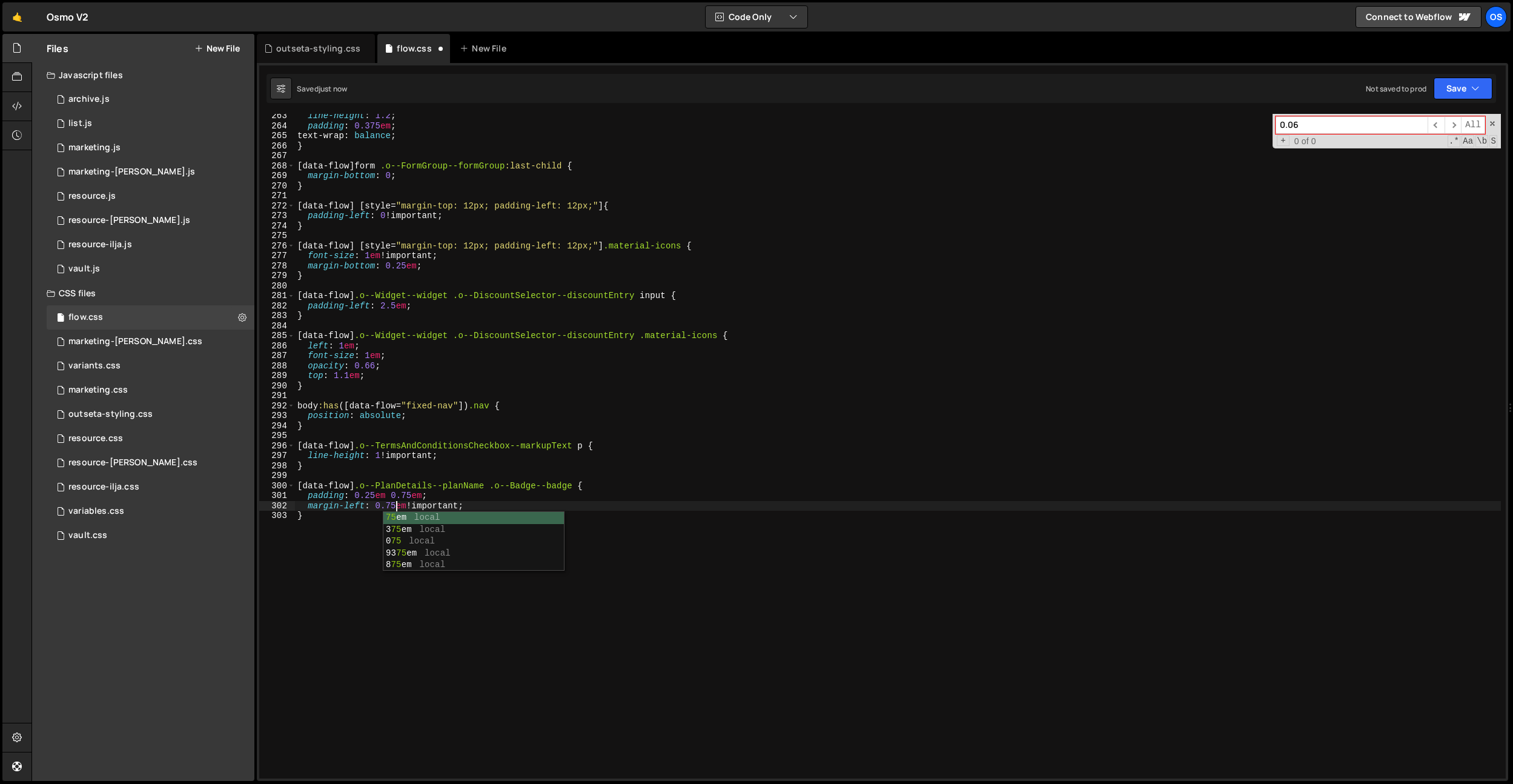
scroll to position [0, 7]
click at [576, 405] on div "line-height : 1.2 ; padding : 0.375 em ; text-wrap : balance ; } [ data-flow ] …" at bounding box center [898, 453] width 1206 height 684
type textarea "body:has([data-flow="fixed-nav"]) .nav {"
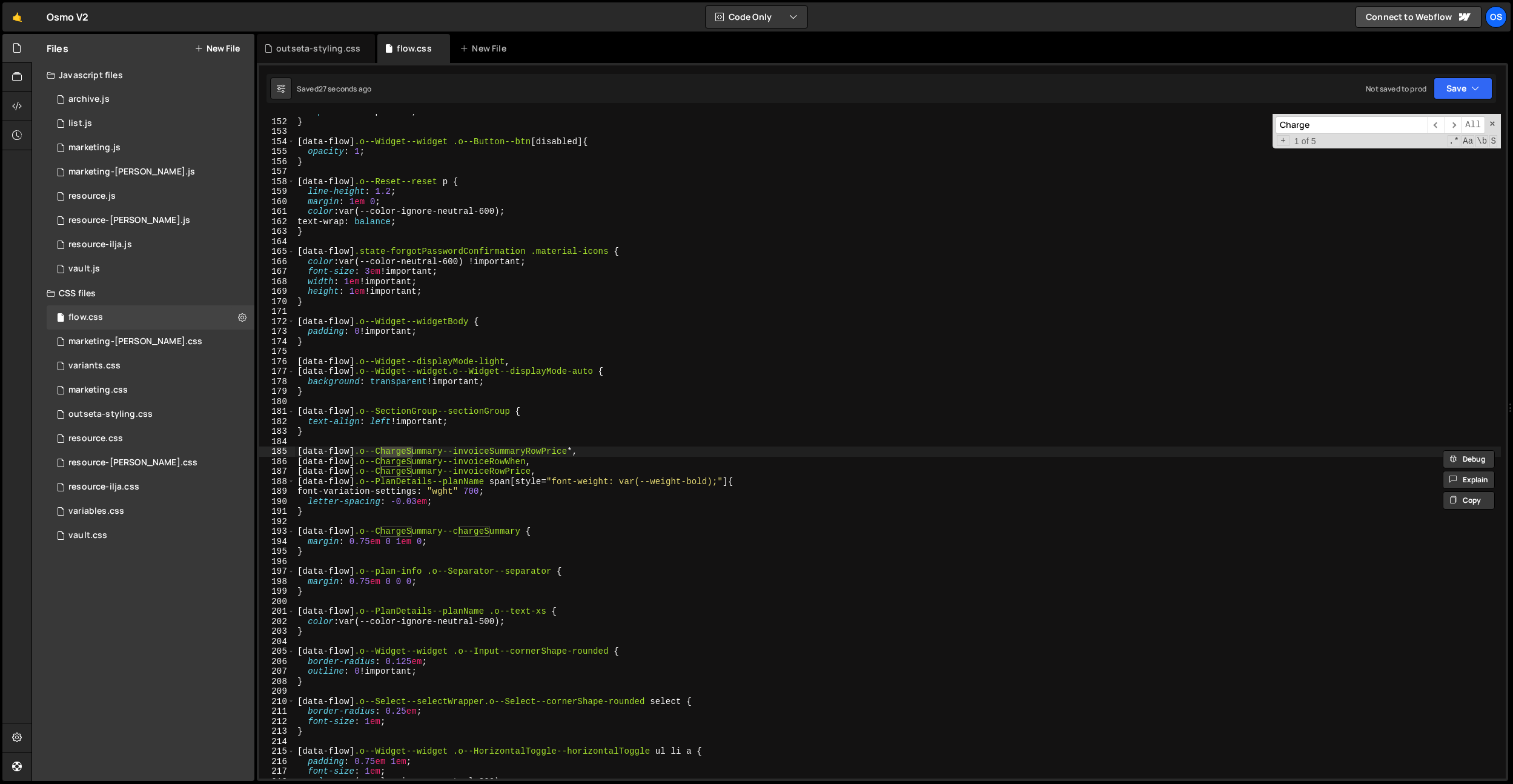
type input "Charge"
drag, startPoint x: 574, startPoint y: 452, endPoint x: 397, endPoint y: 469, distance: 177.8
click at [282, 449] on div "[data-flow] .o--ChargeSummary--invoiceSummaryRowPrice *, 151 152 153 154 155 15…" at bounding box center [882, 446] width 1247 height 664
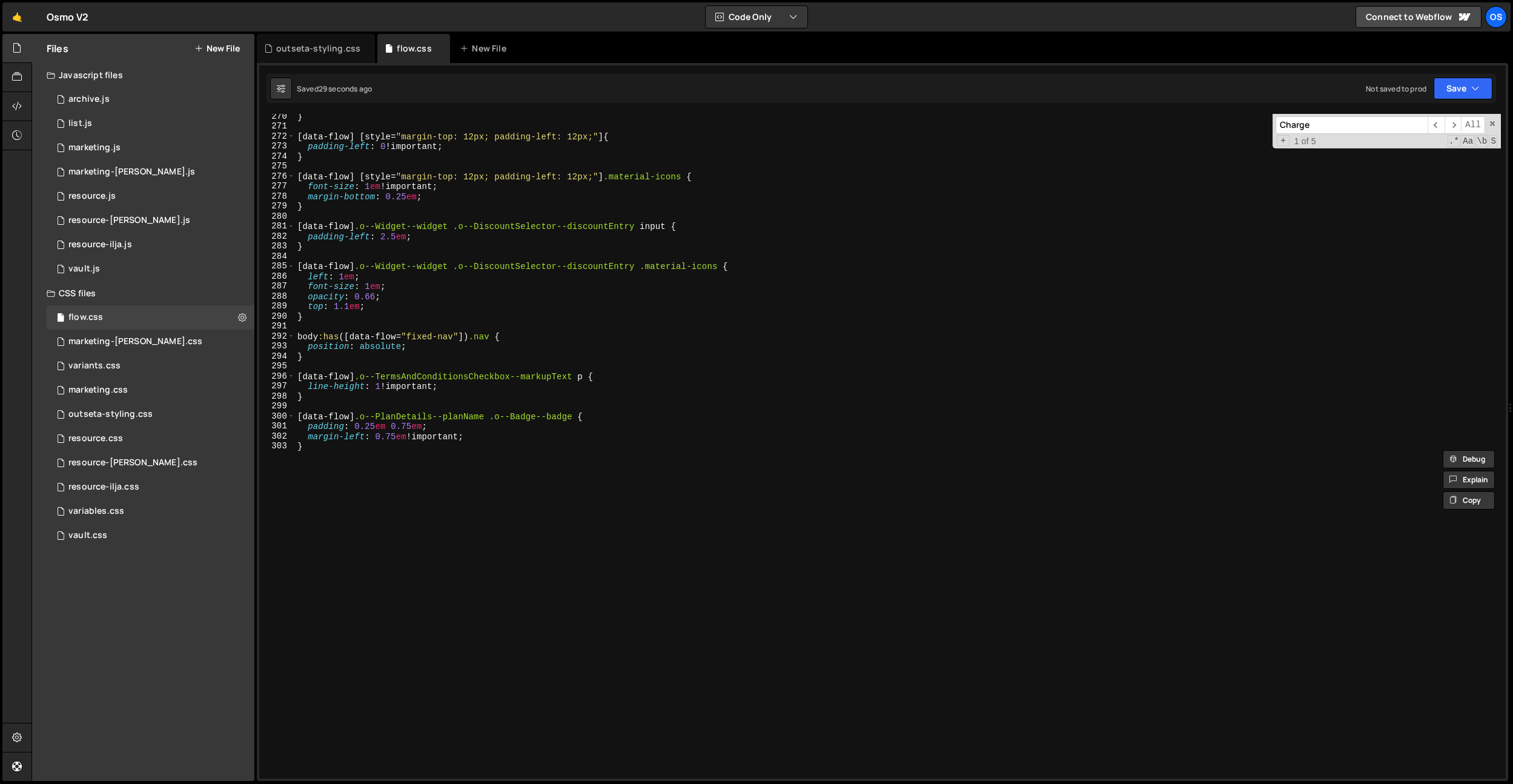
scroll to position [2691, 0]
click at [442, 468] on div "} [ data-flow ] [ style = " margin-top: 12px; padding-left: 12px; " ] { padding…" at bounding box center [898, 454] width 1206 height 684
type textarea "}"
click at [383, 405] on div "} [ data-flow ] [ style = " margin-top: 12px; padding-left: 12px; " ] { padding…" at bounding box center [898, 454] width 1206 height 684
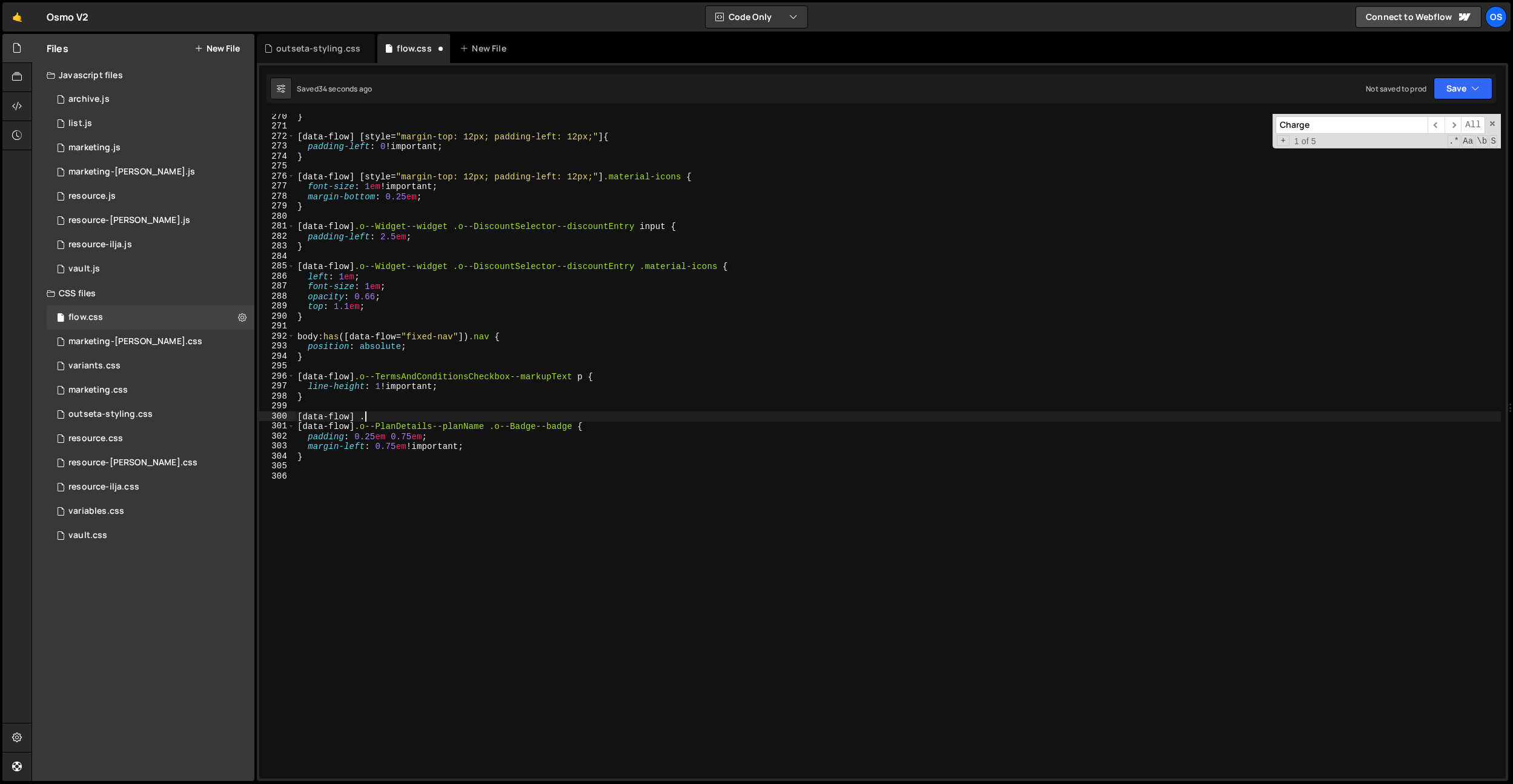
scroll to position [0, 4]
paste textarea "[data-flow] .o--ChargeSummary--invoiceSummaryRowPrice"
drag, startPoint x: 423, startPoint y: 419, endPoint x: 367, endPoint y: 417, distance: 56.0
click at [367, 417] on div "} [ data-flow ] [ style = " margin-top: 12px; padding-left: 12px; " ] { padding…" at bounding box center [898, 454] width 1206 height 684
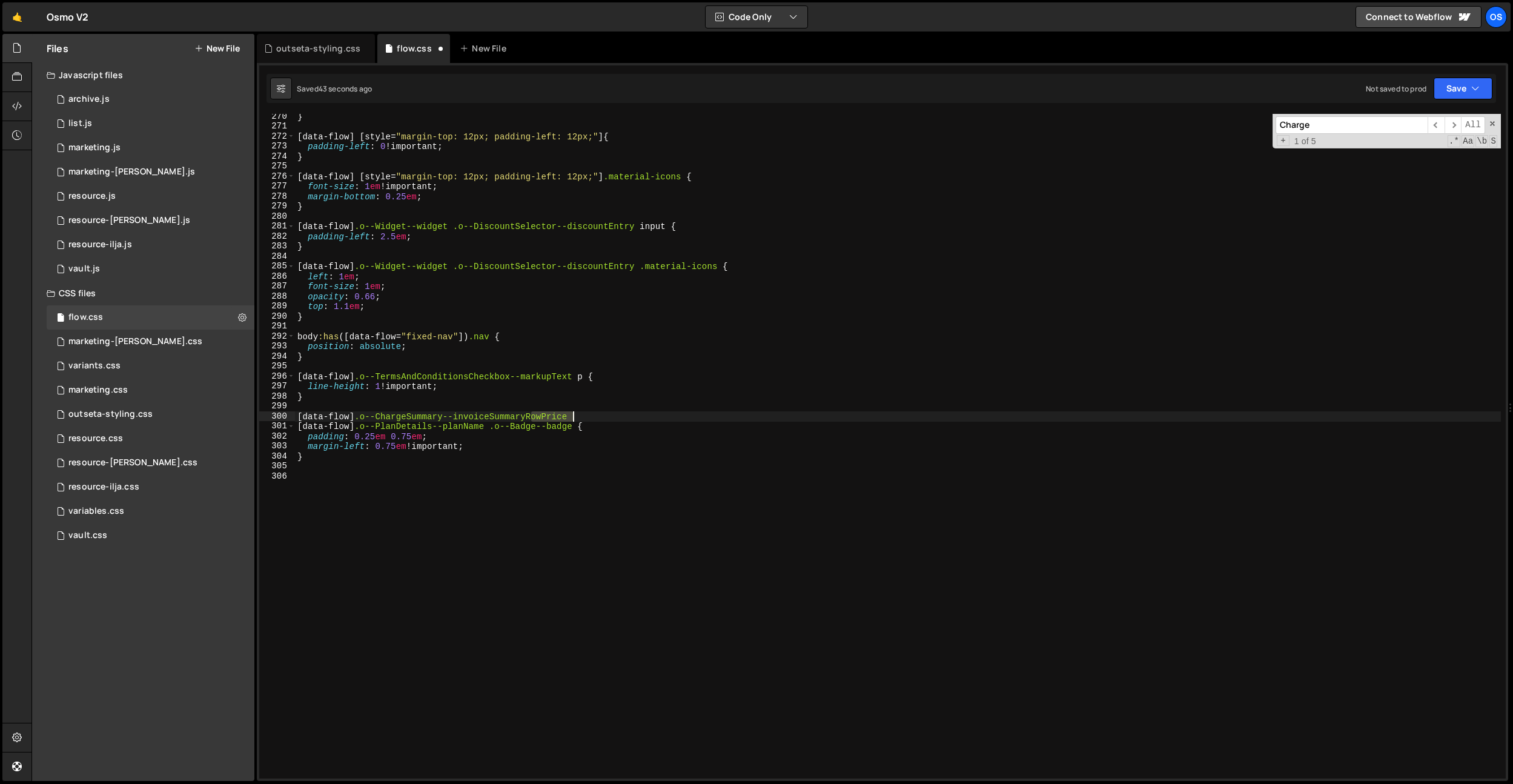
drag, startPoint x: 533, startPoint y: 416, endPoint x: 571, endPoint y: 417, distance: 38.0
click at [571, 417] on div "} [ data-flow ] [ style = " margin-top: 12px; padding-left: 12px; " ] { padding…" at bounding box center [898, 454] width 1206 height 684
click at [394, 444] on div "} [ data-flow ] [ style = " margin-top: 12px; padding-left: 12px; " ] { padding…" at bounding box center [898, 454] width 1206 height 684
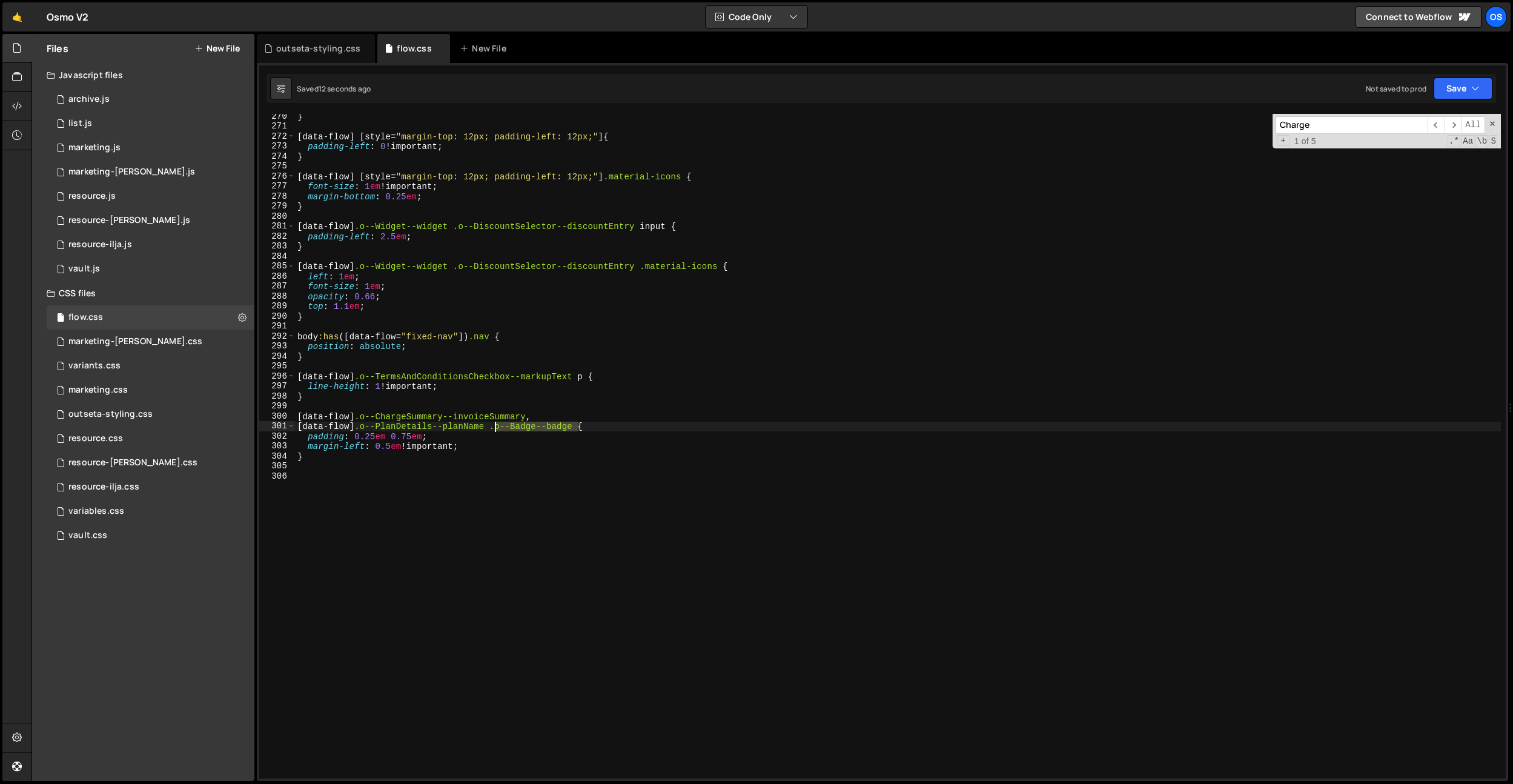
drag, startPoint x: 579, startPoint y: 423, endPoint x: 495, endPoint y: 428, distance: 84.1
click at [495, 428] on div "} [ data-flow ] [ style = " margin-top: 12px; padding-left: 12px; " ] { padding…" at bounding box center [898, 454] width 1206 height 684
click at [533, 414] on div "} [ data-flow ] [ style = " margin-top: 12px; padding-left: 12px; " ] { padding…" at bounding box center [898, 454] width 1206 height 684
paste textarea ".o--Badge--badge"
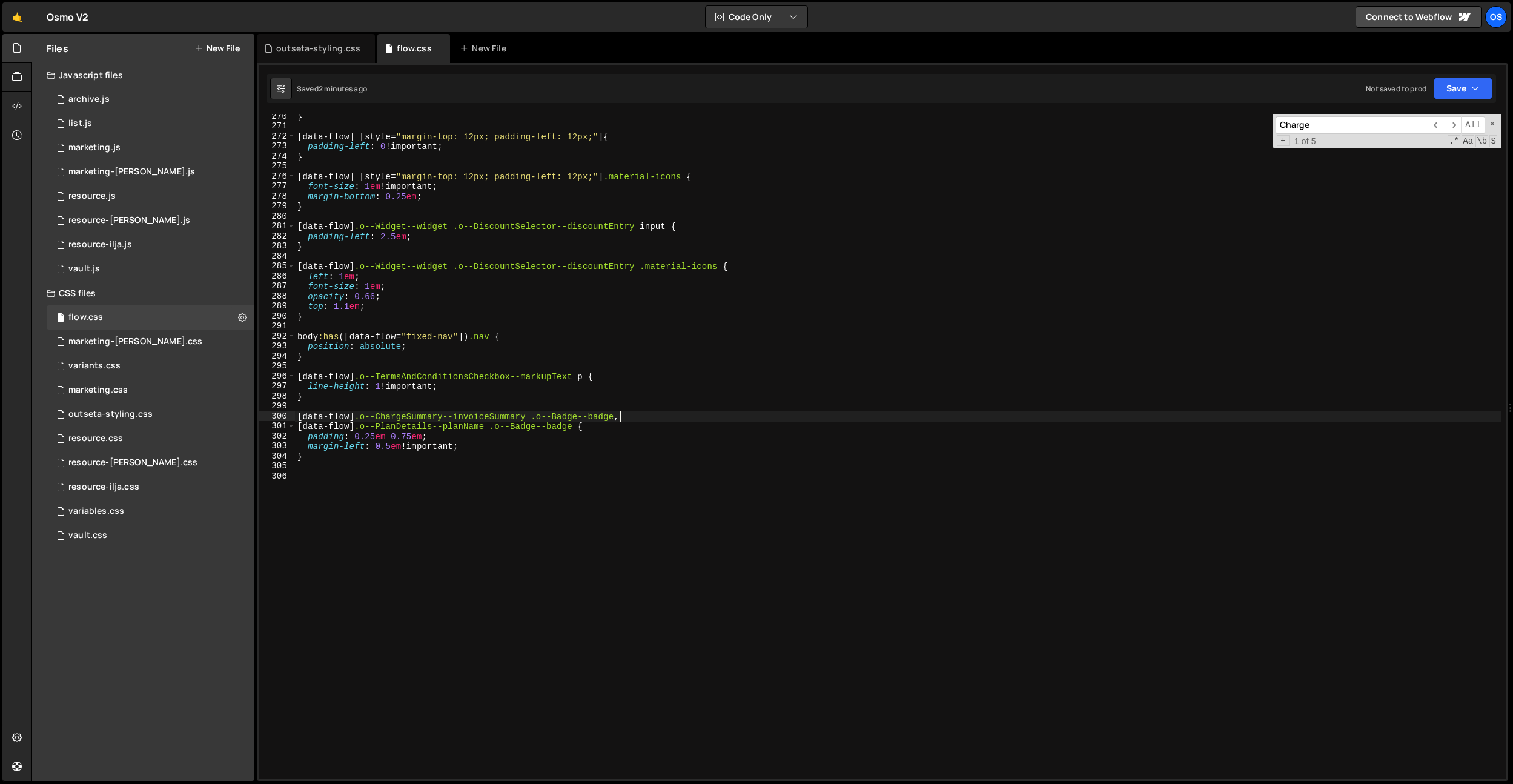
click at [493, 306] on div "} [ data-flow ] [ style = " margin-top: 12px; padding-left: 12px; " ] { padding…" at bounding box center [898, 454] width 1206 height 684
type textarea "top: 1.1em;"
paste input "o--HorizontalToggle--horizontalToggl"
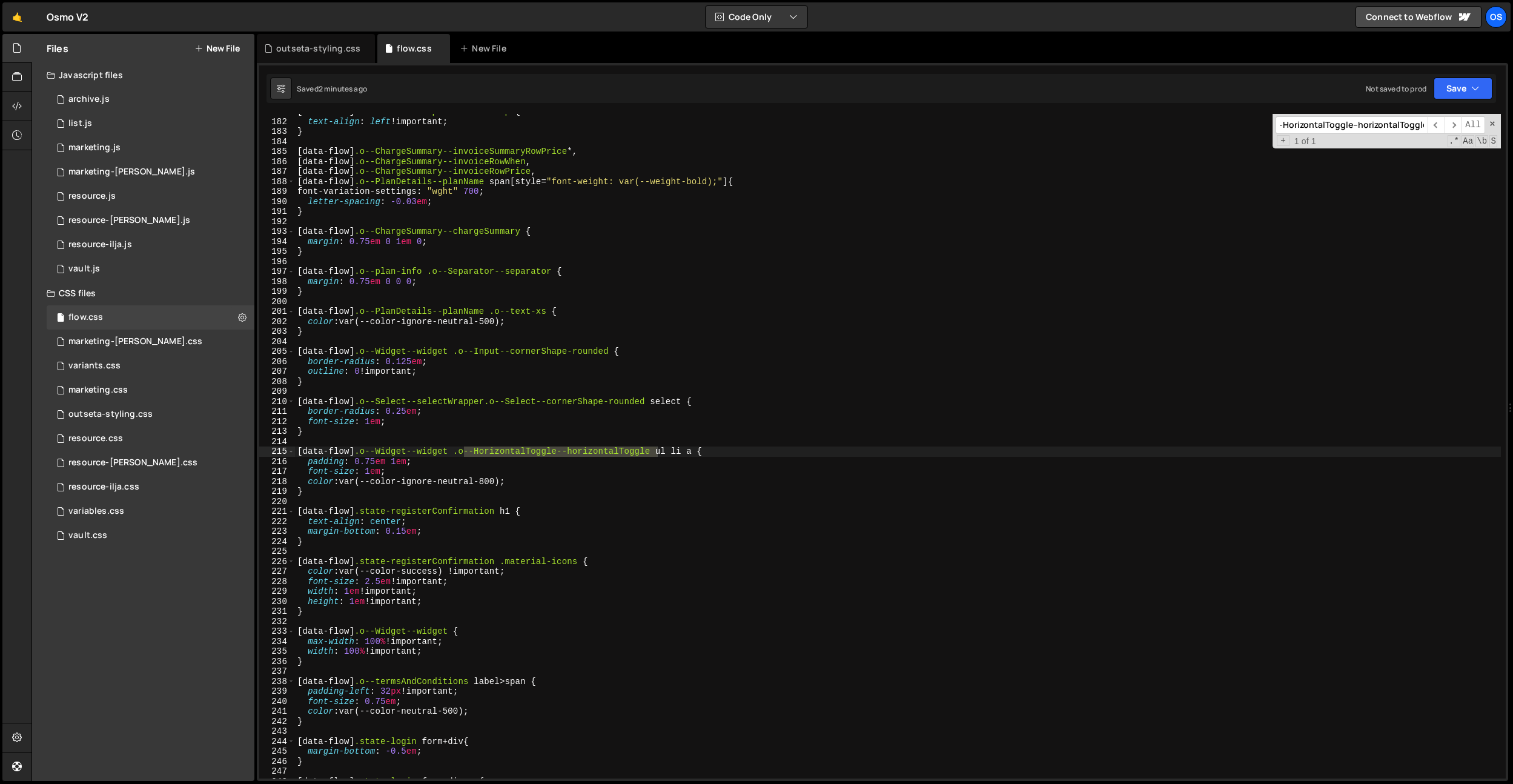
type input "o--HorizontalToggle--horizontalToggle"
click at [629, 524] on div "[ data-flow ] .o--SectionGroup--sectionGroup { text-align : left !important ; }…" at bounding box center [898, 449] width 1206 height 684
drag, startPoint x: 655, startPoint y: 452, endPoint x: 256, endPoint y: 451, distance: 399.0
click at [257, 451] on div "1 Type cmd + s to save your Javascript file. הההההההההההההההההההההההההההההההההה…" at bounding box center [882, 422] width 1251 height 718
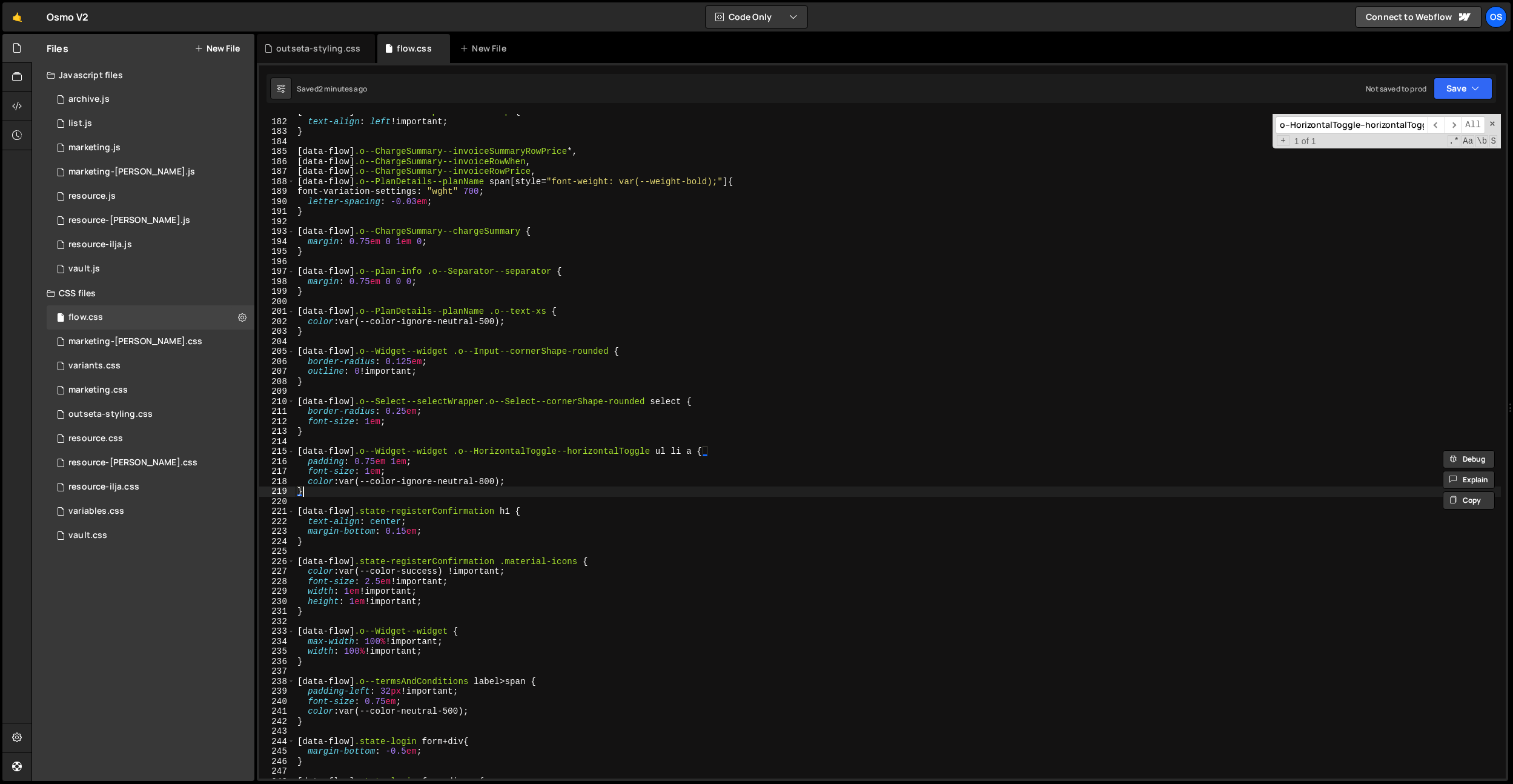
click at [330, 491] on div "[ data-flow ] .o--SectionGroup--sectionGroup { text-align : left !important ; }…" at bounding box center [898, 449] width 1206 height 684
type textarea "}"
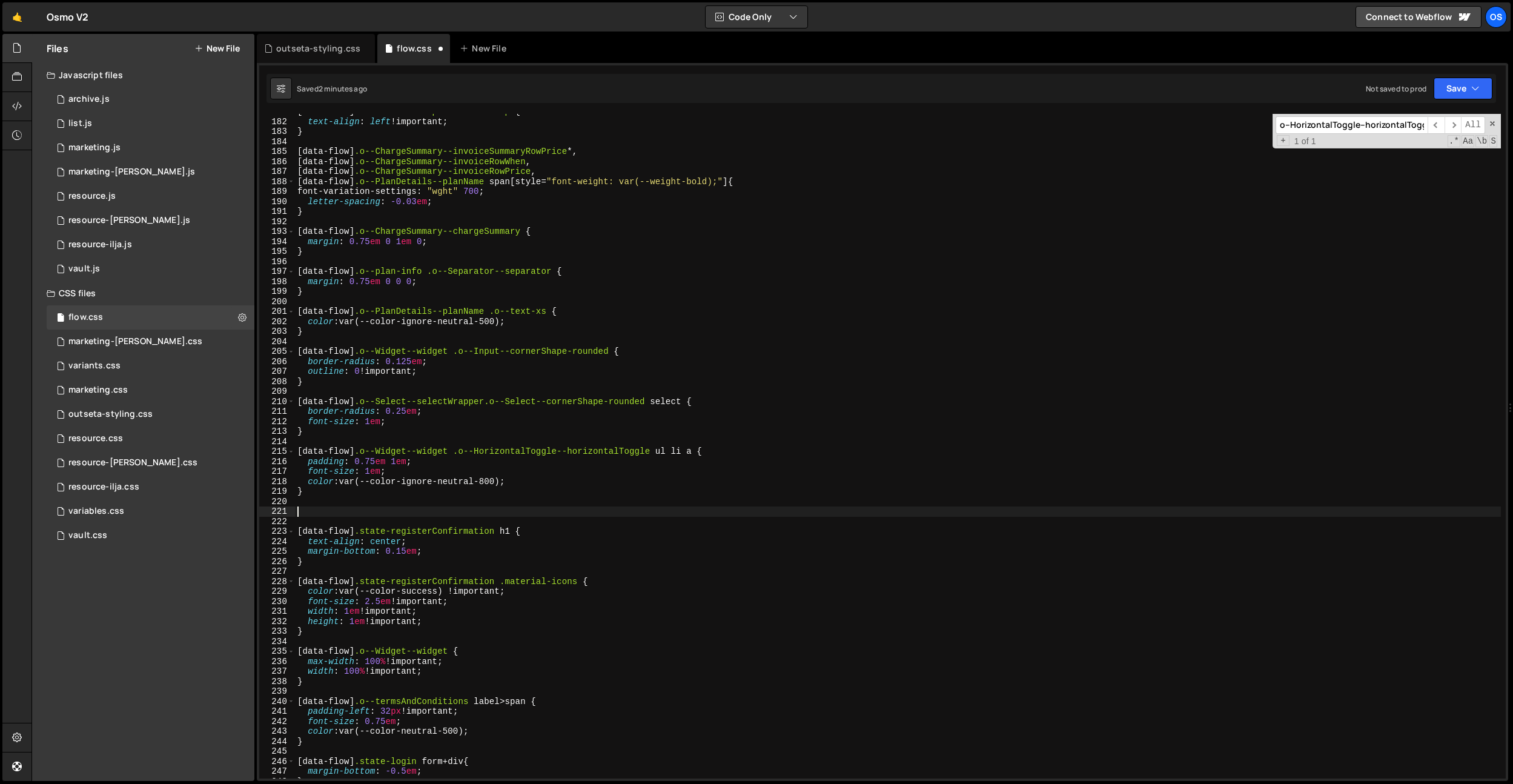
paste textarea "[data-flow] .o--Widget--widget .o--HorizontalToggle--horizontalToggle"
type textarea "[data-flow] .o--Widget--widget .o--HorizontalToggle--horizontalToggle {}"
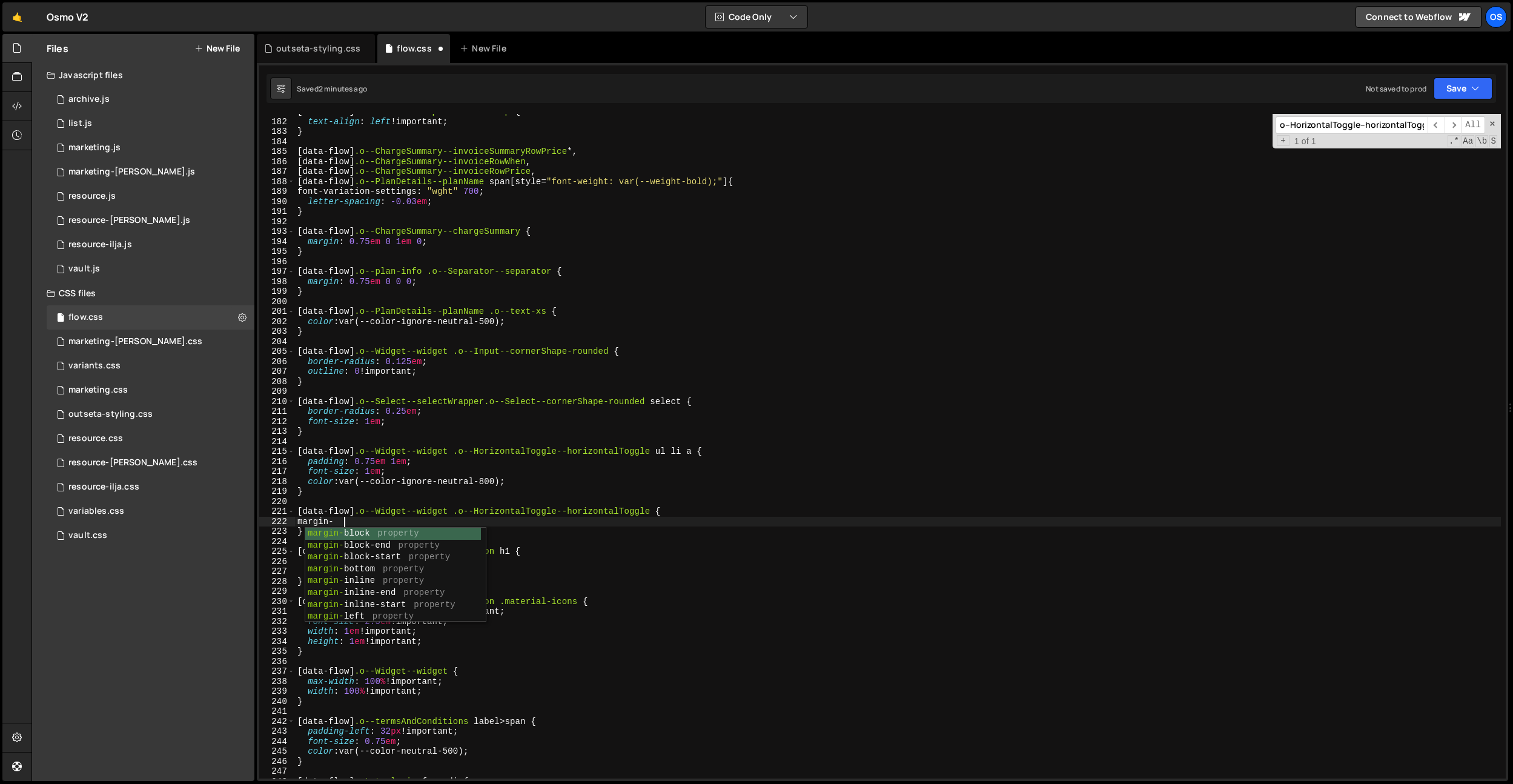
scroll to position [0, 3]
type textarea "margin-bottom: ;"
click at [395, 519] on div "[ data-flow ] .o--SectionGroup--sectionGroup { text-align : left !important ; }…" at bounding box center [898, 449] width 1206 height 684
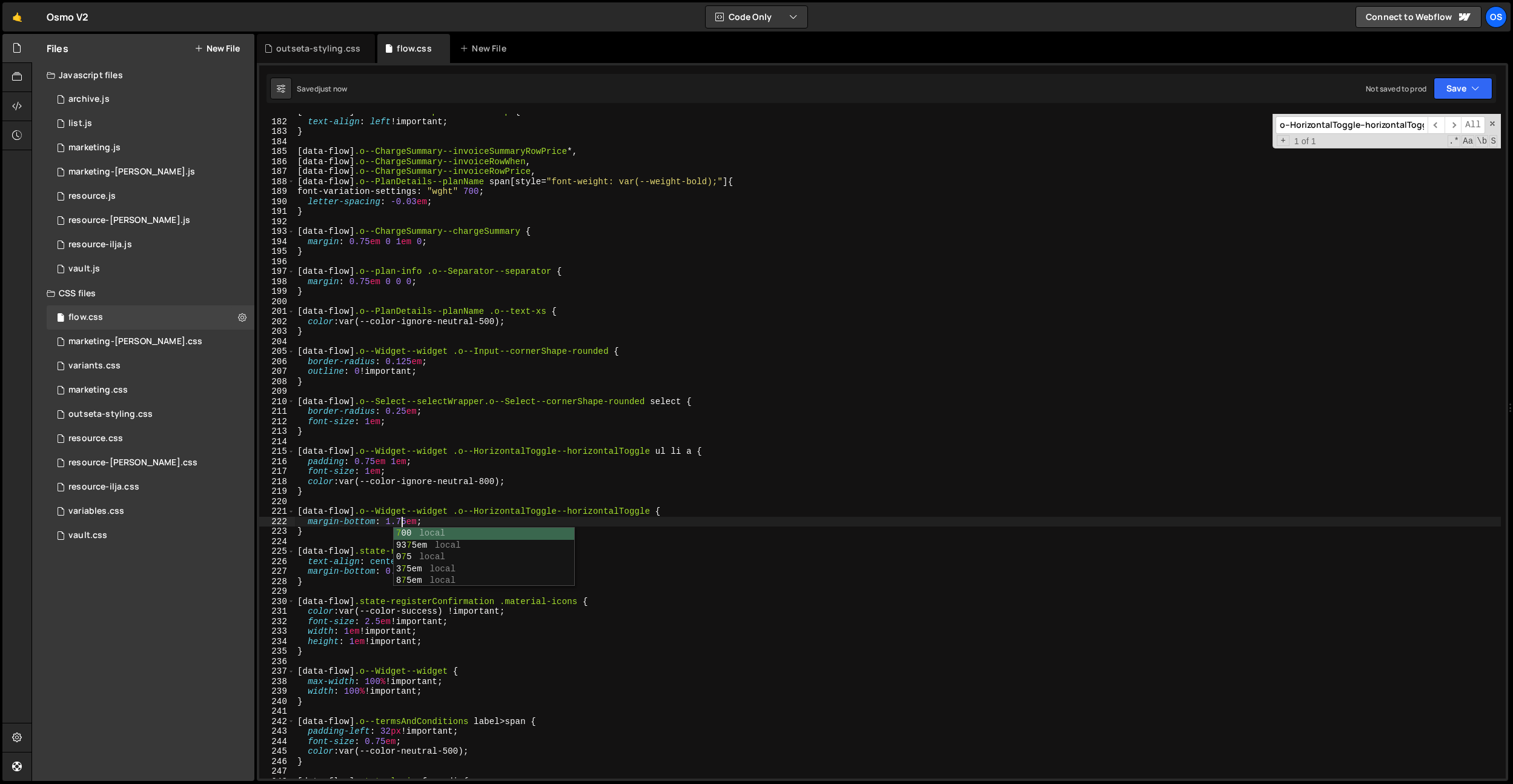
type textarea "margin-bottom: 1.75em;"
click at [434, 225] on div "[ data-flow ] .o--SectionGroup--sectionGroup { text-align : left !important ; }…" at bounding box center [898, 449] width 1206 height 684
paste input ".o--Widget--widget .o--HorizontalToggle--horizontalToggle ul"
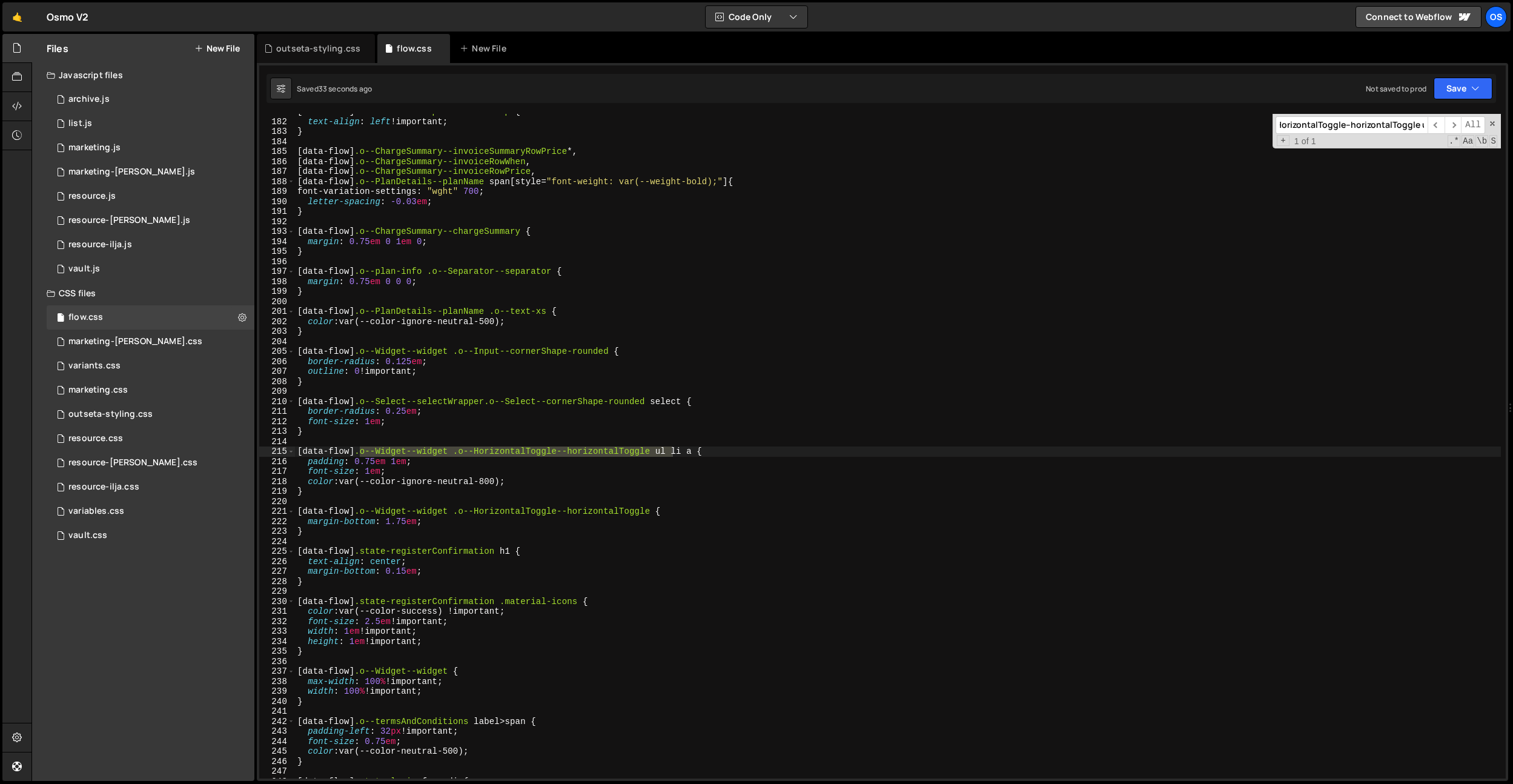
type input ".o--Widget--widget .o--HorizontalToggle--horizontalToggle ul"
click at [417, 439] on div "[ data-flow ] .o--SectionGroup--sectionGroup { text-align : left !important ; }…" at bounding box center [898, 449] width 1206 height 684
click at [410, 431] on div "[ data-flow ] .o--SectionGroup--sectionGroup { text-align : left !important ; }…" at bounding box center [898, 449] width 1206 height 684
type textarea "}"
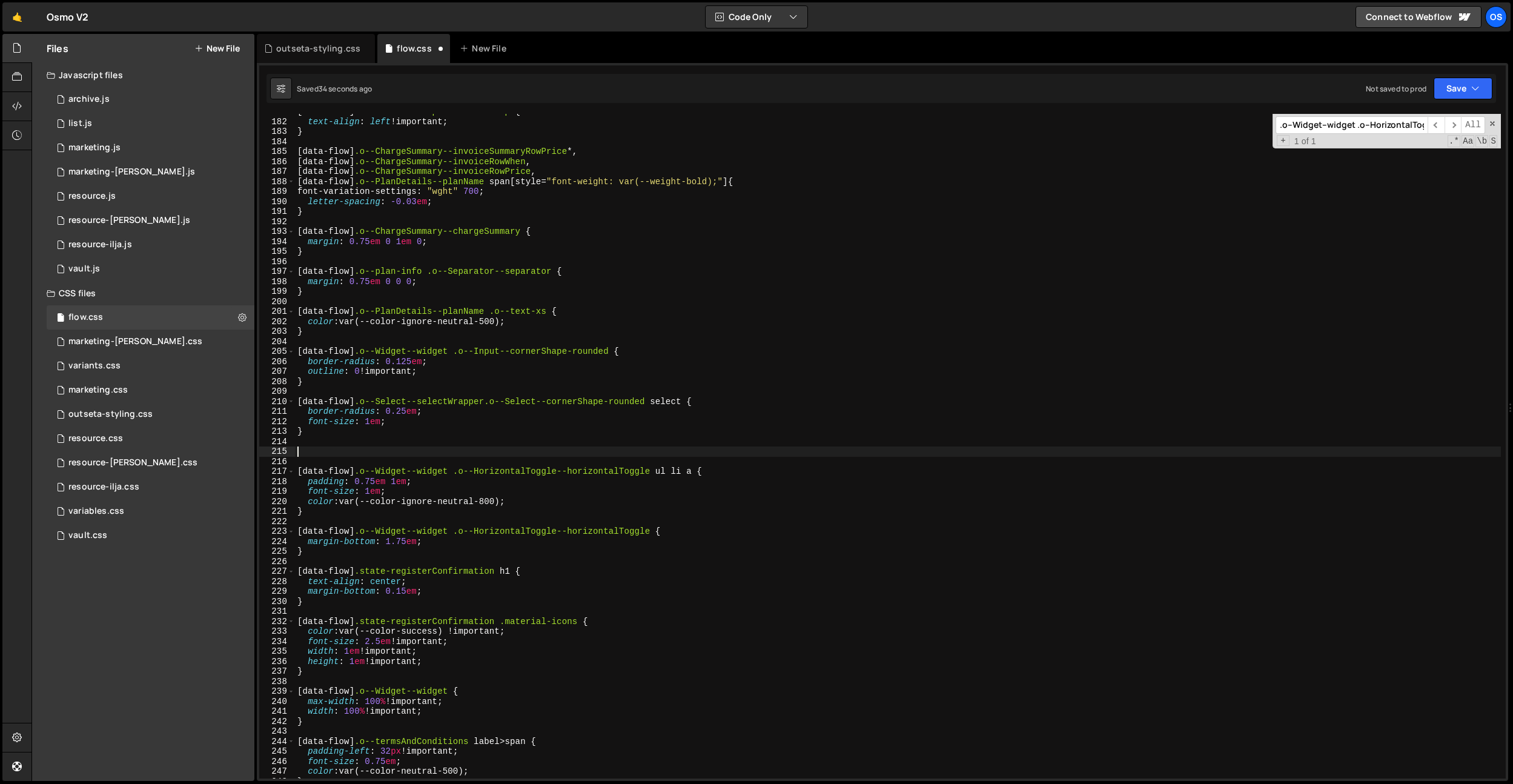
paste textarea ".o--Widget--widget .o--HorizontalToggle--horizontalToggle ul"
type textarea ".o--Widget--widget .o--HorizontalToggle--horizontalToggle ul {}"
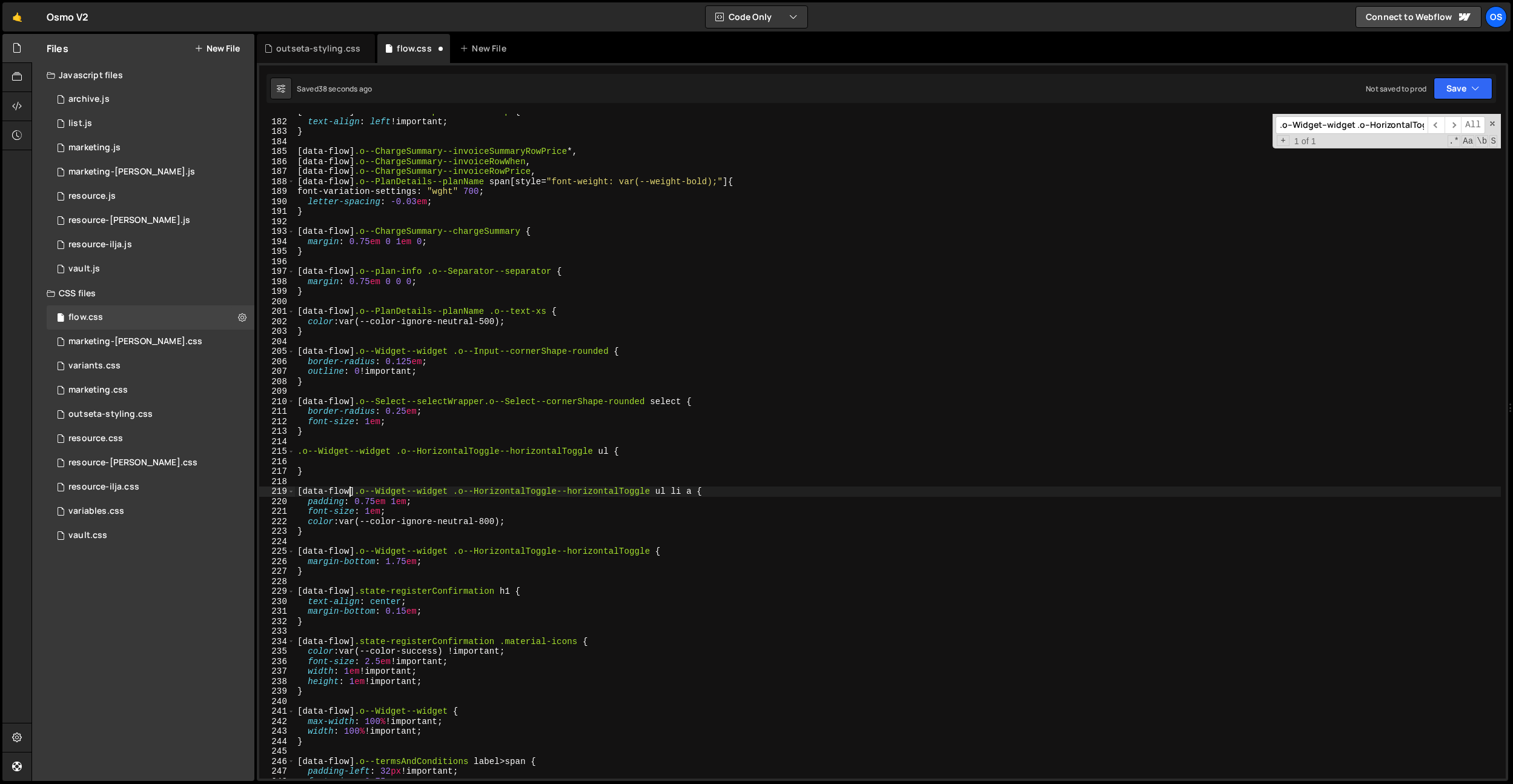
click at [350, 490] on div "[ data-flow ] .o--SectionGroup--sectionGroup { text-align : left !important ; }…" at bounding box center [898, 449] width 1206 height 684
drag, startPoint x: 354, startPoint y: 489, endPoint x: 298, endPoint y: 470, distance: 59.1
click at [281, 489] on div "[data-flow] .o--Widget--widget .o--HorizontalToggle--horizontalToggle ul li a {…" at bounding box center [882, 446] width 1247 height 664
click at [299, 452] on div "[ data-flow ] .o--SectionGroup--sectionGroup { text-align : left !important ; }…" at bounding box center [898, 449] width 1206 height 684
paste textarea "[data-flow]"
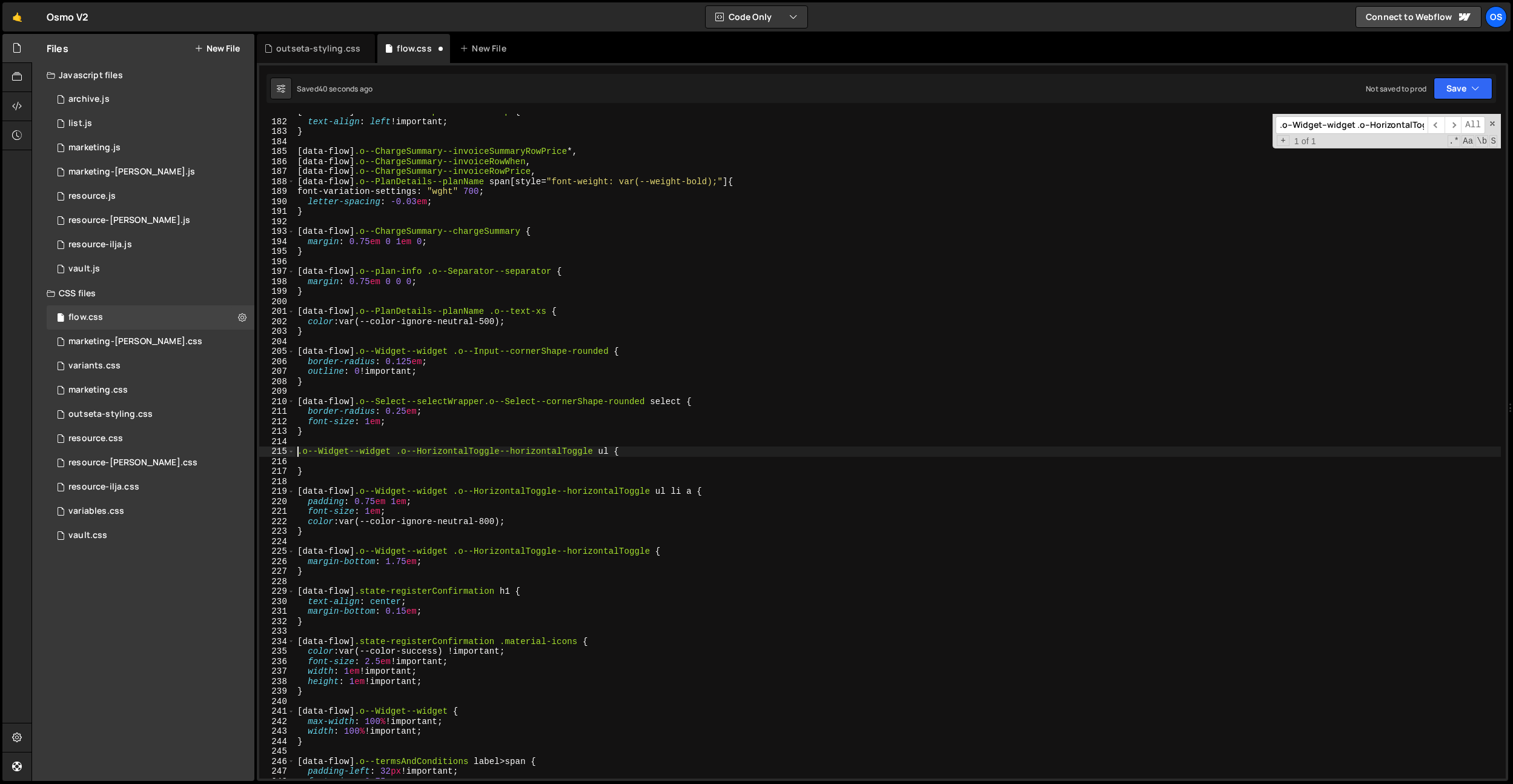
type textarea "[data-flow] .o--Widget--widget .o--HorizontalToggle--horizontalToggle ul {"
click at [771, 452] on div "[ data-flow ] .o--SectionGroup--sectionGroup { text-align : left !important ; }…" at bounding box center [898, 449] width 1206 height 684
click at [497, 269] on div "[ data-flow ] .o--SectionGroup--sectionGroup { text-align : left !important ; }…" at bounding box center [898, 449] width 1206 height 684
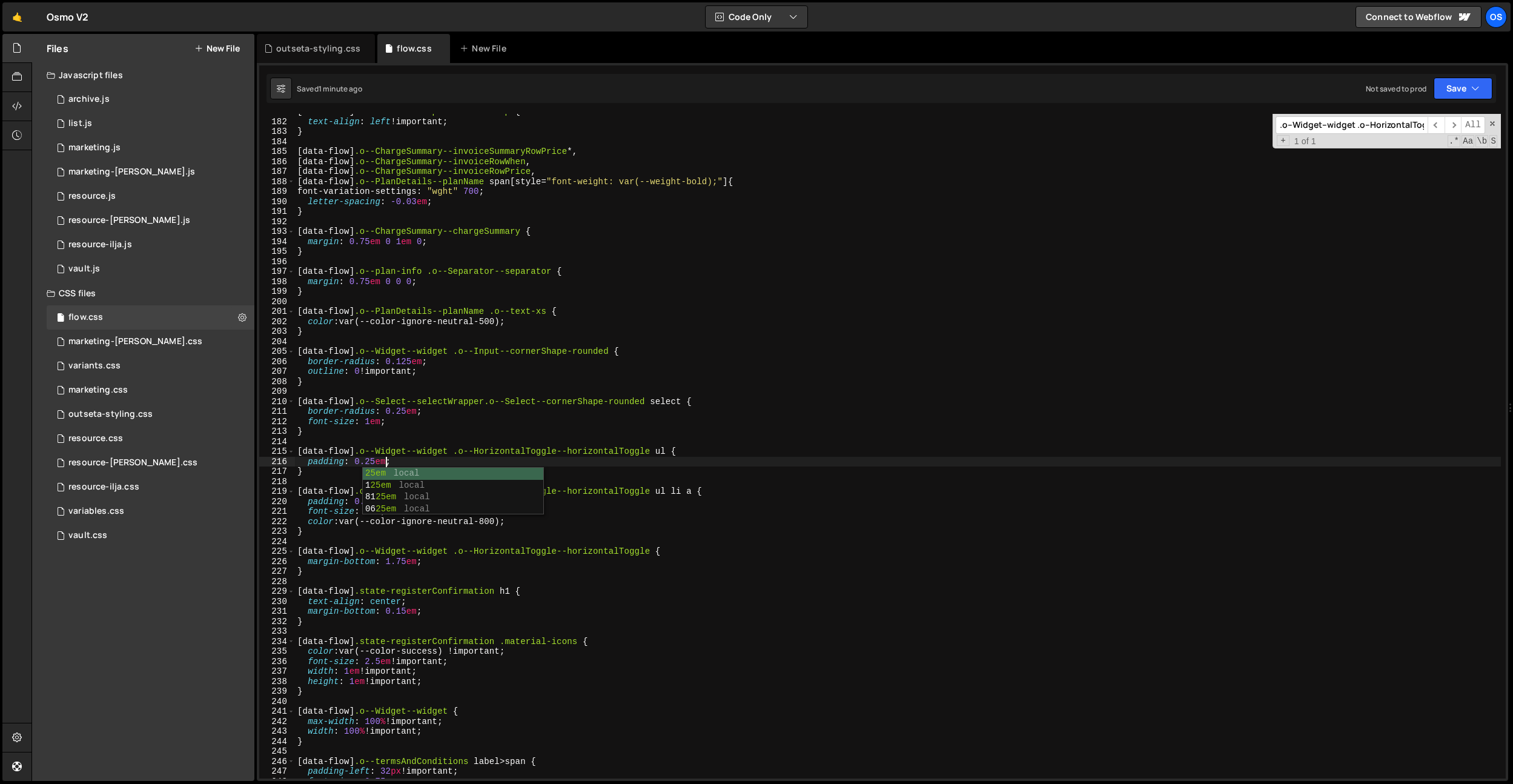
type textarea "[data-flow] .o--plan-info .o--Separator--separator {"
paste input "DiscountSelector--discountEntry > *:last-child"
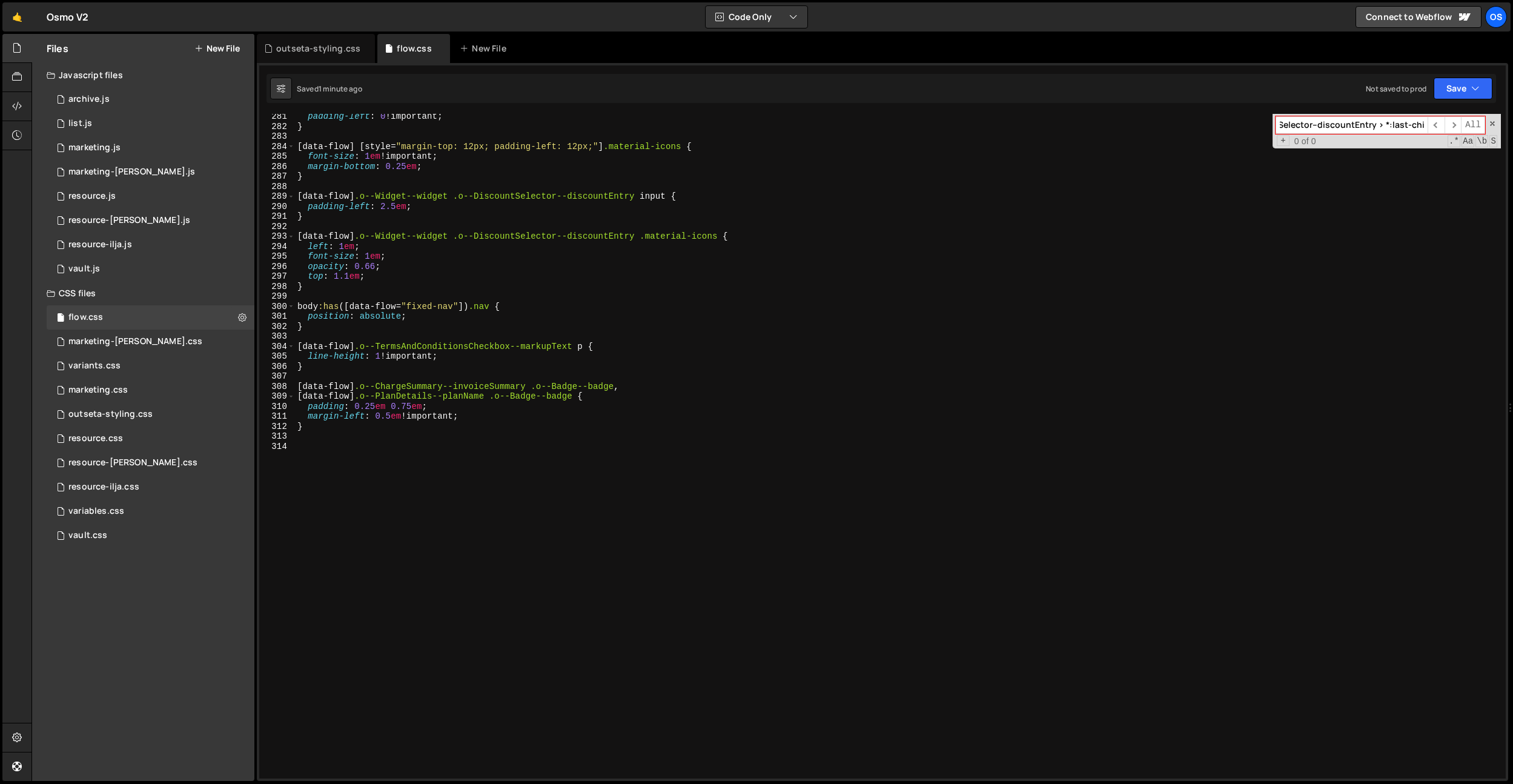
scroll to position [2801, 0]
type input ".o--Widget--widget .o--DiscountSelector--discountEntry > *:last-child"
click at [432, 618] on div "padding-left : 0 !important ; } [ data-flow ] [ style = " margin-top: 12px; pad…" at bounding box center [898, 454] width 1206 height 684
type textarea "["
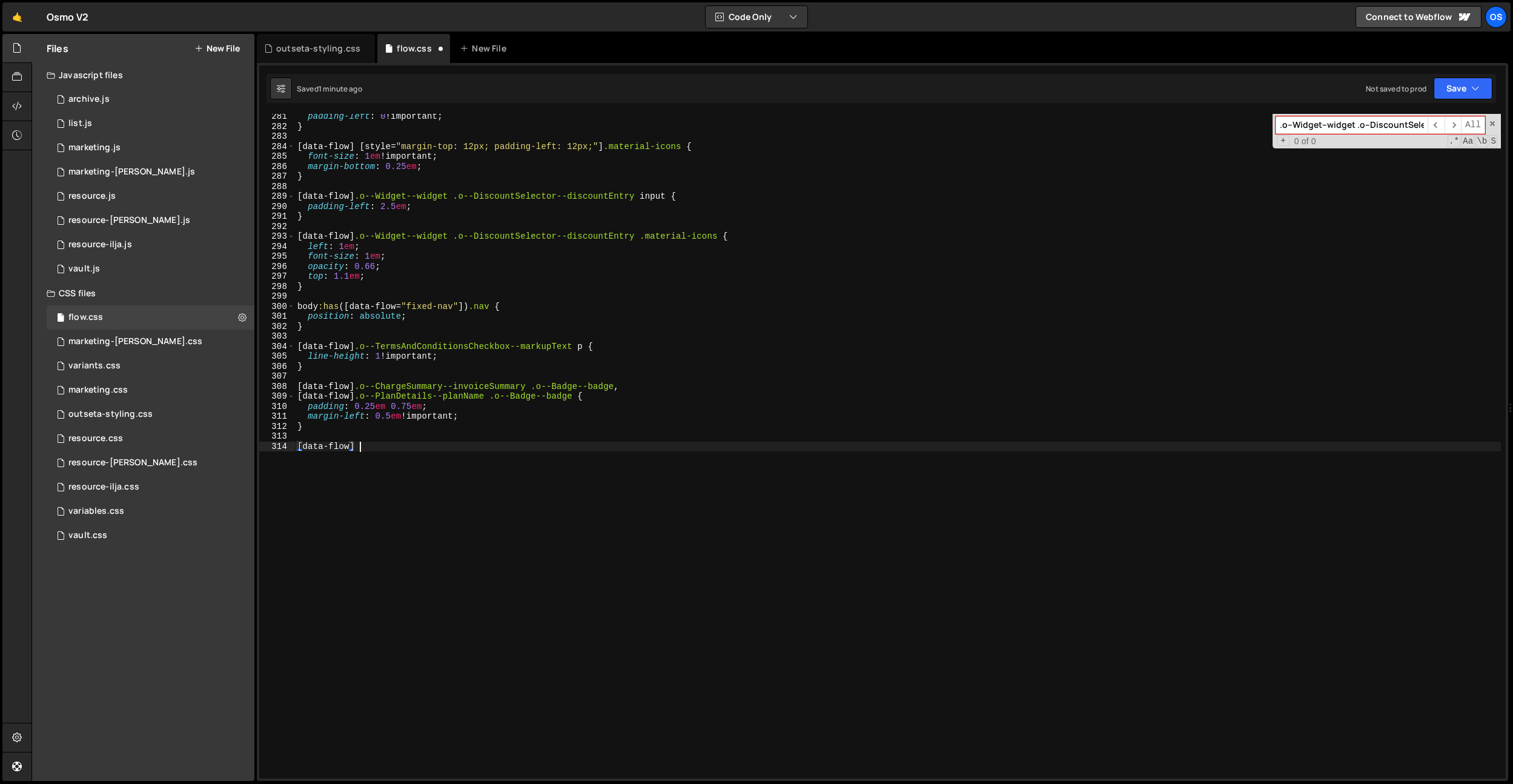
scroll to position [0, 4]
paste textarea ".o--Widget--widget .o--DiscountSelector--discountEntry > *:last-child"
type textarea "[data-flow] .o--Widget--widget .o--DiscountSelector--discountEntry > *:last-chi…"
paste textarea "transform: translateY(-50%);"
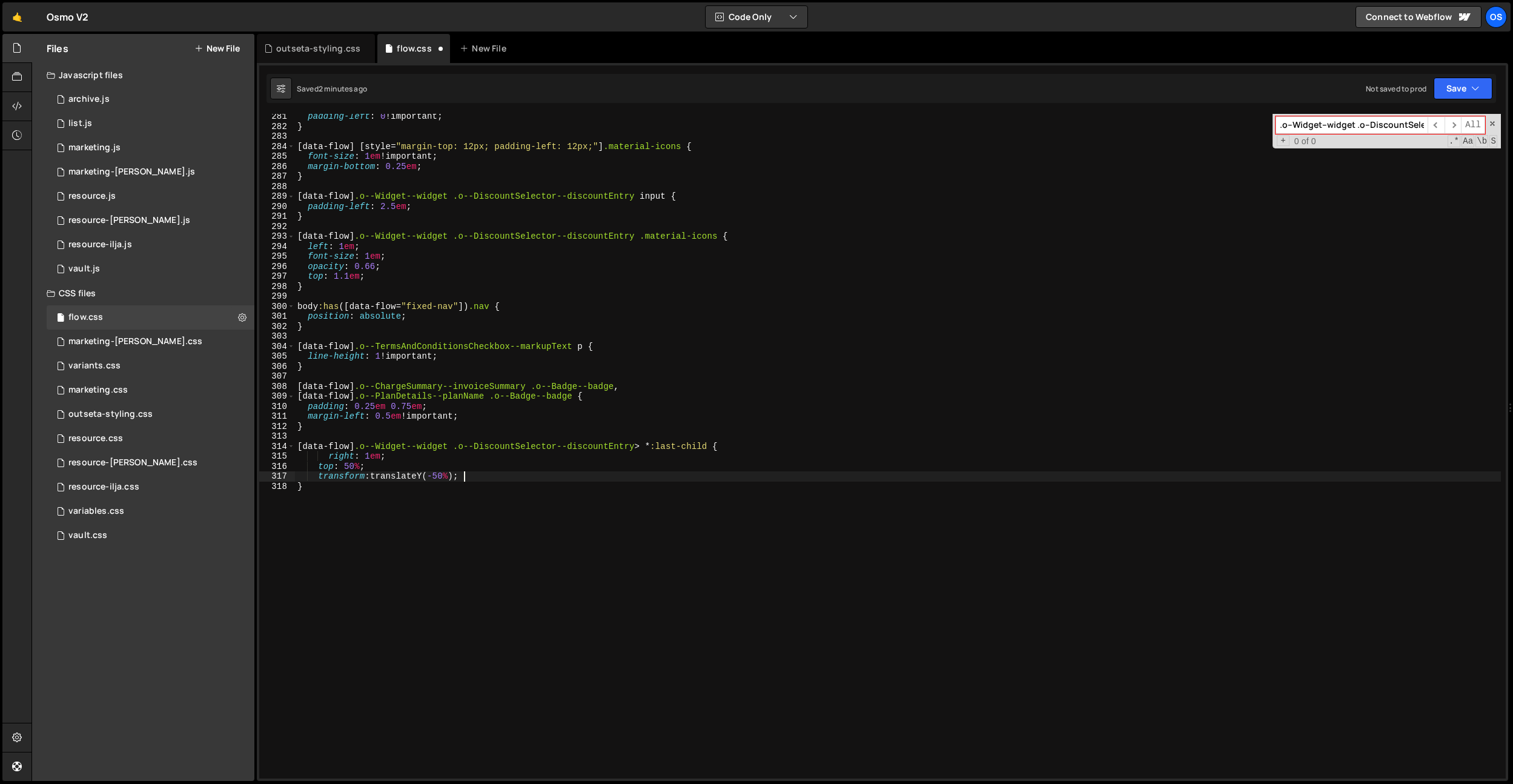
click at [331, 456] on div "padding-left : 0 !important ; } [ data-flow ] [ style = " margin-top: 12px; pad…" at bounding box center [898, 454] width 1206 height 684
click at [557, 458] on div "padding-left : 0 !important ; } [ data-flow ] [ style = " margin-top: 12px; pad…" at bounding box center [898, 454] width 1206 height 684
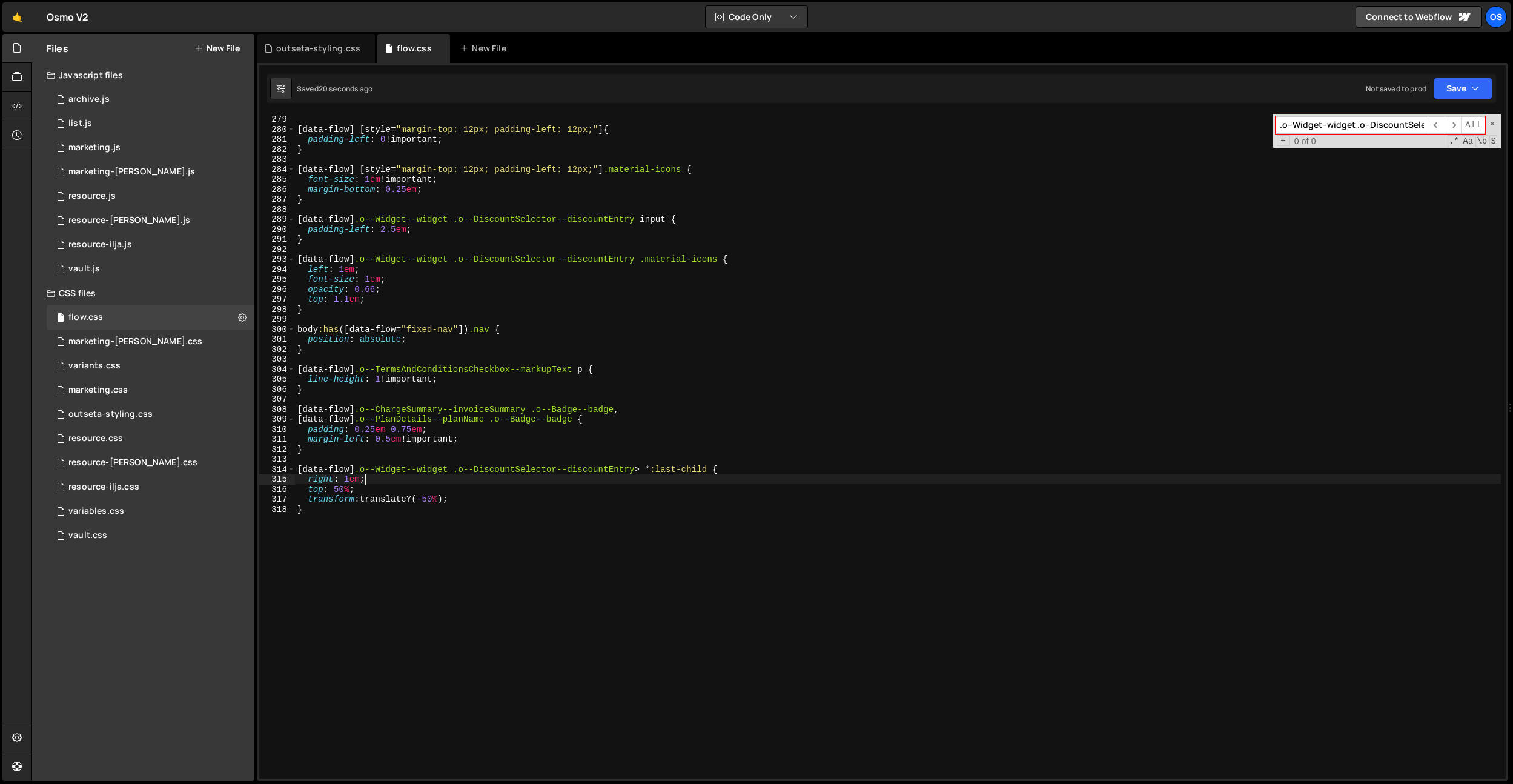
scroll to position [2693, 0]
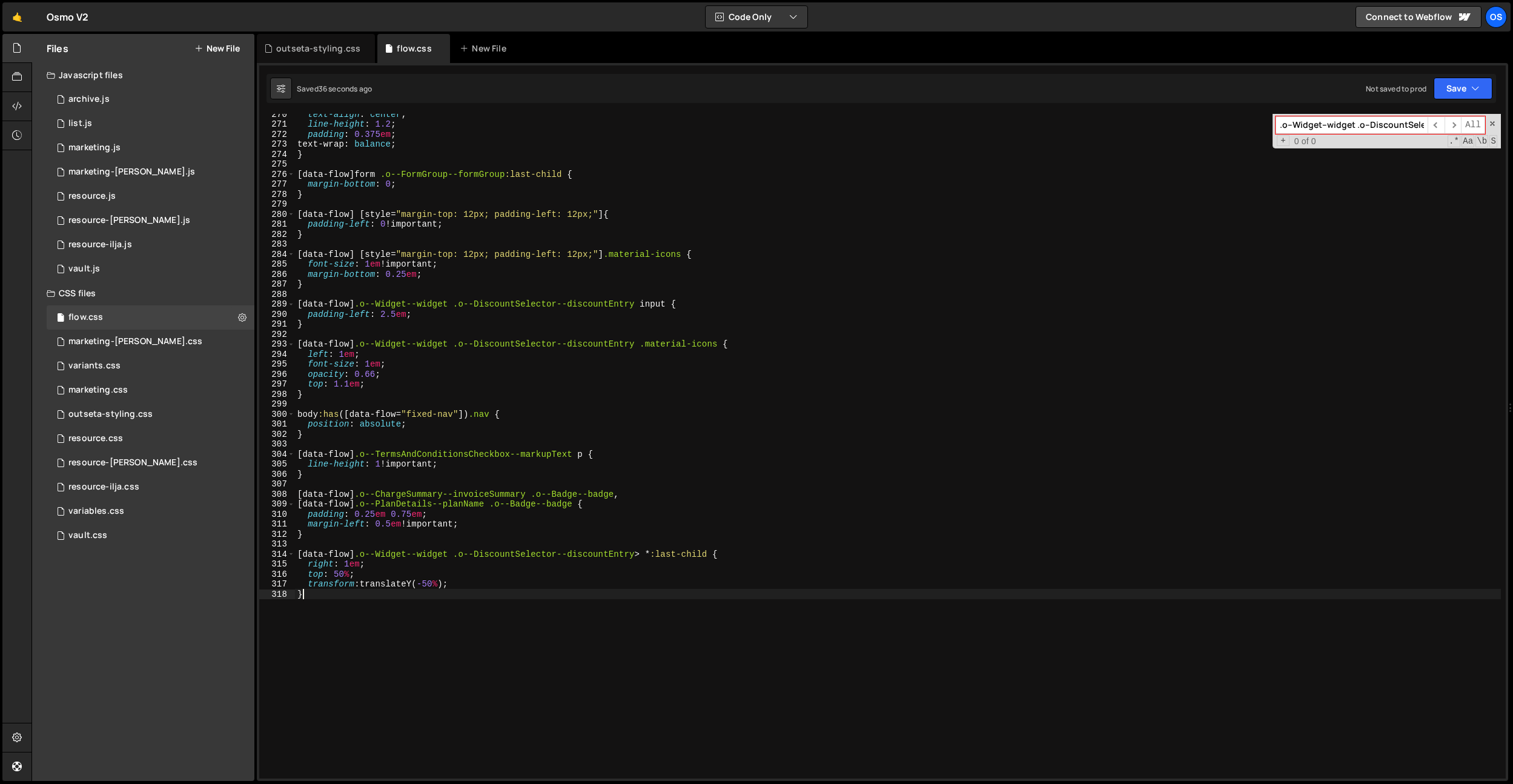
click at [450, 633] on div "text-align : center ; line-height : 1.2 ; padding : 0.375 em ; text-wrap : bala…" at bounding box center [898, 452] width 1206 height 684
type textarea "}"
type textarea "."
paste textarea "o--disabled"
click at [643, 552] on div "text-align : center ; line-height : 1.2 ; padding : 0.375 em ; text-wrap : bala…" at bounding box center [898, 452] width 1206 height 684
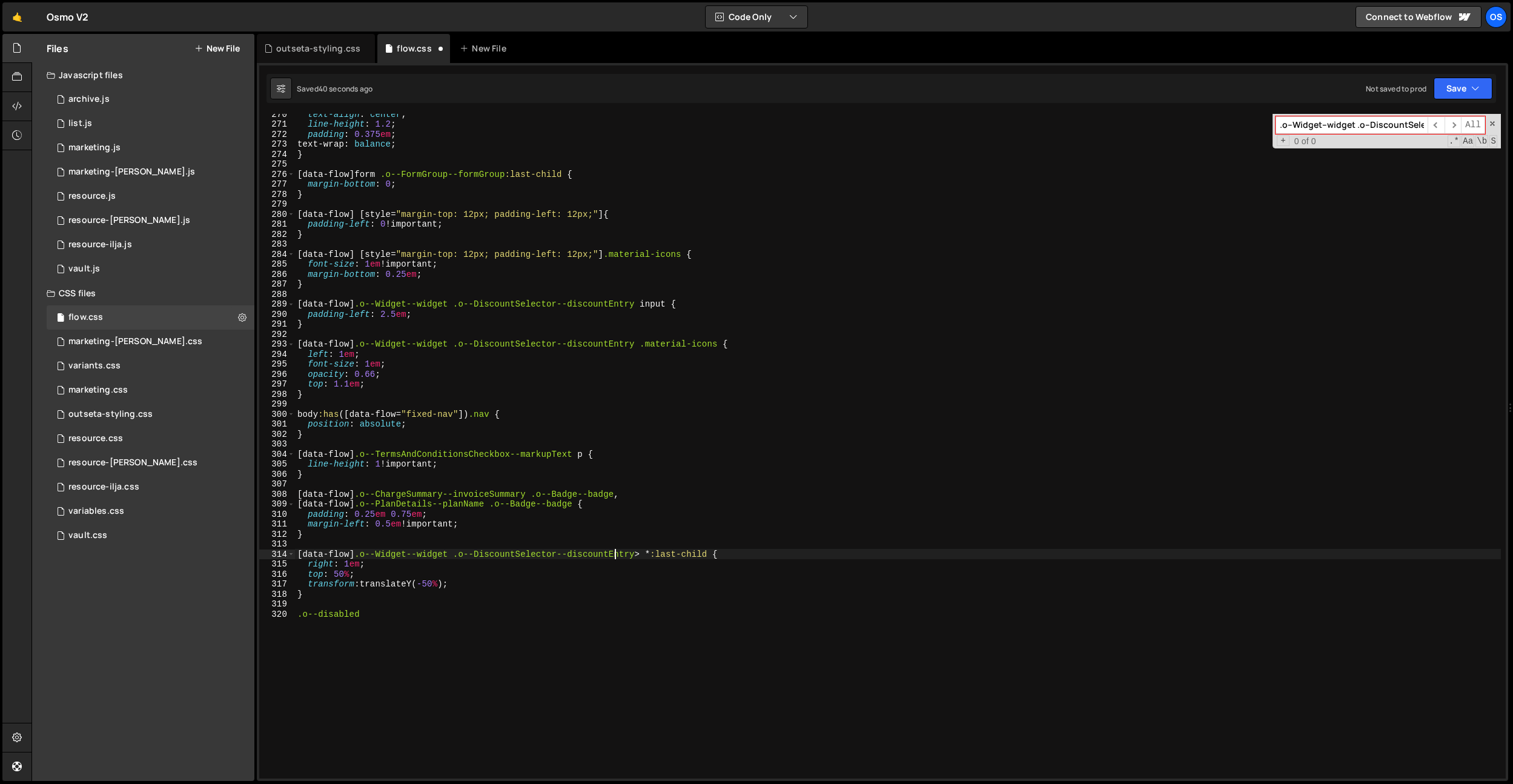
click at [640, 566] on div "text-align : center ; line-height : 1.2 ; padding : 0.375 em ; text-wrap : bala…" at bounding box center [898, 452] width 1206 height 684
drag, startPoint x: 640, startPoint y: 554, endPoint x: 305, endPoint y: 616, distance: 340.7
click at [246, 553] on div "Files New File Javascript files 0 archive.js 0 0 list.js 0 0 marketing.js 0 0 0…" at bounding box center [772, 408] width 1482 height 748
click at [298, 617] on div "text-align : center ; line-height : 1.2 ; padding : 0.375 em ; text-wrap : bala…" at bounding box center [898, 452] width 1206 height 684
paste textarea "[data-flow] .o--Widget--widget .o--DiscountSelector--discountEntry"
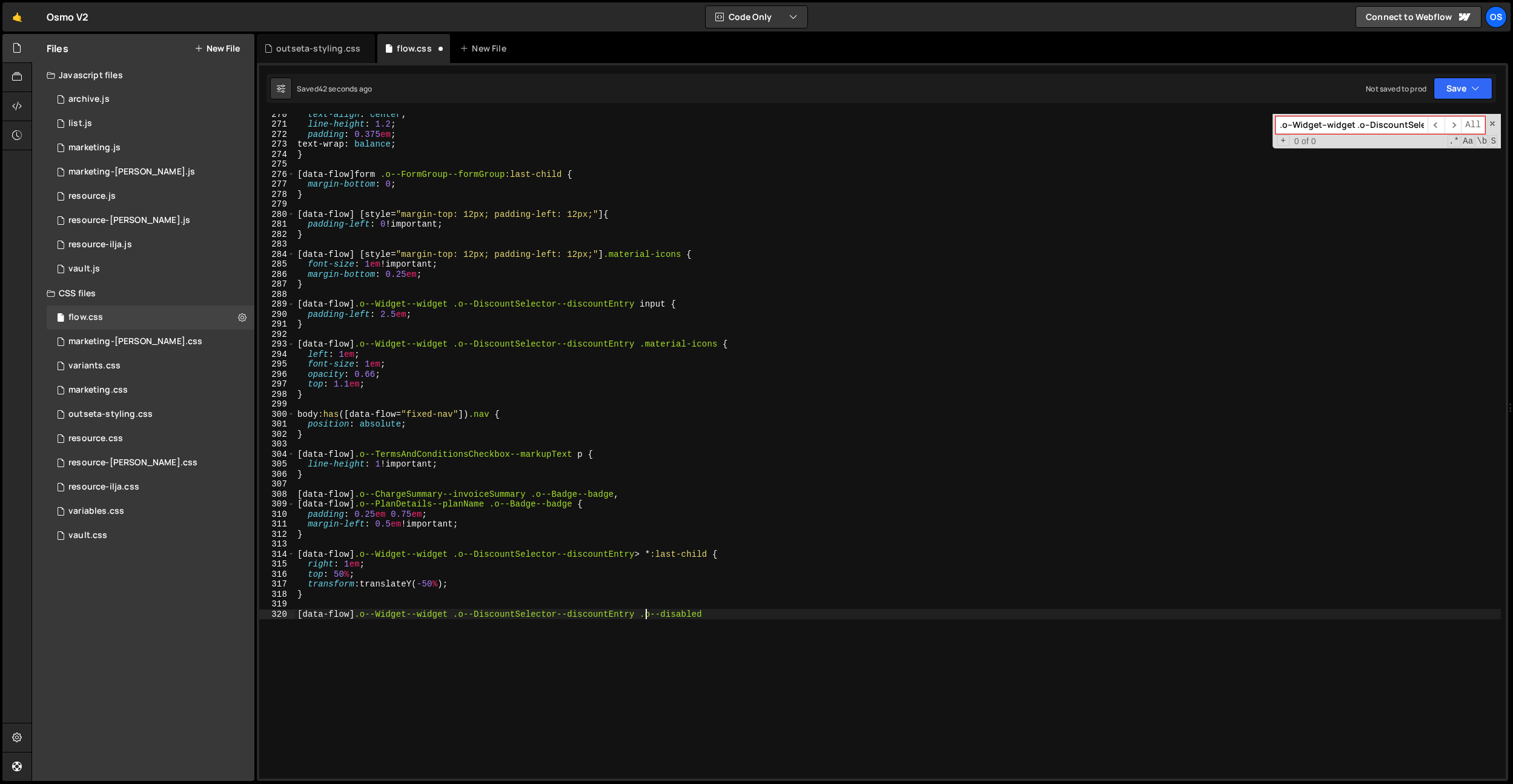
scroll to position [0, 25]
type textarea "[data-flow] .o--Widget--widget .o--DiscountSelector--discountEntry .o--disabled"
click at [780, 608] on div "text-align : center ; line-height : 1.2 ; padding : 0.375 em ; text-wrap : bala…" at bounding box center [898, 452] width 1206 height 684
click at [775, 613] on div "text-align : center ; line-height : 1.2 ; padding : 0.375 em ; text-wrap : bala…" at bounding box center [898, 452] width 1206 height 684
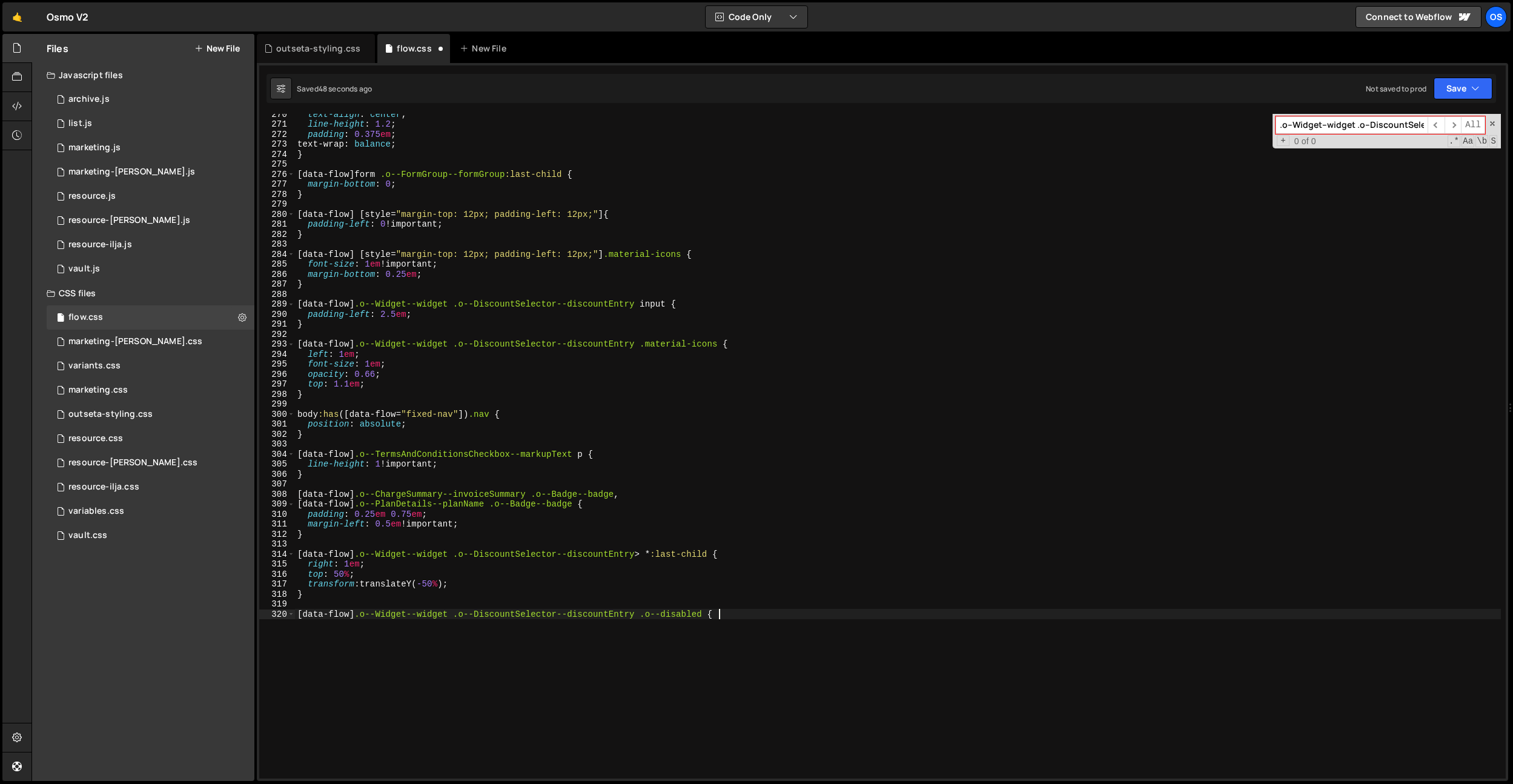
type textarea "[data-flow] .o--Widget--widget .o--DiscountSelector--discountEntry .o--disabled…"
type textarea "opacity: 0.25;"
click at [361, 637] on div "text-align : center ; line-height : 1.2 ; padding : 0.375 em ; text-wrap : bala…" at bounding box center [898, 452] width 1206 height 684
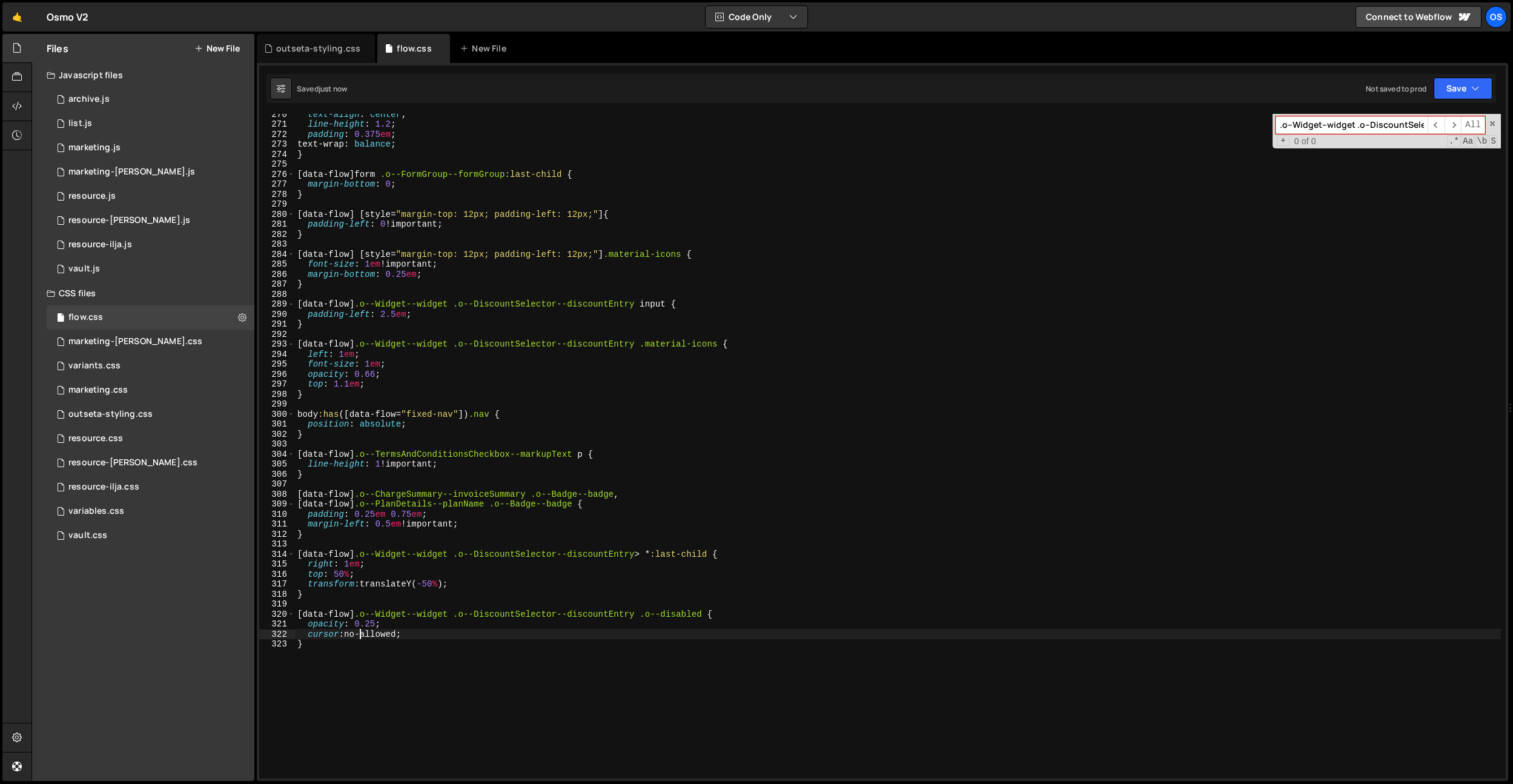
scroll to position [0, 5]
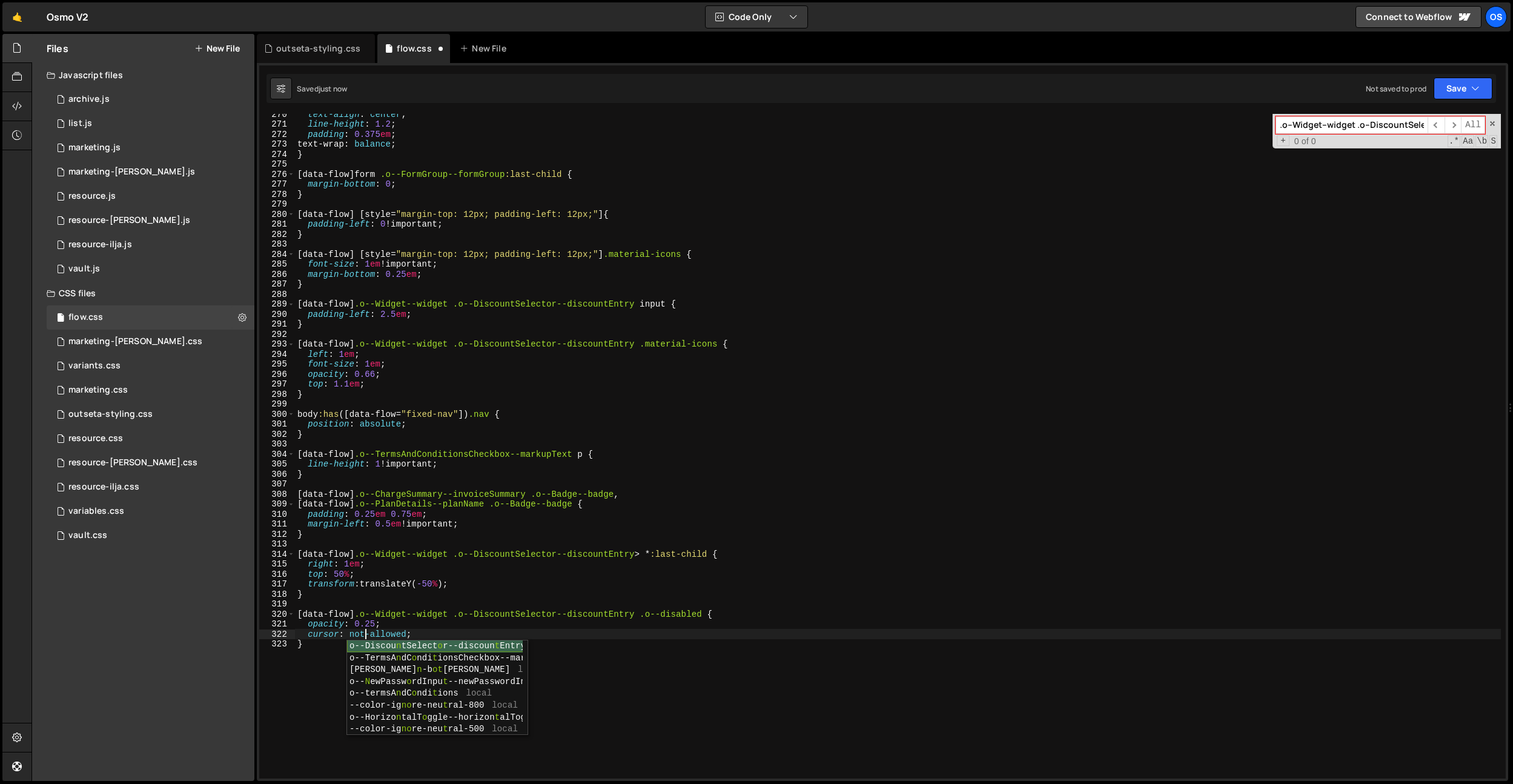
click at [492, 642] on div "o--Discou n tSelect o r--discoun t Entry local o--TermsA n dC o ndi t ionsCheck…" at bounding box center [437, 700] width 181 height 119
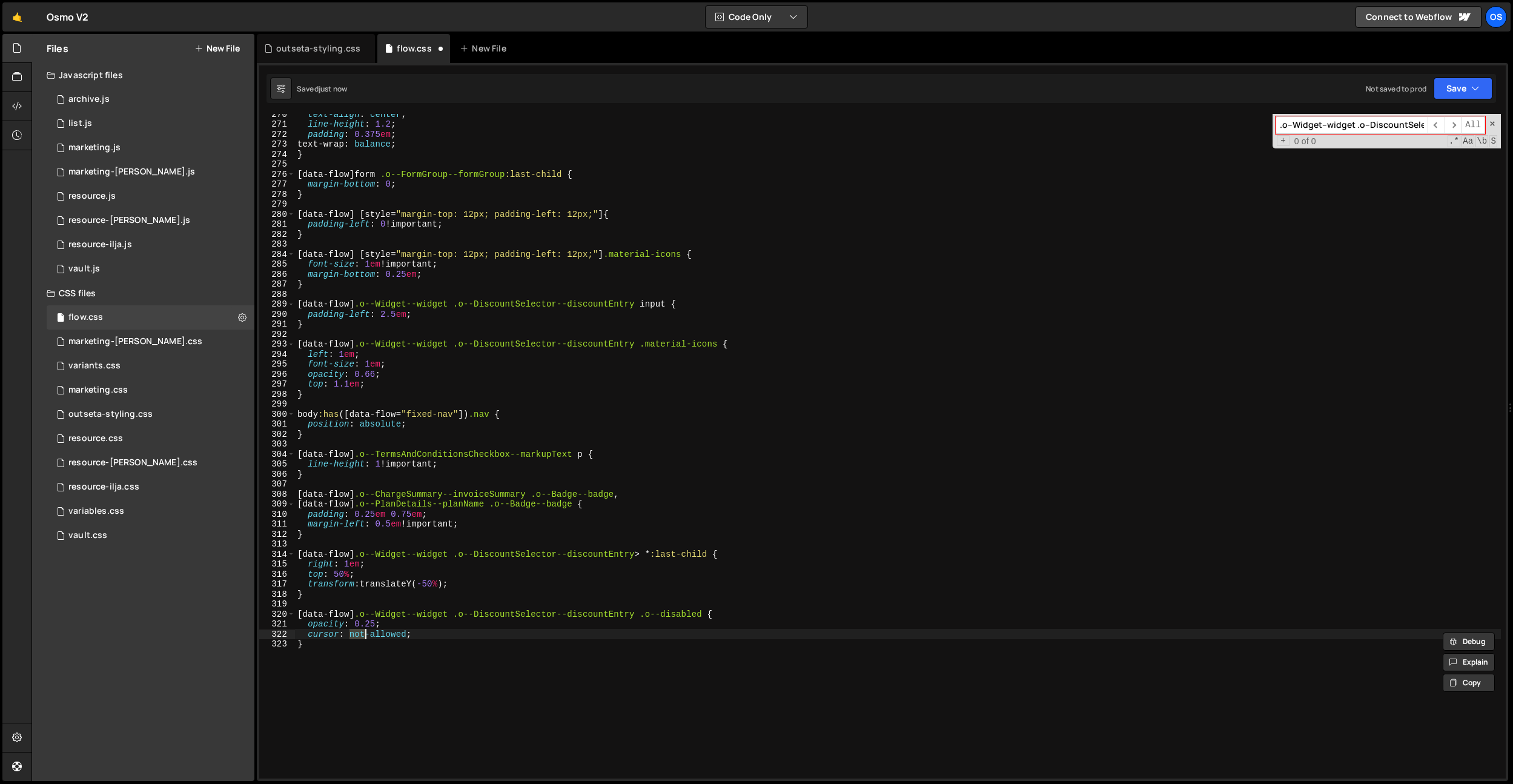
click at [459, 634] on div "text-align : center ; line-height : 1.2 ; padding : 0.375 em ; text-wrap : bala…" at bounding box center [898, 452] width 1206 height 684
type textarea "cursor: not-allowed;"
